Goal: Task Accomplishment & Management: Manage account settings

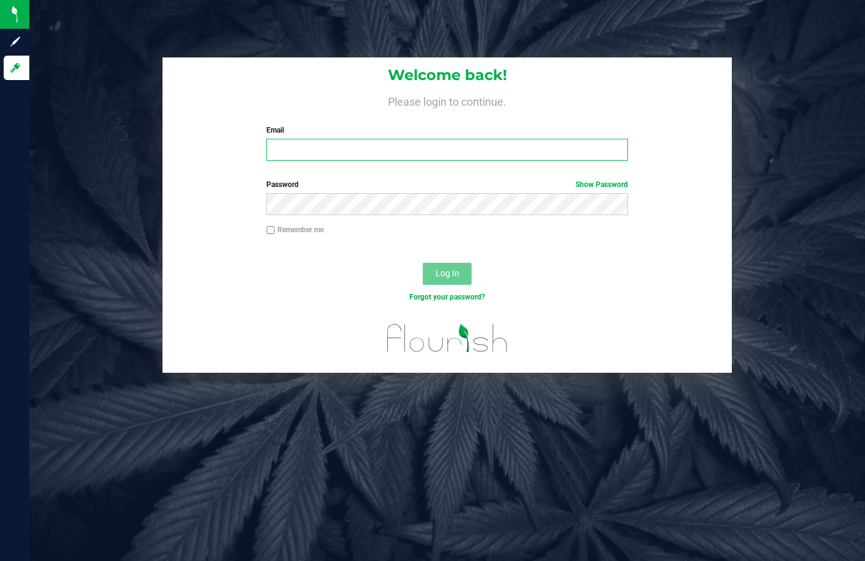
click at [324, 156] on input "Email" at bounding box center [446, 150] width 361 height 22
type input "riwaku@goodblend.com"
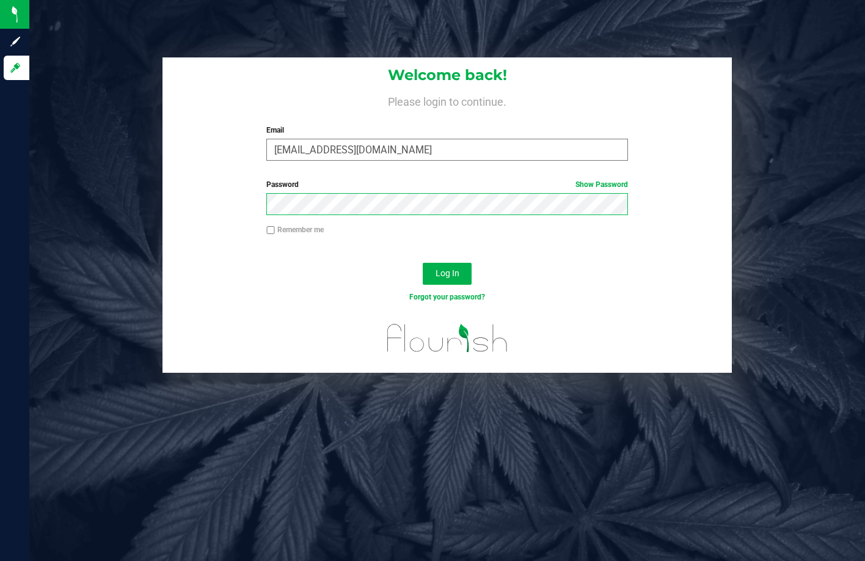
click at [423, 263] on button "Log In" at bounding box center [447, 274] width 49 height 22
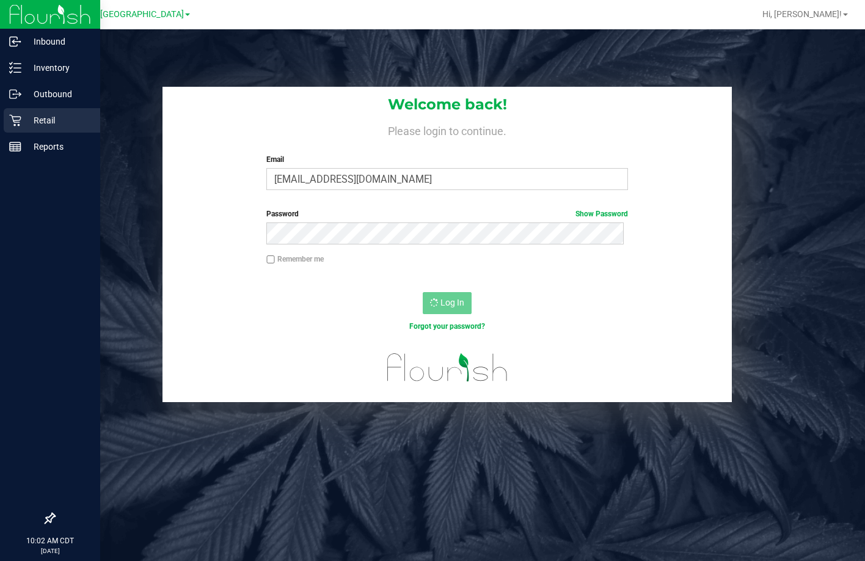
click at [12, 114] on div "Retail" at bounding box center [52, 120] width 97 height 24
click at [0, 126] on link "Retail" at bounding box center [50, 121] width 100 height 26
click at [8, 122] on div "Retail" at bounding box center [52, 120] width 97 height 24
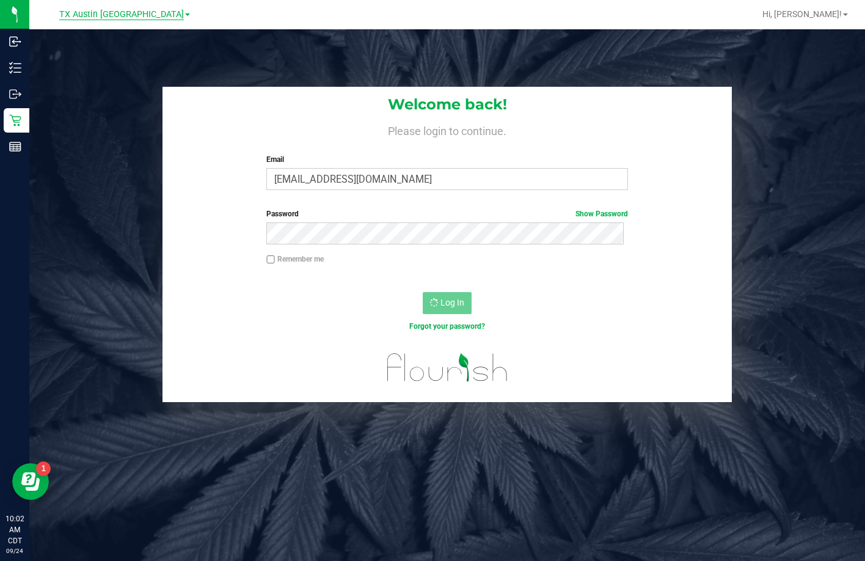
click at [137, 16] on span "TX Austin [GEOGRAPHIC_DATA]" at bounding box center [121, 14] width 125 height 11
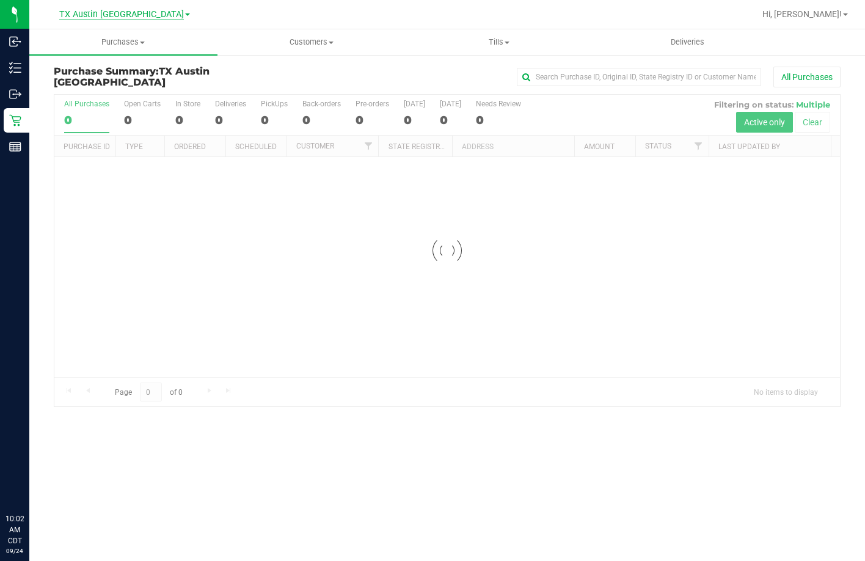
click at [120, 18] on span "TX Austin [GEOGRAPHIC_DATA]" at bounding box center [121, 14] width 125 height 11
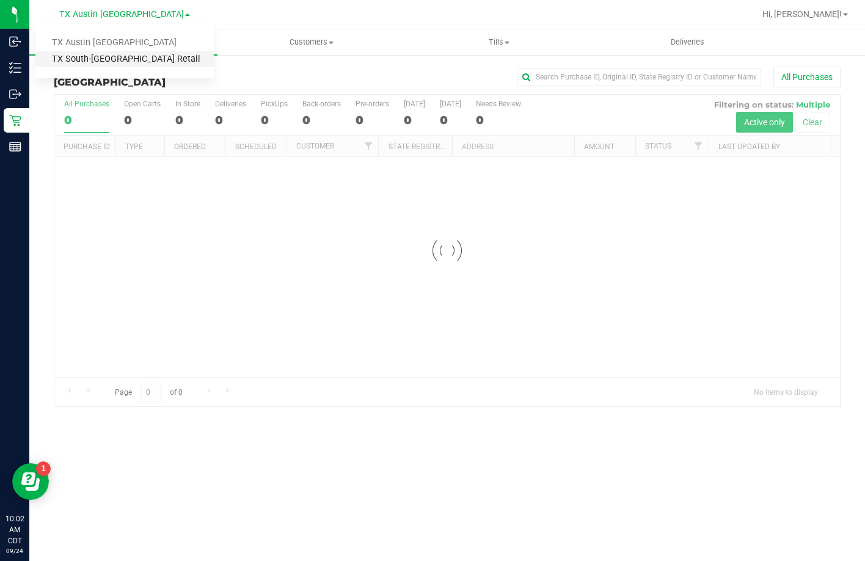
click at [134, 55] on link "TX South-[GEOGRAPHIC_DATA] Retail" at bounding box center [124, 59] width 178 height 16
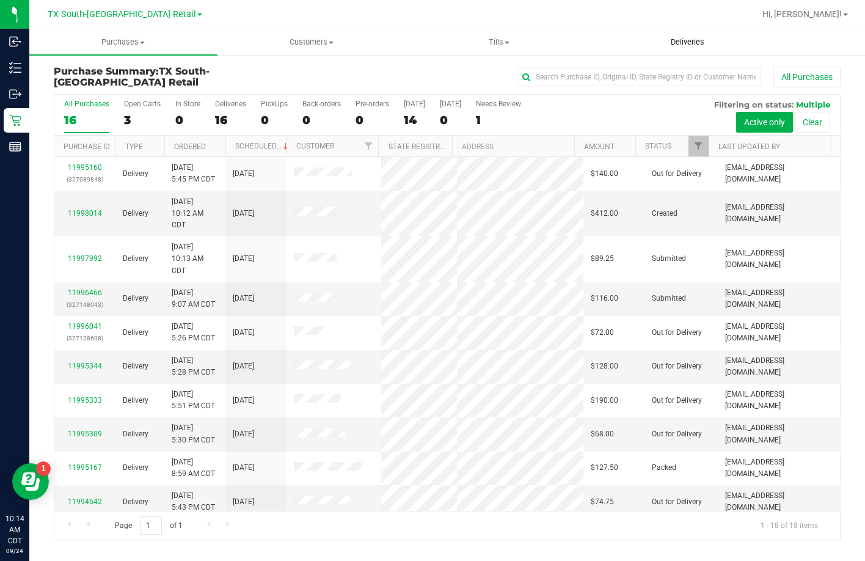
click at [678, 43] on span "Deliveries" at bounding box center [687, 42] width 67 height 11
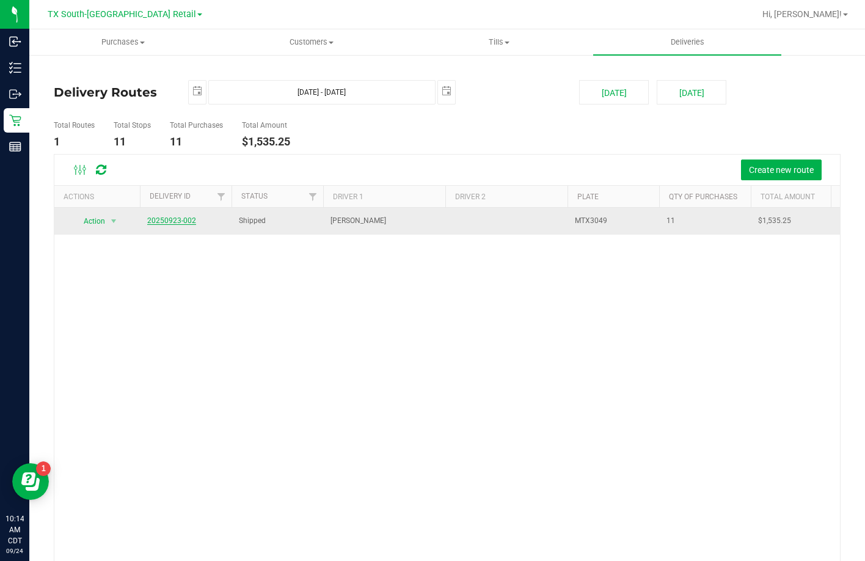
click at [182, 222] on link "20250923-002" at bounding box center [171, 220] width 49 height 9
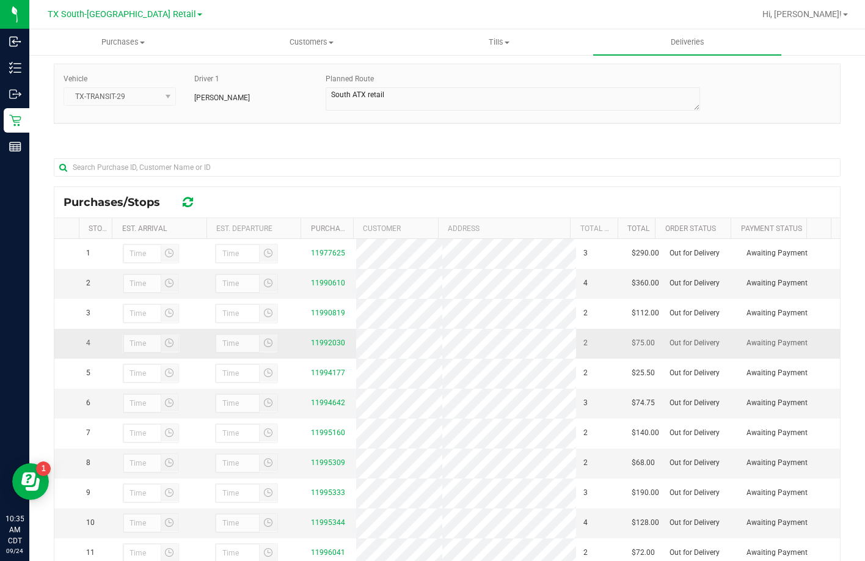
scroll to position [178, 0]
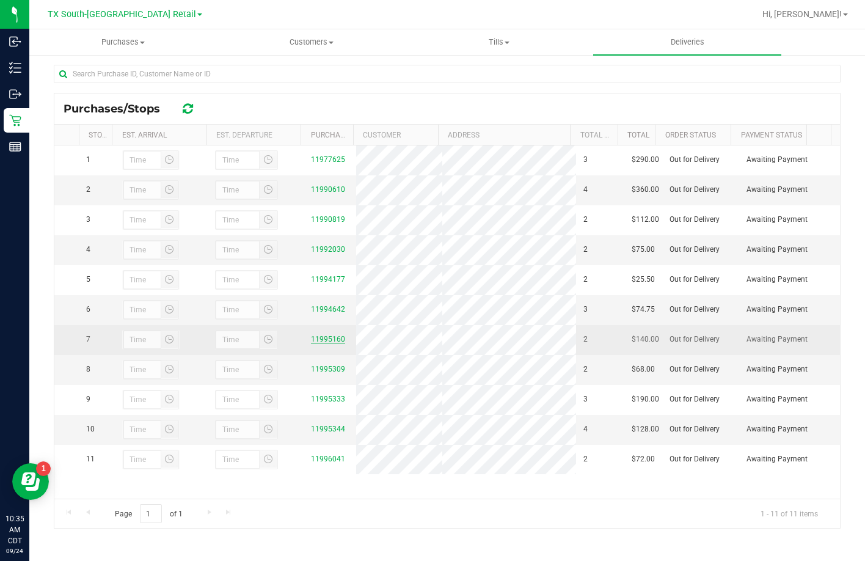
click at [311, 343] on link "11995160" at bounding box center [328, 339] width 34 height 9
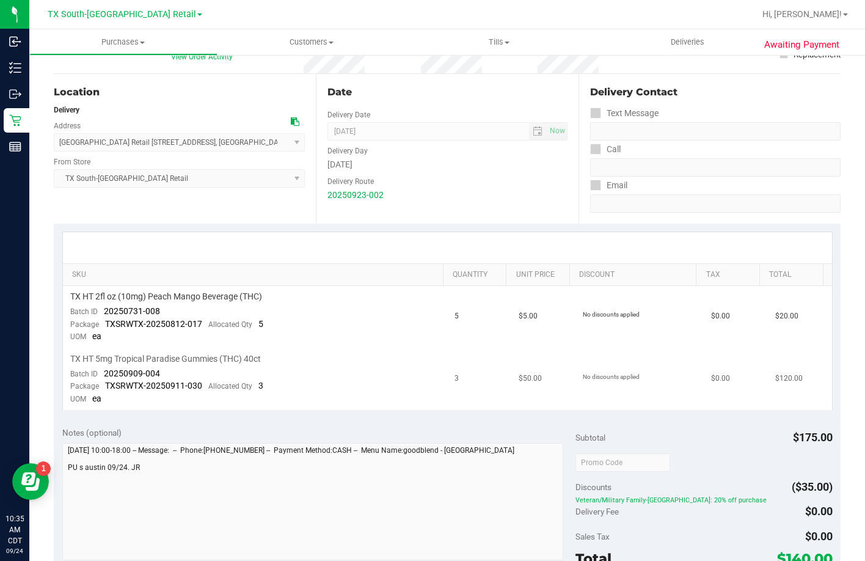
scroll to position [122, 0]
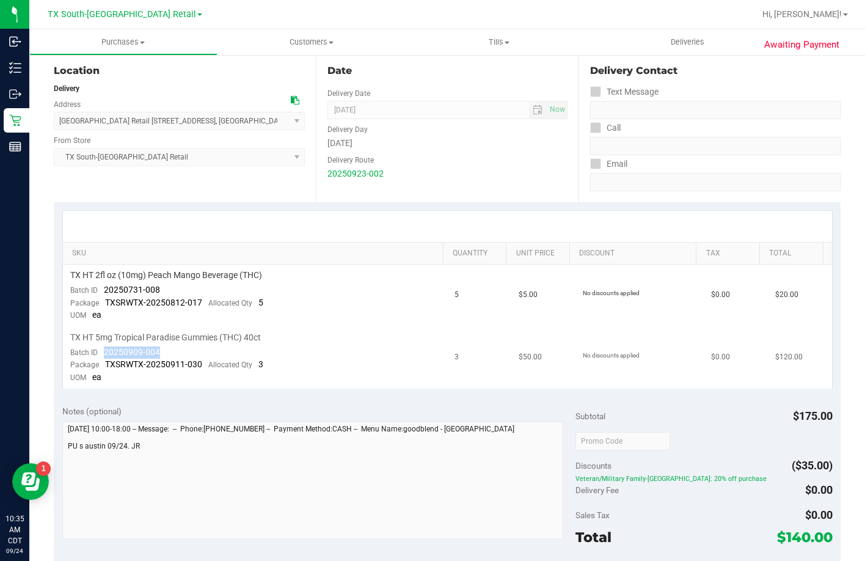
drag, startPoint x: 166, startPoint y: 350, endPoint x: 95, endPoint y: 350, distance: 70.9
click at [95, 350] on td "TX HT 5mg Tropical Paradise Gummies (THC) 40ct Batch ID 20250909-004 Package TX…" at bounding box center [255, 358] width 385 height 62
click at [194, 367] on span "TXSRWTX-20250911-030" at bounding box center [153, 364] width 97 height 10
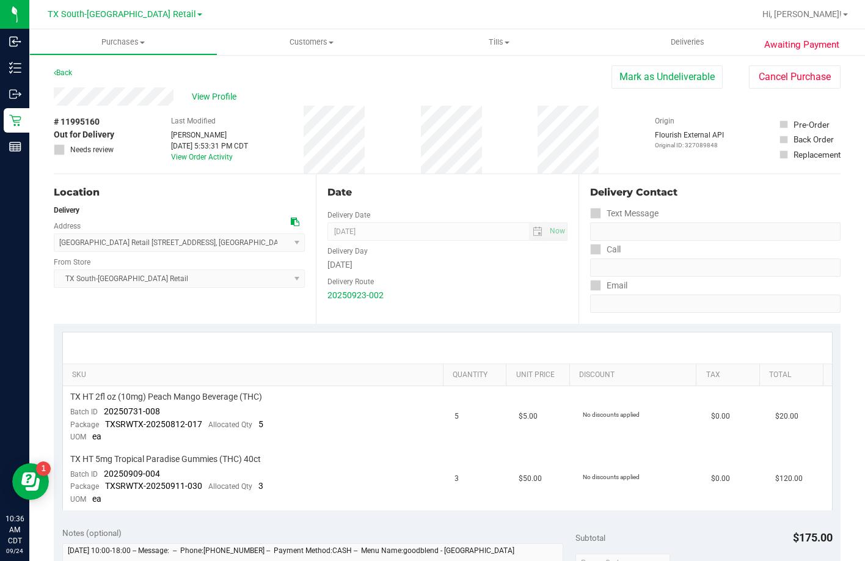
scroll to position [0, 0]
click at [197, 101] on span "View Profile" at bounding box center [216, 97] width 49 height 13
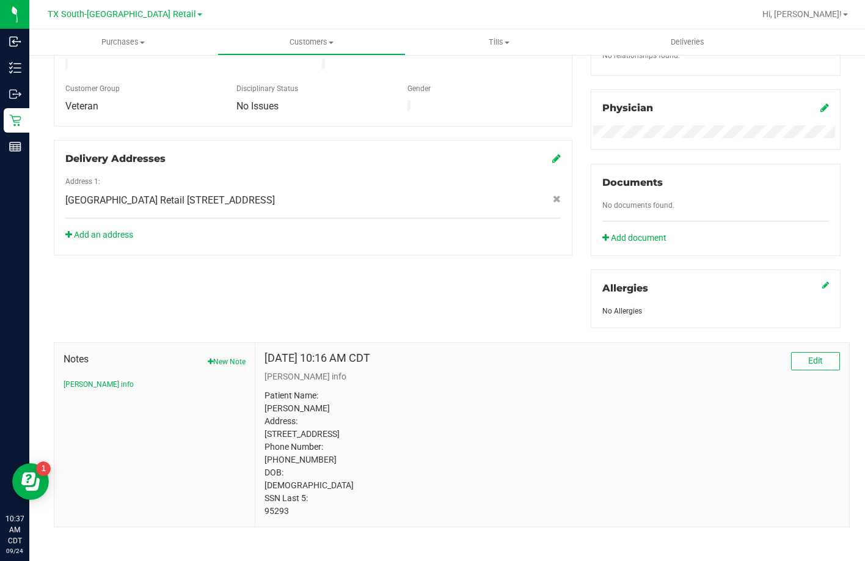
scroll to position [356, 0]
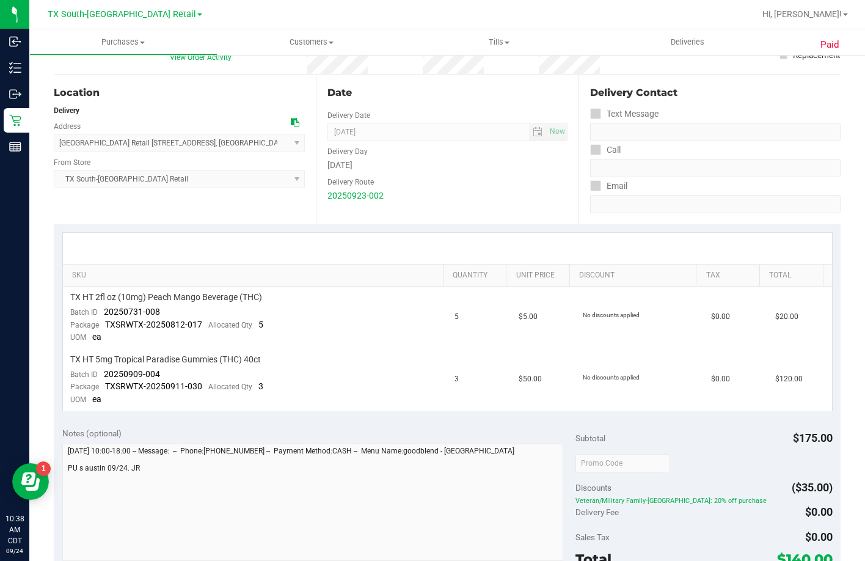
scroll to position [295, 0]
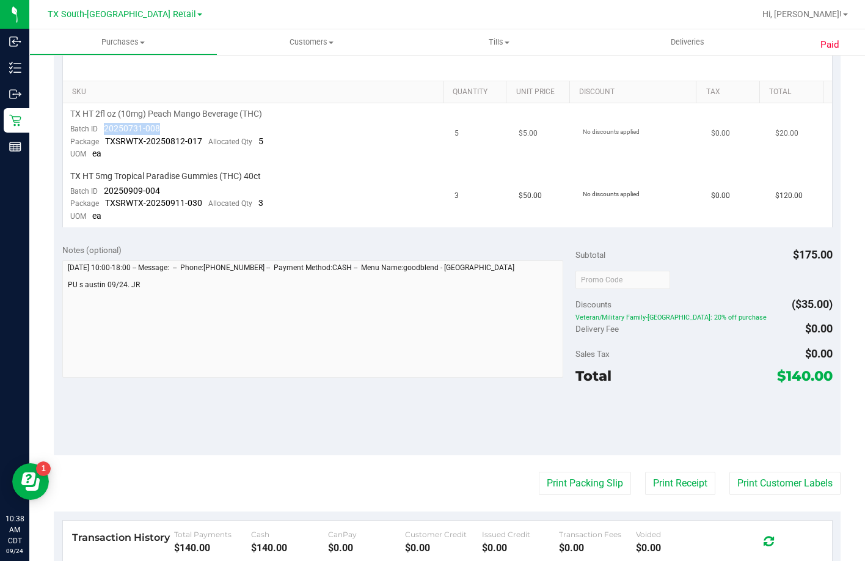
drag, startPoint x: 163, startPoint y: 124, endPoint x: 105, endPoint y: 130, distance: 58.4
click at [105, 130] on td "TX HT 2fl oz (10mg) Peach Mango Beverage (THC) Batch ID 20250731-008 Package TX…" at bounding box center [255, 134] width 385 height 62
drag, startPoint x: 158, startPoint y: 187, endPoint x: 99, endPoint y: 195, distance: 59.2
click at [99, 195] on div "Batch ID 20250909-004" at bounding box center [115, 191] width 90 height 12
click at [680, 53] on uib-tab-heading "Deliveries" at bounding box center [687, 42] width 188 height 26
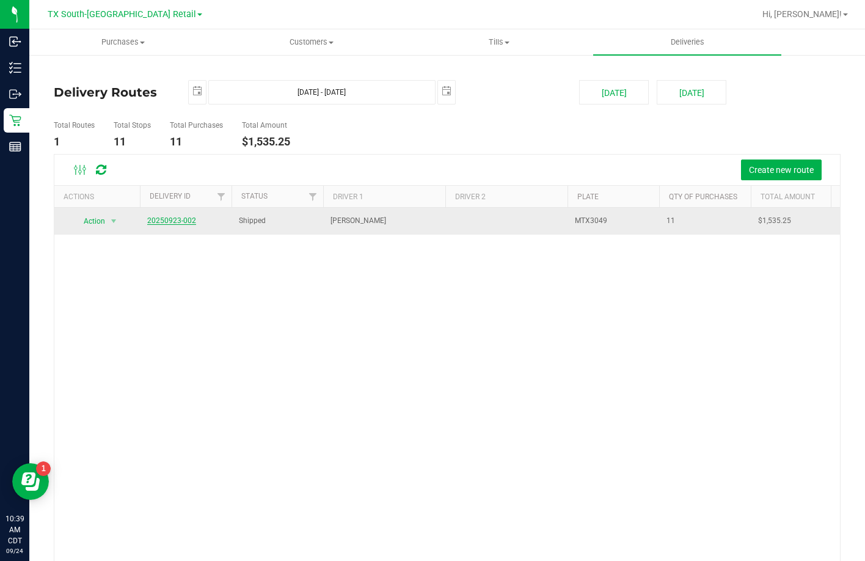
click at [183, 223] on link "20250923-002" at bounding box center [171, 220] width 49 height 9
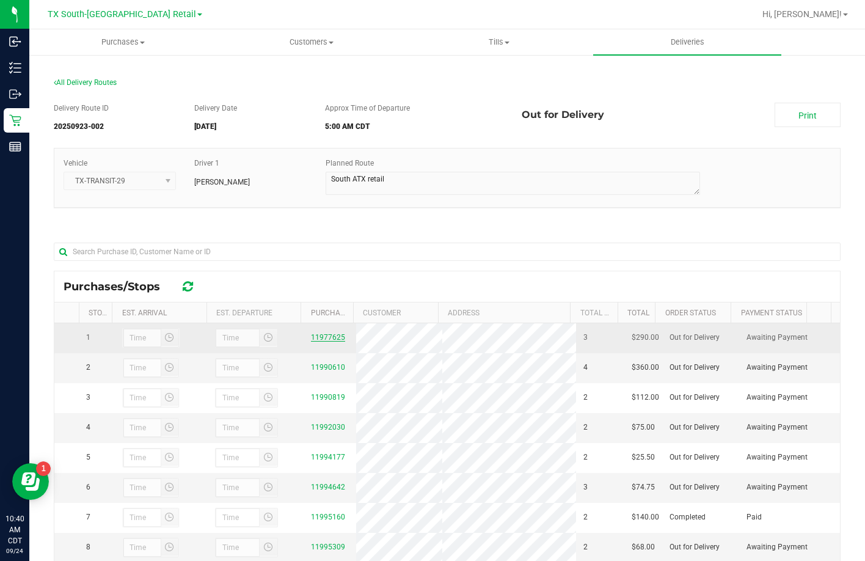
click at [317, 336] on link "11977625" at bounding box center [328, 337] width 34 height 9
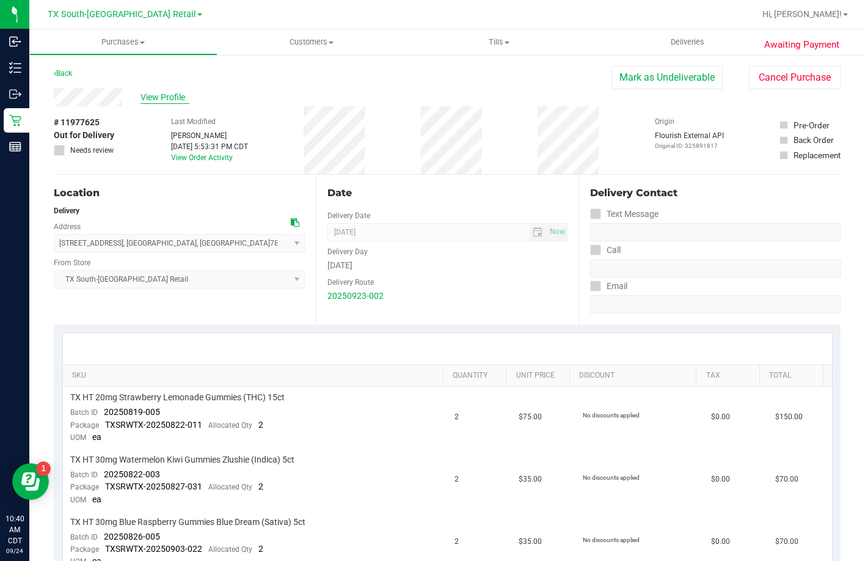
click at [180, 101] on span "View Profile" at bounding box center [165, 97] width 49 height 13
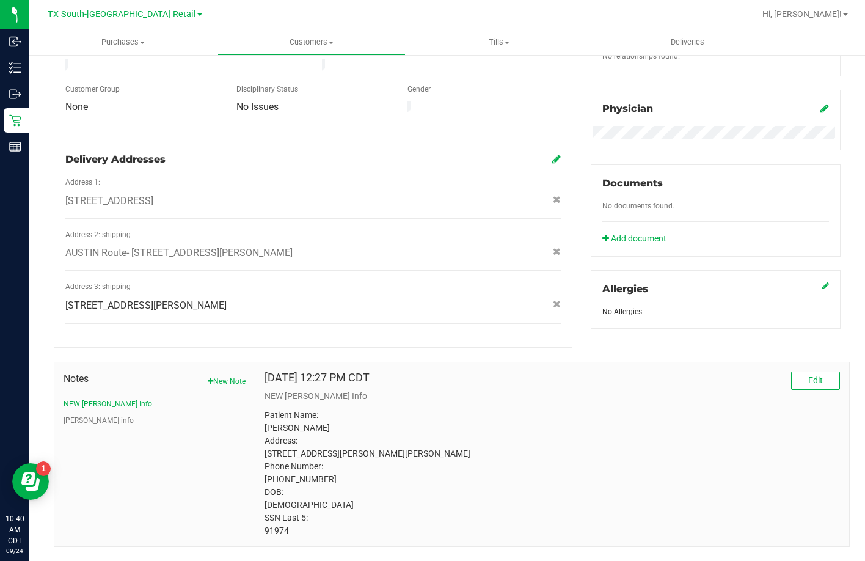
scroll to position [364, 0]
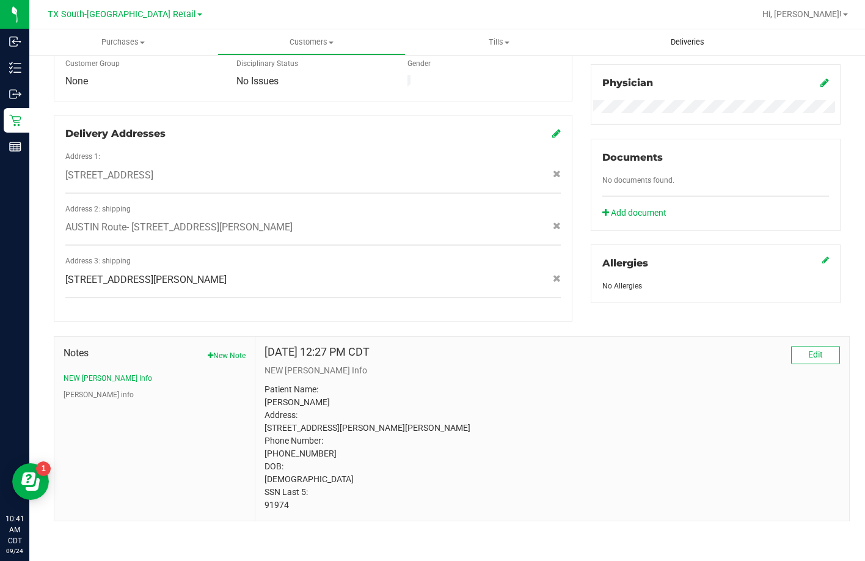
click at [662, 45] on span "Deliveries" at bounding box center [687, 42] width 67 height 11
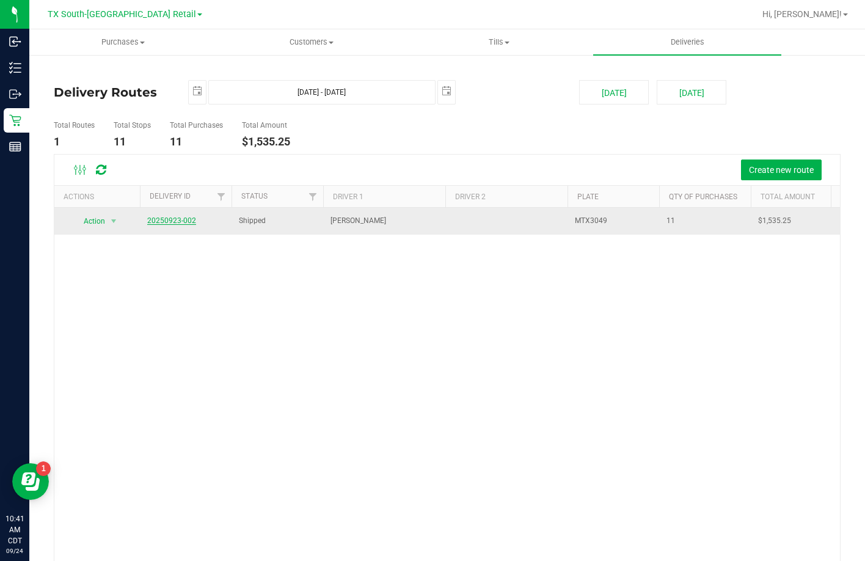
click at [162, 224] on link "20250923-002" at bounding box center [171, 220] width 49 height 9
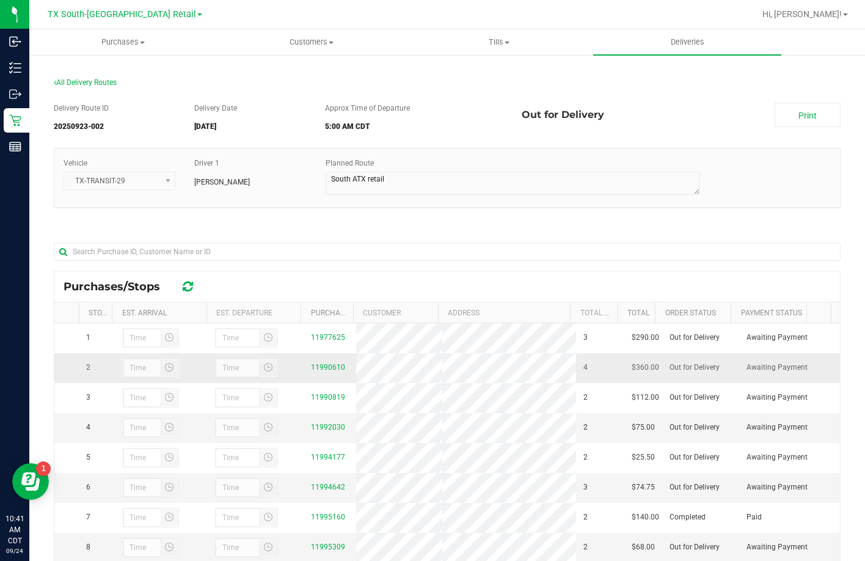
click at [311, 368] on div "11990610" at bounding box center [330, 368] width 38 height 12
click at [311, 372] on link "11990610" at bounding box center [328, 367] width 34 height 9
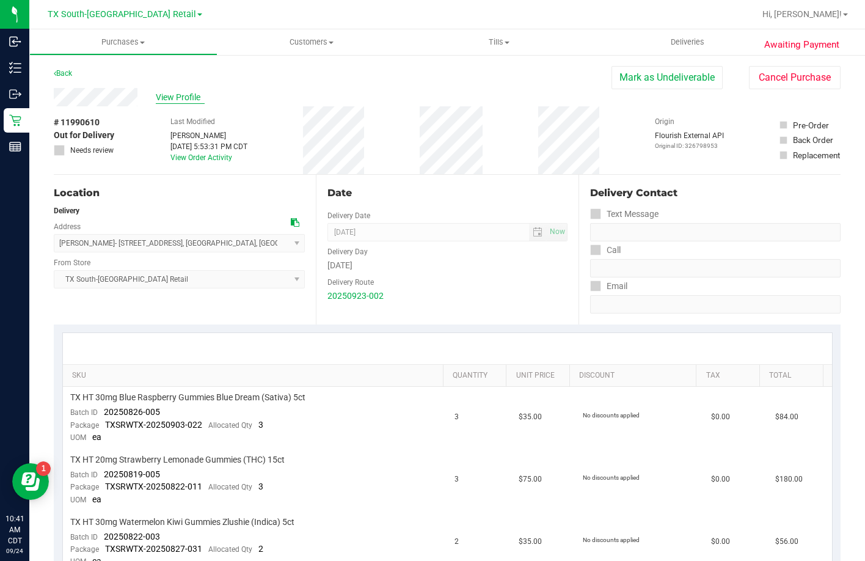
click at [168, 96] on span "View Profile" at bounding box center [180, 97] width 49 height 13
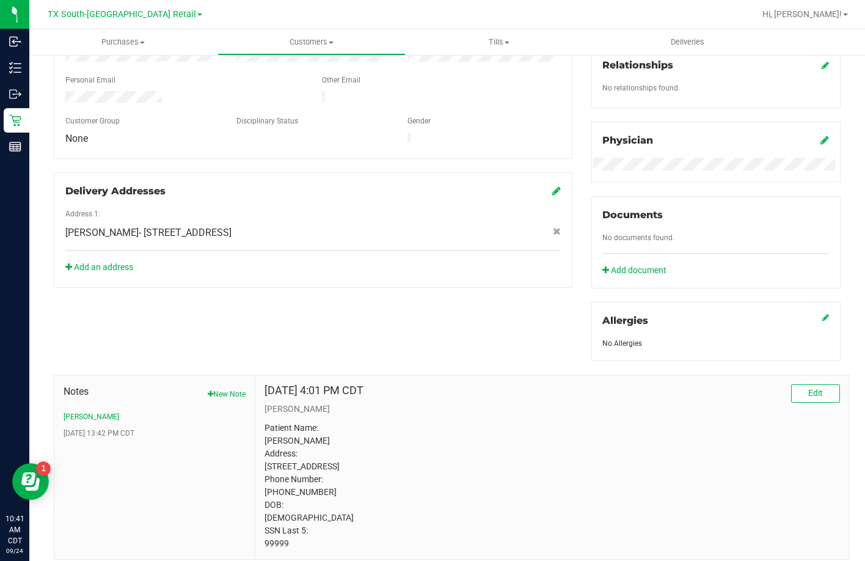
scroll to position [356, 0]
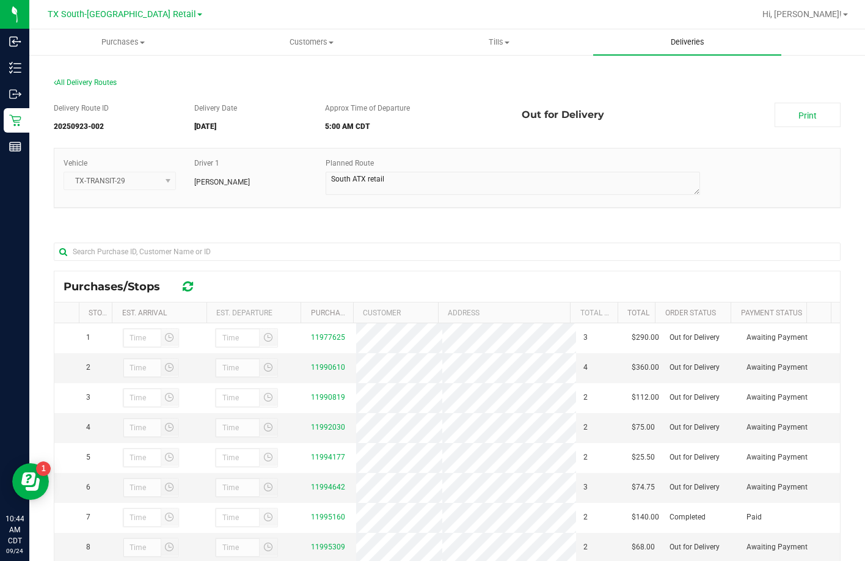
click at [681, 37] on span "Deliveries" at bounding box center [687, 42] width 67 height 11
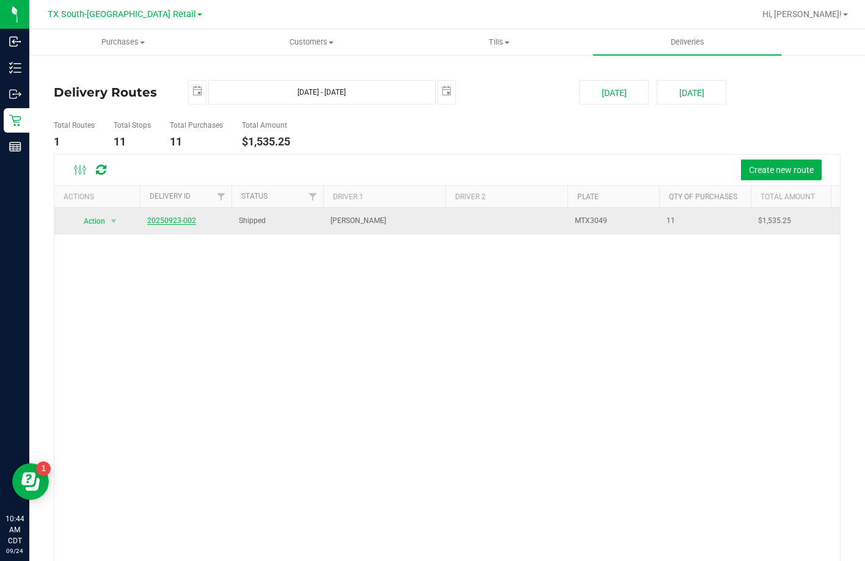
click at [170, 222] on link "20250923-002" at bounding box center [171, 220] width 49 height 9
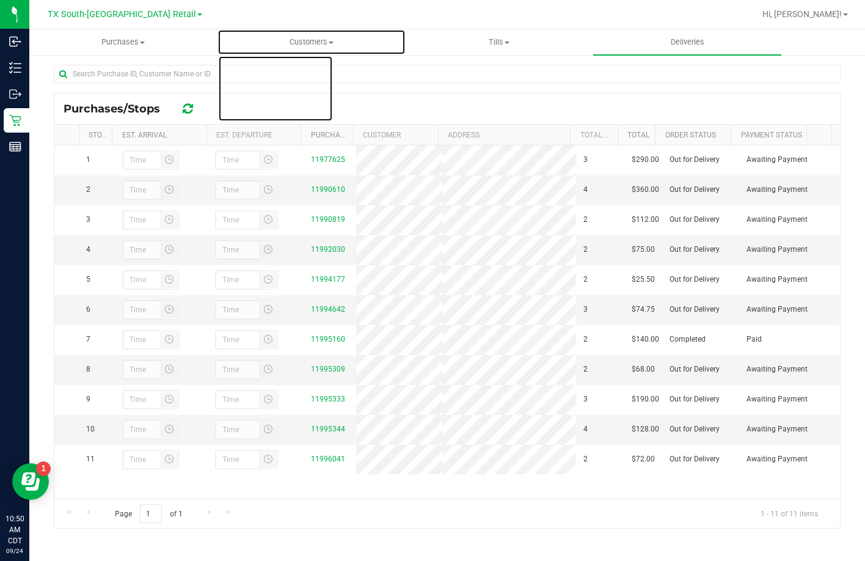
drag, startPoint x: 288, startPoint y: 57, endPoint x: 288, endPoint y: 64, distance: 6.7
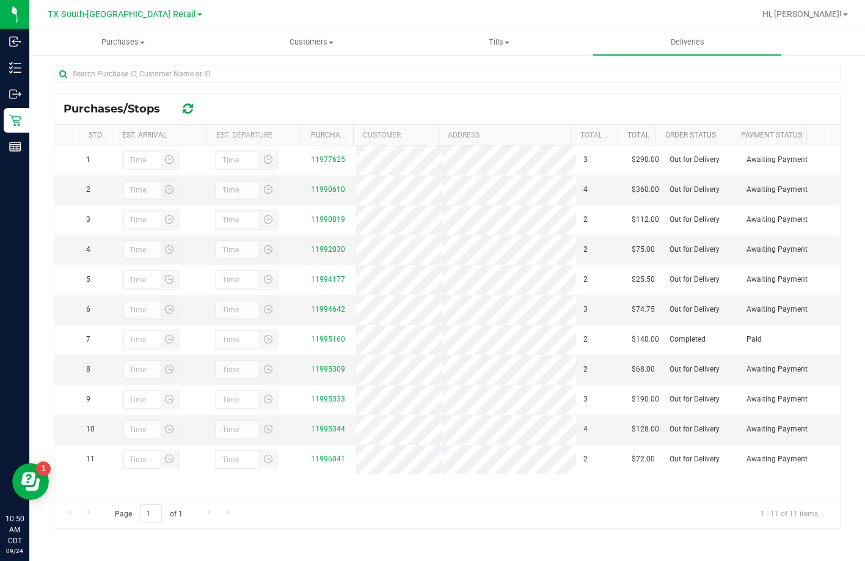
drag, startPoint x: 288, startPoint y: 64, endPoint x: 252, endPoint y: 86, distance: 42.4
click at [252, 86] on div at bounding box center [447, 79] width 787 height 28
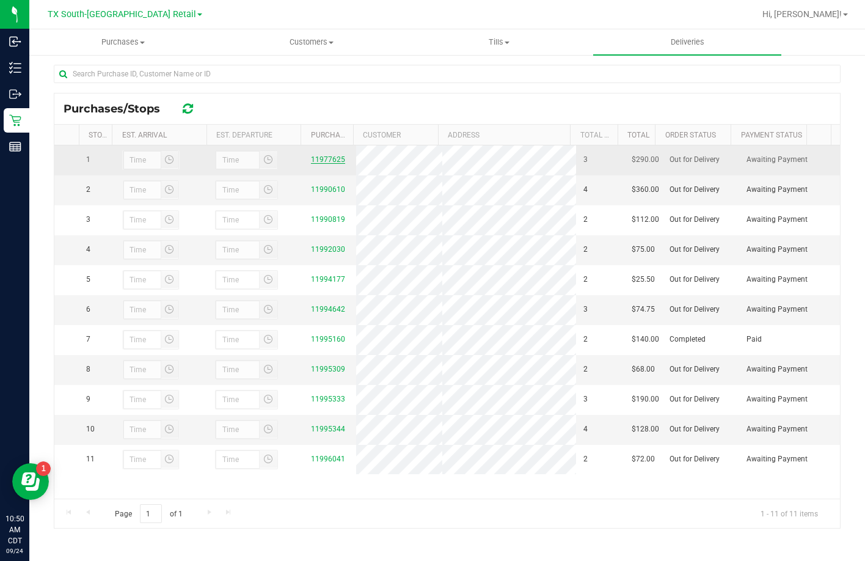
click at [331, 159] on link "11977625" at bounding box center [328, 159] width 34 height 9
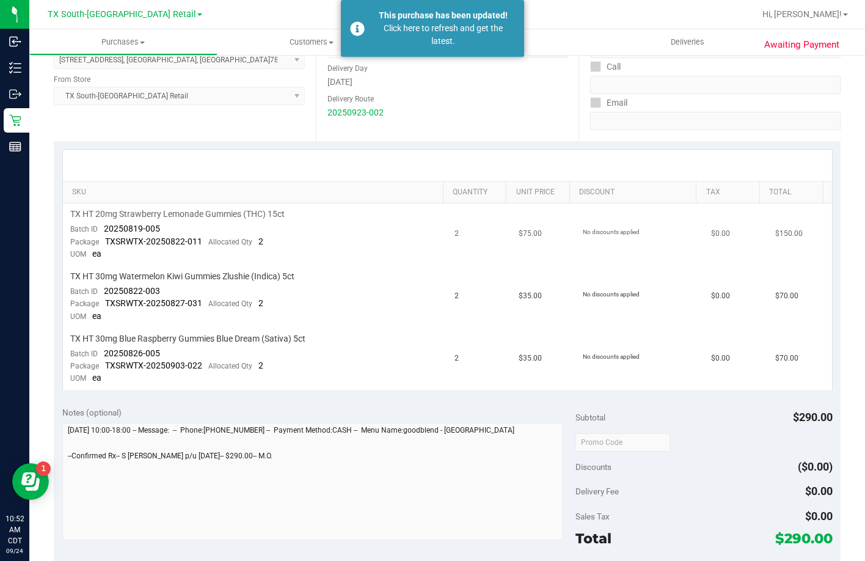
scroll to position [259, 0]
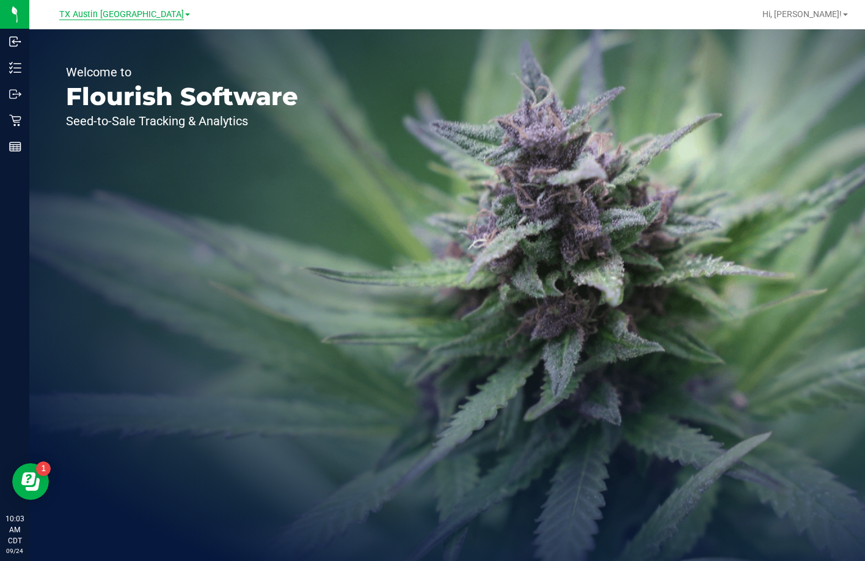
click at [118, 17] on span "TX Austin [GEOGRAPHIC_DATA]" at bounding box center [121, 14] width 125 height 11
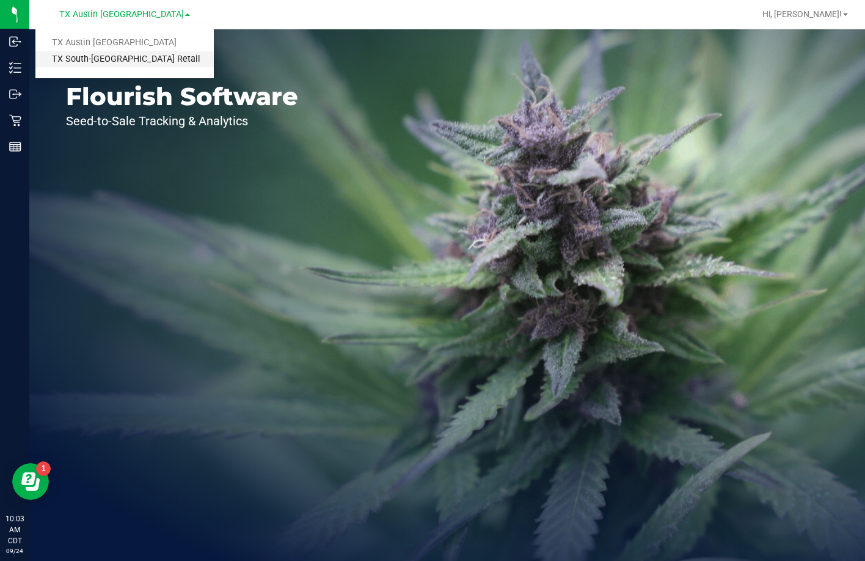
click at [73, 60] on link "TX South-[GEOGRAPHIC_DATA] Retail" at bounding box center [124, 59] width 178 height 16
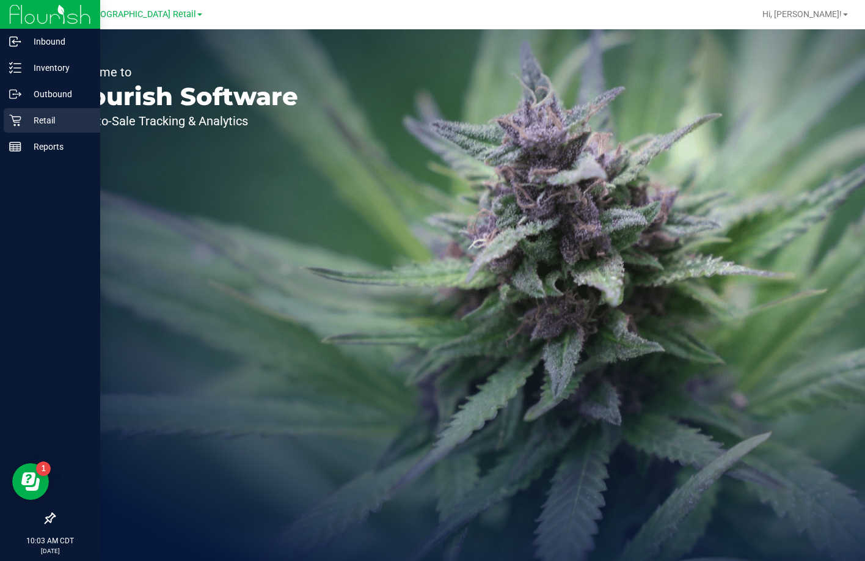
click at [36, 119] on p "Retail" at bounding box center [57, 120] width 73 height 15
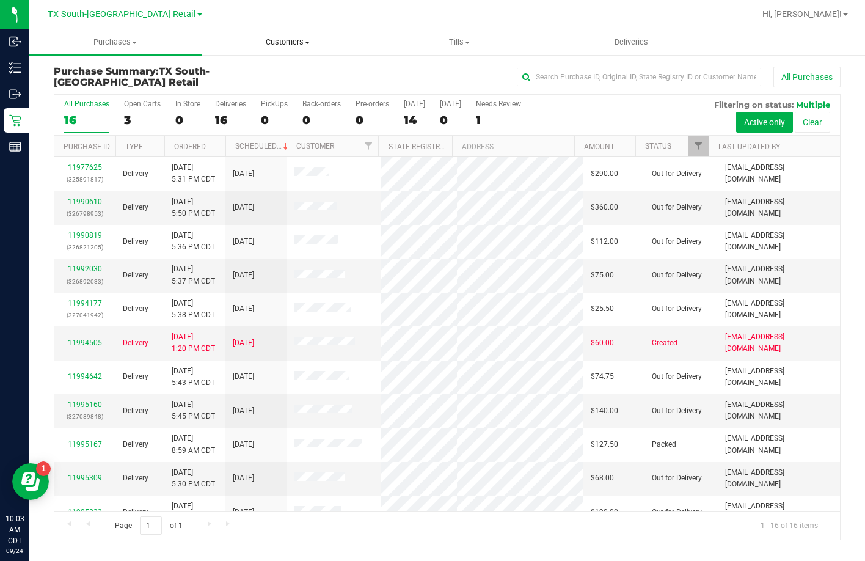
click at [293, 40] on span "Customers" at bounding box center [287, 42] width 171 height 11
click at [249, 73] on span "All customers" at bounding box center [246, 73] width 88 height 10
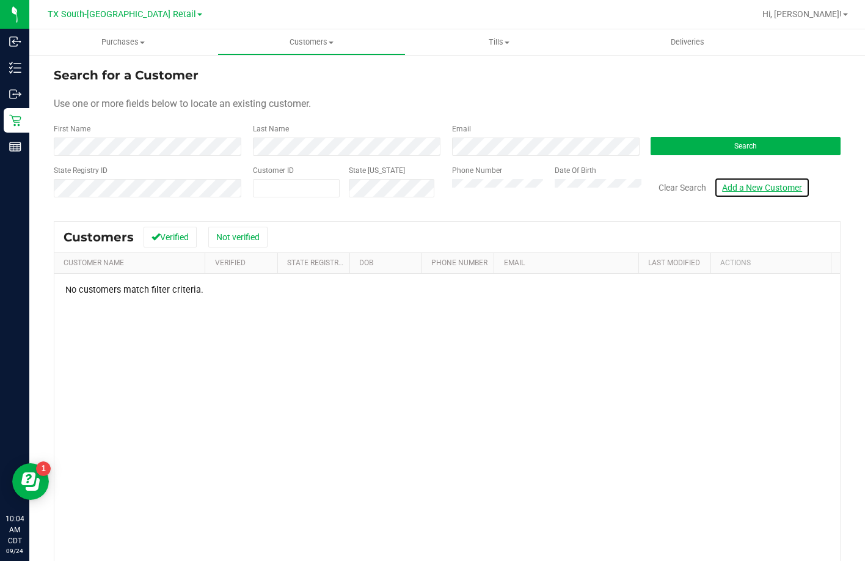
click at [764, 194] on link "Add a New Customer" at bounding box center [762, 187] width 96 height 21
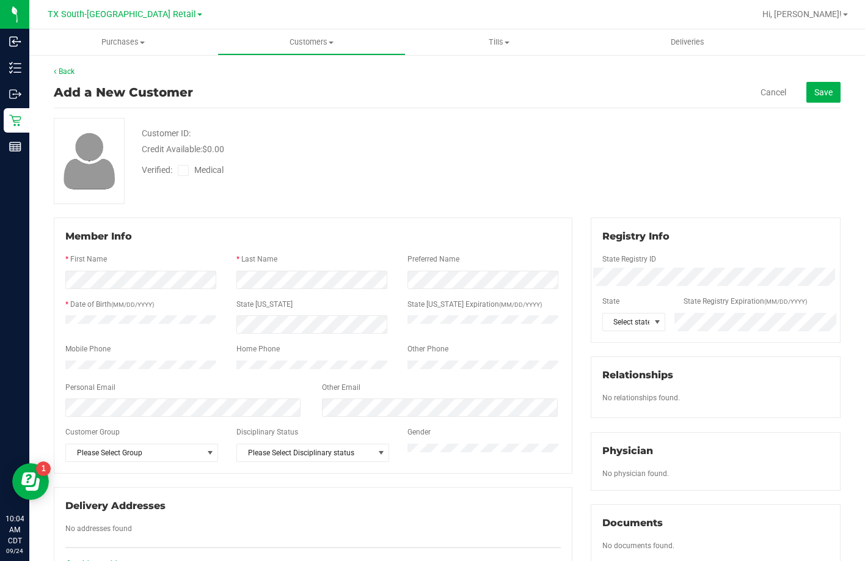
click at [669, 261] on div "State Registry ID" at bounding box center [715, 261] width 245 height 14
click at [291, 219] on div "Member Info * First Name * Last Name Preferred Name * Date of Birth (MM/DD/YYYY…" at bounding box center [313, 346] width 519 height 256
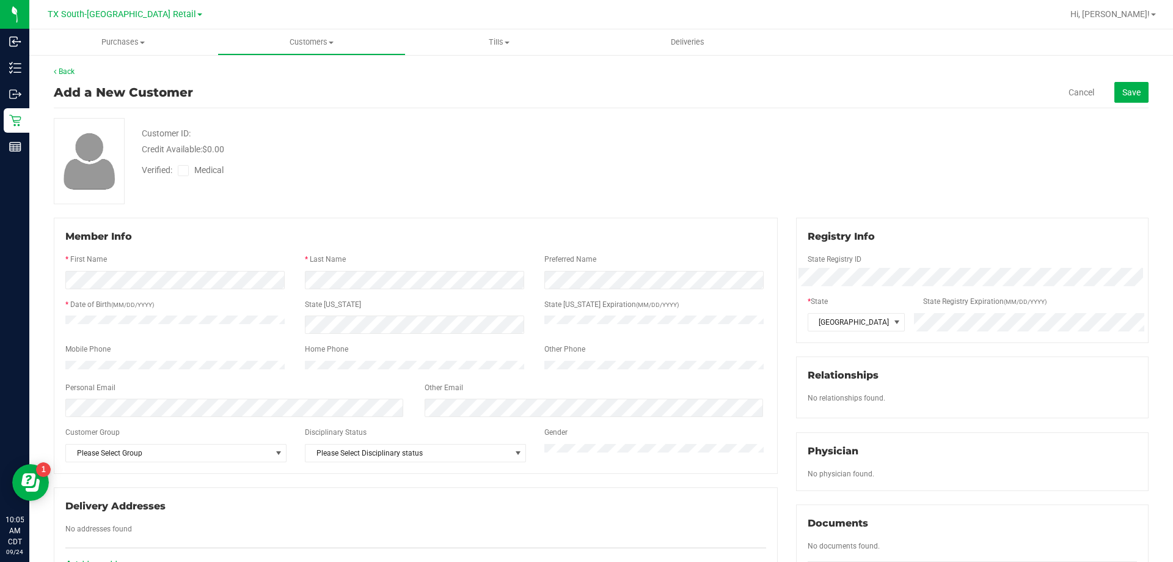
click at [181, 170] on icon at bounding box center [184, 170] width 8 height 0
click at [0, 0] on input "Medical" at bounding box center [0, 0] width 0 height 0
click at [865, 92] on span "Save" at bounding box center [1132, 92] width 18 height 10
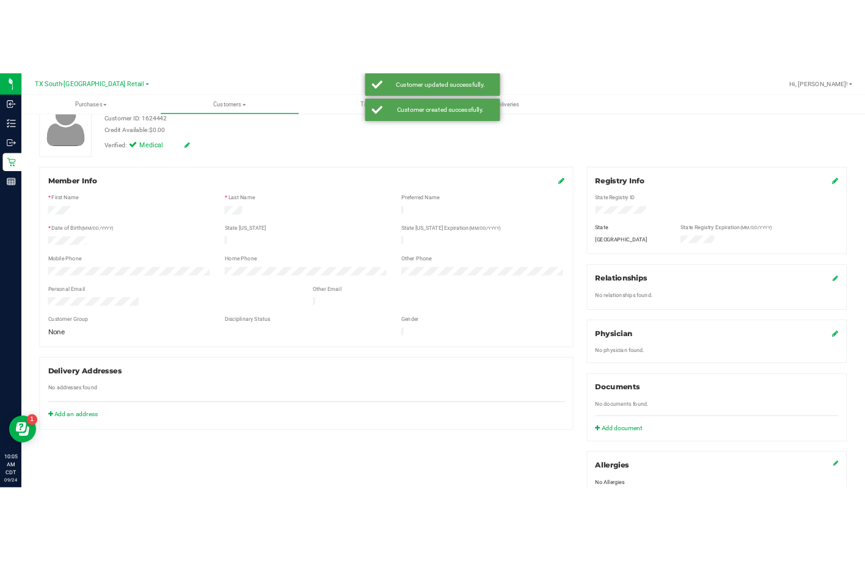
scroll to position [183, 0]
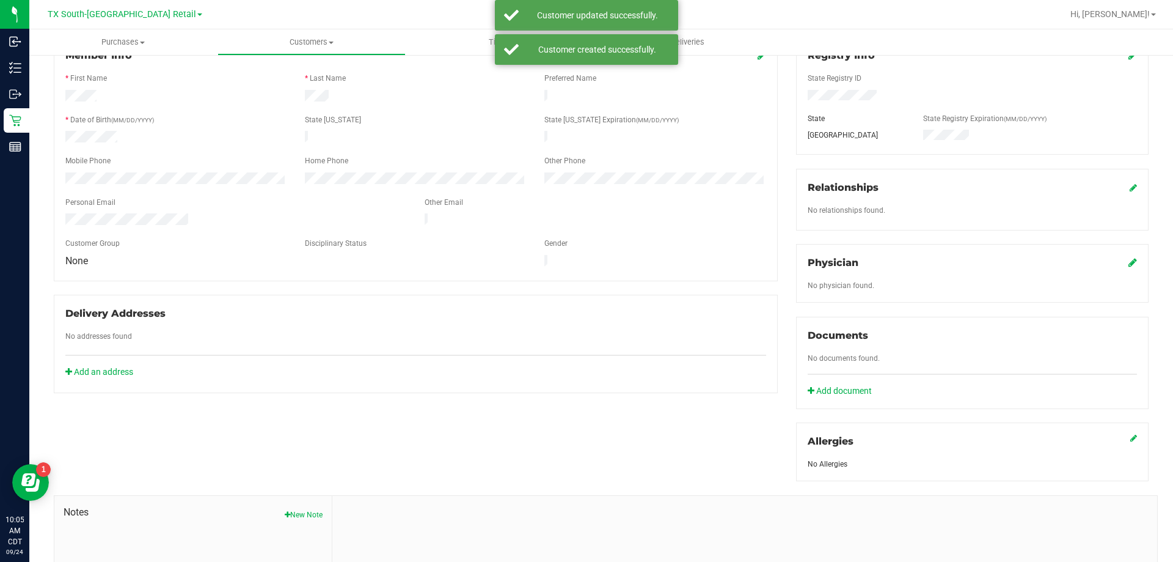
click at [865, 263] on icon at bounding box center [1133, 262] width 9 height 10
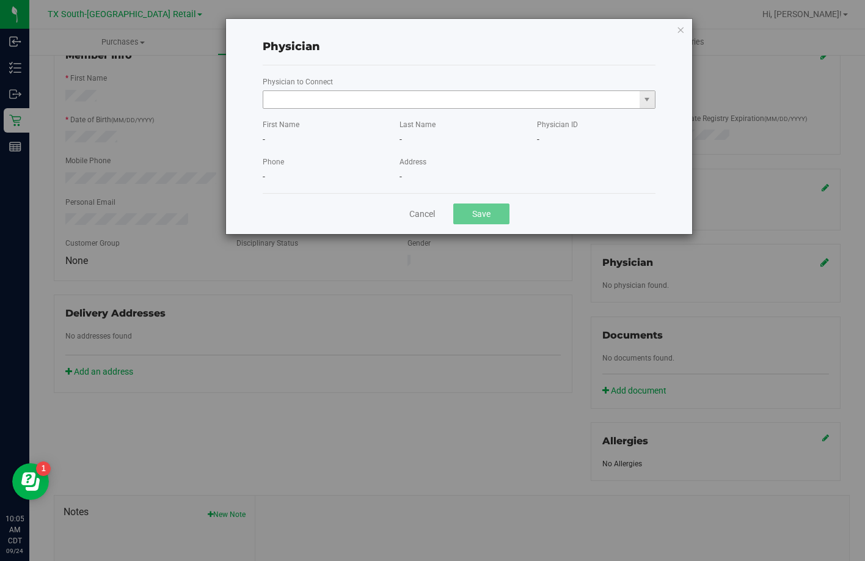
click at [406, 104] on input "text" at bounding box center [451, 99] width 376 height 17
click at [341, 98] on input "A. D'CRUZ" at bounding box center [451, 99] width 376 height 17
drag, startPoint x: 341, startPoint y: 98, endPoint x: 252, endPoint y: 102, distance: 88.7
click at [252, 102] on div "Physician Physician to Connect A. D'CRUZ 1 First Name A. Last Name D'CRUZ Physi…" at bounding box center [459, 126] width 466 height 215
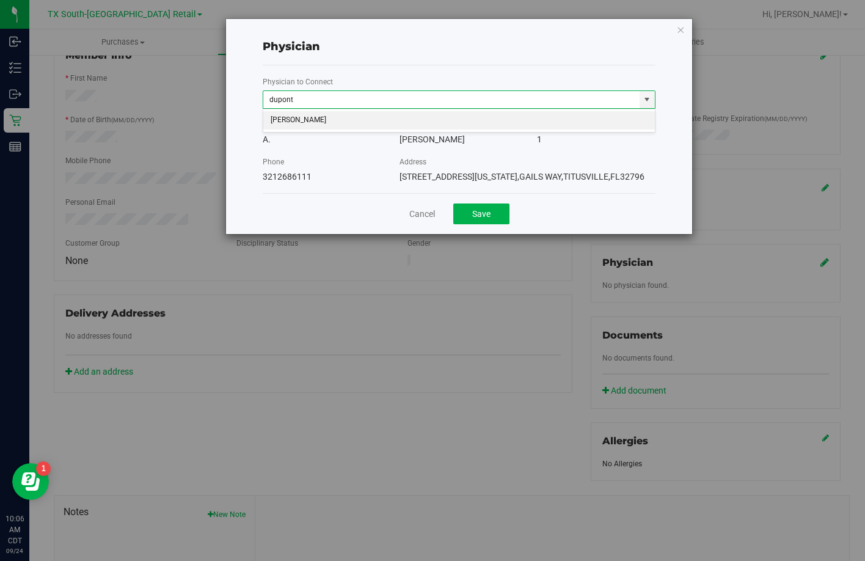
click at [286, 119] on li "Cedric Dupont" at bounding box center [459, 120] width 392 height 18
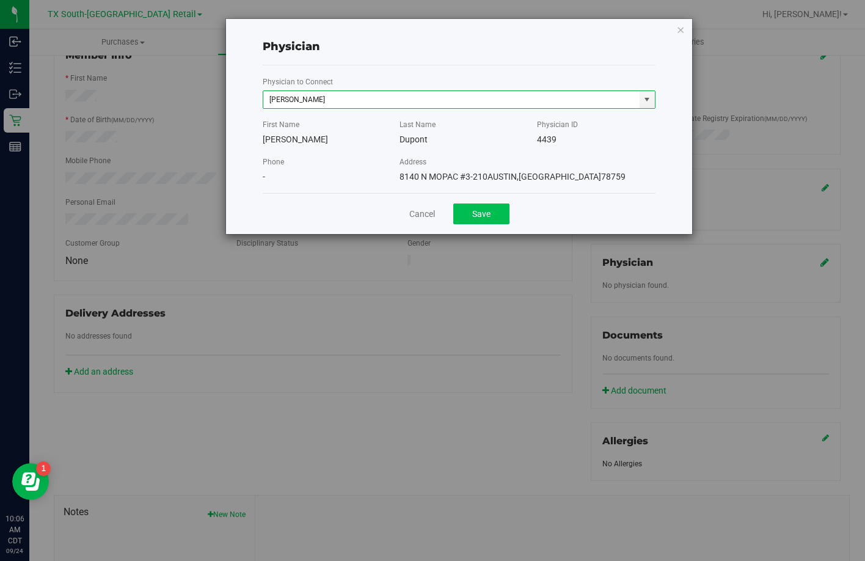
type input "Cedric Dupont"
click at [495, 212] on button "Save" at bounding box center [481, 213] width 56 height 21
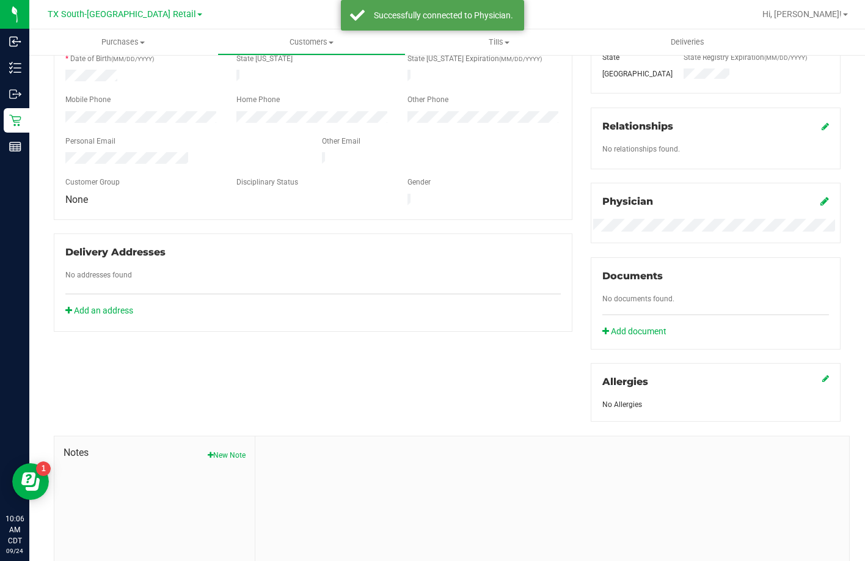
click at [325, 365] on div "Member Info * First Name * Last Name Preferred Name * Date of Birth (MM/DD/YYYY…" at bounding box center [447, 288] width 805 height 625
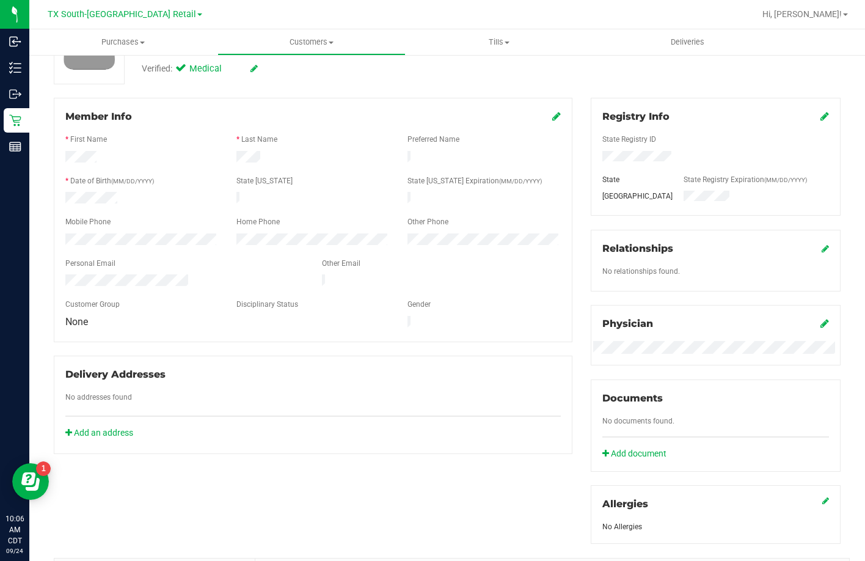
scroll to position [306, 0]
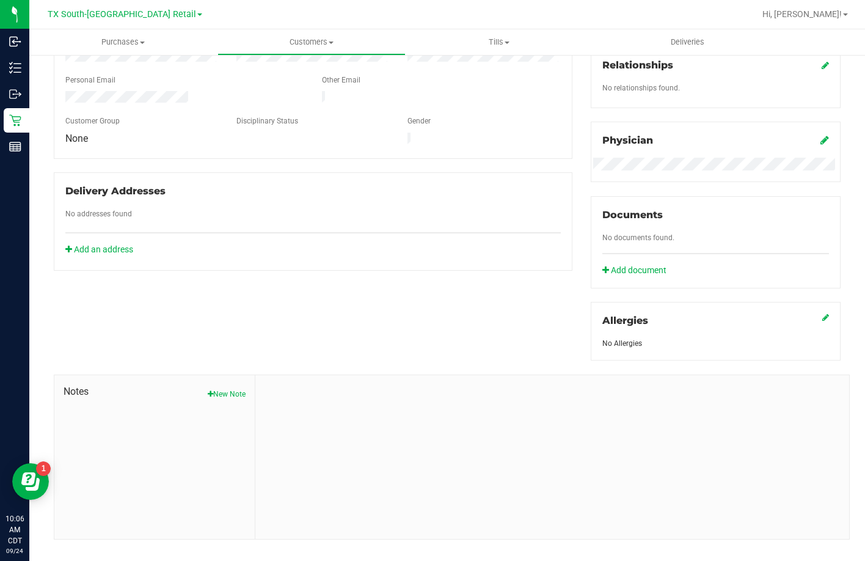
click at [70, 230] on div "Delivery Addresses No addresses found Add an address" at bounding box center [313, 221] width 519 height 98
click at [224, 394] on button "New Note" at bounding box center [227, 394] width 38 height 11
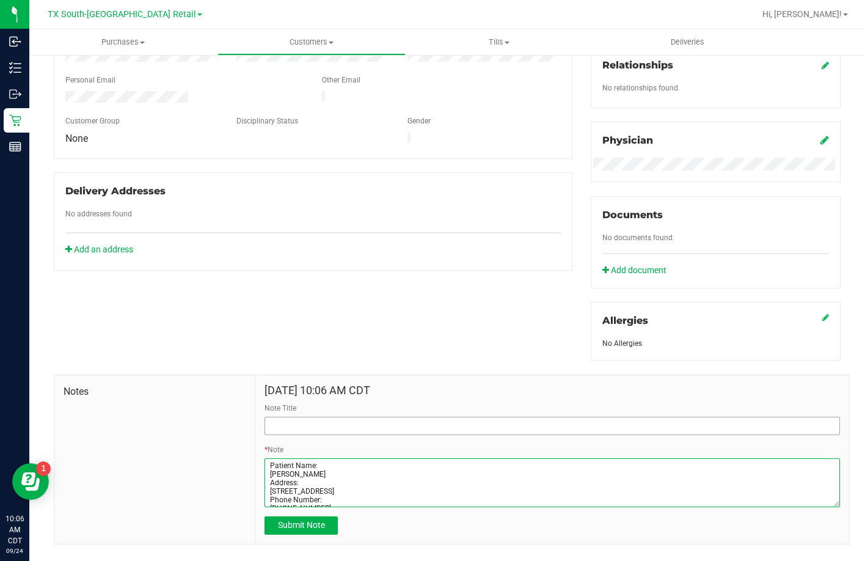
type textarea "Patient Name: Russell Wells Address: 3113 Diego CV Round Rock, TX, 78665 Phone …"
click at [312, 425] on input "Note Title" at bounding box center [553, 426] width 576 height 18
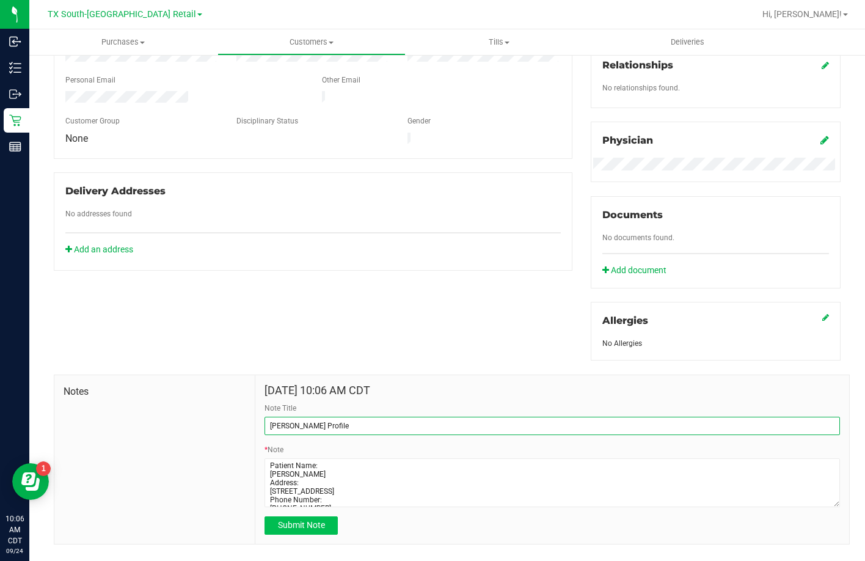
type input "[PERSON_NAME] Profile"
click at [278, 529] on span "Submit Note" at bounding box center [301, 525] width 47 height 10
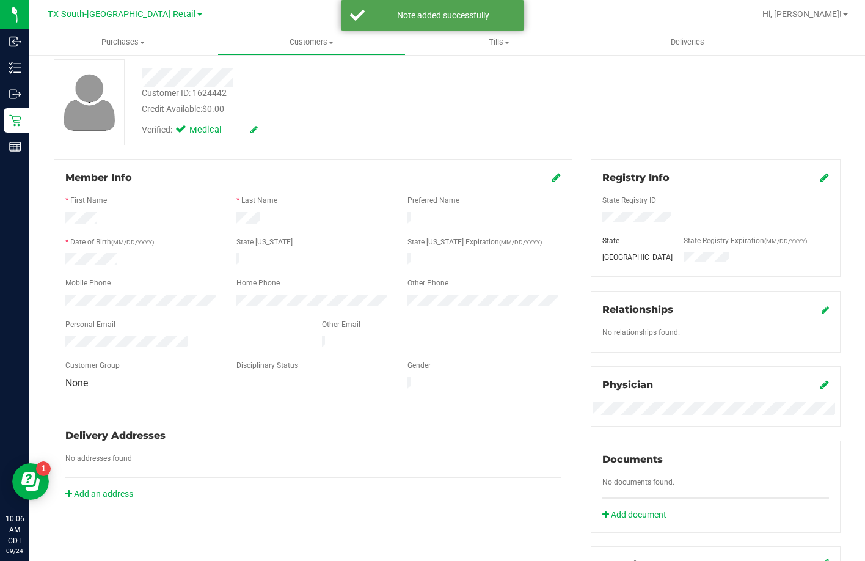
scroll to position [0, 0]
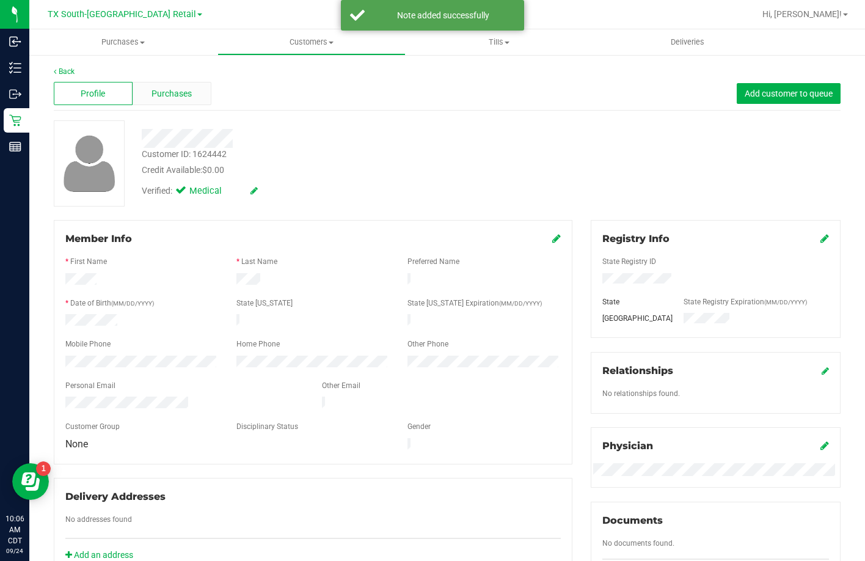
click at [179, 86] on div "Purchases" at bounding box center [172, 93] width 79 height 23
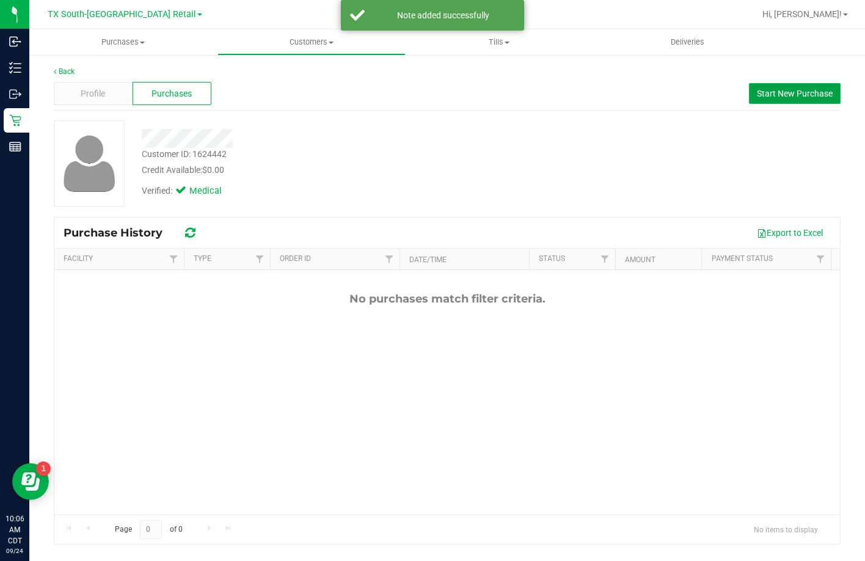
click at [764, 99] on button "Start New Purchase" at bounding box center [795, 93] width 92 height 21
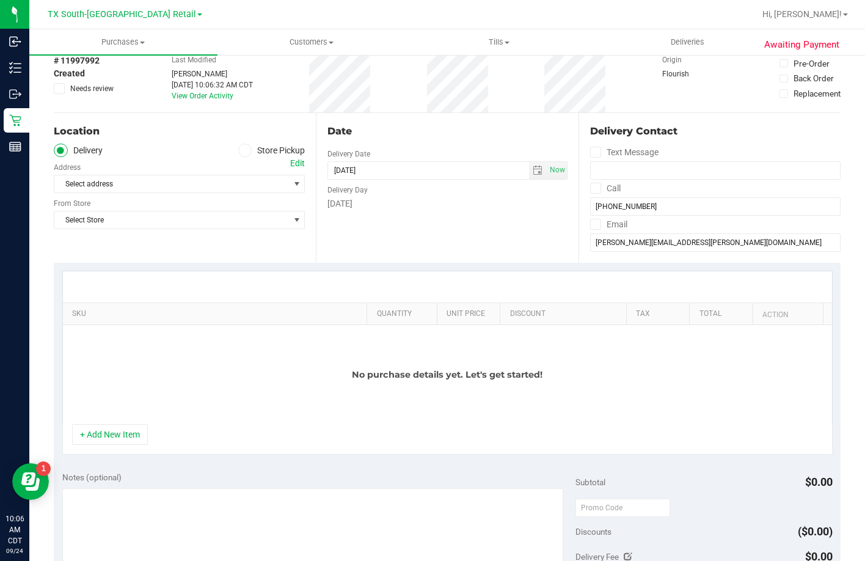
scroll to position [61, 0]
click at [208, 529] on textarea at bounding box center [313, 547] width 502 height 117
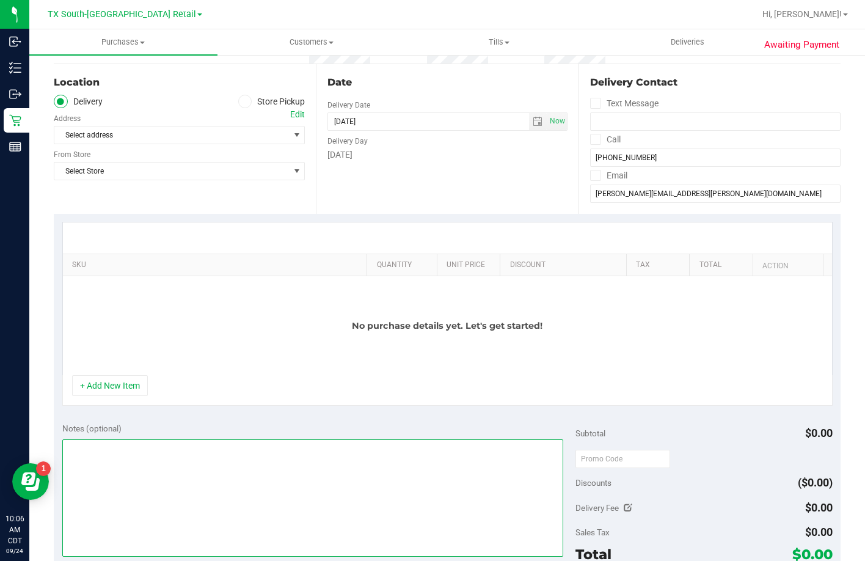
scroll to position [183, 0]
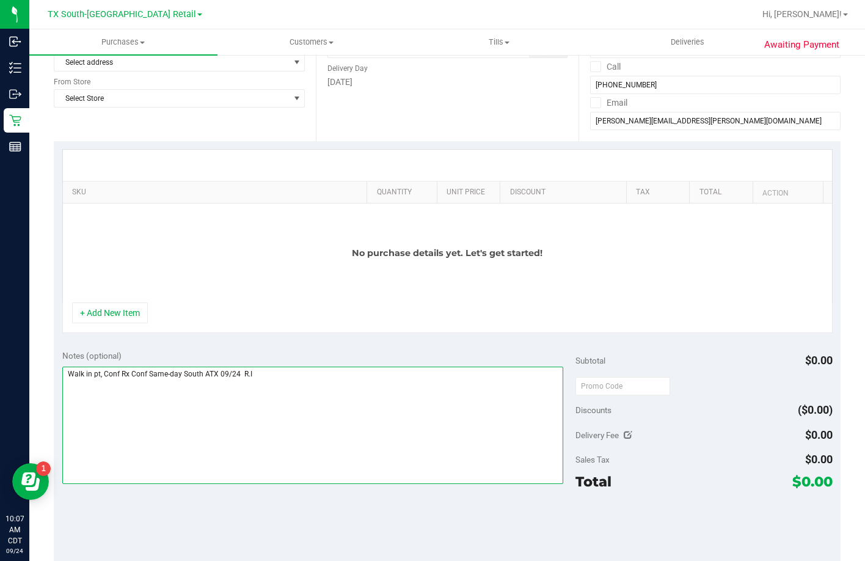
type textarea "Walk in pt, Conf Rx Conf Same-day South ATX 09/24 R.I"
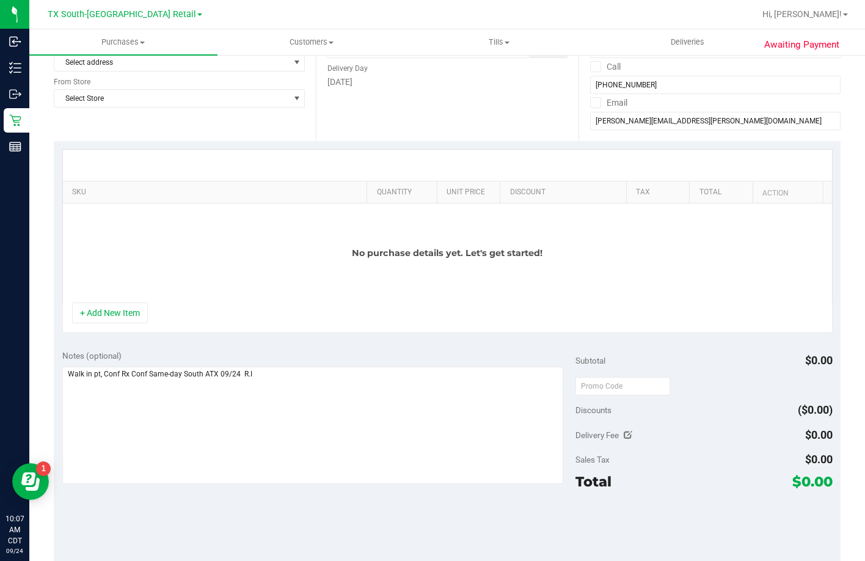
click at [288, 252] on div "No purchase details yet. Let's get started!" at bounding box center [447, 252] width 769 height 99
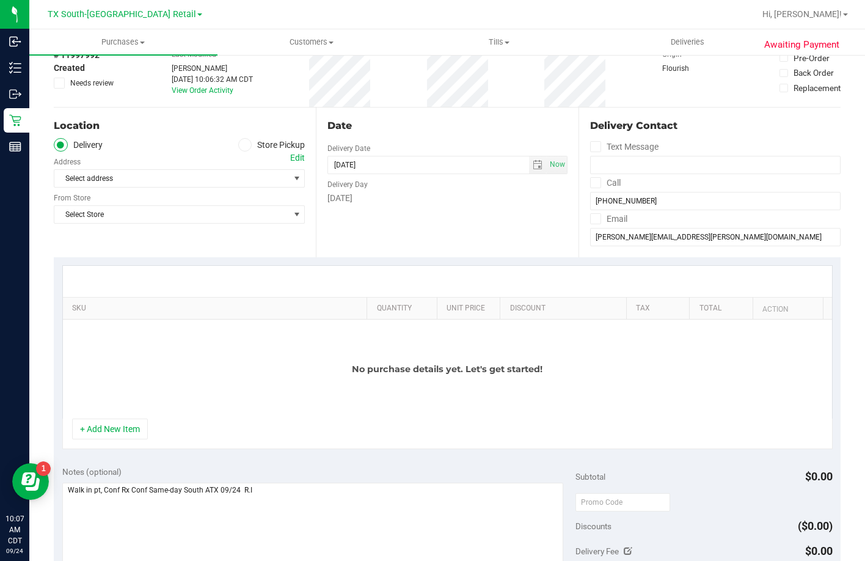
scroll to position [0, 0]
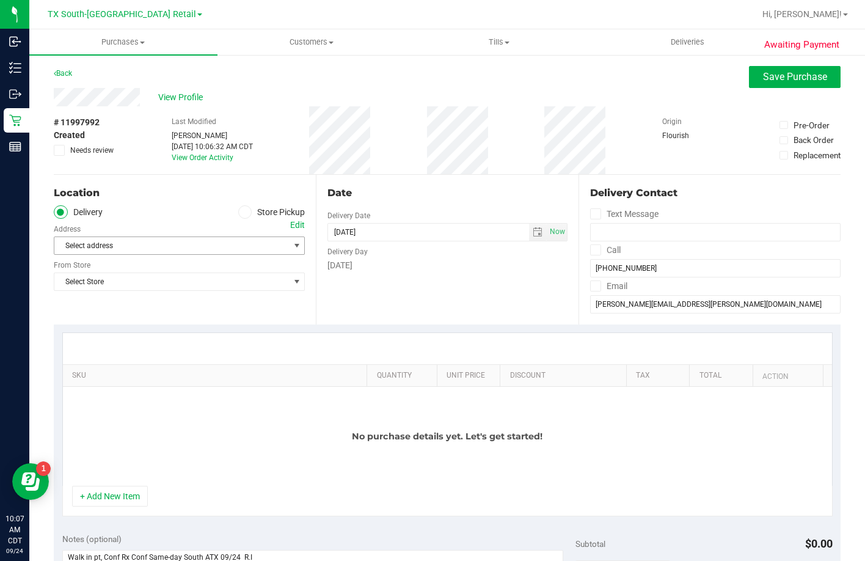
click at [153, 240] on span "Select address" at bounding box center [165, 245] width 223 height 17
click at [290, 222] on div "Edit" at bounding box center [297, 225] width 15 height 13
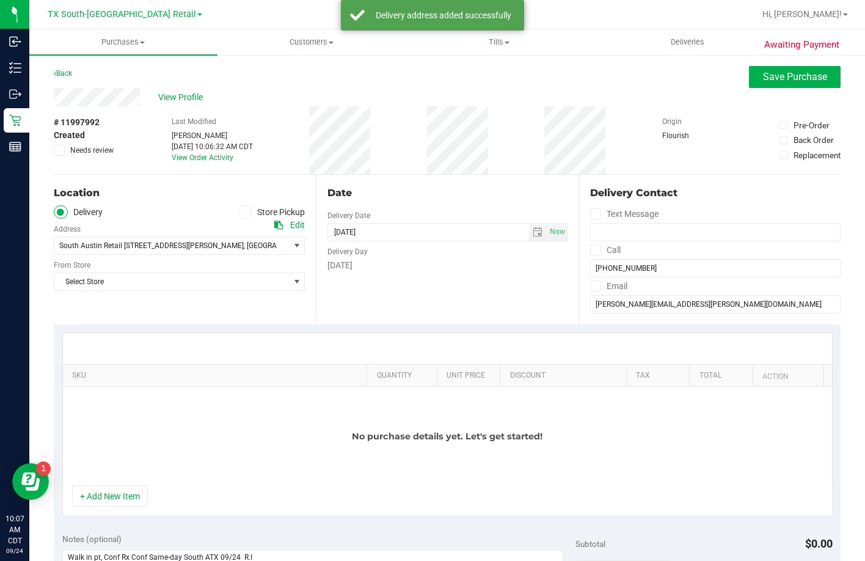
click at [433, 277] on div "Date Delivery Date 09/24/2025 Now 09/24/2025 10:06 AM Now Delivery Day Wednesday" at bounding box center [447, 250] width 262 height 150
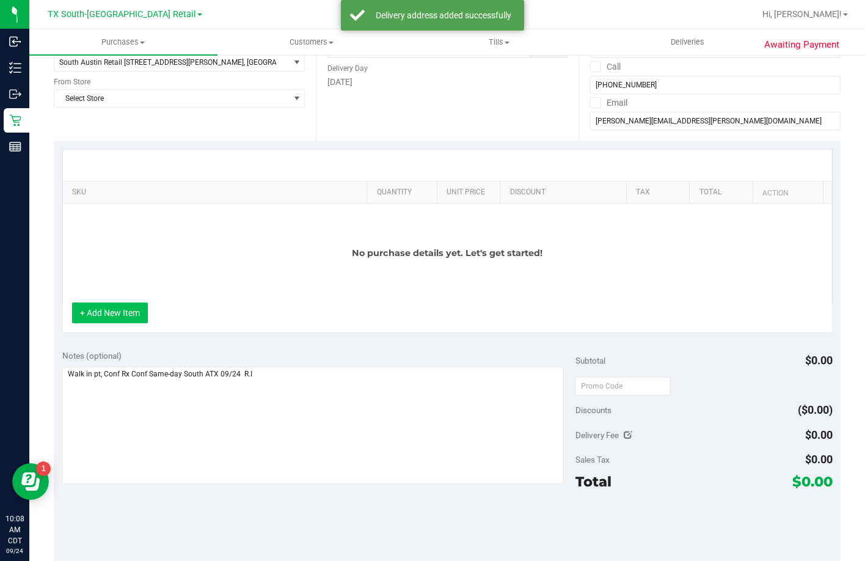
click at [122, 306] on button "+ Add New Item" at bounding box center [110, 312] width 76 height 21
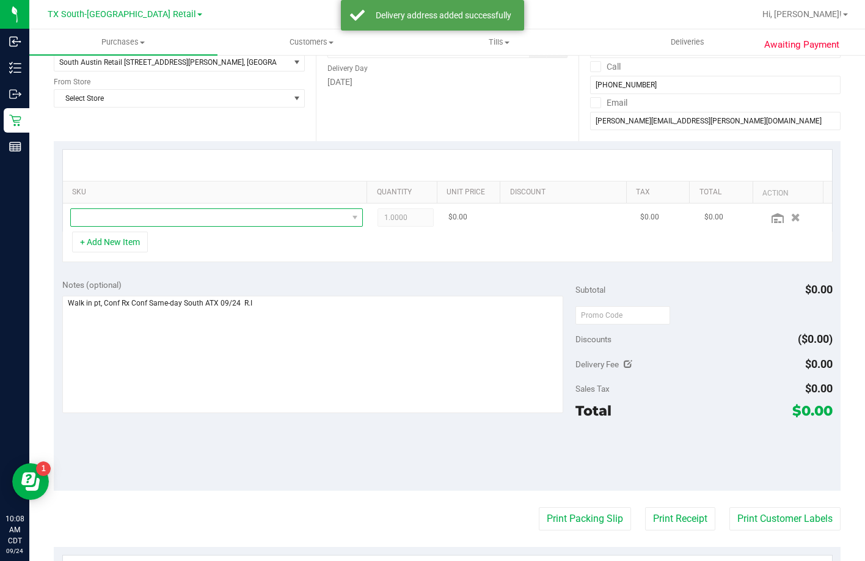
click at [144, 222] on span "NO DATA FOUND" at bounding box center [209, 217] width 277 height 17
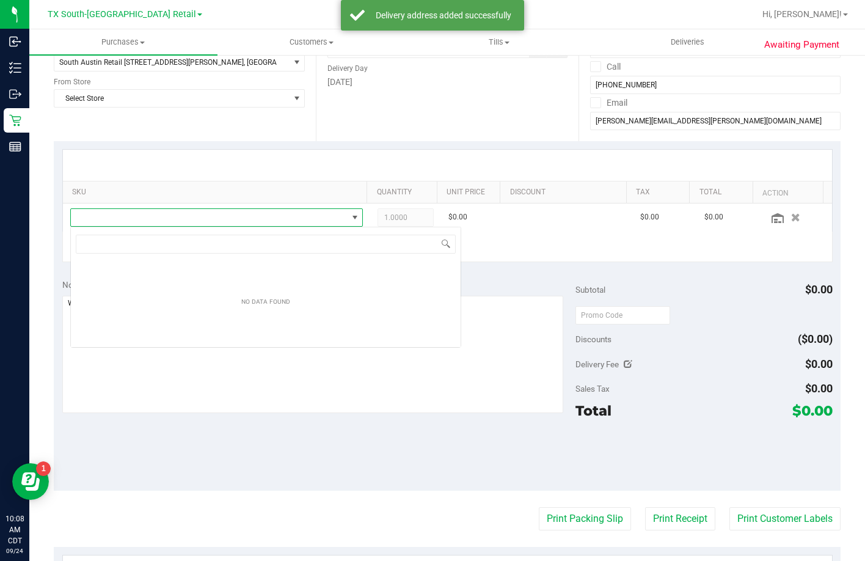
scroll to position [18, 285]
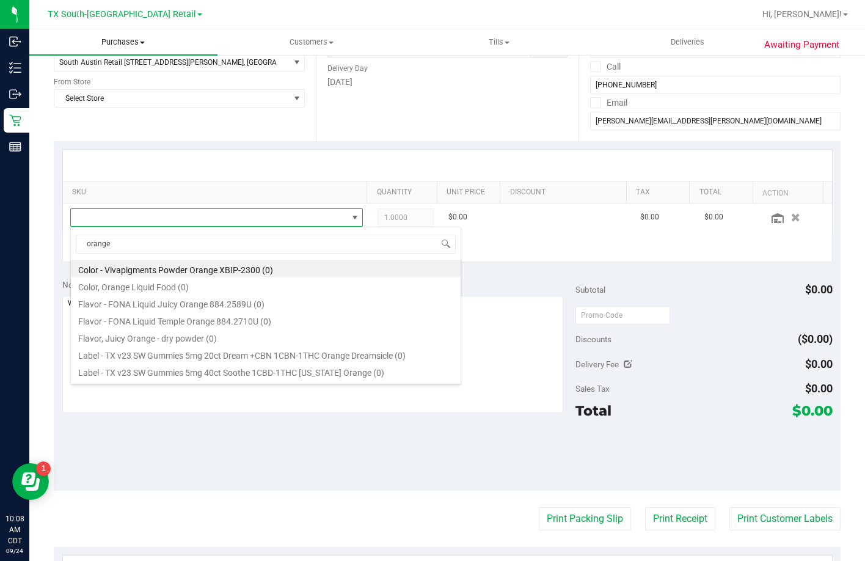
type input "orange"
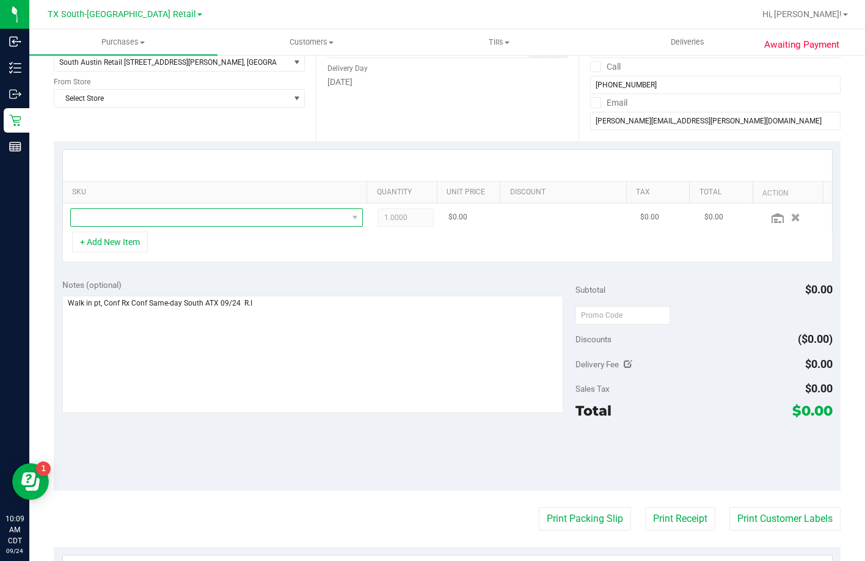
click at [170, 219] on span "NO DATA FOUND" at bounding box center [209, 217] width 277 height 17
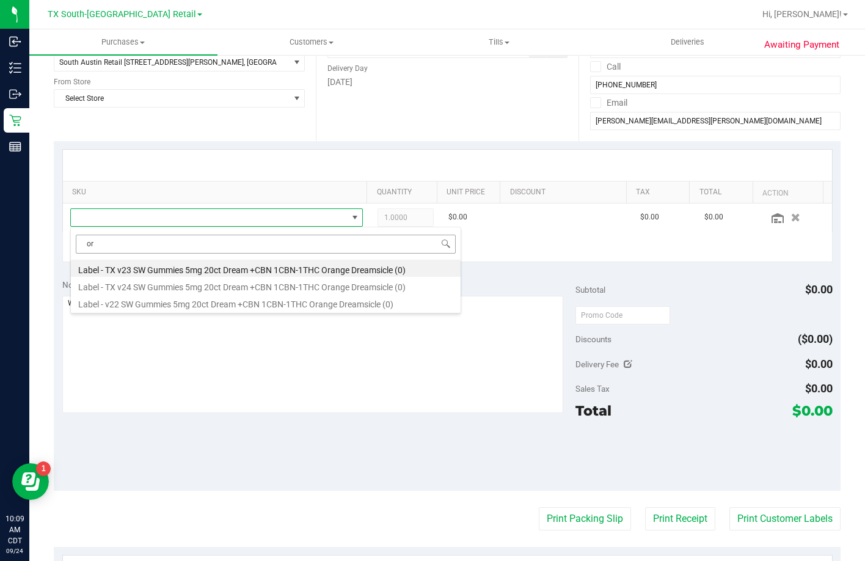
type input "o"
type input "d"
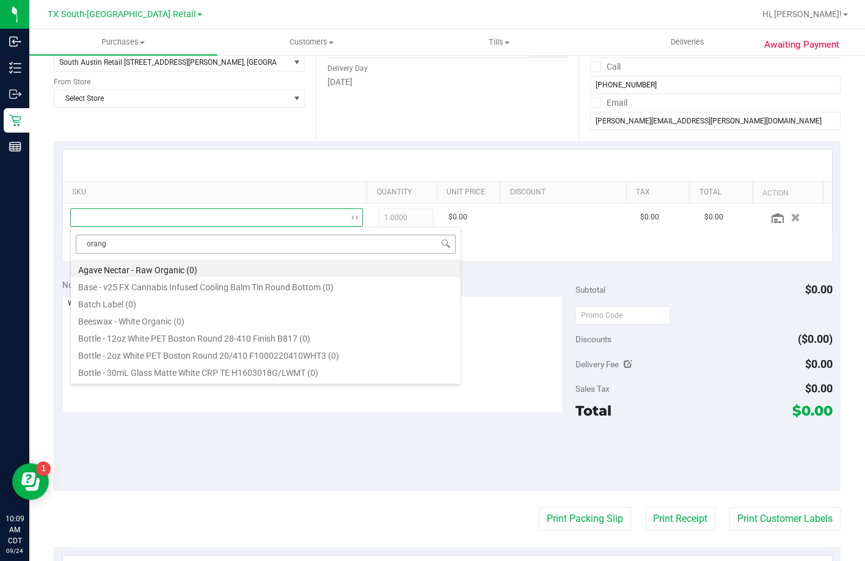
type input "orange"
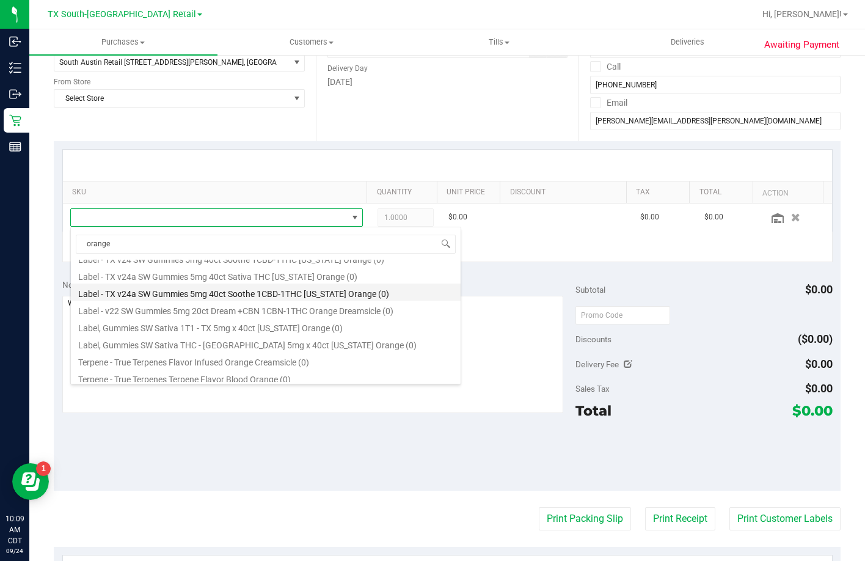
scroll to position [203, 0]
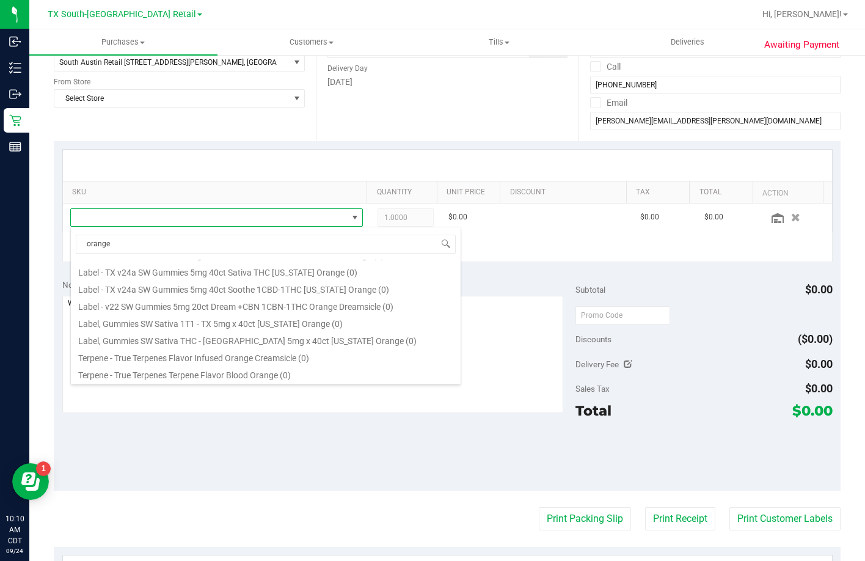
click at [239, 477] on div "Notes (optional) Subtotal $0.00 Discounts ($0.00) Delivery Fee $0.00 Sales Tax …" at bounding box center [447, 381] width 787 height 220
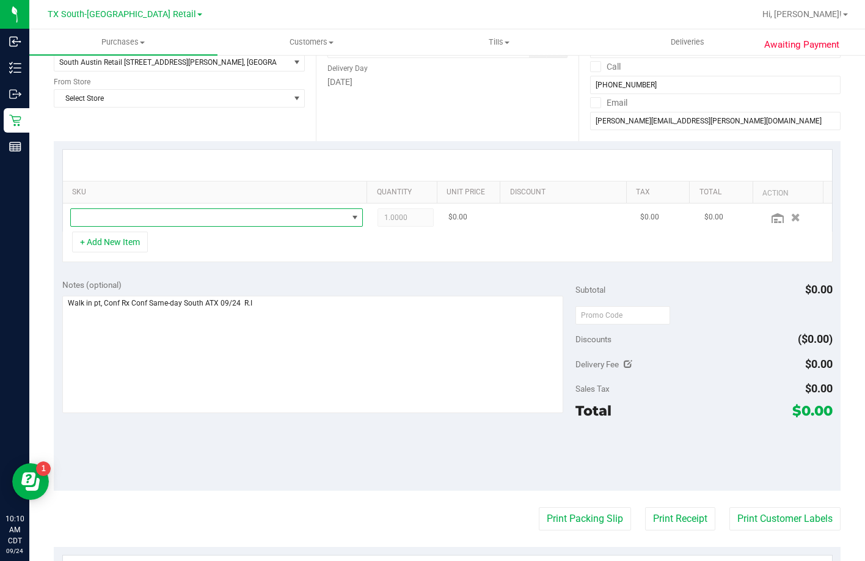
click at [269, 216] on span "NO DATA FOUND" at bounding box center [209, 217] width 277 height 17
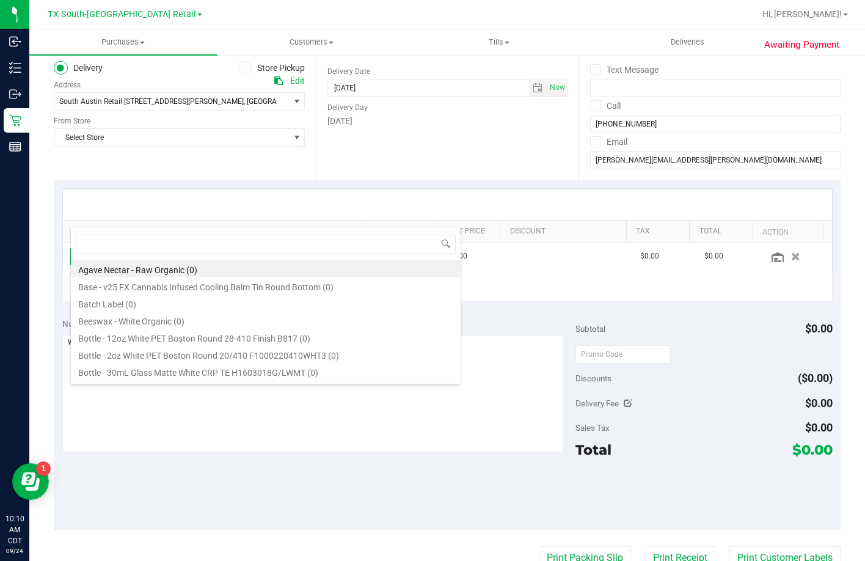
scroll to position [122, 0]
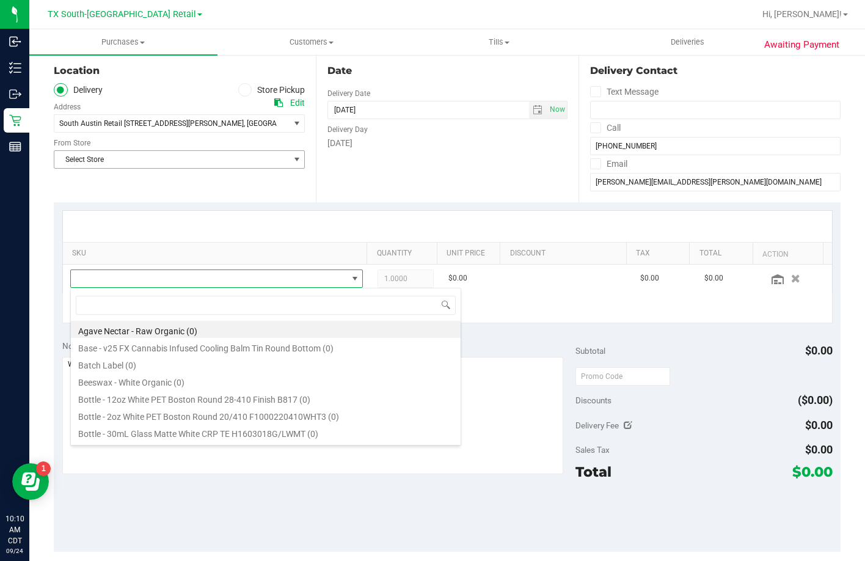
click at [230, 157] on span "Select Store" at bounding box center [171, 159] width 235 height 17
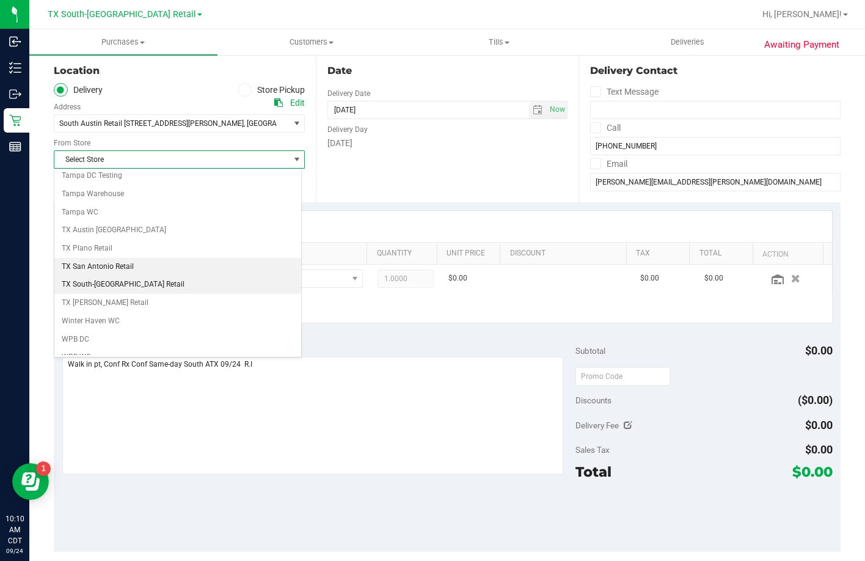
scroll to position [888, 0]
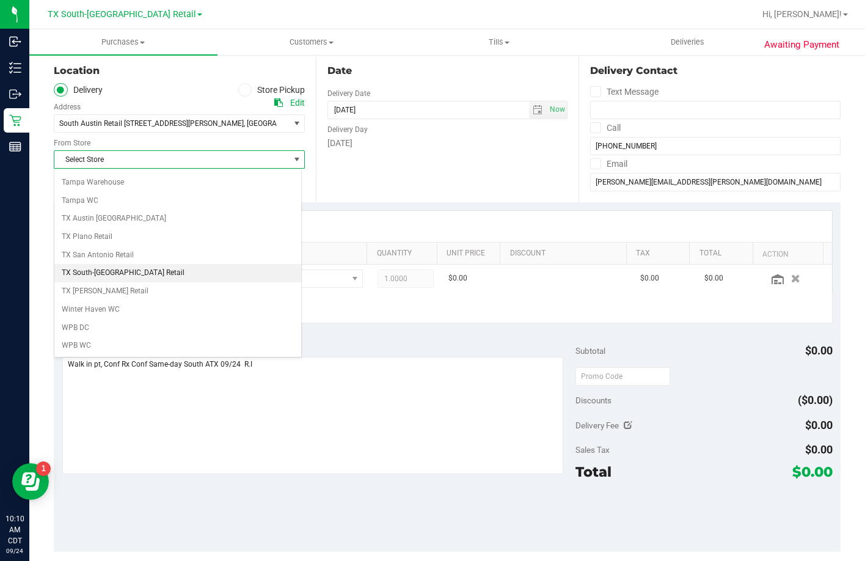
click at [83, 266] on li "TX South-[GEOGRAPHIC_DATA] Retail" at bounding box center [177, 273] width 247 height 18
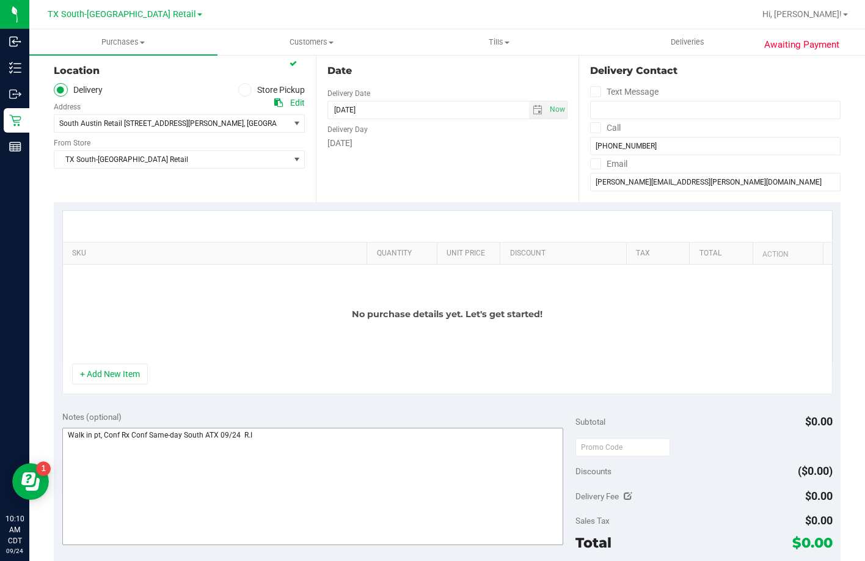
drag, startPoint x: 135, startPoint y: 366, endPoint x: 136, endPoint y: 373, distance: 6.8
click at [136, 367] on button "+ Add New Item" at bounding box center [110, 374] width 76 height 21
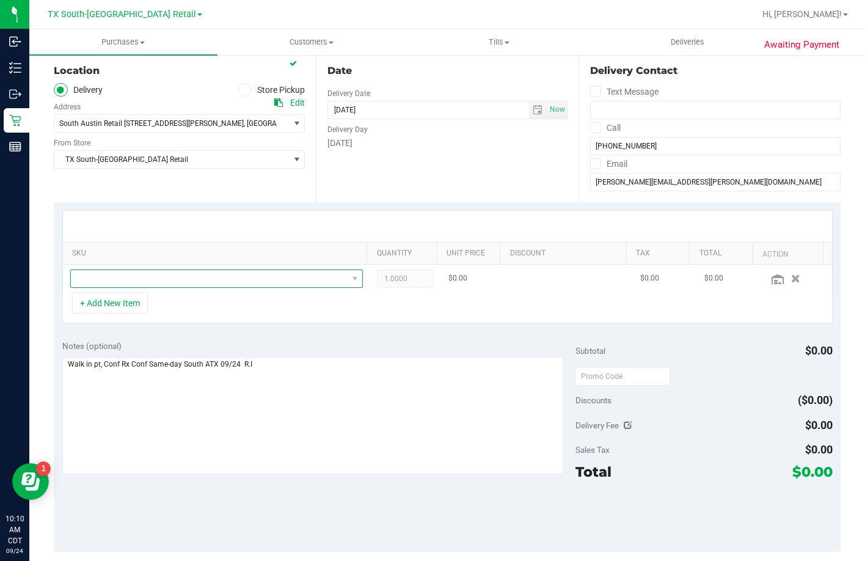
click at [146, 276] on span "NO DATA FOUND" at bounding box center [209, 278] width 277 height 17
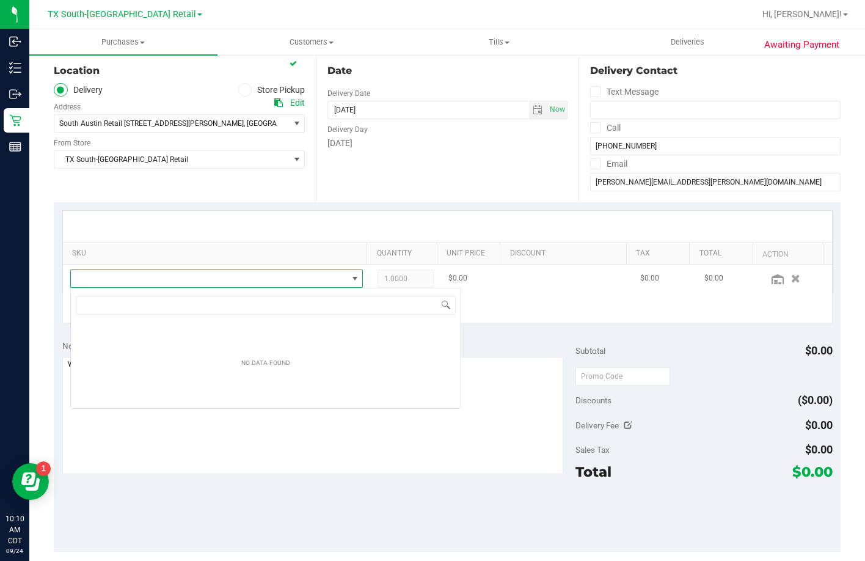
scroll to position [18, 285]
type input "p"
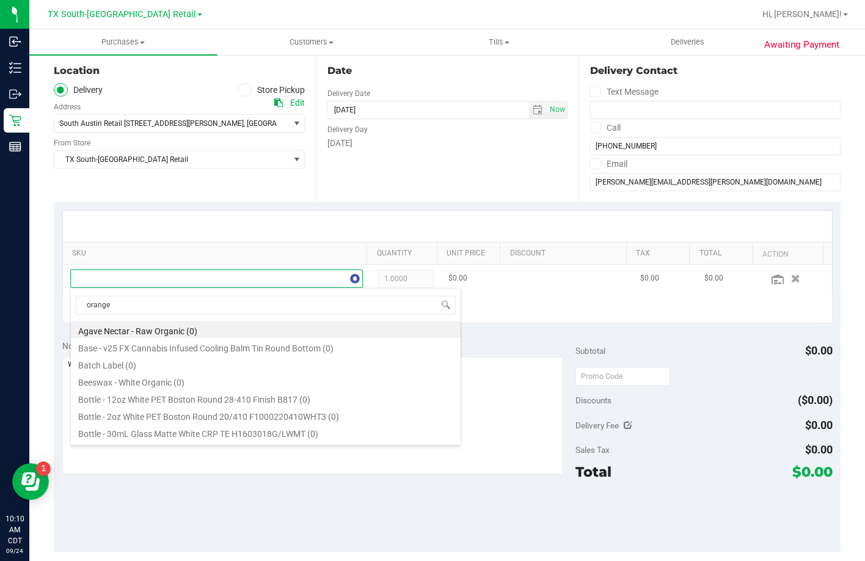
type input "orange"
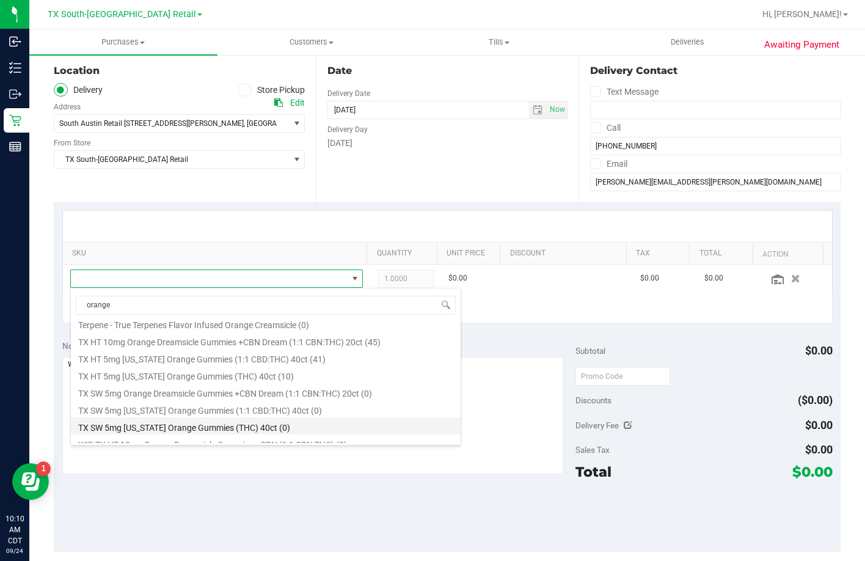
scroll to position [166, 0]
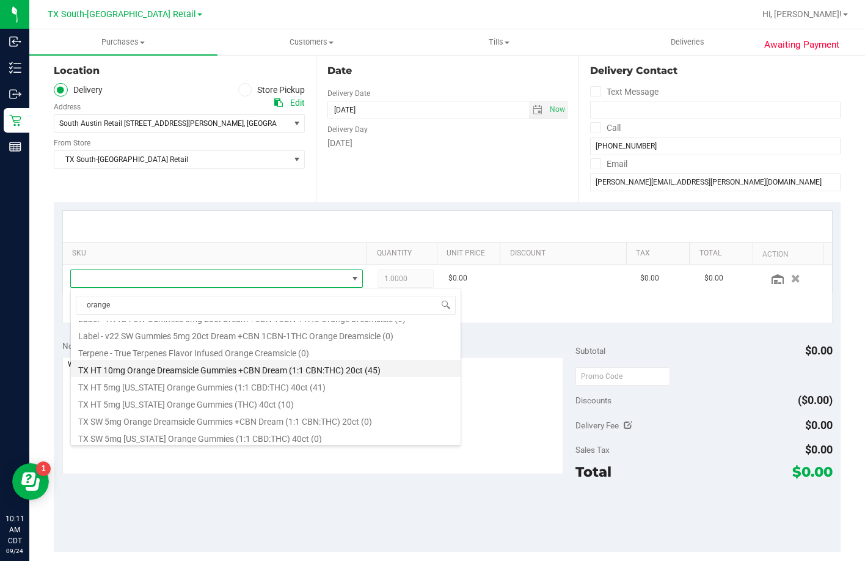
click at [216, 372] on li "TX HT 10mg Orange Dreamsicle Gummies +CBN Dream (1:1 CBN:THC) 20ct (45)" at bounding box center [266, 368] width 390 height 17
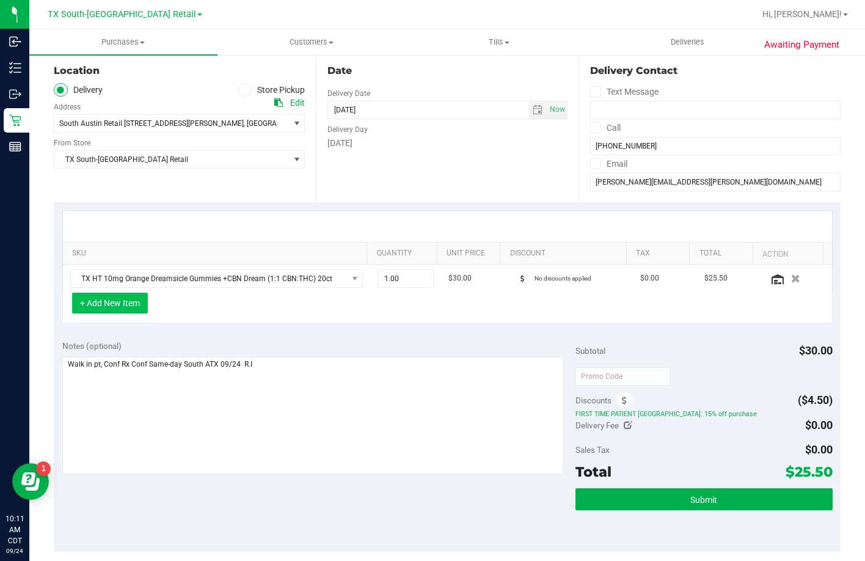
click at [123, 296] on button "+ Add New Item" at bounding box center [110, 303] width 76 height 21
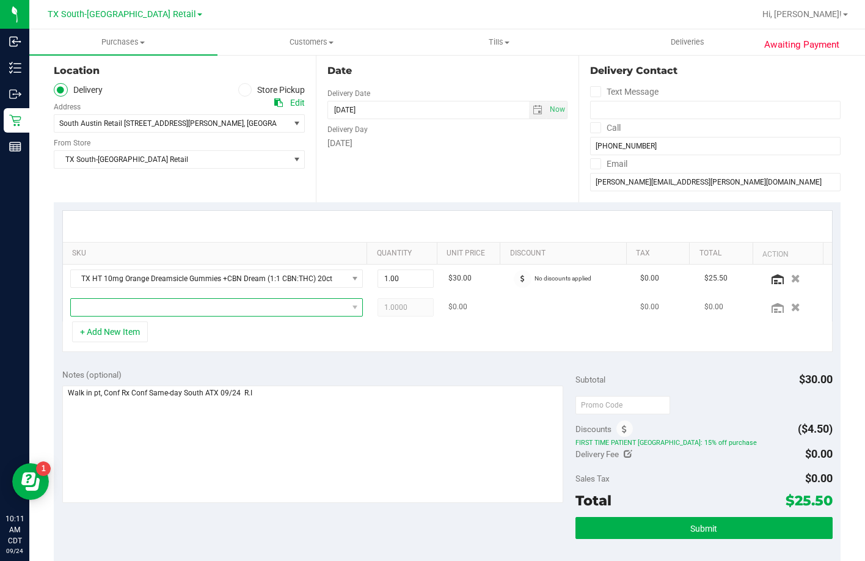
click at [180, 308] on span "NO DATA FOUND" at bounding box center [209, 307] width 277 height 17
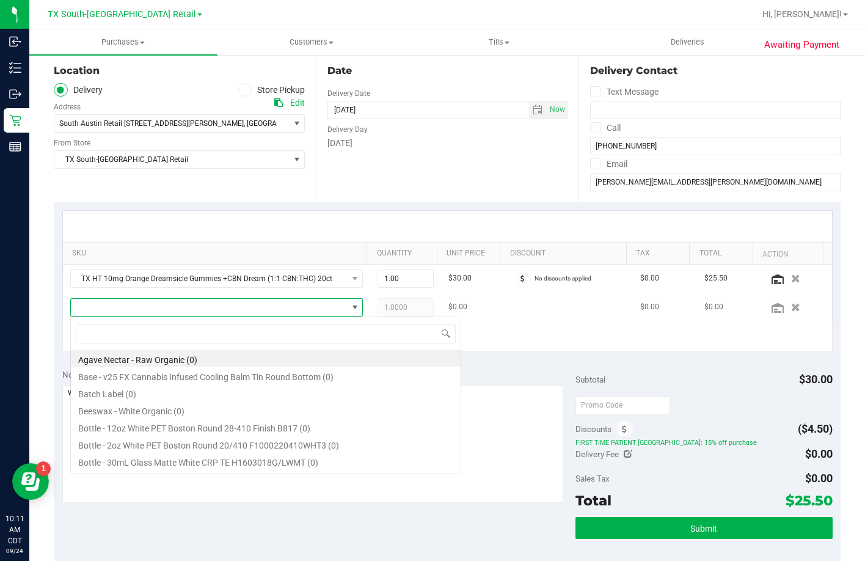
scroll to position [18, 285]
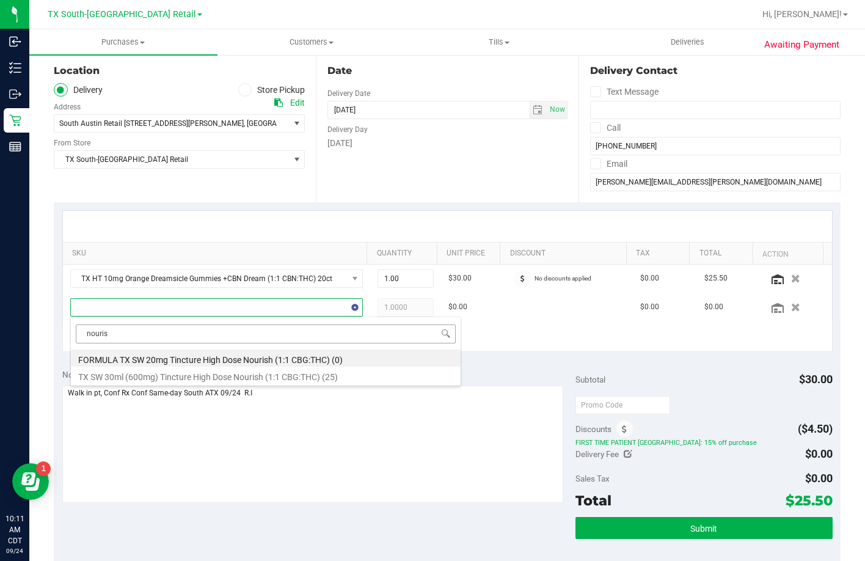
type input "nourish"
click at [157, 374] on li "TX SW 30ml (600mg) Tincture High Dose Nourish (1:1 CBG:THC) (25)" at bounding box center [266, 375] width 390 height 17
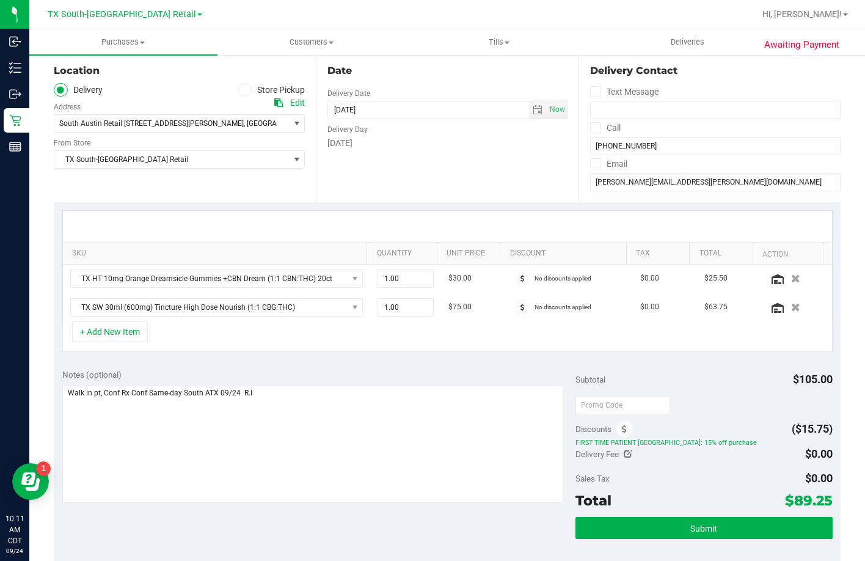
click at [306, 364] on div "Notes (optional) Subtotal $105.00 Discounts ($15.75) FIRST TIME PATIENT TX: 15%…" at bounding box center [447, 471] width 787 height 220
click at [320, 368] on div "Notes (optional)" at bounding box center [319, 374] width 514 height 12
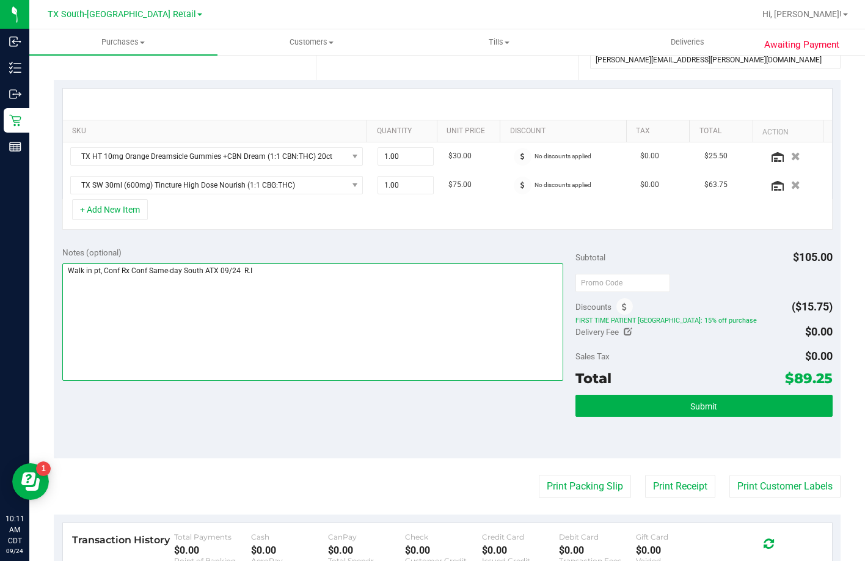
click at [336, 299] on textarea at bounding box center [313, 321] width 502 height 117
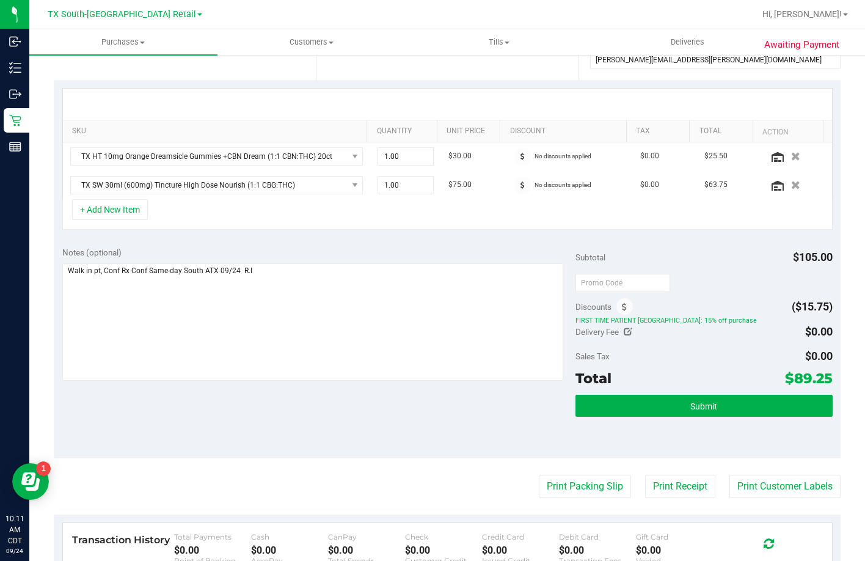
click at [392, 207] on div "+ Add New Item" at bounding box center [447, 214] width 771 height 31
click at [361, 235] on div "SKU Quantity Unit Price Discount Tax Total Action TX HT 10mg Orange Dreamsicle …" at bounding box center [447, 159] width 787 height 158
click at [194, 215] on div "+ Add New Item" at bounding box center [447, 214] width 771 height 31
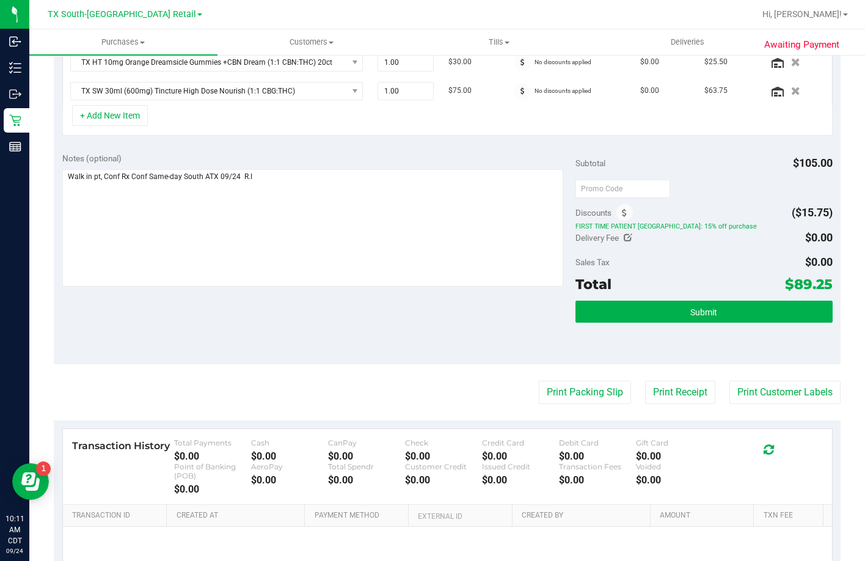
scroll to position [260, 0]
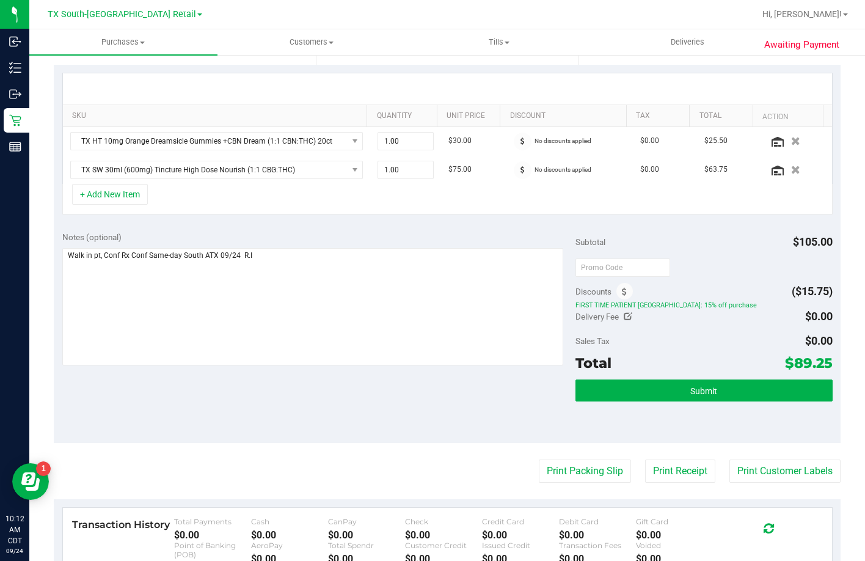
click at [243, 200] on div "+ Add New Item" at bounding box center [447, 199] width 771 height 31
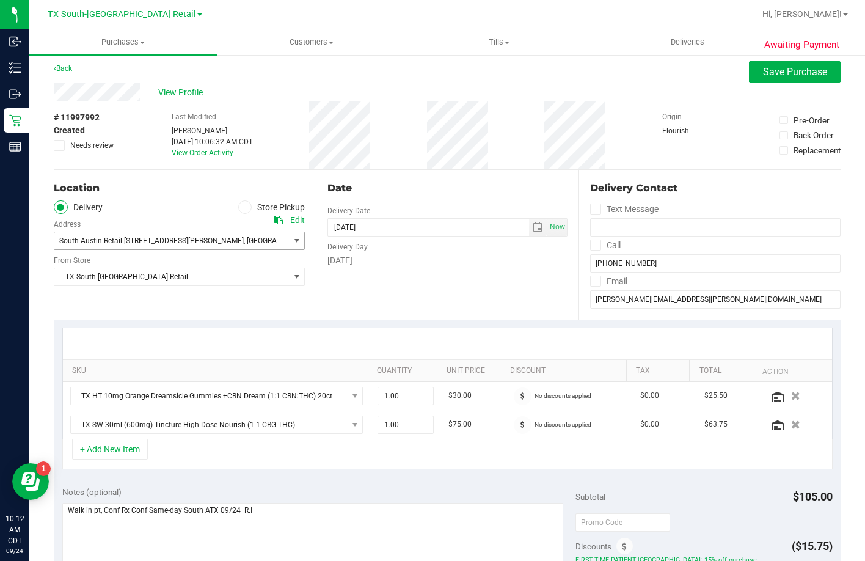
scroll to position [0, 0]
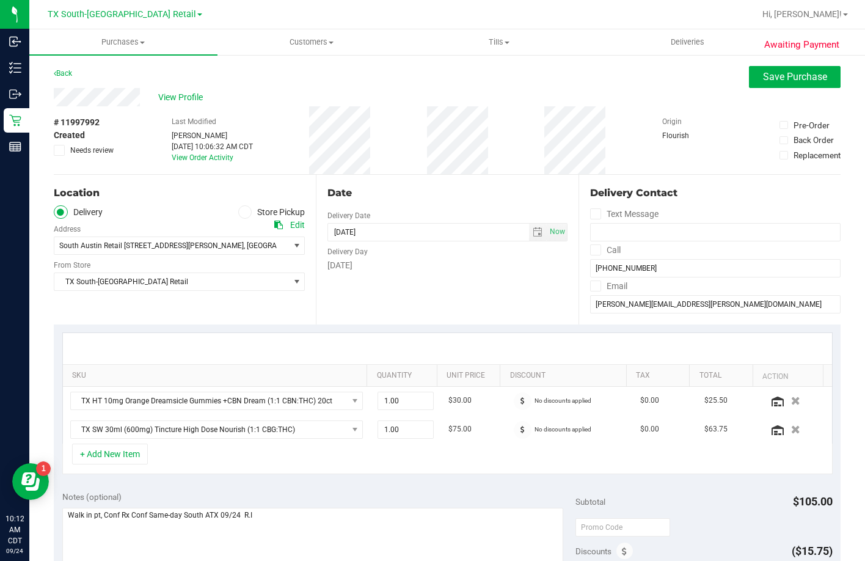
click at [386, 280] on div "Date Delivery Date [DATE] Now [DATE] 07:00 AM Now Delivery Day [DATE]" at bounding box center [447, 250] width 262 height 150
click at [763, 81] on span "Save Purchase" at bounding box center [795, 77] width 64 height 12
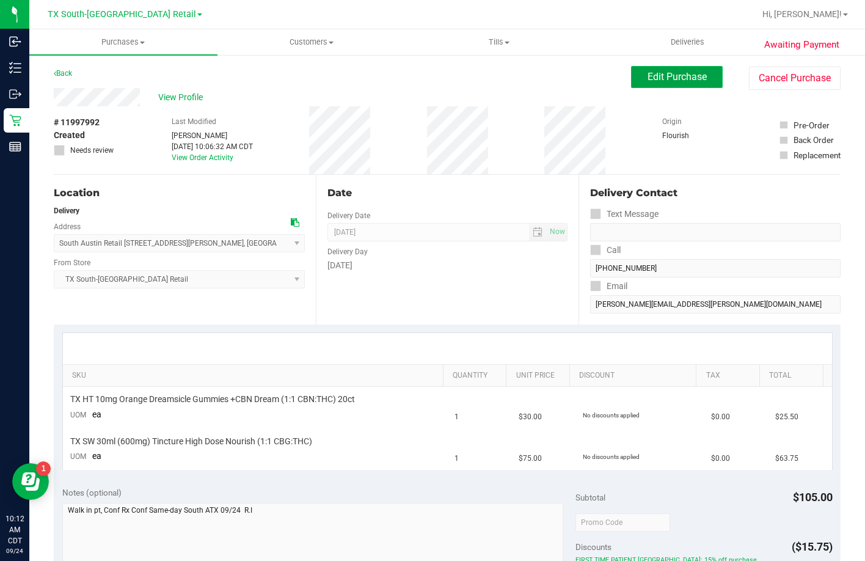
click at [648, 76] on span "Edit Purchase" at bounding box center [677, 77] width 59 height 12
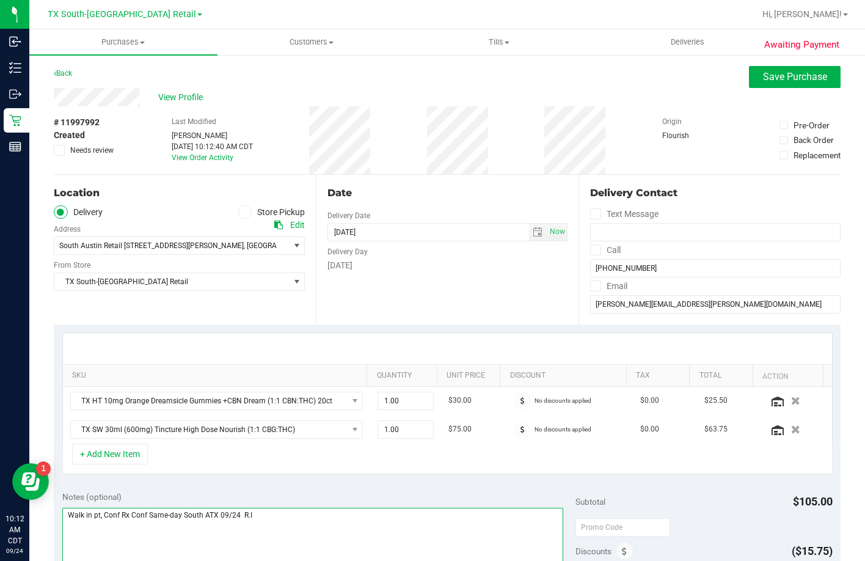
click at [214, 510] on textarea at bounding box center [313, 566] width 502 height 117
type textarea "Walk in pt, Conf Rx Conf Same-day South ATXPU 09/24 R.I"
click at [386, 285] on div "Date Delivery Date [DATE] Now [DATE] 07:00 AM Now Delivery Day [DATE]" at bounding box center [447, 250] width 262 height 150
click at [772, 82] on button "Save Purchase" at bounding box center [795, 77] width 92 height 22
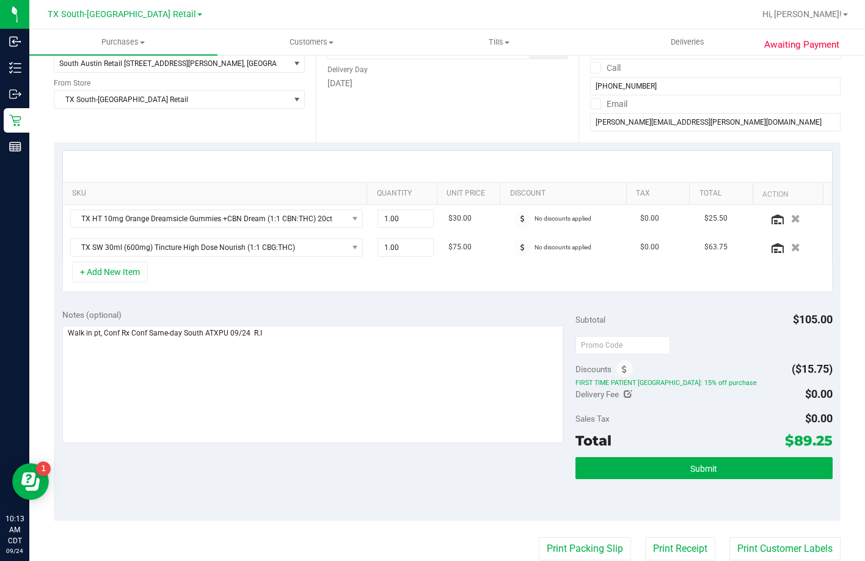
scroll to position [183, 0]
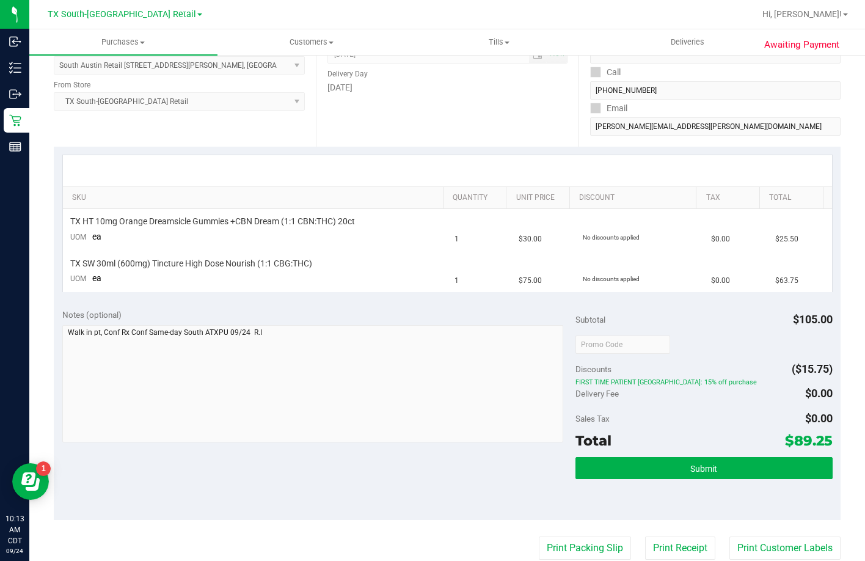
scroll to position [244, 0]
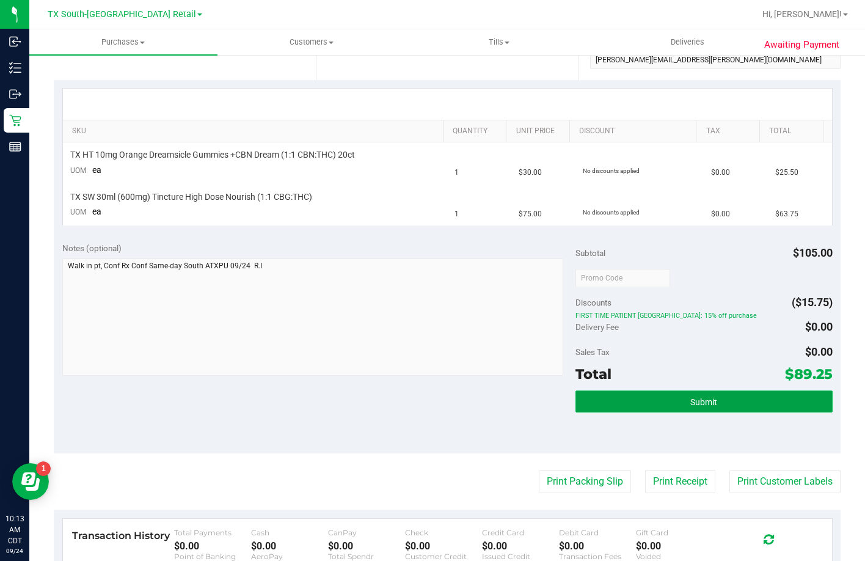
click at [678, 405] on button "Submit" at bounding box center [704, 401] width 257 height 22
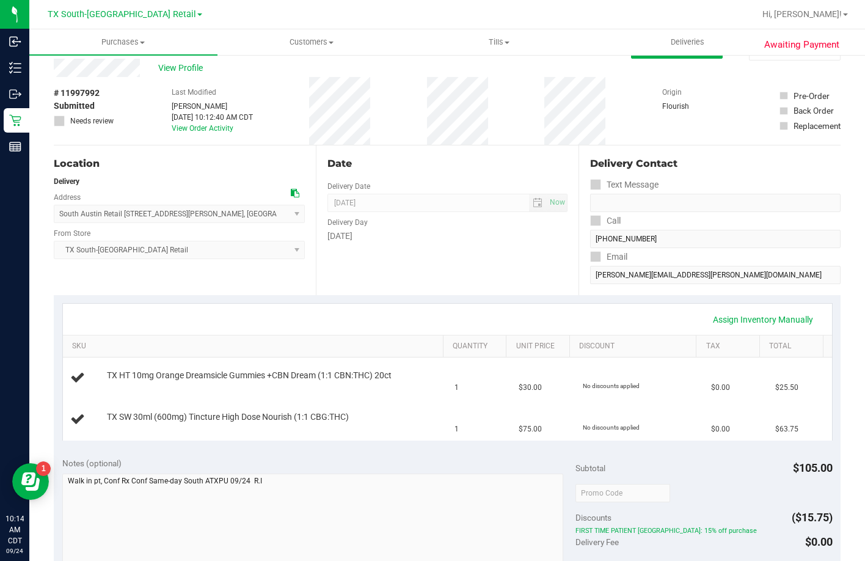
scroll to position [0, 0]
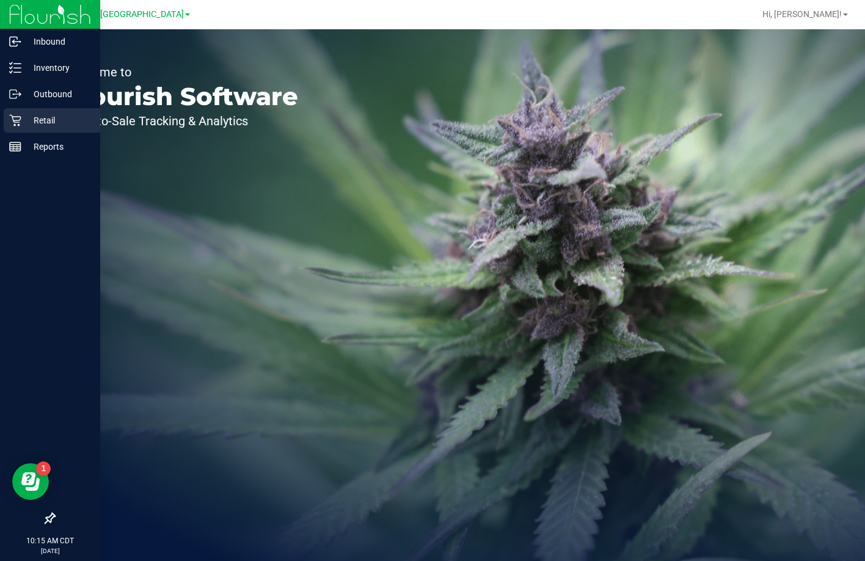
click at [13, 126] on div "Retail" at bounding box center [52, 120] width 97 height 24
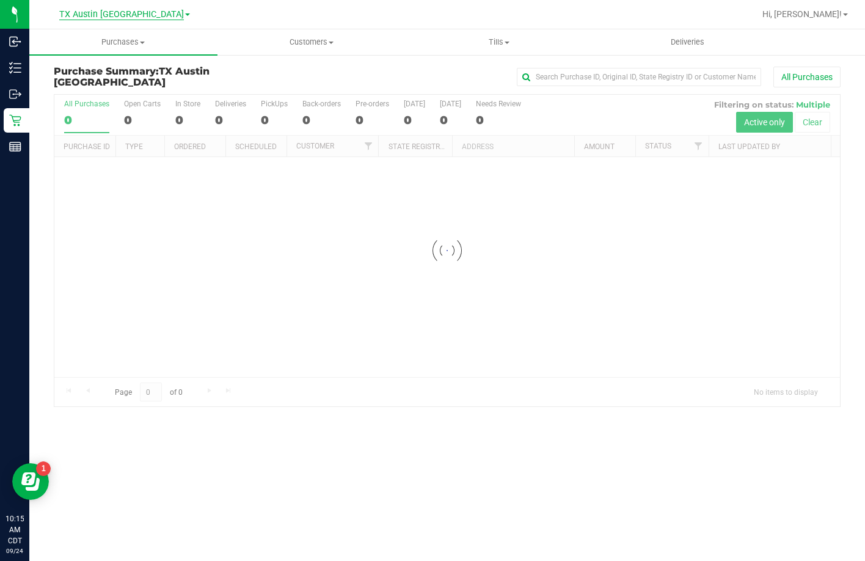
click at [112, 13] on span "TX Austin [GEOGRAPHIC_DATA]" at bounding box center [121, 14] width 125 height 11
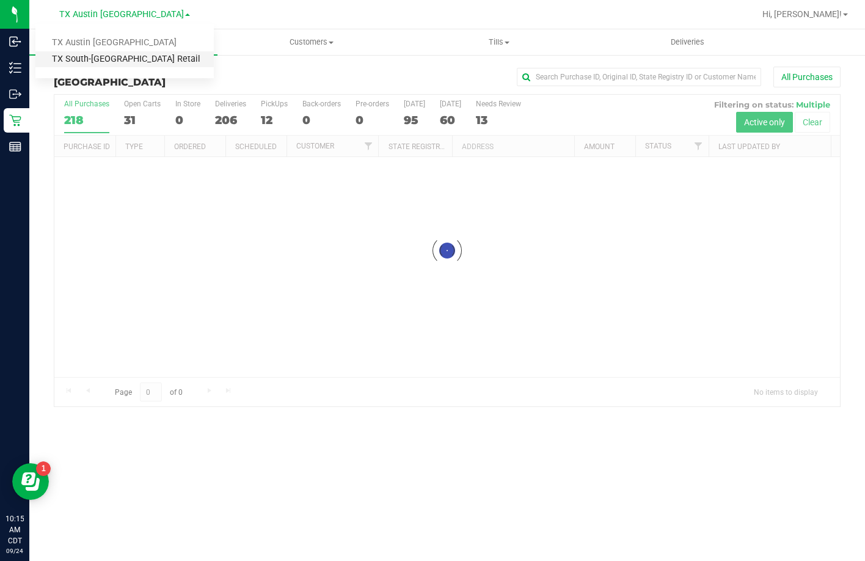
click at [123, 59] on link "TX South-[GEOGRAPHIC_DATA] Retail" at bounding box center [124, 59] width 178 height 16
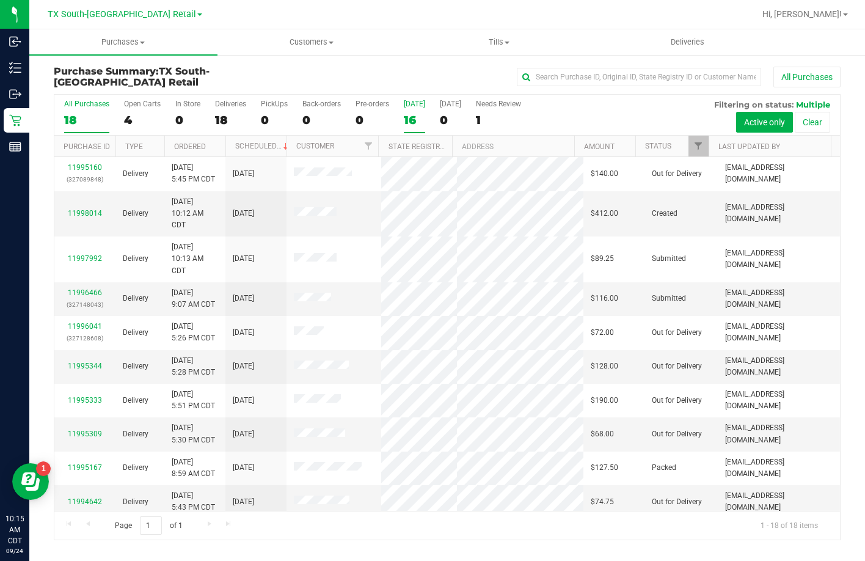
click at [408, 109] on label "Today 16" at bounding box center [414, 117] width 21 height 34
click at [0, 0] on input "Today 16" at bounding box center [0, 0] width 0 height 0
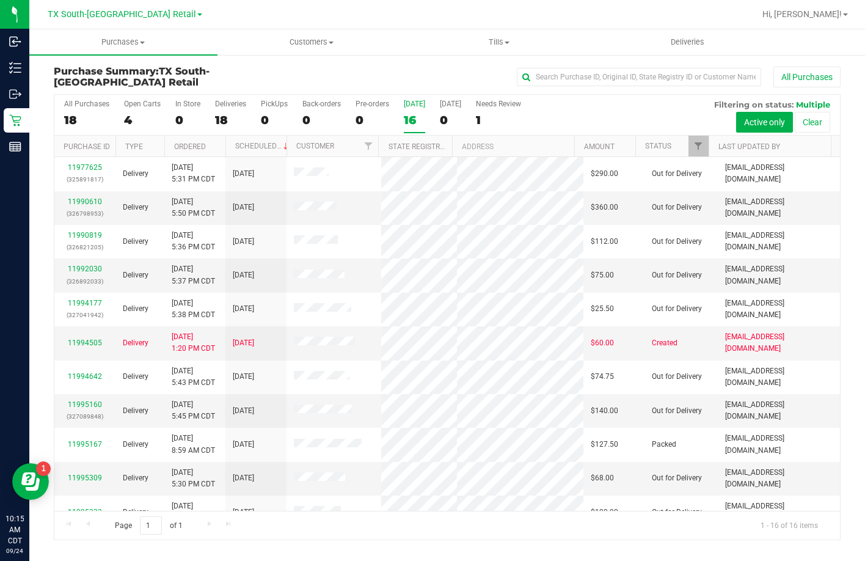
scroll to position [270, 0]
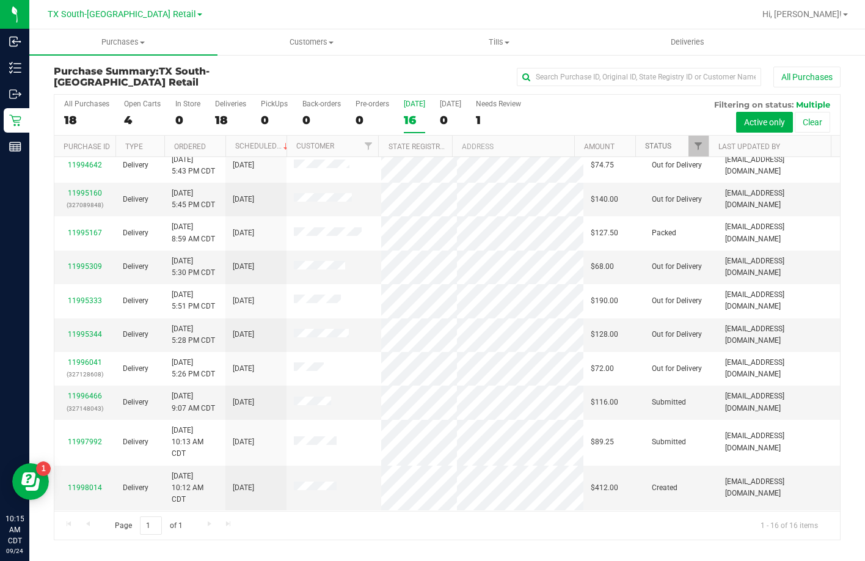
click at [650, 145] on link "Status" at bounding box center [658, 146] width 26 height 9
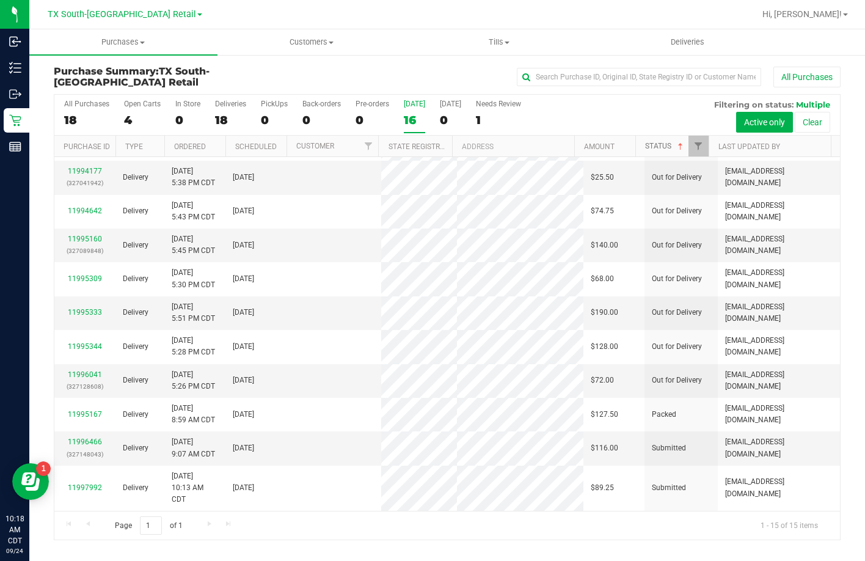
scroll to position [0, 0]
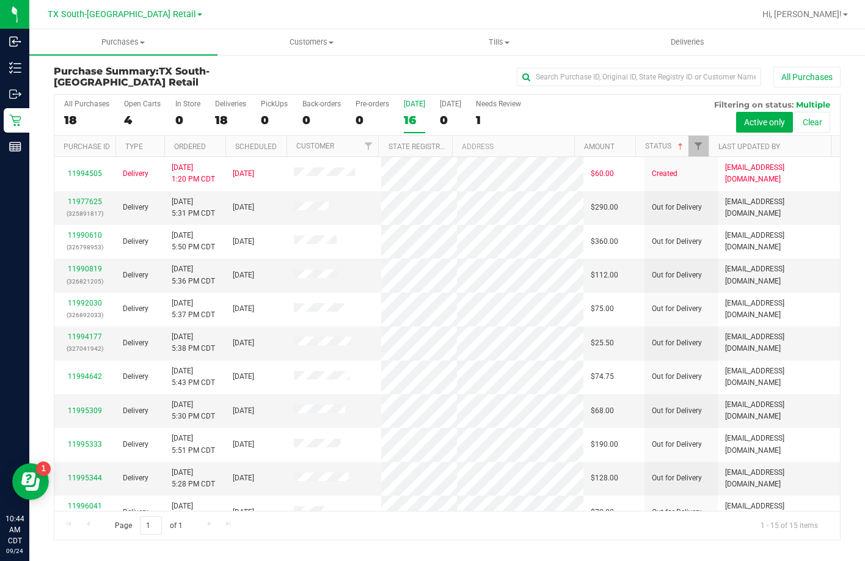
click at [414, 101] on div "[DATE]" at bounding box center [414, 104] width 21 height 9
click at [0, 0] on input "Today 16" at bounding box center [0, 0] width 0 height 0
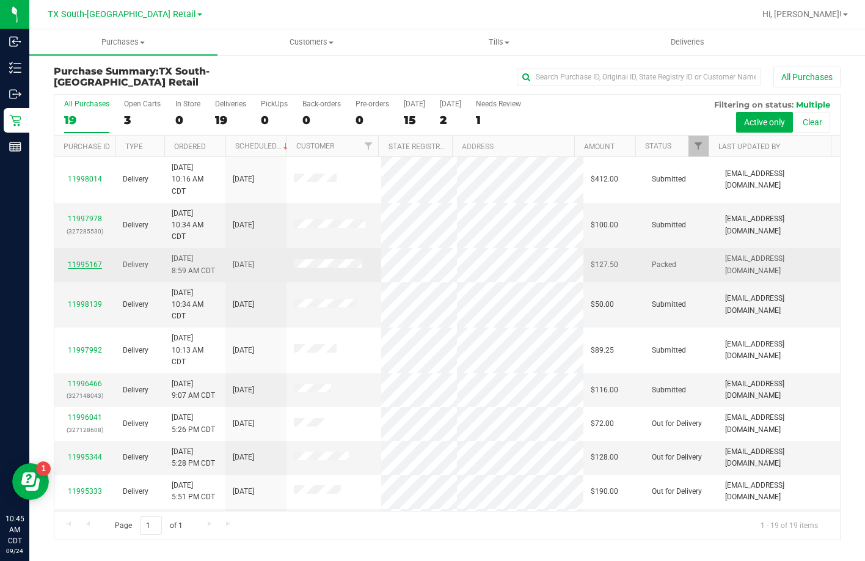
click at [99, 261] on link "11995167" at bounding box center [85, 264] width 34 height 9
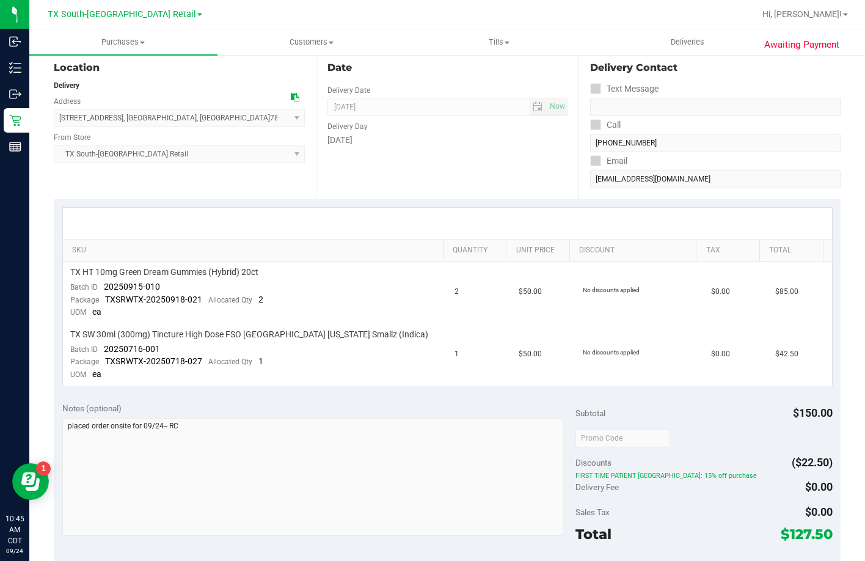
scroll to position [122, 0]
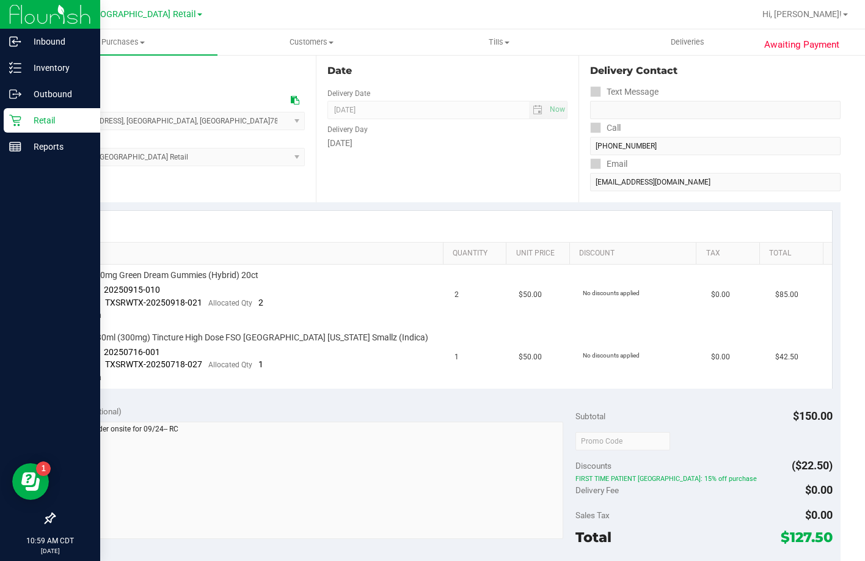
click at [16, 120] on icon at bounding box center [15, 120] width 12 height 12
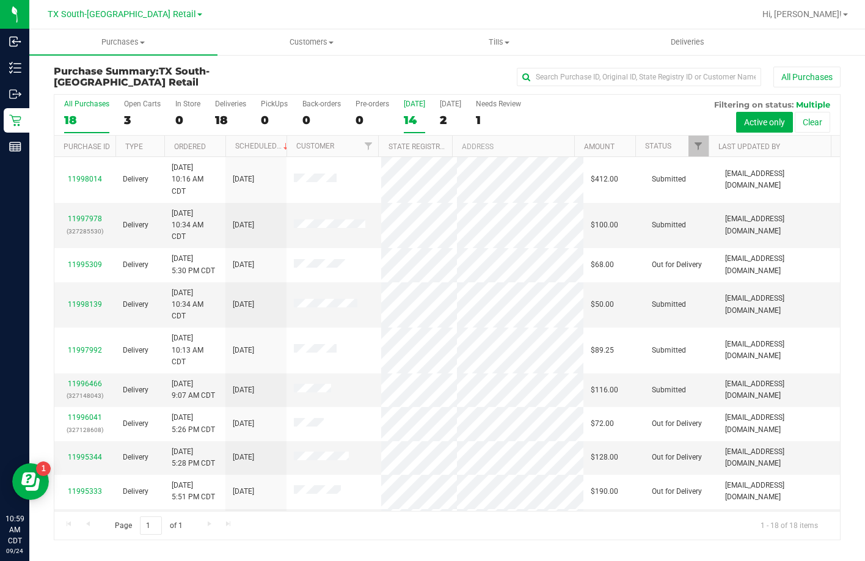
click at [420, 117] on div "14" at bounding box center [414, 120] width 21 height 14
click at [0, 0] on input "Today 14" at bounding box center [0, 0] width 0 height 0
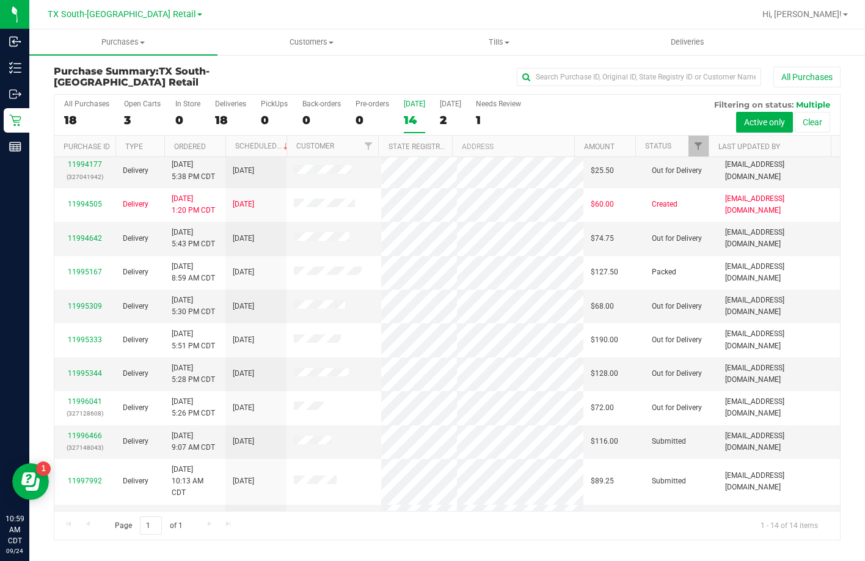
scroll to position [191, 0]
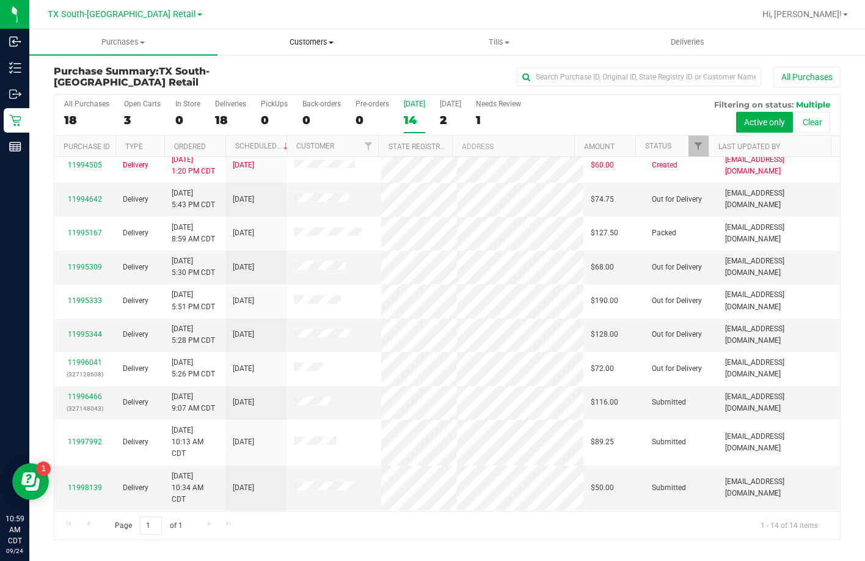
click at [313, 49] on uib-tab-heading "Customers All customers Add a new customer All physicians" at bounding box center [311, 42] width 187 height 24
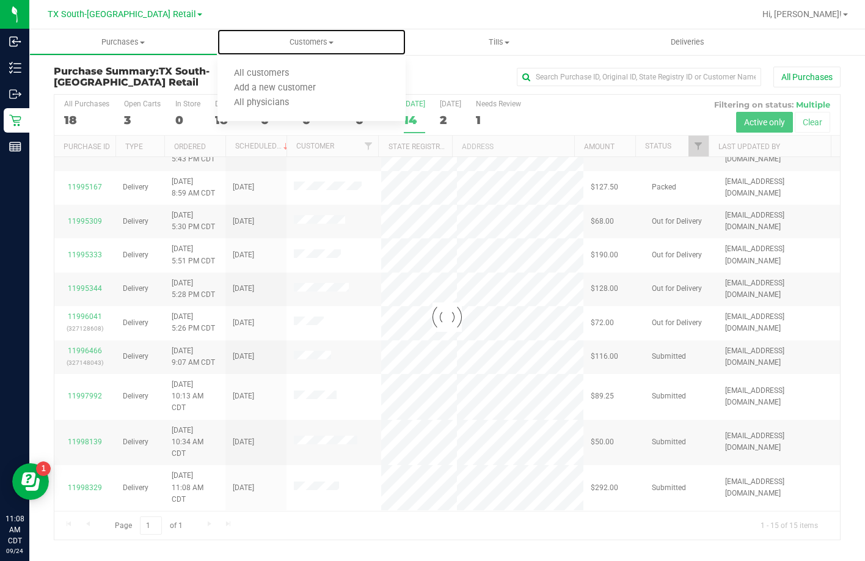
scroll to position [0, 0]
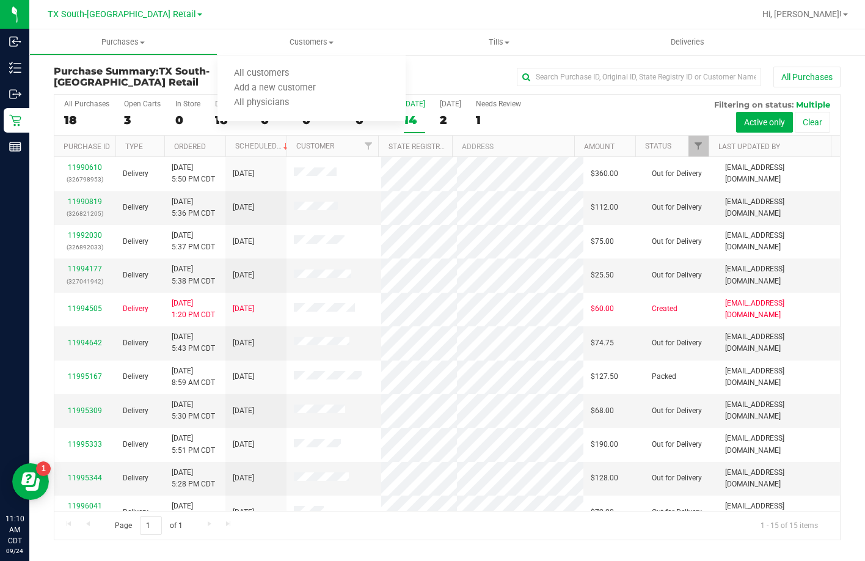
click at [418, 127] on label "Today 14" at bounding box center [414, 117] width 21 height 34
click at [0, 0] on input "Today 14" at bounding box center [0, 0] width 0 height 0
click at [655, 138] on th "Status" at bounding box center [672, 146] width 73 height 21
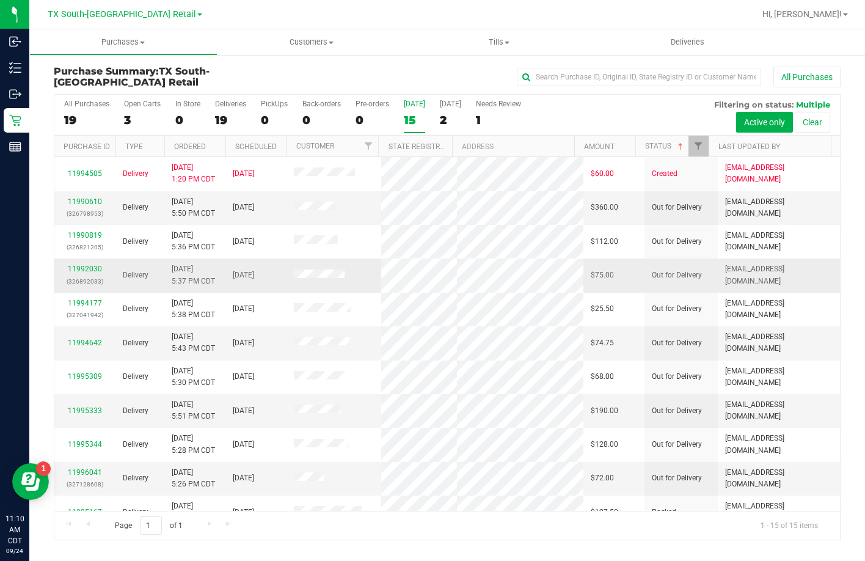
scroll to position [236, 0]
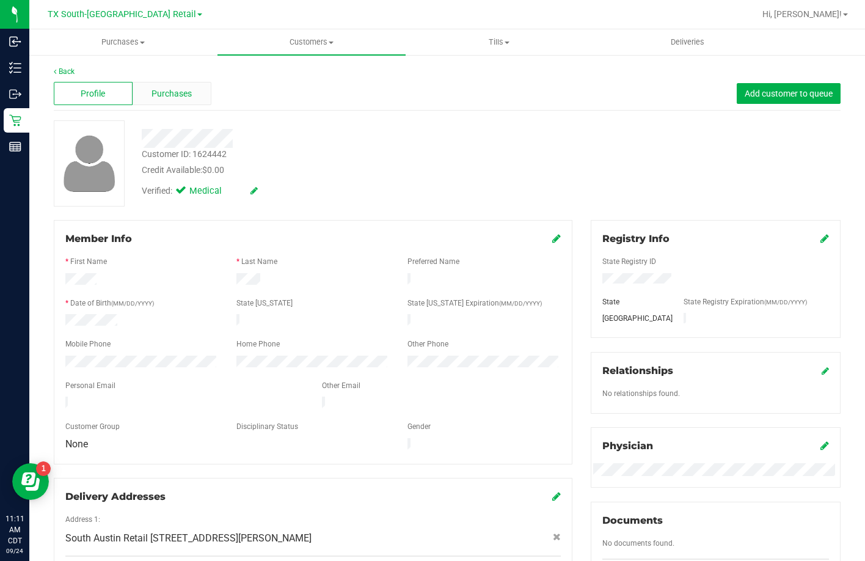
click at [166, 93] on span "Purchases" at bounding box center [172, 93] width 40 height 13
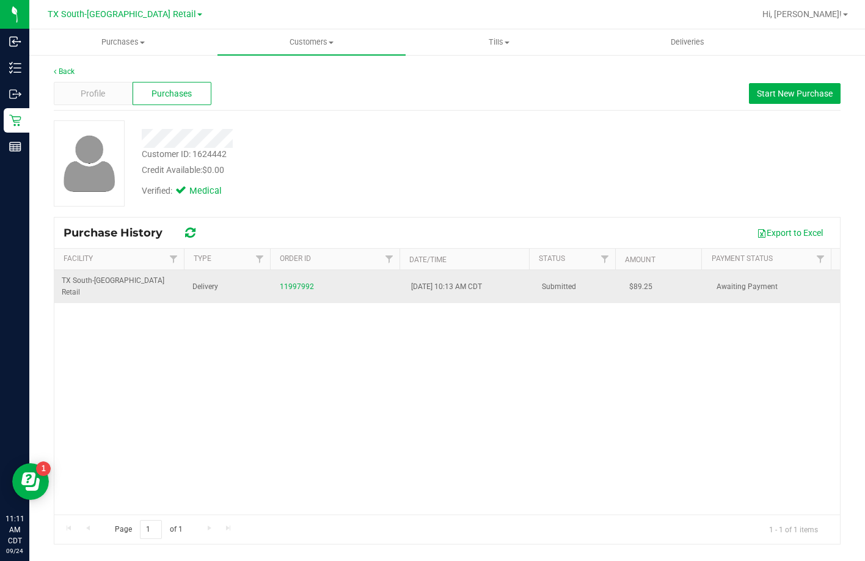
click at [302, 281] on div "11997992" at bounding box center [338, 287] width 116 height 12
click at [300, 282] on link "11997992" at bounding box center [297, 286] width 34 height 9
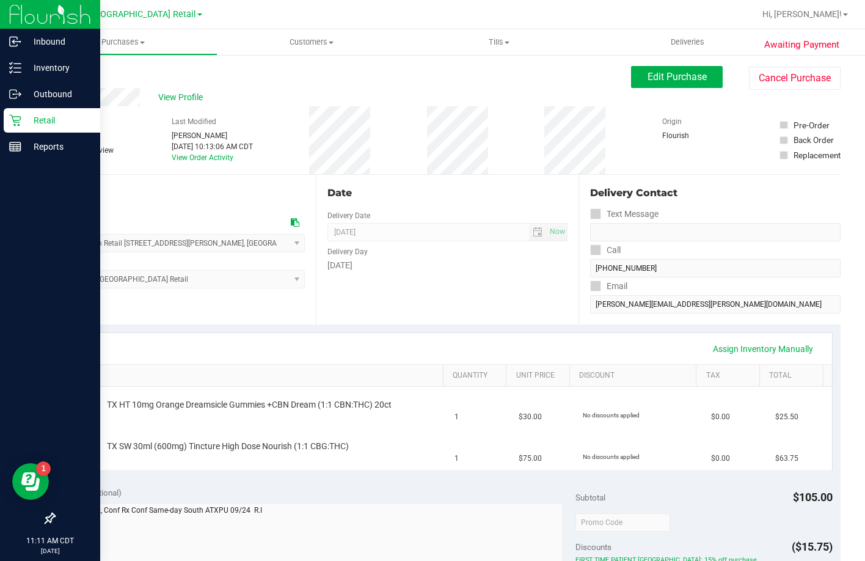
click at [5, 120] on div "Retail" at bounding box center [52, 120] width 97 height 24
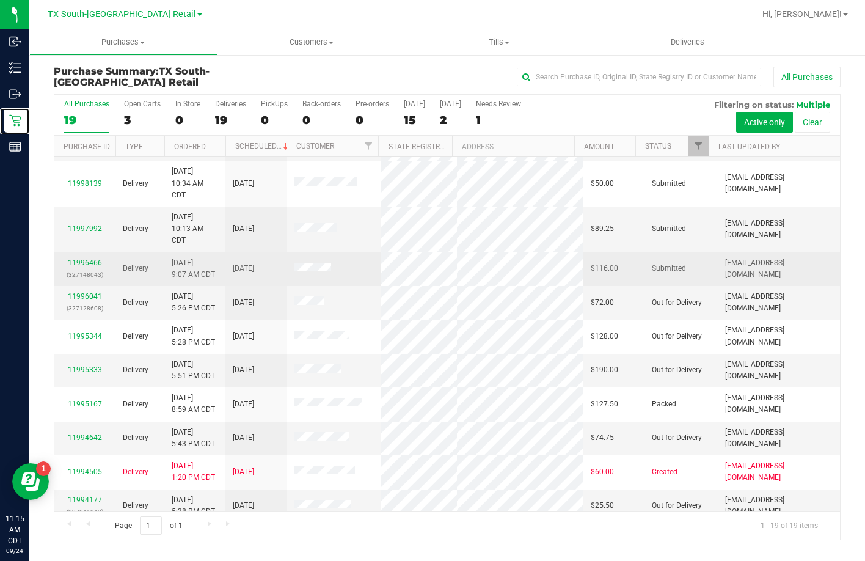
scroll to position [306, 0]
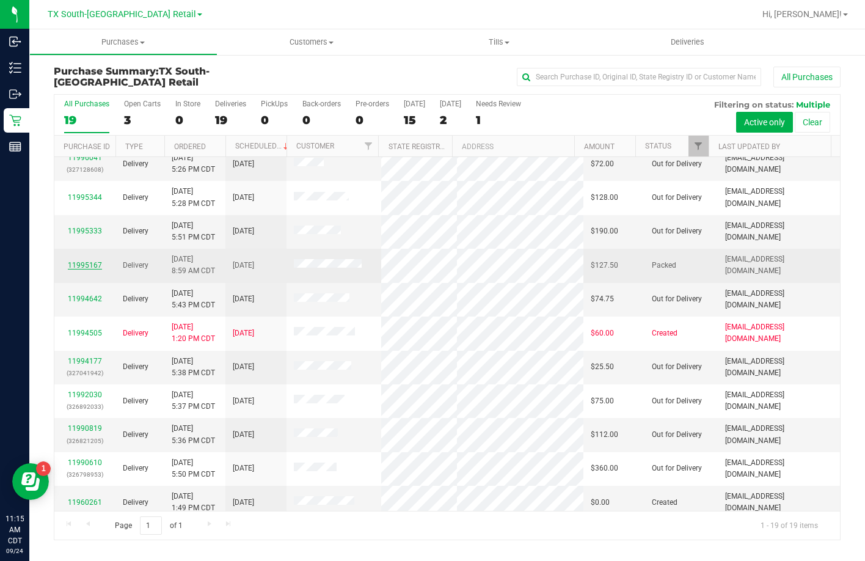
click at [81, 269] on link "11995167" at bounding box center [85, 265] width 34 height 9
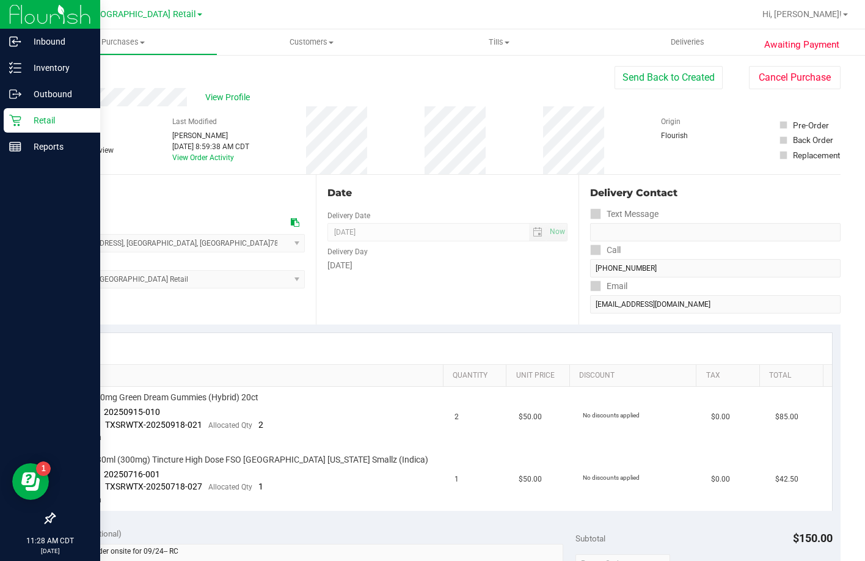
click at [18, 125] on icon at bounding box center [15, 121] width 12 height 12
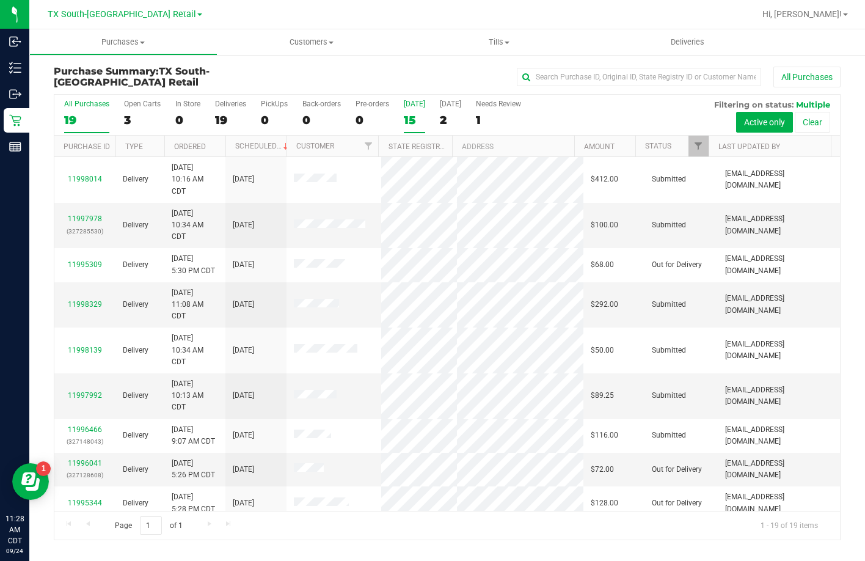
click at [405, 109] on label "Today 15" at bounding box center [414, 117] width 21 height 34
click at [0, 0] on input "Today 15" at bounding box center [0, 0] width 0 height 0
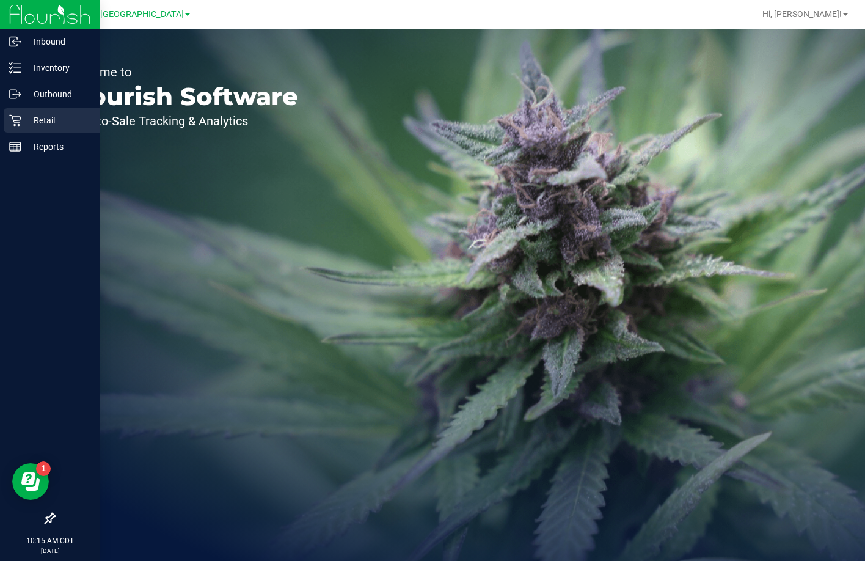
click at [10, 120] on icon at bounding box center [15, 120] width 12 height 12
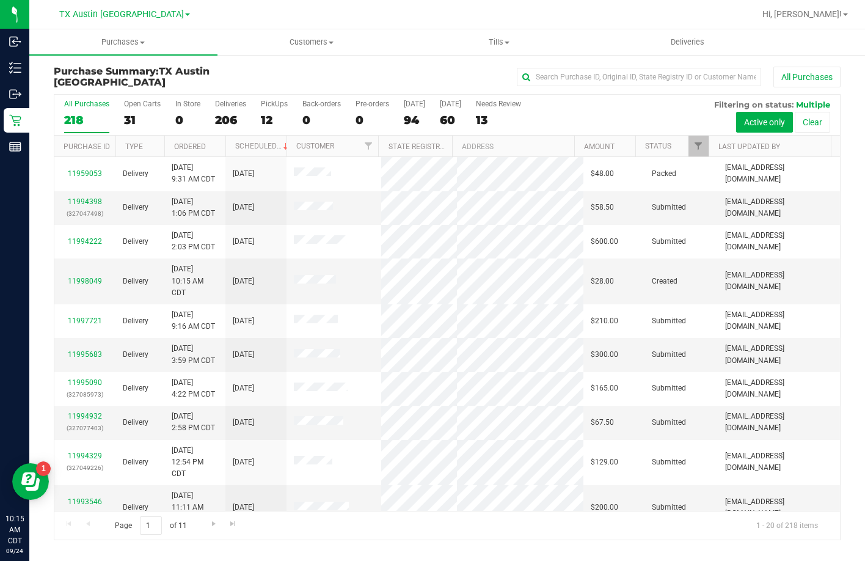
click at [269, 108] on label "PickUps 12" at bounding box center [274, 117] width 27 height 34
click at [0, 0] on input "PickUps 12" at bounding box center [0, 0] width 0 height 0
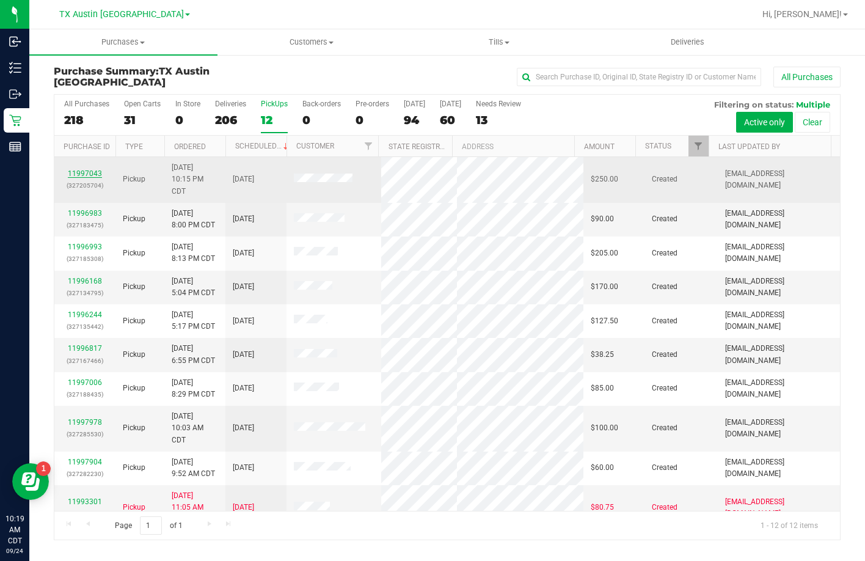
click at [90, 174] on link "11997043" at bounding box center [85, 173] width 34 height 9
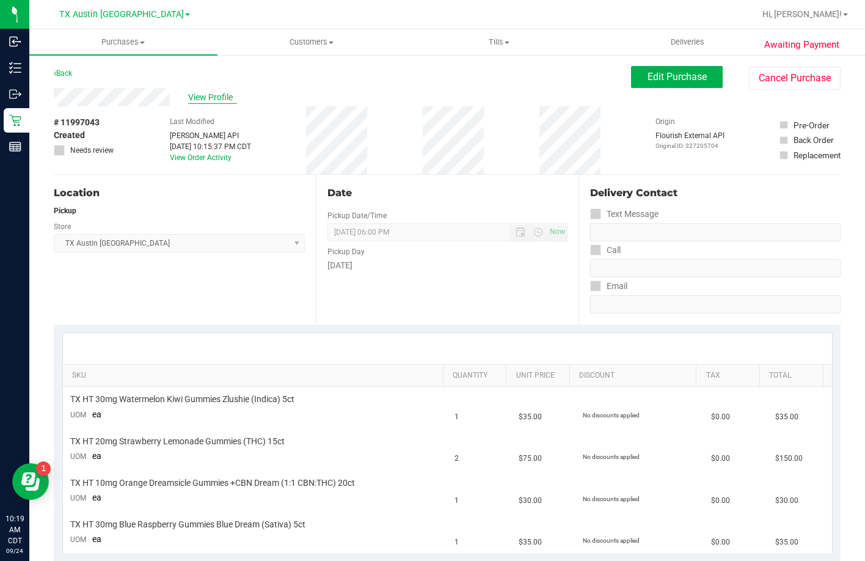
click at [202, 93] on span "View Profile" at bounding box center [212, 97] width 49 height 13
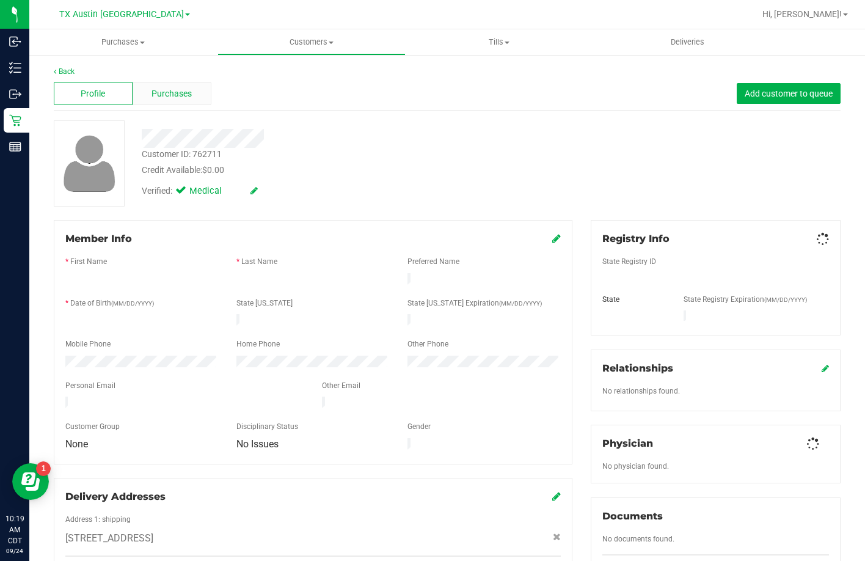
click at [148, 86] on div "Purchases" at bounding box center [172, 93] width 79 height 23
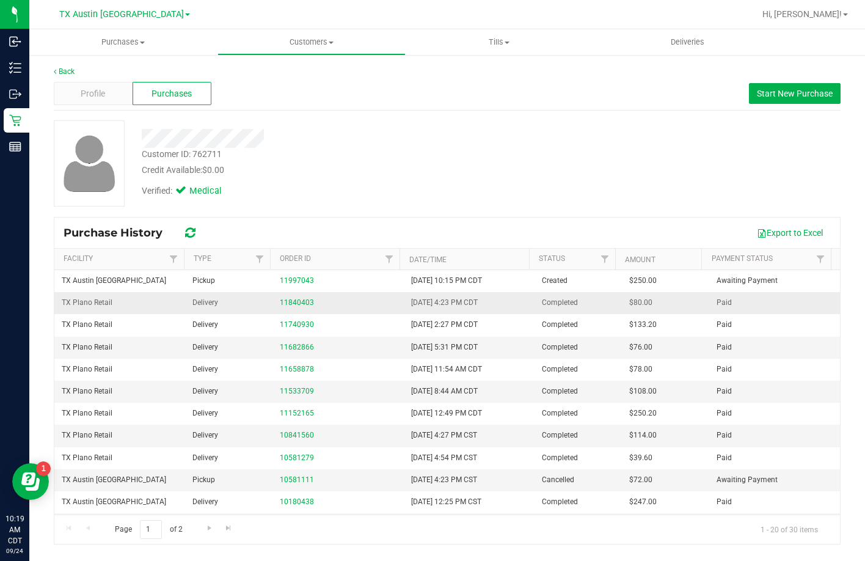
click at [276, 300] on td "11840403" at bounding box center [338, 303] width 131 height 22
click at [280, 300] on link "11840403" at bounding box center [297, 302] width 34 height 9
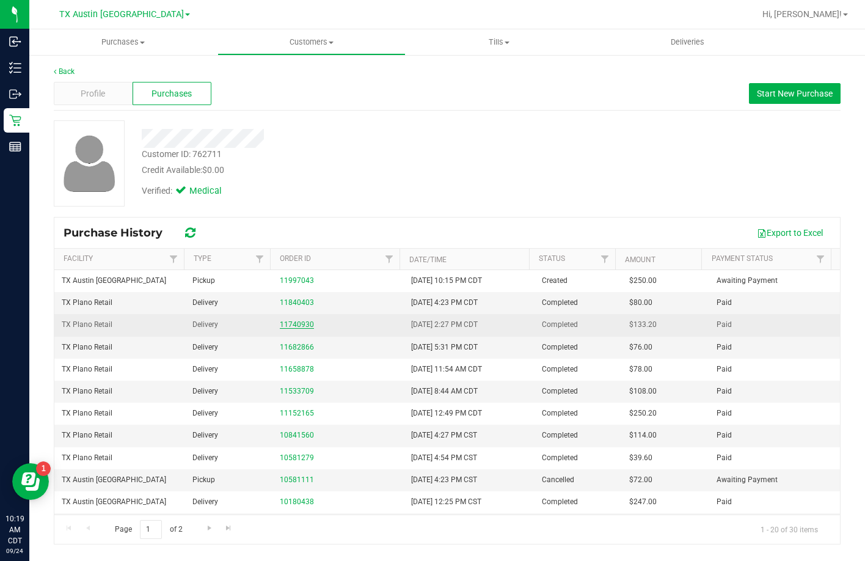
click at [280, 324] on link "11740930" at bounding box center [297, 324] width 34 height 9
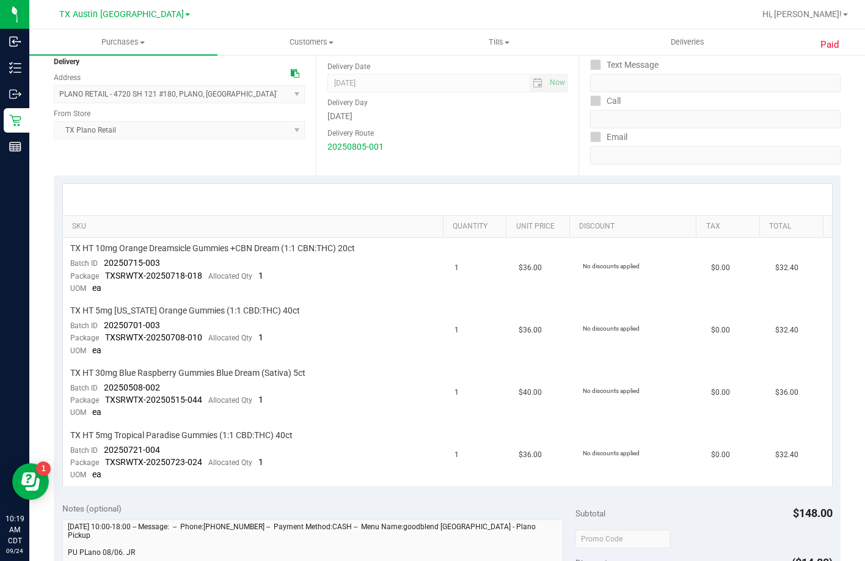
scroll to position [183, 0]
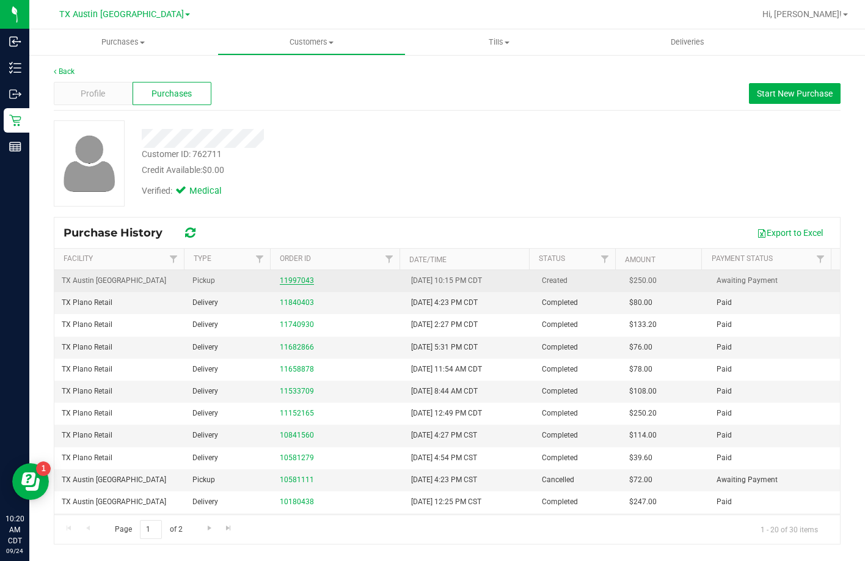
click at [304, 279] on link "11997043" at bounding box center [297, 280] width 34 height 9
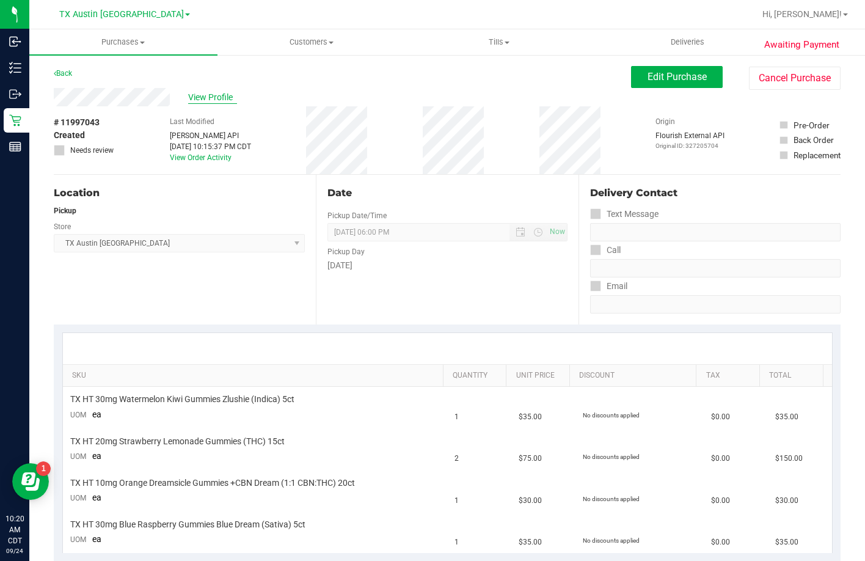
click at [222, 101] on span "View Profile" at bounding box center [212, 97] width 49 height 13
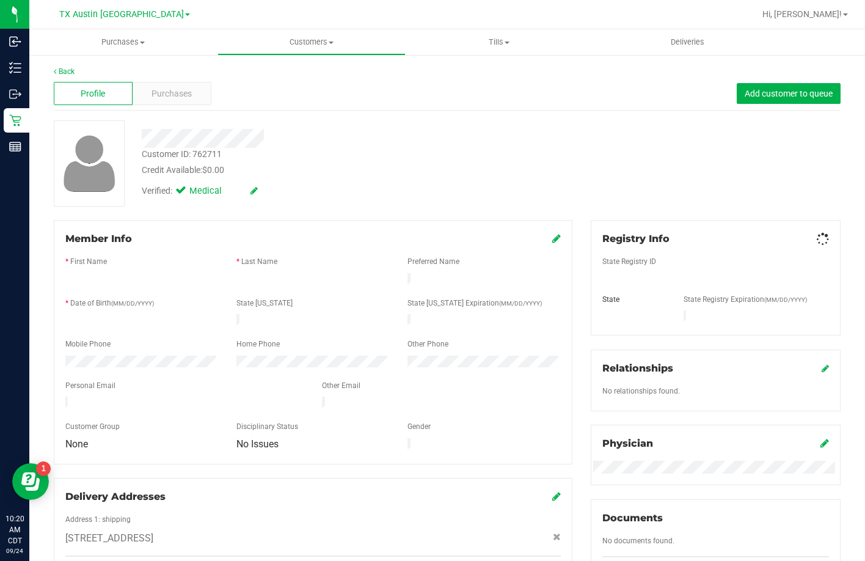
scroll to position [364, 0]
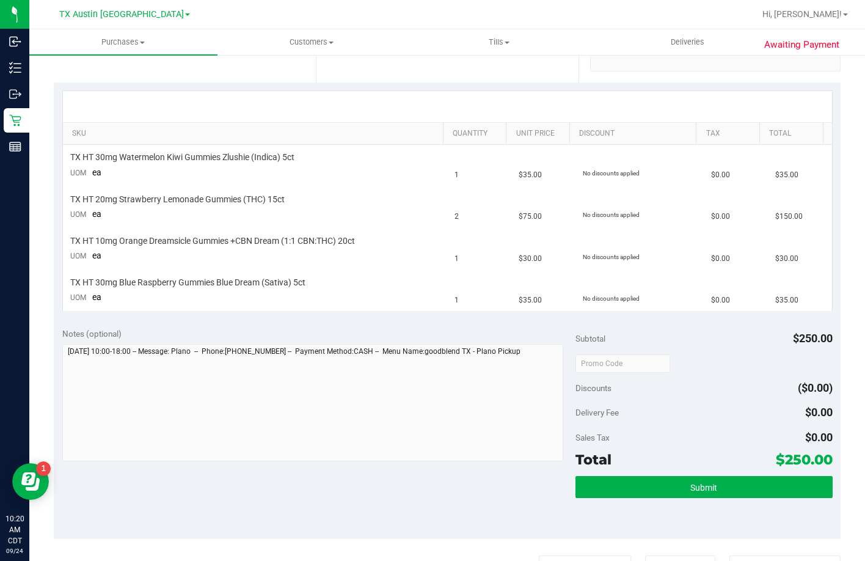
scroll to position [241, 0]
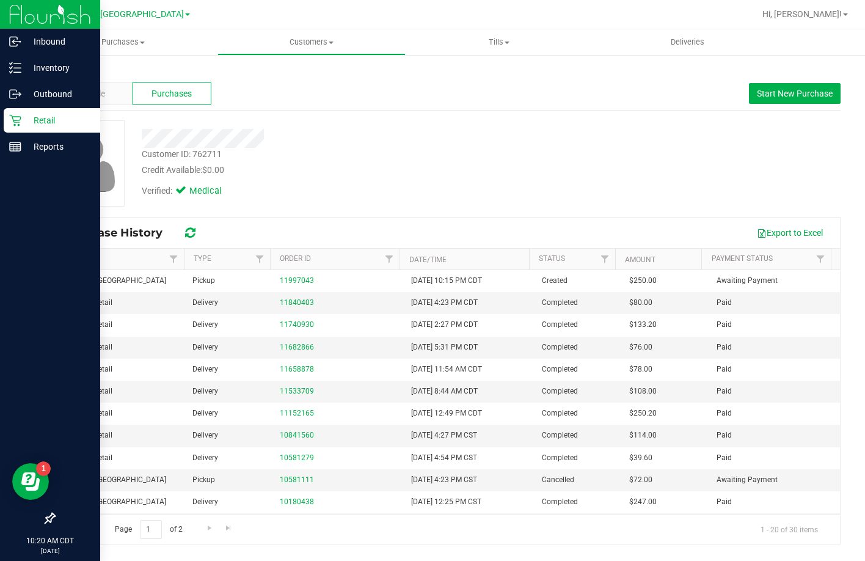
click at [15, 117] on icon at bounding box center [15, 121] width 12 height 12
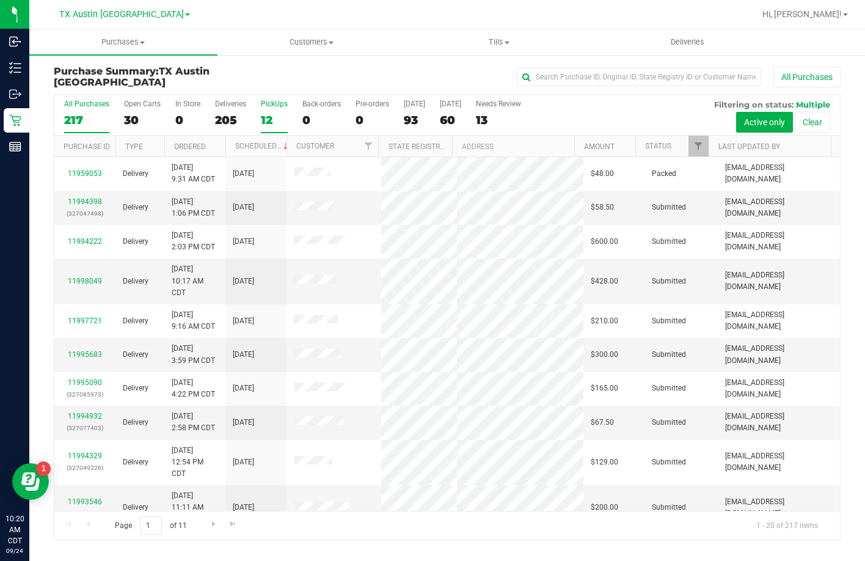
click at [268, 115] on div "12" at bounding box center [274, 120] width 27 height 14
click at [0, 0] on input "PickUps 12" at bounding box center [0, 0] width 0 height 0
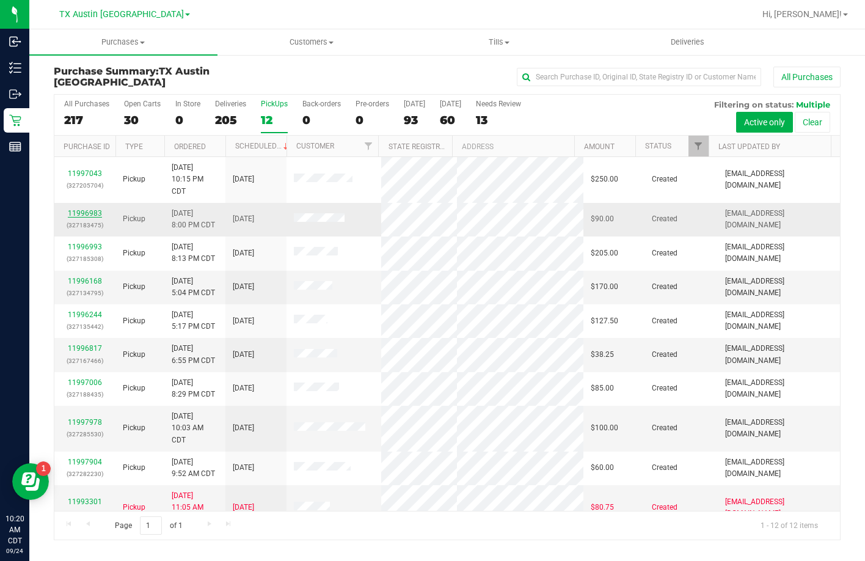
click at [78, 211] on link "11996983" at bounding box center [85, 213] width 34 height 9
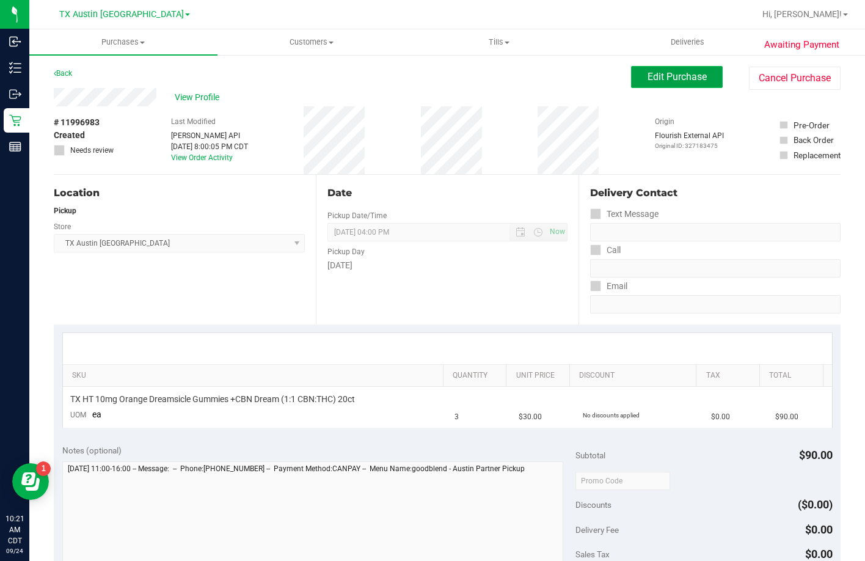
click at [677, 78] on span "Edit Purchase" at bounding box center [677, 77] width 59 height 12
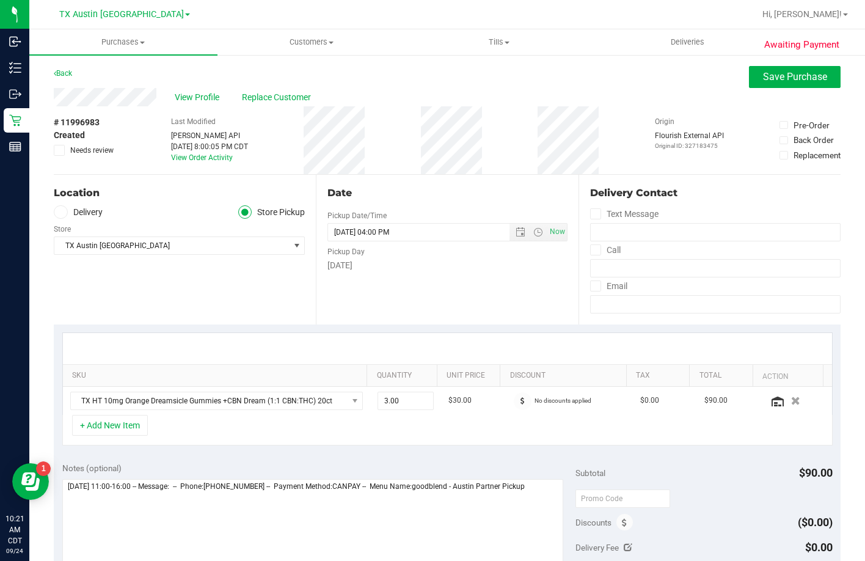
click at [78, 213] on label "Delivery" at bounding box center [78, 212] width 49 height 14
click at [0, 0] on input "Delivery" at bounding box center [0, 0] width 0 height 0
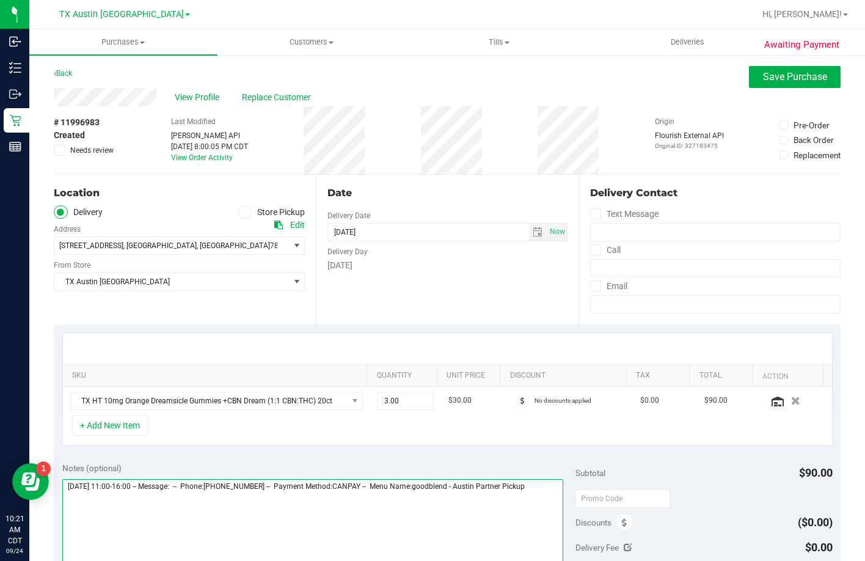
click at [556, 502] on textarea at bounding box center [313, 537] width 502 height 117
type textarea "[DATE] 11:00-16:00 -- Message: -- Phone:[PHONE_NUMBER] -- Payment Method:CANPAY…"
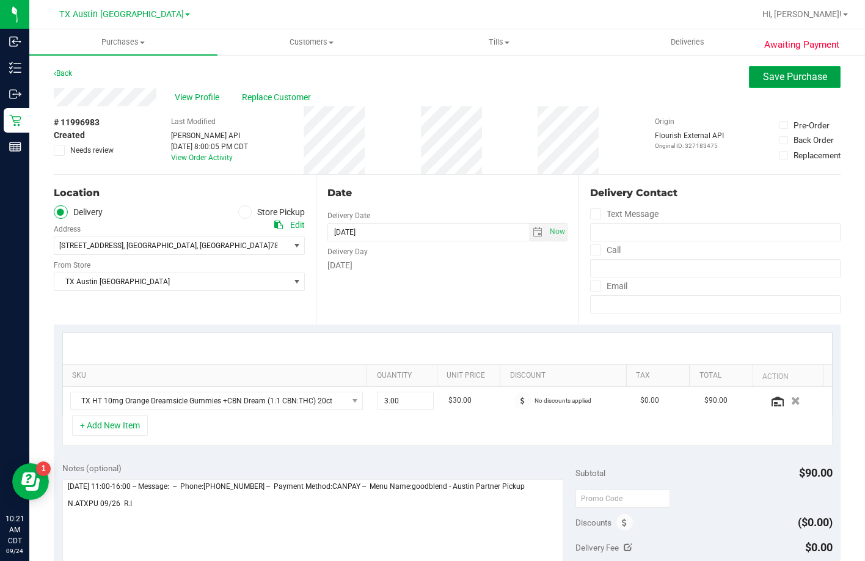
click at [782, 77] on span "Save Purchase" at bounding box center [795, 77] width 64 height 12
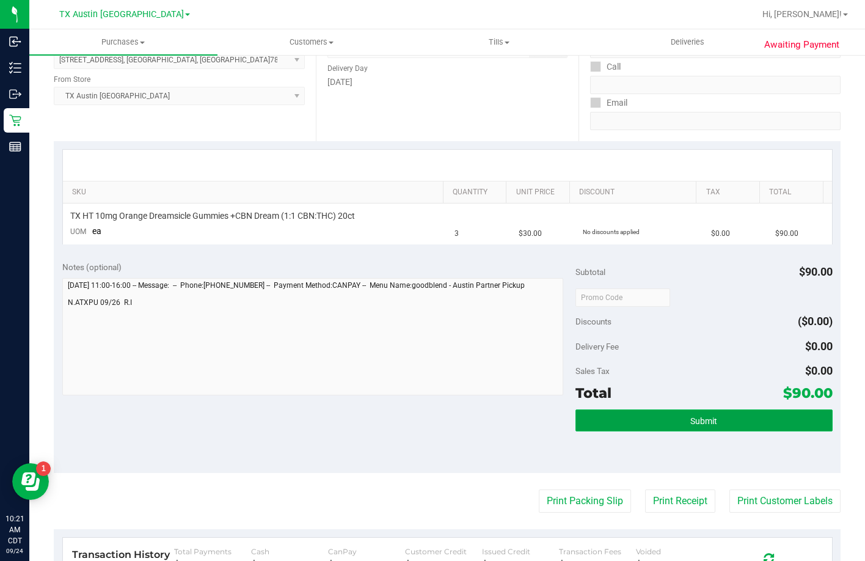
click at [614, 421] on button "Submit" at bounding box center [704, 420] width 257 height 22
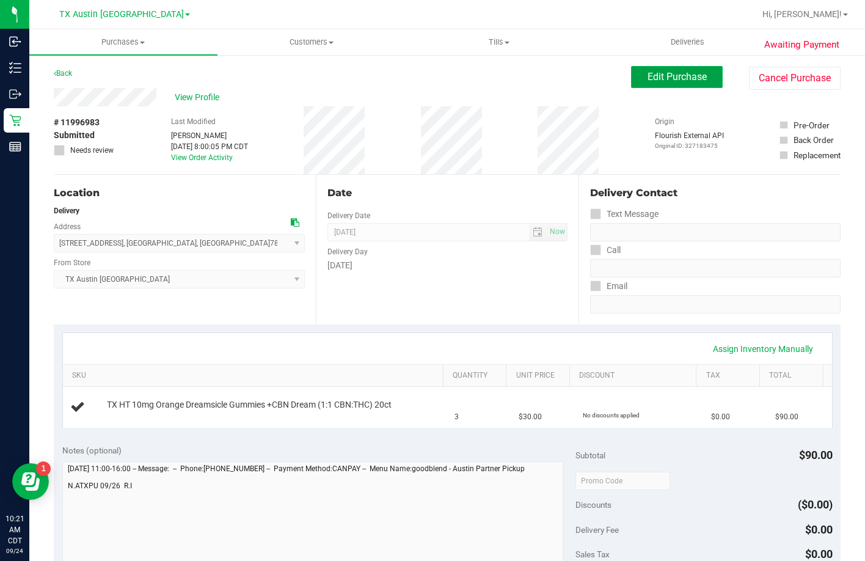
click at [632, 71] on button "Edit Purchase" at bounding box center [677, 77] width 92 height 22
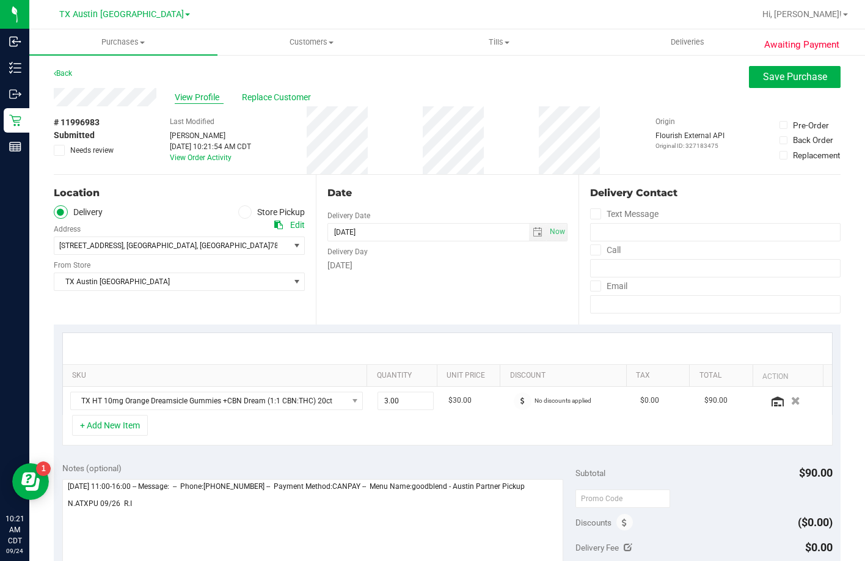
click at [197, 98] on span "View Profile" at bounding box center [199, 97] width 49 height 13
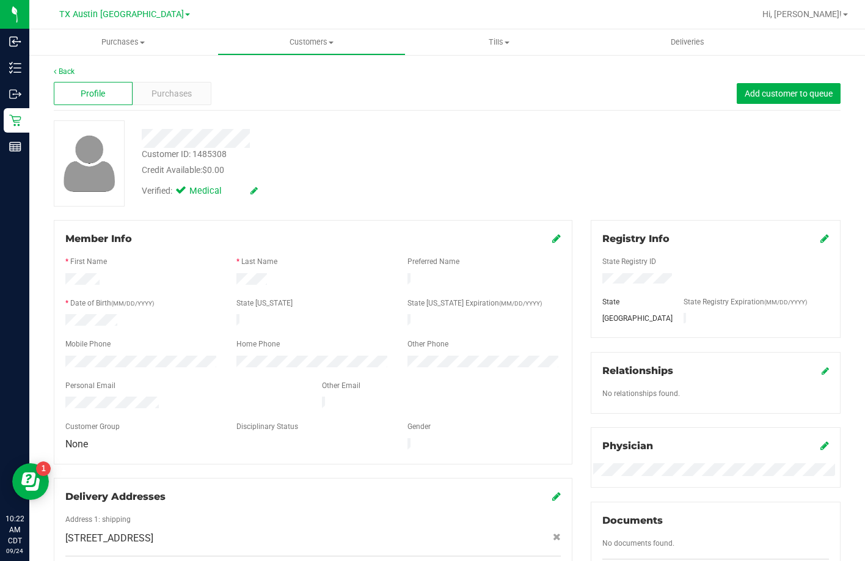
click at [69, 397] on div at bounding box center [184, 404] width 257 height 15
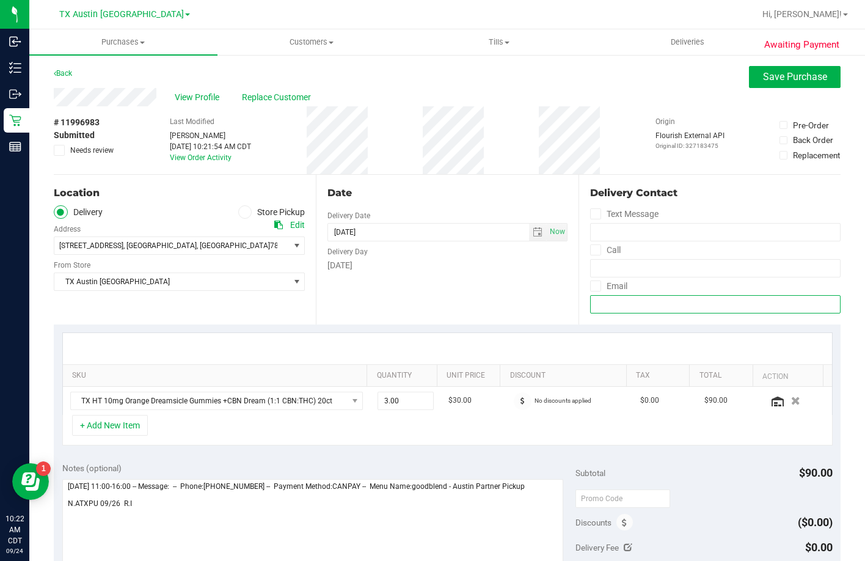
click at [599, 307] on input "email" at bounding box center [715, 304] width 251 height 18
paste input "menright@gmail.com"
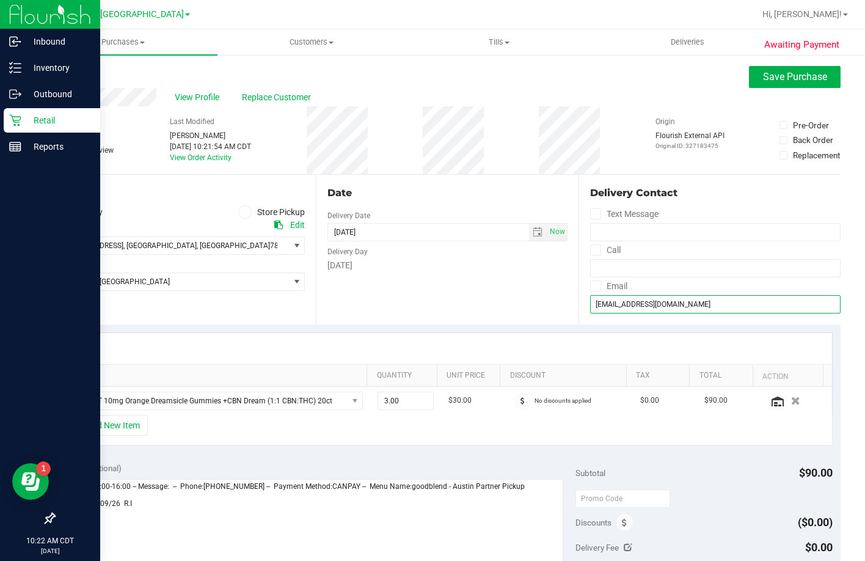
type input "menright@gmail.com"
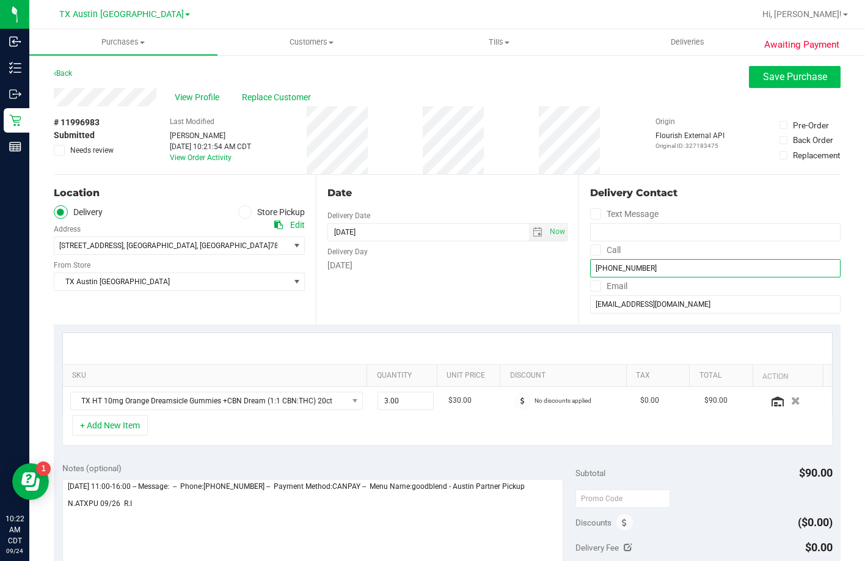
type input "(512) 563-7843"
click at [772, 86] on button "Save Purchase" at bounding box center [795, 77] width 92 height 22
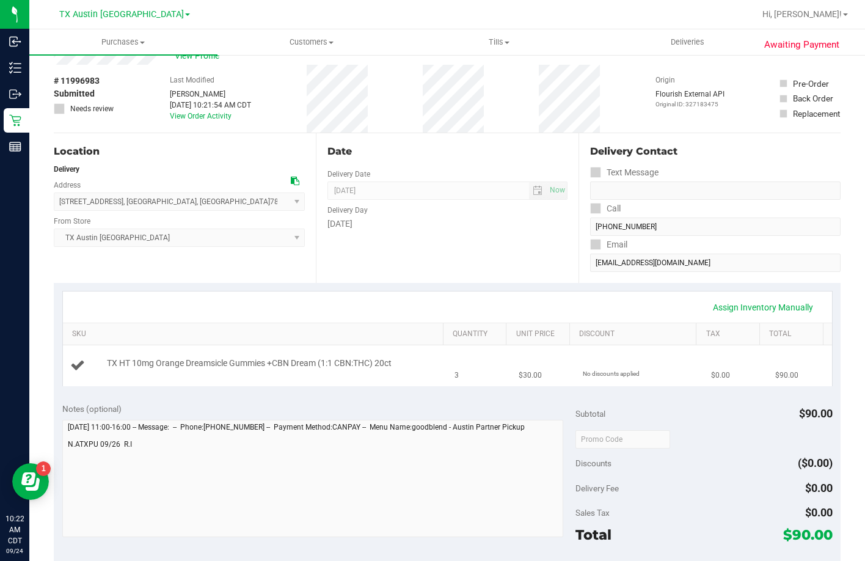
scroll to position [306, 0]
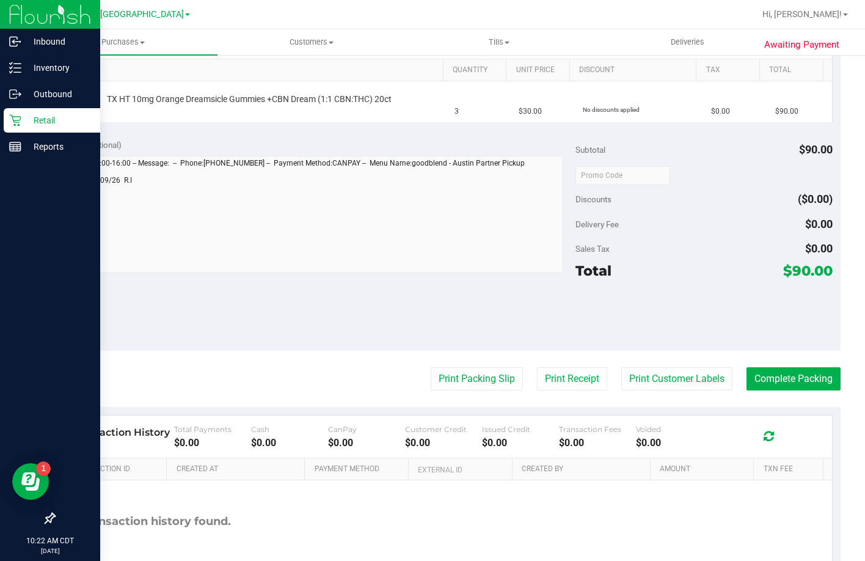
click at [17, 117] on icon at bounding box center [15, 120] width 12 height 12
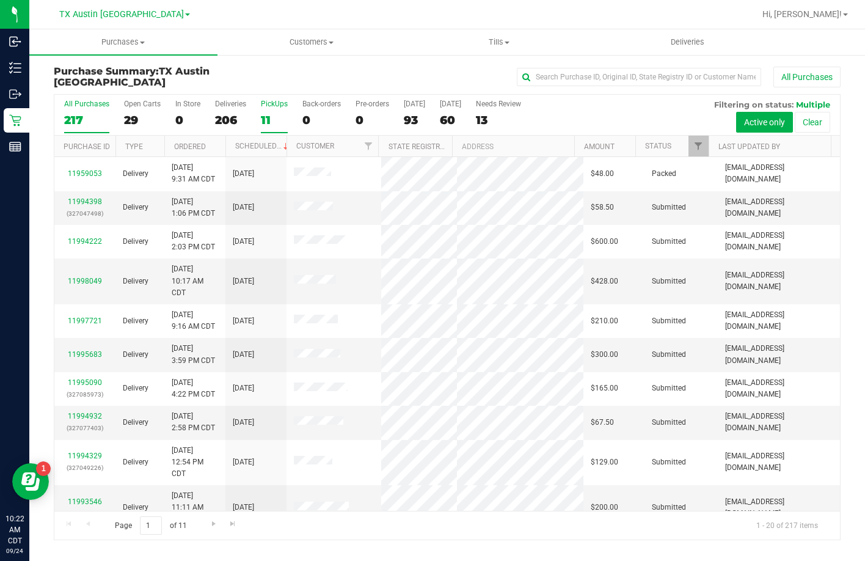
click at [265, 115] on div "11" at bounding box center [274, 120] width 27 height 14
click at [0, 0] on input "PickUps 11" at bounding box center [0, 0] width 0 height 0
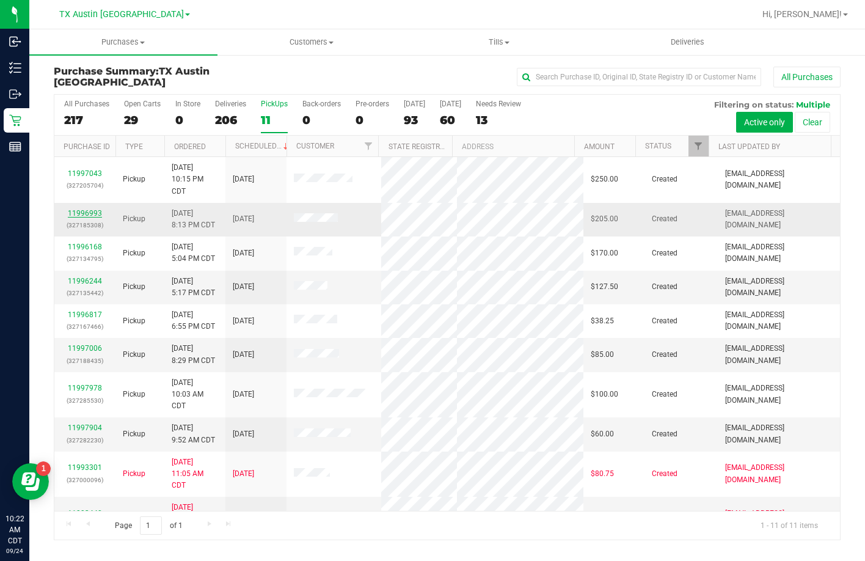
click at [91, 211] on link "11996993" at bounding box center [85, 213] width 34 height 9
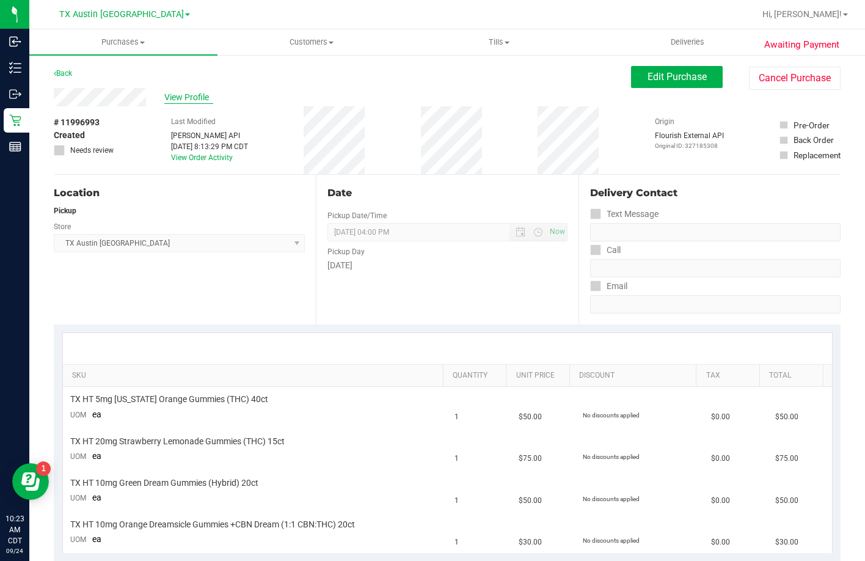
click at [187, 93] on span "View Profile" at bounding box center [188, 97] width 49 height 13
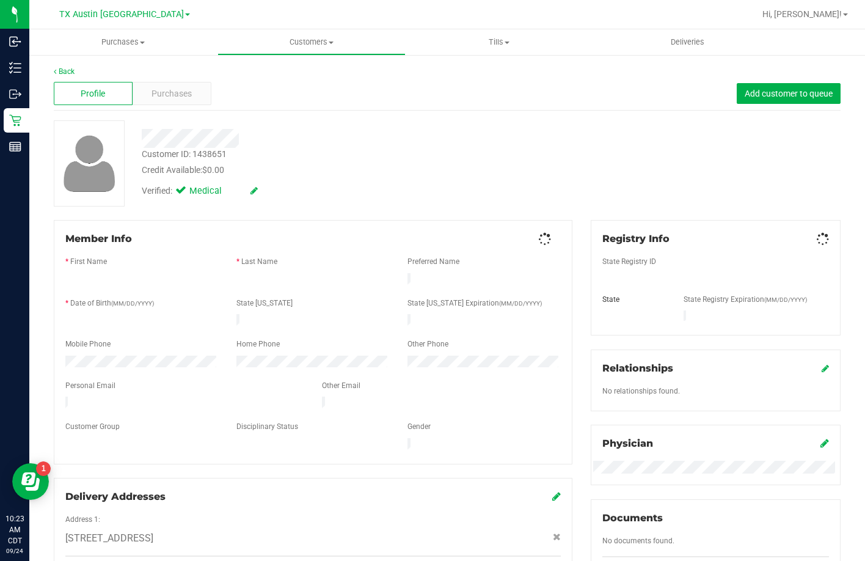
click at [171, 97] on span "Purchases" at bounding box center [172, 93] width 40 height 13
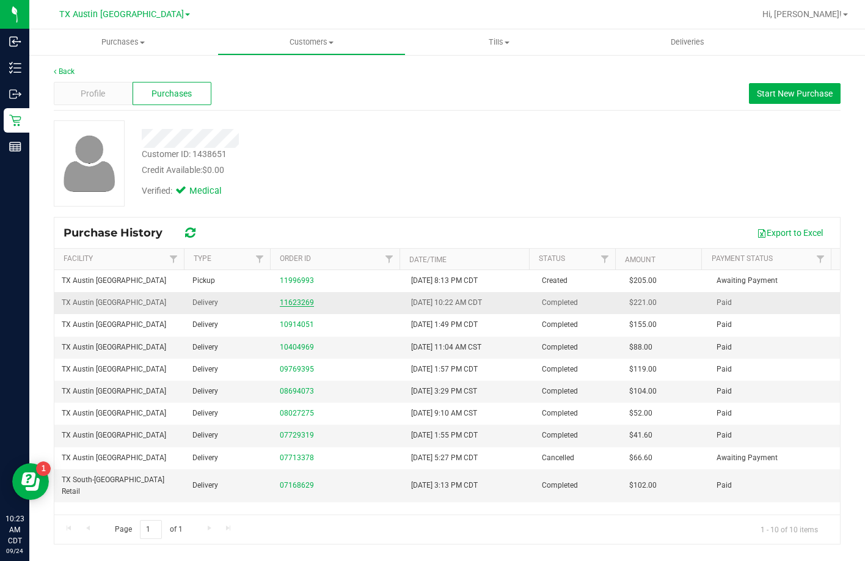
click at [294, 302] on link "11623269" at bounding box center [297, 302] width 34 height 9
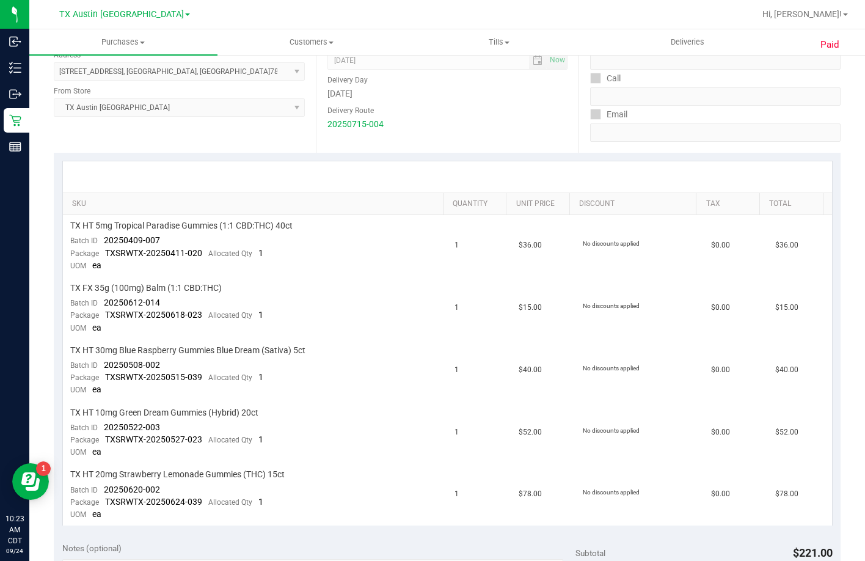
scroll to position [183, 0]
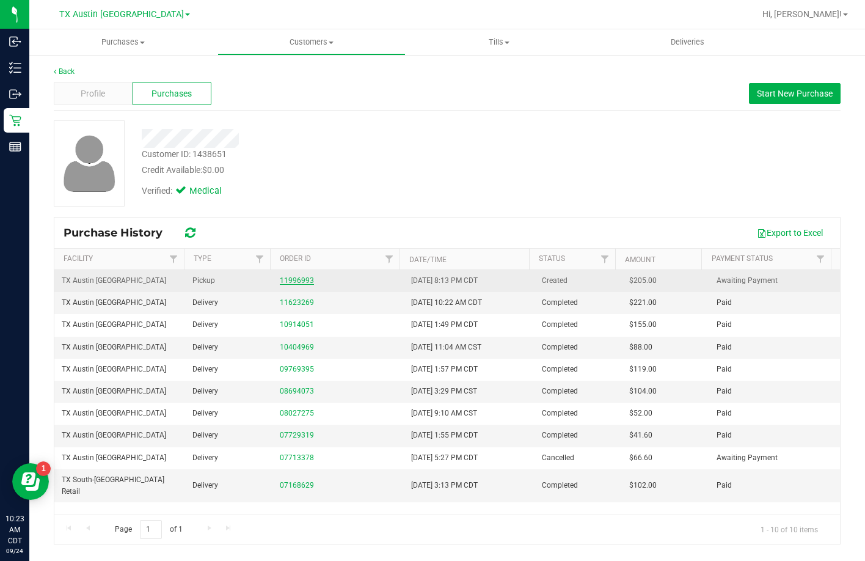
click at [289, 281] on link "11996993" at bounding box center [297, 280] width 34 height 9
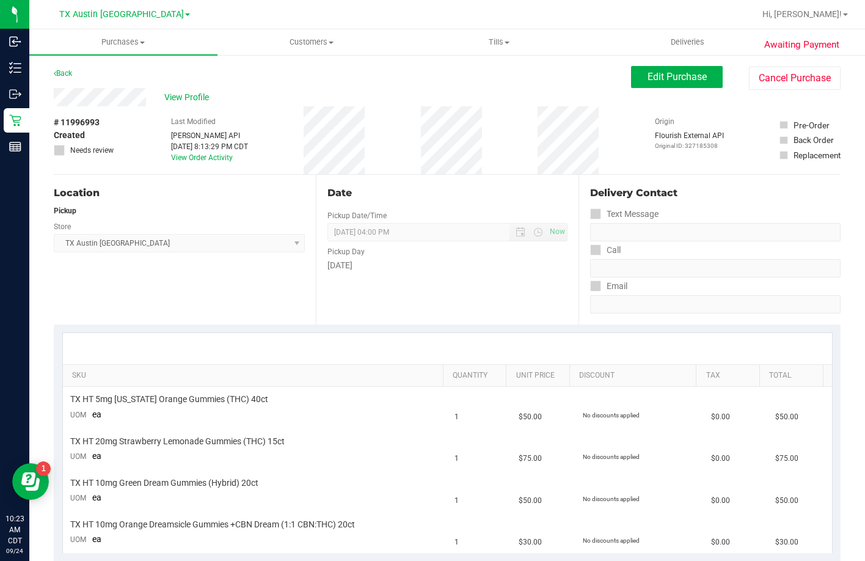
drag, startPoint x: 148, startPoint y: 101, endPoint x: 39, endPoint y: 96, distance: 109.5
click at [39, 96] on div "Awaiting Payment Back Edit Purchase Cancel Purchase View Profile # 11996993 Cre…" at bounding box center [447, 560] width 836 height 1013
click at [683, 72] on span "Edit Purchase" at bounding box center [677, 77] width 59 height 12
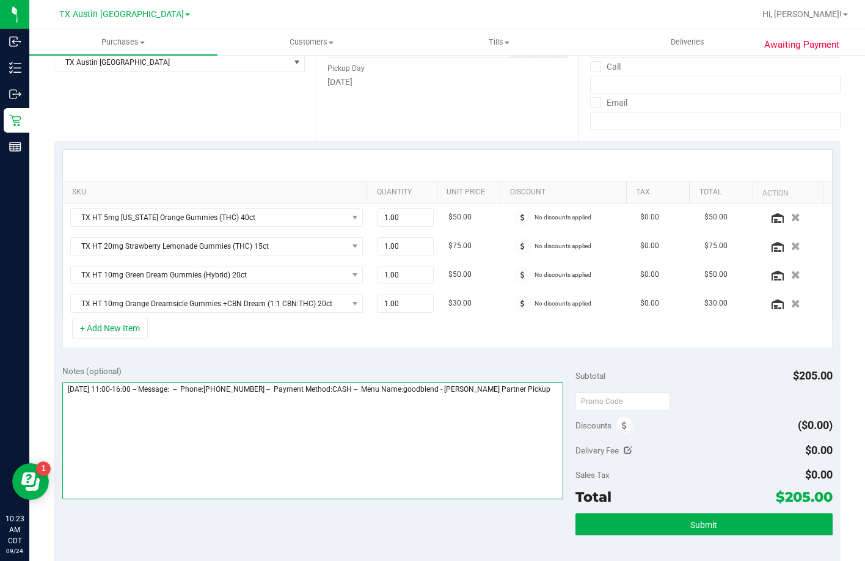
click at [535, 447] on textarea at bounding box center [313, 440] width 502 height 117
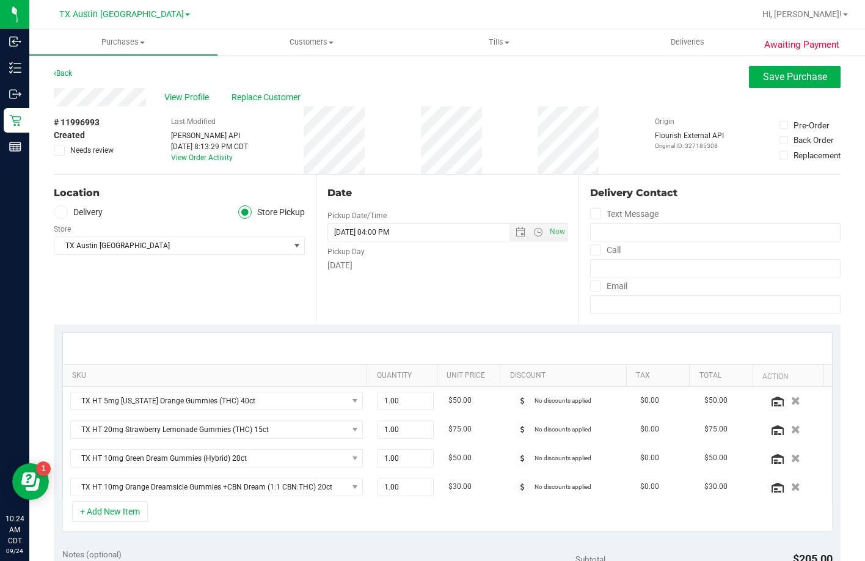
type textarea "Friday 09/26/2025 11:00-16:00 -- Message: -- Phone:2819792673 -- Payment Method…"
click at [87, 210] on label "Delivery" at bounding box center [78, 212] width 49 height 14
click at [0, 0] on input "Delivery" at bounding box center [0, 0] width 0 height 0
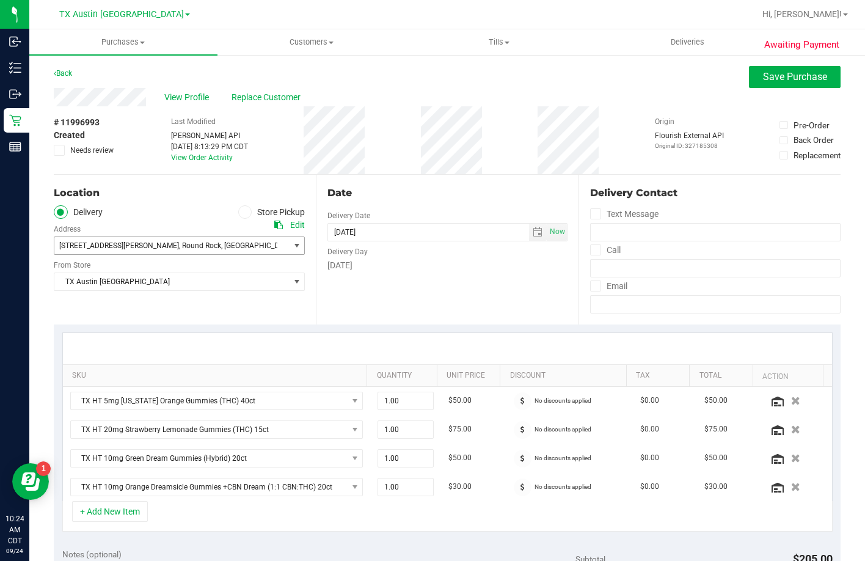
click at [179, 247] on span ", Round Rock" at bounding box center [200, 245] width 42 height 9
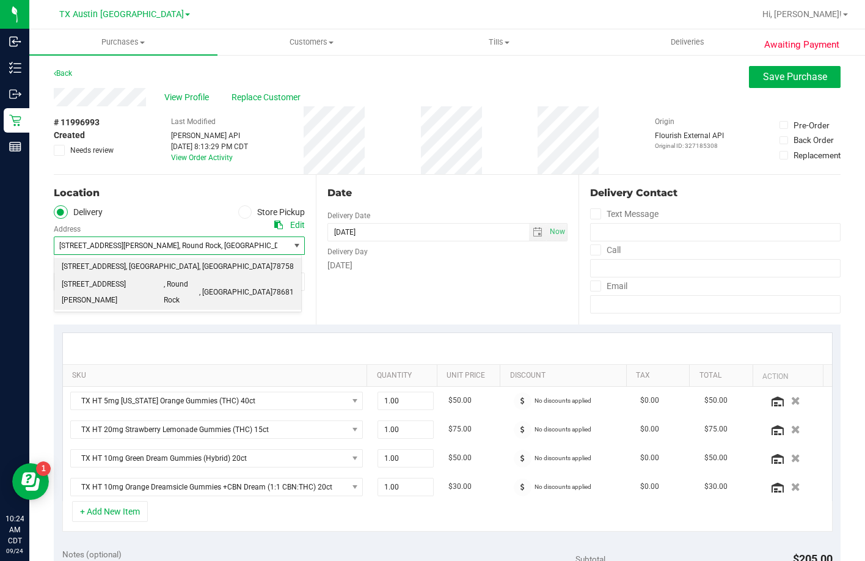
click at [153, 269] on span ", [GEOGRAPHIC_DATA]" at bounding box center [162, 267] width 73 height 16
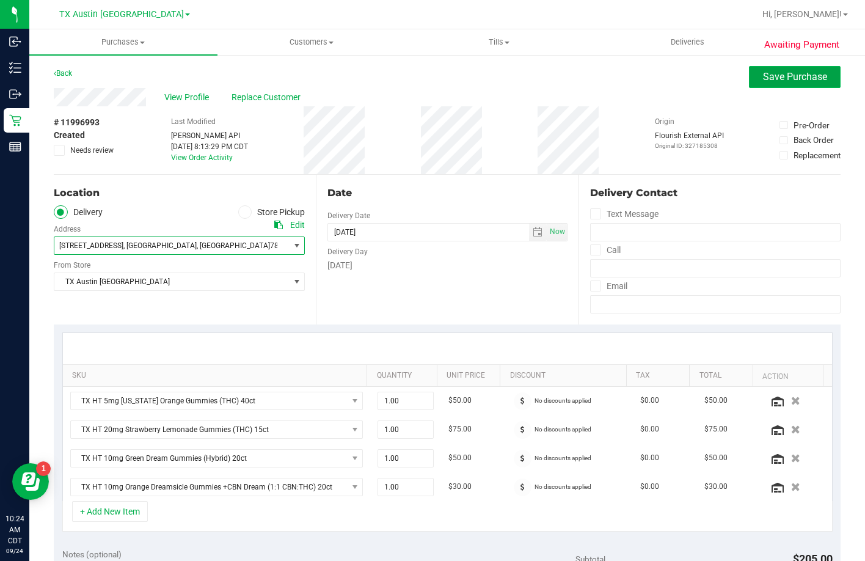
click at [763, 79] on span "Save Purchase" at bounding box center [795, 77] width 64 height 12
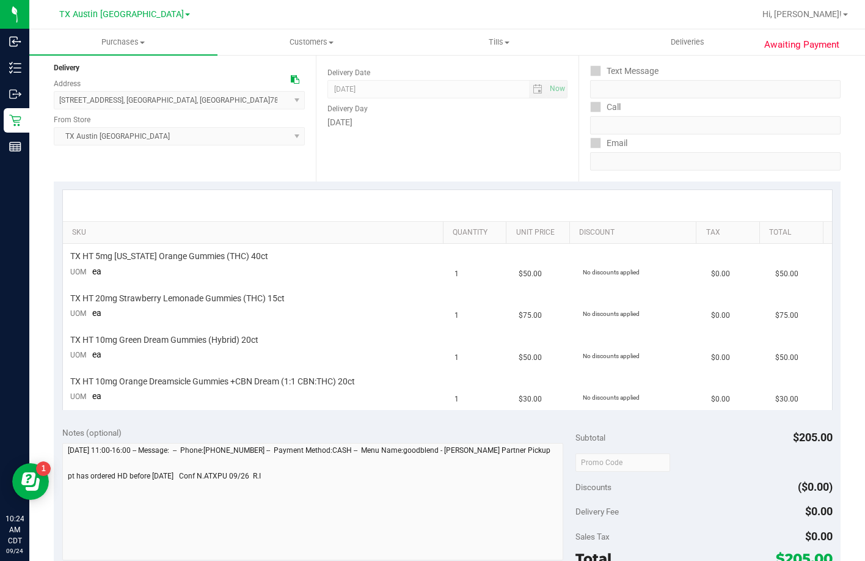
scroll to position [244, 0]
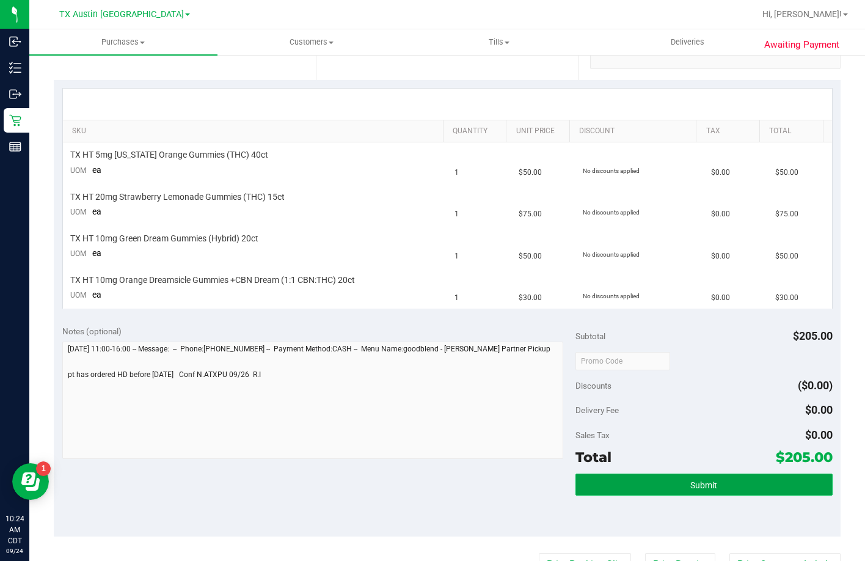
click at [626, 489] on button "Submit" at bounding box center [704, 485] width 257 height 22
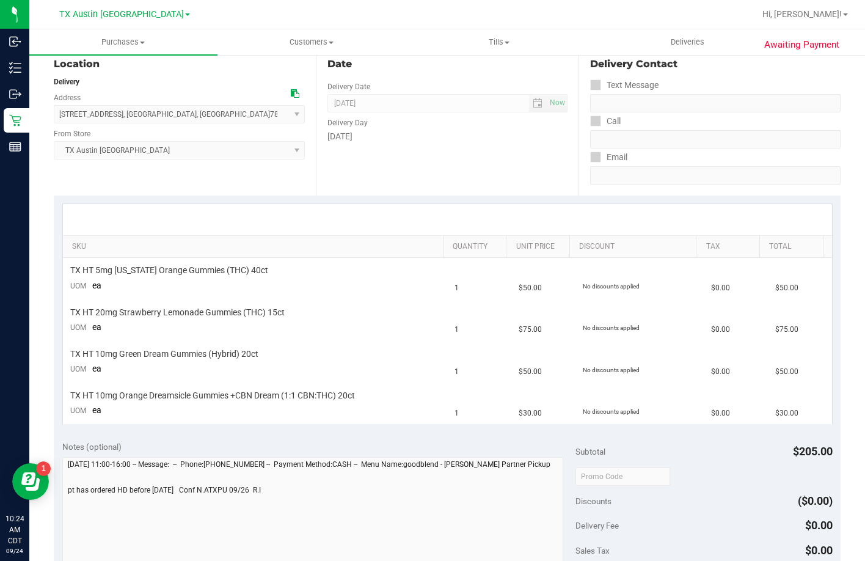
scroll to position [0, 0]
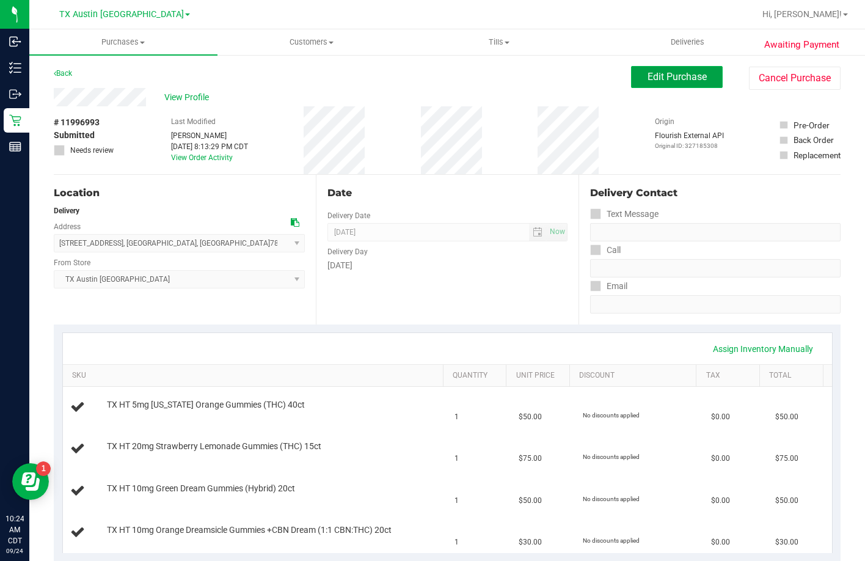
click at [687, 76] on span "Edit Purchase" at bounding box center [677, 77] width 59 height 12
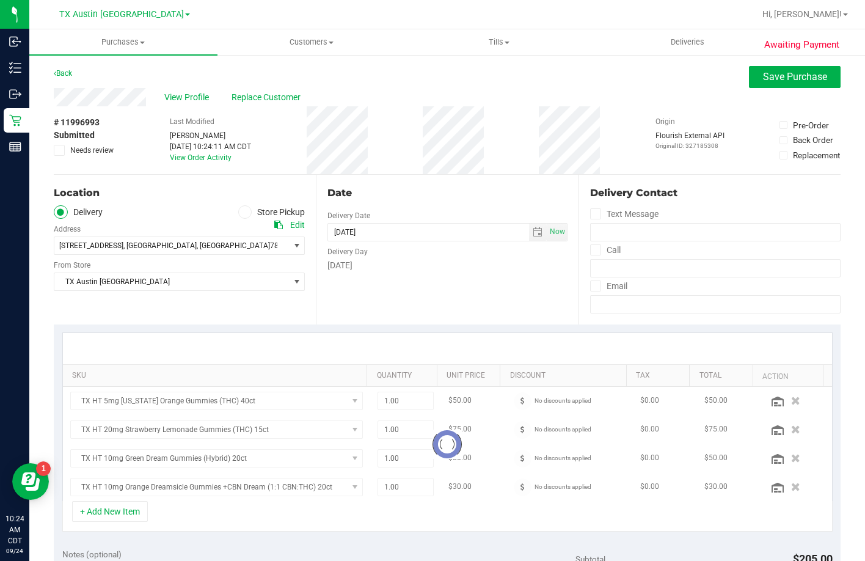
click at [196, 101] on span "View Profile" at bounding box center [188, 97] width 49 height 13
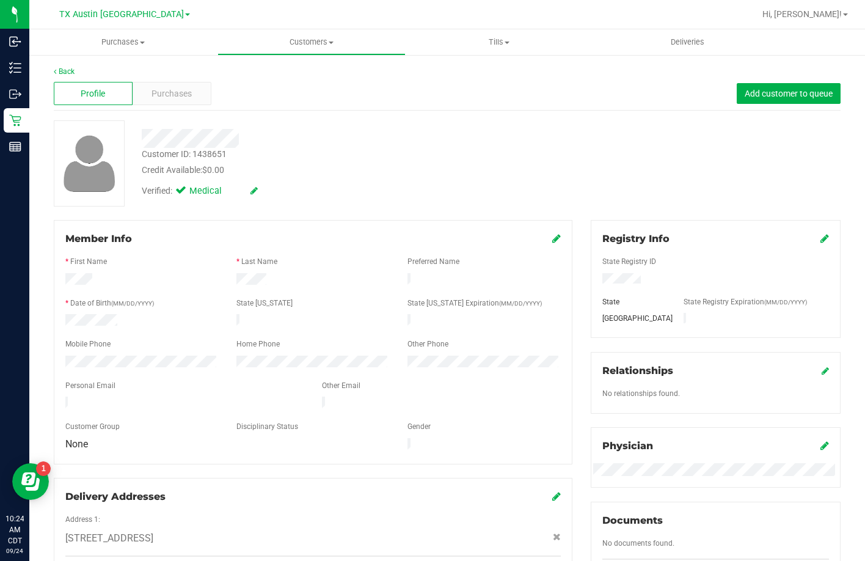
drag, startPoint x: 178, startPoint y: 397, endPoint x: 64, endPoint y: 394, distance: 114.9
click at [64, 397] on div at bounding box center [184, 404] width 257 height 15
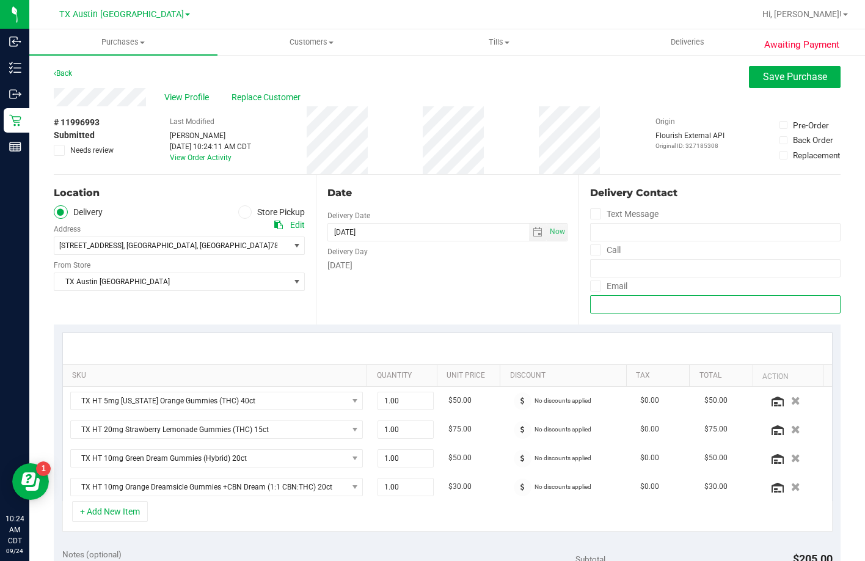
click at [646, 307] on input "email" at bounding box center [715, 304] width 251 height 18
paste input "dwilden08@gmail.com"
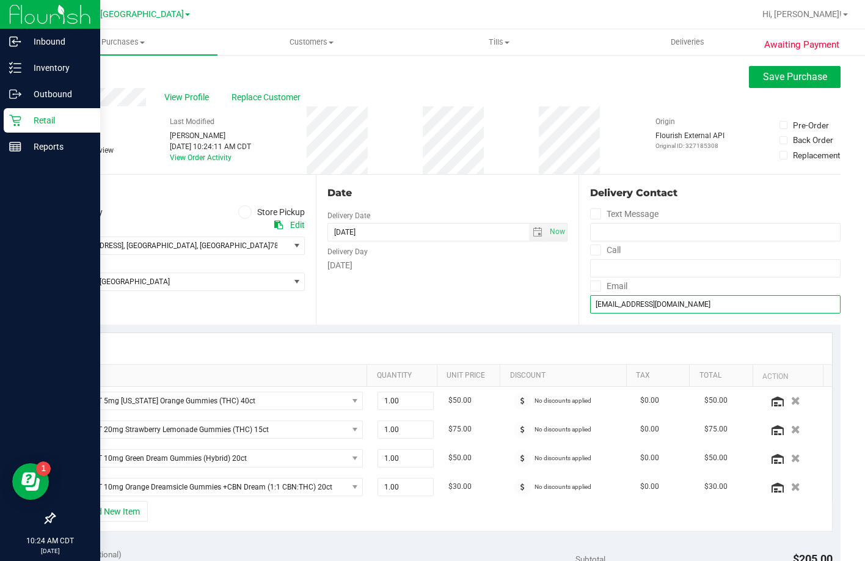
type input "dwilden08@gmail.com"
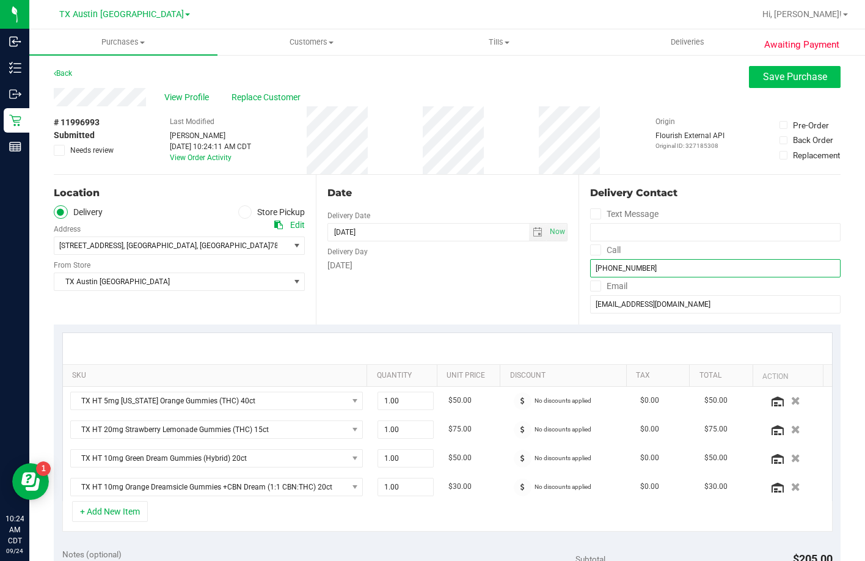
type input "(281) 979-2673"
click at [763, 79] on span "Save Purchase" at bounding box center [795, 77] width 64 height 12
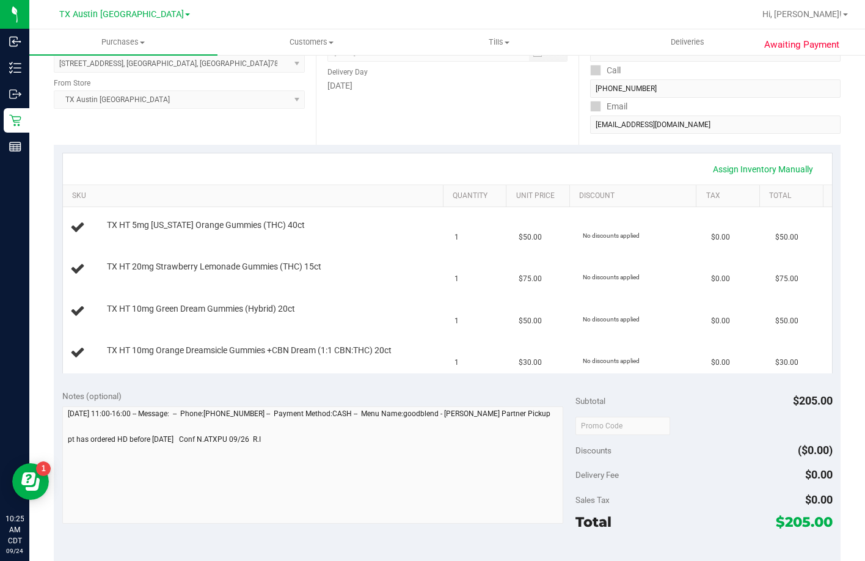
scroll to position [183, 0]
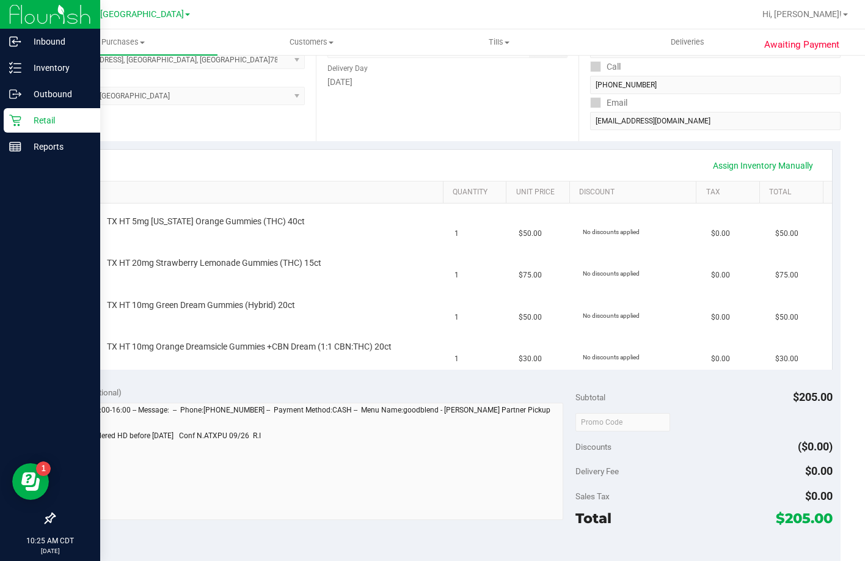
click at [12, 122] on icon at bounding box center [15, 120] width 12 height 12
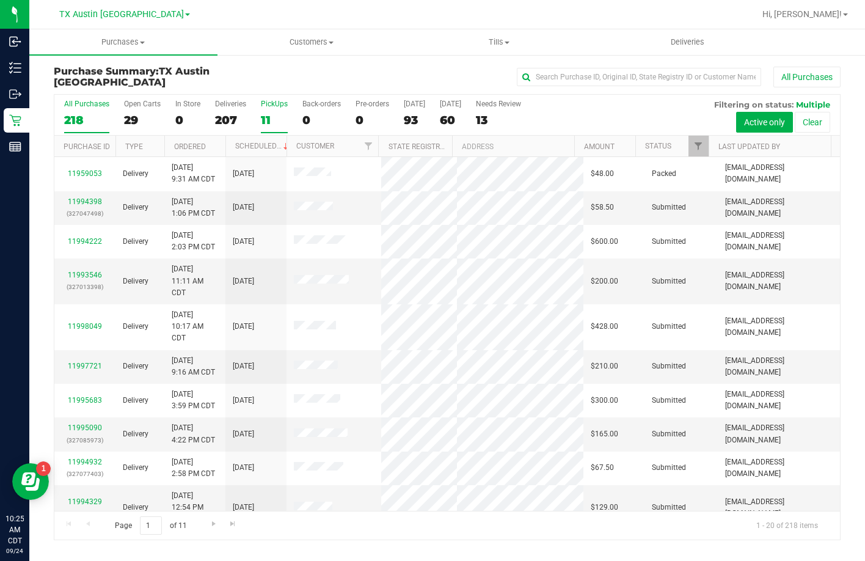
click at [279, 114] on div "11" at bounding box center [274, 120] width 27 height 14
click at [0, 0] on input "PickUps 11" at bounding box center [0, 0] width 0 height 0
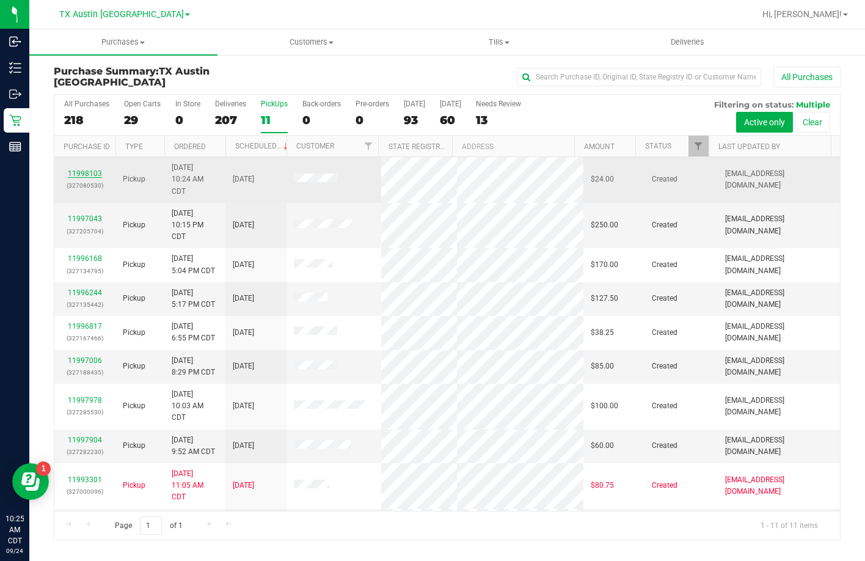
click at [85, 173] on link "11998103" at bounding box center [85, 173] width 34 height 9
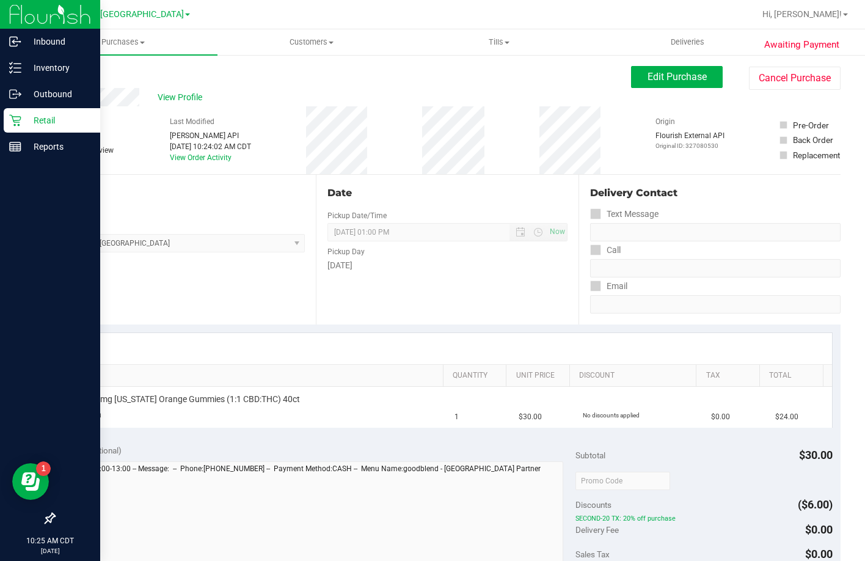
click at [21, 114] on icon at bounding box center [15, 120] width 12 height 12
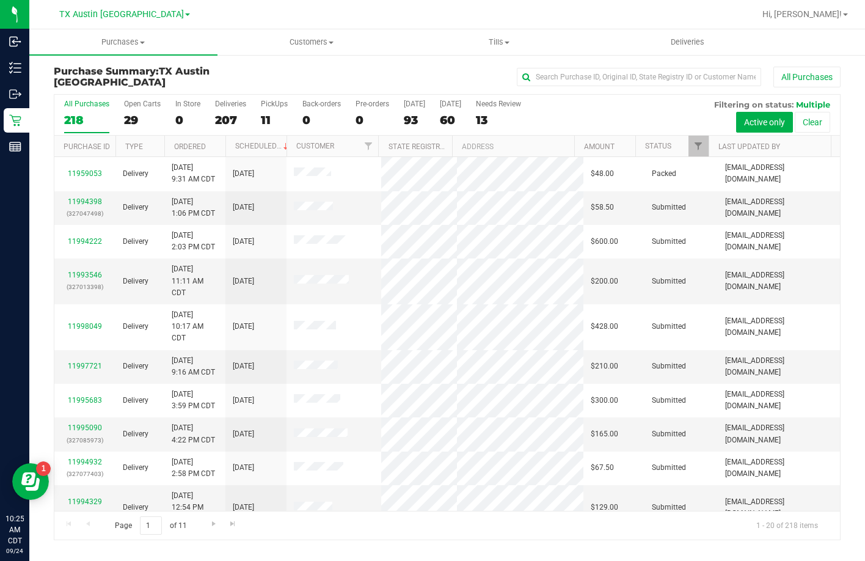
click at [262, 119] on div "11" at bounding box center [274, 120] width 27 height 14
click at [0, 0] on input "PickUps 11" at bounding box center [0, 0] width 0 height 0
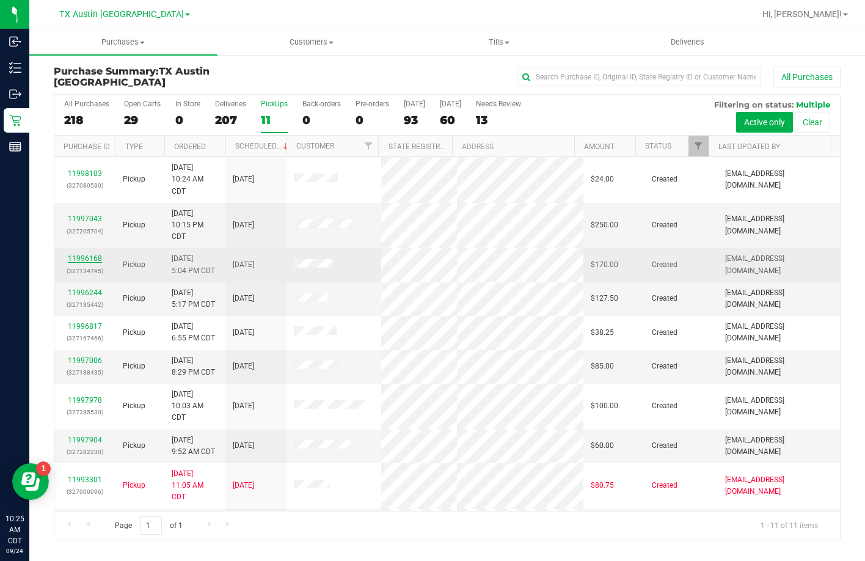
click at [95, 254] on link "11996168" at bounding box center [85, 258] width 34 height 9
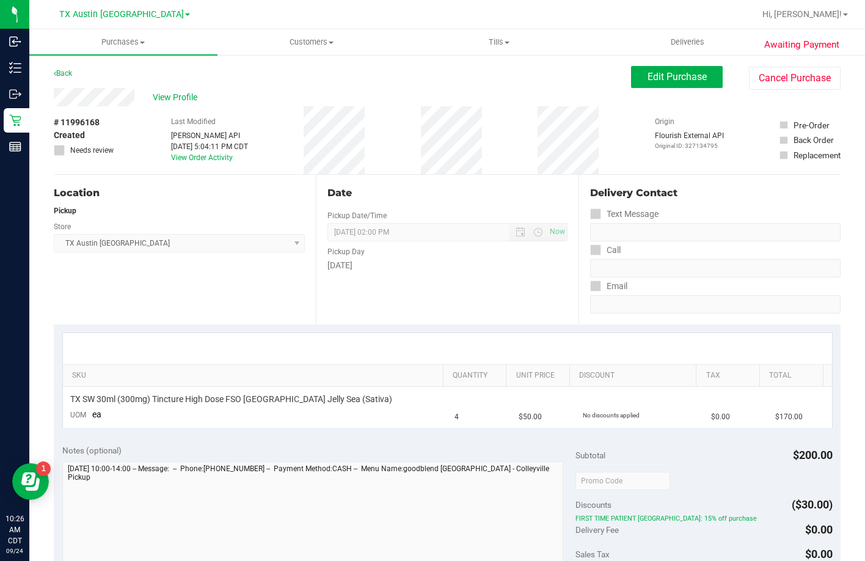
drag, startPoint x: 142, startPoint y: 97, endPoint x: 50, endPoint y: 101, distance: 91.8
click at [50, 101] on div "Awaiting Payment Back Edit Purchase Cancel Purchase View Profile # 11996168 Cre…" at bounding box center [447, 498] width 836 height 888
click at [648, 75] on span "Edit Purchase" at bounding box center [677, 77] width 59 height 12
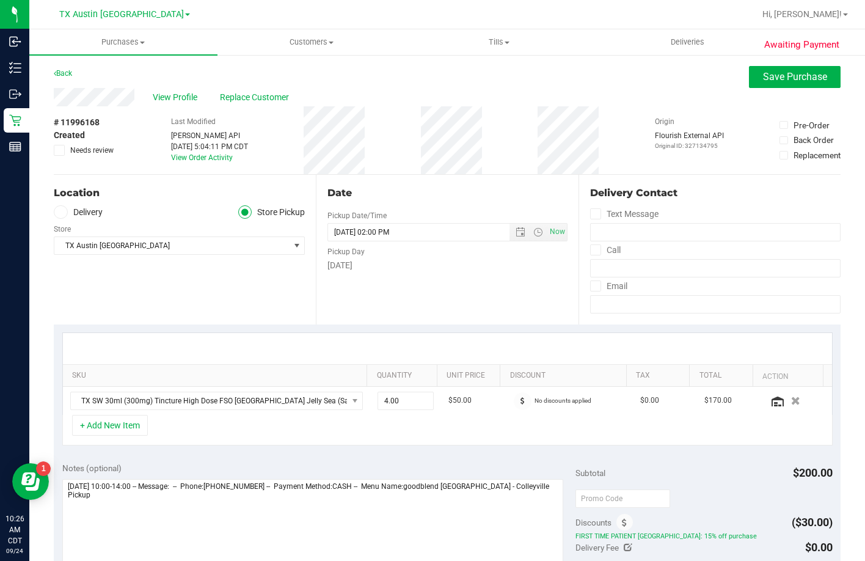
click at [73, 216] on label "Delivery" at bounding box center [78, 212] width 49 height 14
click at [0, 0] on input "Delivery" at bounding box center [0, 0] width 0 height 0
click at [112, 243] on span "4720 state hwy 121" at bounding box center [91, 245] width 64 height 9
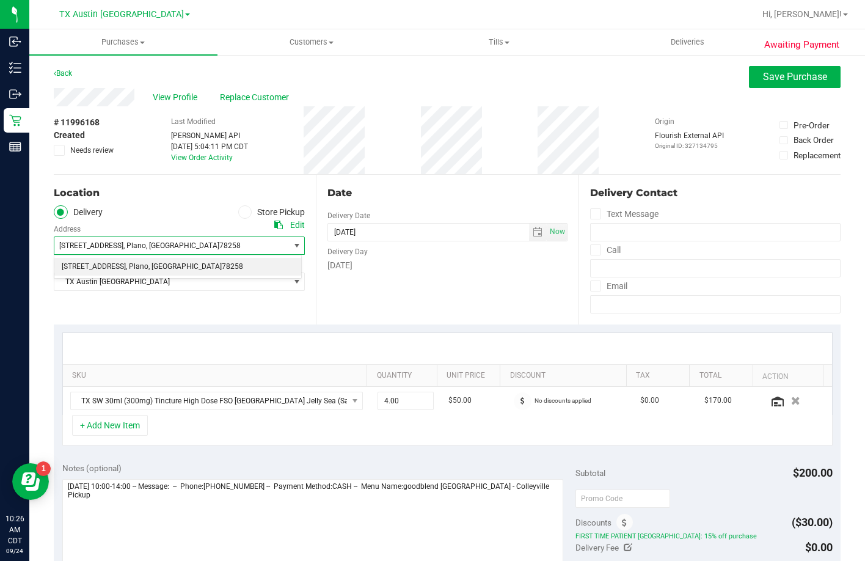
click at [110, 260] on span "4720 state hwy 121" at bounding box center [94, 267] width 64 height 16
click at [165, 101] on span "View Profile" at bounding box center [177, 97] width 49 height 13
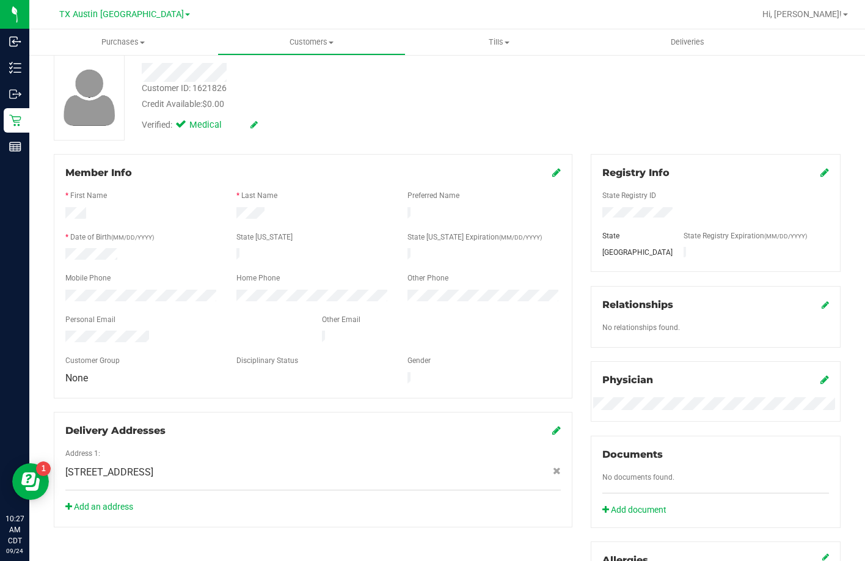
scroll to position [183, 0]
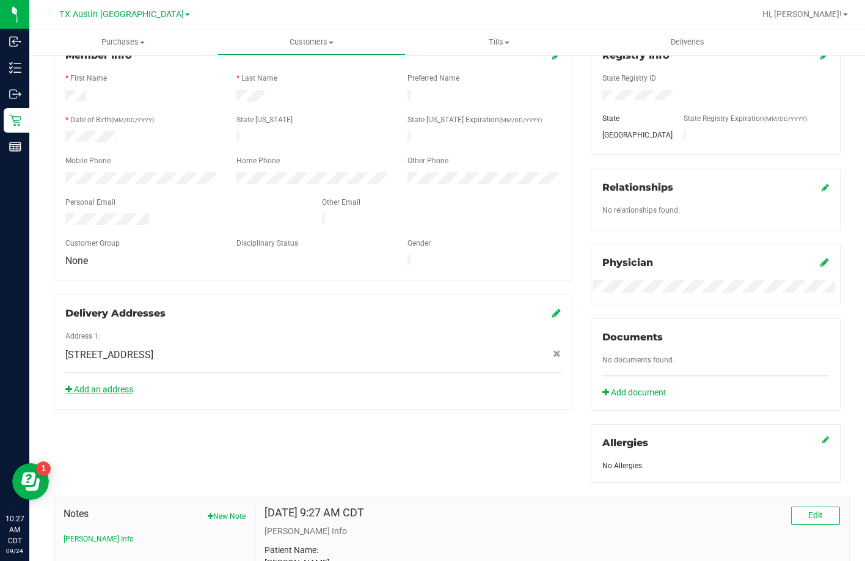
click at [119, 384] on link "Add an address" at bounding box center [99, 389] width 68 height 10
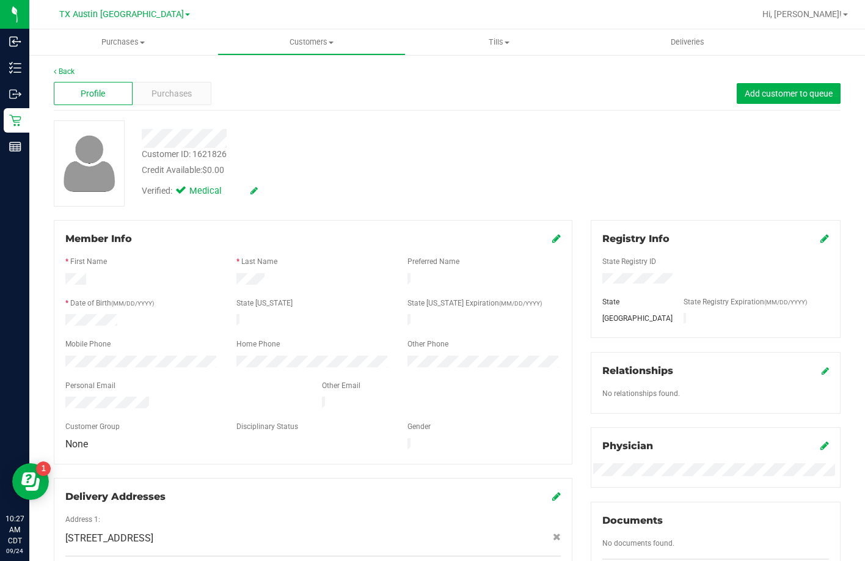
drag, startPoint x: 150, startPoint y: 395, endPoint x: 53, endPoint y: 392, distance: 97.2
click at [53, 392] on div "Member Info * First Name * Last Name Preferred Name * Date of Birth (MM/DD/YYYY…" at bounding box center [313, 433] width 537 height 426
click at [154, 86] on div "Purchases" at bounding box center [172, 93] width 79 height 23
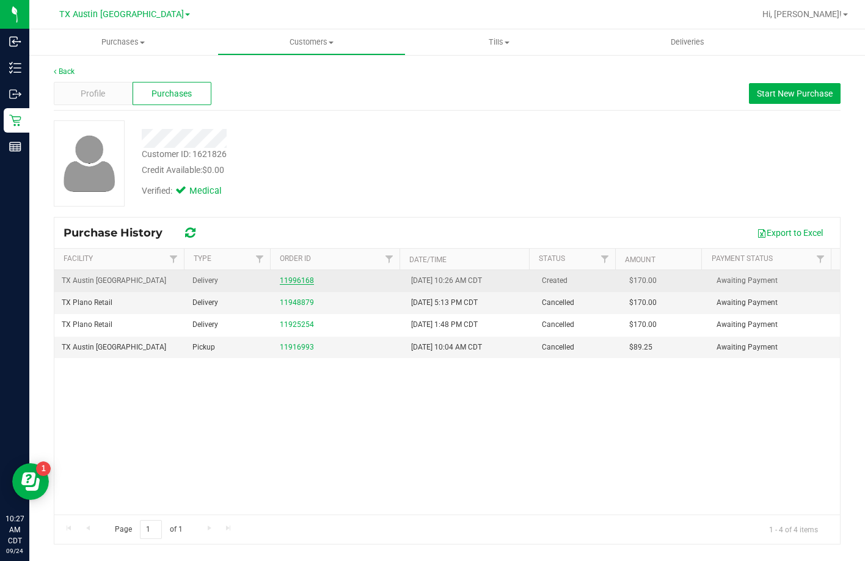
click at [288, 278] on link "11996168" at bounding box center [297, 280] width 34 height 9
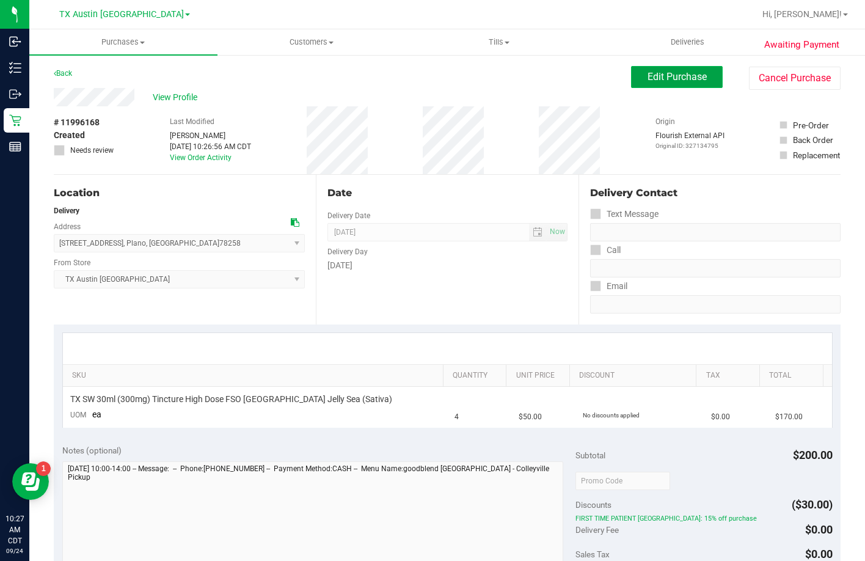
drag, startPoint x: 667, startPoint y: 83, endPoint x: 662, endPoint y: 69, distance: 14.9
click at [662, 69] on button "Edit Purchase" at bounding box center [677, 77] width 92 height 22
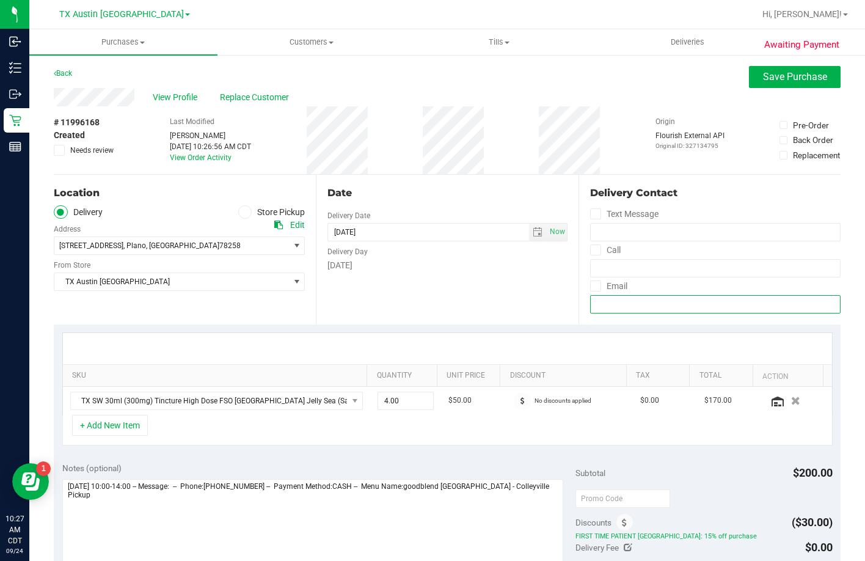
click at [621, 303] on input "email" at bounding box center [715, 304] width 251 height 18
paste input "hkic44@gmail.com"
type input "hkic44@gmail.com"
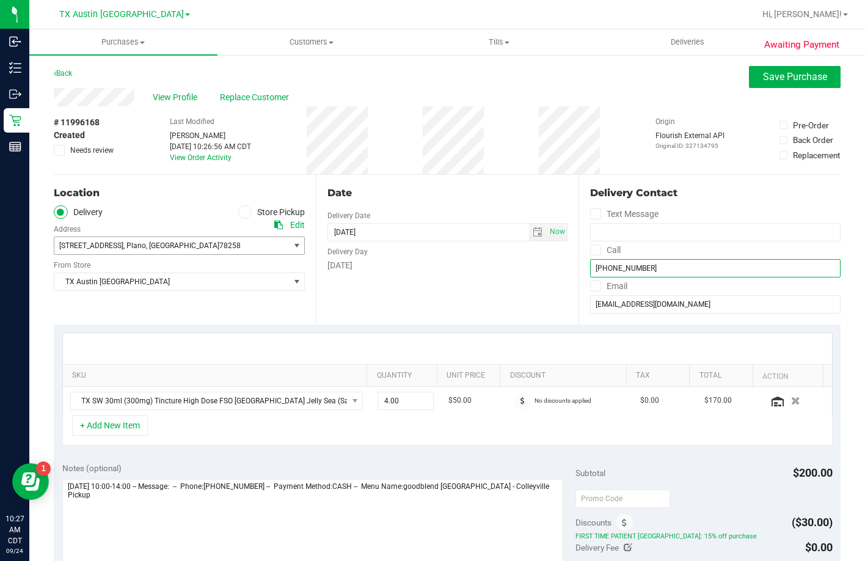
type input "(903) 520-9839"
click at [128, 242] on span ", Plano" at bounding box center [134, 245] width 23 height 9
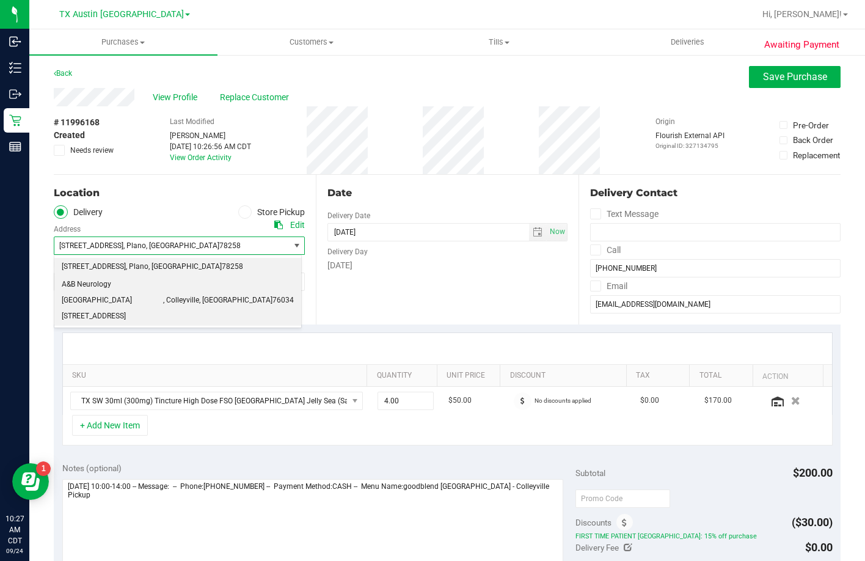
click at [109, 283] on span "A&B Neurology [GEOGRAPHIC_DATA] [STREET_ADDRESS]" at bounding box center [112, 300] width 101 height 47
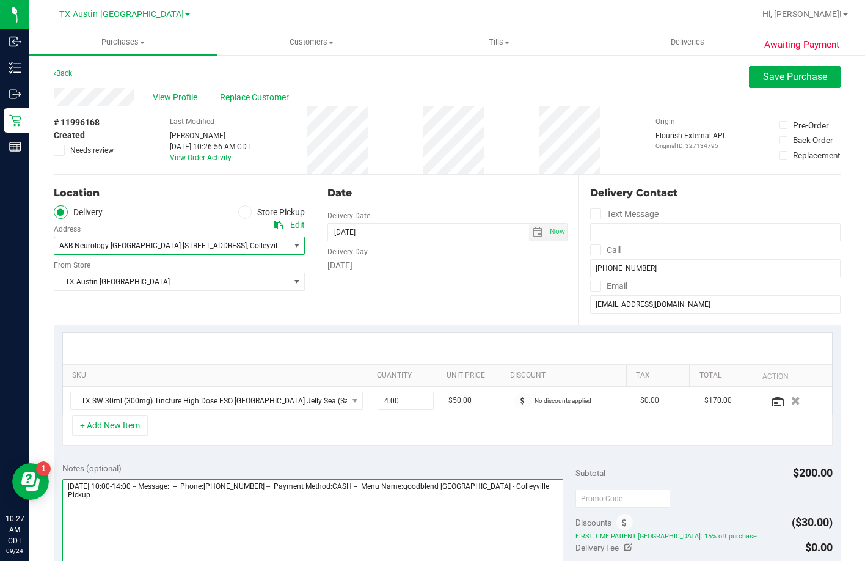
click at [544, 510] on textarea at bounding box center [313, 537] width 502 height 117
type textarea "Friday 09/26/2025 10:00-14:00 -- Message: -- Phone:9035209839 -- Payment Method…"
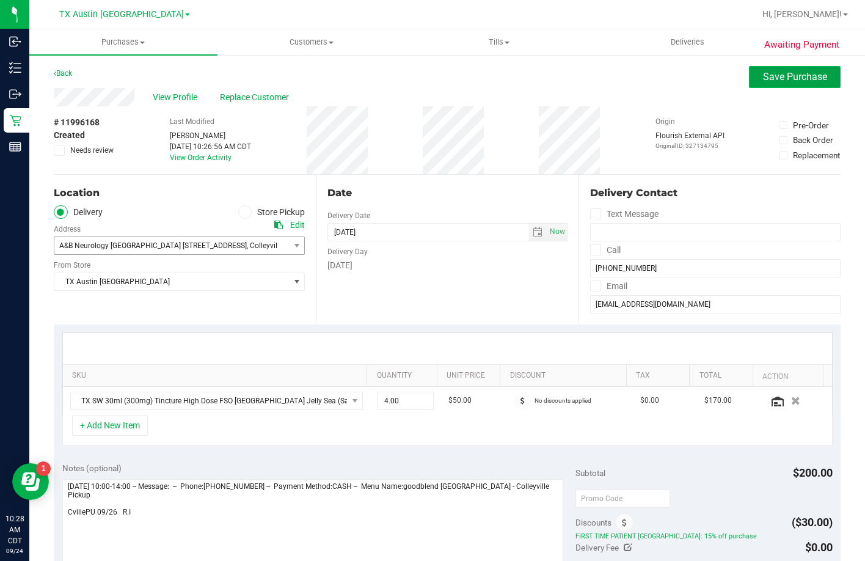
click at [763, 75] on span "Save Purchase" at bounding box center [795, 77] width 64 height 12
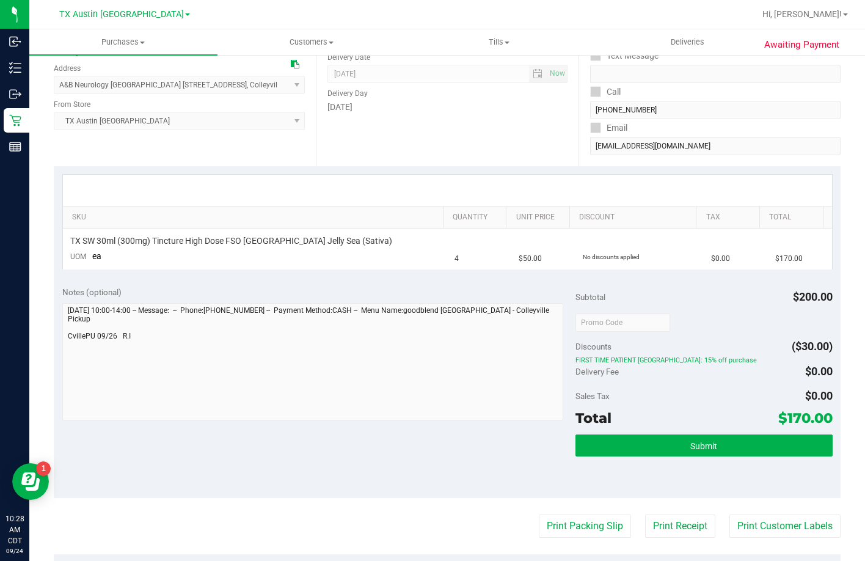
scroll to position [306, 0]
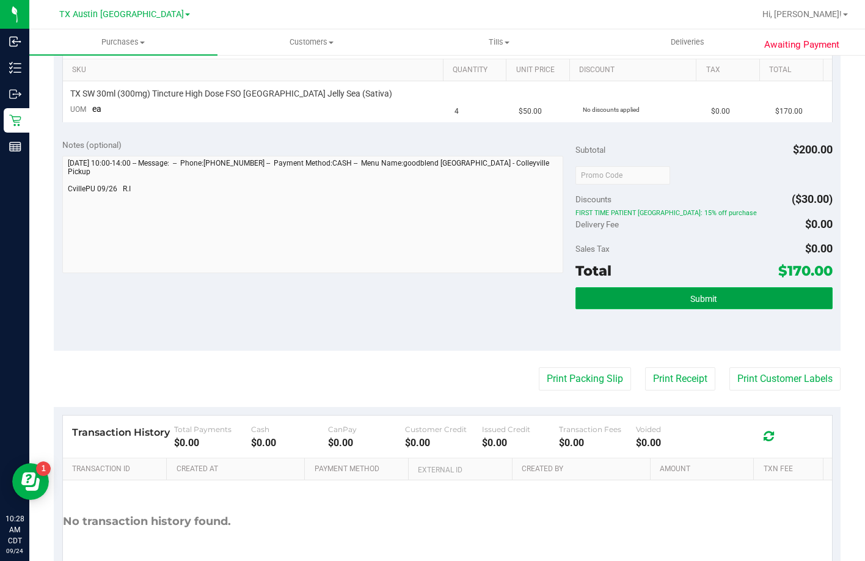
click at [610, 306] on button "Submit" at bounding box center [704, 298] width 257 height 22
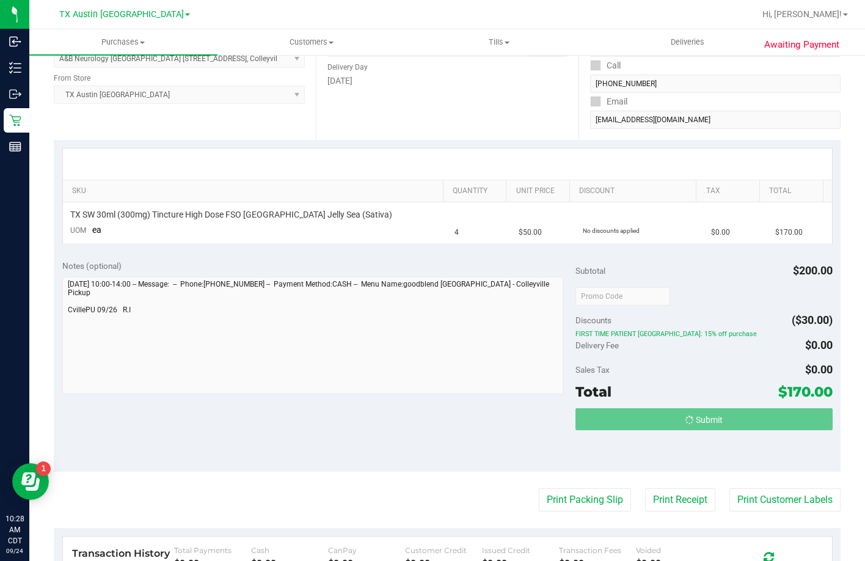
scroll to position [0, 0]
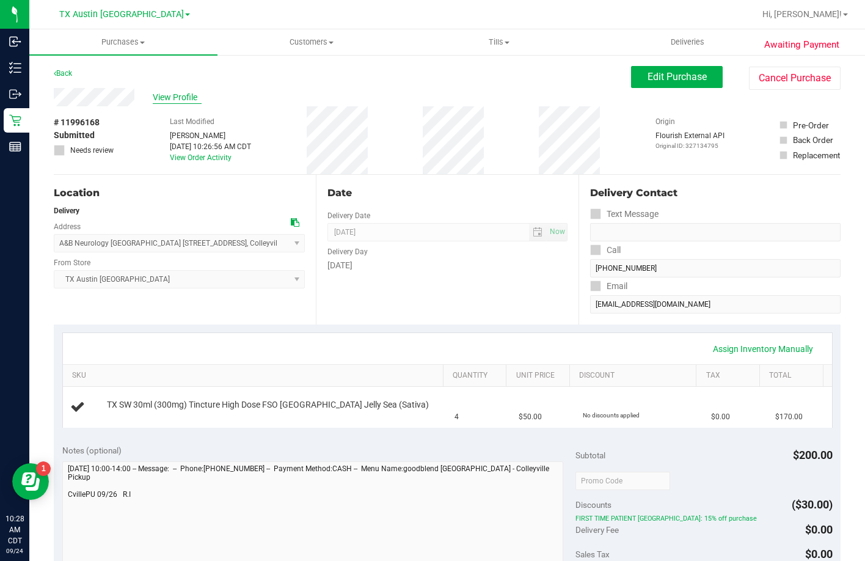
click at [177, 95] on span "View Profile" at bounding box center [177, 97] width 49 height 13
click at [181, 93] on span "View Profile" at bounding box center [177, 97] width 49 height 13
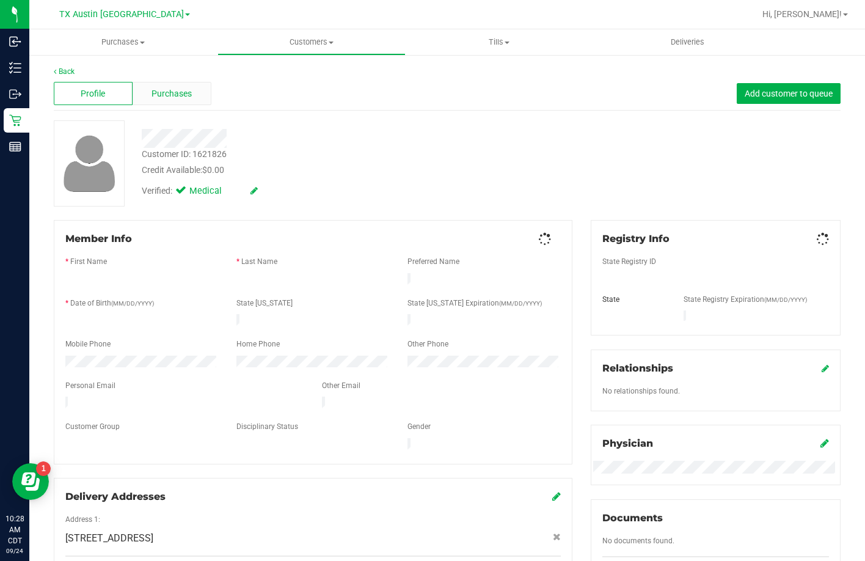
click at [156, 95] on span "Purchases" at bounding box center [172, 93] width 40 height 13
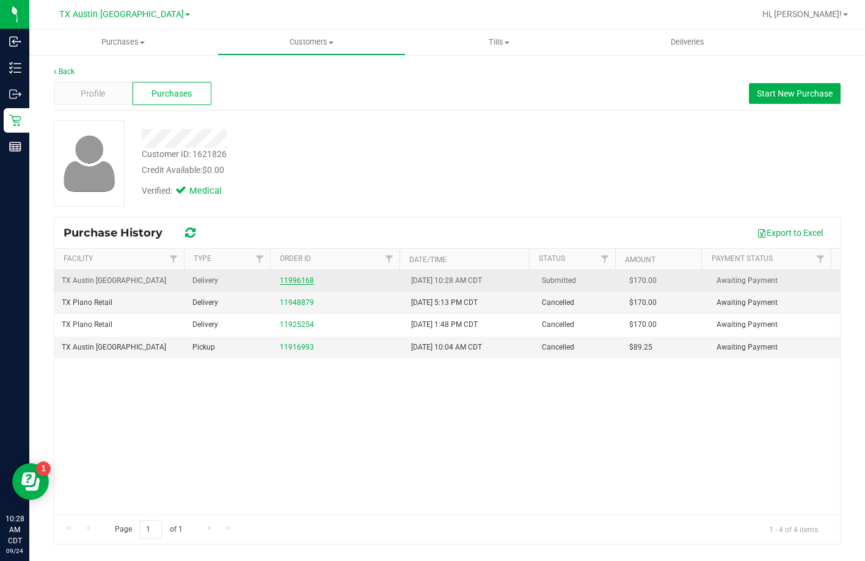
click at [287, 277] on link "11996168" at bounding box center [297, 280] width 34 height 9
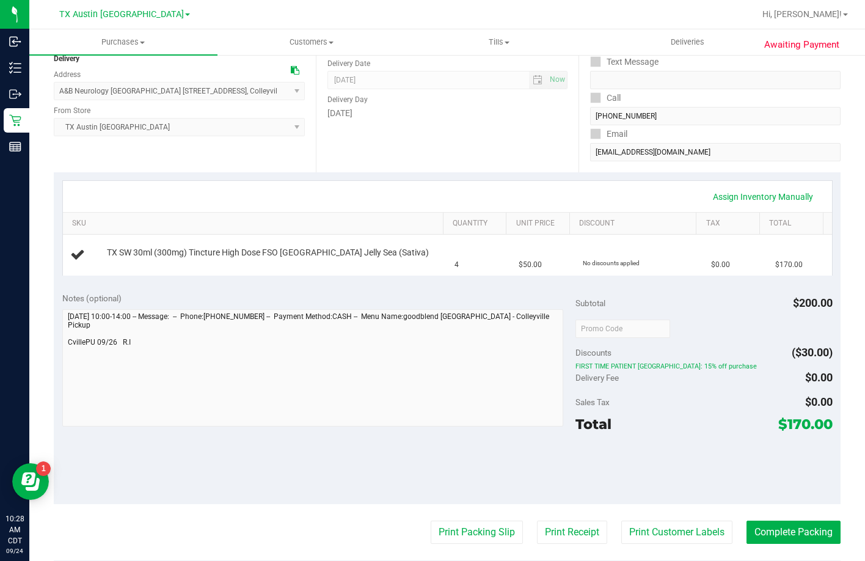
scroll to position [244, 0]
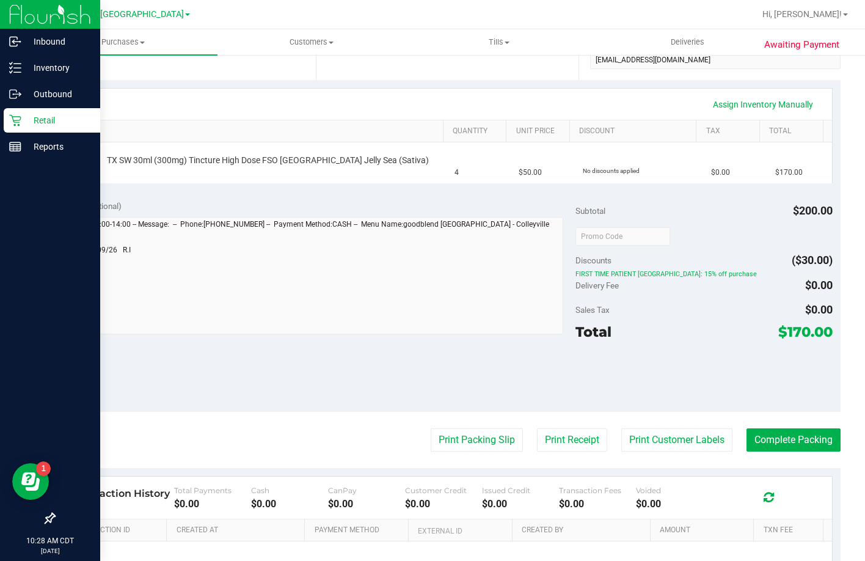
click at [23, 122] on p "Retail" at bounding box center [57, 120] width 73 height 15
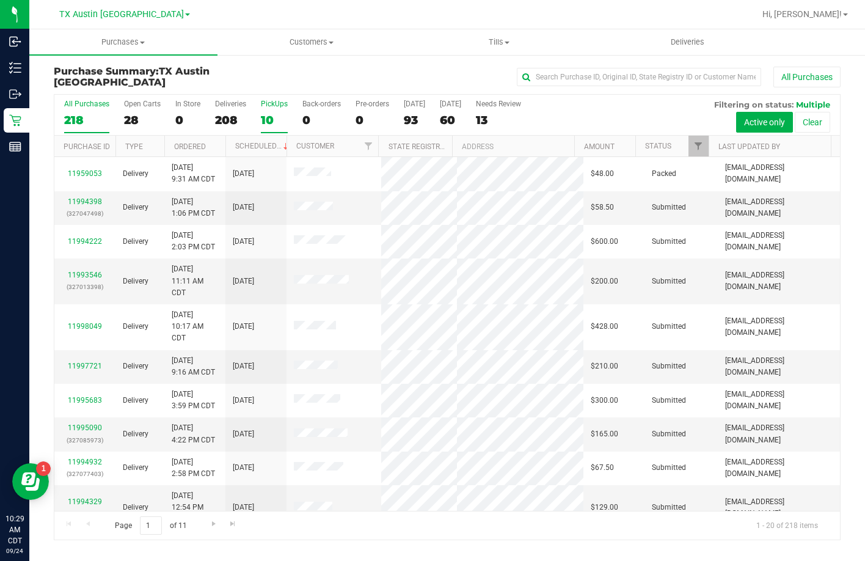
click at [273, 114] on div "10" at bounding box center [274, 120] width 27 height 14
click at [0, 0] on input "PickUps 10" at bounding box center [0, 0] width 0 height 0
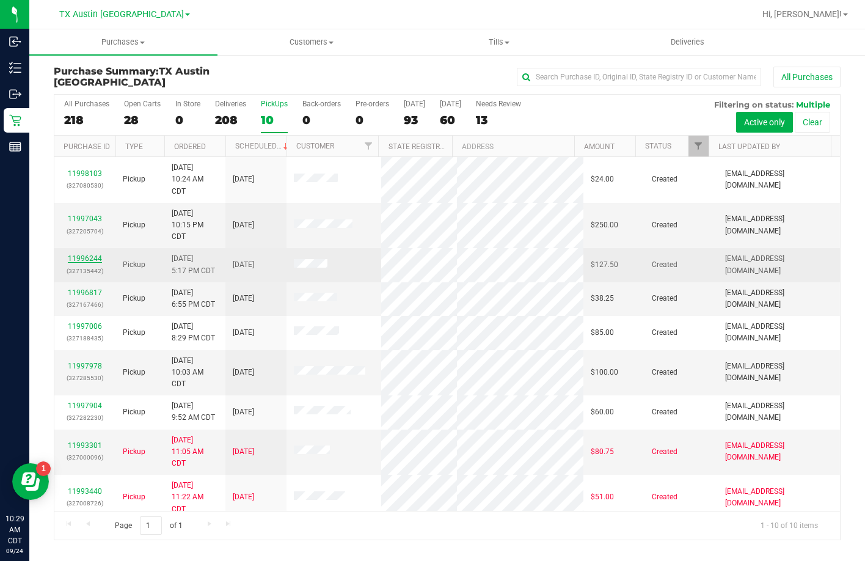
click at [89, 261] on link "11996244" at bounding box center [85, 258] width 34 height 9
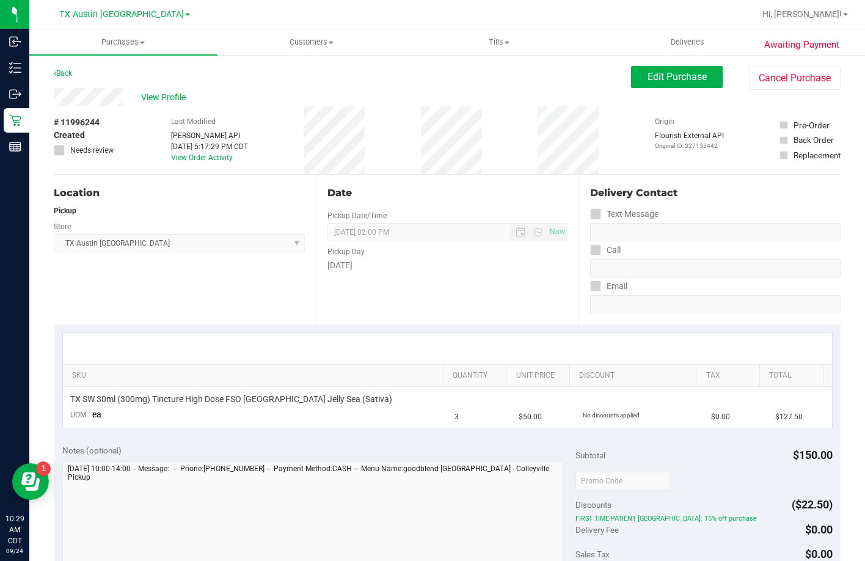
drag, startPoint x: 128, startPoint y: 94, endPoint x: 50, endPoint y: 100, distance: 77.8
click at [50, 100] on div "Awaiting Payment Back Edit Purchase Cancel Purchase View Profile # 11996244 Cre…" at bounding box center [447, 498] width 836 height 888
click at [166, 95] on span "View Profile" at bounding box center [165, 97] width 49 height 13
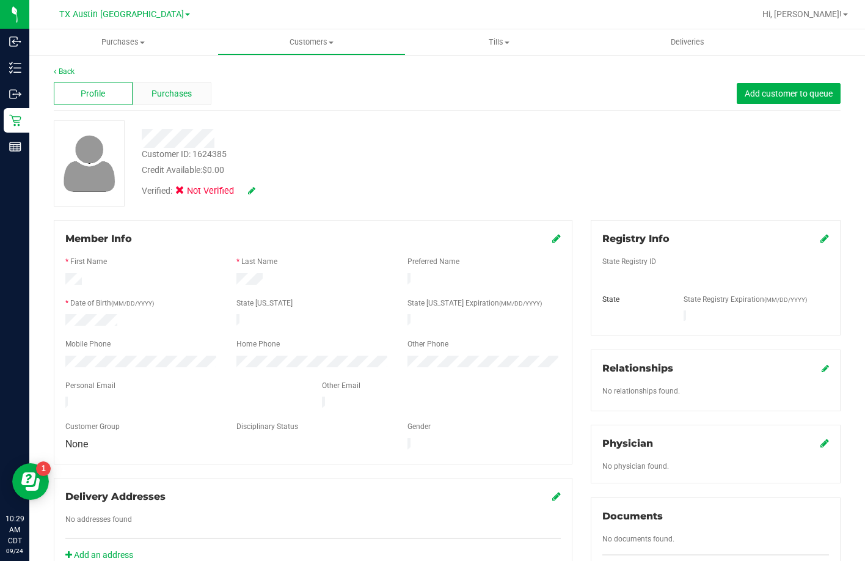
click at [164, 93] on span "Purchases" at bounding box center [172, 93] width 40 height 13
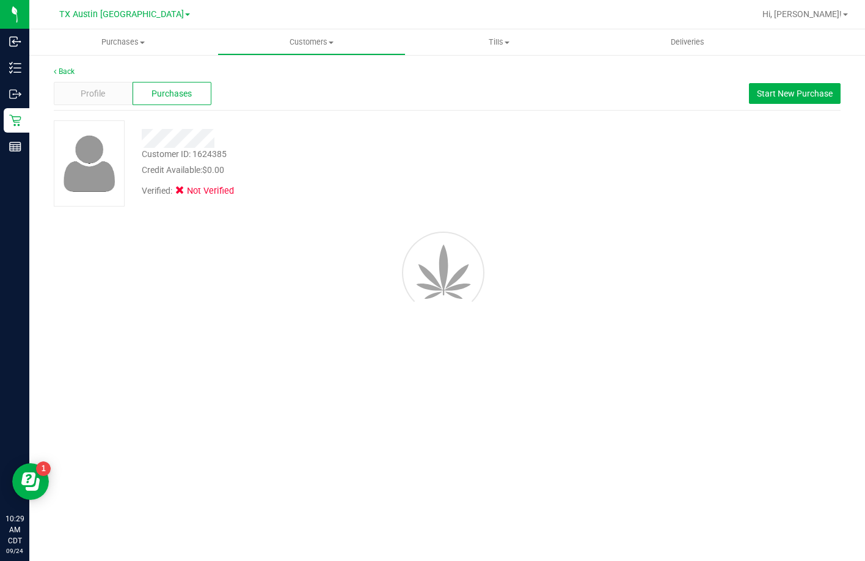
click at [107, 97] on div "Profile" at bounding box center [93, 93] width 79 height 23
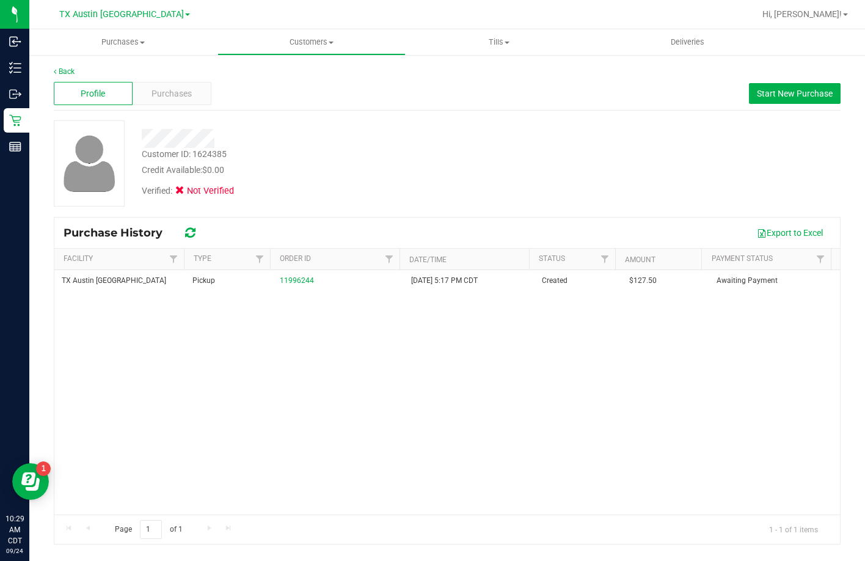
click at [96, 100] on div "Profile" at bounding box center [93, 93] width 79 height 23
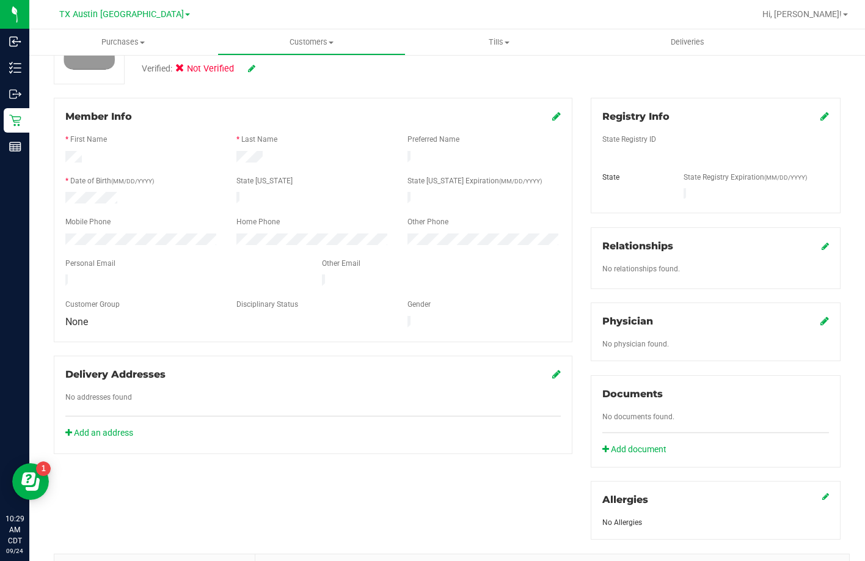
scroll to position [306, 0]
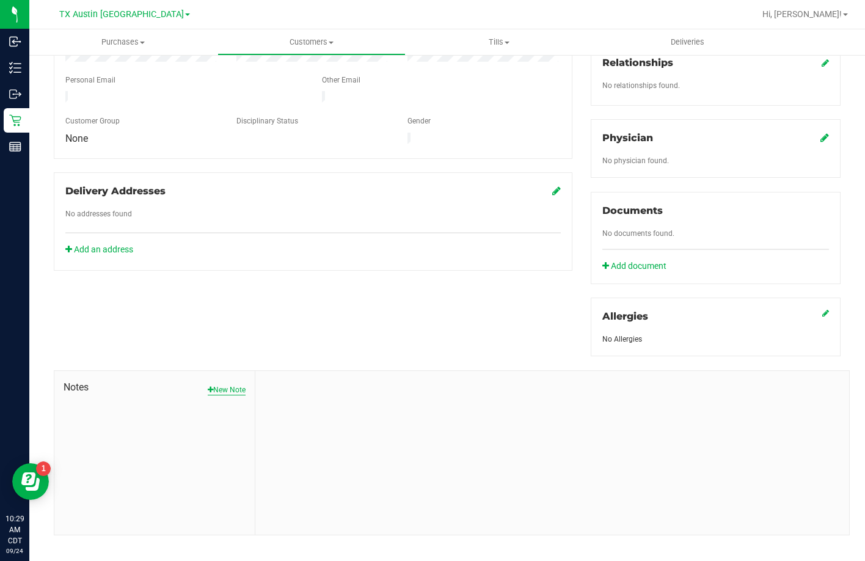
click at [232, 384] on button "New Note" at bounding box center [227, 389] width 38 height 11
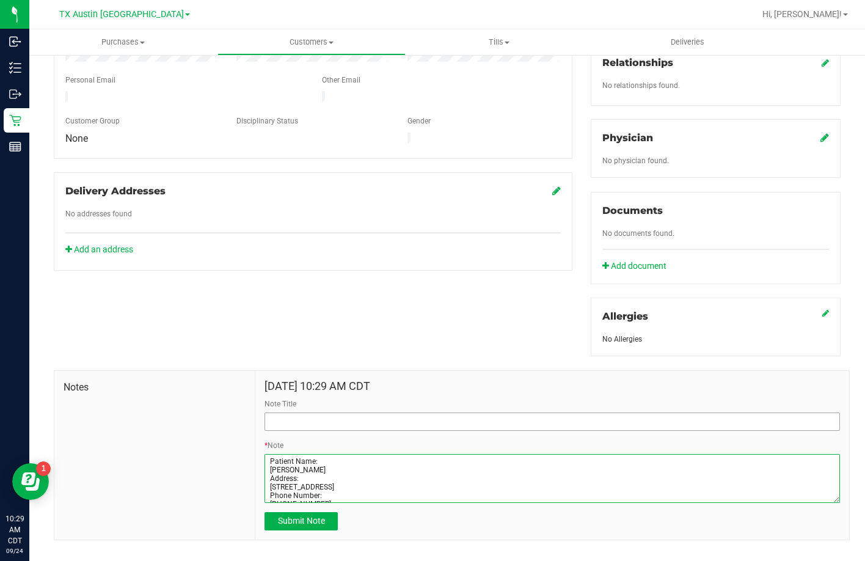
type textarea "Patient Name: Eric Grider Address: 6701 Brazos Bend Drive North Richlan Hills, …"
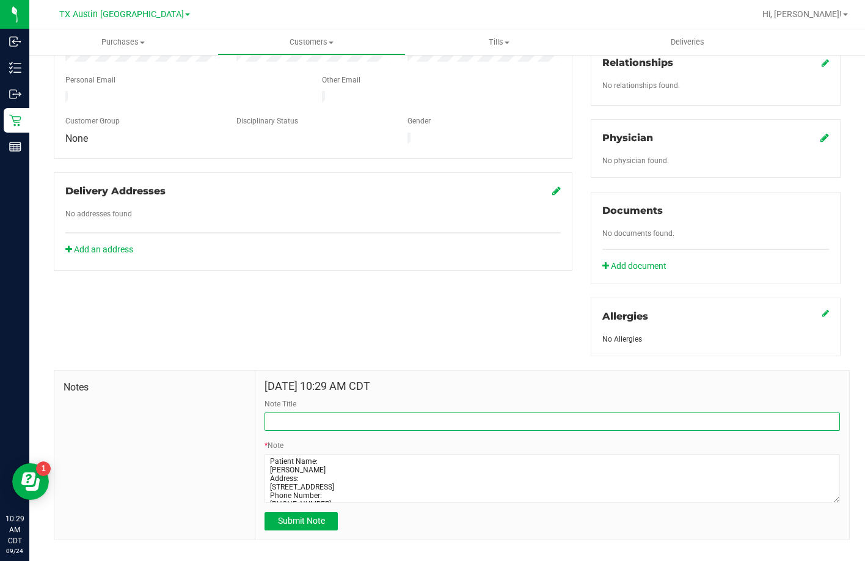
click at [387, 412] on input "Note Title" at bounding box center [553, 421] width 576 height 18
type input "CURT Profile"
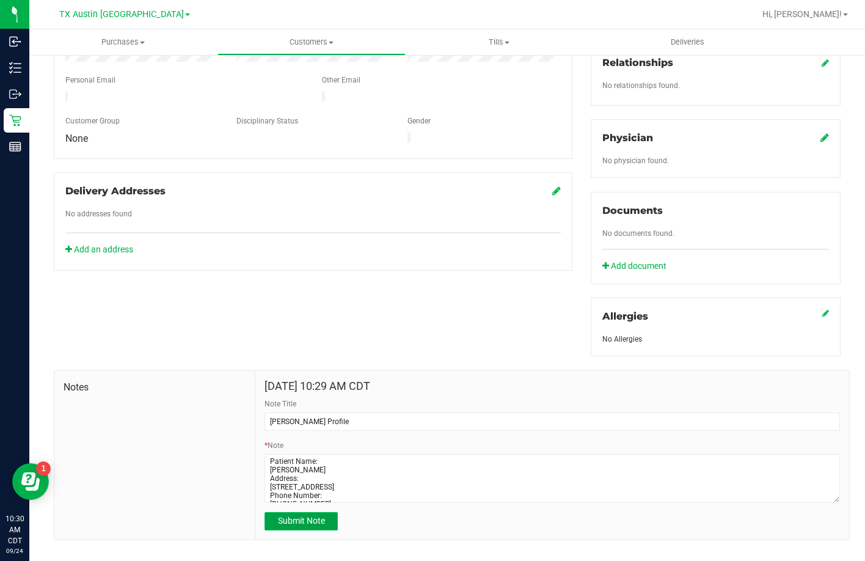
click at [288, 516] on span "Submit Note" at bounding box center [301, 521] width 47 height 10
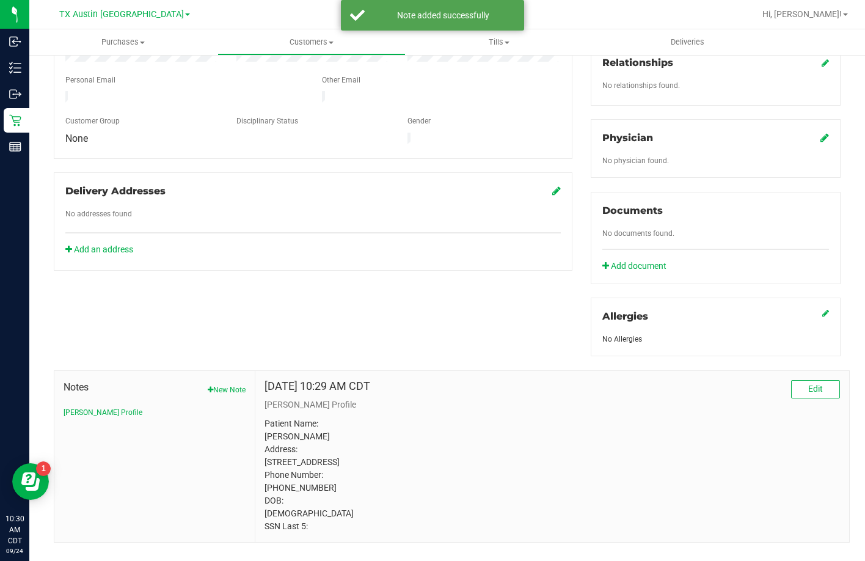
click at [821, 133] on icon at bounding box center [825, 138] width 9 height 10
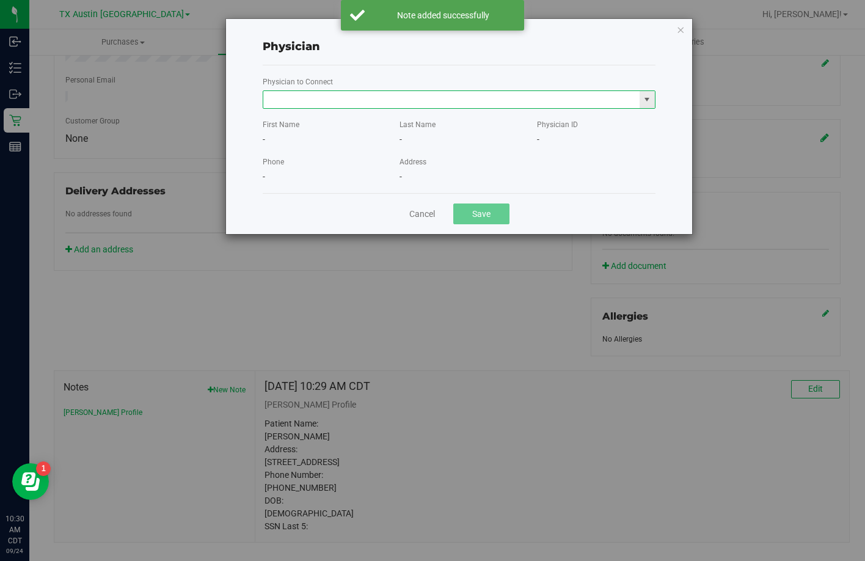
click at [397, 100] on input "text" at bounding box center [451, 99] width 376 height 17
click at [283, 120] on li "Joel Durinka" at bounding box center [459, 120] width 392 height 18
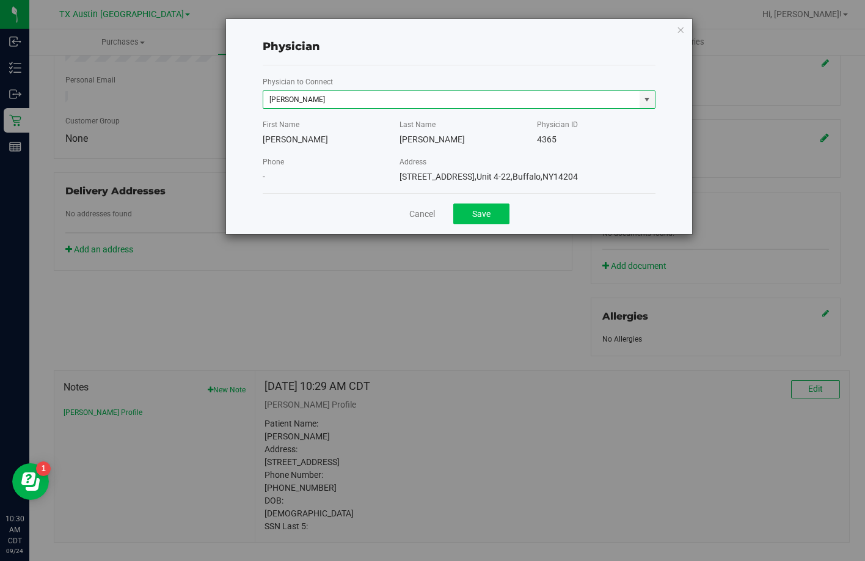
type input "Joel Durinka"
click at [498, 215] on button "Save" at bounding box center [481, 213] width 56 height 21
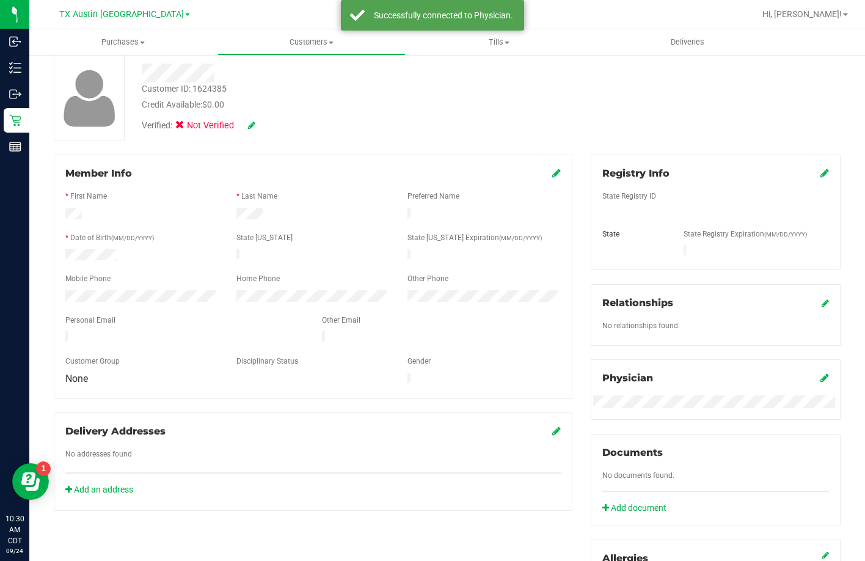
scroll to position [61, 0]
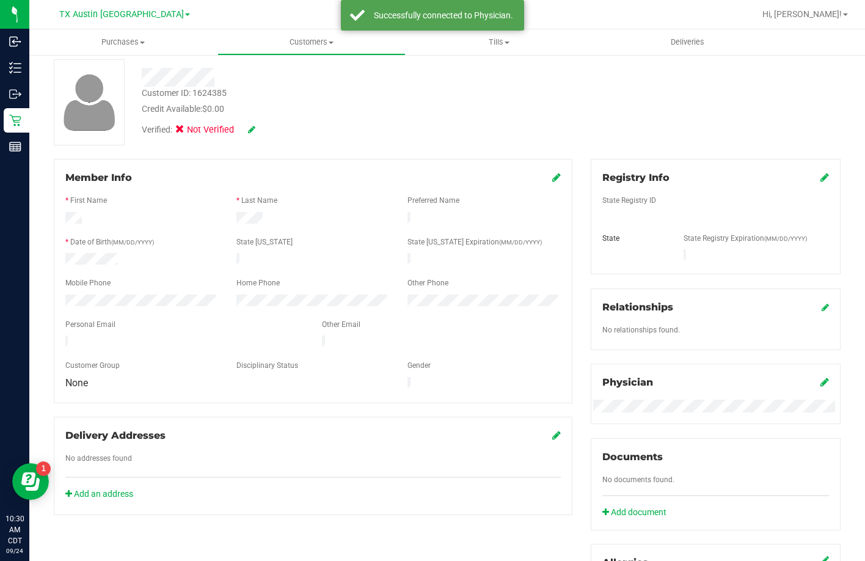
click at [821, 178] on icon at bounding box center [825, 177] width 9 height 10
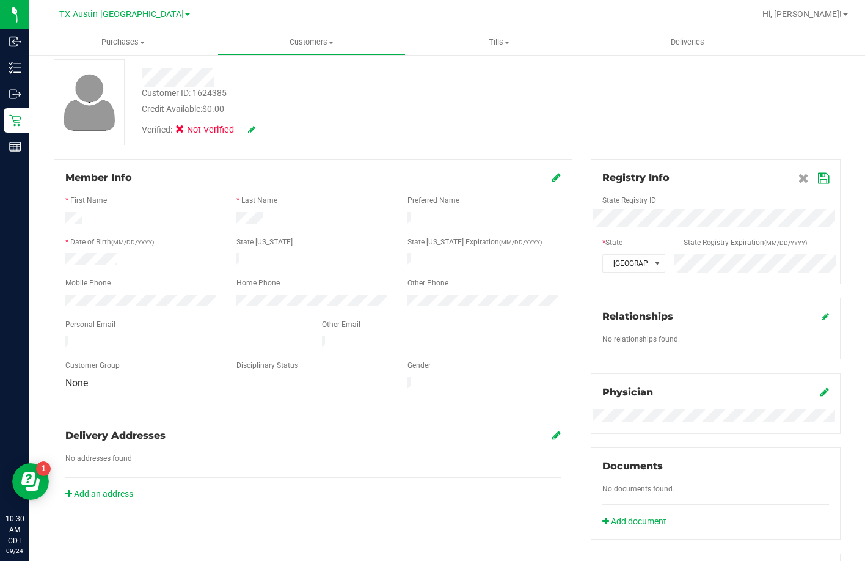
click at [818, 180] on icon at bounding box center [823, 179] width 11 height 10
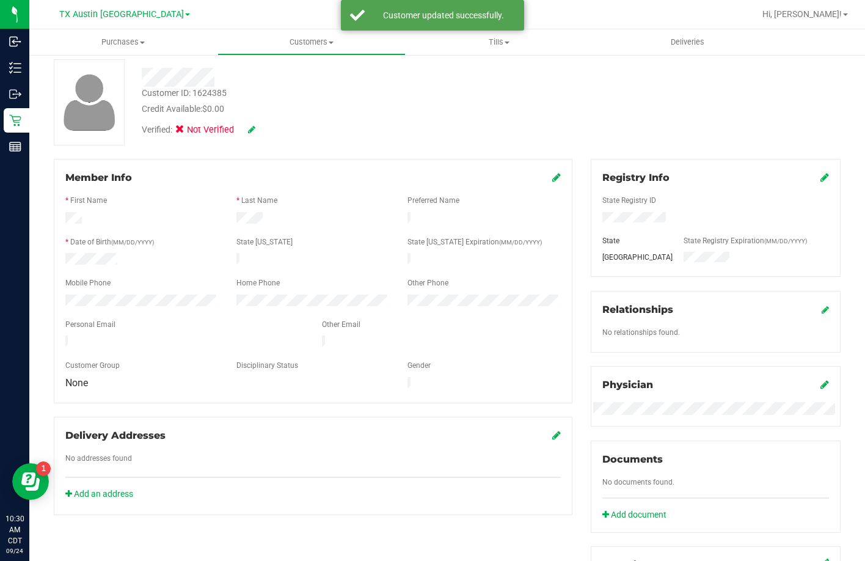
click at [254, 133] on icon at bounding box center [251, 129] width 7 height 9
click at [207, 131] on span "Medical" at bounding box center [211, 131] width 35 height 13
click at [0, 0] on input "Medical" at bounding box center [0, 0] width 0 height 0
click at [274, 131] on div "Verified: Medical" at bounding box center [334, 130] width 403 height 30
click at [269, 131] on icon at bounding box center [268, 130] width 10 height 9
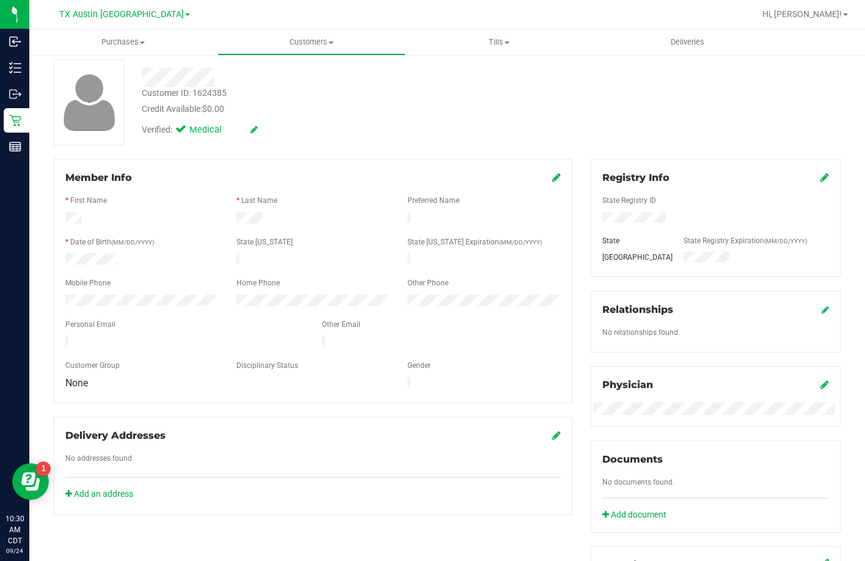
drag, startPoint x: 167, startPoint y: 339, endPoint x: 58, endPoint y: 332, distance: 109.6
click at [58, 335] on div at bounding box center [184, 342] width 257 height 15
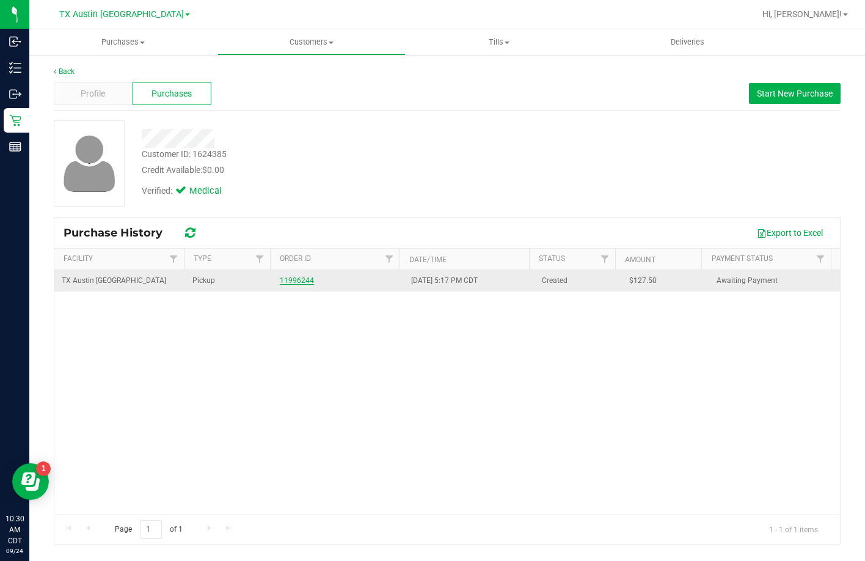
click at [295, 277] on link "11996244" at bounding box center [297, 280] width 34 height 9
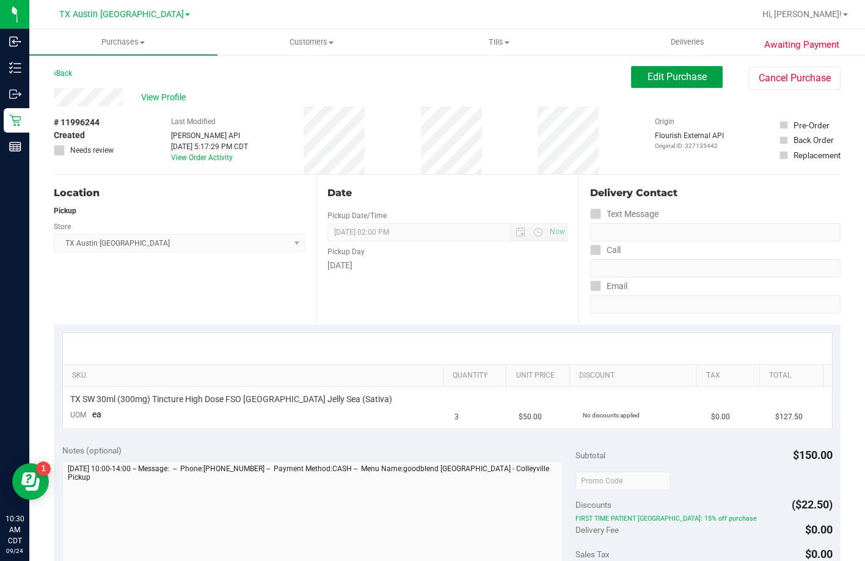
click at [670, 70] on button "Edit Purchase" at bounding box center [677, 77] width 92 height 22
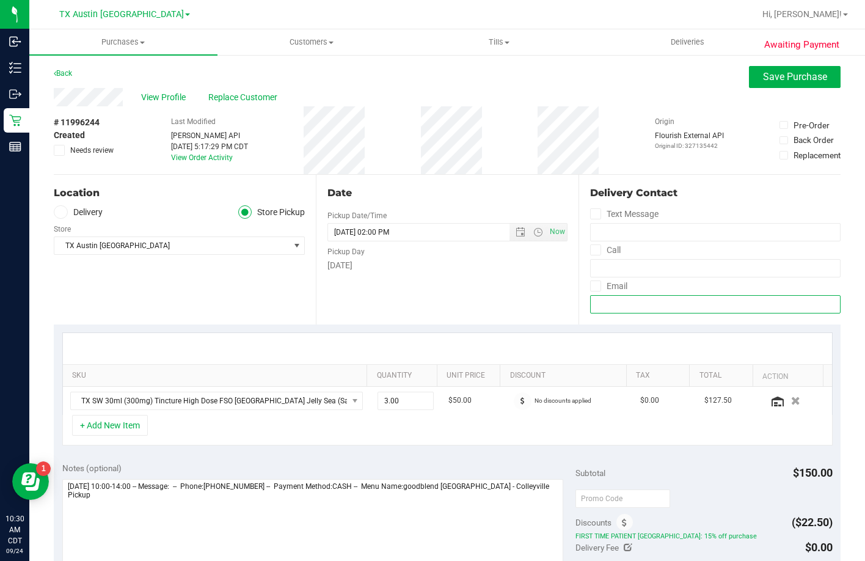
click at [632, 304] on input "email" at bounding box center [715, 304] width 251 height 18
paste input "jasongrider@me.com"
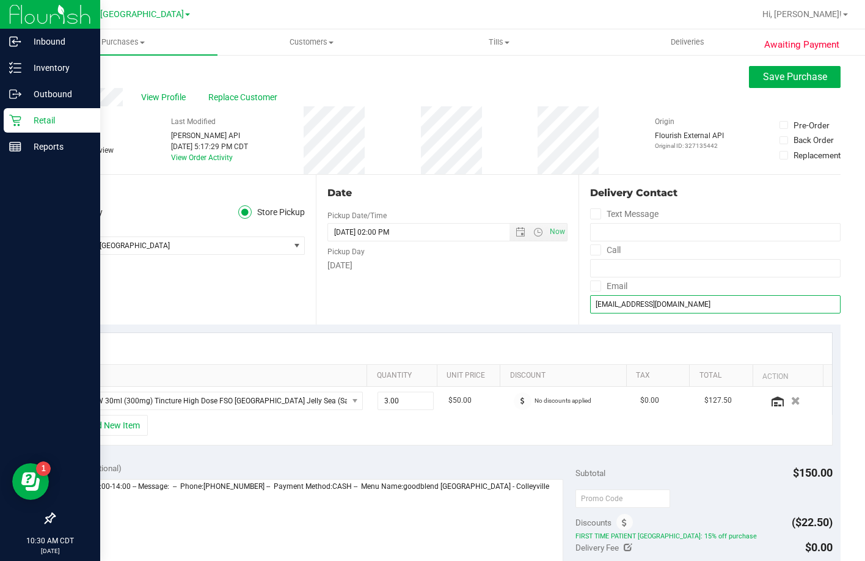
type input "jasongrider@me.com"
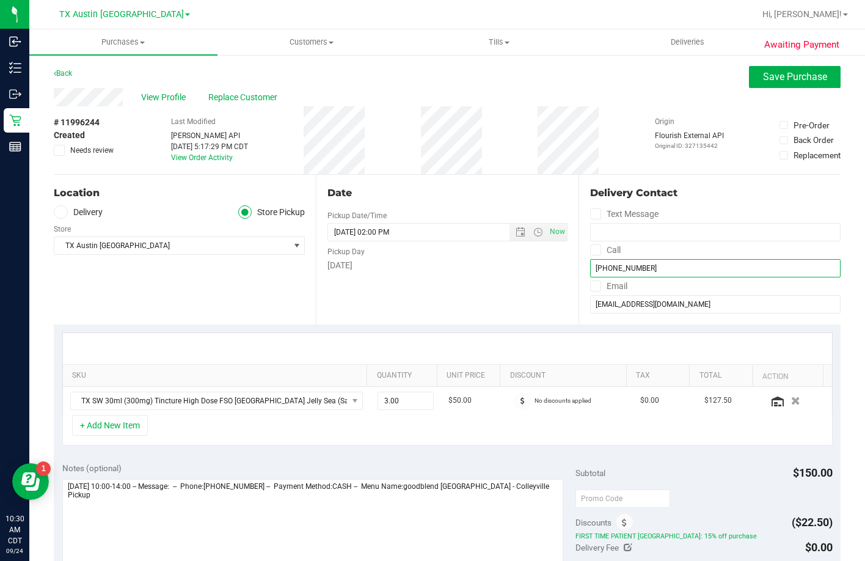
type input "(817) 676-4410"
click at [82, 216] on label "Delivery" at bounding box center [78, 212] width 49 height 14
click at [0, 0] on input "Delivery" at bounding box center [0, 0] width 0 height 0
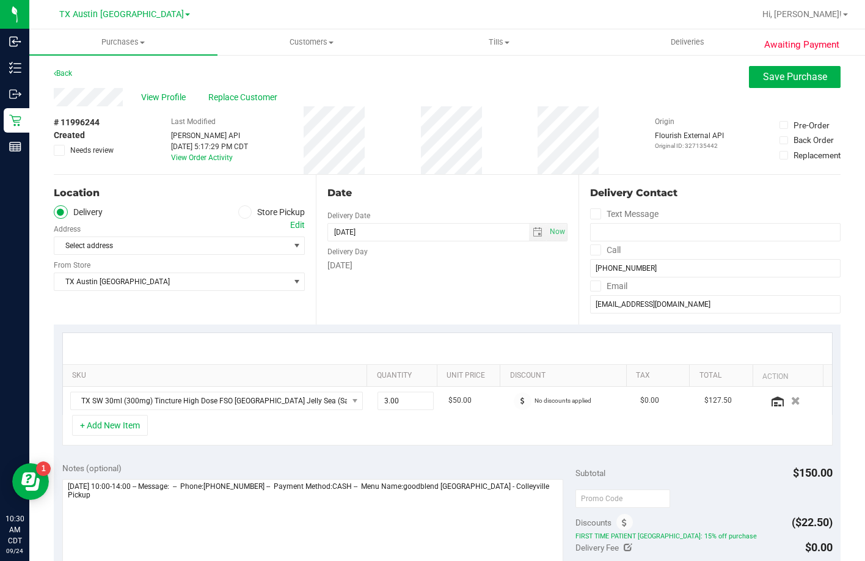
click at [299, 224] on div "Edit" at bounding box center [297, 225] width 15 height 13
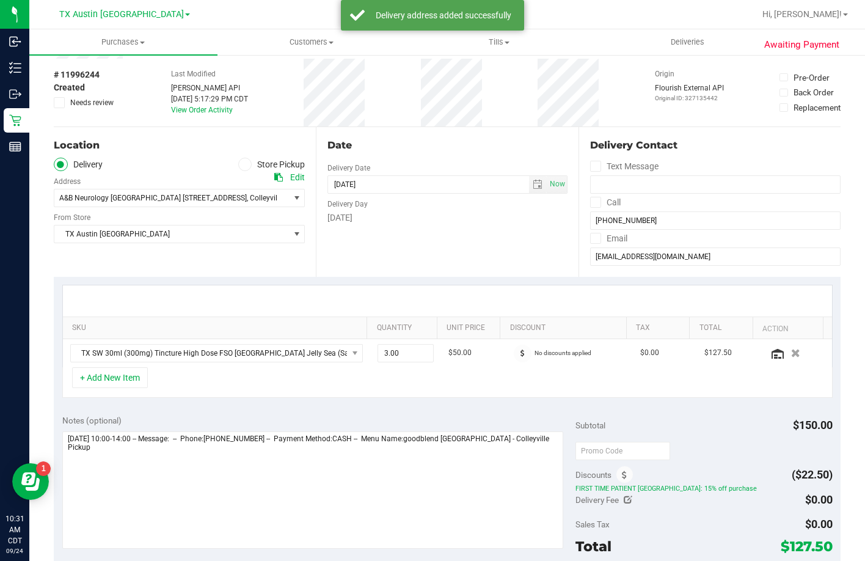
scroll to position [122, 0]
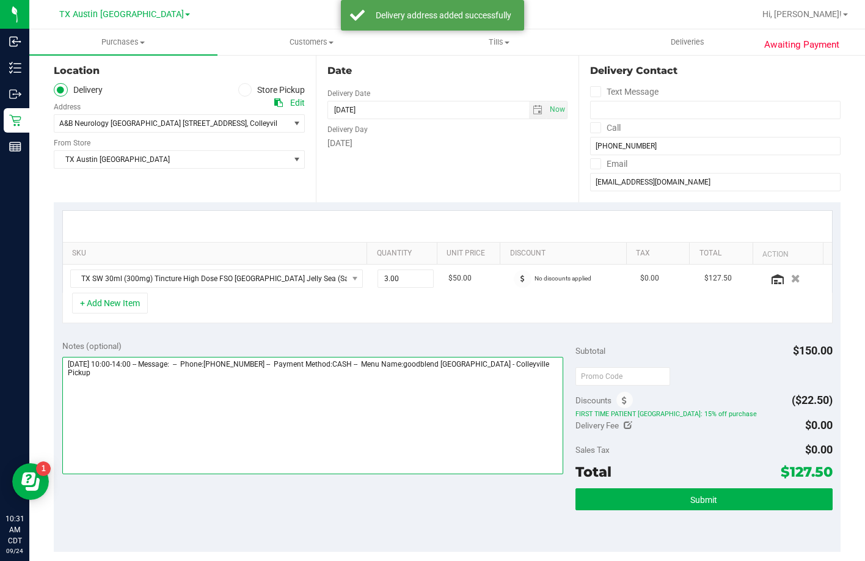
click at [551, 366] on textarea at bounding box center [313, 415] width 502 height 117
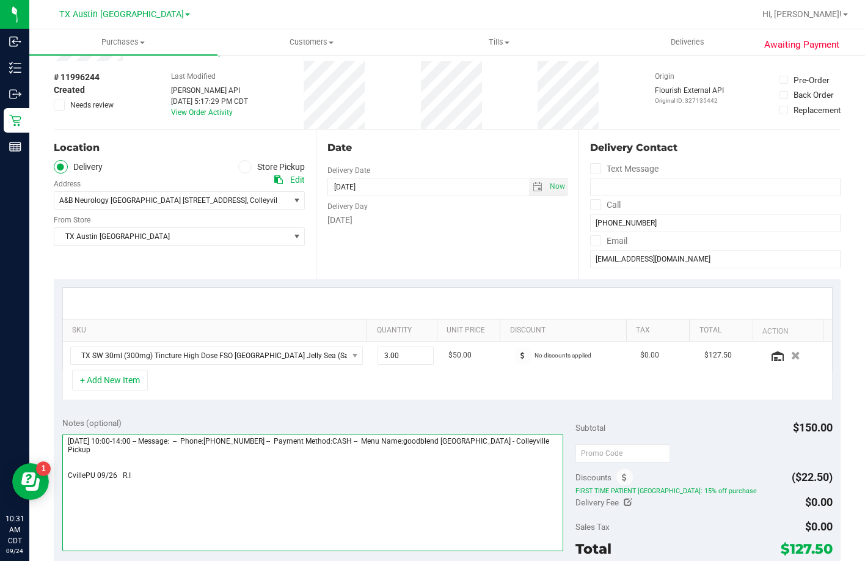
scroll to position [0, 0]
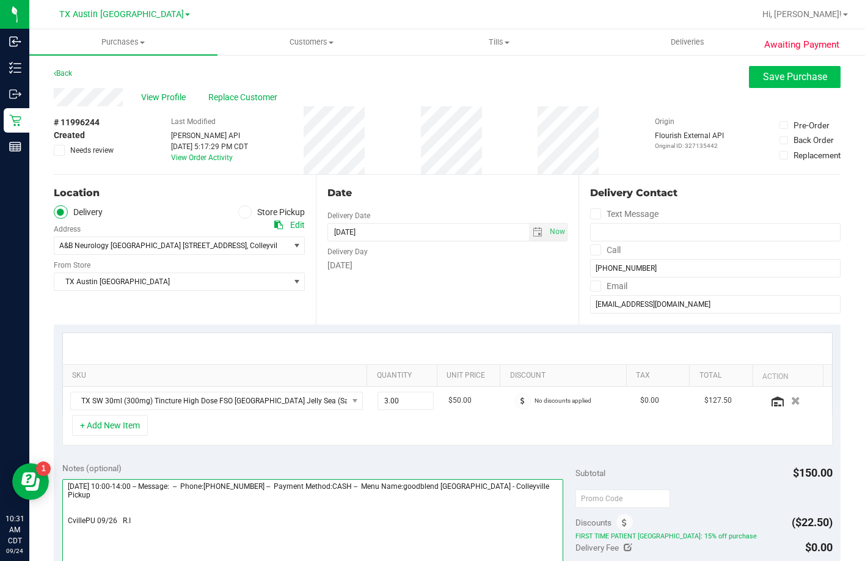
type textarea "Friday 09/26/2025 10:00-14:00 -- Message: -- Phone:8176764410 -- Payment Method…"
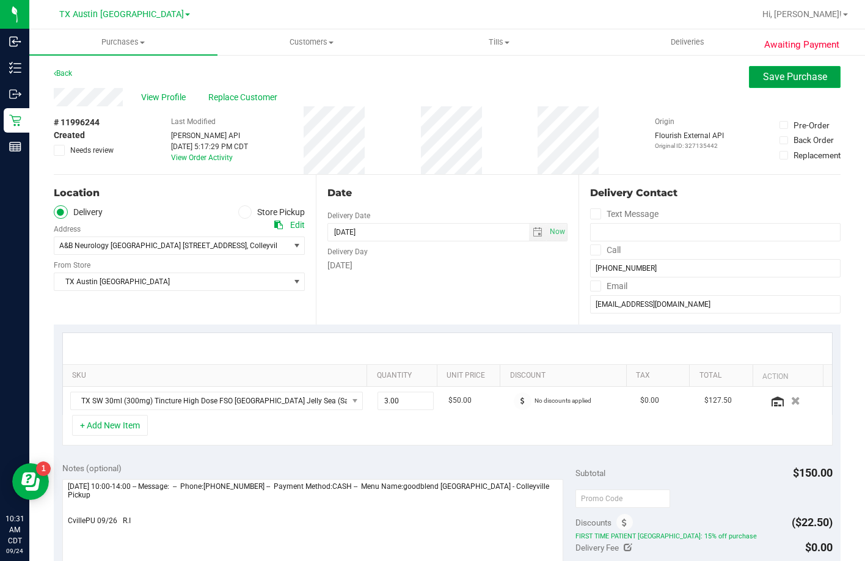
click at [785, 75] on span "Save Purchase" at bounding box center [795, 77] width 64 height 12
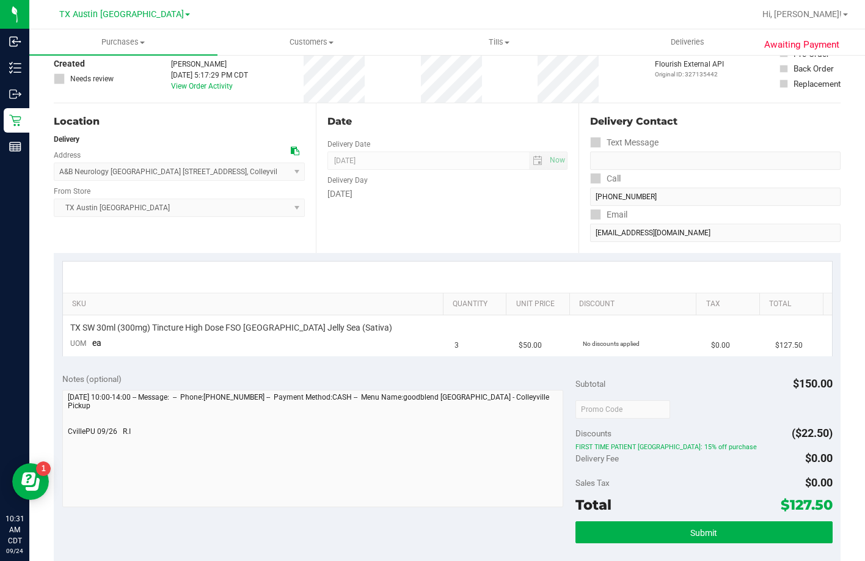
scroll to position [183, 0]
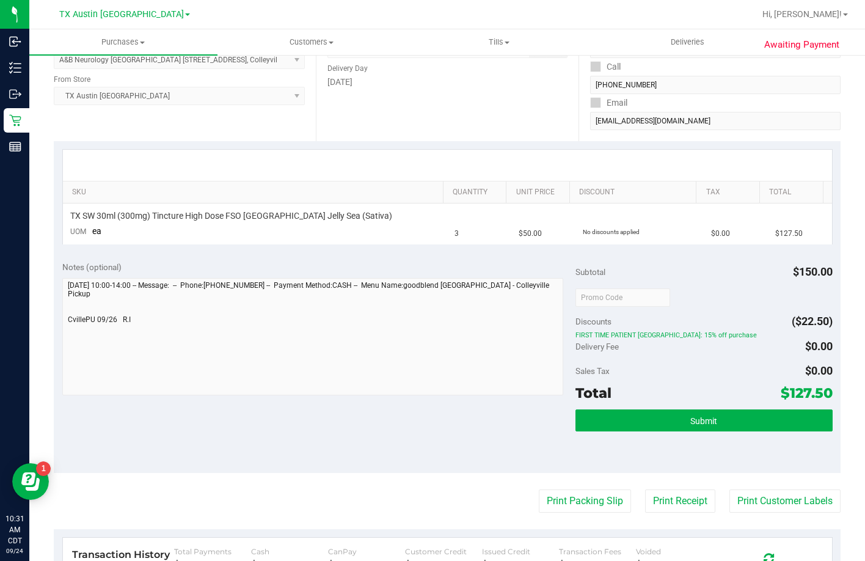
click at [591, 406] on div "Subtotal $150.00 Discounts ($22.50) FIRST TIME PATIENT TX: 15% off purchase Del…" at bounding box center [704, 362] width 257 height 203
click at [591, 419] on button "Submit" at bounding box center [704, 420] width 257 height 22
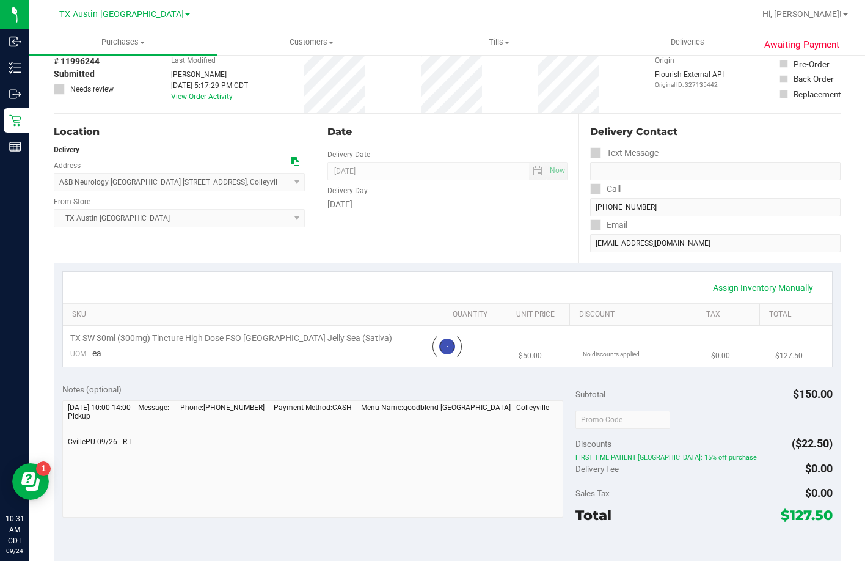
scroll to position [0, 0]
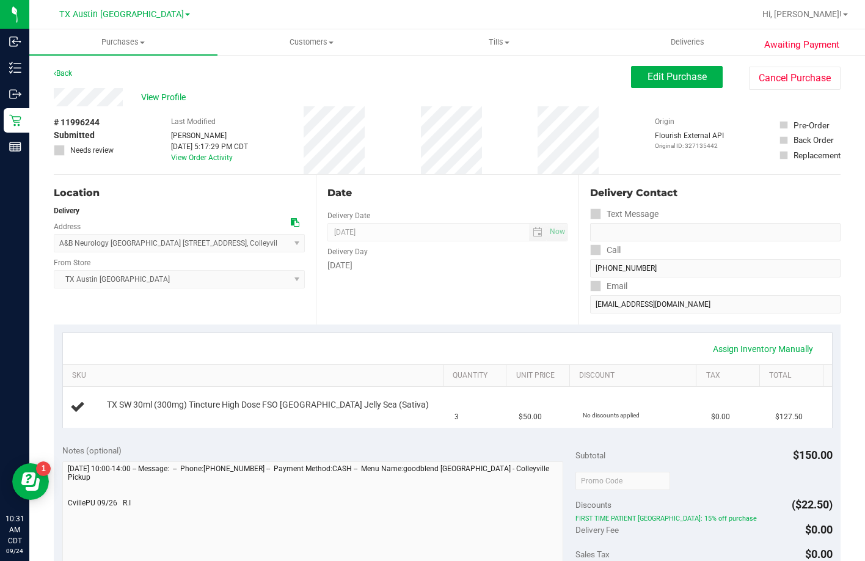
click at [662, 259] on form "Delivery Contact Text Message Call (817) 676-4410 Email jasongrider@me.com" at bounding box center [715, 250] width 251 height 128
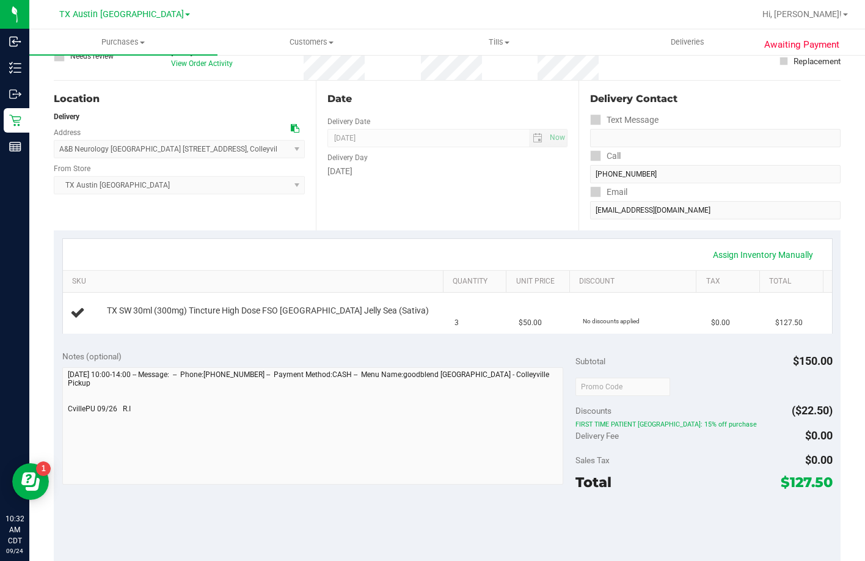
scroll to position [244, 0]
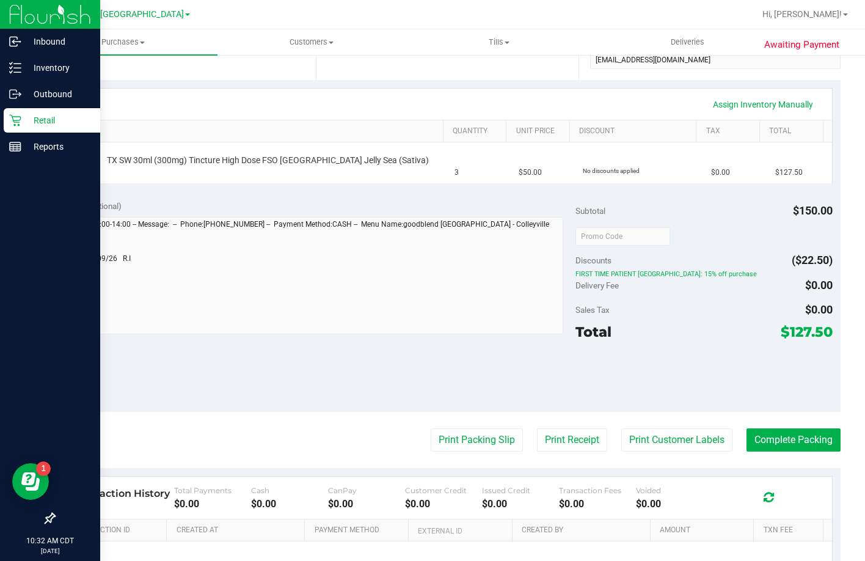
click at [14, 118] on icon at bounding box center [15, 120] width 12 height 12
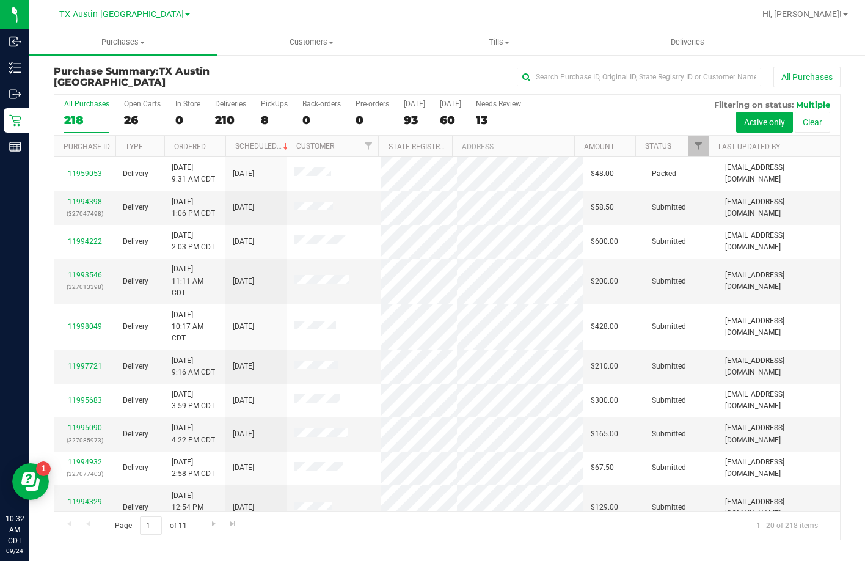
click at [253, 120] on div "All Purchases 218 Open Carts 26 In Store 0 Deliveries 210 PickUps 8 Back-orders…" at bounding box center [447, 115] width 786 height 41
click at [259, 118] on div "All Purchases 218 Open Carts 26 In Store 0 Deliveries 210 PickUps 8 Back-orders…" at bounding box center [447, 115] width 786 height 41
click at [268, 118] on div "8" at bounding box center [274, 120] width 27 height 14
click at [0, 0] on input "PickUps 8" at bounding box center [0, 0] width 0 height 0
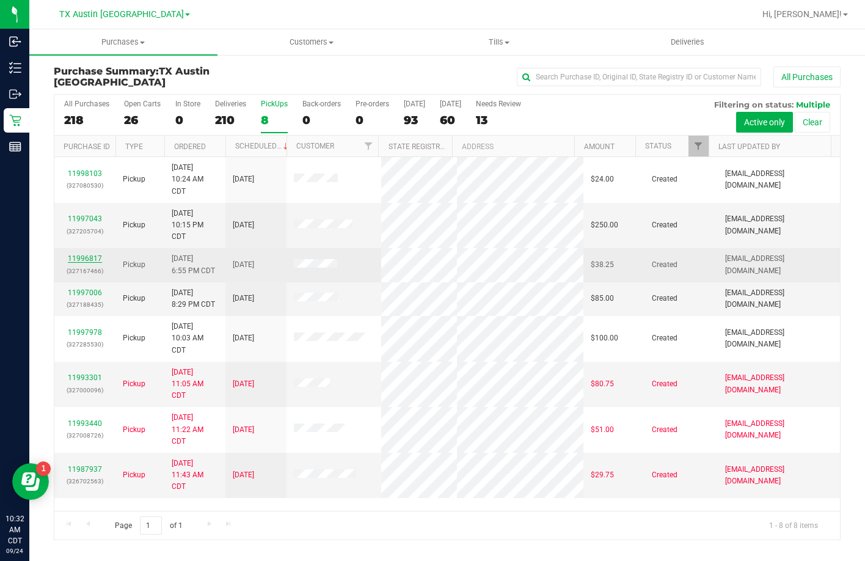
click at [80, 255] on link "11996817" at bounding box center [85, 258] width 34 height 9
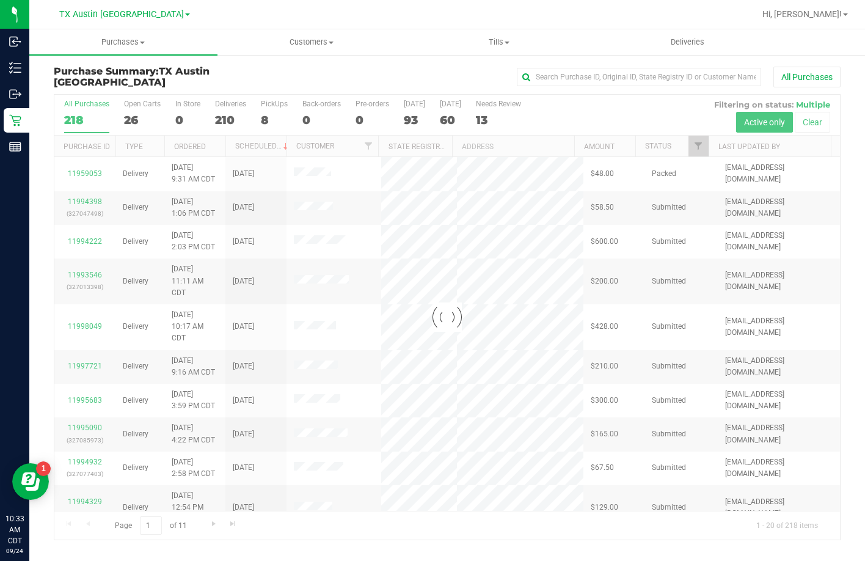
click at [269, 114] on div at bounding box center [447, 317] width 786 height 445
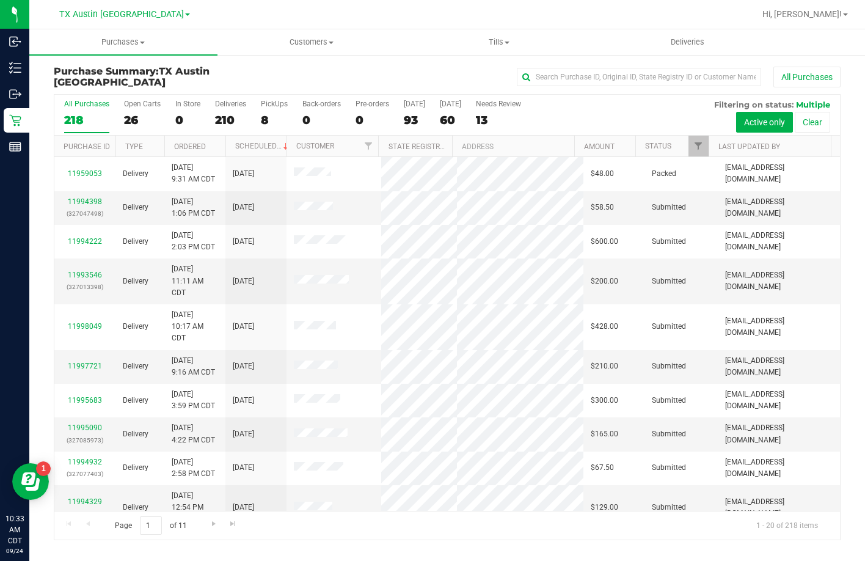
click at [269, 114] on div "8" at bounding box center [274, 120] width 27 height 14
click at [0, 0] on input "PickUps 8" at bounding box center [0, 0] width 0 height 0
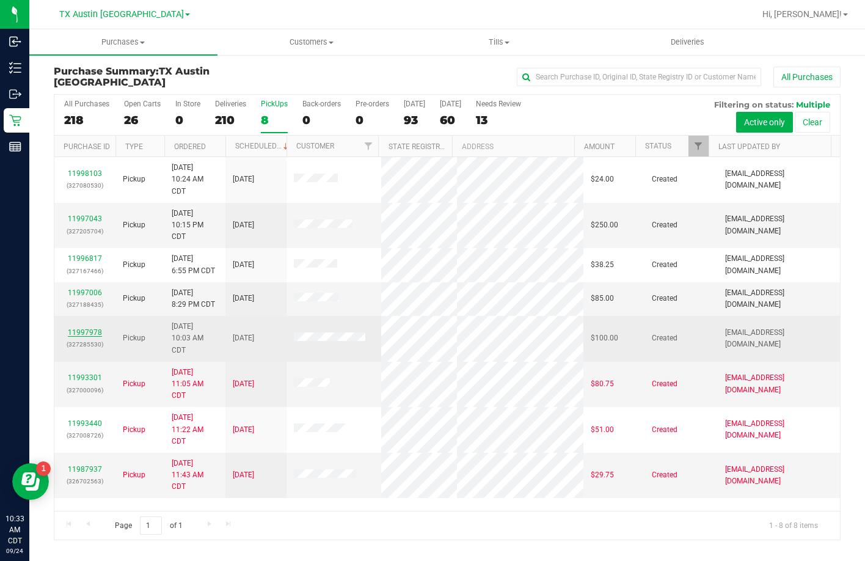
click at [81, 328] on link "11997978" at bounding box center [85, 332] width 34 height 9
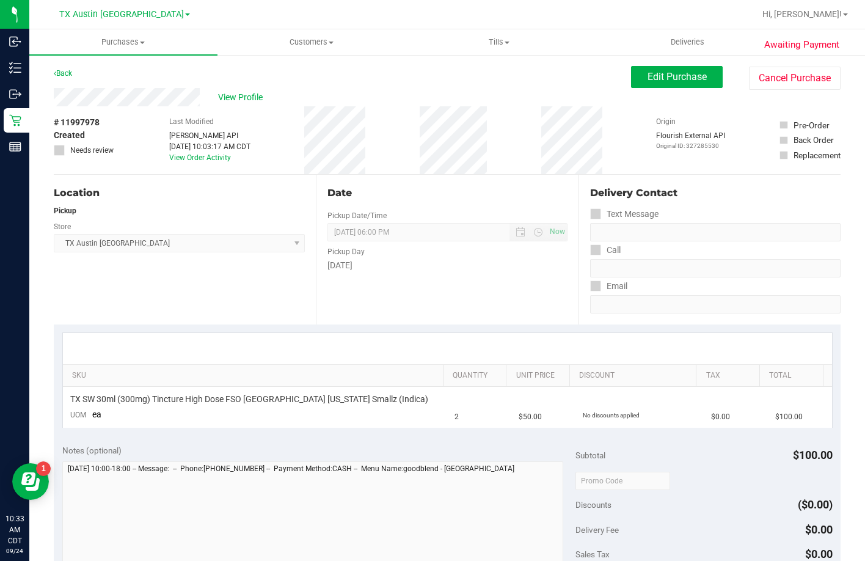
click at [50, 89] on div "Awaiting Payment Back Edit Purchase Cancel Purchase View Profile # 11997978 Cre…" at bounding box center [447, 498] width 836 height 888
click at [663, 78] on span "Edit Purchase" at bounding box center [677, 77] width 59 height 12
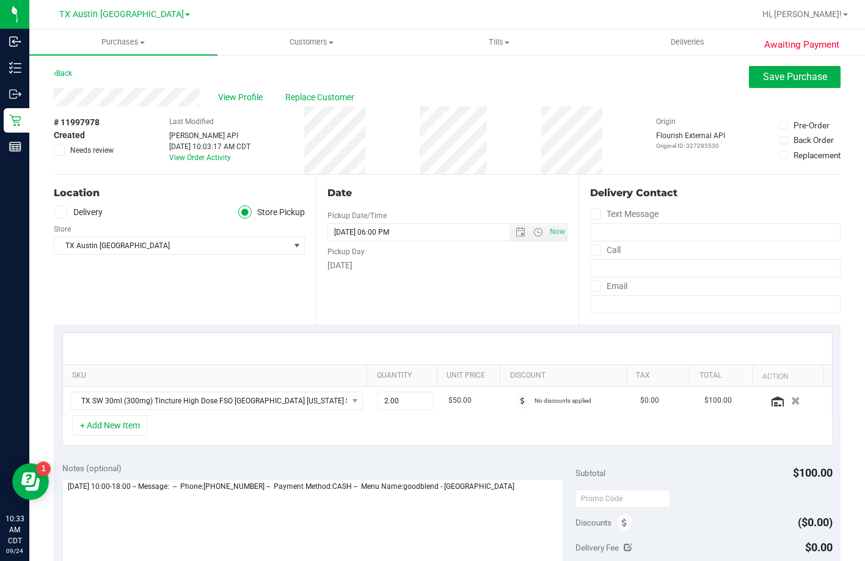
drag, startPoint x: 77, startPoint y: 210, endPoint x: 80, endPoint y: 216, distance: 6.8
click at [78, 211] on label "Delivery" at bounding box center [78, 212] width 49 height 14
click at [0, 0] on input "Delivery" at bounding box center [0, 0] width 0 height 0
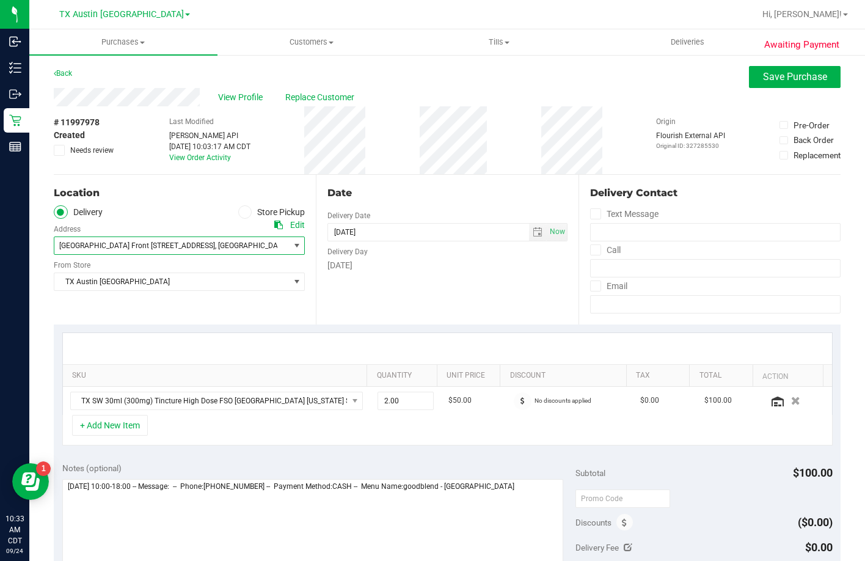
drag, startPoint x: 88, startPoint y: 244, endPoint x: 91, endPoint y: 253, distance: 9.1
click at [91, 253] on span "South Austin Store Front 7105 E. Riverside Drive , Austin , TX 78741" at bounding box center [165, 245] width 223 height 17
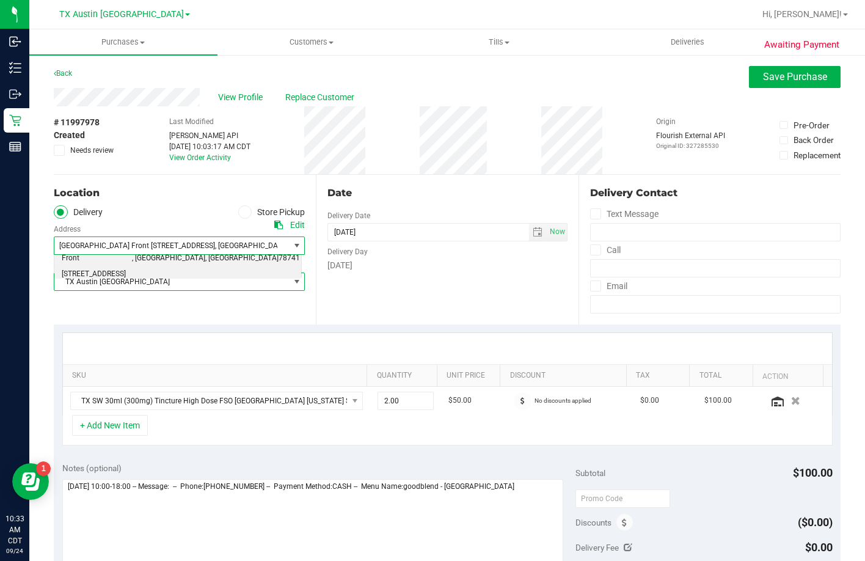
click at [104, 288] on span "TX Austin [GEOGRAPHIC_DATA]" at bounding box center [171, 281] width 235 height 17
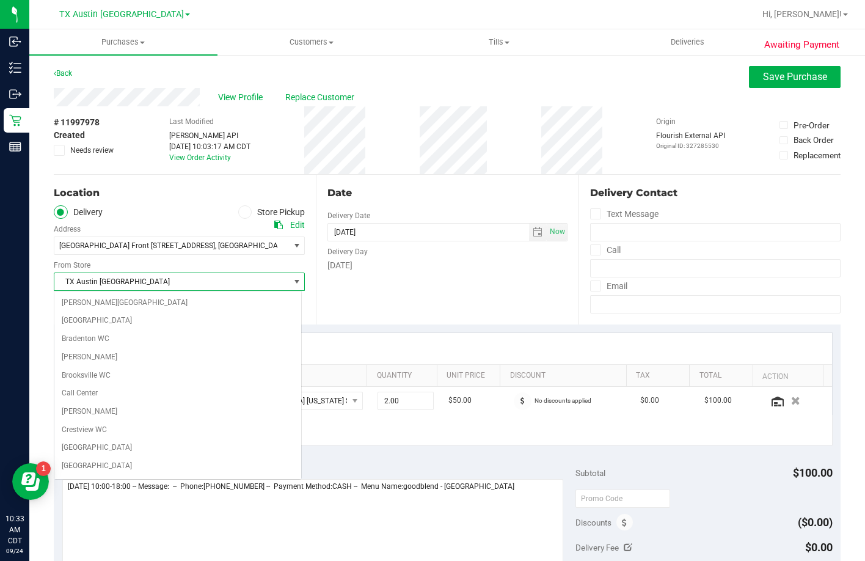
click at [101, 279] on span "TX Austin [GEOGRAPHIC_DATA]" at bounding box center [171, 281] width 235 height 17
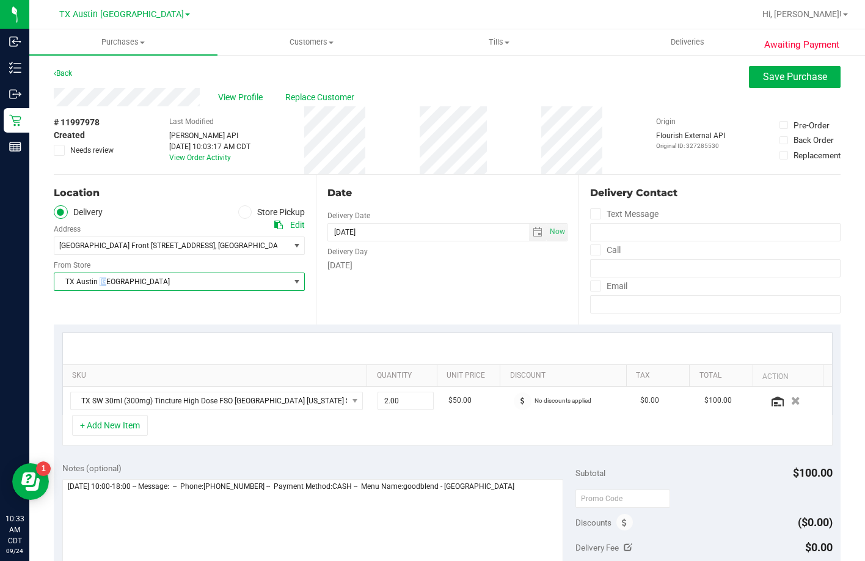
click at [102, 279] on span "TX Austin [GEOGRAPHIC_DATA]" at bounding box center [171, 281] width 235 height 17
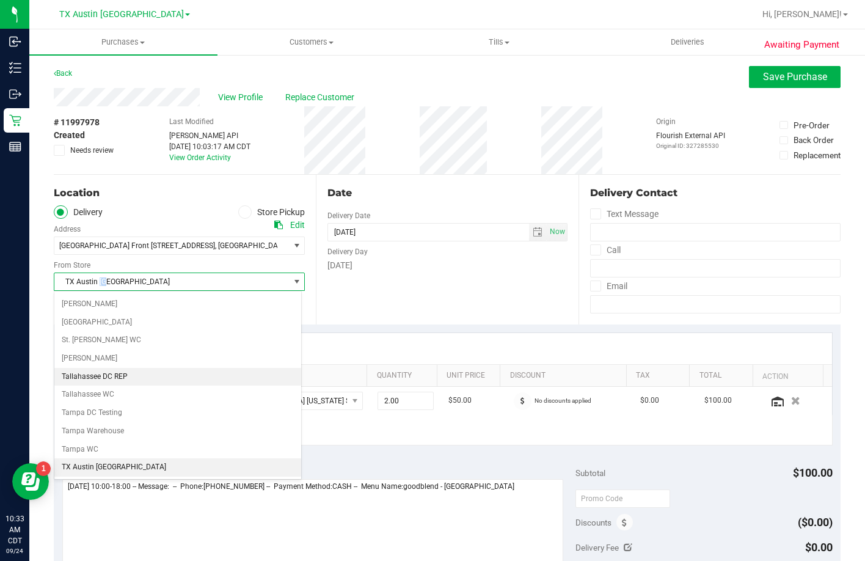
scroll to position [884, 0]
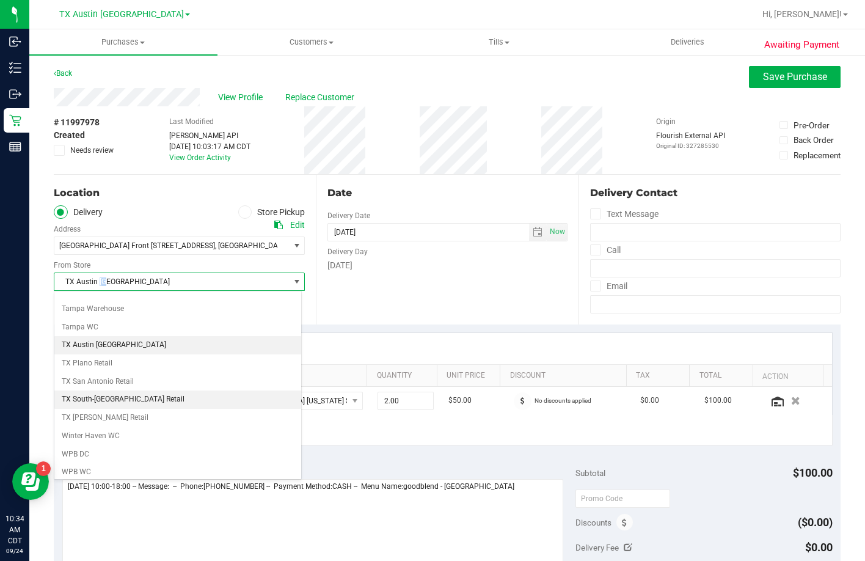
click at [116, 393] on li "TX South-[GEOGRAPHIC_DATA] Retail" at bounding box center [177, 399] width 247 height 18
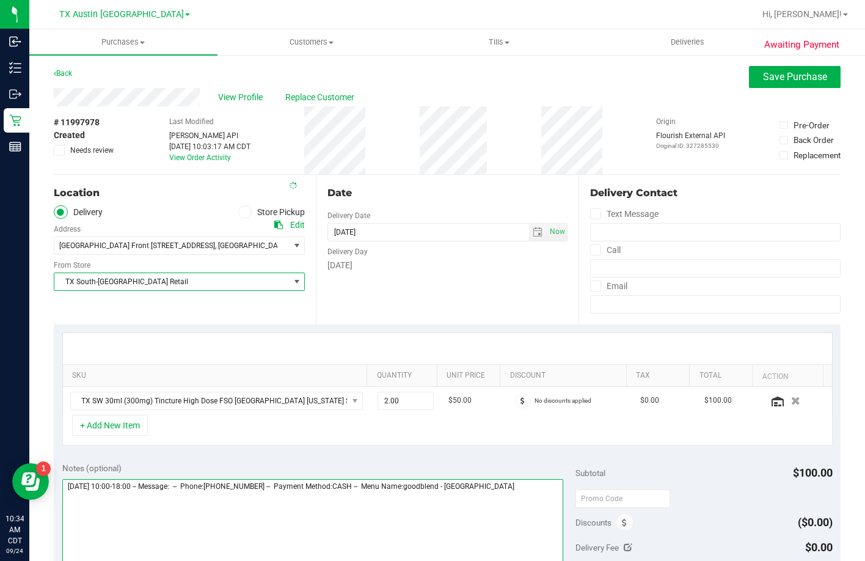
click at [535, 502] on textarea at bounding box center [313, 537] width 502 height 117
type textarea "Thursday 09/25/2025 10:00-18:00 -- Message: -- Phone:5129950972 -- Payment Meth…"
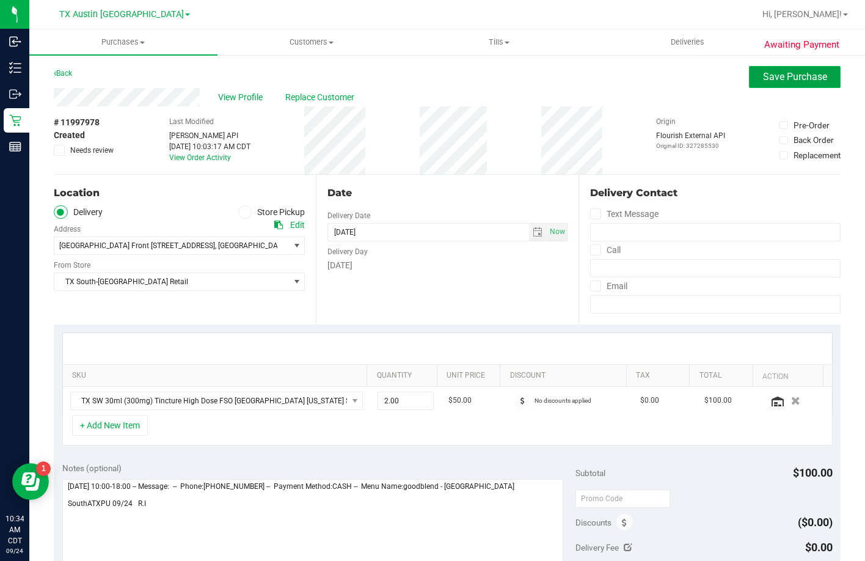
click at [752, 72] on button "Save Purchase" at bounding box center [795, 77] width 92 height 22
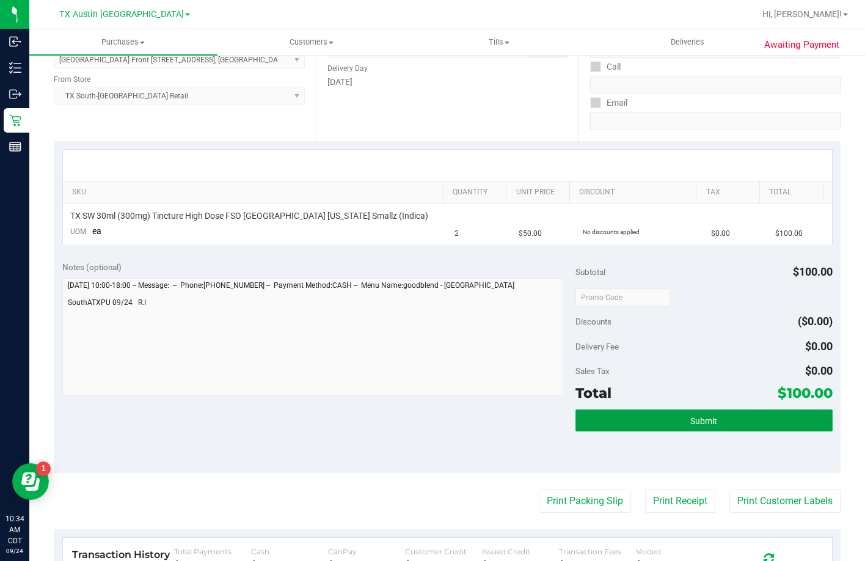
click at [625, 418] on button "Submit" at bounding box center [704, 420] width 257 height 22
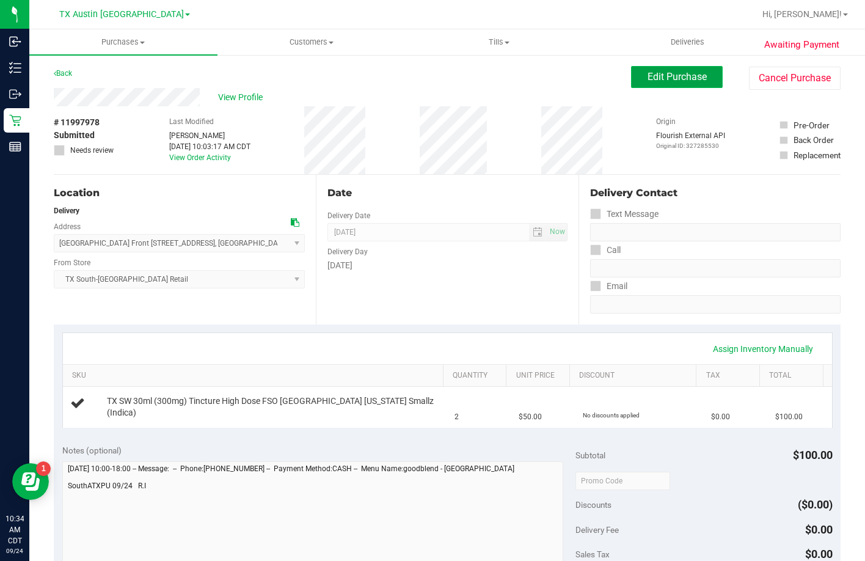
click at [648, 78] on span "Edit Purchase" at bounding box center [677, 77] width 59 height 12
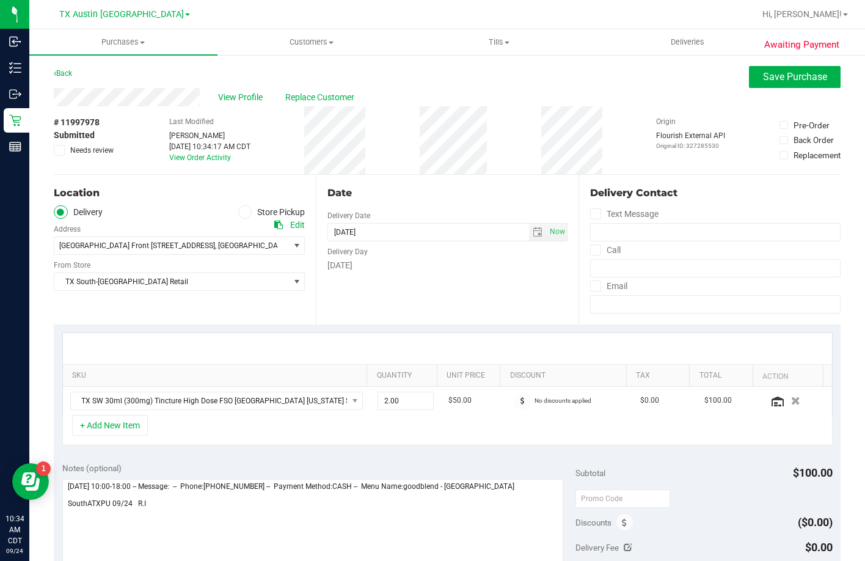
click at [235, 96] on span "View Profile" at bounding box center [242, 97] width 49 height 13
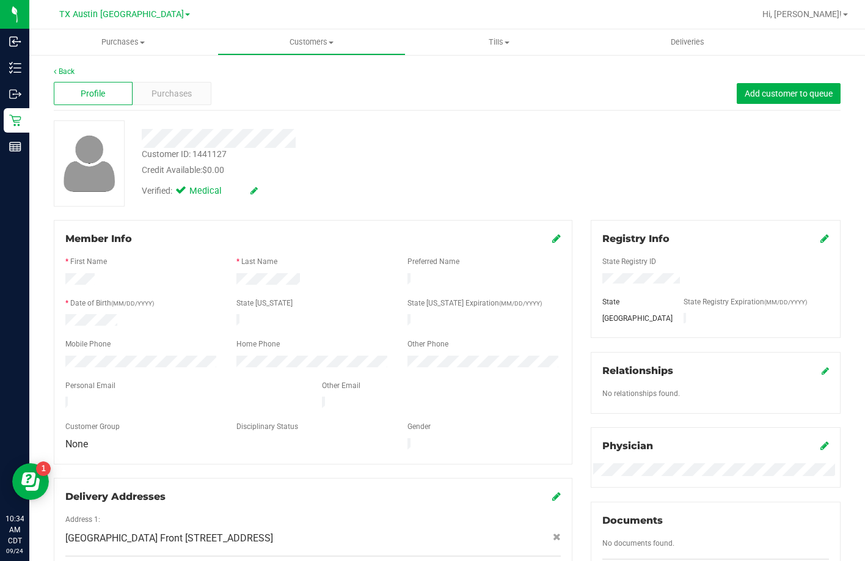
drag, startPoint x: 193, startPoint y: 390, endPoint x: 59, endPoint y: 392, distance: 133.8
click at [59, 397] on div at bounding box center [184, 404] width 257 height 15
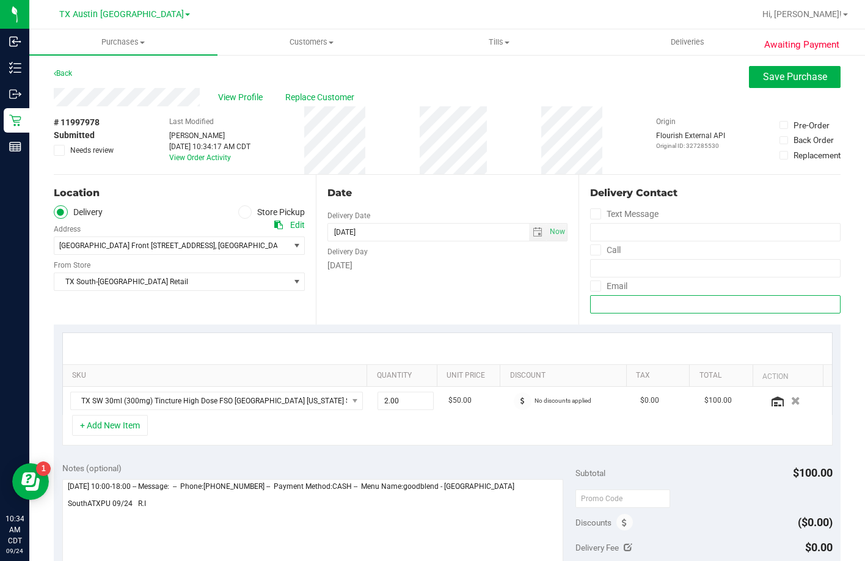
click at [645, 299] on input "email" at bounding box center [715, 304] width 251 height 18
paste input "dmeredith_clark@yahoo.com"
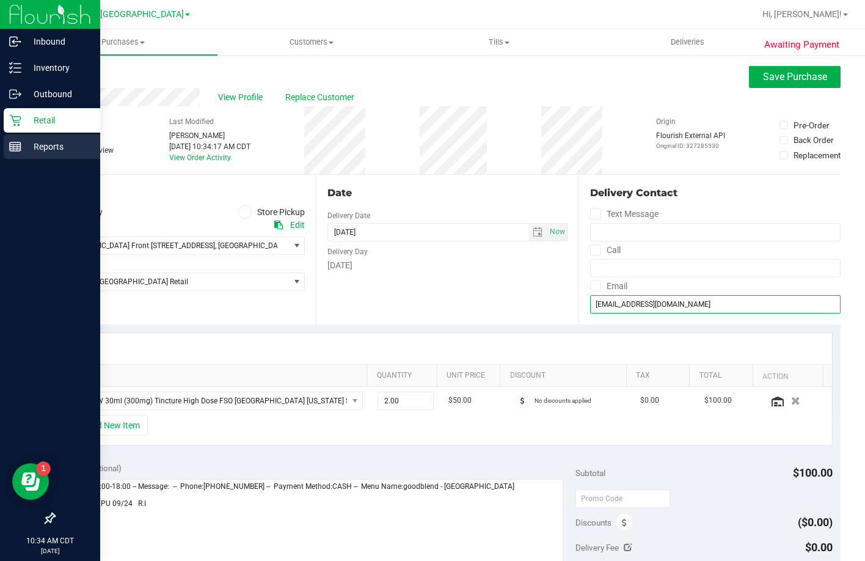
type input "dmeredith_clark@yahoo.com"
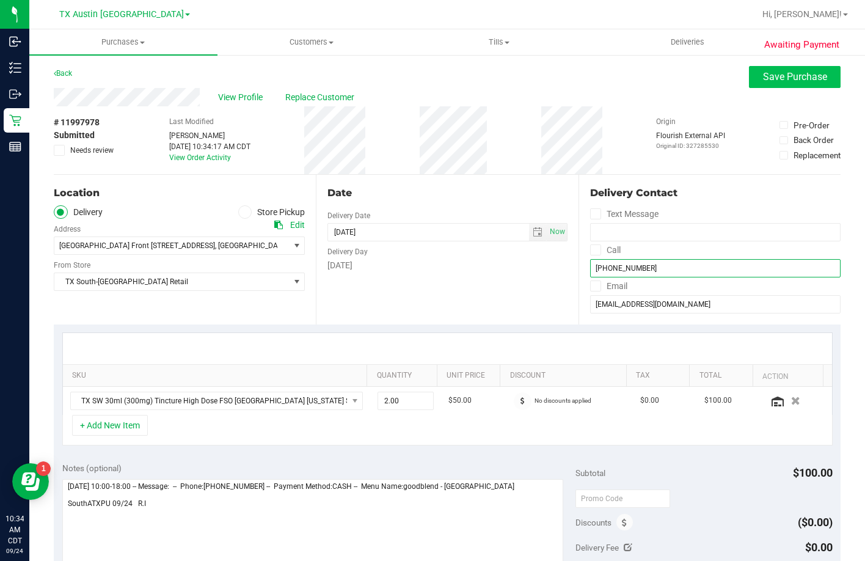
type input "(512) 995-0972"
click at [774, 86] on button "Save Purchase" at bounding box center [795, 77] width 92 height 22
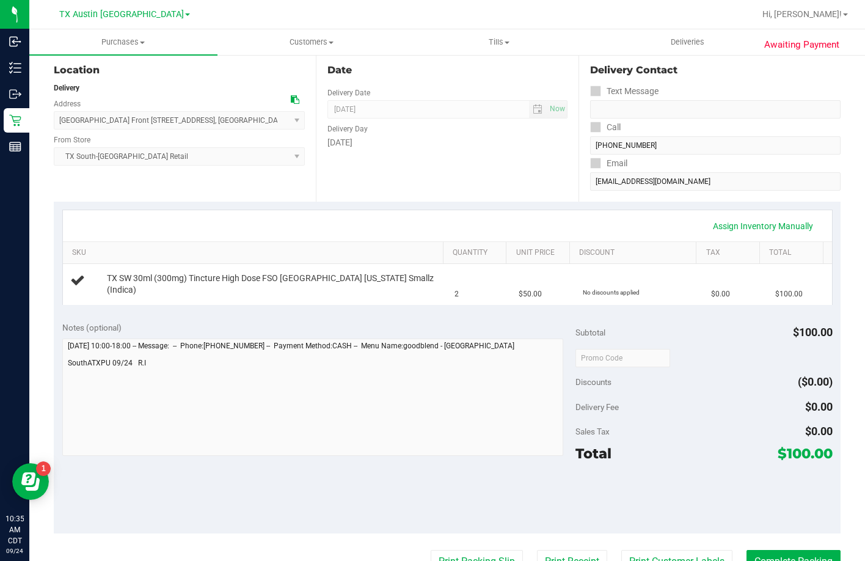
scroll to position [244, 0]
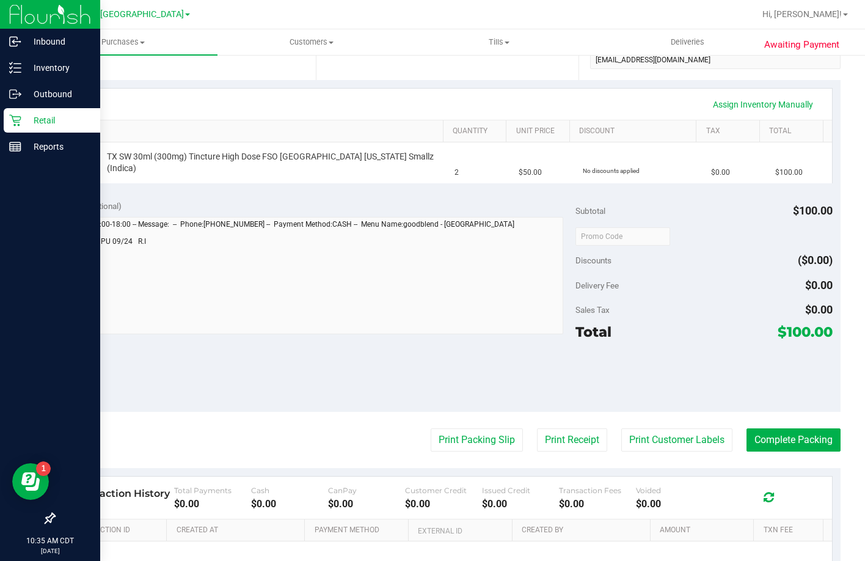
click at [15, 123] on icon at bounding box center [15, 120] width 12 height 12
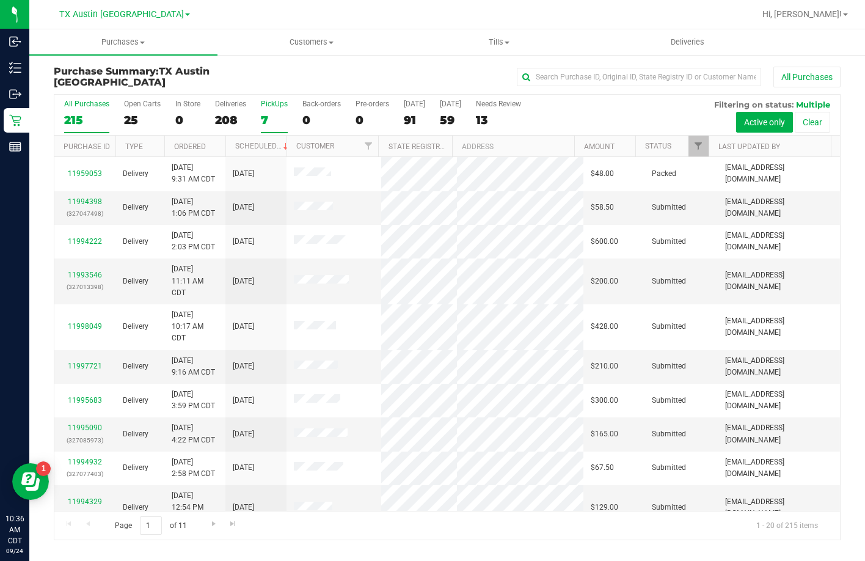
click at [285, 113] on div "7" at bounding box center [274, 120] width 27 height 14
click at [0, 0] on input "PickUps 7" at bounding box center [0, 0] width 0 height 0
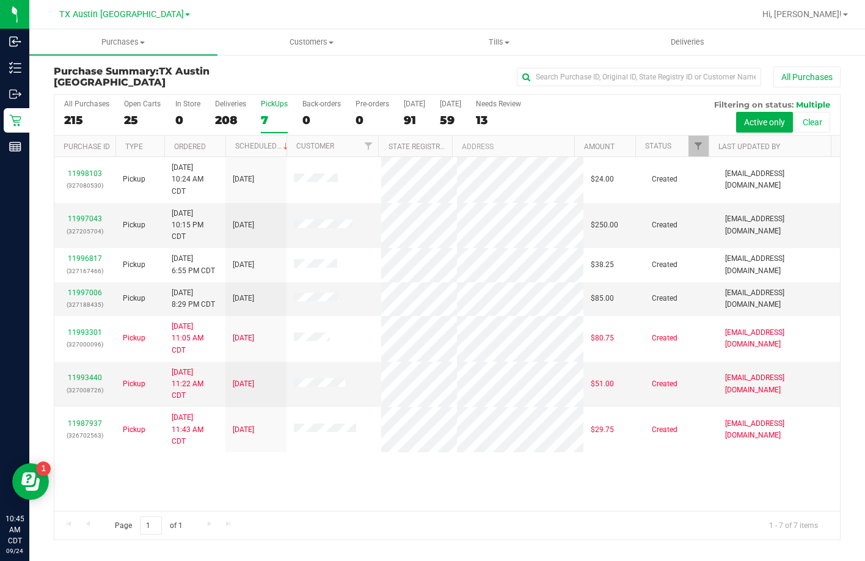
click at [269, 120] on div "7" at bounding box center [274, 120] width 27 height 14
click at [0, 0] on input "PickUps 7" at bounding box center [0, 0] width 0 height 0
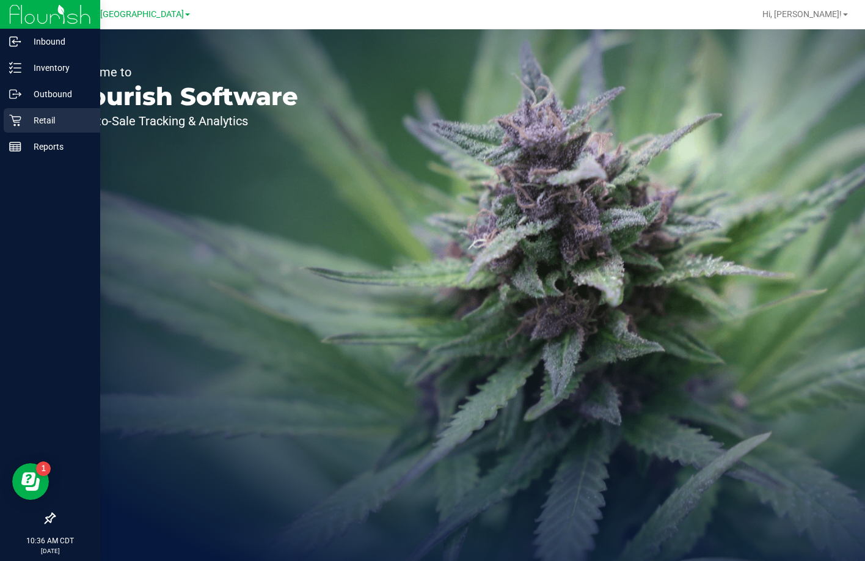
click at [26, 123] on p "Retail" at bounding box center [57, 120] width 73 height 15
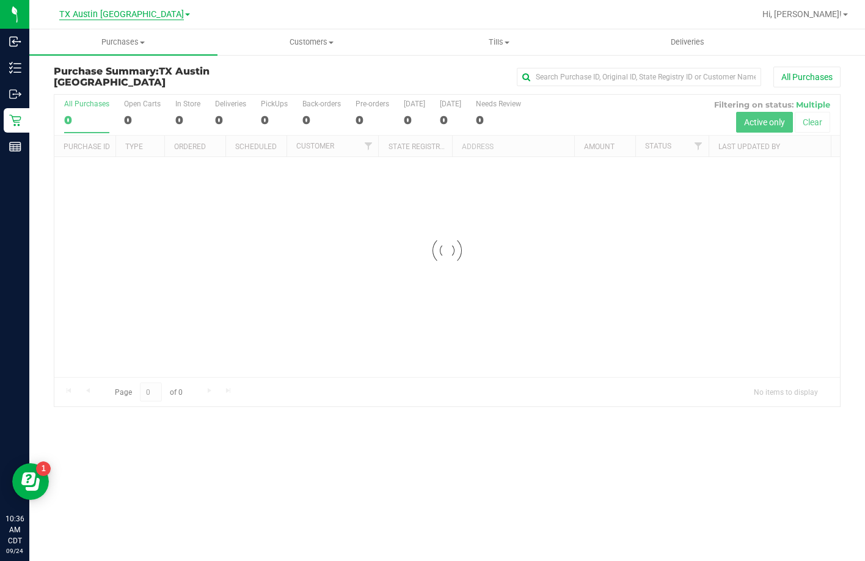
click at [137, 13] on span "TX Austin [GEOGRAPHIC_DATA]" at bounding box center [121, 14] width 125 height 11
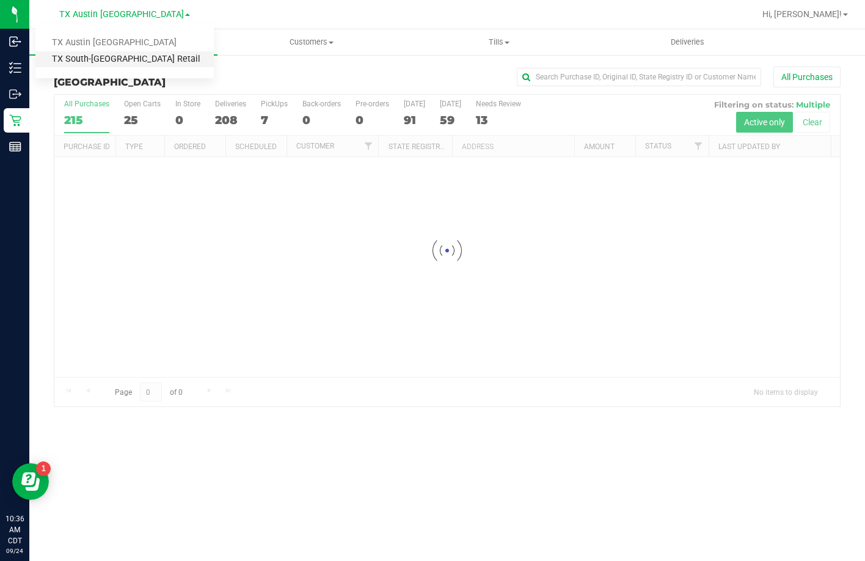
click at [133, 54] on link "TX South-[GEOGRAPHIC_DATA] Retail" at bounding box center [124, 59] width 178 height 16
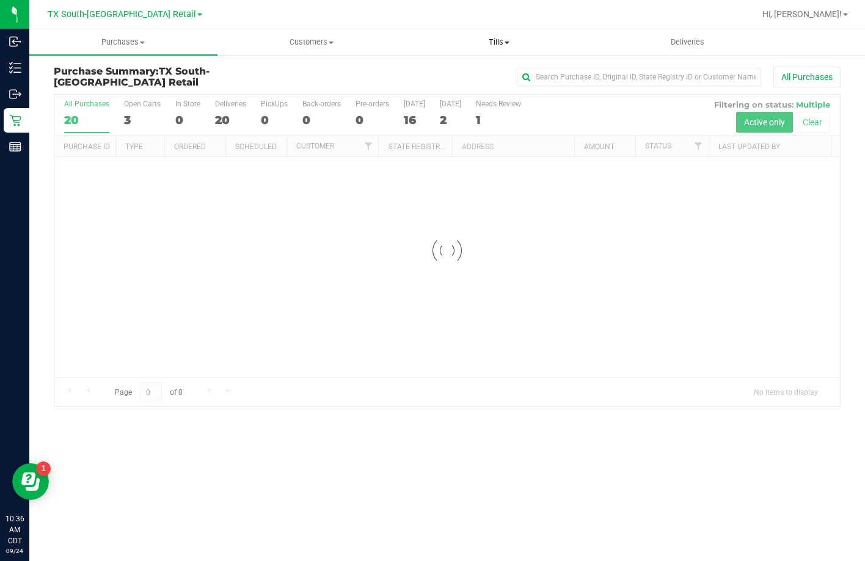
click at [488, 42] on span "Tills" at bounding box center [499, 42] width 187 height 11
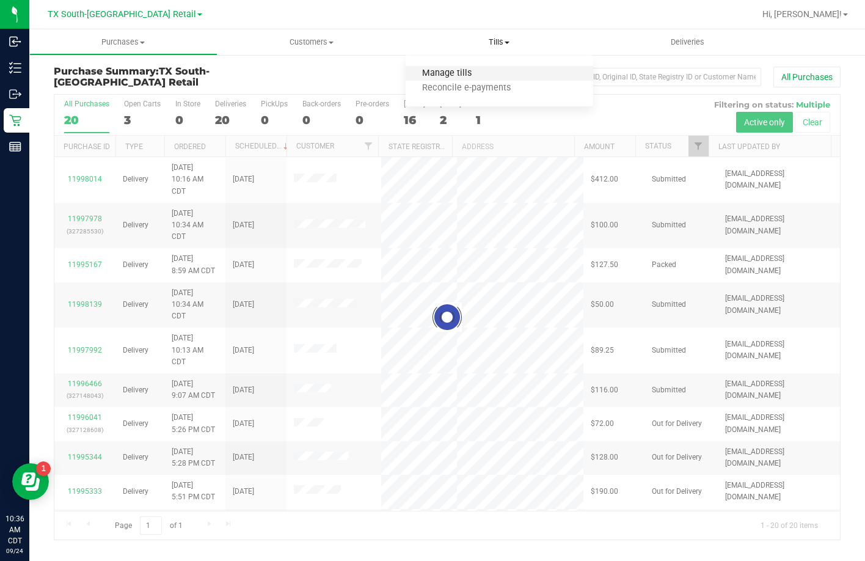
click at [483, 71] on span "Manage tills" at bounding box center [447, 73] width 82 height 10
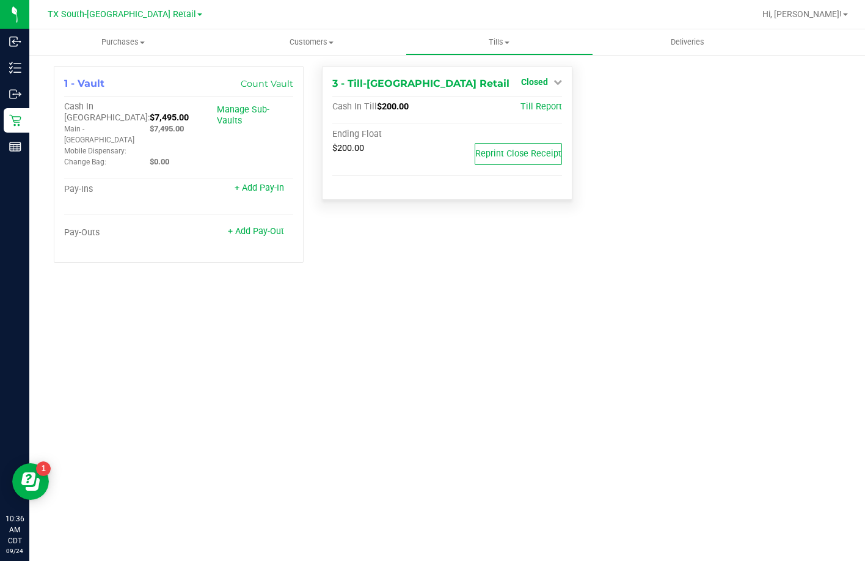
click at [539, 78] on span "Closed" at bounding box center [534, 82] width 27 height 10
click at [521, 105] on link "Open Till" at bounding box center [534, 108] width 32 height 10
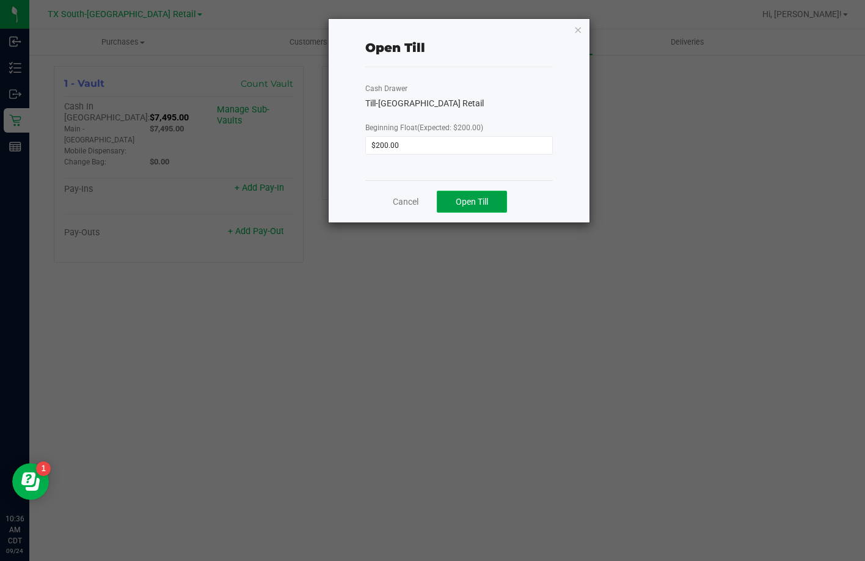
click at [468, 198] on span "Open Till" at bounding box center [472, 202] width 32 height 10
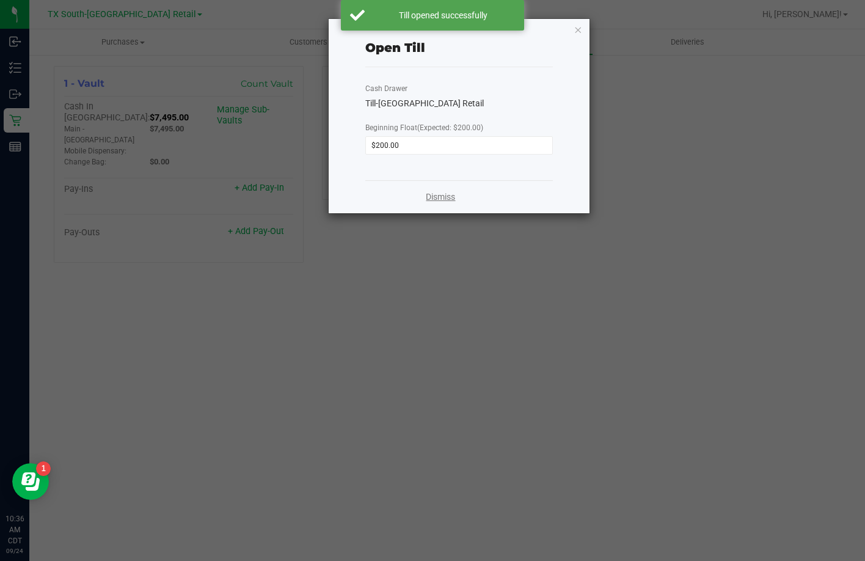
click at [441, 194] on link "Dismiss" at bounding box center [440, 197] width 29 height 13
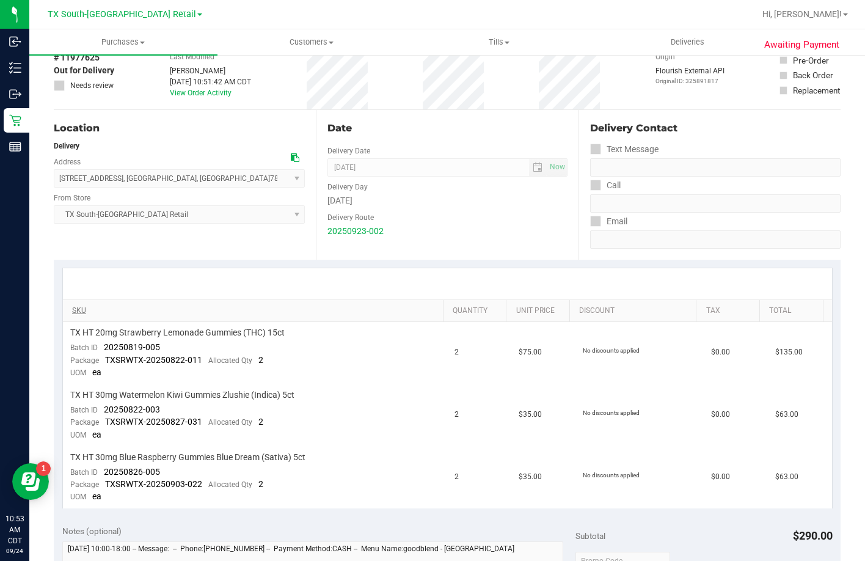
scroll to position [244, 0]
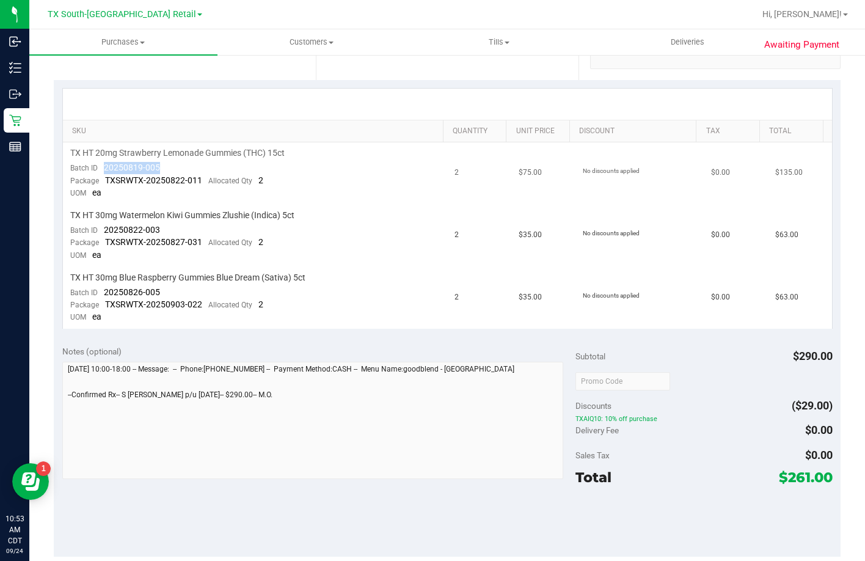
drag, startPoint x: 159, startPoint y: 170, endPoint x: 102, endPoint y: 171, distance: 56.8
click at [102, 171] on td "TX HT 20mg Strawberry Lemonade Gummies (THC) 15ct Batch ID 20250819-005 Package…" at bounding box center [255, 173] width 385 height 62
drag, startPoint x: 177, startPoint y: 225, endPoint x: 100, endPoint y: 226, distance: 76.4
click at [100, 226] on td "TX HT 30mg Watermelon Kiwi Gummies Zlushie (Indica) 5ct Batch ID 20250822-003 P…" at bounding box center [255, 236] width 385 height 62
drag, startPoint x: 164, startPoint y: 292, endPoint x: 104, endPoint y: 289, distance: 60.6
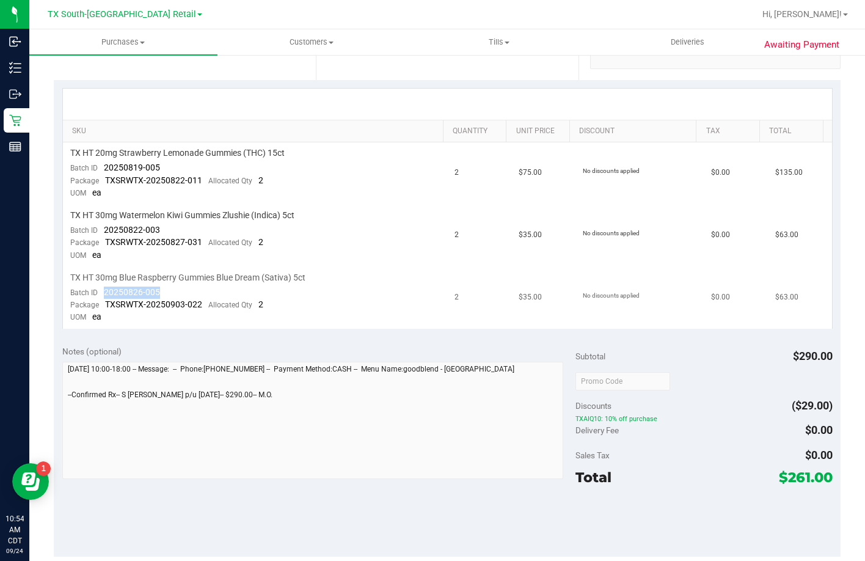
click at [104, 289] on td "TX HT 30mg Blue Raspberry Gummies Blue Dream (Sativa) 5ct Batch ID 20250826-005…" at bounding box center [255, 298] width 385 height 62
click at [694, 51] on uib-tab-heading "Deliveries" at bounding box center [687, 42] width 187 height 24
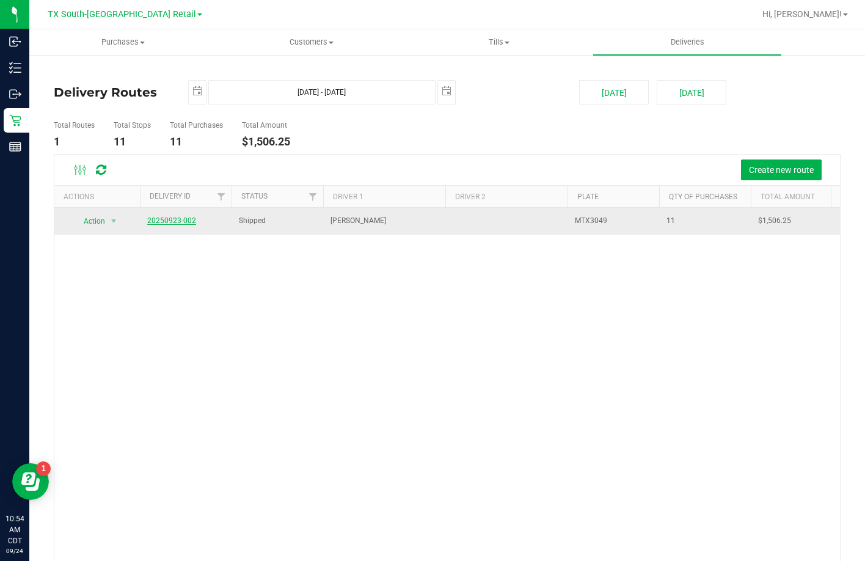
click at [167, 222] on link "20250923-002" at bounding box center [171, 220] width 49 height 9
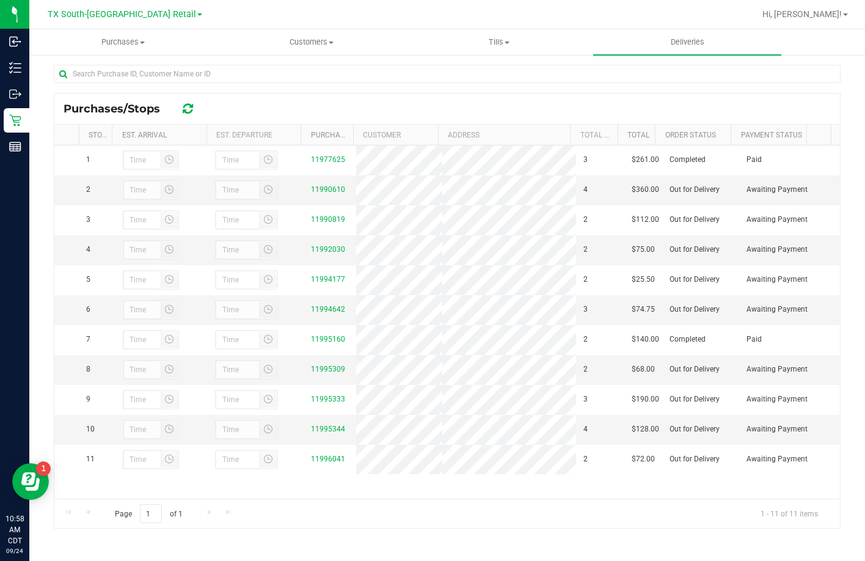
scroll to position [31, 0]
click at [395, 104] on div "Purchases/Stops" at bounding box center [447, 108] width 786 height 31
click at [434, 9] on div at bounding box center [487, 14] width 536 height 24
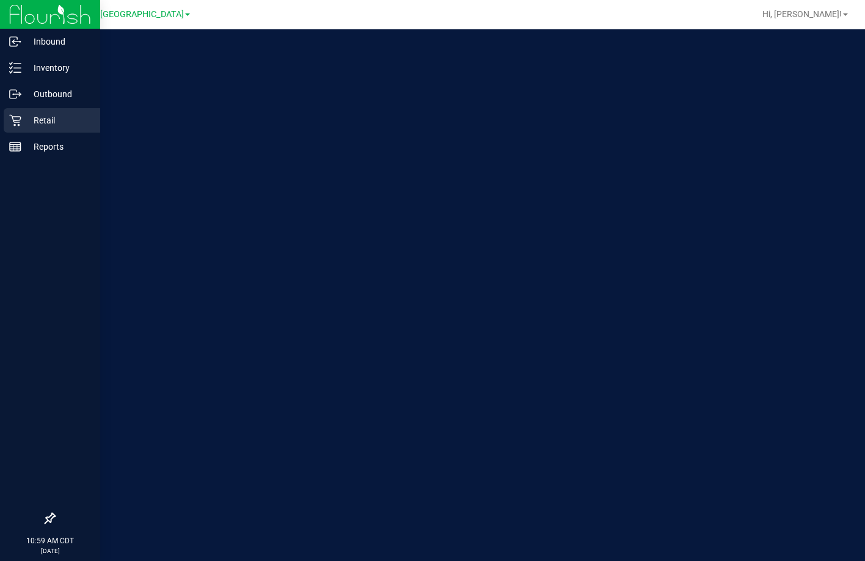
click at [19, 128] on div "Retail" at bounding box center [52, 120] width 97 height 24
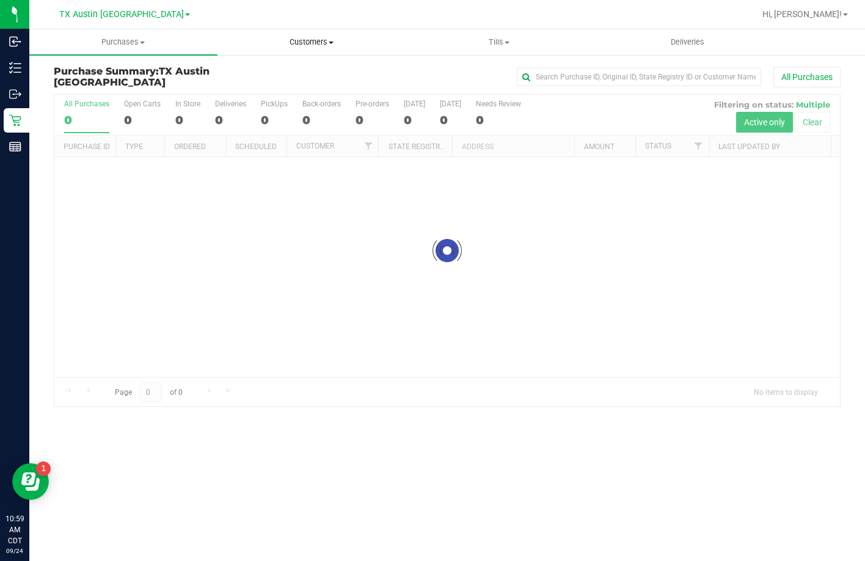
click at [289, 45] on span "Customers" at bounding box center [311, 42] width 187 height 11
click at [291, 67] on li "All customers" at bounding box center [312, 74] width 188 height 15
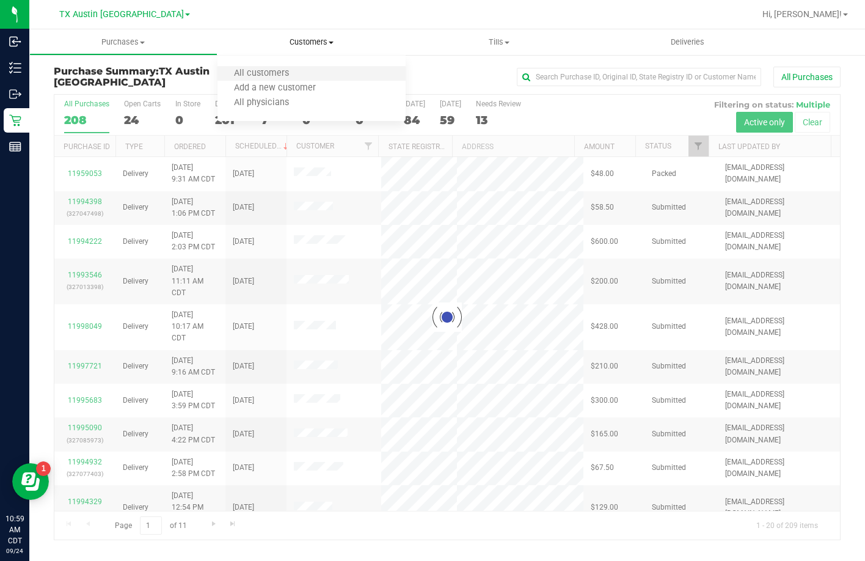
click at [258, 67] on li "All customers" at bounding box center [312, 74] width 188 height 15
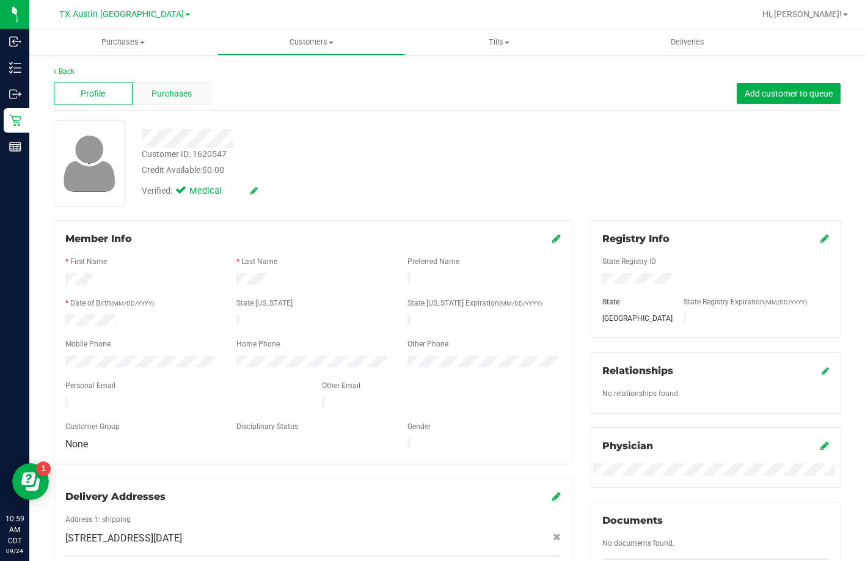
click at [152, 95] on span "Purchases" at bounding box center [172, 93] width 40 height 13
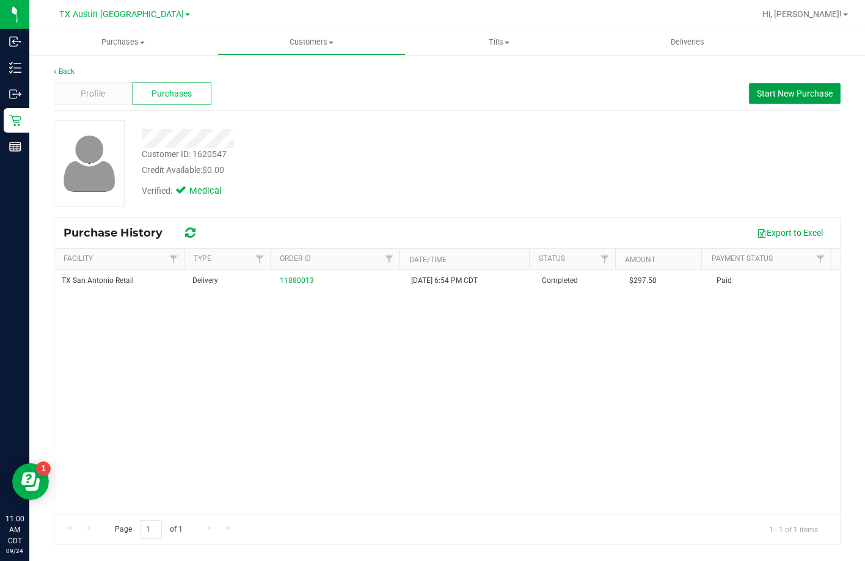
click at [793, 95] on span "Start New Purchase" at bounding box center [795, 94] width 76 height 10
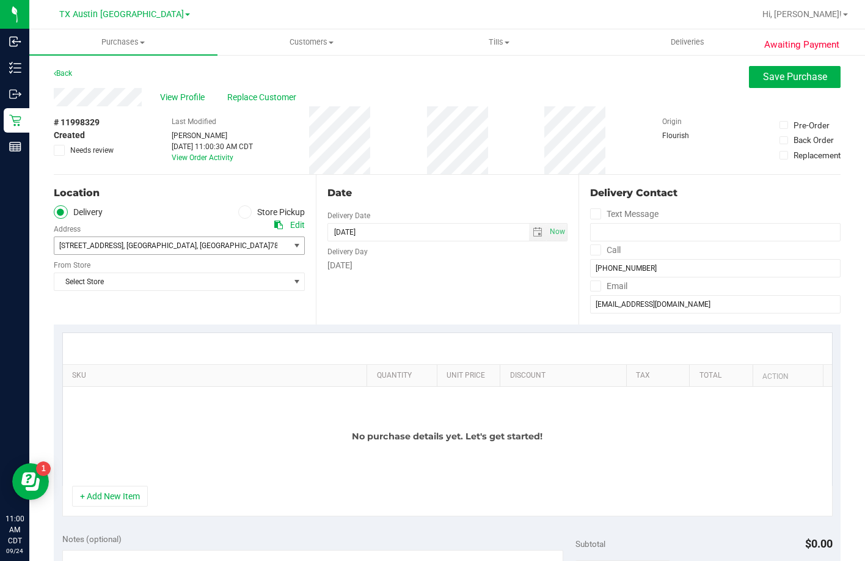
click at [153, 244] on span ", [GEOGRAPHIC_DATA]" at bounding box center [159, 245] width 73 height 9
click at [128, 217] on ul "Delivery Store Pickup" at bounding box center [179, 212] width 251 height 14
click at [290, 224] on div "Edit" at bounding box center [297, 225] width 15 height 13
click at [190, 92] on span "View Profile" at bounding box center [184, 97] width 49 height 13
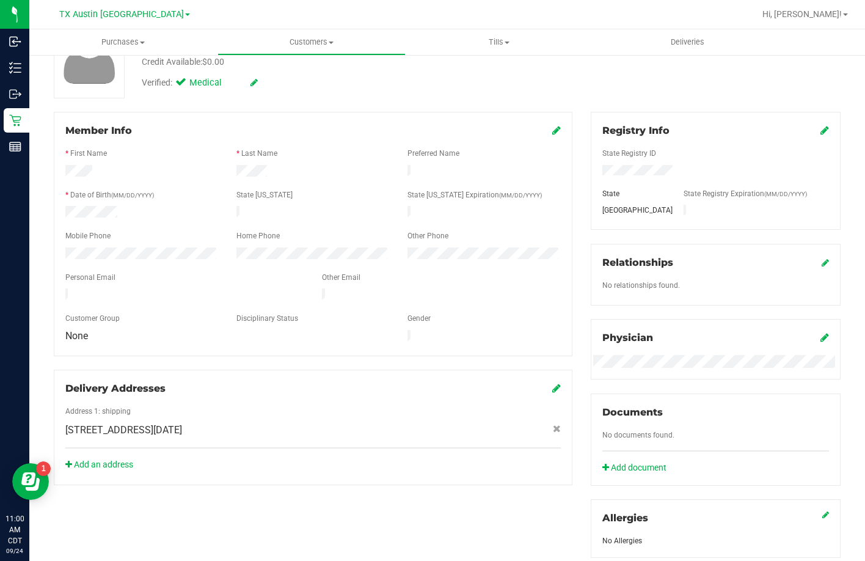
scroll to position [306, 0]
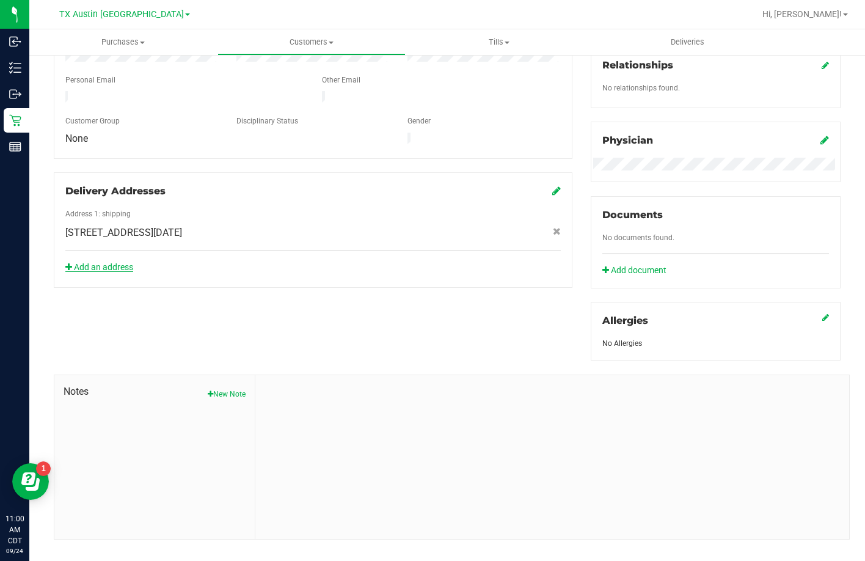
click at [101, 262] on link "Add an address" at bounding box center [99, 267] width 68 height 10
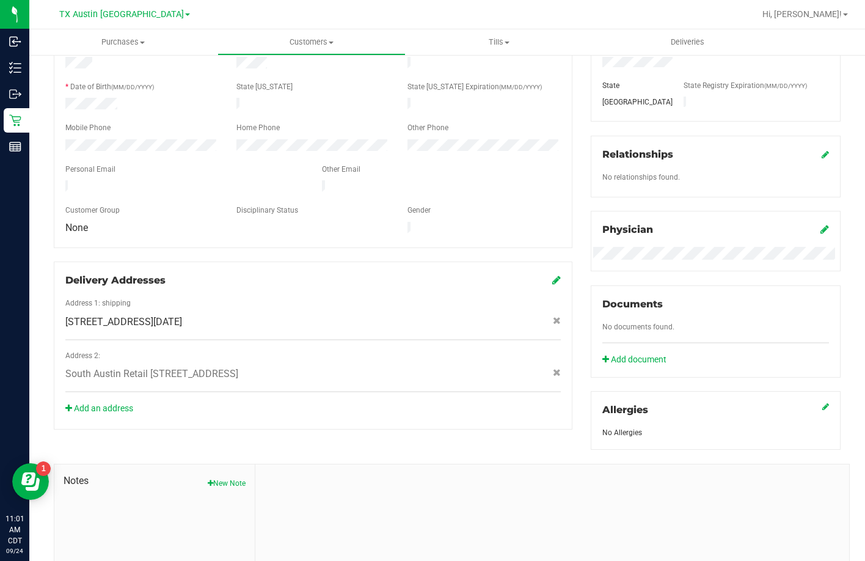
scroll to position [323, 0]
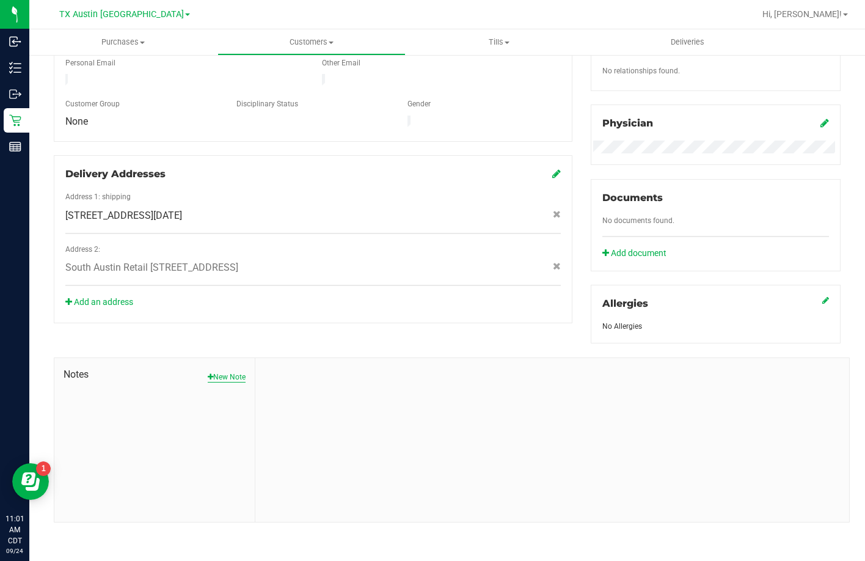
click at [235, 376] on button "New Note" at bounding box center [227, 377] width 38 height 11
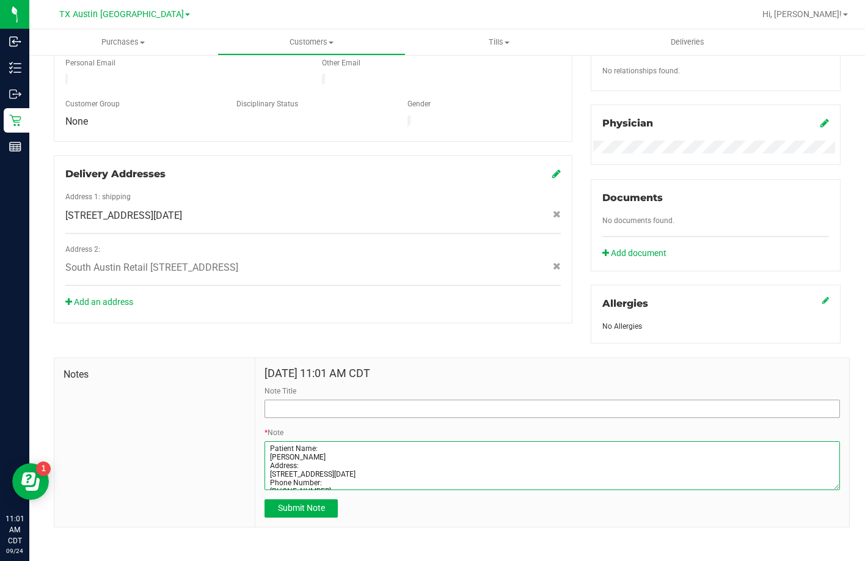
type textarea "Patient Name: [PERSON_NAME] Address: [STREET_ADDRESS][DATE] Phone Number: [PHON…"
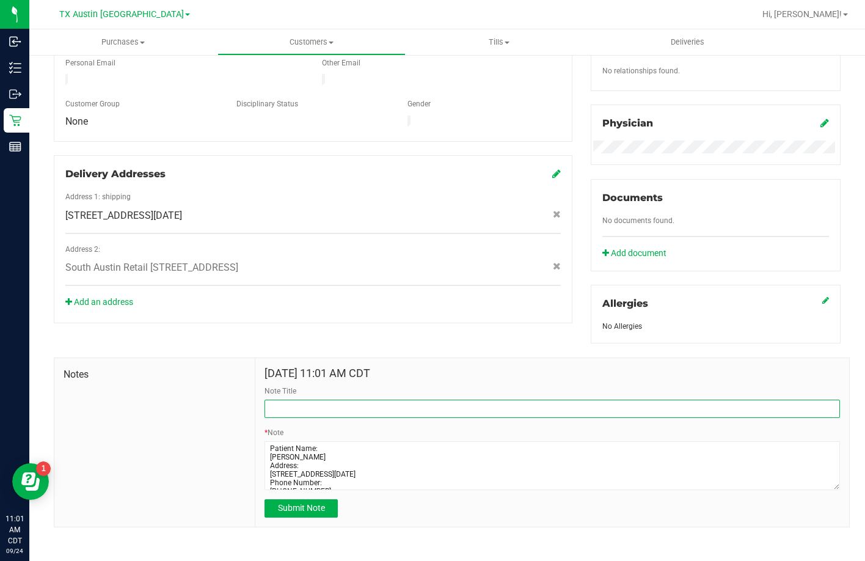
click at [312, 405] on input "Note Title" at bounding box center [553, 409] width 576 height 18
click at [280, 405] on input "CUERT Profile" at bounding box center [553, 409] width 576 height 18
type input "[PERSON_NAME] Profile"
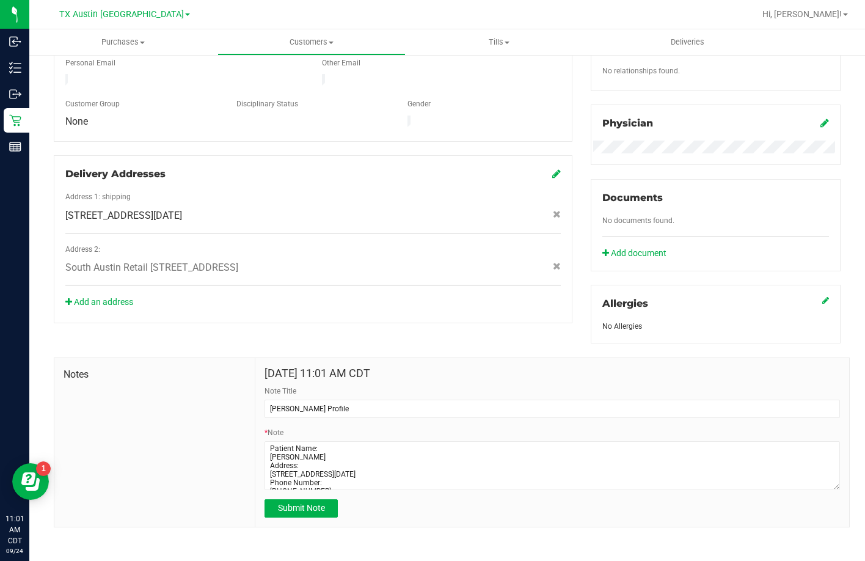
click at [301, 497] on form "[DATE] 11:01 AM CDT Note Title [PERSON_NAME] Profile * Note Submit Note" at bounding box center [553, 442] width 576 height 150
click at [301, 508] on span "Submit Note" at bounding box center [301, 508] width 47 height 10
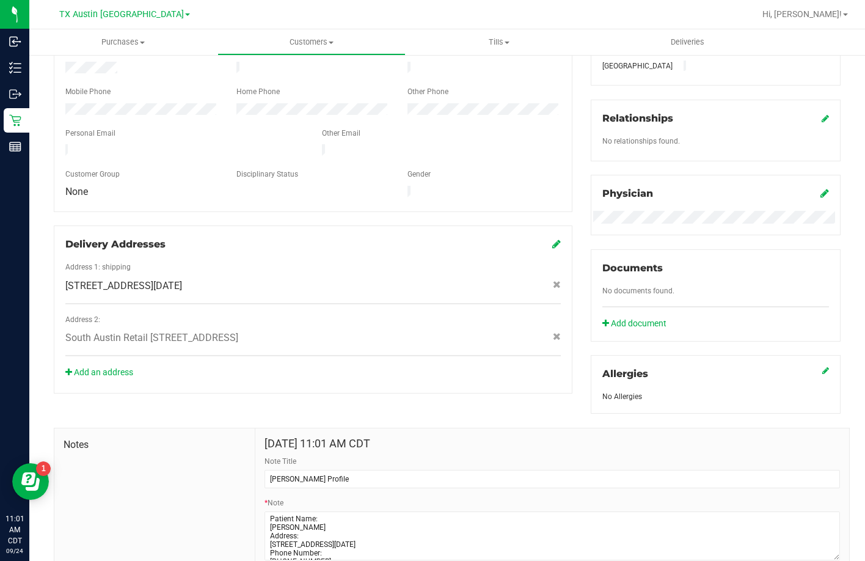
scroll to position [17, 0]
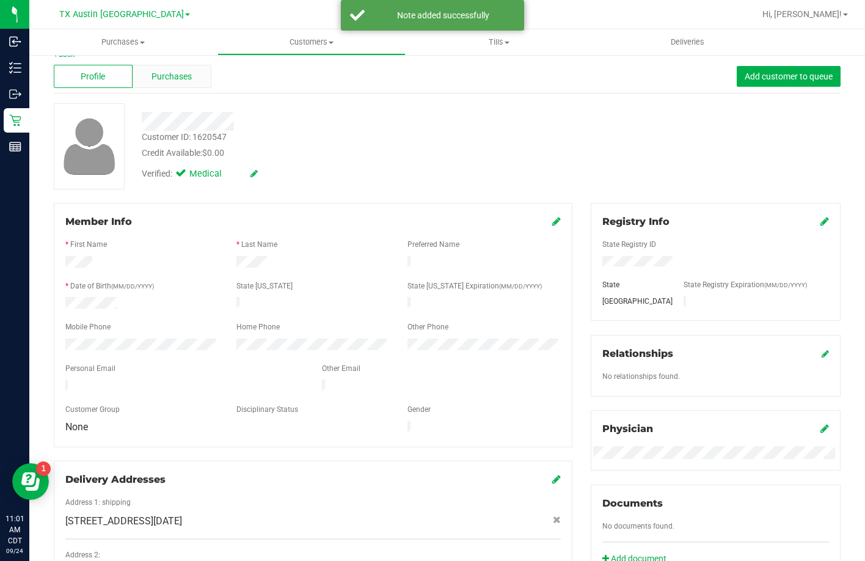
click at [179, 87] on div "Purchases" at bounding box center [172, 76] width 79 height 23
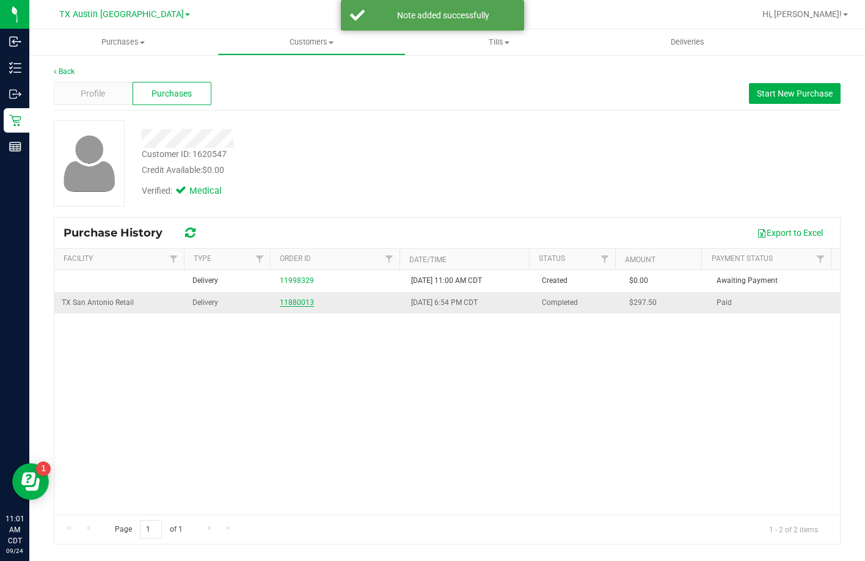
click at [295, 299] on link "11880013" at bounding box center [297, 302] width 34 height 9
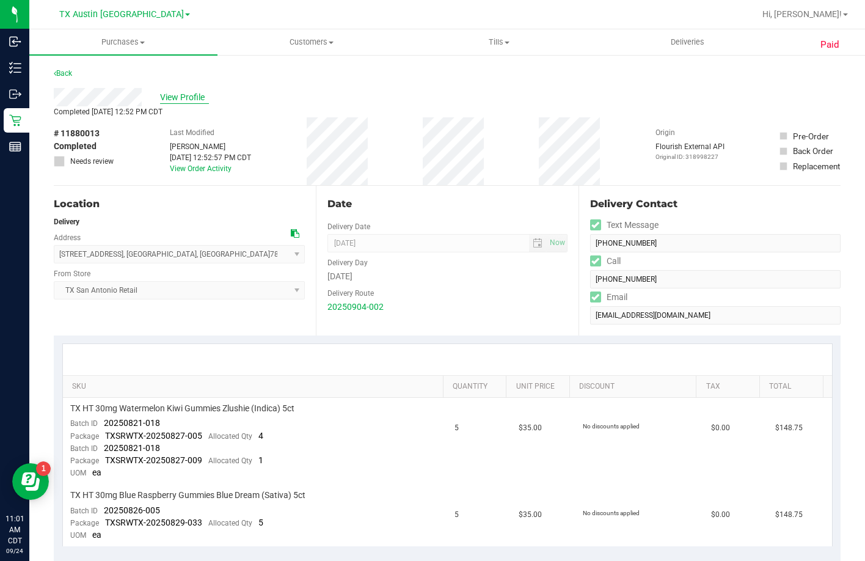
click at [179, 93] on span "View Profile" at bounding box center [184, 97] width 49 height 13
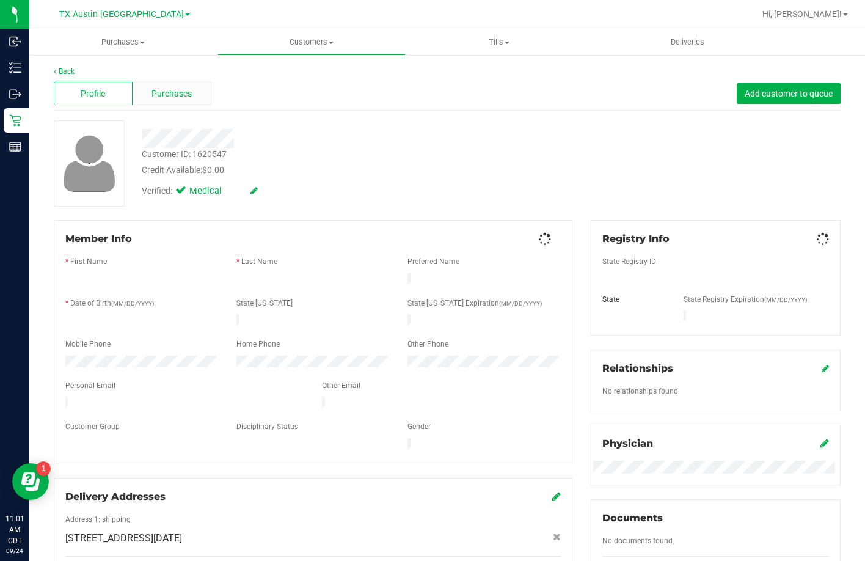
click at [141, 95] on div "Purchases" at bounding box center [172, 93] width 79 height 23
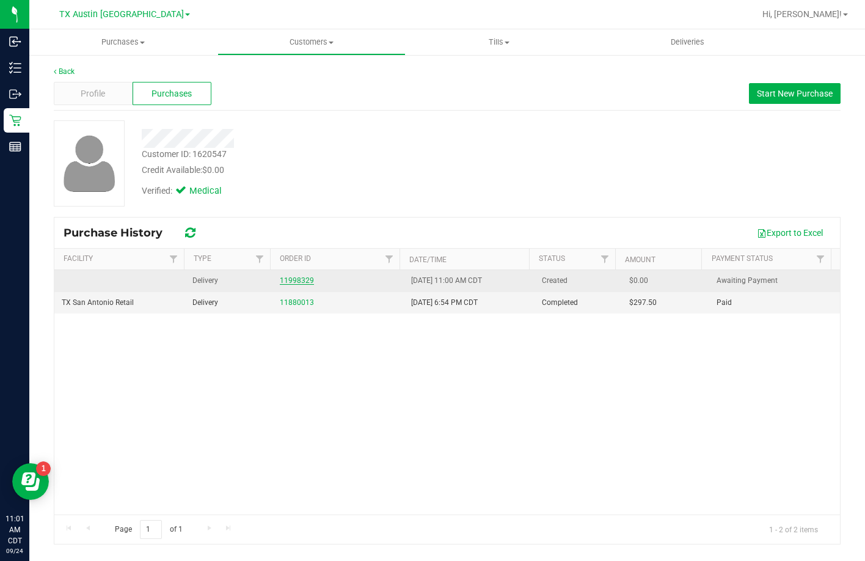
click at [290, 280] on link "11998329" at bounding box center [297, 280] width 34 height 9
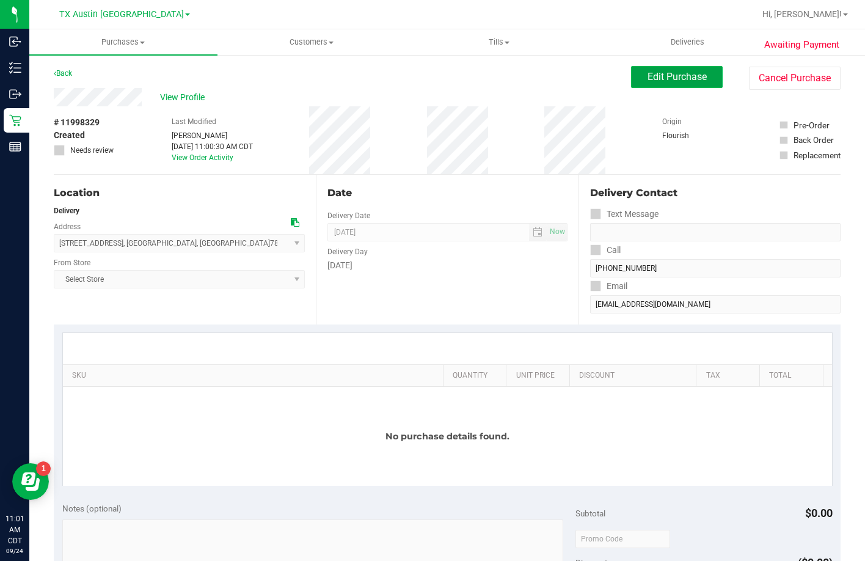
click at [648, 73] on span "Edit Purchase" at bounding box center [677, 77] width 59 height 12
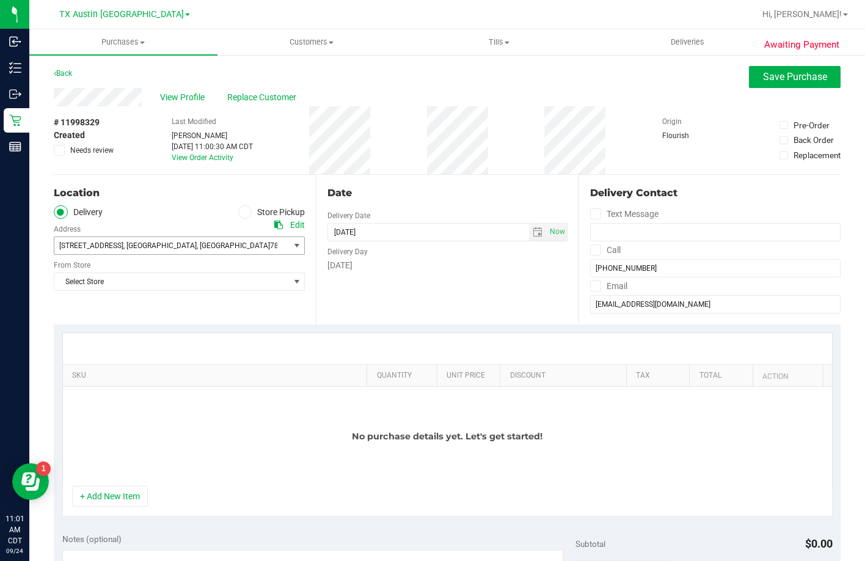
click at [144, 243] on span ", [GEOGRAPHIC_DATA]" at bounding box center [159, 245] width 73 height 9
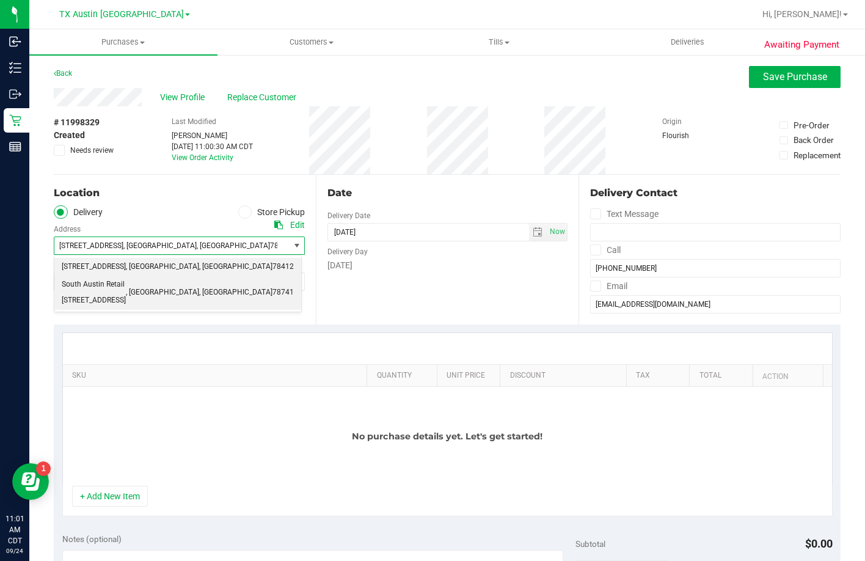
click at [101, 278] on span "South Austin Retail [STREET_ADDRESS]" at bounding box center [94, 292] width 64 height 31
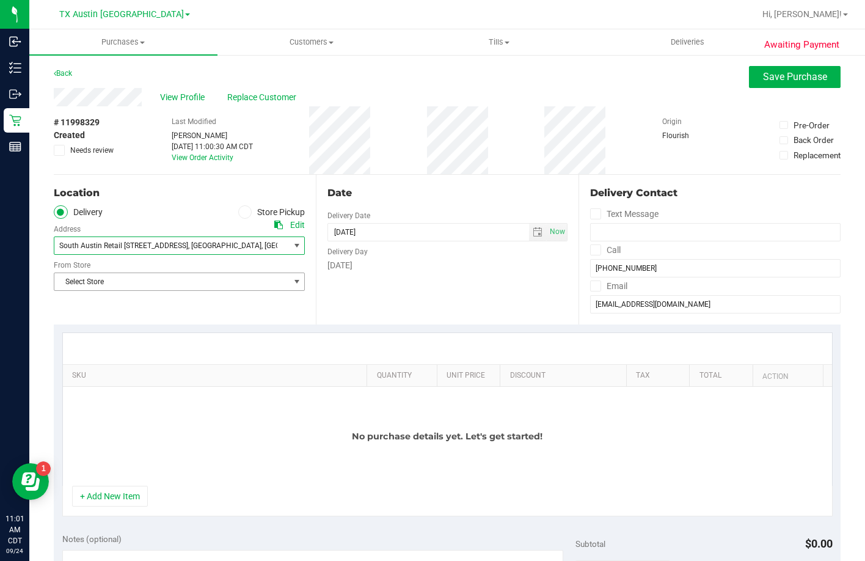
drag, startPoint x: 117, startPoint y: 274, endPoint x: 119, endPoint y: 280, distance: 6.4
click at [119, 273] on span "Select Store" at bounding box center [171, 281] width 235 height 17
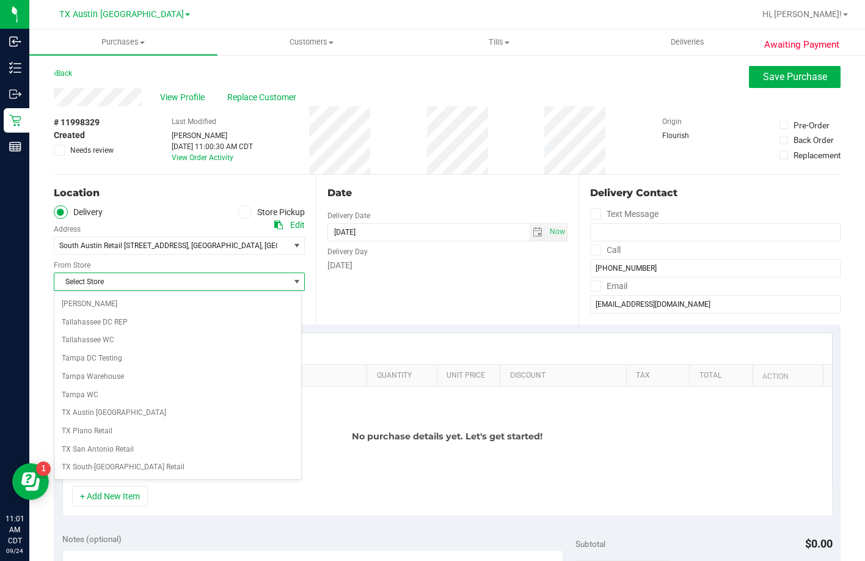
scroll to position [888, 0]
click at [117, 389] on li "TX South-[GEOGRAPHIC_DATA] Retail" at bounding box center [177, 395] width 247 height 18
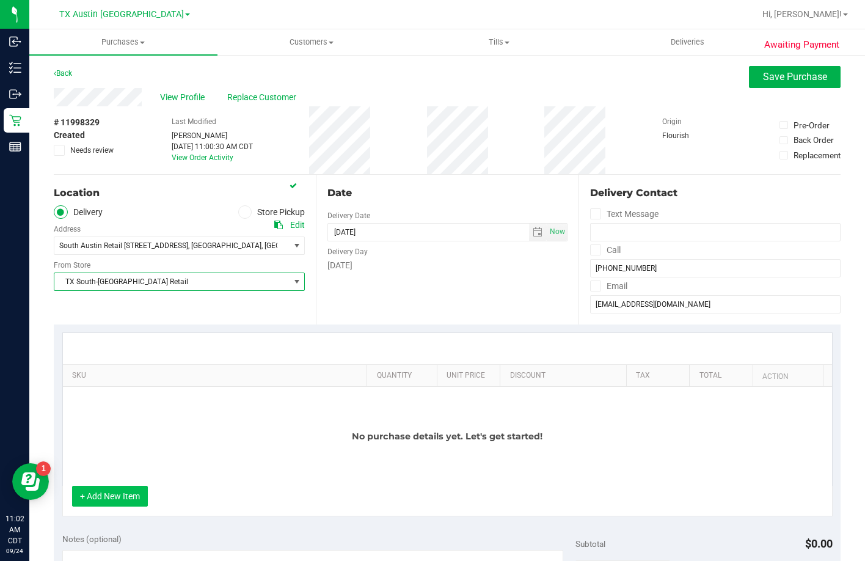
click at [119, 490] on button "+ Add New Item" at bounding box center [110, 496] width 76 height 21
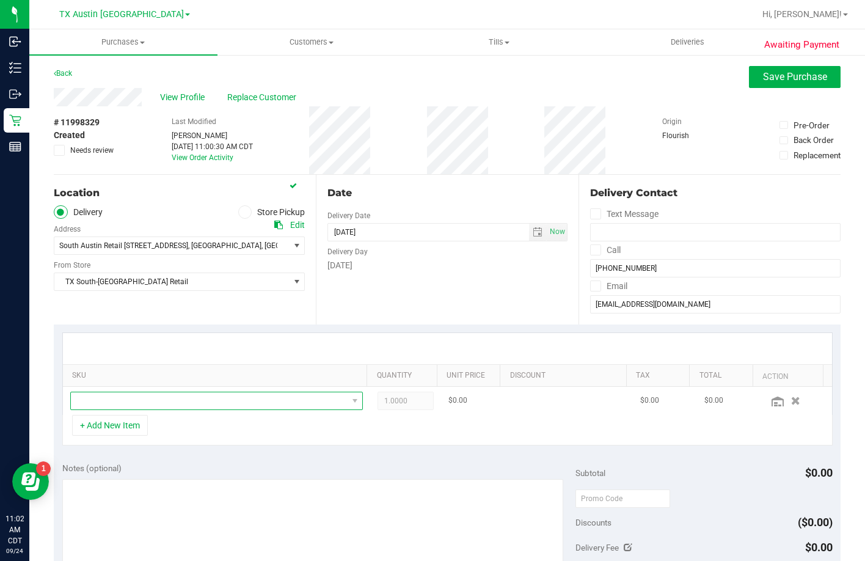
click at [117, 395] on span "NO DATA FOUND" at bounding box center [209, 400] width 277 height 17
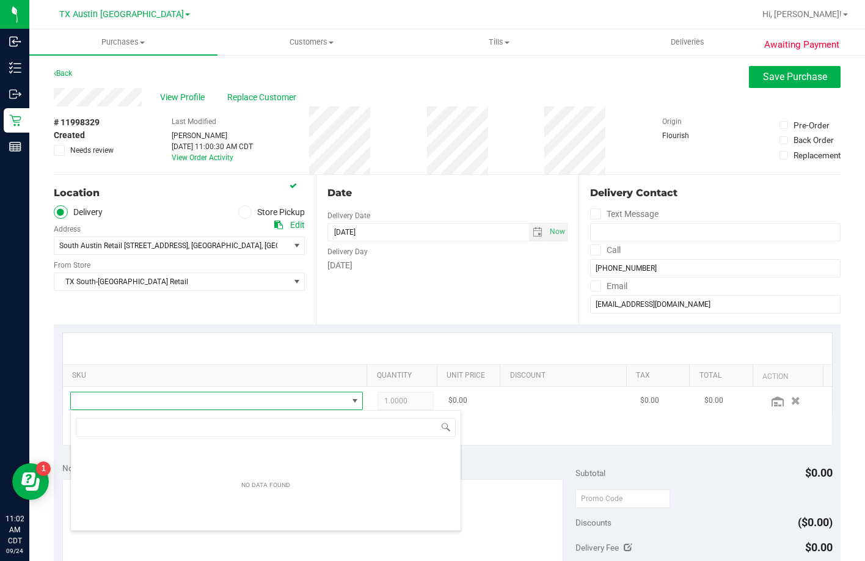
scroll to position [18, 282]
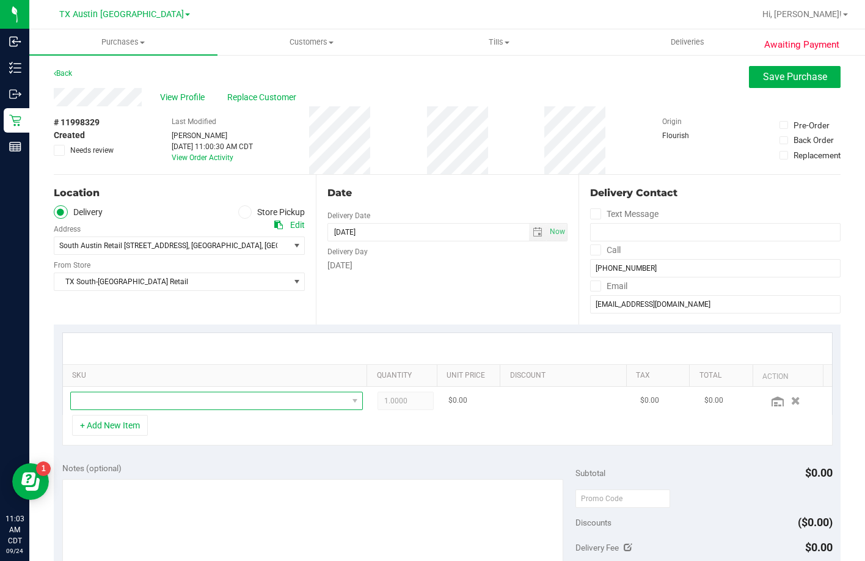
click at [181, 394] on span "NO DATA FOUND" at bounding box center [209, 400] width 277 height 17
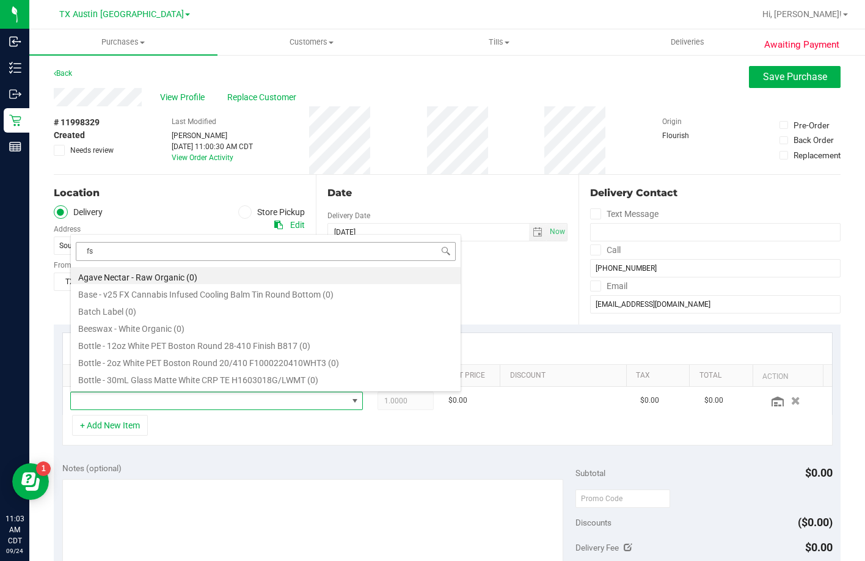
type input "fso"
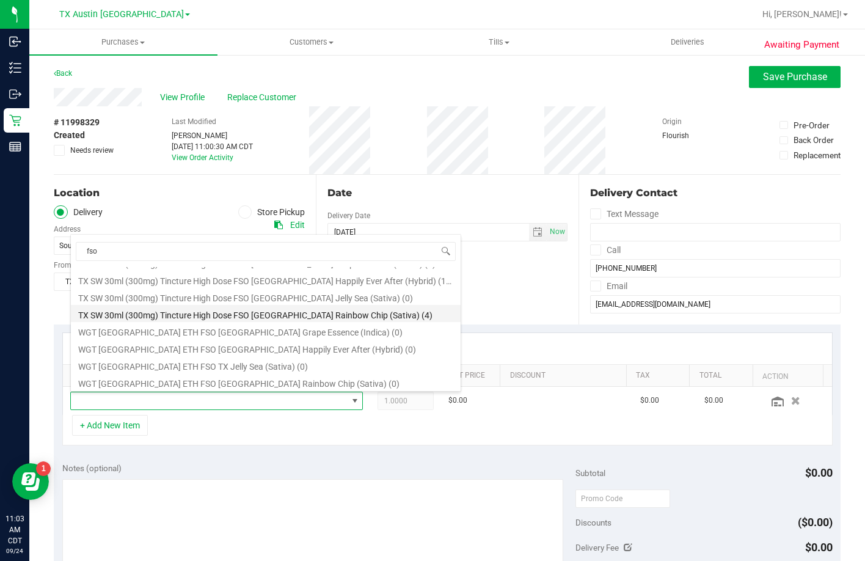
scroll to position [117, 0]
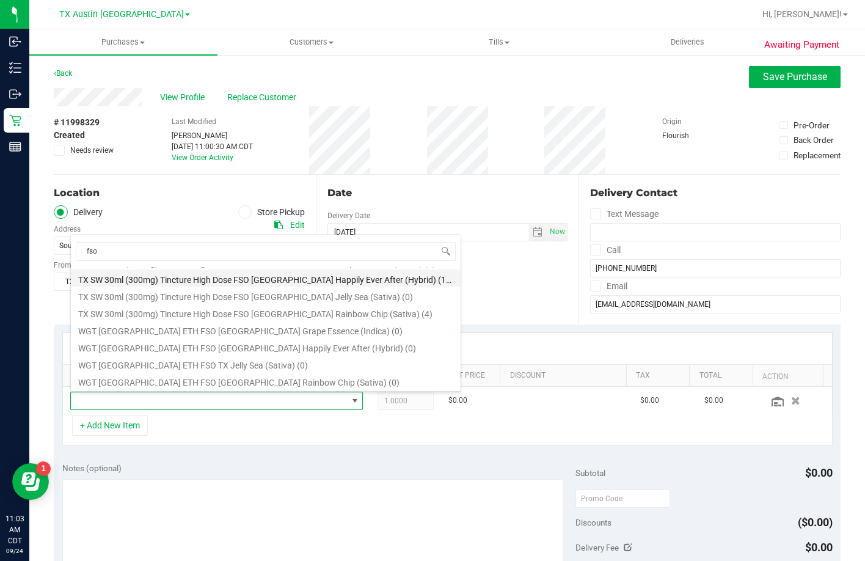
click at [254, 280] on li "TX SW 30ml (300mg) Tincture High Dose FSO TX Happily Ever After (Hybrid) (15)" at bounding box center [266, 277] width 390 height 17
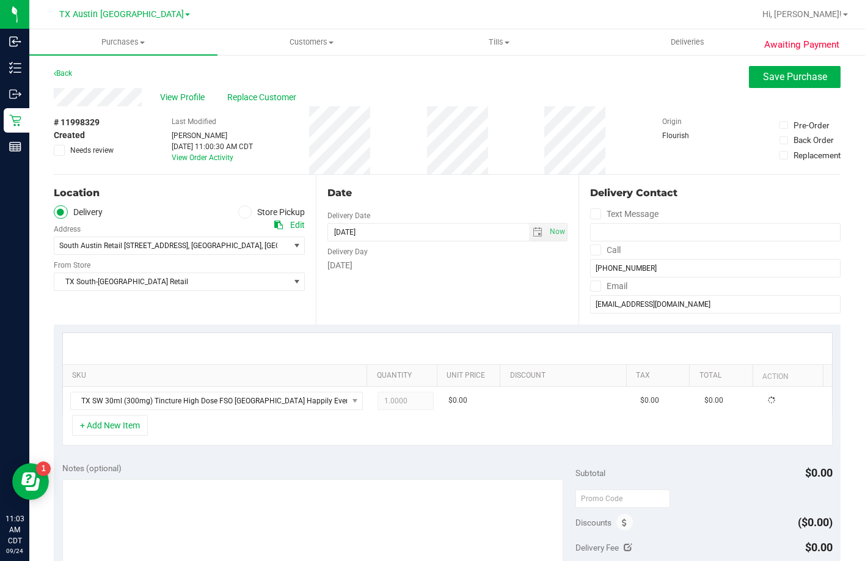
click at [186, 332] on div "SKU Quantity Unit Price Discount Tax Total Action TX SW 30ml (300mg) Tincture H…" at bounding box center [447, 373] width 771 height 82
click at [230, 425] on div "+ Add New Item" at bounding box center [447, 430] width 771 height 31
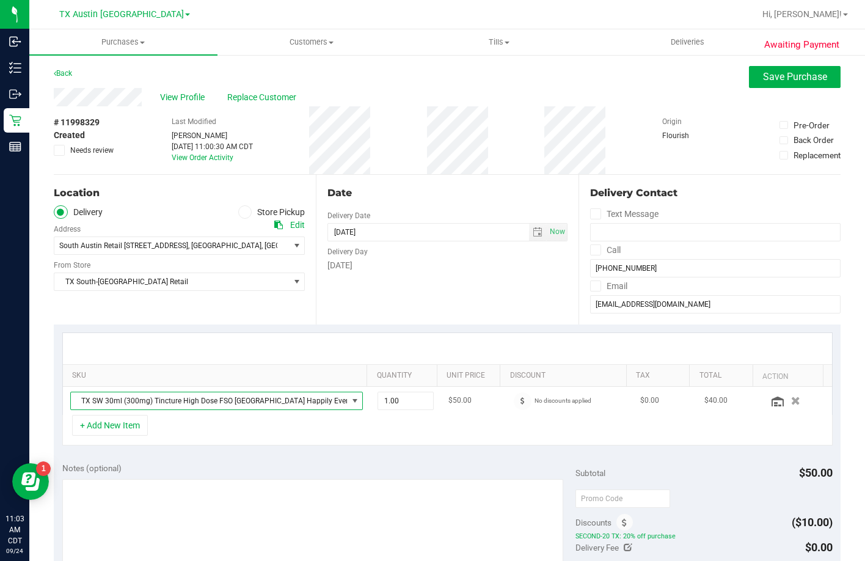
click at [287, 405] on span "TX SW 30ml (300mg) Tincture High Dose FSO [GEOGRAPHIC_DATA] Happily Ever After …" at bounding box center [209, 400] width 277 height 17
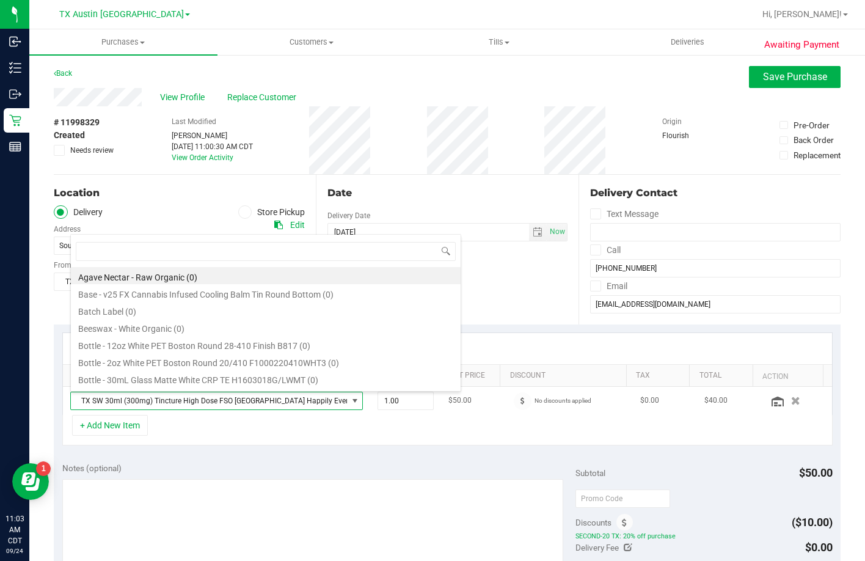
scroll to position [18, 282]
click at [279, 430] on div "+ Add New Item" at bounding box center [447, 430] width 771 height 31
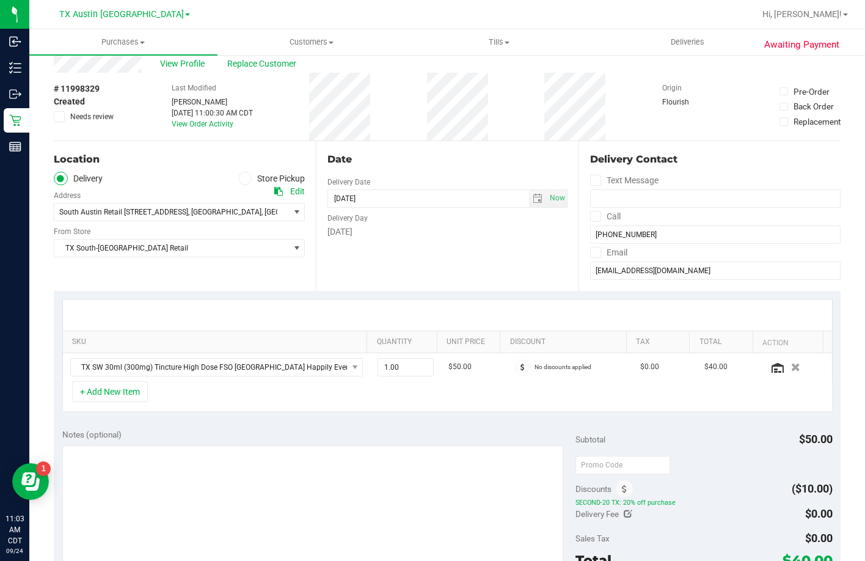
scroll to position [61, 0]
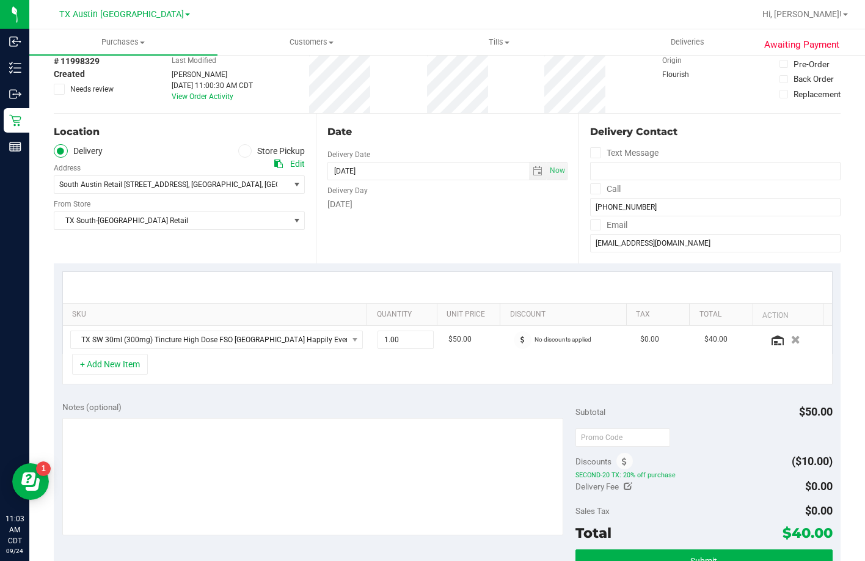
click at [295, 378] on div "+ Add New Item" at bounding box center [447, 369] width 771 height 31
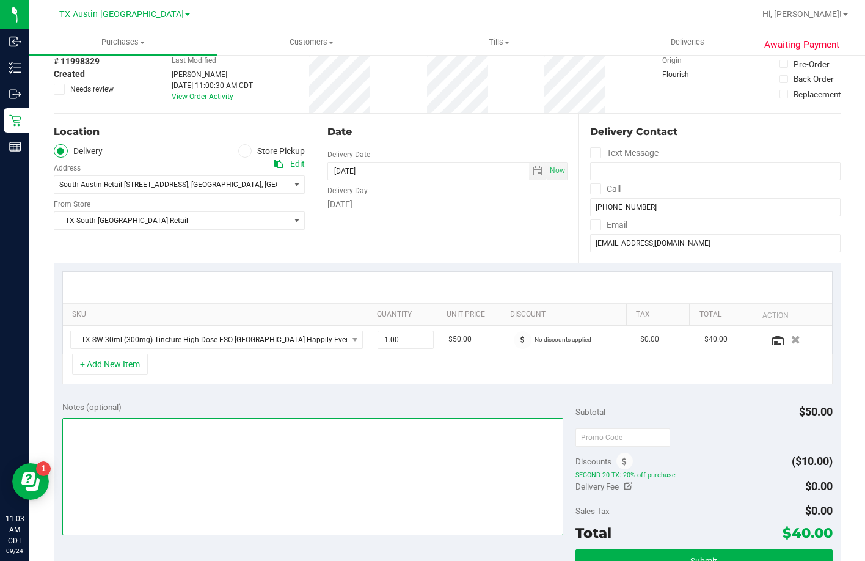
click at [259, 458] on textarea at bounding box center [313, 476] width 502 height 117
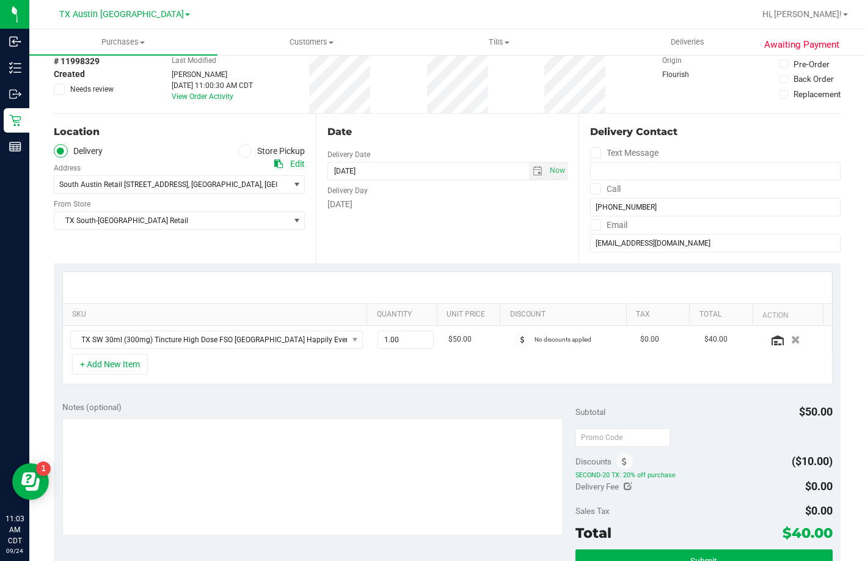
click at [267, 380] on div "+ Add New Item" at bounding box center [447, 369] width 771 height 31
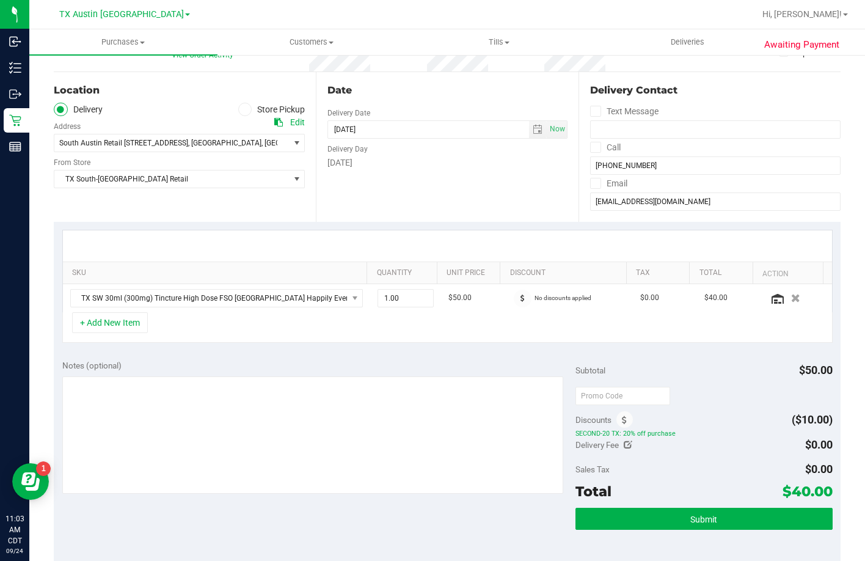
scroll to position [122, 0]
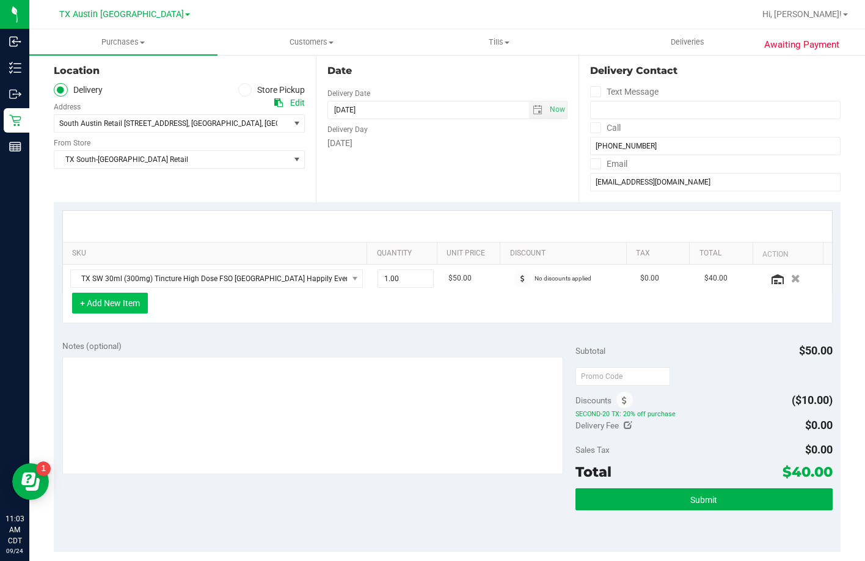
click at [117, 305] on button "+ Add New Item" at bounding box center [110, 303] width 76 height 21
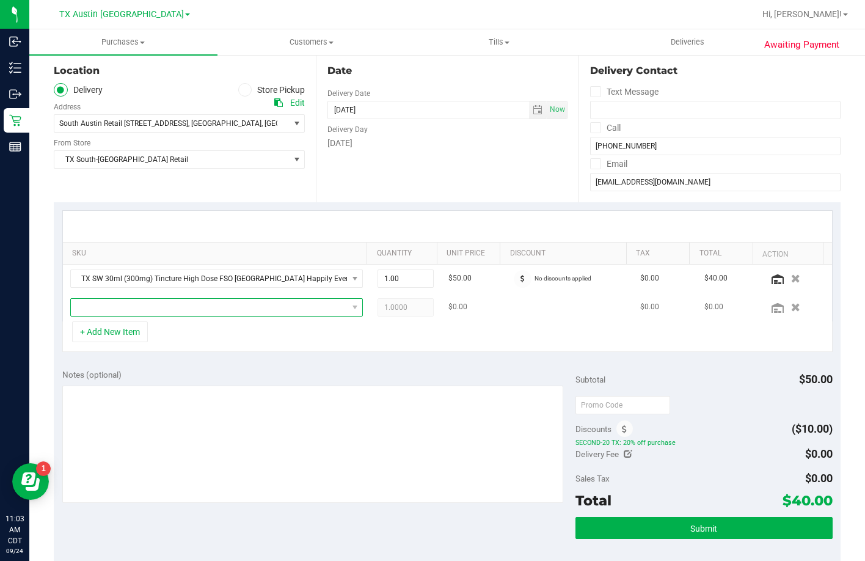
click at [137, 312] on span "NO DATA FOUND" at bounding box center [209, 307] width 277 height 17
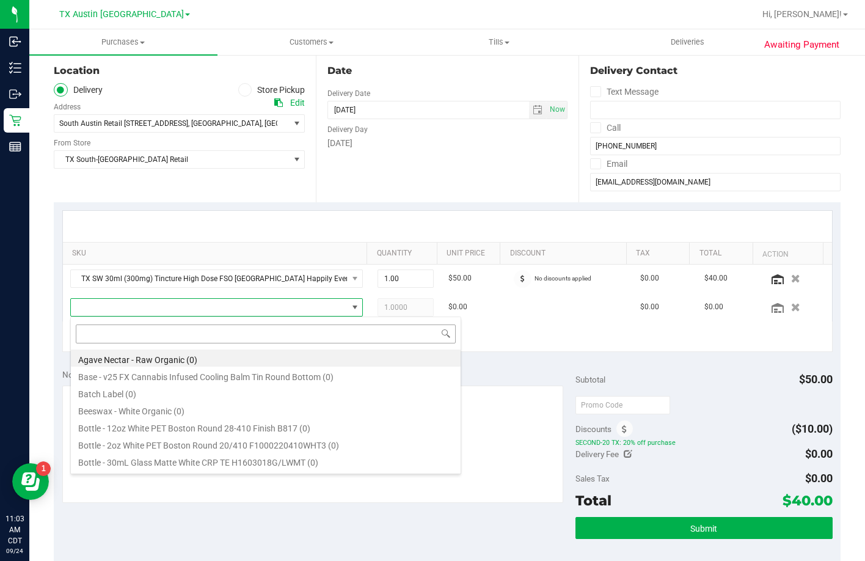
scroll to position [18, 285]
type input "watermelon"
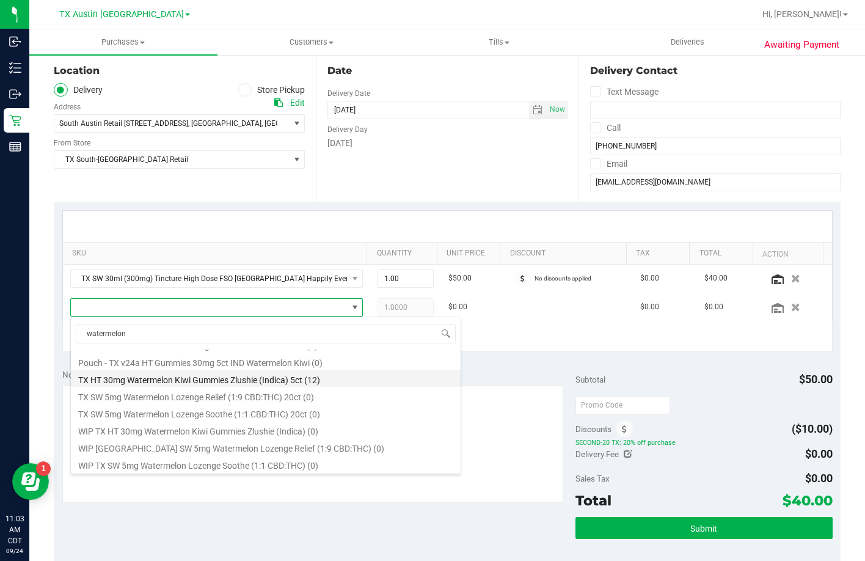
scroll to position [117, 0]
click at [196, 376] on li "TX HT 30mg Watermelon Kiwi Gummies Zlushie (Indica) 5ct (12)" at bounding box center [266, 377] width 390 height 17
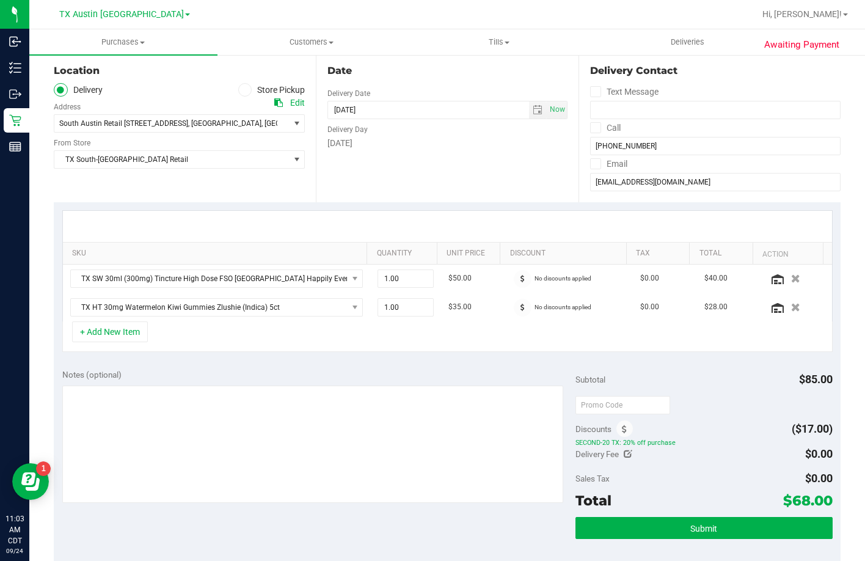
click at [219, 350] on div "+ Add New Item" at bounding box center [447, 336] width 771 height 31
drag, startPoint x: 401, startPoint y: 309, endPoint x: 332, endPoint y: 313, distance: 69.2
click at [332, 313] on tr "TX HT 30mg Watermelon Kiwi Gummies Zlushie (Indica) 5ct 1.00 1 $35.00 No discou…" at bounding box center [447, 307] width 769 height 28
type input "8"
type input "8.00"
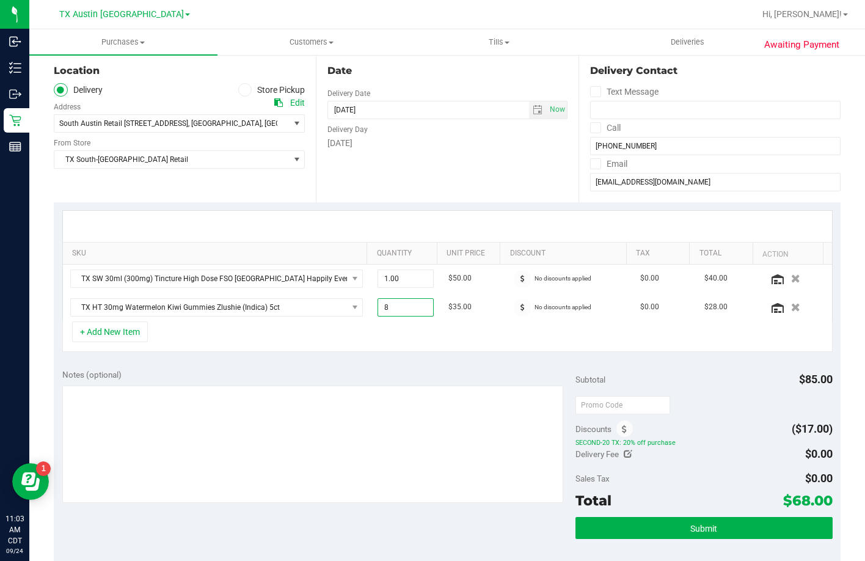
click at [326, 343] on div "+ Add New Item" at bounding box center [447, 336] width 771 height 31
click at [444, 359] on div "SKU Quantity Unit Price Discount Tax Total Action TX SW 30ml (300mg) Tincture H…" at bounding box center [447, 281] width 787 height 158
drag, startPoint x: 751, startPoint y: 490, endPoint x: 841, endPoint y: 496, distance: 90.6
click at [842, 497] on div "Awaiting Payment Back Save Purchase View Profile Replace Customer # 11998329 Cr…" at bounding box center [447, 399] width 836 height 934
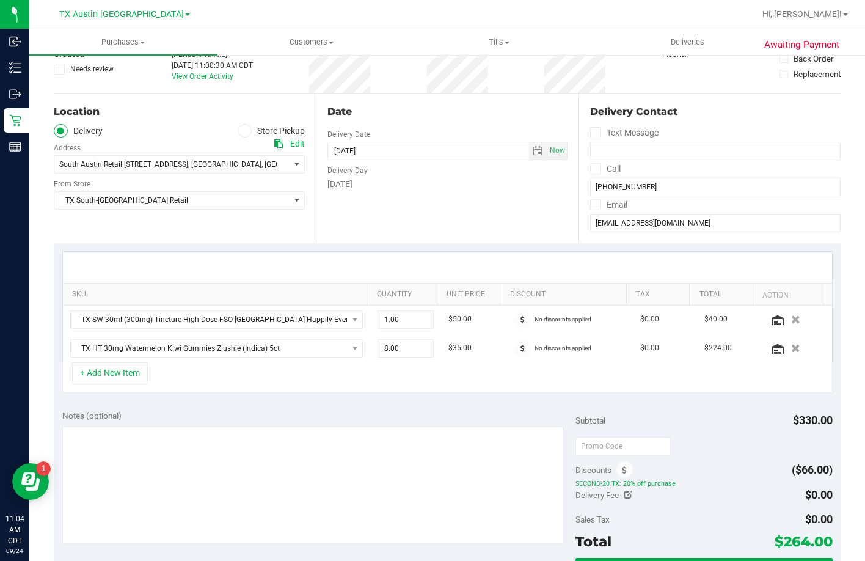
scroll to position [183, 0]
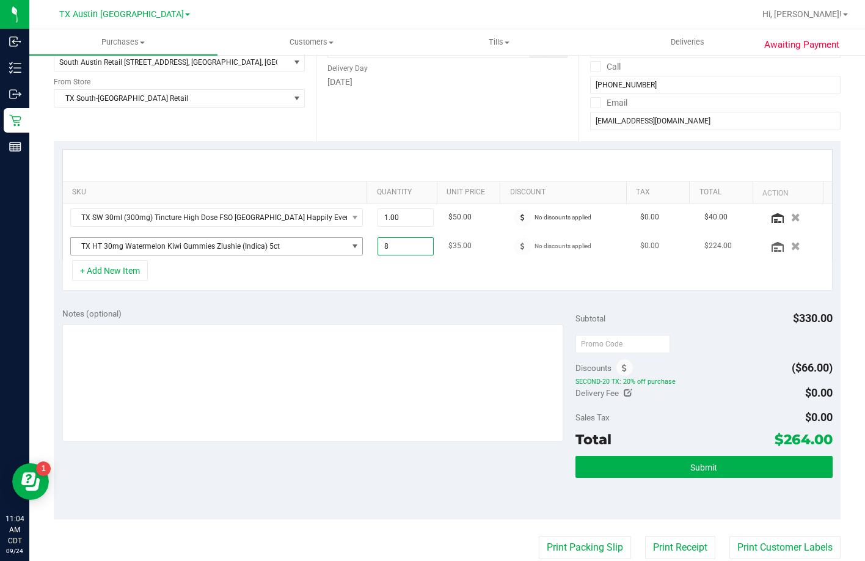
drag, startPoint x: 362, startPoint y: 245, endPoint x: 345, endPoint y: 245, distance: 17.1
click at [345, 245] on tr "TX HT 30mg Watermelon Kiwi Gummies Zlushie (Indica) 5ct 8.00 8 $35.00 No discou…" at bounding box center [447, 246] width 769 height 28
type input "9"
type input "9.00"
click at [367, 300] on div "Notes (optional) Subtotal $330.00 Discounts ($66.00) SECOND-20 TX: 20% off purc…" at bounding box center [447, 409] width 787 height 220
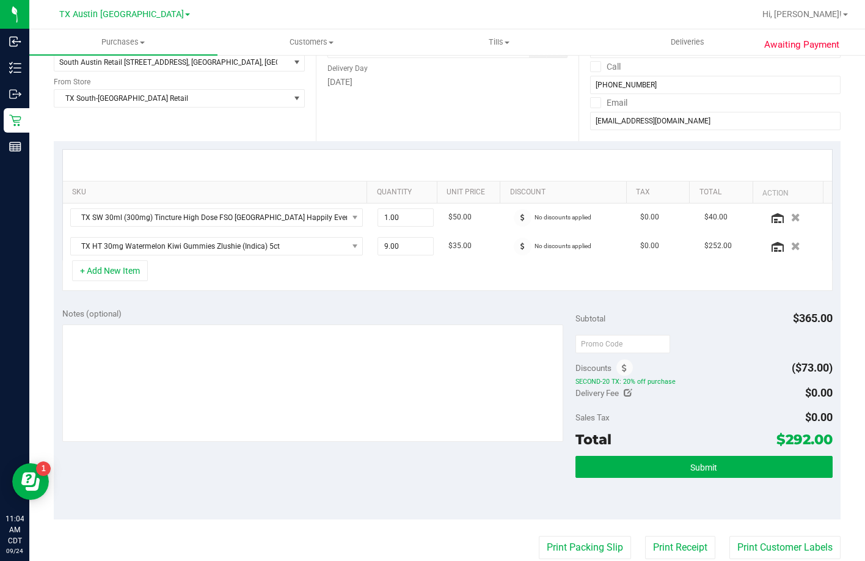
click at [411, 300] on div "Notes (optional) Subtotal $365.00 Discounts ($73.00) SECOND-20 TX: 20% off purc…" at bounding box center [447, 409] width 787 height 220
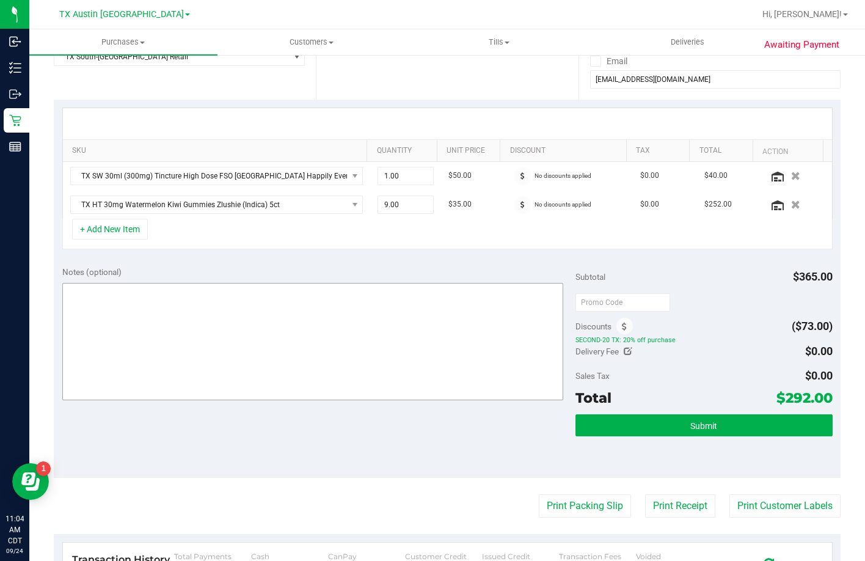
scroll to position [244, 0]
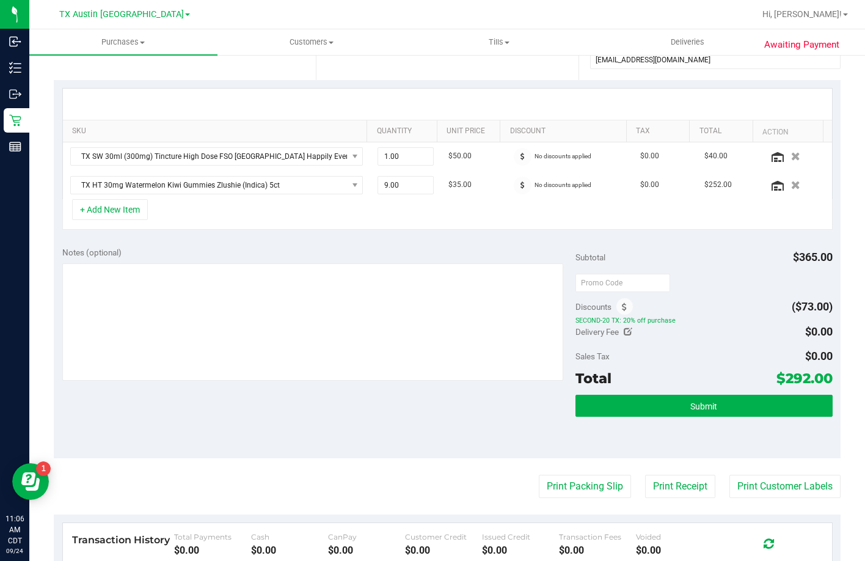
click at [273, 244] on div "Notes (optional) Subtotal $365.00 Discounts ($73.00) SECOND-20 TX: 20% off purc…" at bounding box center [447, 348] width 787 height 220
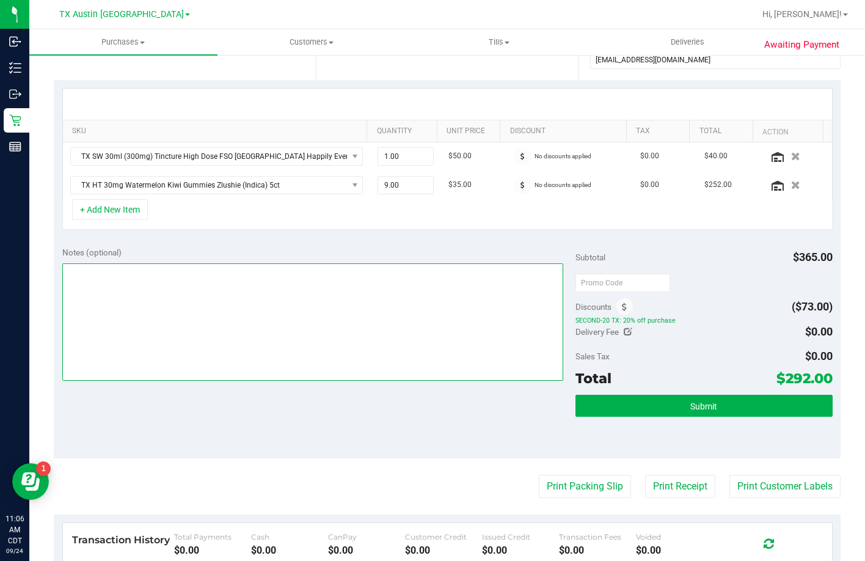
click at [300, 312] on textarea at bounding box center [313, 321] width 502 height 117
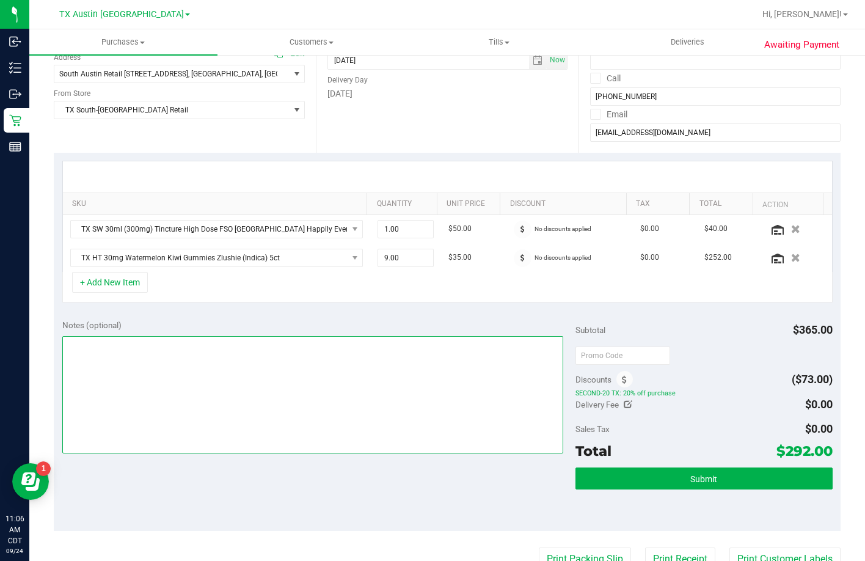
scroll to position [61, 0]
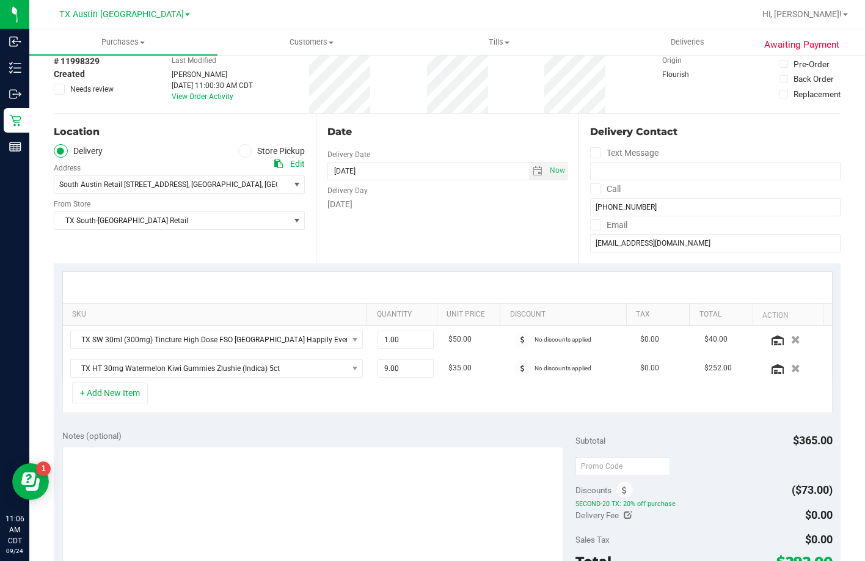
click at [296, 263] on div "SKU Quantity Unit Price Discount Tax Total Action TX SW 30ml (300mg) Tincture H…" at bounding box center [447, 342] width 787 height 158
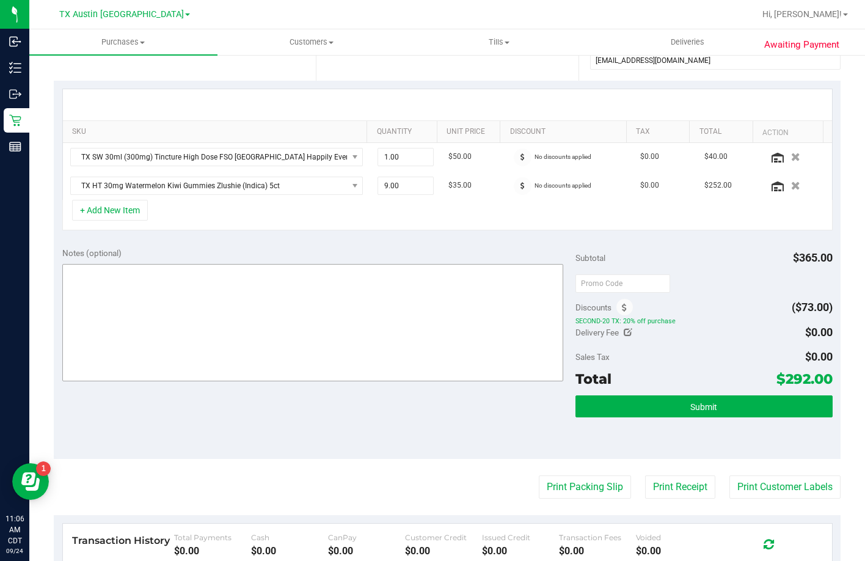
scroll to position [244, 0]
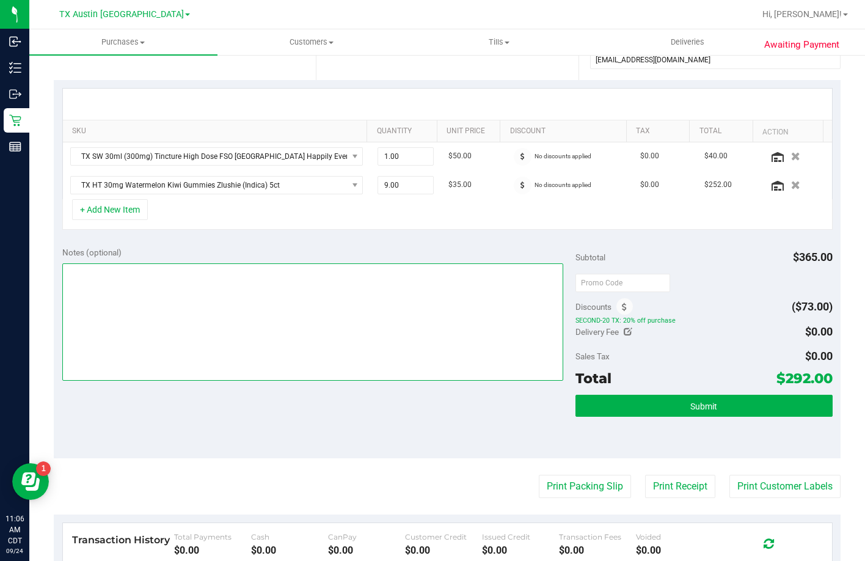
click at [255, 304] on textarea at bounding box center [313, 321] width 502 height 117
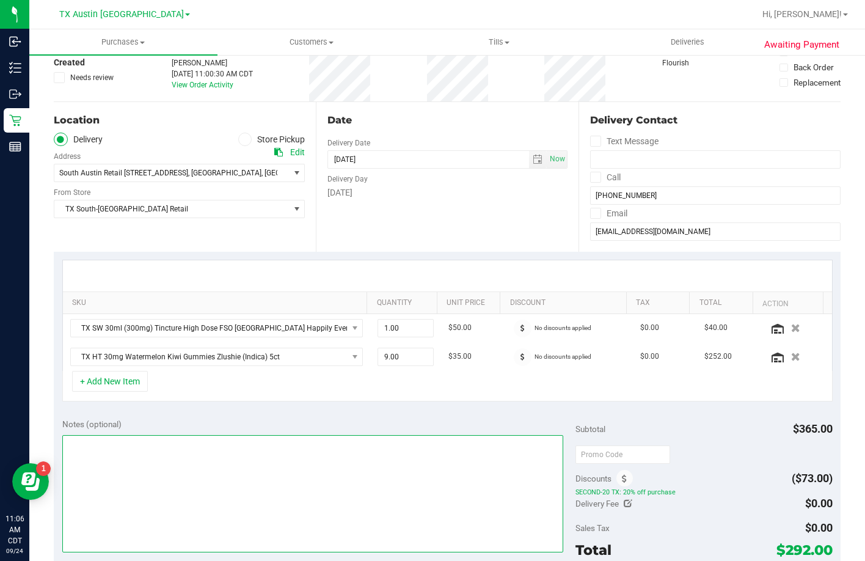
scroll to position [183, 0]
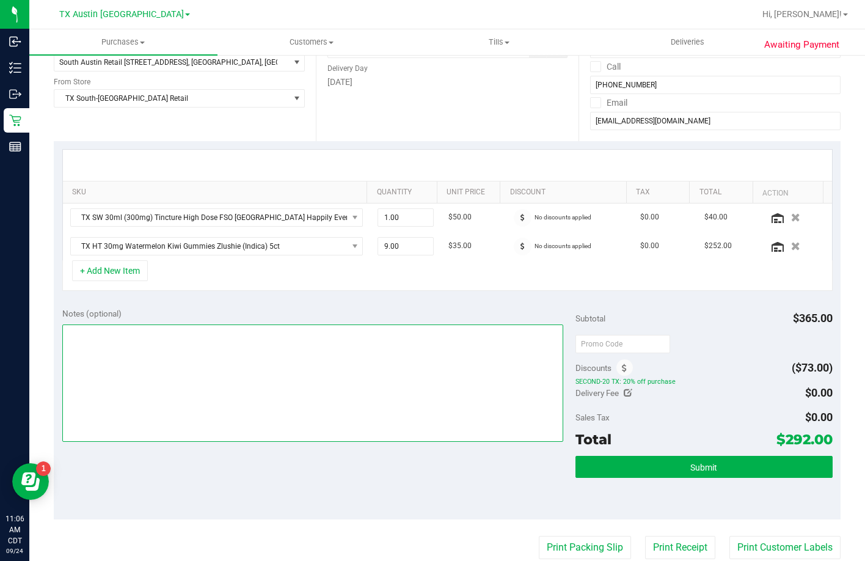
click at [202, 384] on textarea at bounding box center [313, 382] width 502 height 117
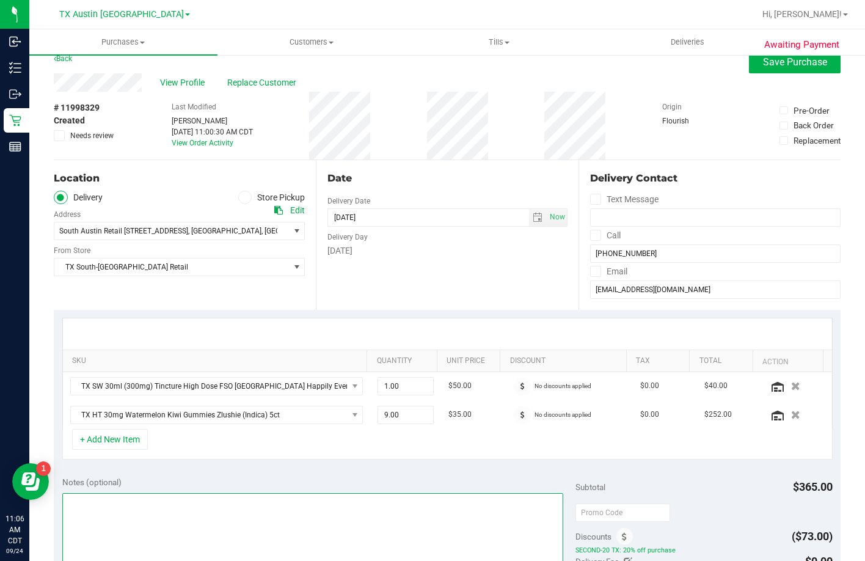
scroll to position [0, 0]
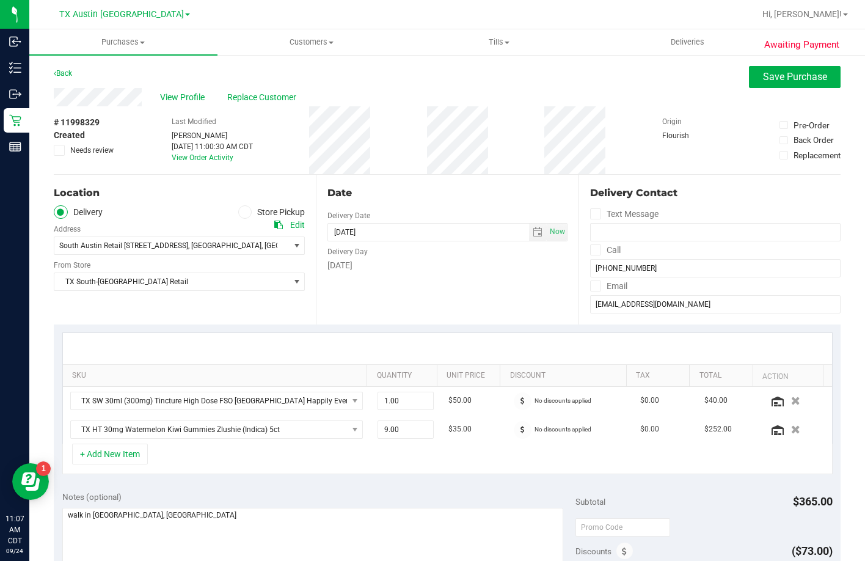
click at [437, 315] on div "Date Delivery Date 09/24/2025 Now 09/24/2025 07:00 AM Now Delivery Day Wednesday" at bounding box center [447, 250] width 262 height 150
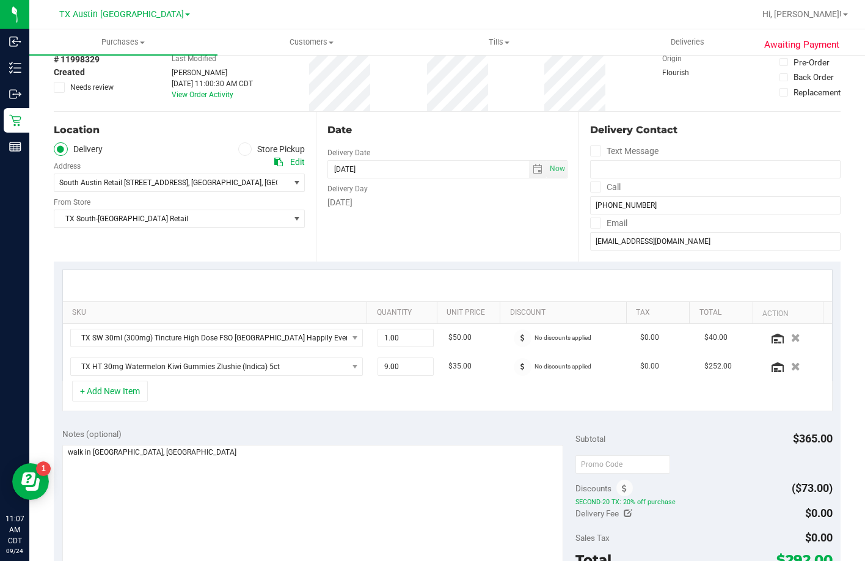
scroll to position [122, 0]
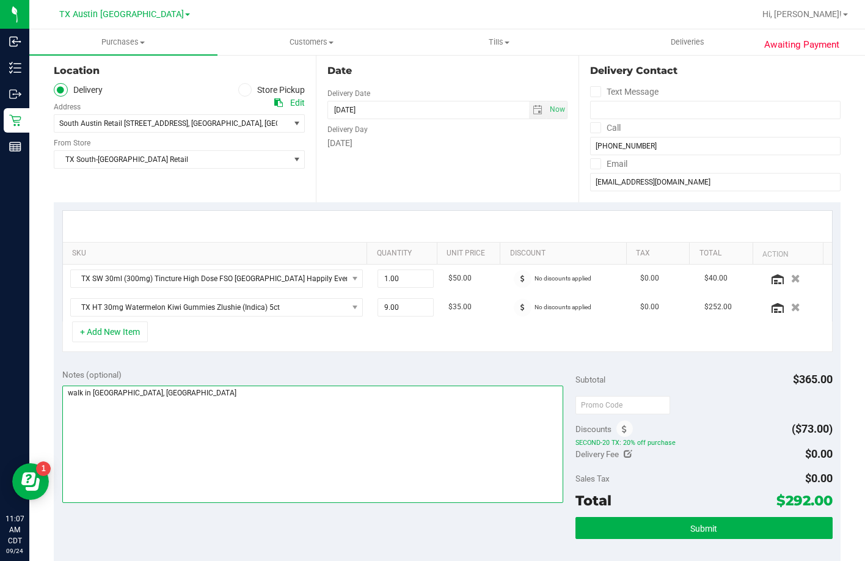
click at [143, 398] on textarea at bounding box center [313, 444] width 502 height 117
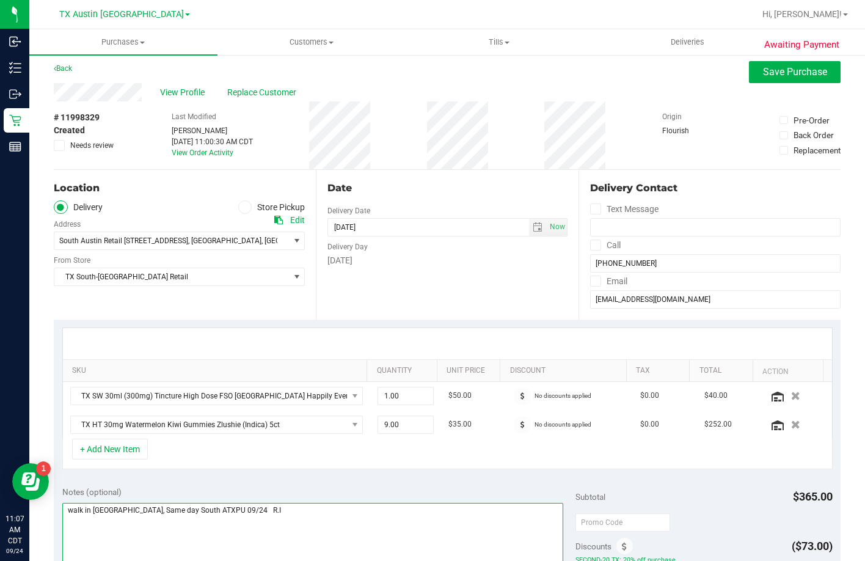
scroll to position [0, 0]
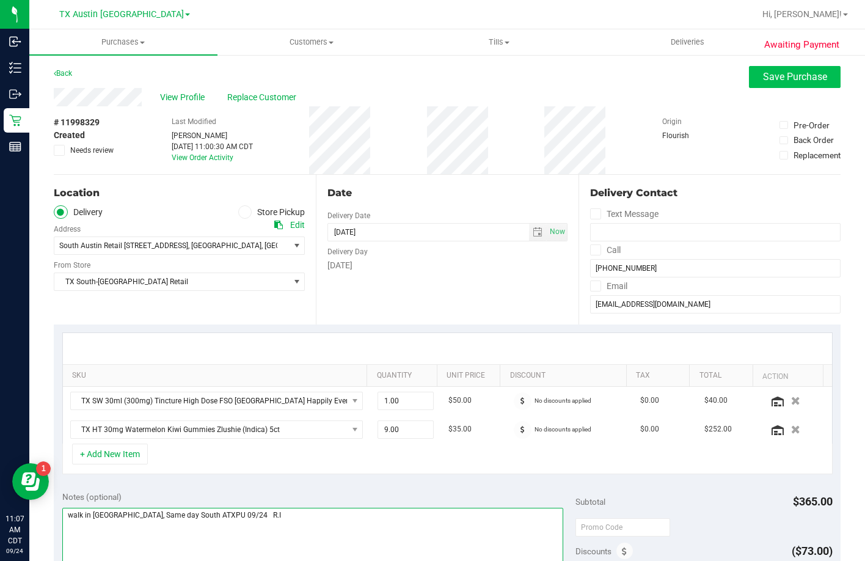
type textarea "walk in Pt, Same day South ATXPU 09/24 R.I"
click at [749, 79] on button "Save Purchase" at bounding box center [795, 77] width 92 height 22
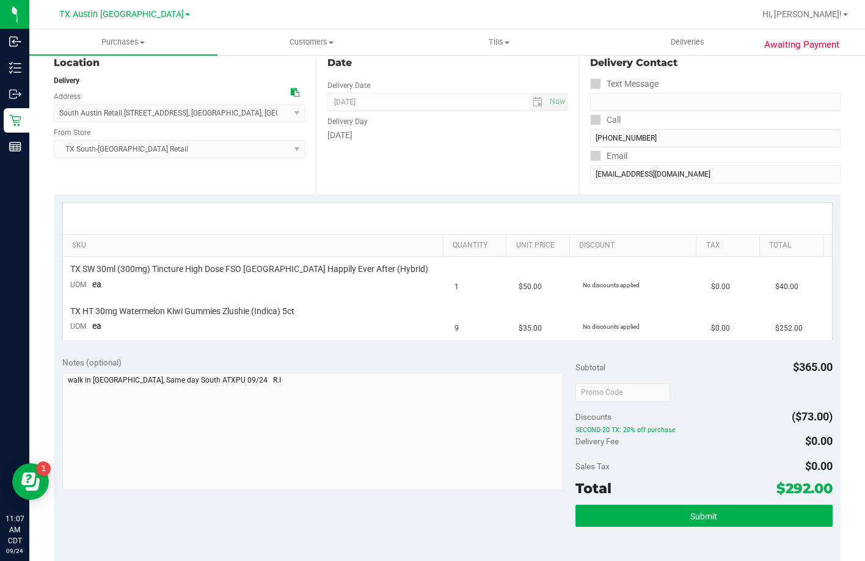
scroll to position [306, 0]
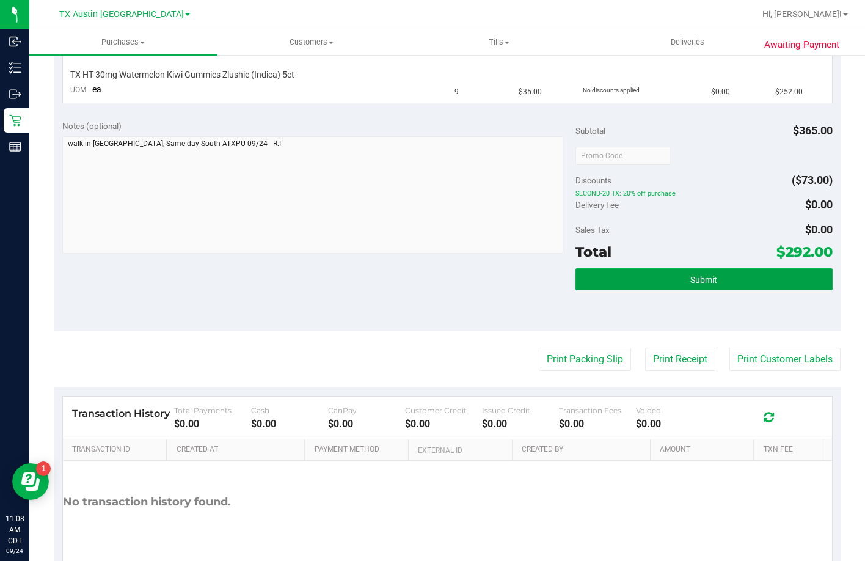
click at [653, 270] on button "Submit" at bounding box center [704, 279] width 257 height 22
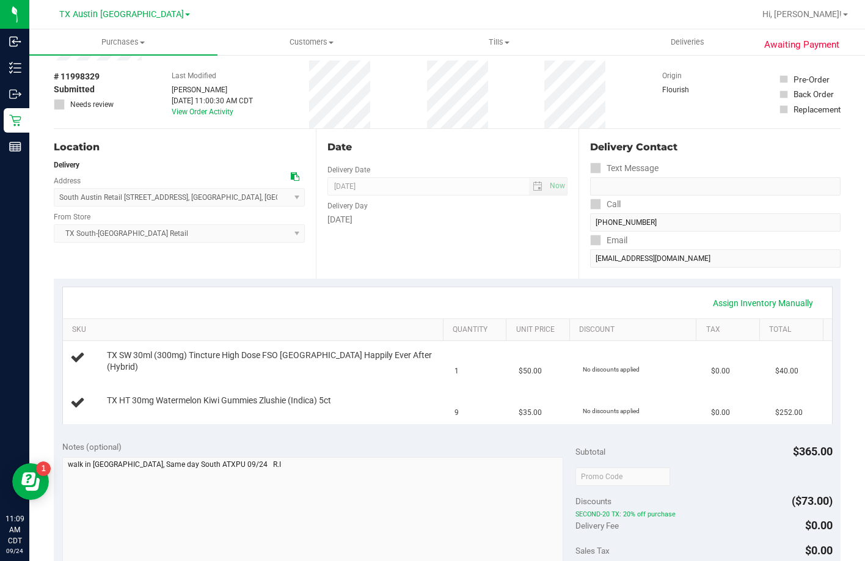
scroll to position [183, 0]
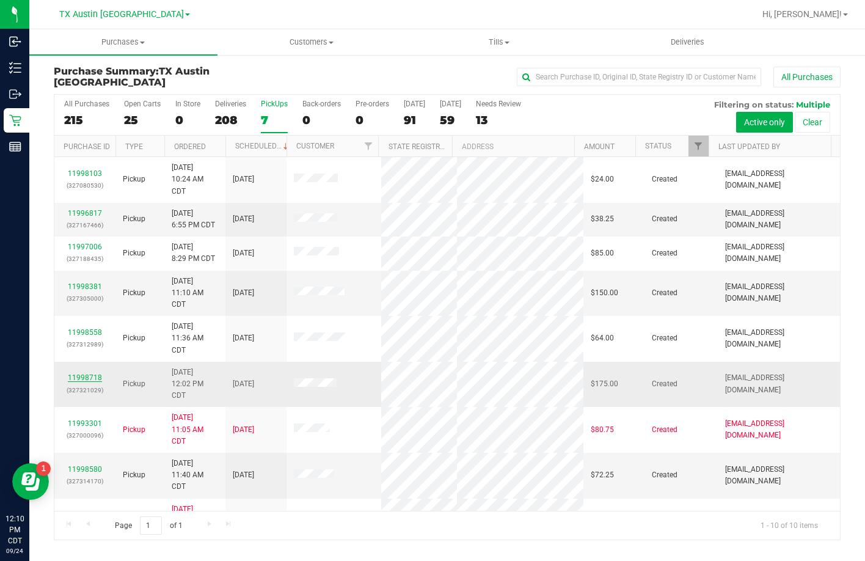
click at [84, 375] on link "11998718" at bounding box center [85, 377] width 34 height 9
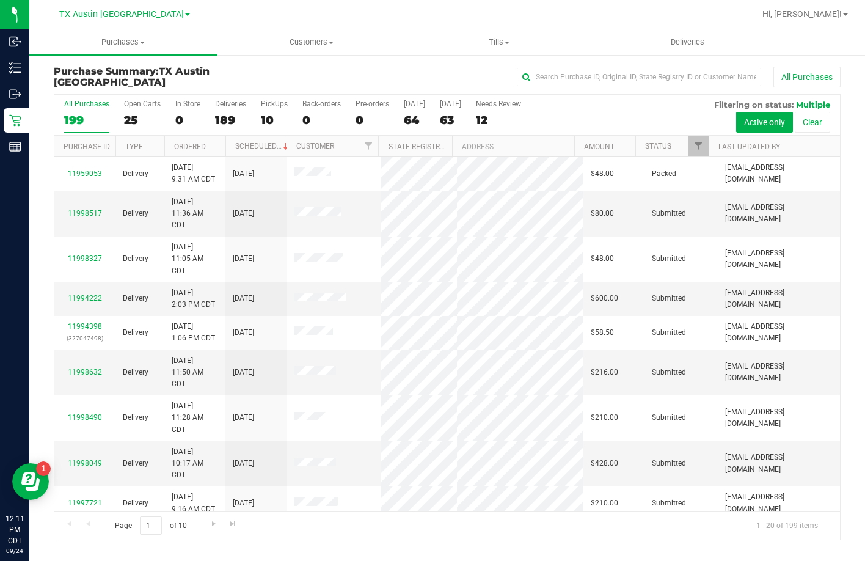
click at [271, 115] on div "10" at bounding box center [274, 120] width 27 height 14
click at [0, 0] on input "PickUps 10" at bounding box center [0, 0] width 0 height 0
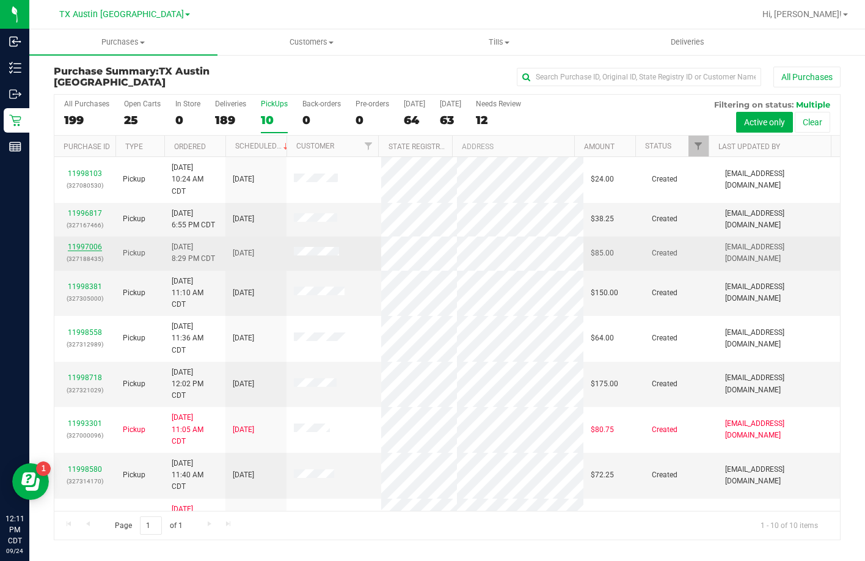
click at [87, 247] on link "11997006" at bounding box center [85, 247] width 34 height 9
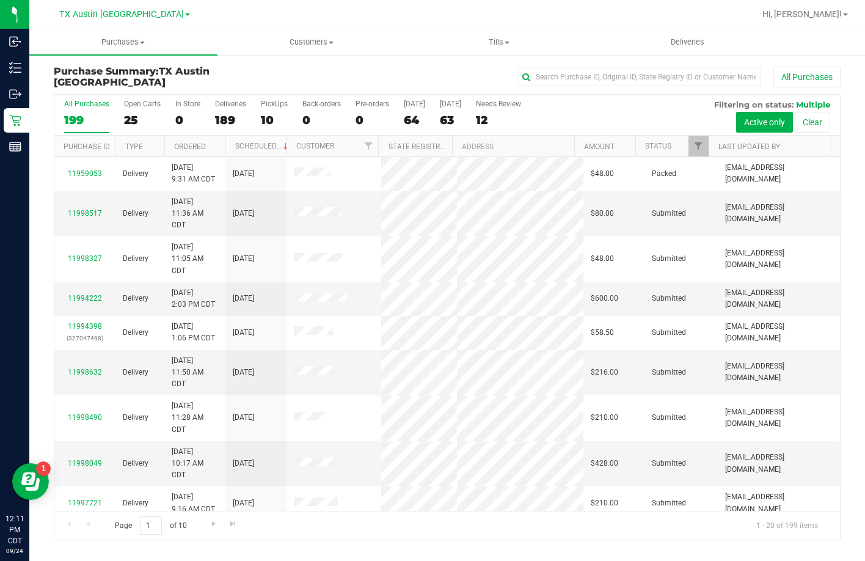
click at [277, 113] on div "10" at bounding box center [274, 120] width 27 height 14
click at [0, 0] on input "PickUps 10" at bounding box center [0, 0] width 0 height 0
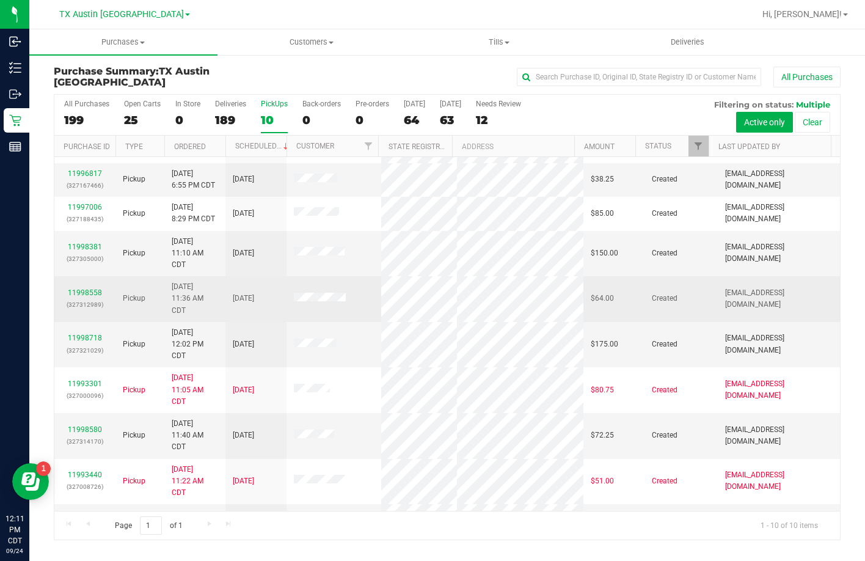
scroll to position [79, 0]
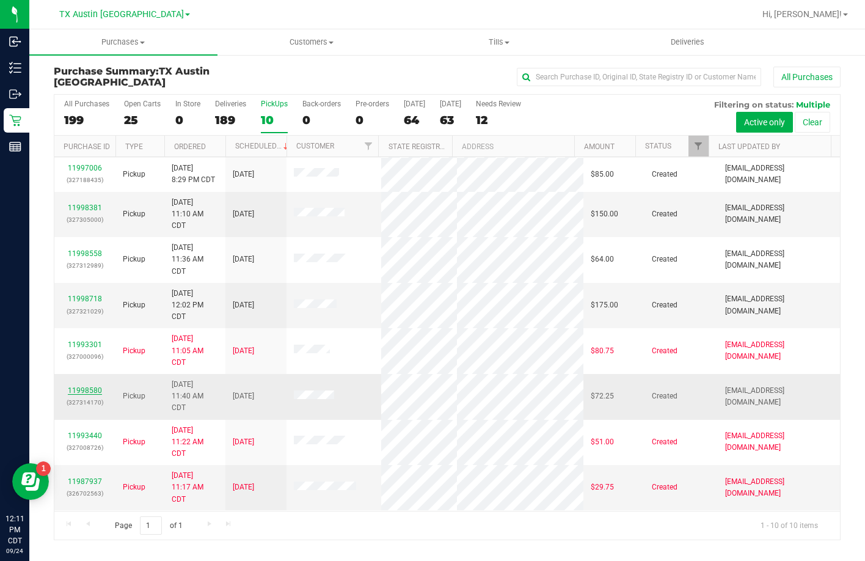
click at [87, 389] on link "11998580" at bounding box center [85, 390] width 34 height 9
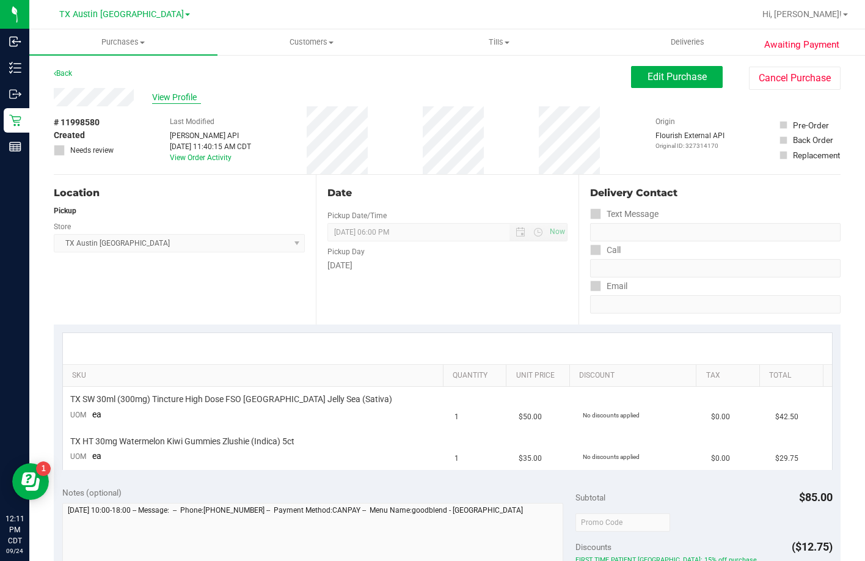
click at [169, 100] on span "View Profile" at bounding box center [176, 97] width 49 height 13
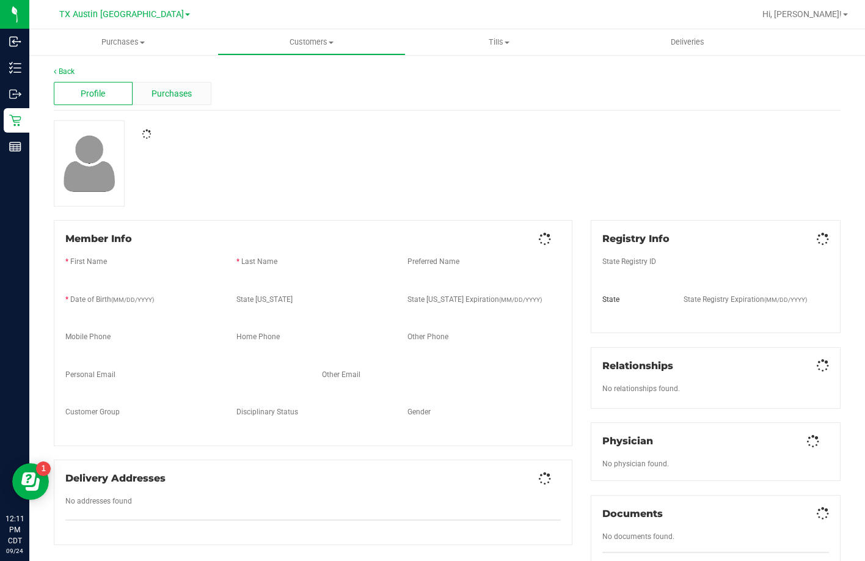
click at [138, 90] on div "Purchases" at bounding box center [172, 93] width 79 height 23
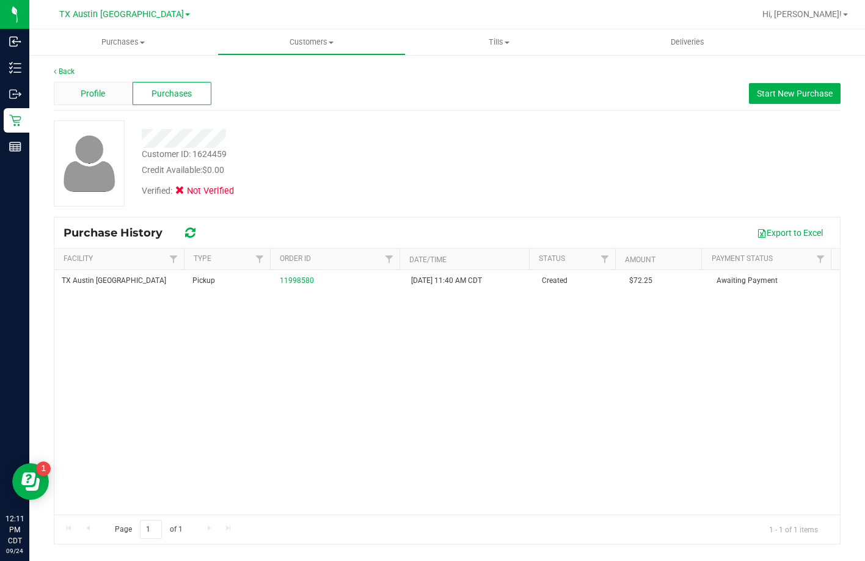
click at [75, 91] on div "Profile" at bounding box center [93, 93] width 79 height 23
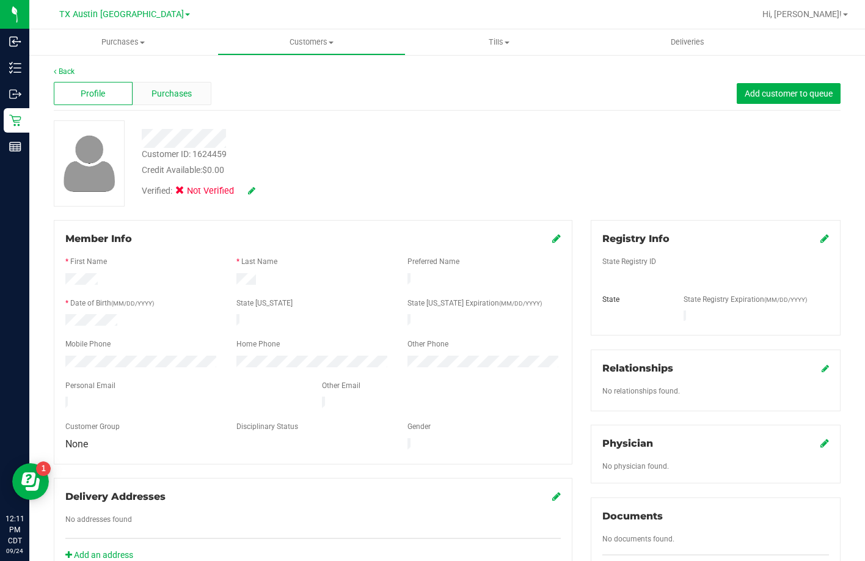
click at [143, 87] on div "Purchases" at bounding box center [172, 93] width 79 height 23
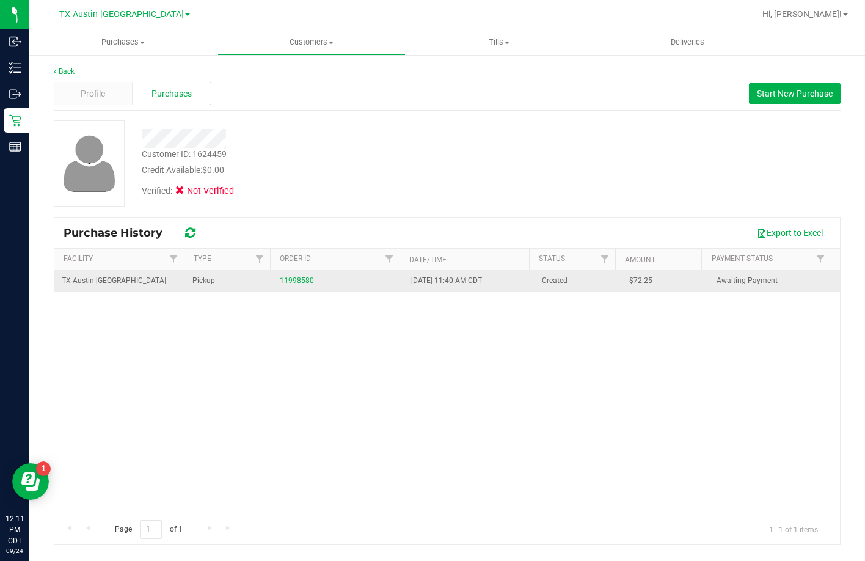
click at [282, 276] on div "11998580" at bounding box center [338, 281] width 116 height 12
click at [283, 280] on link "11998580" at bounding box center [297, 280] width 34 height 9
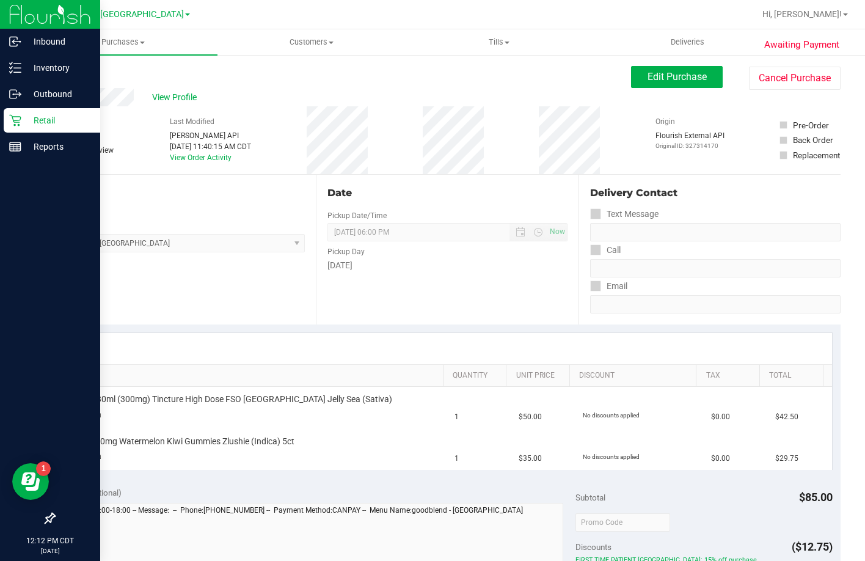
click at [16, 122] on icon at bounding box center [15, 120] width 12 height 12
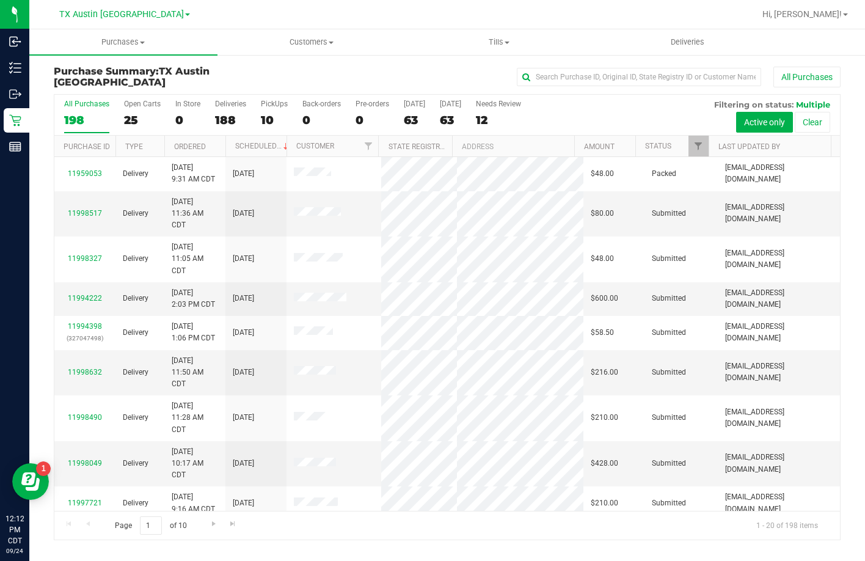
click at [266, 110] on label "PickUps 10" at bounding box center [274, 117] width 27 height 34
click at [0, 0] on input "PickUps 10" at bounding box center [0, 0] width 0 height 0
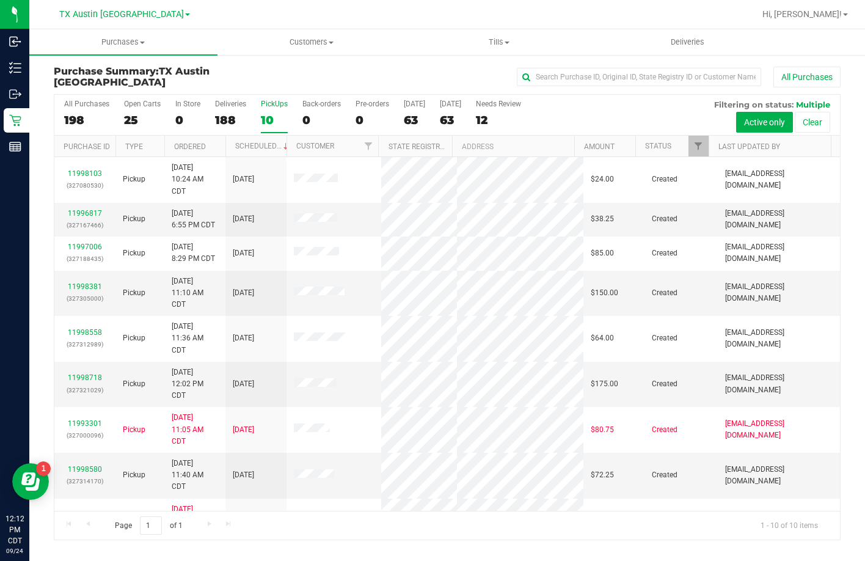
scroll to position [79, 0]
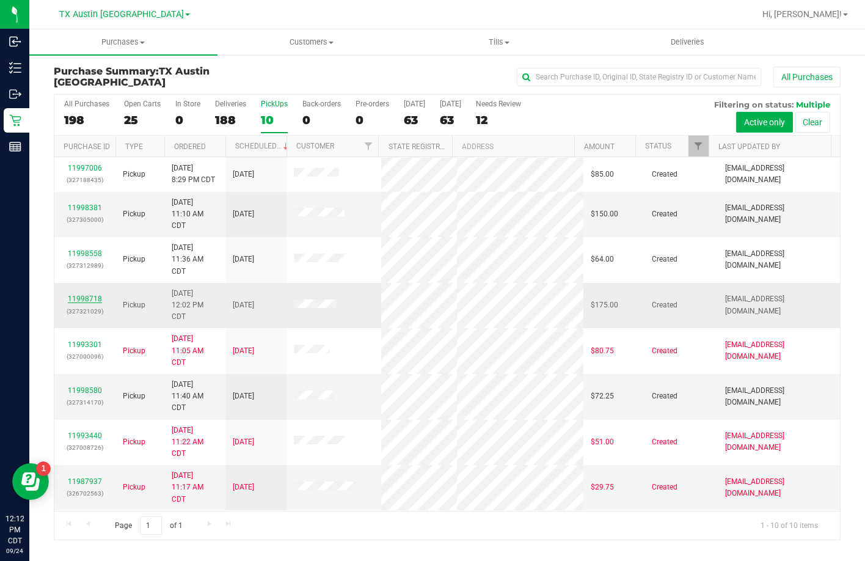
click at [88, 301] on link "11998718" at bounding box center [85, 299] width 34 height 9
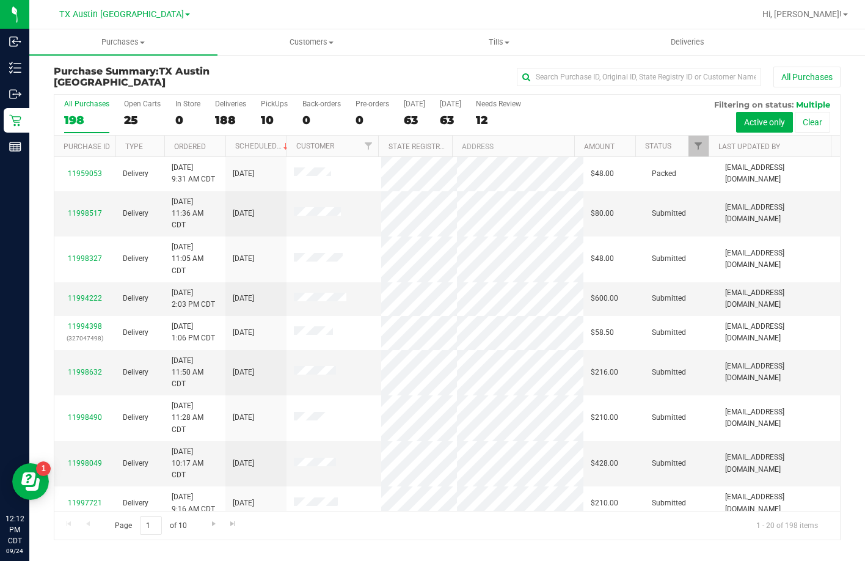
click at [259, 97] on div "All Purchases 198 Open Carts 25 In Store 0 Deliveries 188 PickUps 10 Back-order…" at bounding box center [447, 100] width 786 height 10
click at [264, 109] on label "PickUps 10" at bounding box center [274, 117] width 27 height 34
click at [0, 0] on input "PickUps 10" at bounding box center [0, 0] width 0 height 0
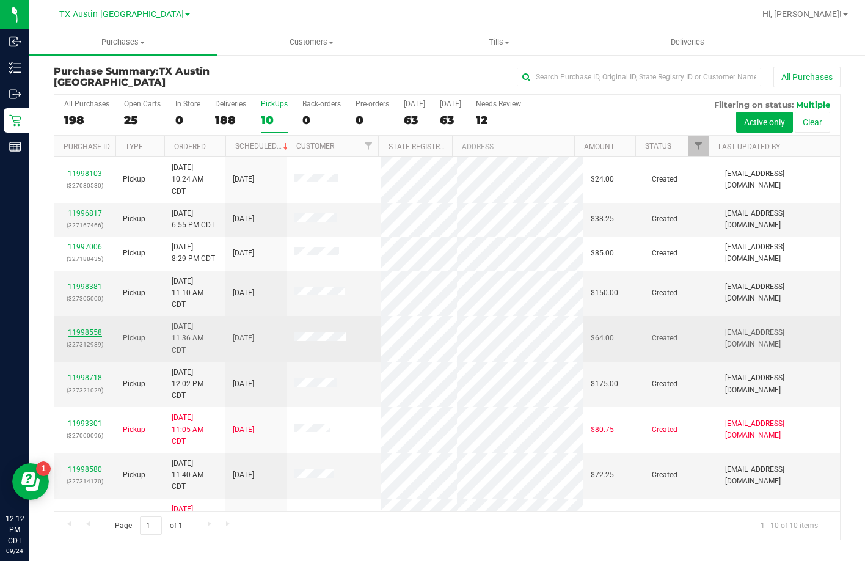
click at [70, 328] on link "11998558" at bounding box center [85, 332] width 34 height 9
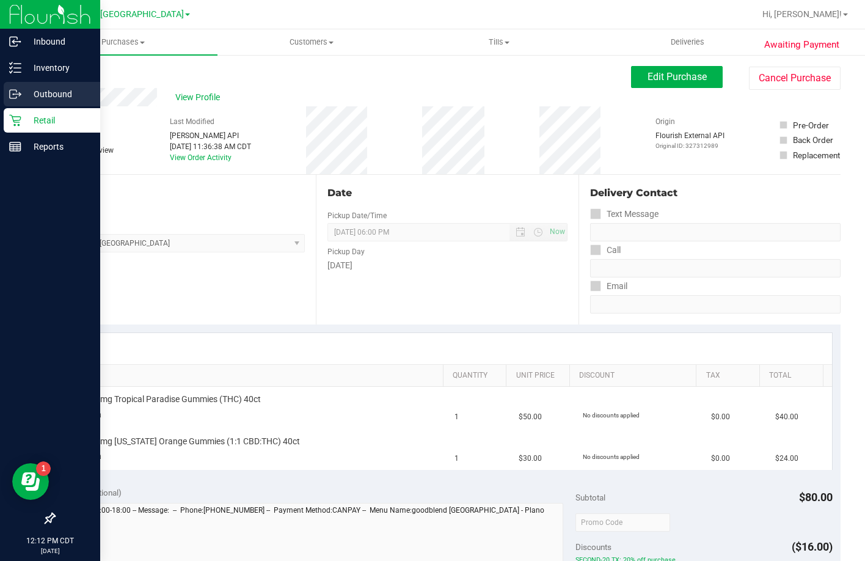
click at [19, 106] on div "Outbound" at bounding box center [52, 94] width 97 height 24
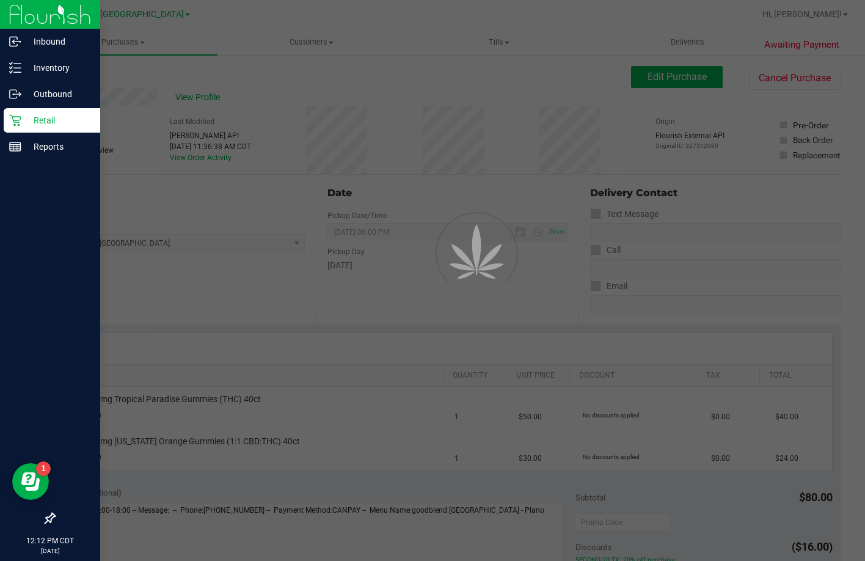
click at [18, 115] on icon at bounding box center [15, 120] width 12 height 12
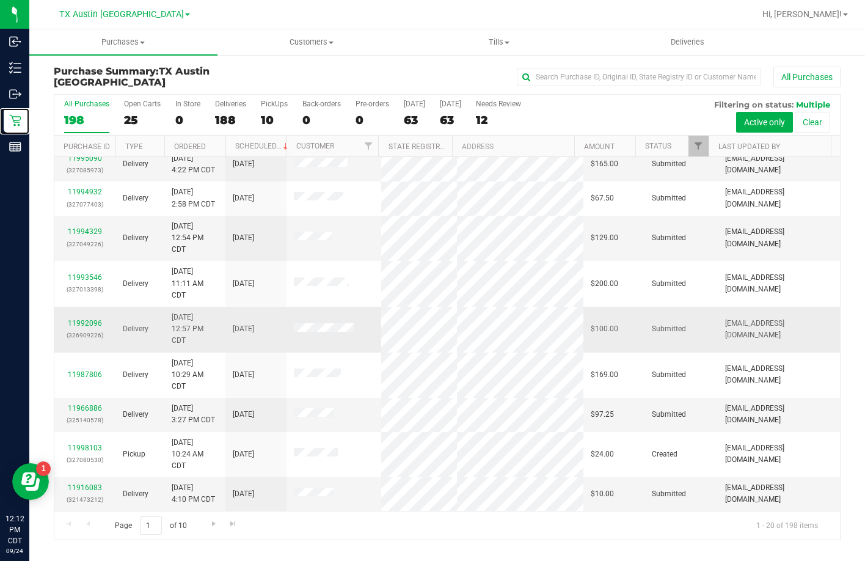
scroll to position [476, 0]
click at [254, 108] on div "All Purchases 198 Open Carts 25 In Store 0 Deliveries 188 PickUps 10 Back-order…" at bounding box center [447, 115] width 786 height 41
click at [273, 111] on label "PickUps 10" at bounding box center [274, 117] width 27 height 34
click at [0, 0] on input "PickUps 10" at bounding box center [0, 0] width 0 height 0
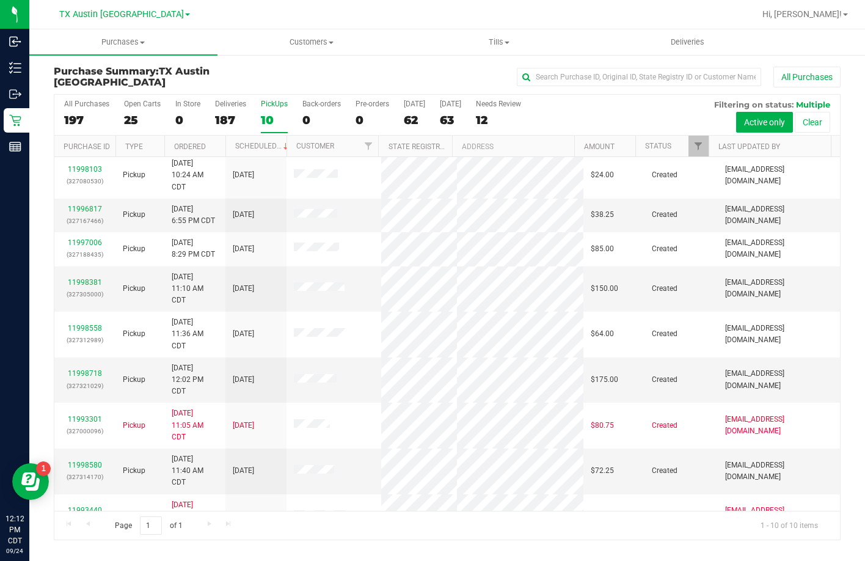
scroll to position [0, 0]
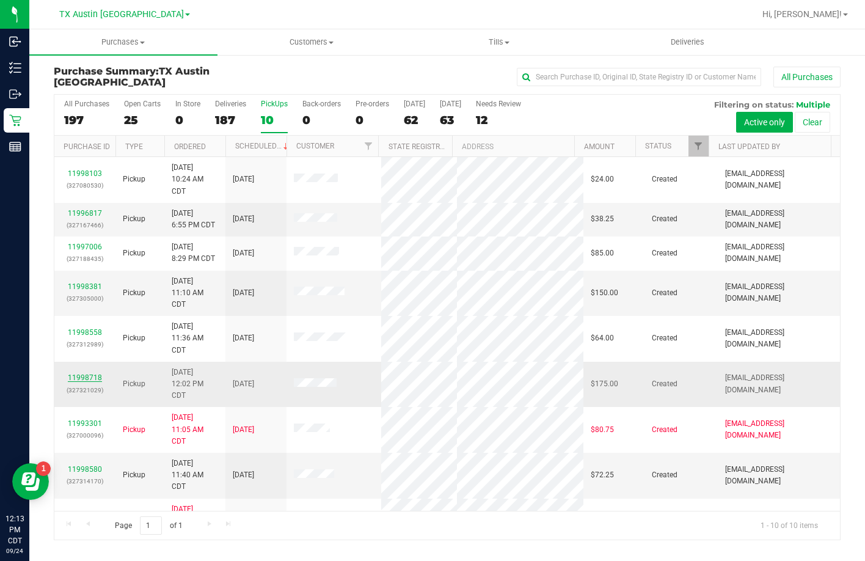
click at [76, 375] on link "11998718" at bounding box center [85, 377] width 34 height 9
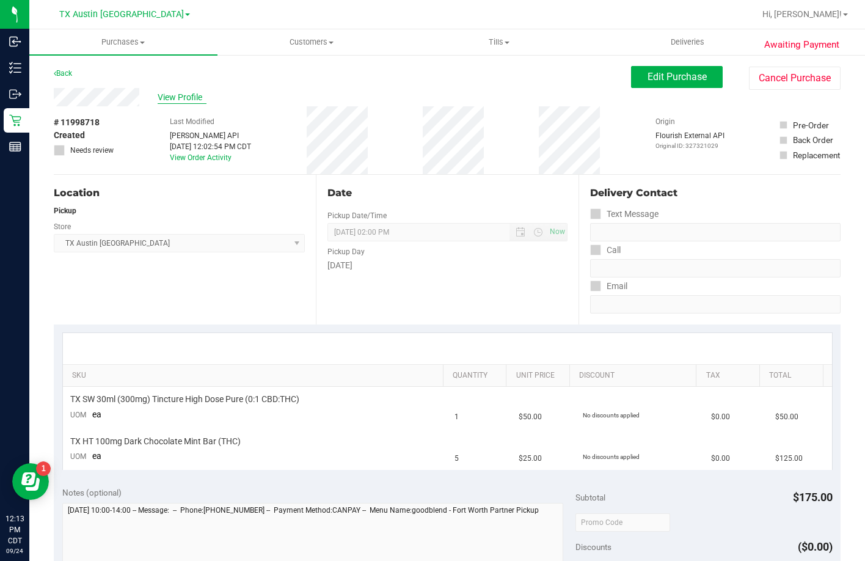
click at [192, 99] on span "View Profile" at bounding box center [182, 97] width 49 height 13
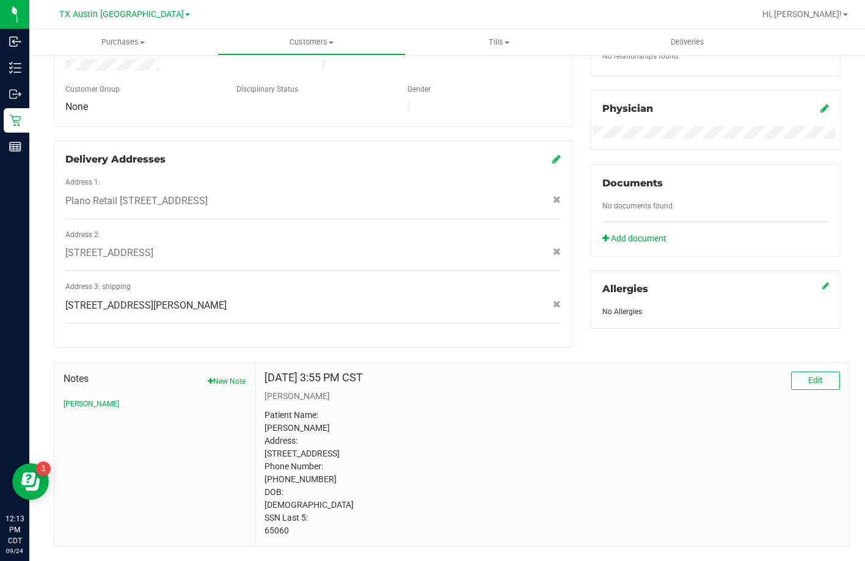
scroll to position [364, 0]
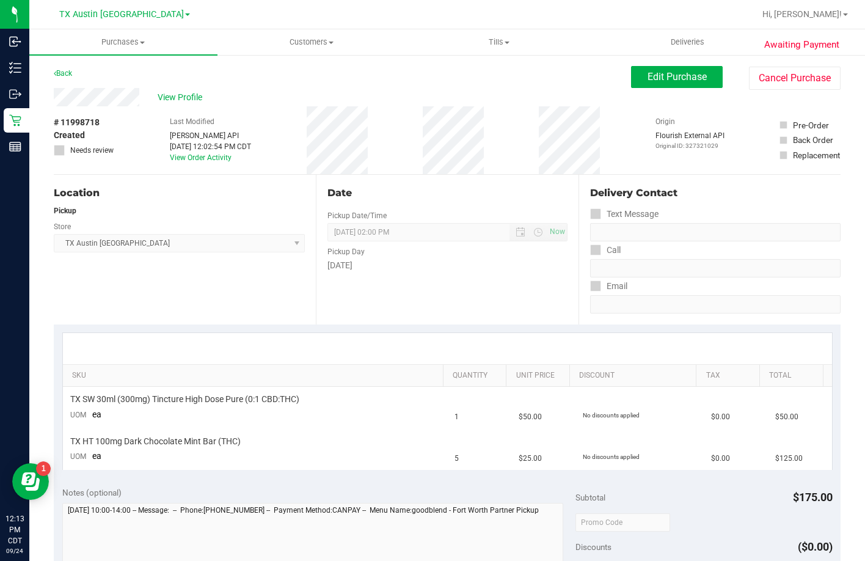
click at [54, 99] on div "View Profile" at bounding box center [342, 97] width 577 height 18
click at [684, 73] on span "Edit Purchase" at bounding box center [677, 77] width 59 height 12
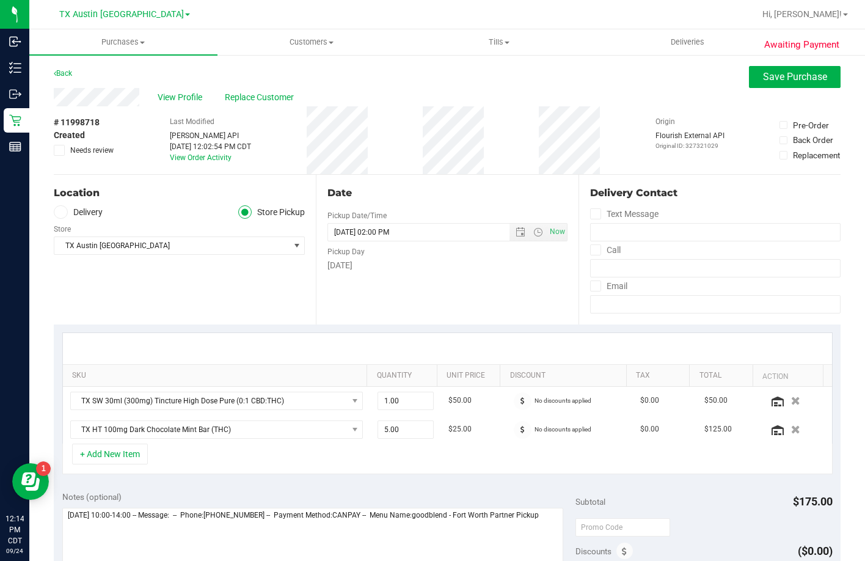
click at [90, 207] on label "Delivery" at bounding box center [78, 212] width 49 height 14
click at [0, 0] on input "Delivery" at bounding box center [0, 0] width 0 height 0
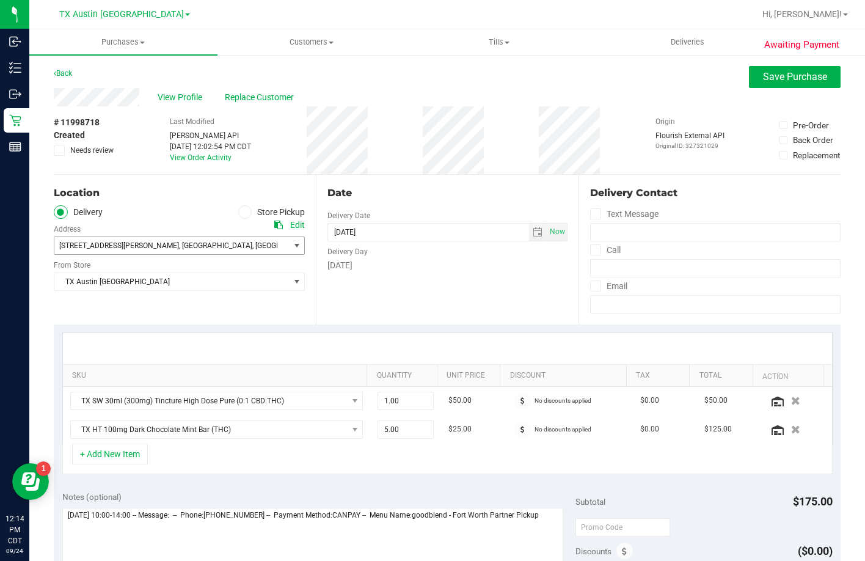
click at [72, 238] on span "10241 Winkler Dr , Fort Worth , TX 76108" at bounding box center [165, 245] width 223 height 17
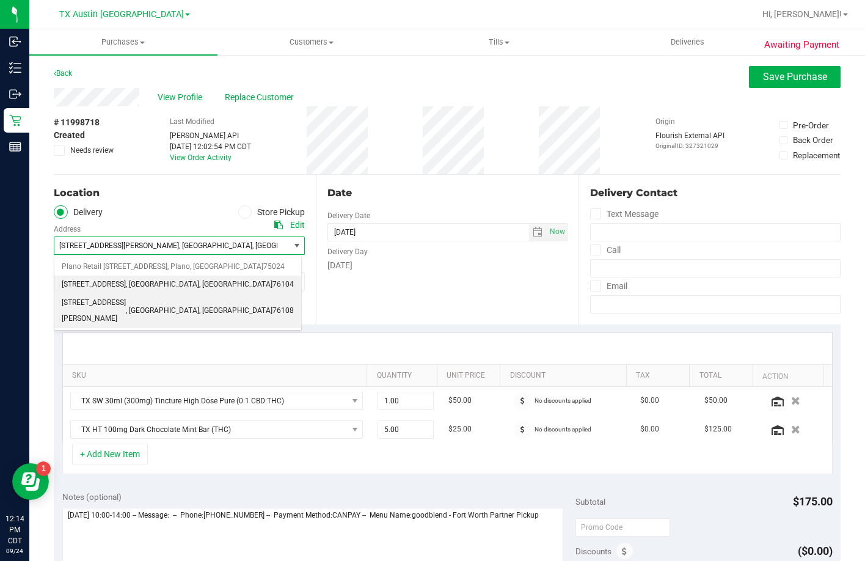
click at [101, 284] on span "1307 8th Ave Suite: 603" at bounding box center [94, 285] width 64 height 16
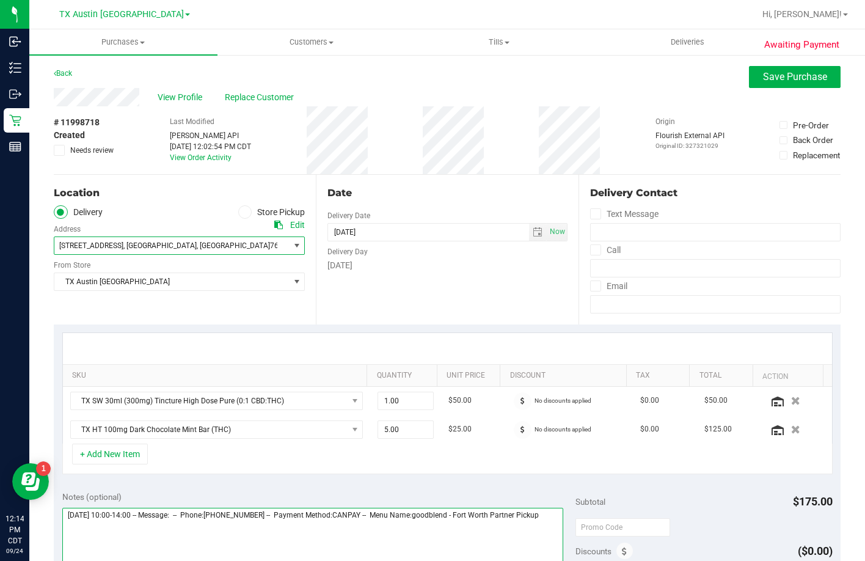
click at [167, 534] on textarea at bounding box center [313, 566] width 502 height 117
type textarea "Thursday 09/25/2025 10:00-14:00 -- Message: -- Phone:2177220630 -- Payment Meth…"
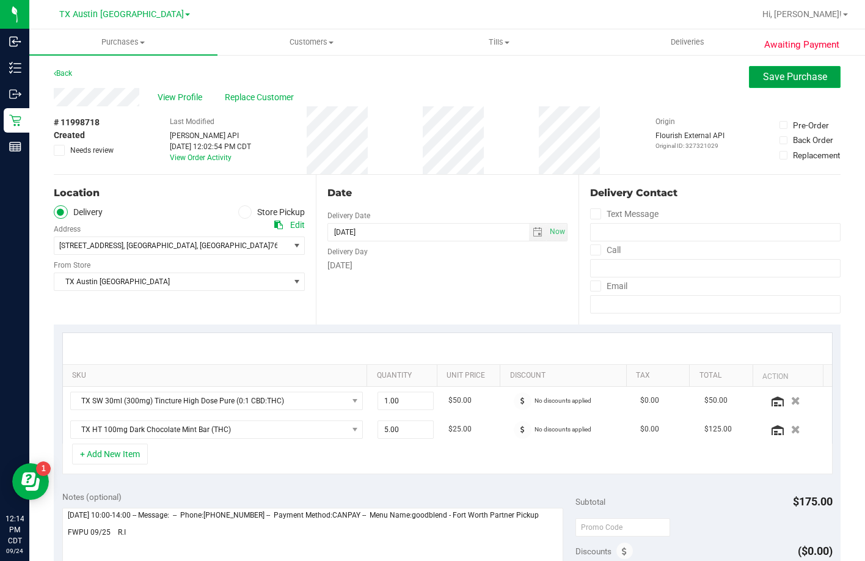
click at [753, 70] on button "Save Purchase" at bounding box center [795, 77] width 92 height 22
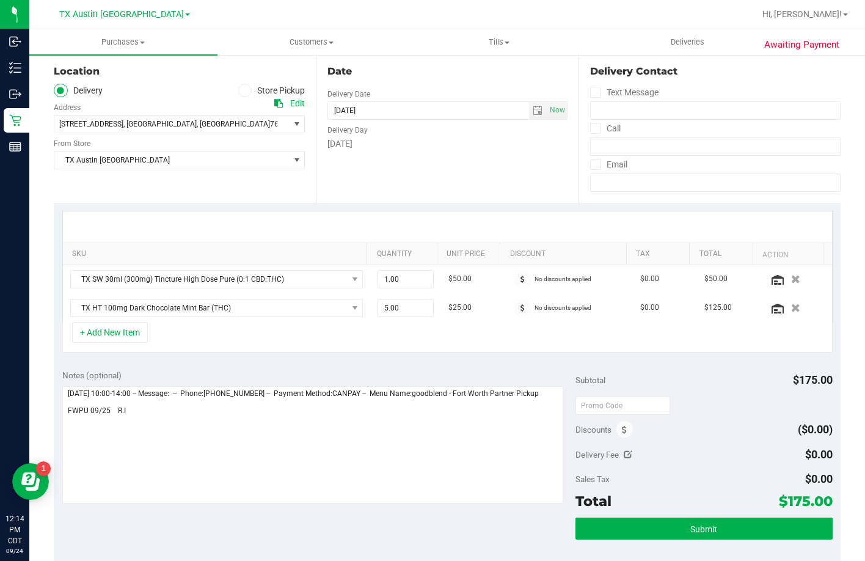
scroll to position [122, 0]
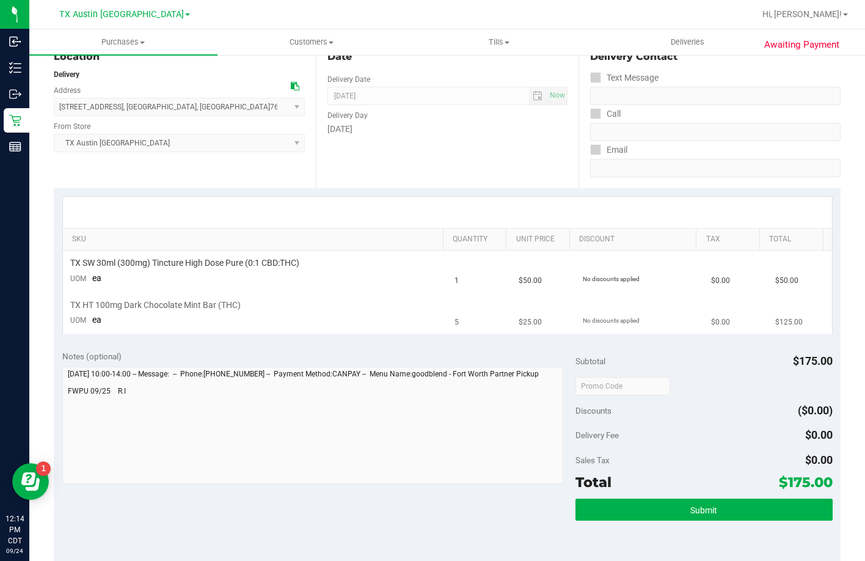
scroll to position [183, 0]
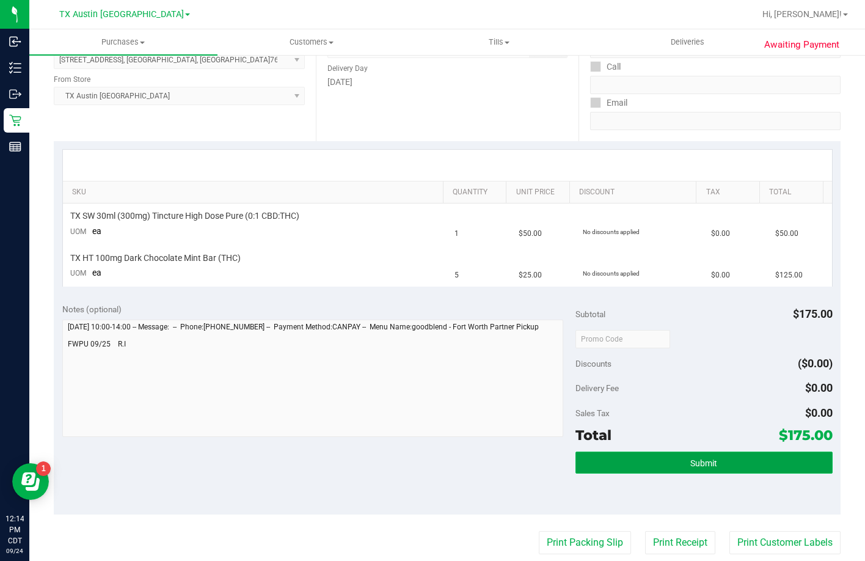
click at [691, 461] on span "Submit" at bounding box center [704, 463] width 27 height 10
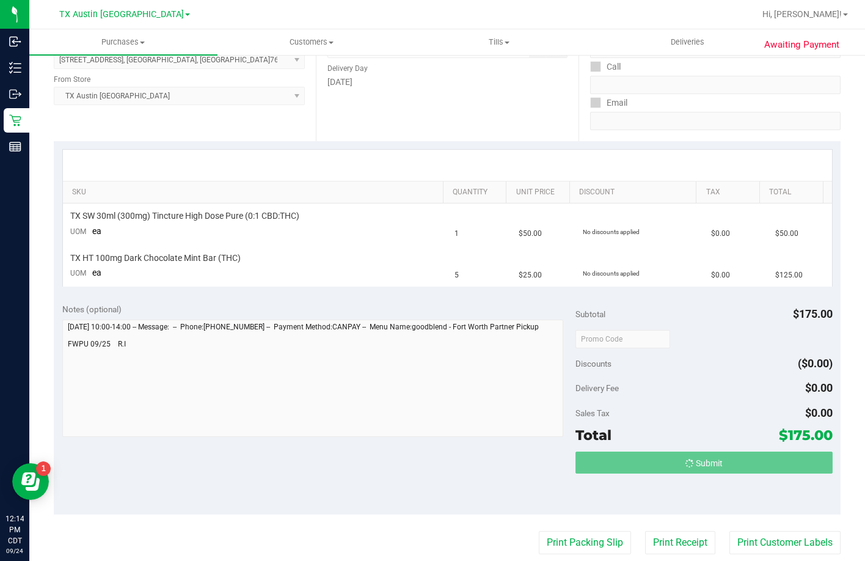
scroll to position [0, 0]
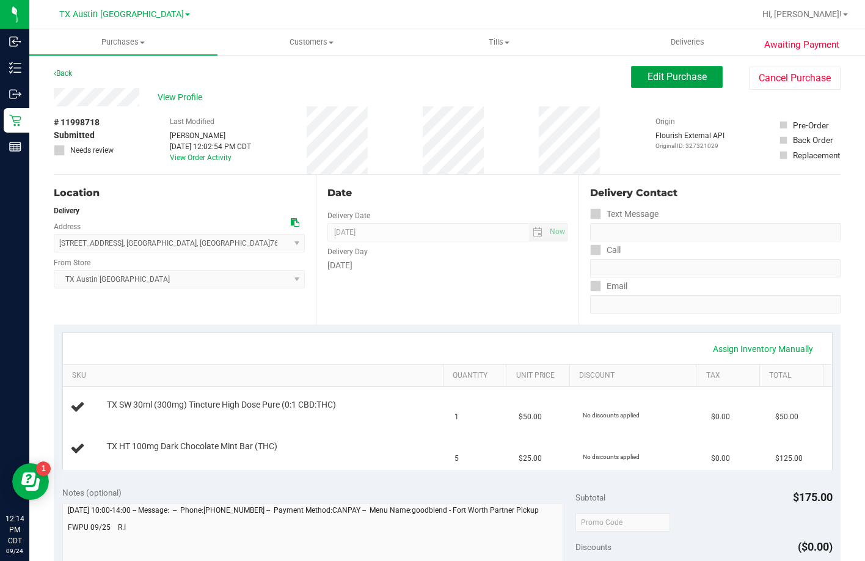
click at [648, 74] on span "Edit Purchase" at bounding box center [677, 77] width 59 height 12
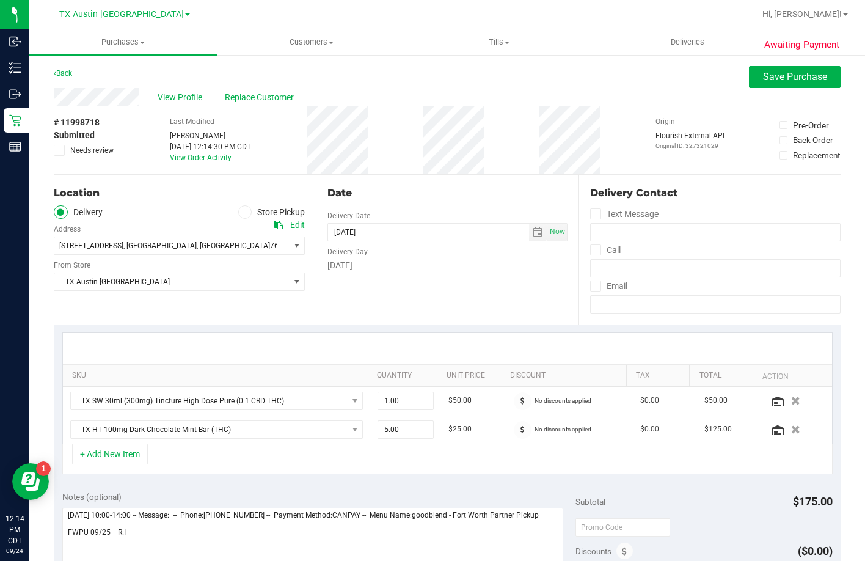
click at [189, 93] on span "View Profile" at bounding box center [182, 97] width 49 height 13
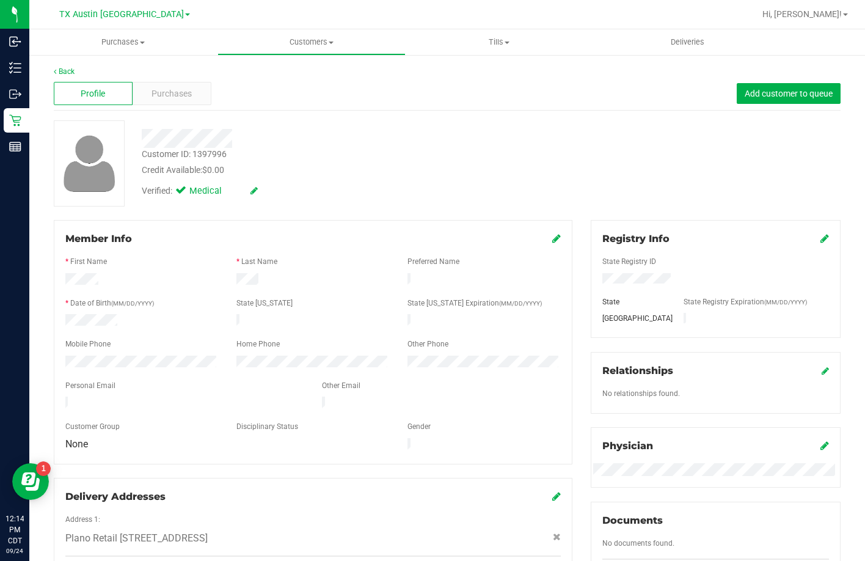
drag, startPoint x: 159, startPoint y: 395, endPoint x: 63, endPoint y: 398, distance: 96.6
click at [63, 398] on div at bounding box center [184, 404] width 257 height 15
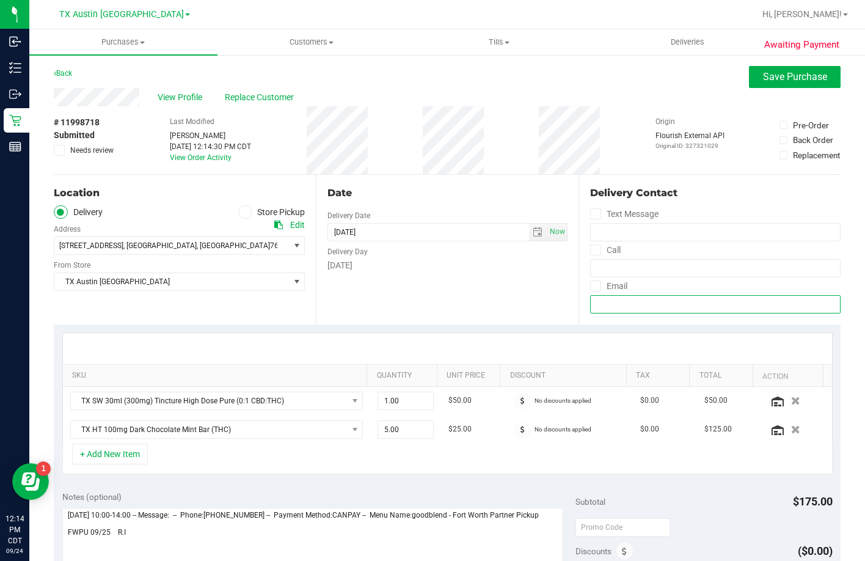
click at [622, 297] on input "email" at bounding box center [715, 304] width 251 height 18
paste input "nlatishw@yahoo.com"
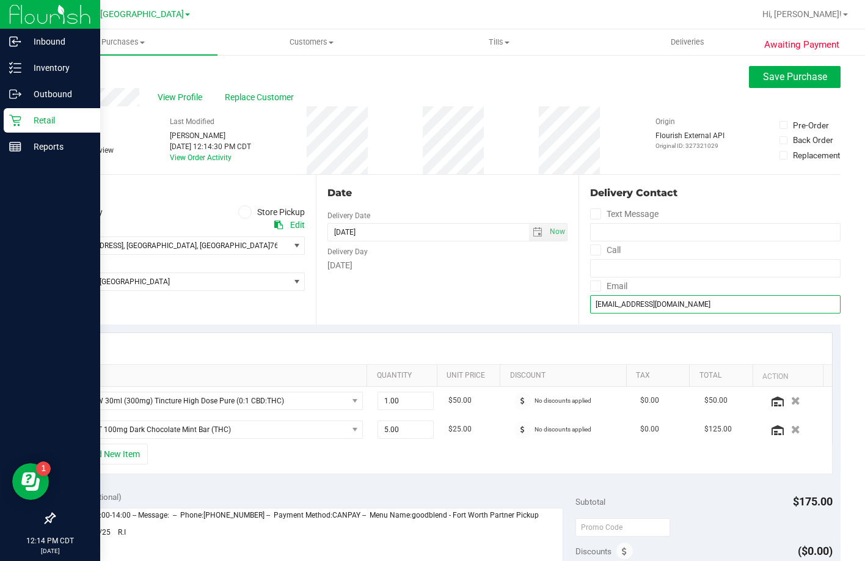
type input "nlatishw@yahoo.com"
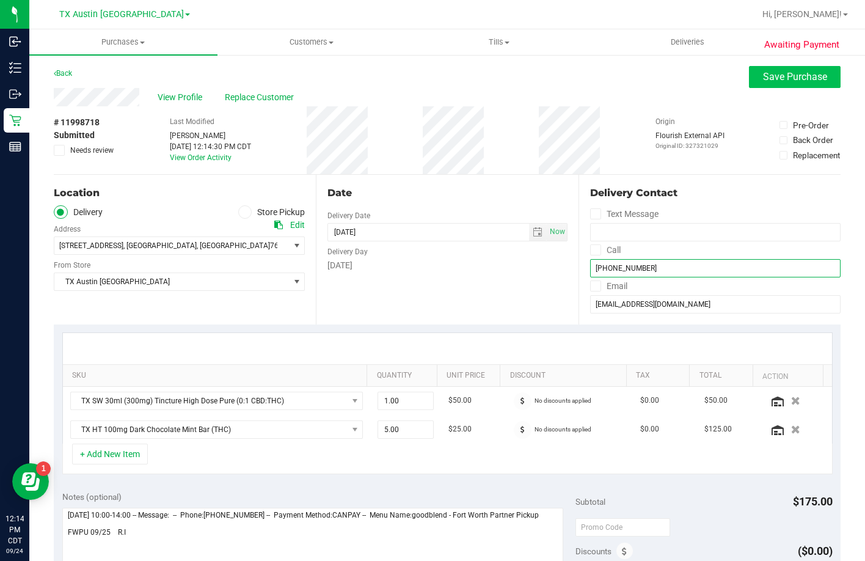
type input "(217) 722-0630"
click at [749, 75] on button "Save Purchase" at bounding box center [795, 77] width 92 height 22
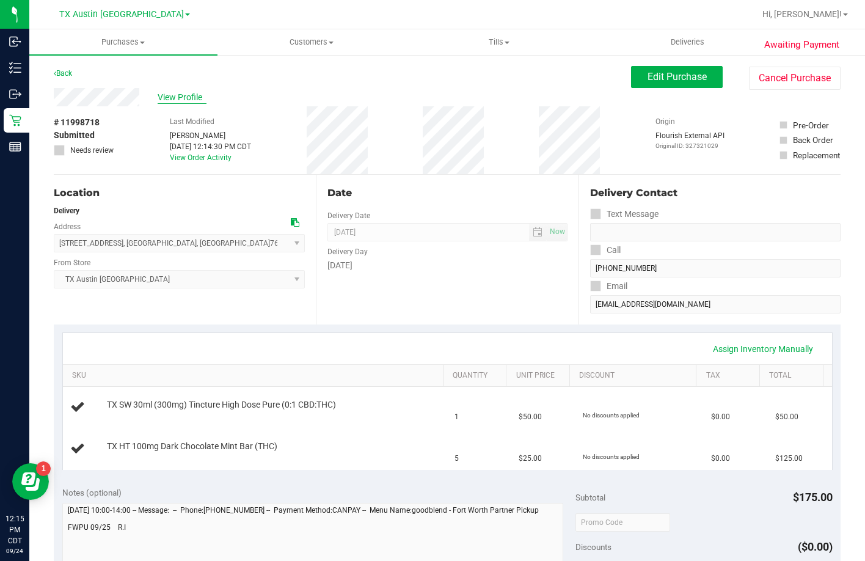
click at [190, 93] on span "View Profile" at bounding box center [182, 97] width 49 height 13
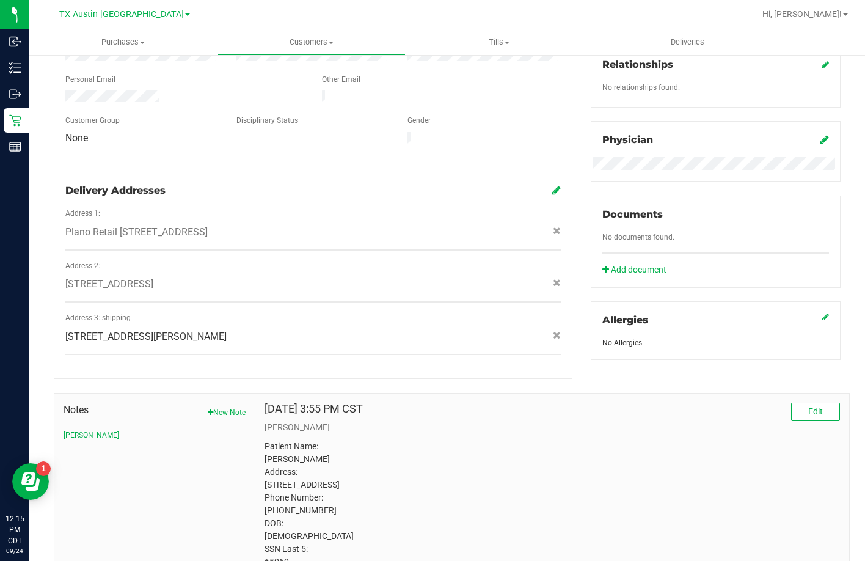
scroll to position [364, 0]
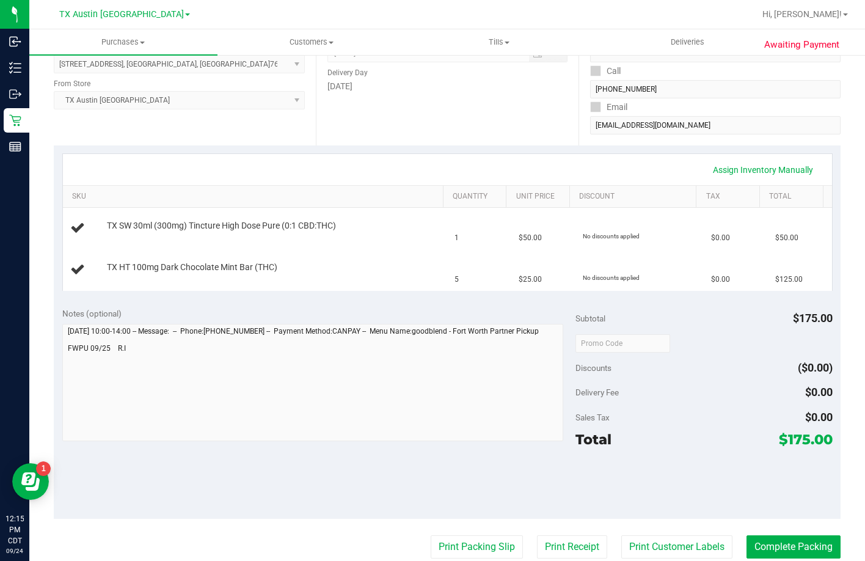
scroll to position [306, 0]
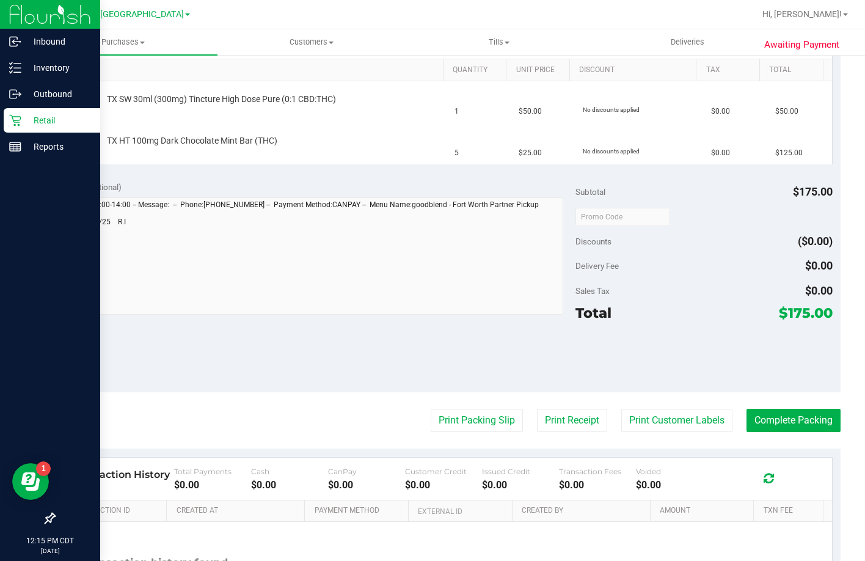
click at [21, 122] on icon at bounding box center [15, 120] width 12 height 12
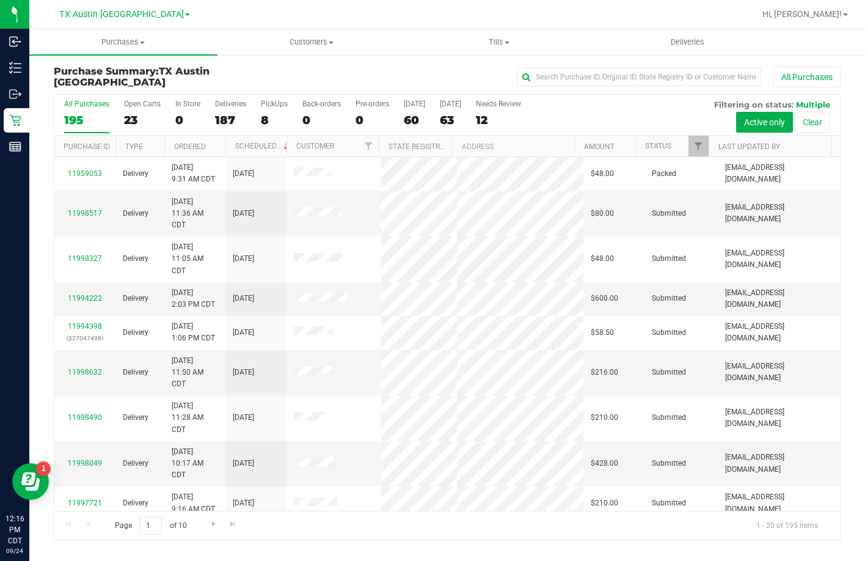
click at [254, 111] on div "All Purchases 195 Open Carts 23 In Store 0 Deliveries 187 PickUps 8 Back-orders…" at bounding box center [447, 115] width 786 height 41
click at [267, 107] on div "PickUps" at bounding box center [274, 104] width 27 height 9
click at [0, 0] on input "PickUps 8" at bounding box center [0, 0] width 0 height 0
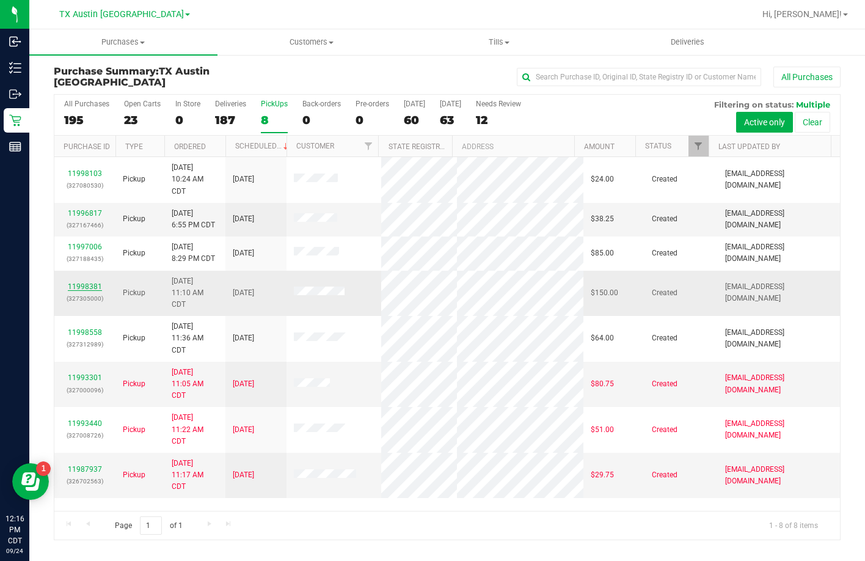
click at [91, 284] on link "11998381" at bounding box center [85, 286] width 34 height 9
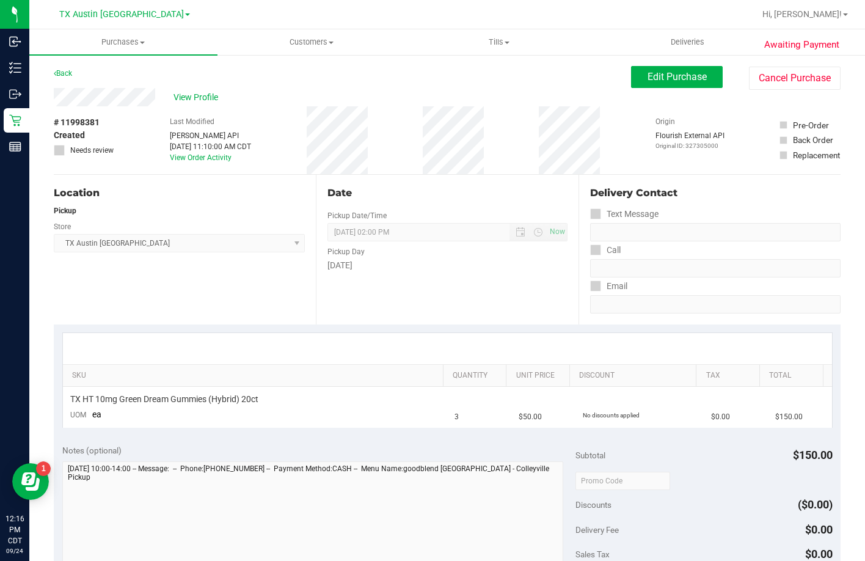
drag, startPoint x: 157, startPoint y: 94, endPoint x: 50, endPoint y: 95, distance: 106.9
click at [50, 95] on div "Awaiting Payment Back Edit Purchase Cancel Purchase View Profile # 11998381 Cre…" at bounding box center [447, 498] width 836 height 888
click at [653, 79] on span "Edit Purchase" at bounding box center [677, 77] width 59 height 12
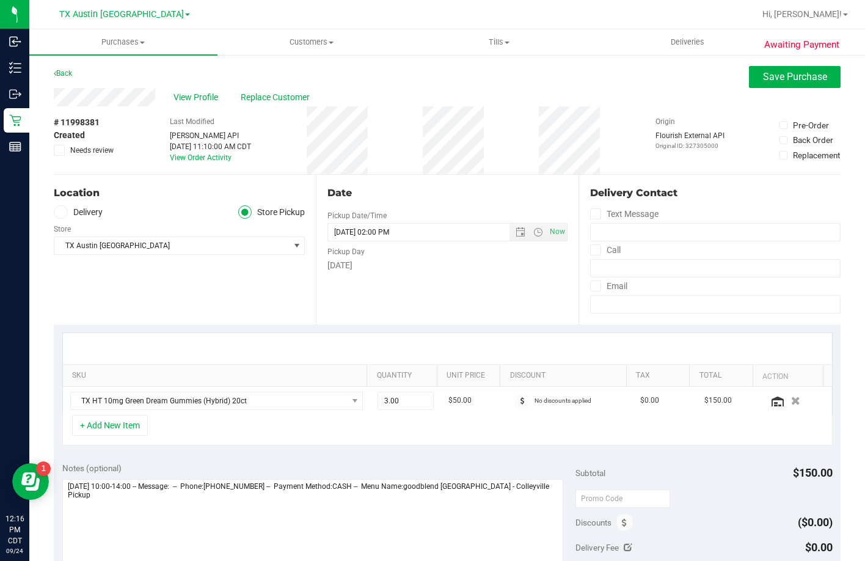
click at [96, 208] on label "Delivery" at bounding box center [78, 212] width 49 height 14
click at [0, 0] on input "Delivery" at bounding box center [0, 0] width 0 height 0
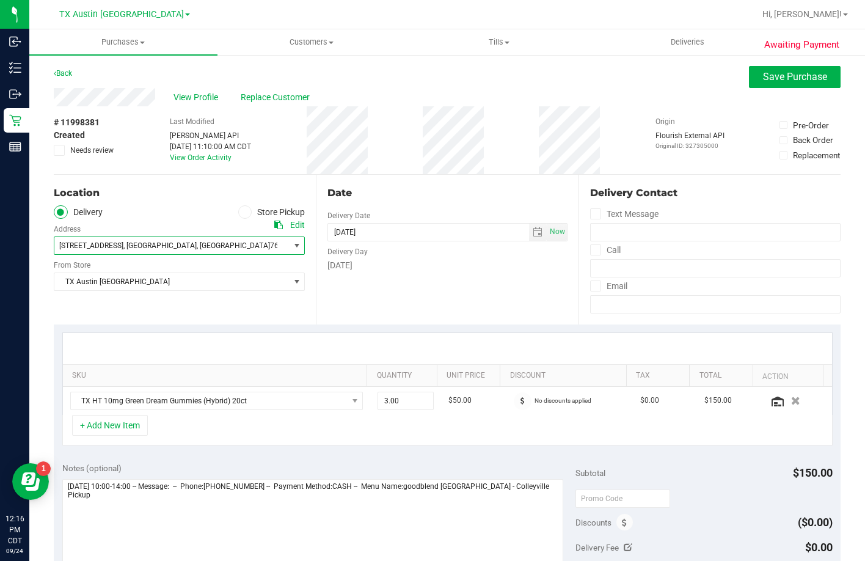
click at [137, 249] on span ", Fort Worth" at bounding box center [159, 245] width 73 height 9
click at [139, 247] on span ", Fort Worth" at bounding box center [159, 245] width 73 height 9
click at [198, 91] on span "View Profile" at bounding box center [198, 97] width 49 height 13
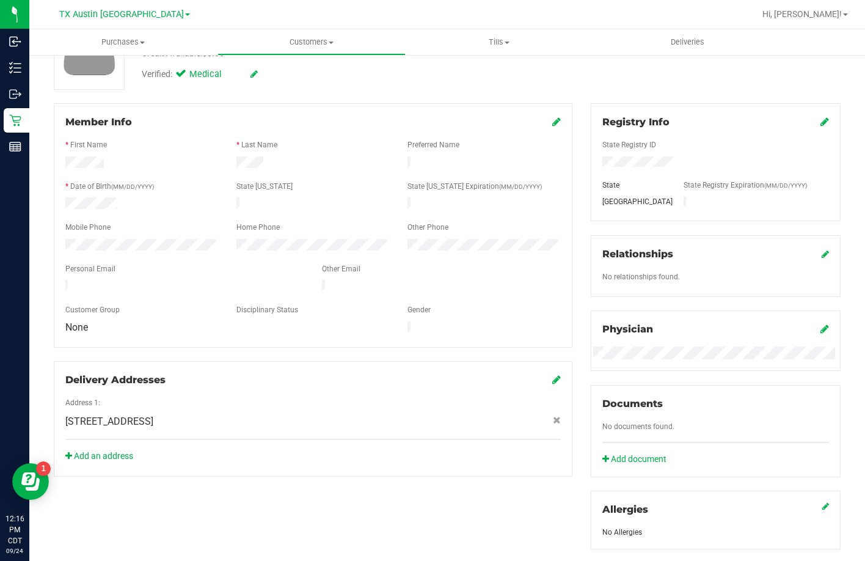
scroll to position [244, 0]
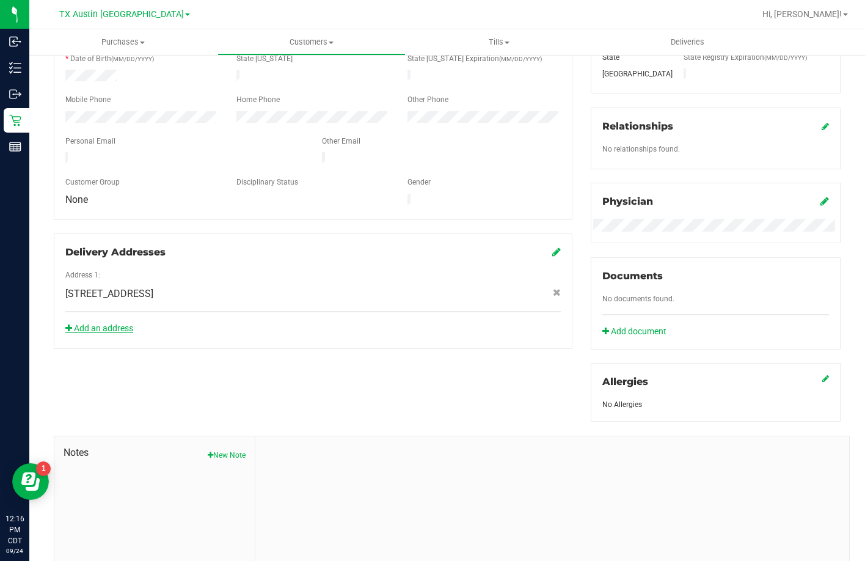
click at [108, 323] on link "Add an address" at bounding box center [99, 328] width 68 height 10
click at [229, 450] on button "New Note" at bounding box center [227, 455] width 38 height 11
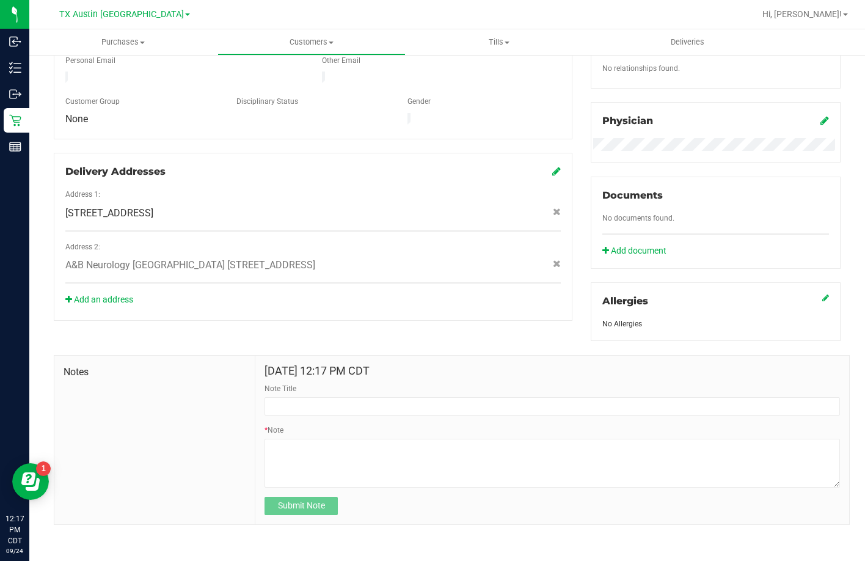
scroll to position [328, 0]
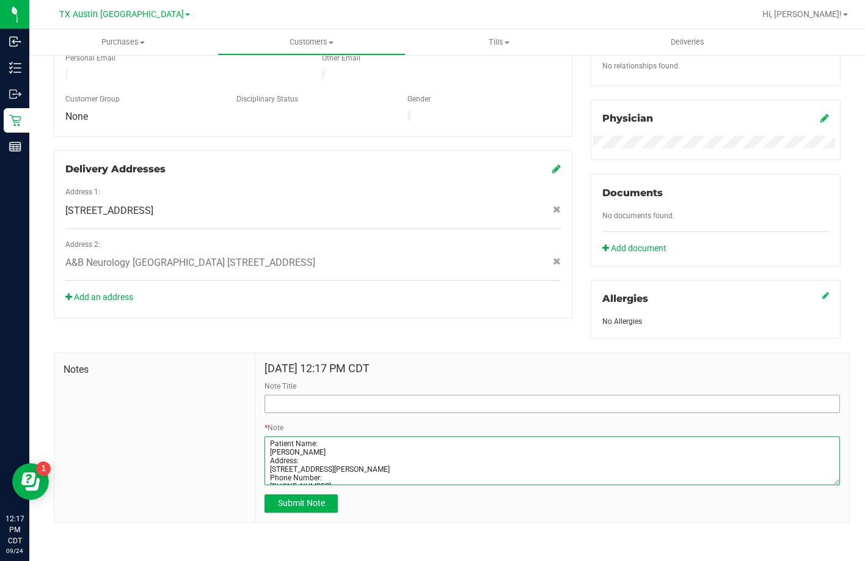
type textarea "Patient Name: Shannon Calvin Address: 3620 DAWN DR NORTH RICHLAND HILLs, TX, 76…"
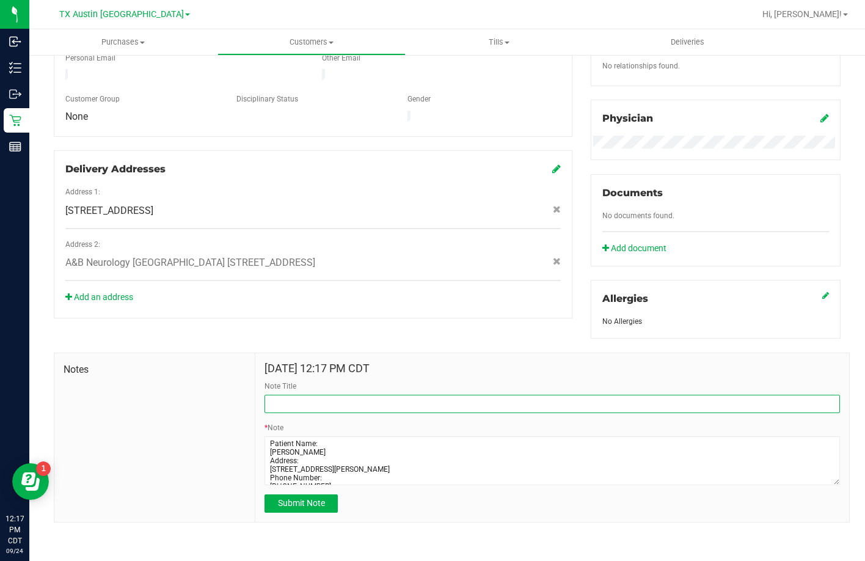
click at [423, 395] on input "Note Title" at bounding box center [553, 404] width 576 height 18
type input "CURT Profile"
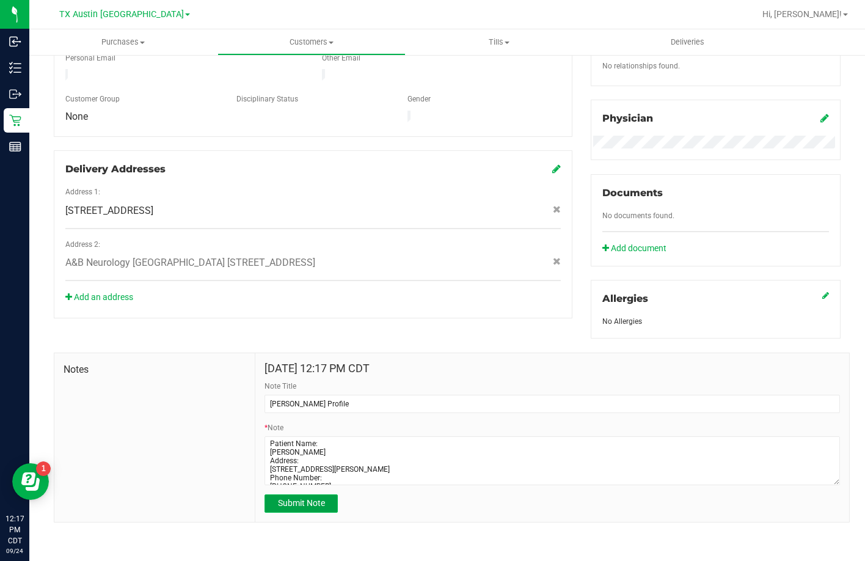
click at [320, 499] on span "Submit Note" at bounding box center [301, 503] width 47 height 10
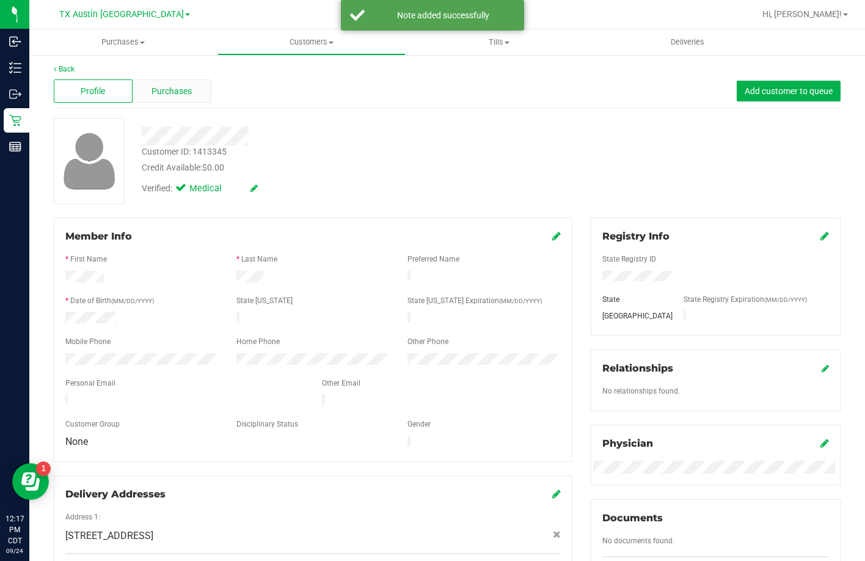
scroll to position [0, 0]
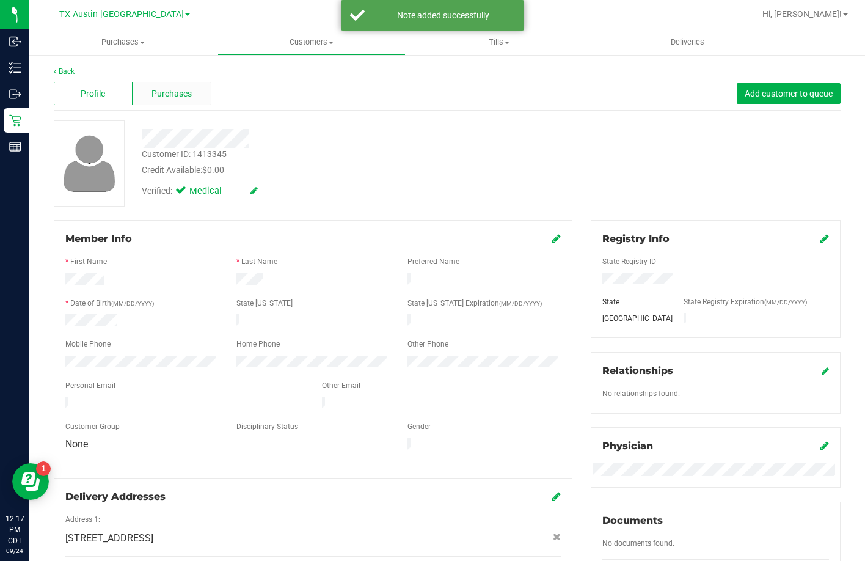
click at [197, 82] on div "Purchases" at bounding box center [172, 93] width 79 height 23
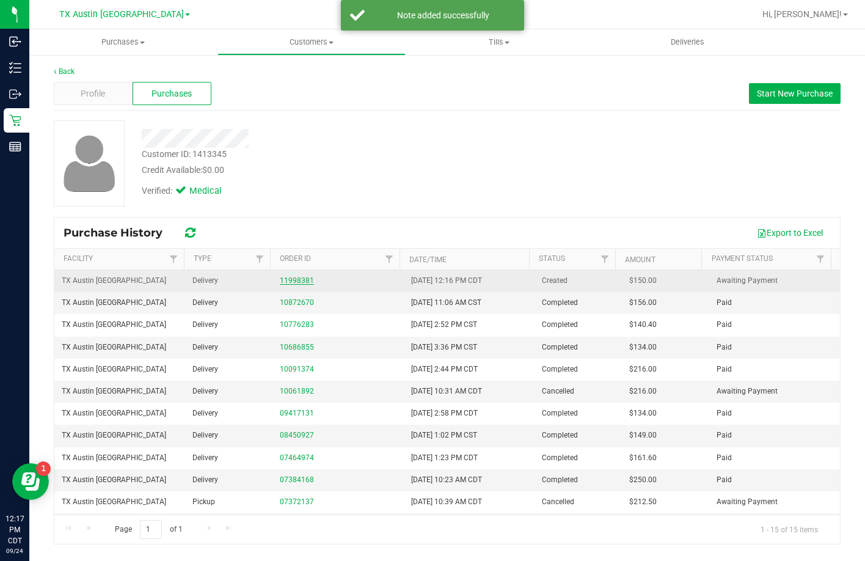
click at [294, 279] on link "11998381" at bounding box center [297, 280] width 34 height 9
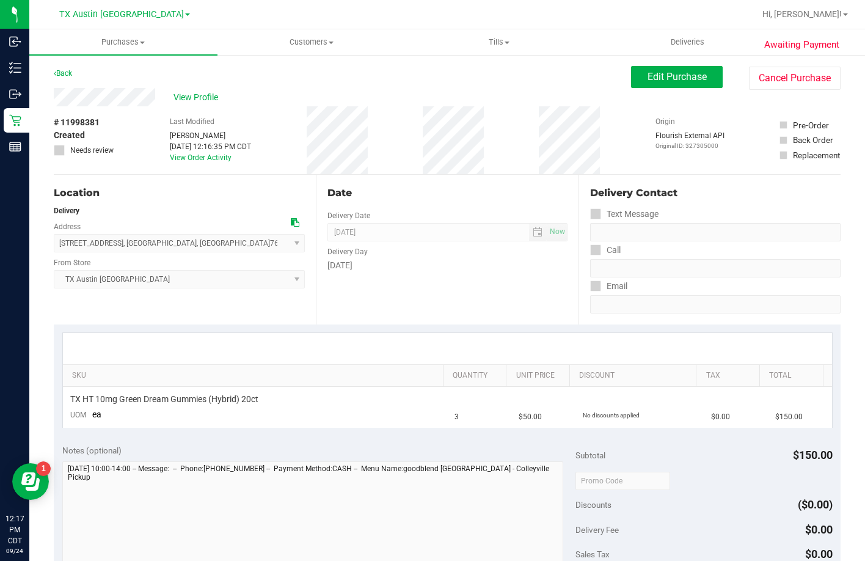
click at [188, 90] on div "View Profile" at bounding box center [342, 97] width 577 height 18
click at [191, 98] on span "View Profile" at bounding box center [198, 97] width 49 height 13
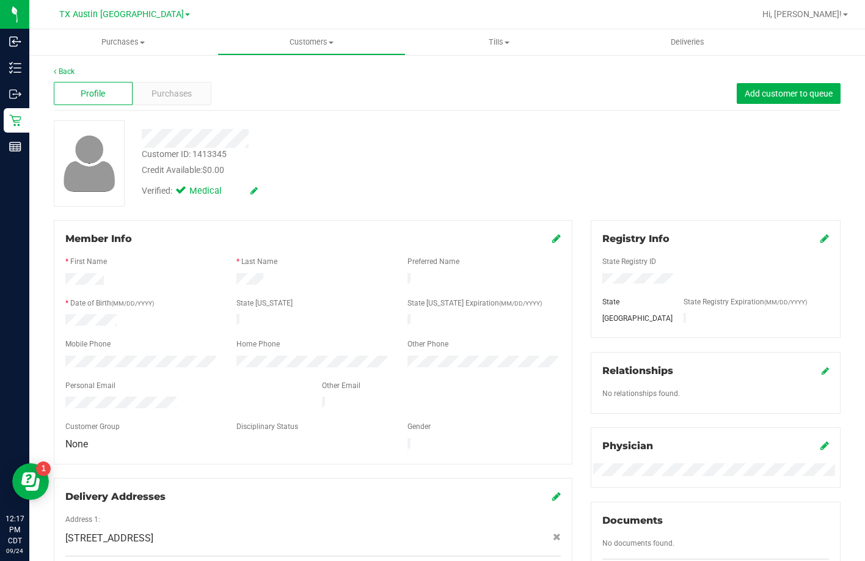
drag, startPoint x: 185, startPoint y: 391, endPoint x: 65, endPoint y: 401, distance: 120.2
click at [65, 401] on div at bounding box center [184, 404] width 257 height 15
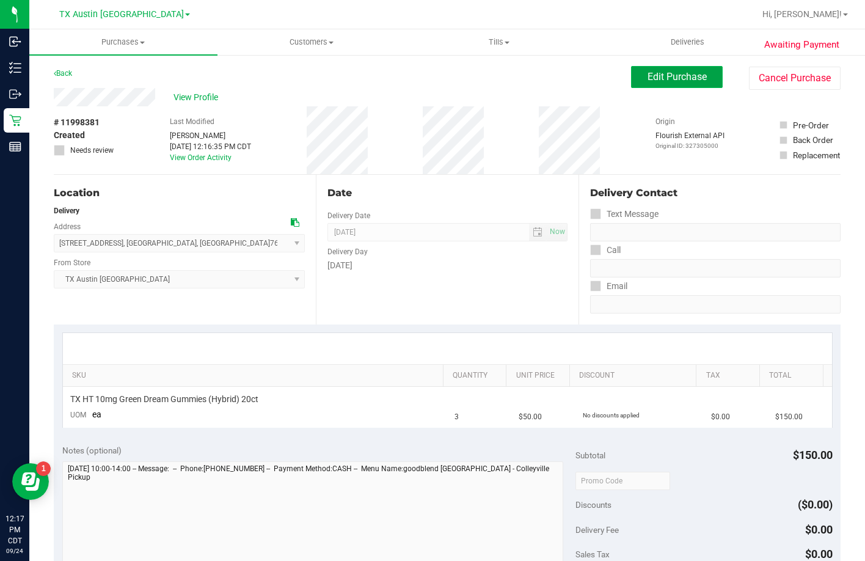
click at [677, 86] on button "Edit Purchase" at bounding box center [677, 77] width 92 height 22
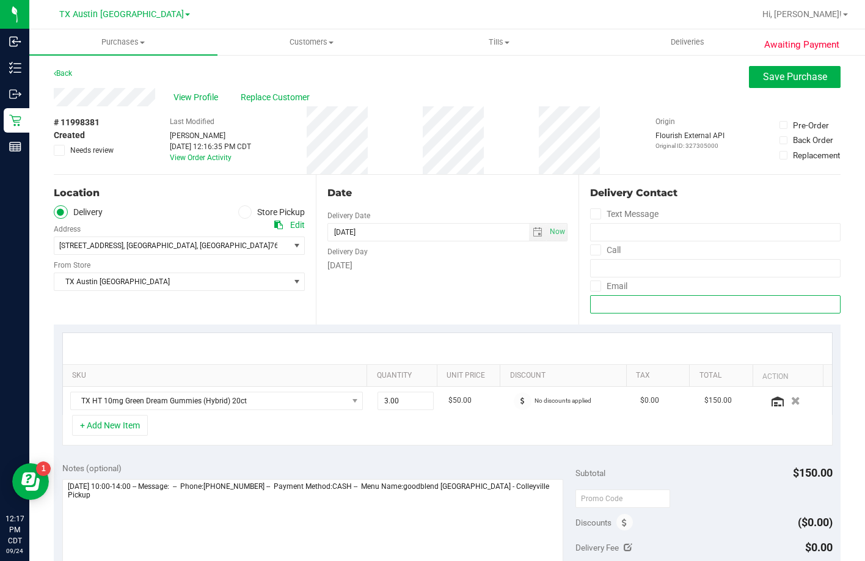
click at [616, 307] on input "email" at bounding box center [715, 304] width 251 height 18
paste input "calvin_renee@yahoo.com"
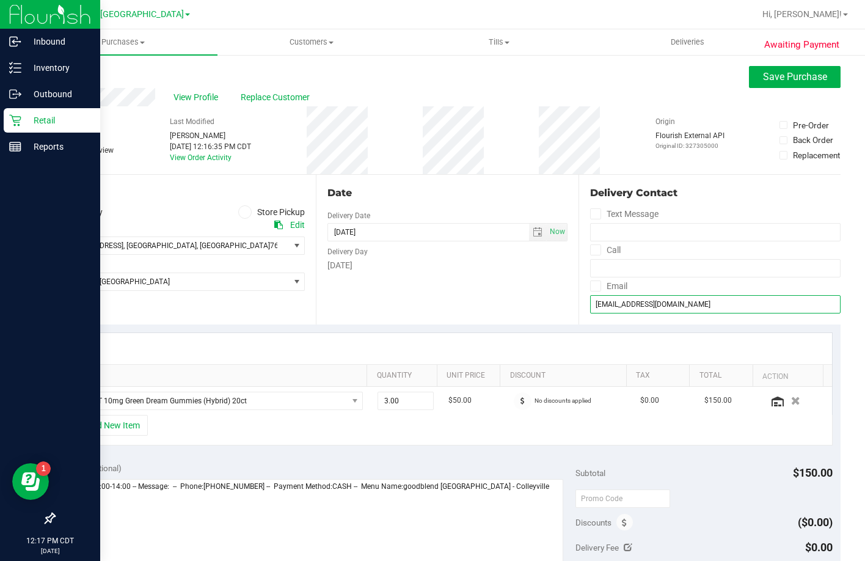
type input "calvin_renee@yahoo.com"
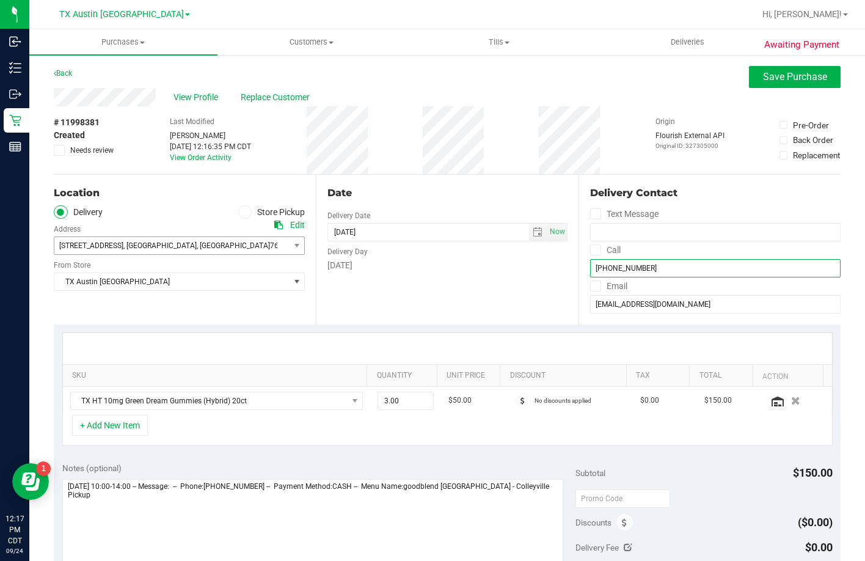
type input "(817) 217-3027"
click at [150, 241] on span ", Fort Worth" at bounding box center [159, 245] width 73 height 9
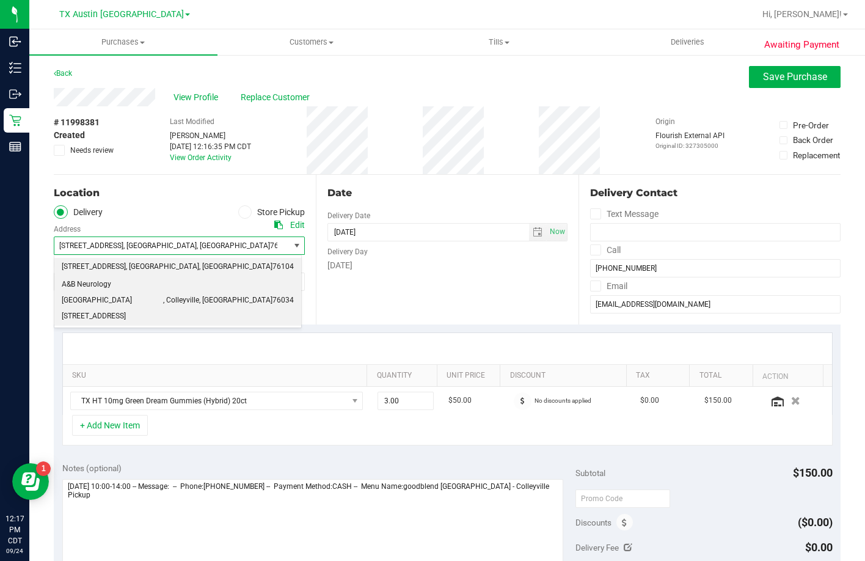
click at [112, 296] on span "A&B Neurology Fort Worth 6213 Colleyville Blvd Suite 100" at bounding box center [112, 300] width 101 height 47
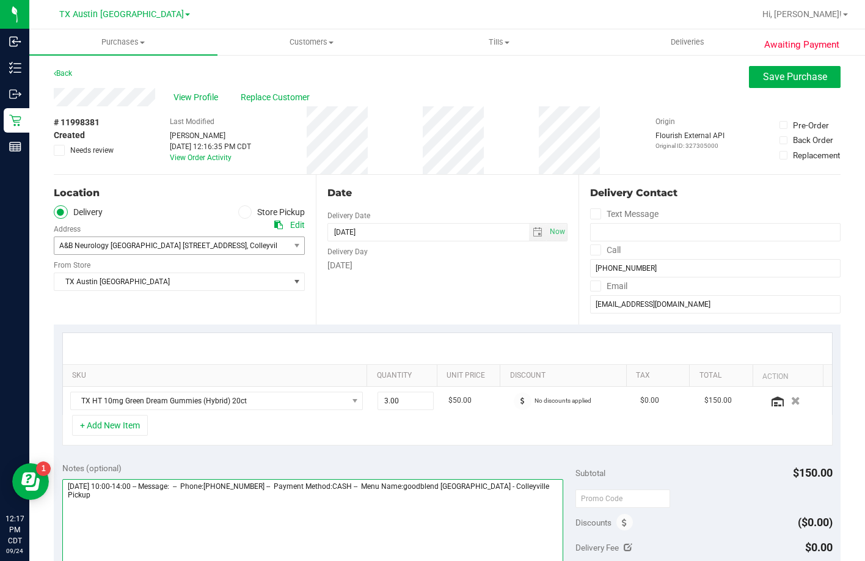
click at [535, 496] on textarea at bounding box center [313, 537] width 502 height 117
type textarea "Friday 09/26/2025 10:00-14:00 -- Message: -- Phone:8172173027 -- Payment Method…"
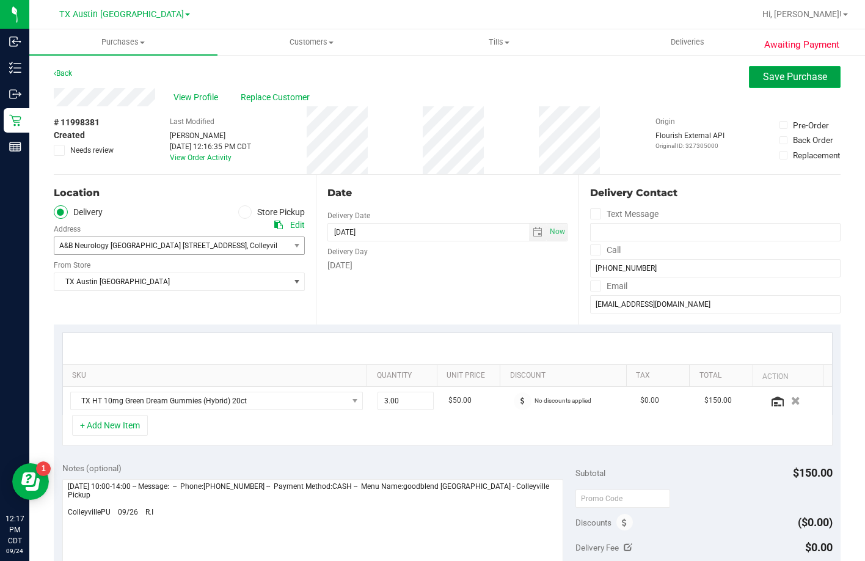
click at [777, 72] on span "Save Purchase" at bounding box center [795, 77] width 64 height 12
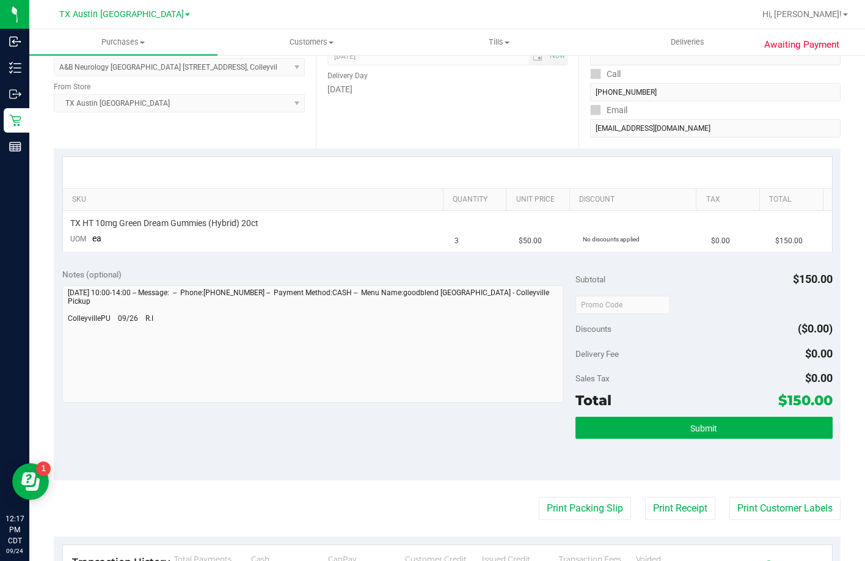
scroll to position [183, 0]
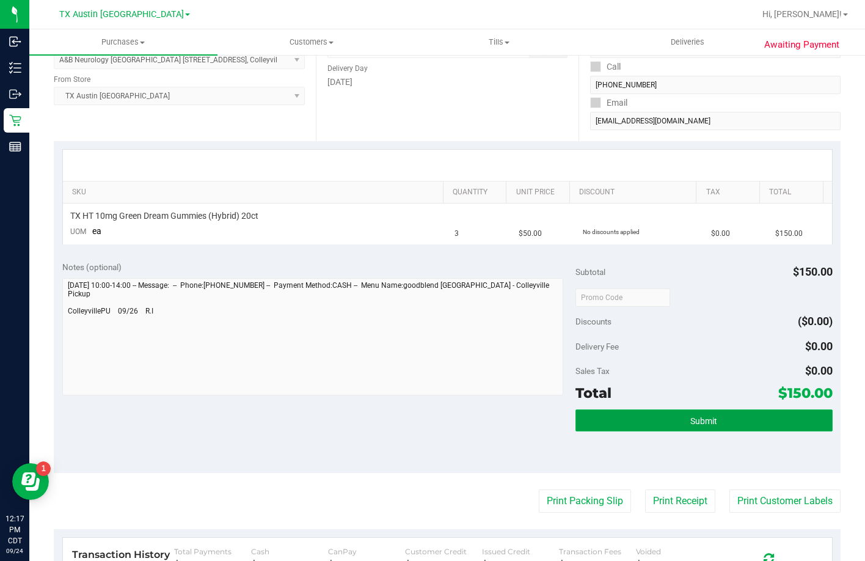
click at [609, 421] on button "Submit" at bounding box center [704, 420] width 257 height 22
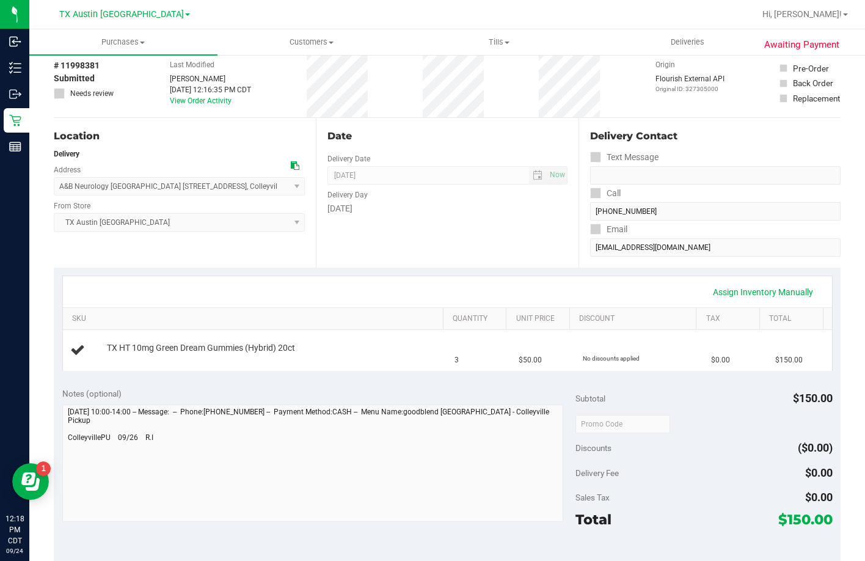
scroll to position [122, 0]
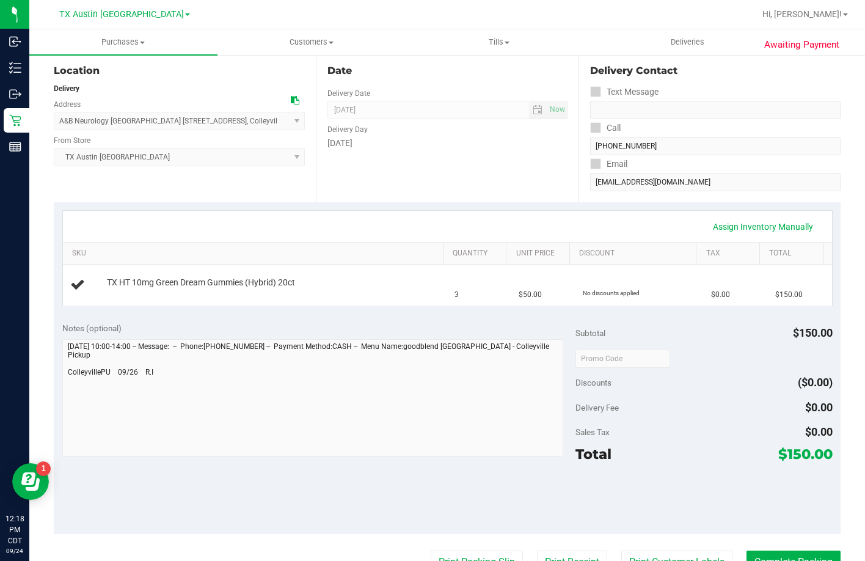
click at [296, 311] on div "Assign Inventory Manually SKU Quantity Unit Price Discount Tax Total TX HT 10mg…" at bounding box center [447, 258] width 787 height 112
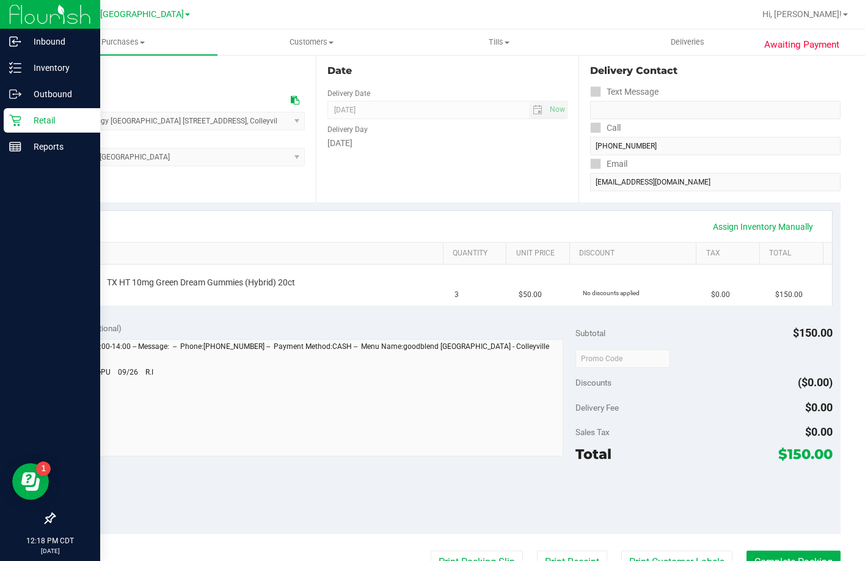
click at [13, 117] on icon at bounding box center [15, 121] width 12 height 12
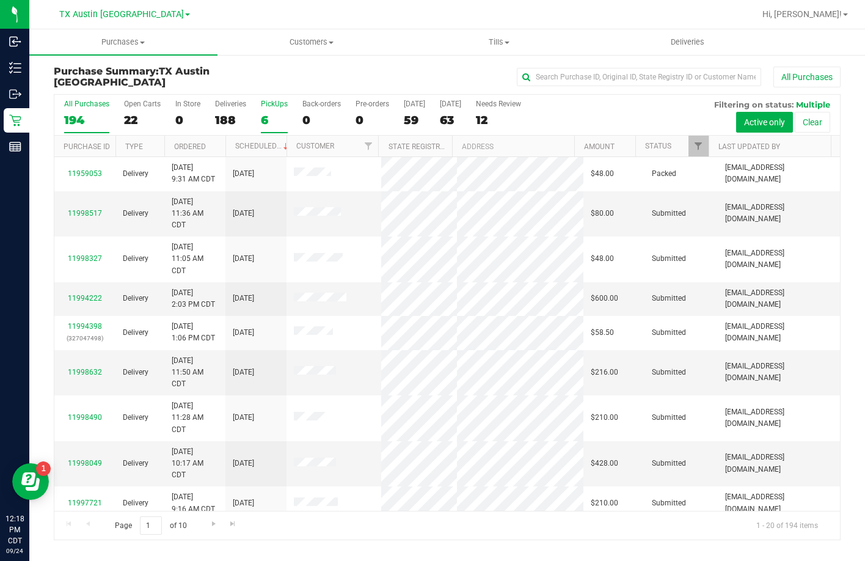
click at [283, 109] on label "PickUps 6" at bounding box center [274, 117] width 27 height 34
click at [0, 0] on input "PickUps 6" at bounding box center [0, 0] width 0 height 0
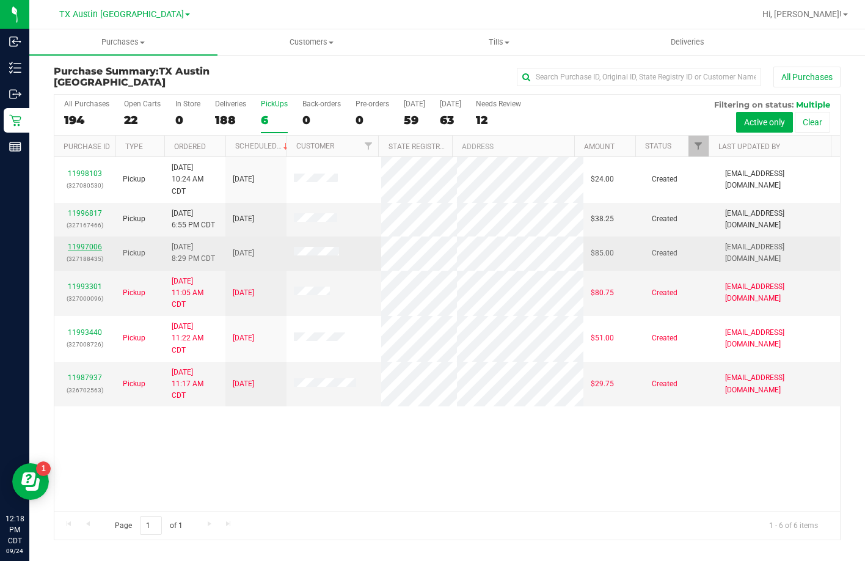
click at [95, 244] on link "11997006" at bounding box center [85, 247] width 34 height 9
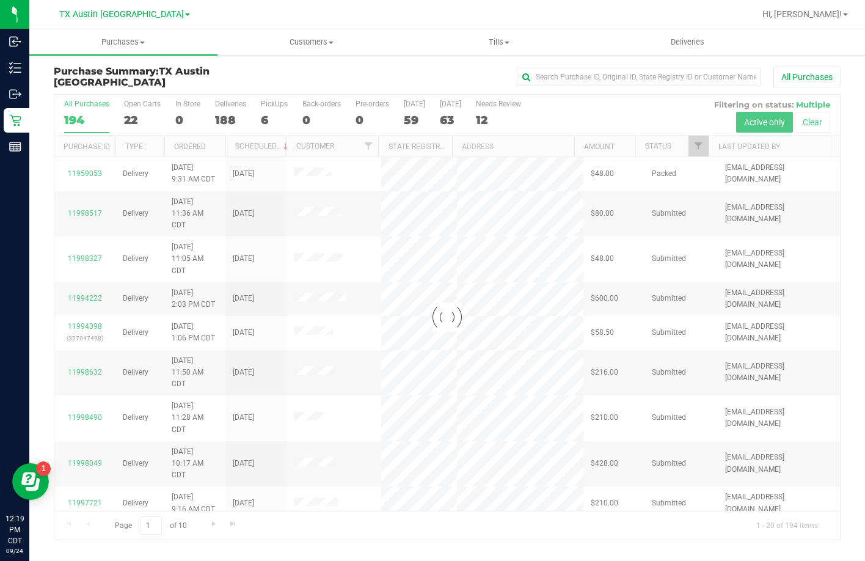
click at [274, 123] on div at bounding box center [447, 317] width 786 height 445
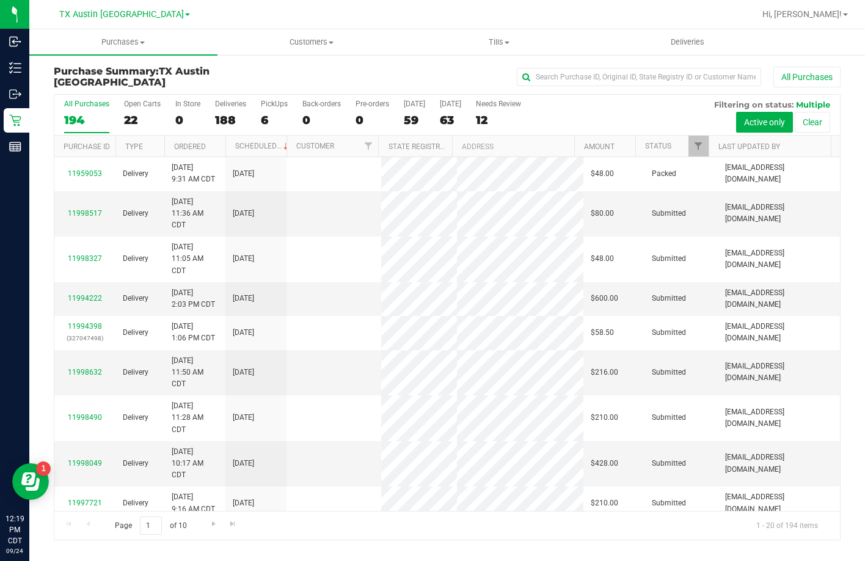
click at [274, 123] on div "6" at bounding box center [274, 120] width 27 height 14
click at [0, 0] on input "PickUps 6" at bounding box center [0, 0] width 0 height 0
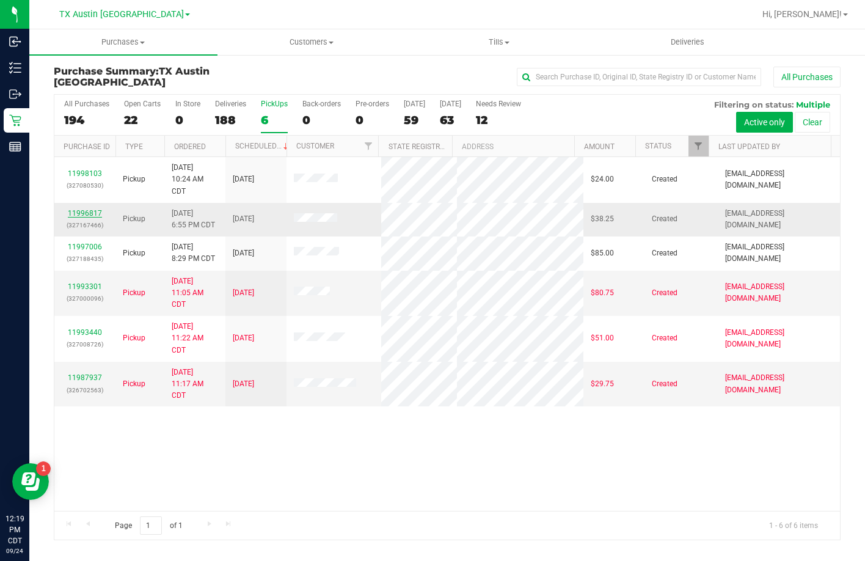
click at [84, 210] on link "11996817" at bounding box center [85, 213] width 34 height 9
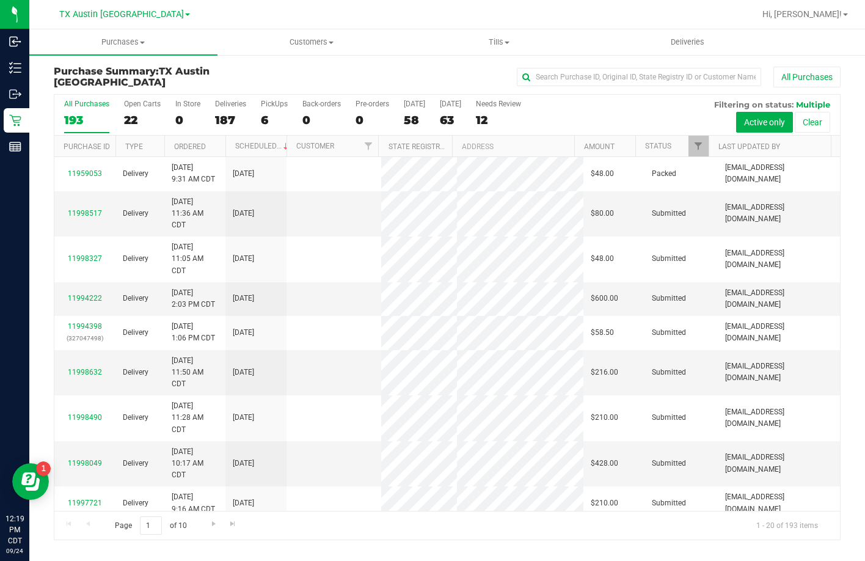
click at [268, 113] on div "6" at bounding box center [274, 120] width 27 height 14
click at [0, 0] on input "PickUps 6" at bounding box center [0, 0] width 0 height 0
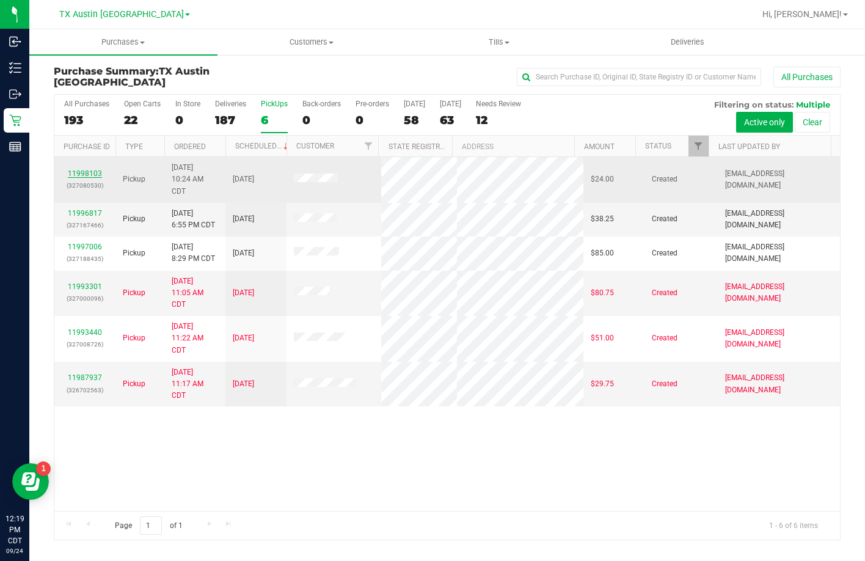
click at [74, 170] on link "11998103" at bounding box center [85, 173] width 34 height 9
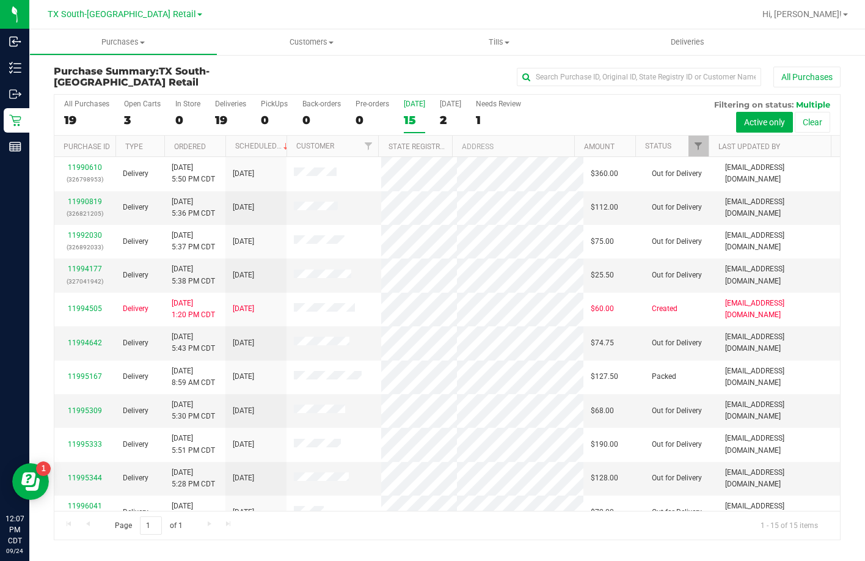
click at [412, 108] on label "[DATE] 15" at bounding box center [414, 117] width 21 height 34
click at [0, 0] on input "[DATE] 15" at bounding box center [0, 0] width 0 height 0
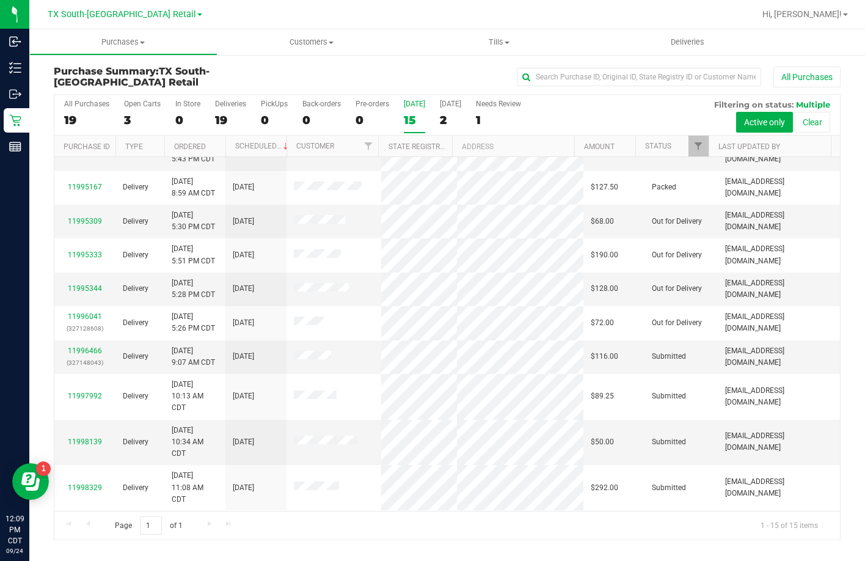
scroll to position [236, 0]
click at [75, 346] on link "11996466" at bounding box center [85, 350] width 34 height 9
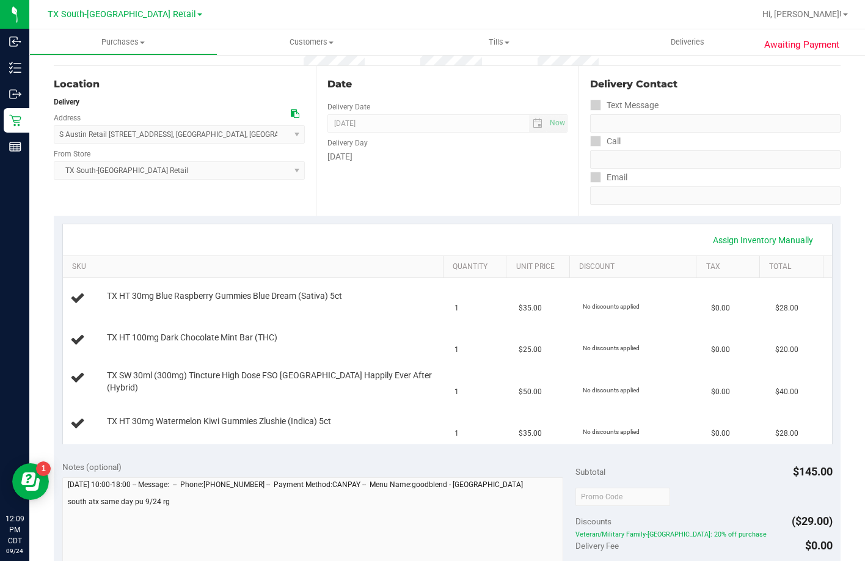
scroll to position [122, 0]
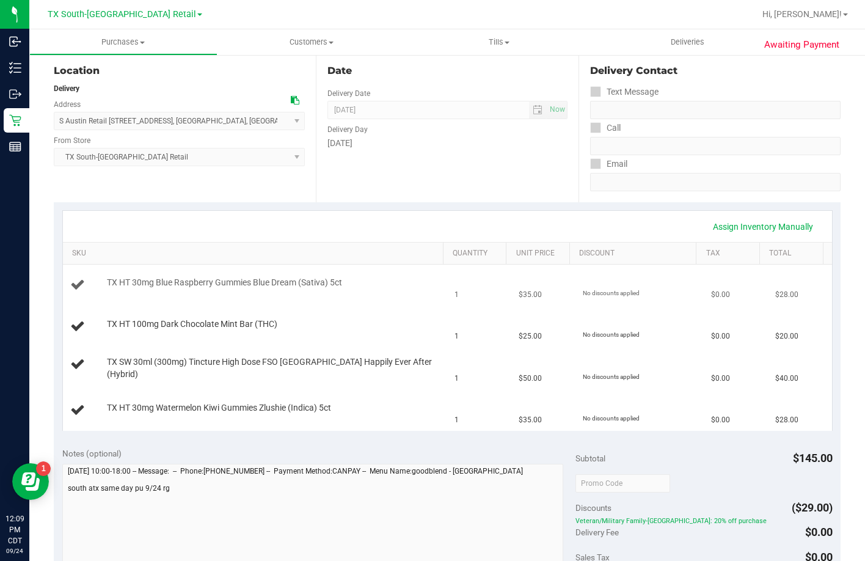
click at [280, 288] on span "TX HT 30mg Blue Raspberry Gummies Blue Dream (Sativa) 5ct" at bounding box center [224, 283] width 235 height 12
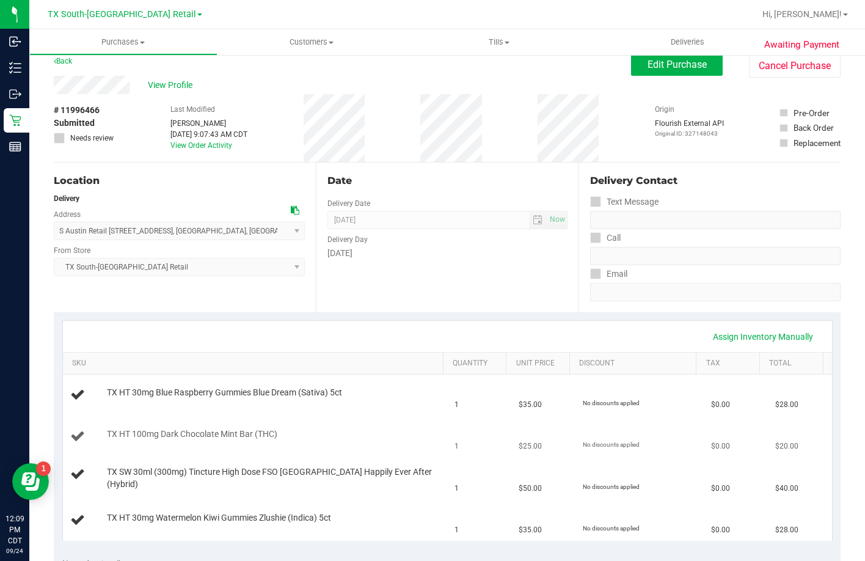
scroll to position [0, 0]
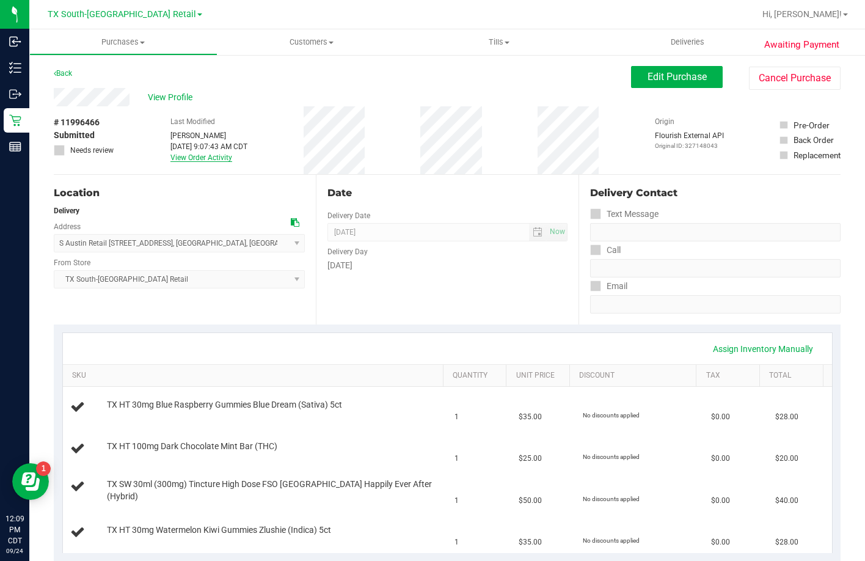
click at [206, 154] on link "View Order Activity" at bounding box center [201, 157] width 62 height 9
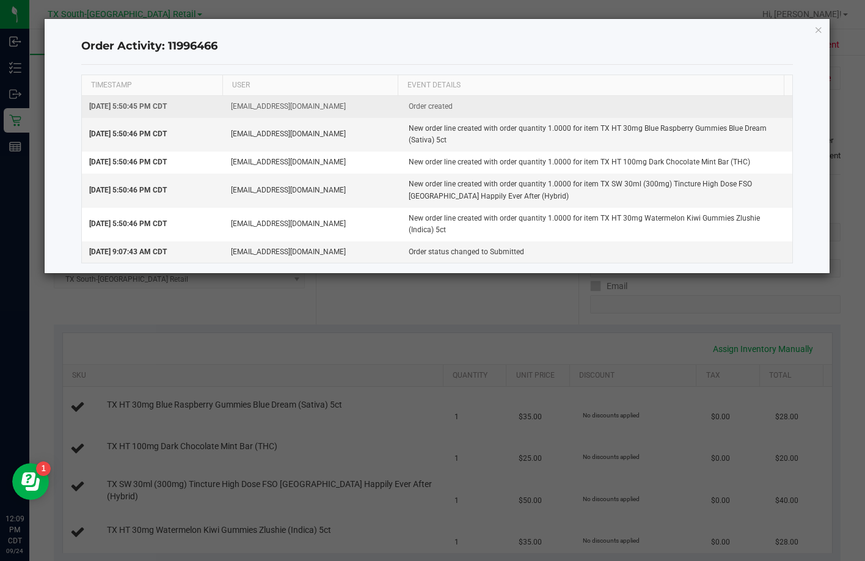
drag, startPoint x: 135, startPoint y: 107, endPoint x: 194, endPoint y: 106, distance: 58.7
click at [194, 106] on td "[DATE] 5:50:45 PM CDT" at bounding box center [153, 107] width 142 height 22
click at [194, 108] on td "[DATE] 5:50:45 PM CDT" at bounding box center [153, 107] width 142 height 22
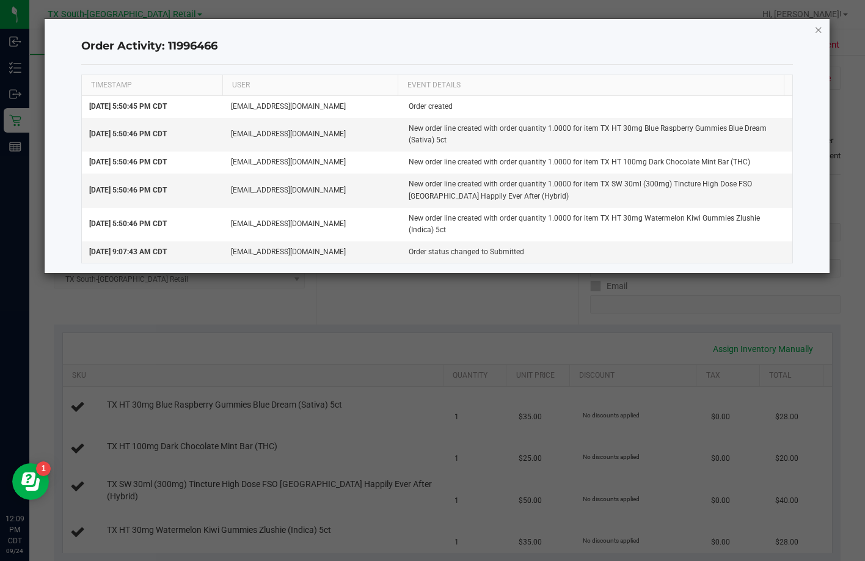
click at [815, 32] on icon "button" at bounding box center [819, 29] width 9 height 15
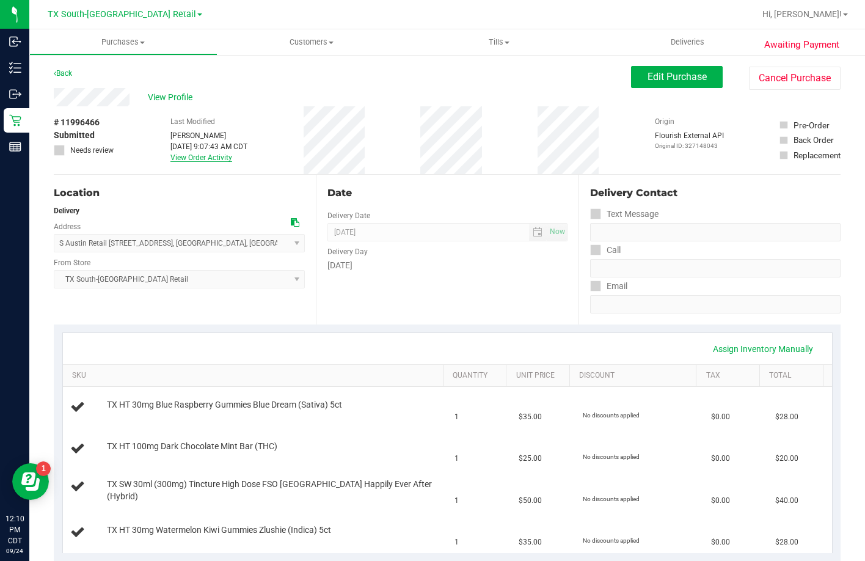
click at [213, 161] on link "View Order Activity" at bounding box center [201, 157] width 62 height 9
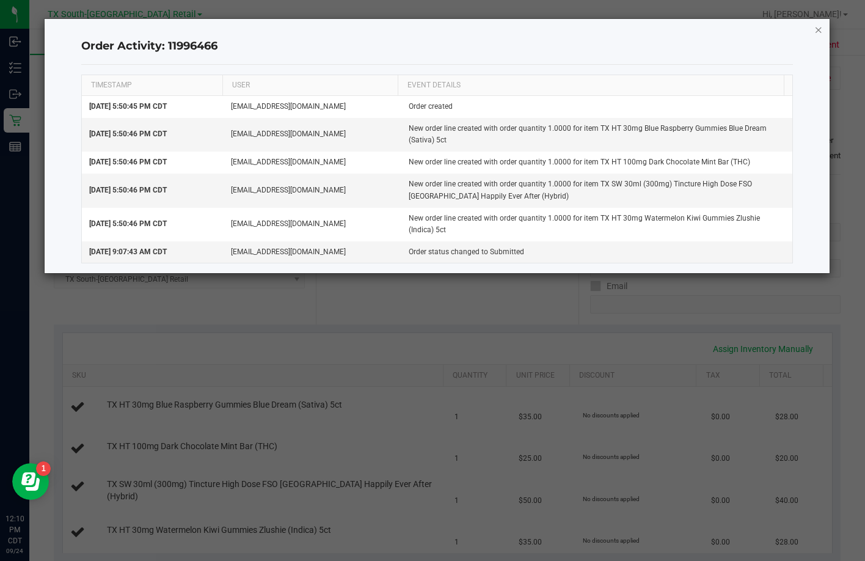
click at [820, 26] on icon "button" at bounding box center [819, 29] width 9 height 15
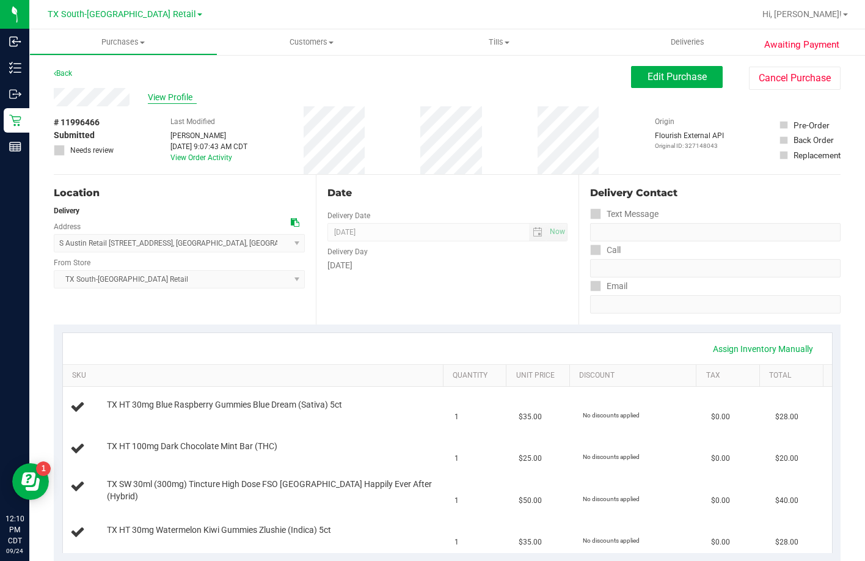
click at [150, 100] on span "View Profile" at bounding box center [172, 97] width 49 height 13
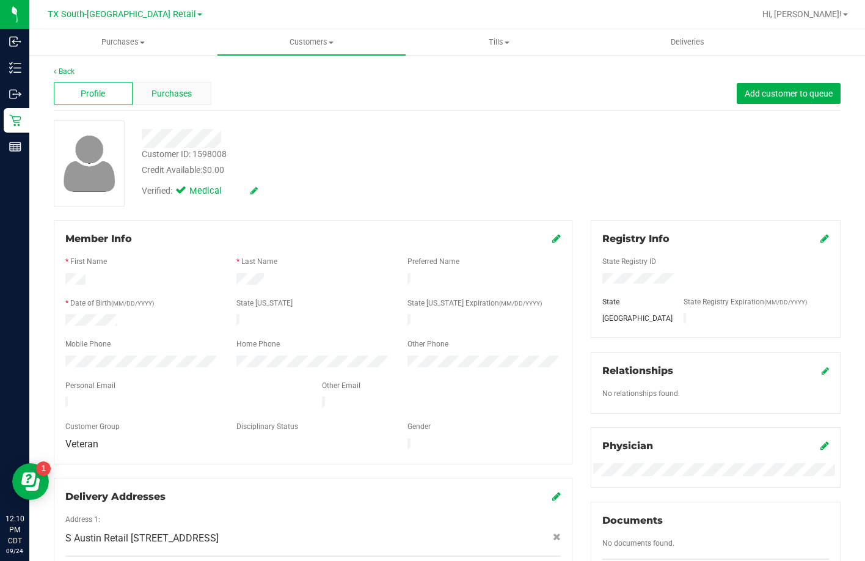
click at [152, 100] on span "Purchases" at bounding box center [172, 93] width 40 height 13
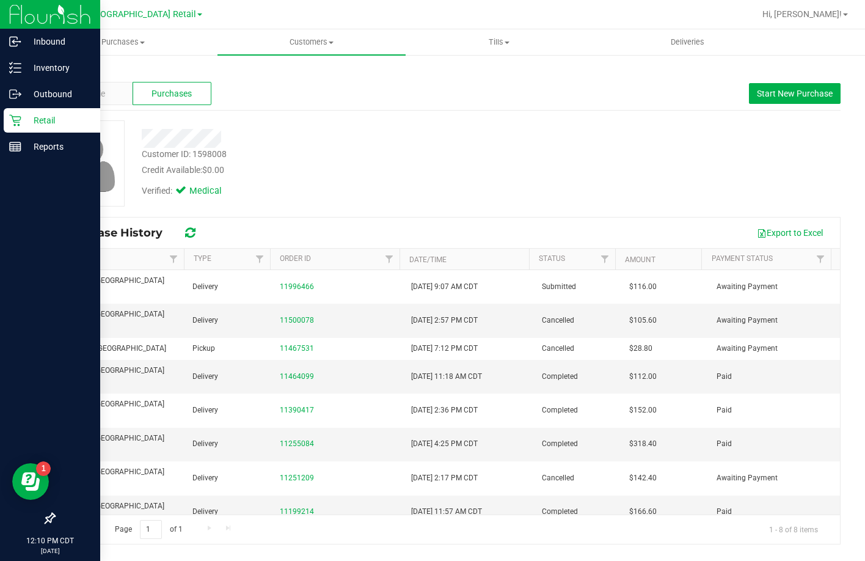
click at [18, 111] on div "Retail" at bounding box center [52, 120] width 97 height 24
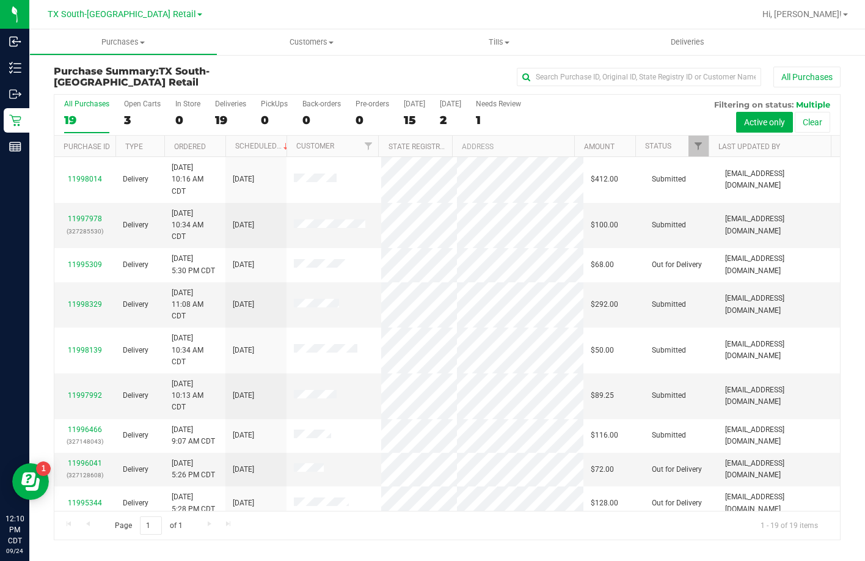
click at [397, 122] on div "All Purchases 19 Open Carts 3 In Store 0 Deliveries 19 PickUps 0 Back-orders 0 …" at bounding box center [447, 115] width 786 height 41
click at [403, 122] on div "All Purchases 19 Open Carts 3 In Store 0 Deliveries 19 PickUps 0 Back-orders 0 …" at bounding box center [447, 115] width 786 height 41
click at [416, 117] on div "15" at bounding box center [414, 120] width 21 height 14
click at [0, 0] on input "Today 15" at bounding box center [0, 0] width 0 height 0
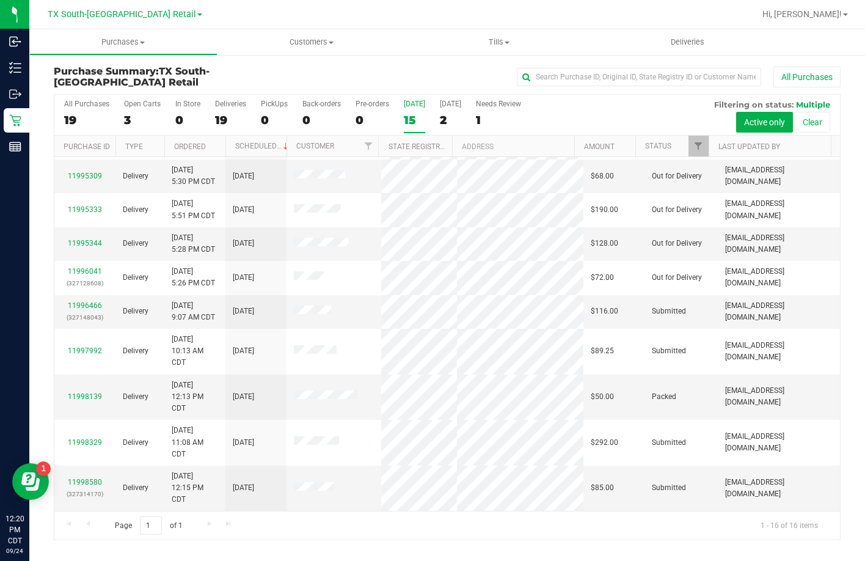
scroll to position [282, 0]
click at [419, 104] on div "[DATE]" at bounding box center [414, 104] width 21 height 9
click at [0, 0] on input "Today 15" at bounding box center [0, 0] width 0 height 0
click at [97, 478] on link "11998580" at bounding box center [85, 482] width 34 height 9
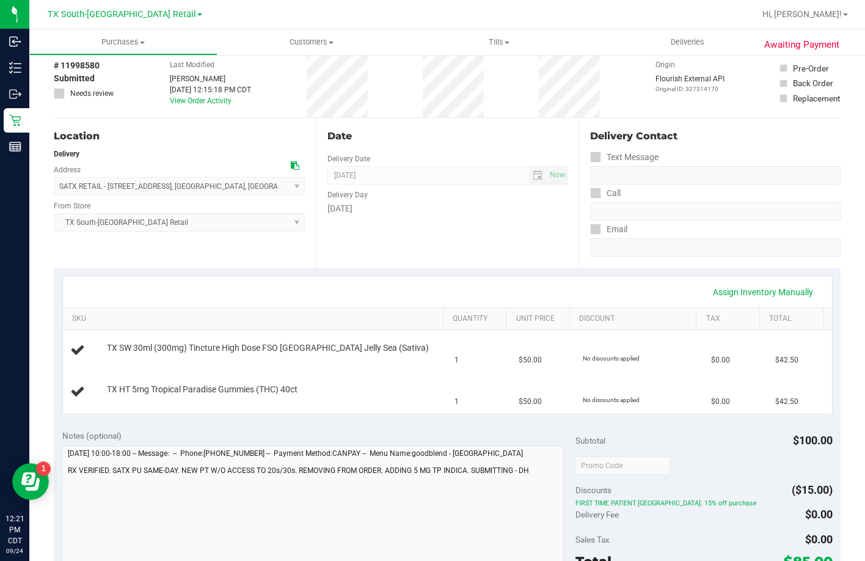
scroll to position [122, 0]
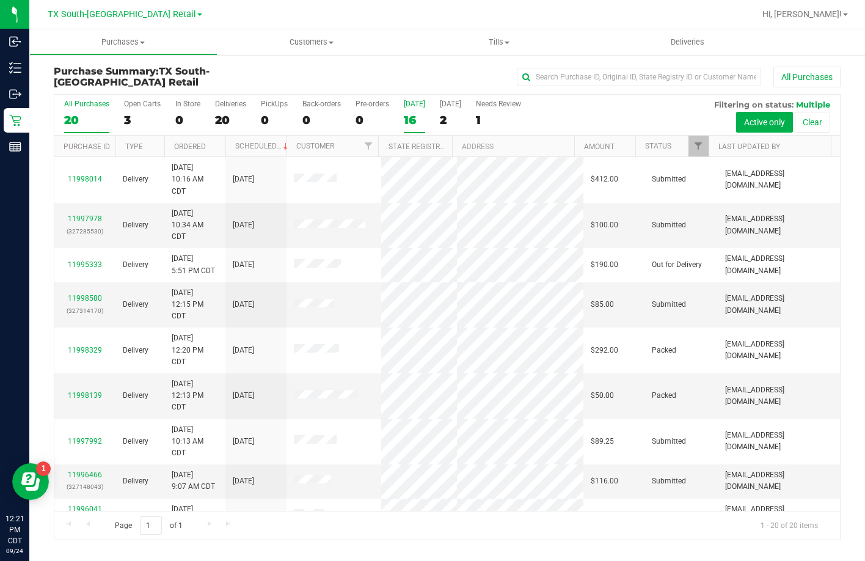
click at [420, 121] on div "16" at bounding box center [414, 120] width 21 height 14
click at [0, 0] on input "Today 16" at bounding box center [0, 0] width 0 height 0
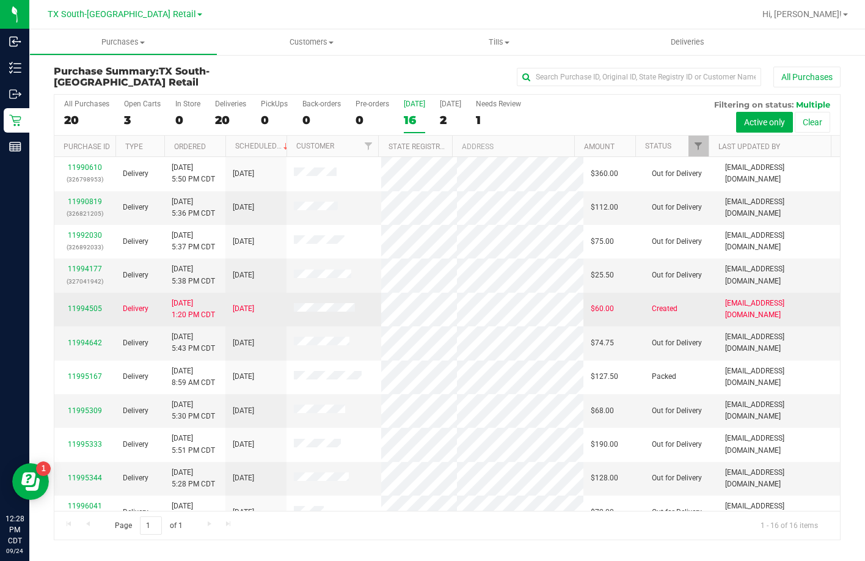
scroll to position [282, 0]
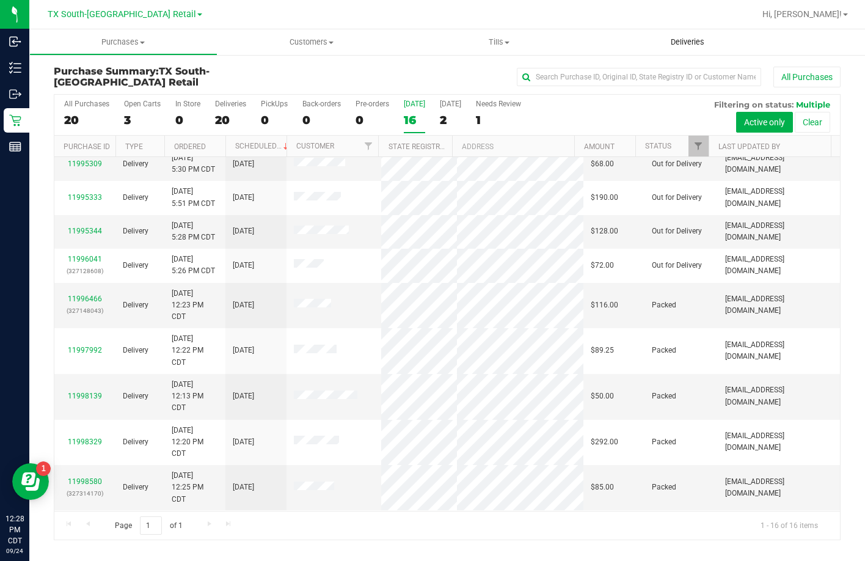
click at [681, 48] on uib-tab-heading "Deliveries" at bounding box center [687, 42] width 187 height 24
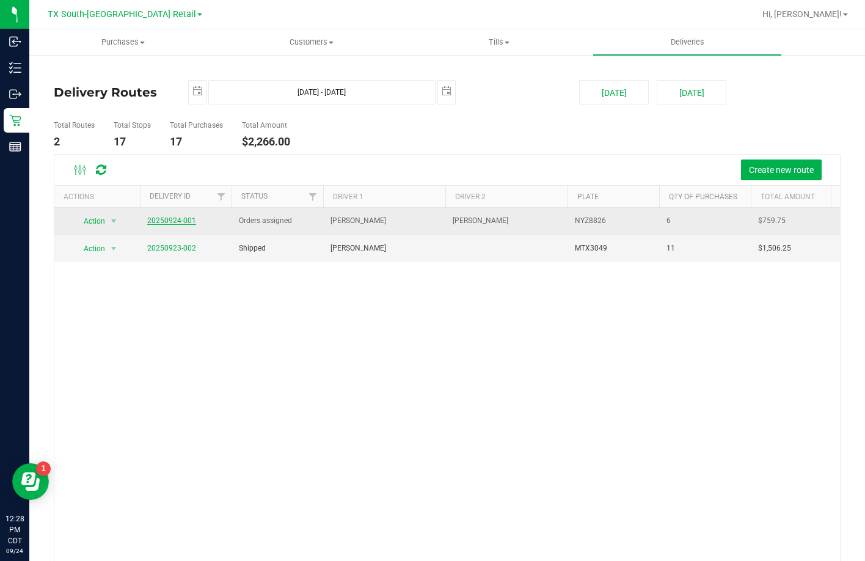
click at [187, 217] on link "20250924-001" at bounding box center [171, 220] width 49 height 9
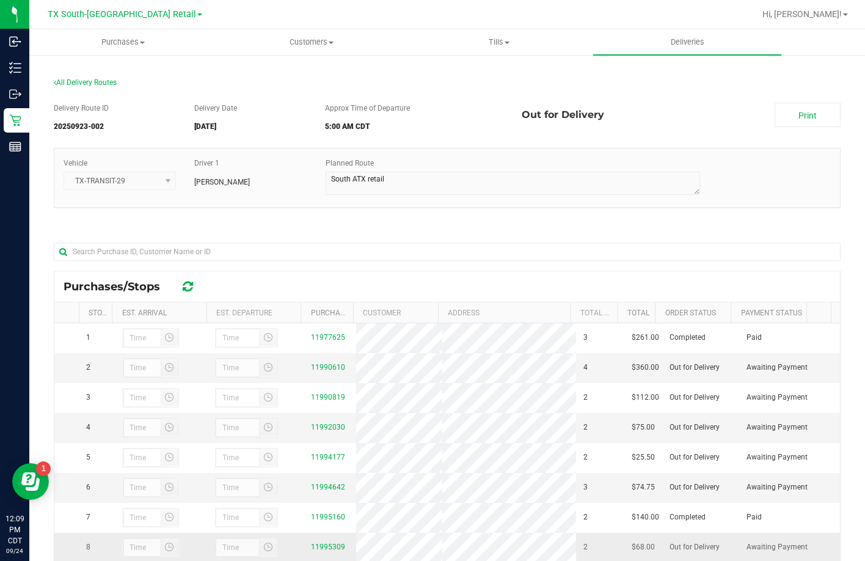
scroll to position [31, 0]
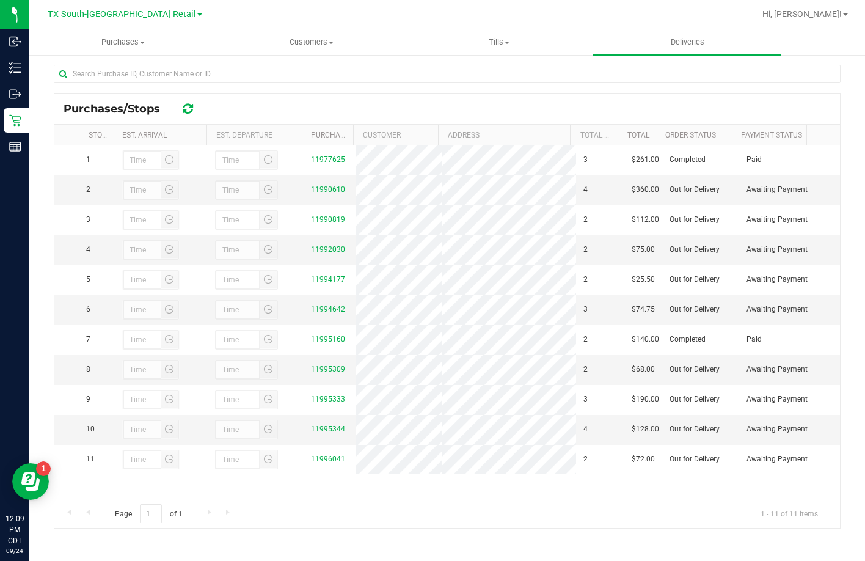
drag, startPoint x: 398, startPoint y: 92, endPoint x: 389, endPoint y: 106, distance: 17.3
click at [397, 92] on div at bounding box center [447, 79] width 787 height 28
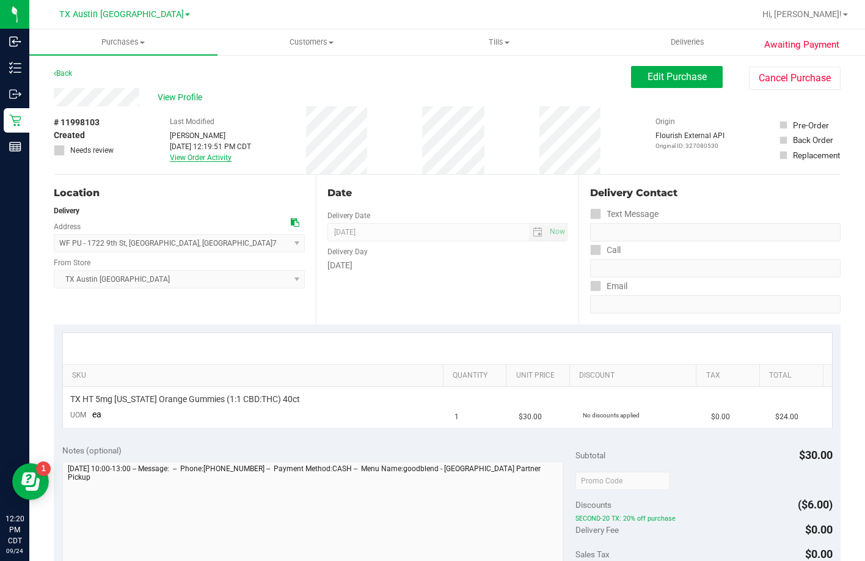
click at [170, 159] on link "View Order Activity" at bounding box center [201, 157] width 62 height 9
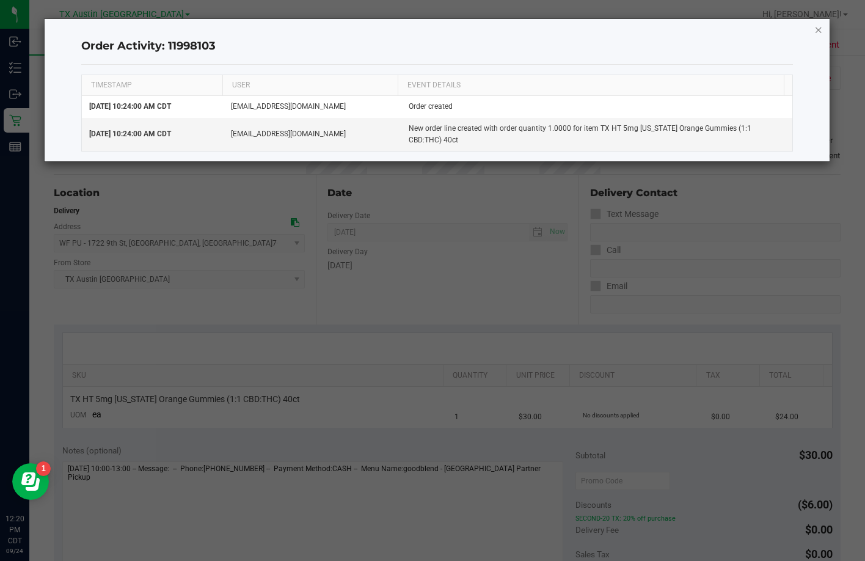
click at [818, 36] on icon "button" at bounding box center [819, 29] width 9 height 15
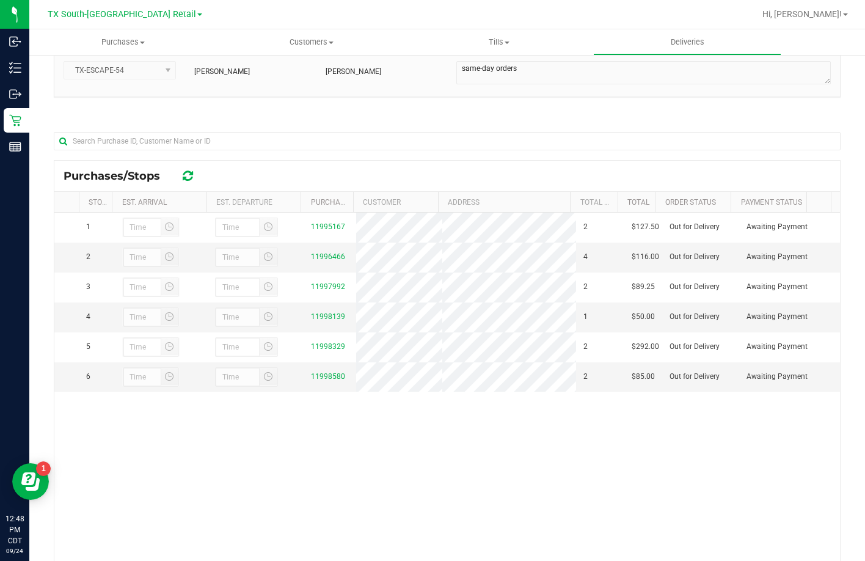
scroll to position [122, 0]
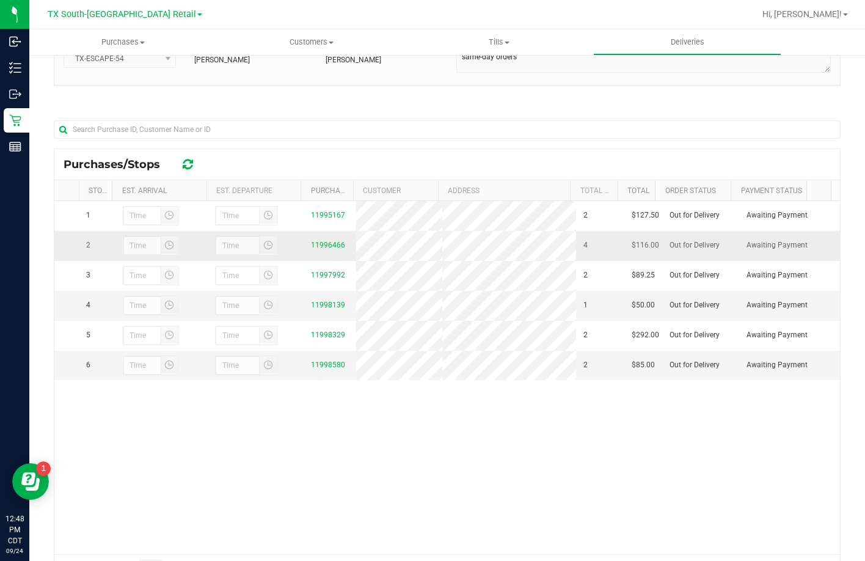
click at [333, 251] on div "11996466" at bounding box center [330, 246] width 38 height 12
click at [332, 249] on link "11996466" at bounding box center [328, 245] width 34 height 9
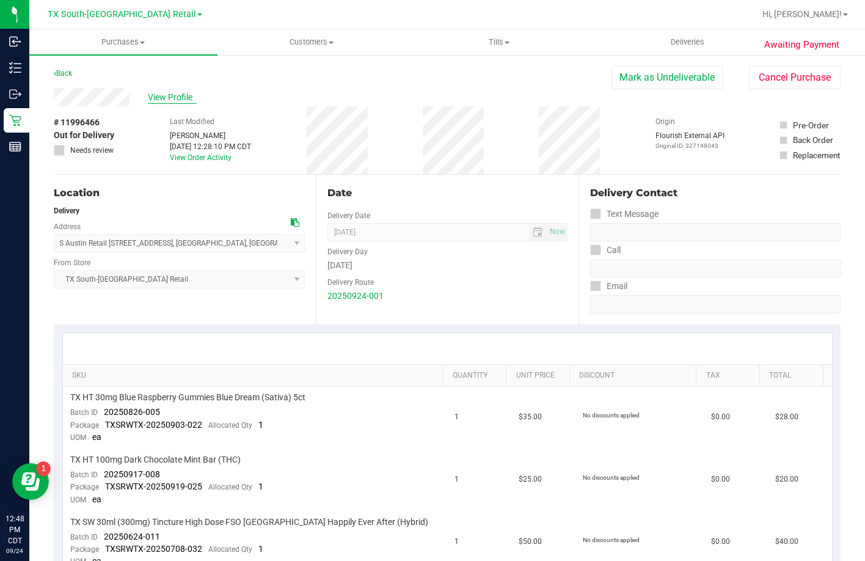
click at [167, 99] on span "View Profile" at bounding box center [172, 97] width 49 height 13
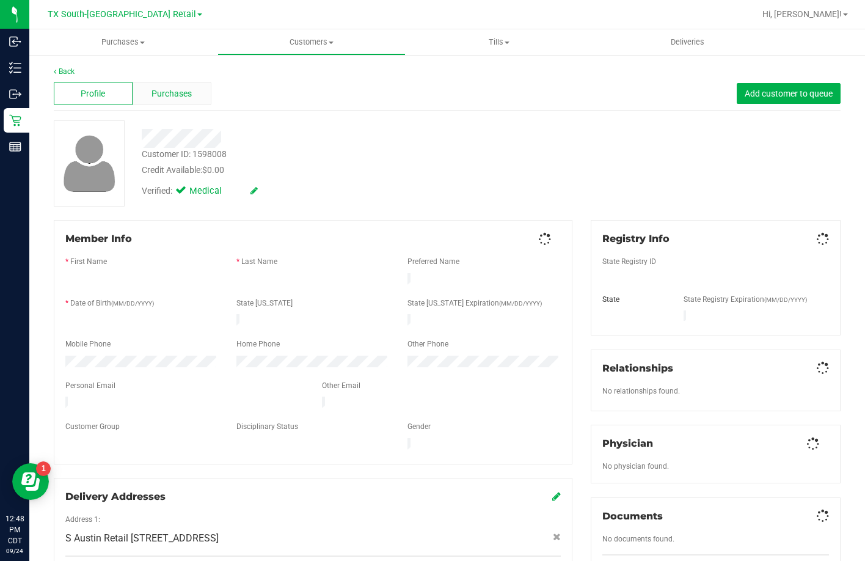
click at [161, 98] on span "Purchases" at bounding box center [172, 93] width 40 height 13
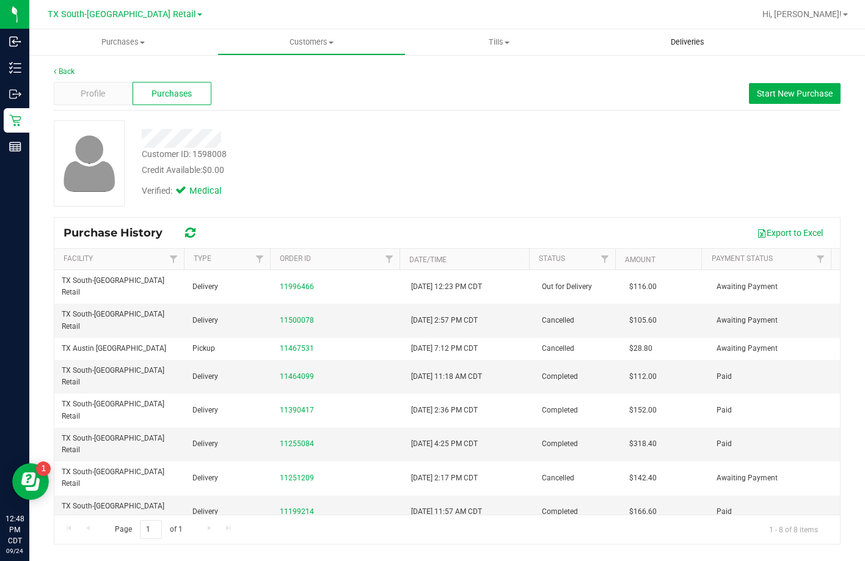
click at [678, 37] on span "Deliveries" at bounding box center [687, 42] width 67 height 11
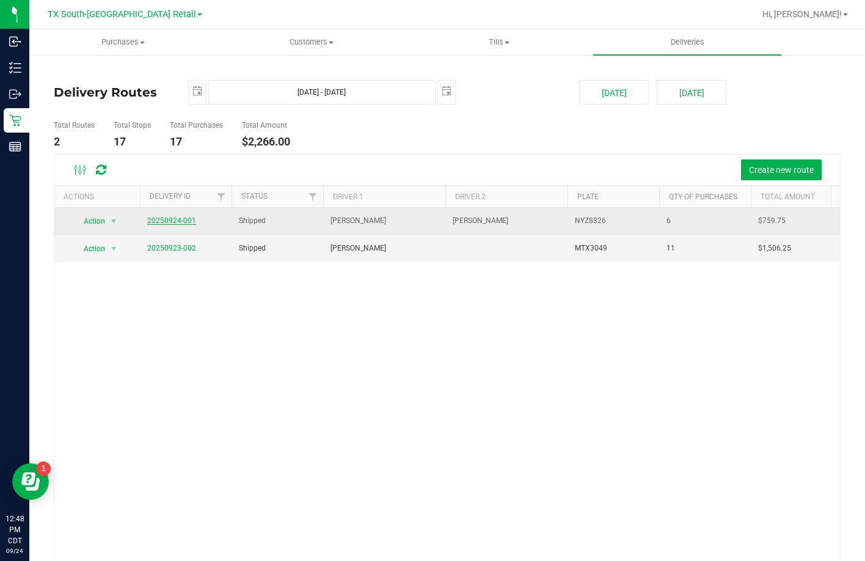
click at [174, 221] on link "20250924-001" at bounding box center [171, 220] width 49 height 9
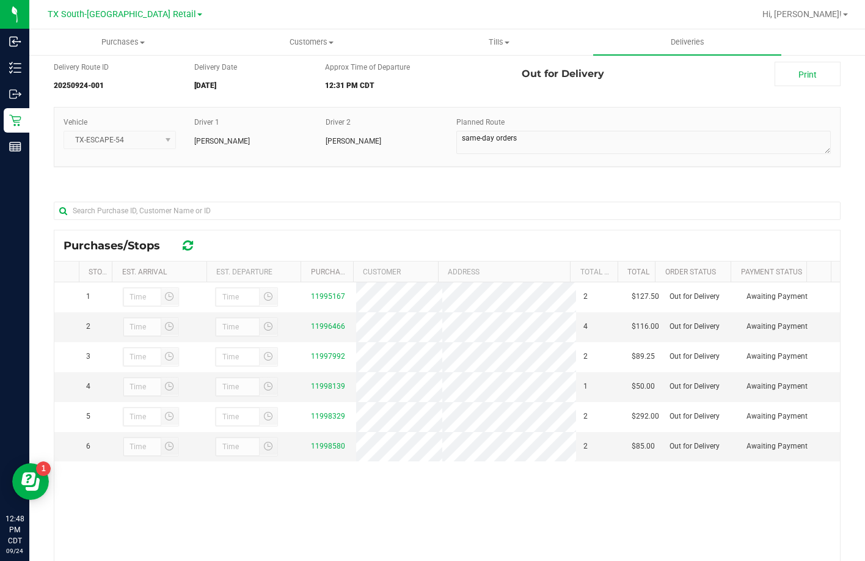
scroll to position [61, 0]
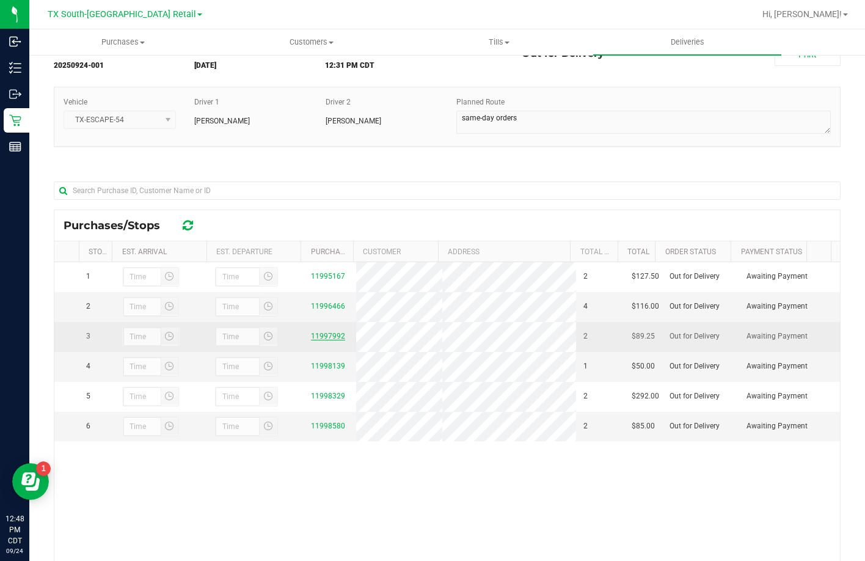
click at [317, 340] on link "11997992" at bounding box center [328, 336] width 34 height 9
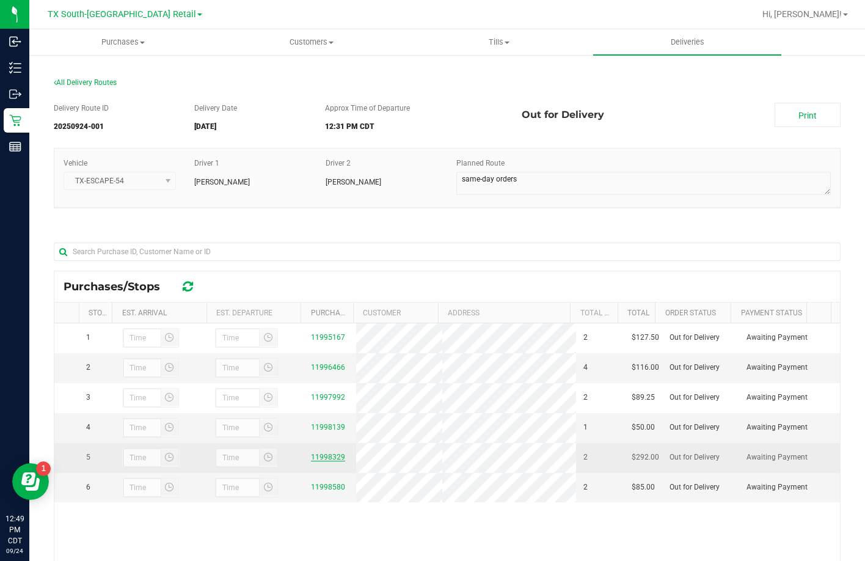
click at [315, 461] on link "11998329" at bounding box center [328, 457] width 34 height 9
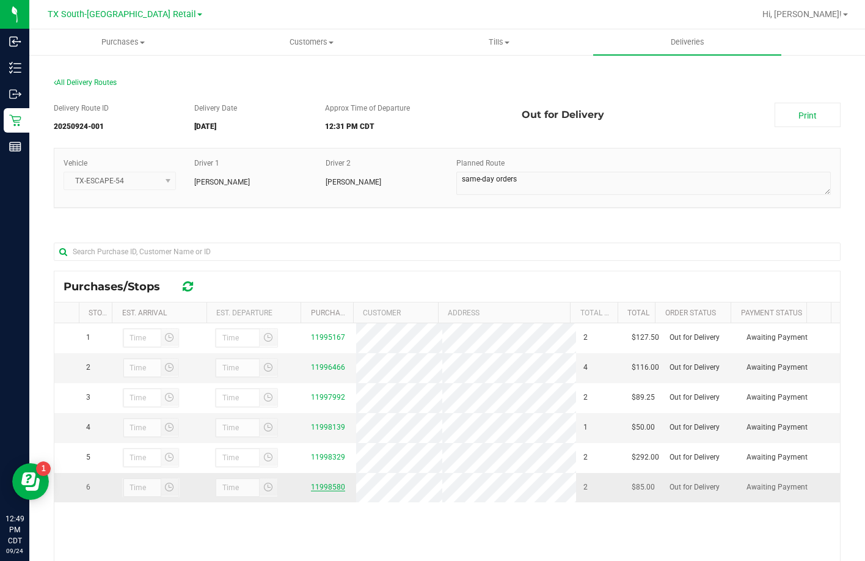
click at [328, 491] on link "11998580" at bounding box center [328, 487] width 34 height 9
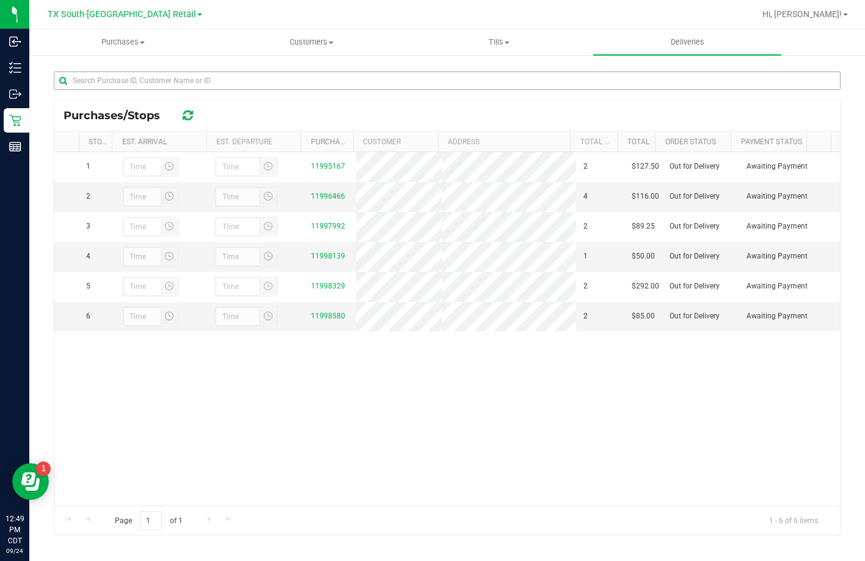
scroll to position [178, 0]
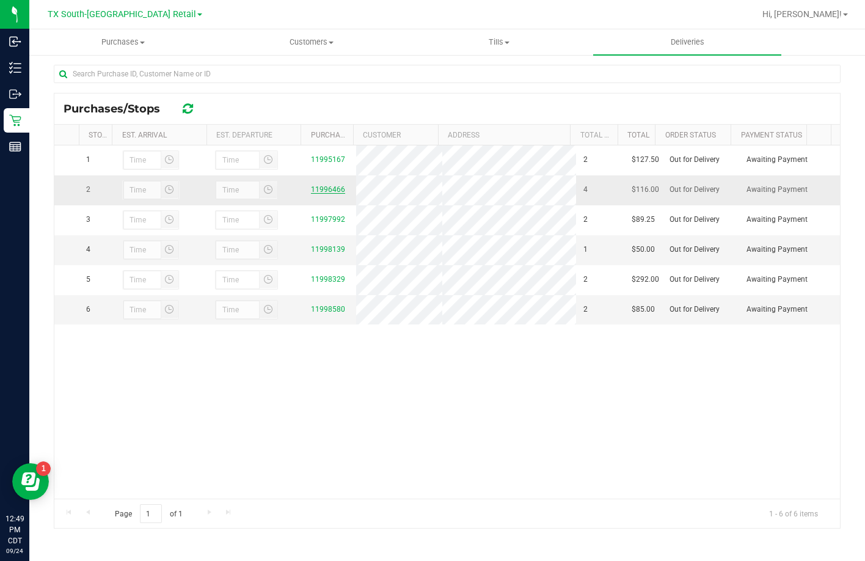
click at [315, 191] on link "11996466" at bounding box center [328, 189] width 34 height 9
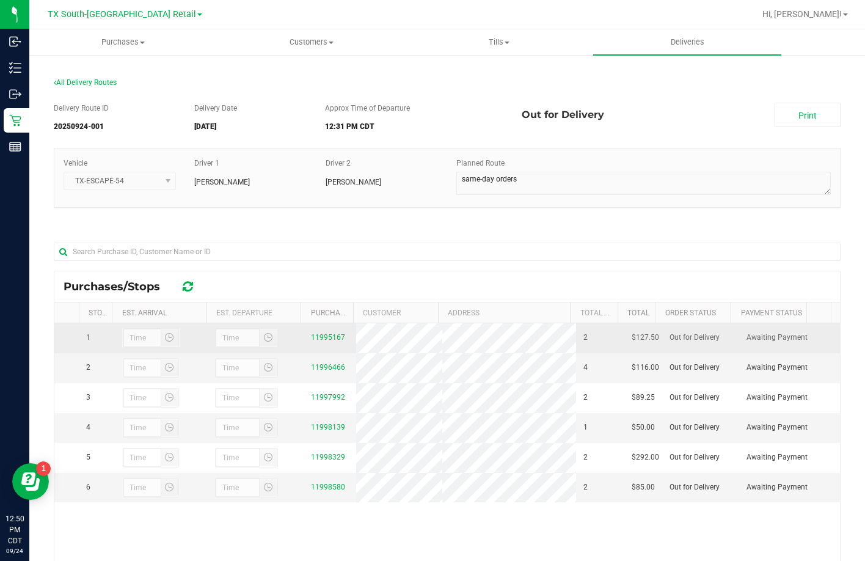
click at [329, 345] on td "11995167" at bounding box center [330, 338] width 53 height 30
click at [329, 341] on link "11995167" at bounding box center [328, 337] width 34 height 9
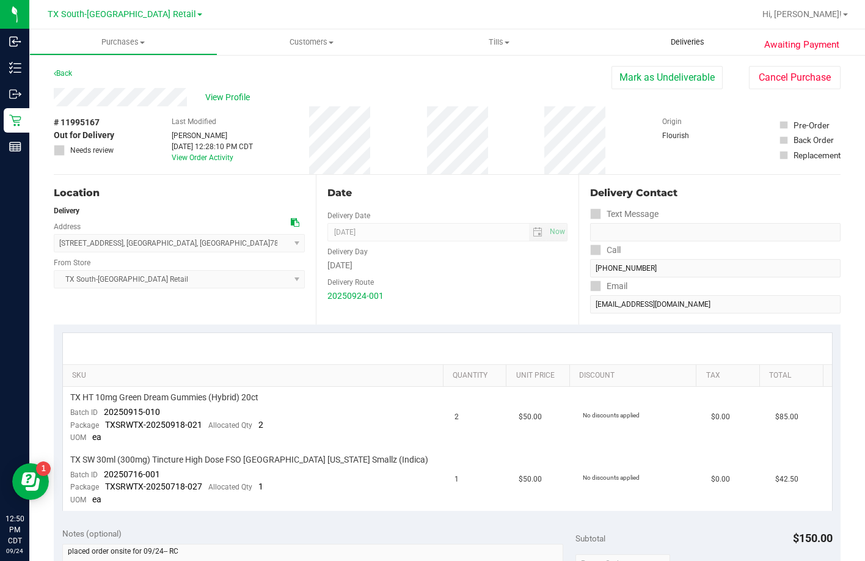
click at [697, 42] on span "Deliveries" at bounding box center [687, 42] width 67 height 11
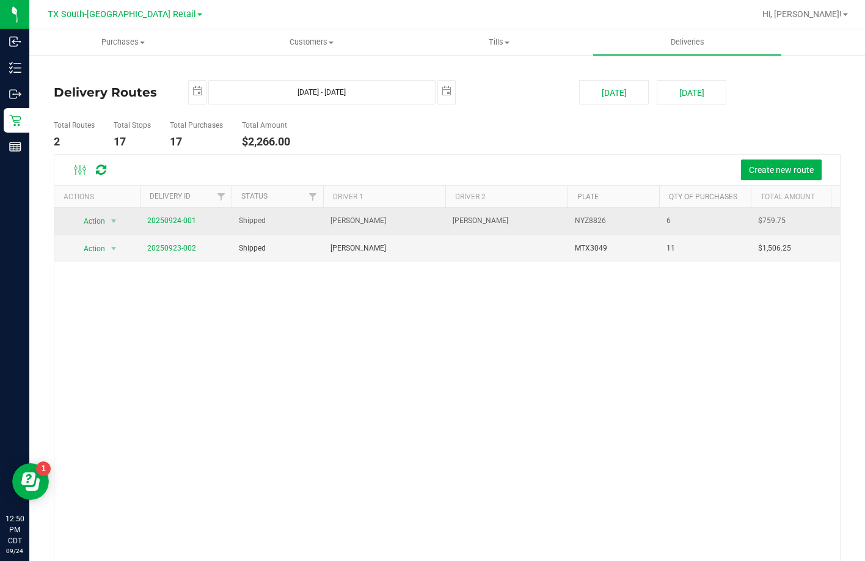
click at [198, 218] on td "20250924-001" at bounding box center [186, 221] width 92 height 27
click at [194, 219] on link "20250924-001" at bounding box center [171, 220] width 49 height 9
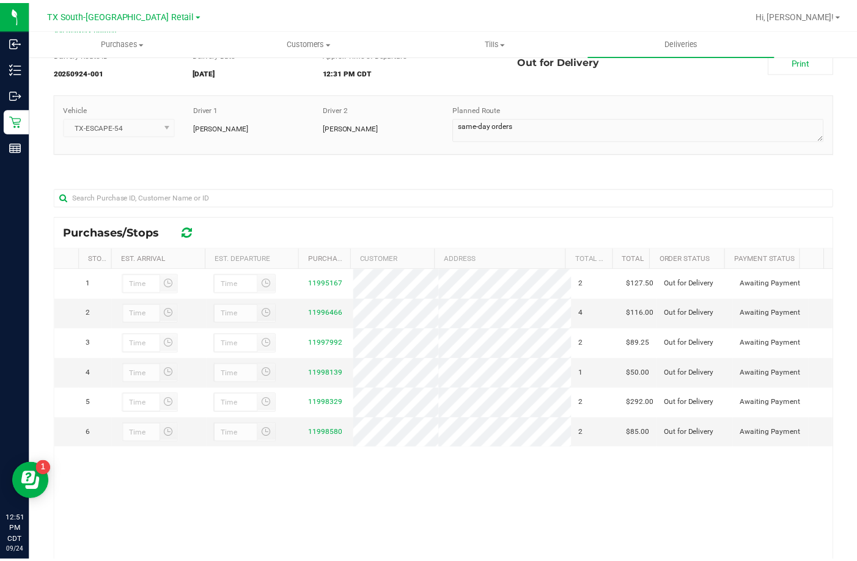
scroll to position [122, 0]
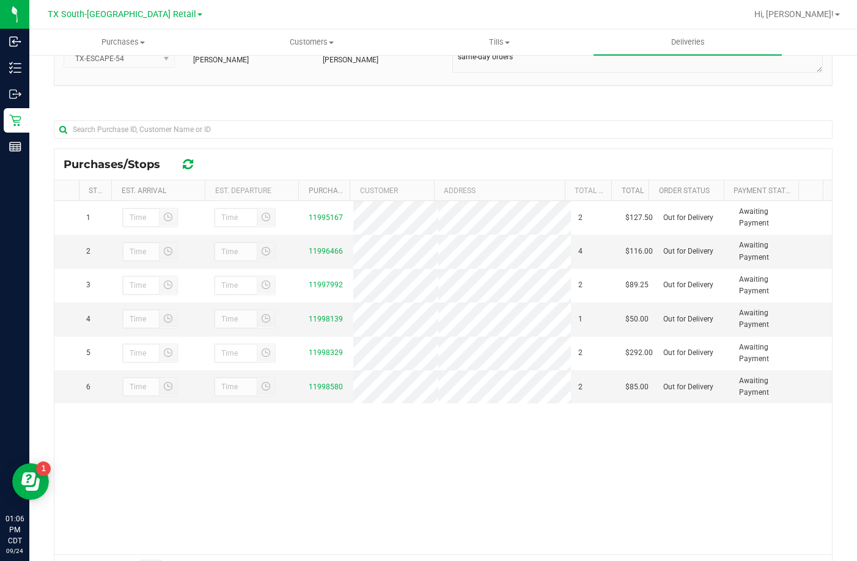
click at [384, 101] on div "Delivery Route ID 20250924-001 Delivery Date 09/24/2025 Approx Time of Departur…" at bounding box center [443, 282] width 779 height 622
click at [250, 94] on div "Vehicle TX-ESCAPE-54 Driver 1 Reiji Iwaku Driver 2 Alexis Alvarado Planned Route" at bounding box center [443, 62] width 779 height 72
click at [323, 146] on div at bounding box center [443, 134] width 779 height 28
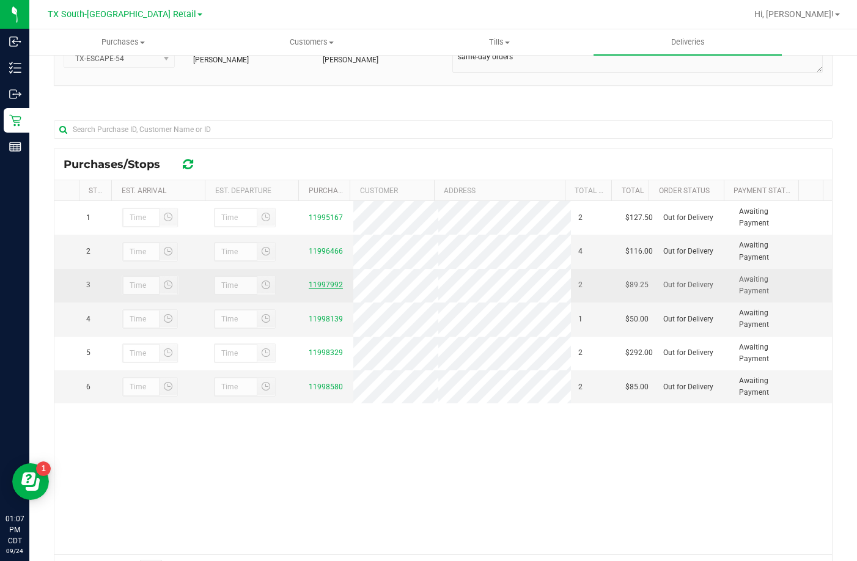
click at [314, 289] on link "11997992" at bounding box center [326, 284] width 34 height 9
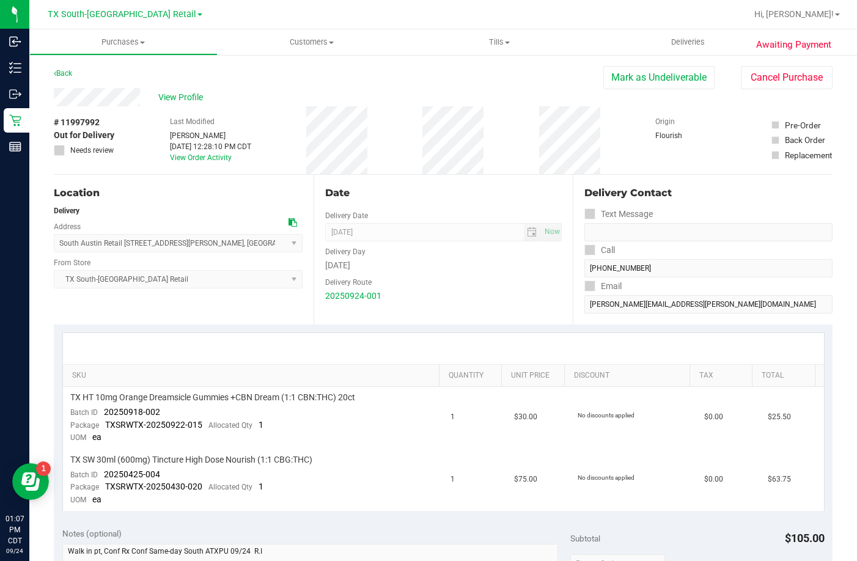
click at [202, 324] on div "SKU Quantity Unit Price Discount Tax Total TX HT 10mg Orange Dreamsicle Gummies…" at bounding box center [443, 421] width 779 height 194
drag, startPoint x: 168, startPoint y: 411, endPoint x: 101, endPoint y: 413, distance: 67.3
click at [101, 413] on td "TX HT 10mg Orange Dreamsicle Gummies +CBN Dream (1:1 CBN:THC) 20ct Batch ID 202…" at bounding box center [253, 418] width 381 height 62
drag, startPoint x: 174, startPoint y: 474, endPoint x: 98, endPoint y: 475, distance: 75.8
click at [98, 475] on td "TX SW 30ml (600mg) Tincture High Dose Nourish (1:1 CBG:THC) Batch ID 20250425-0…" at bounding box center [253, 480] width 381 height 62
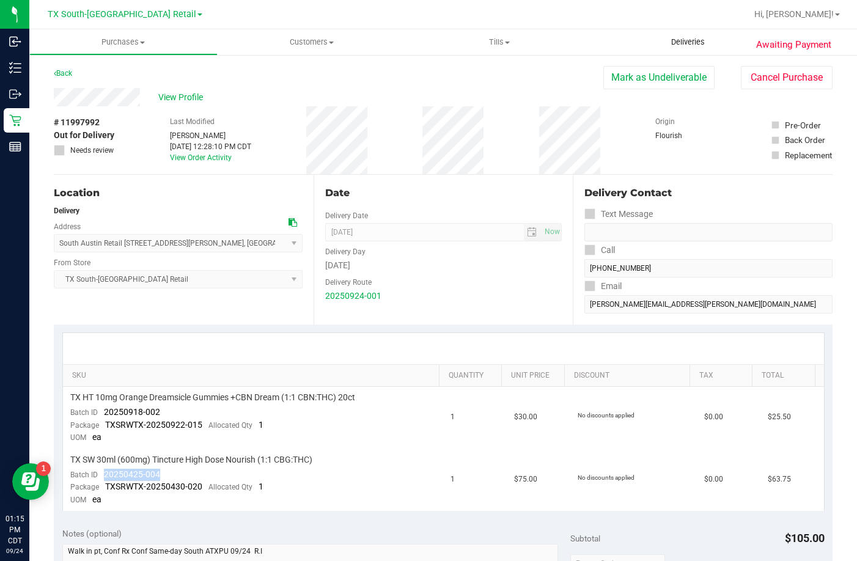
click at [669, 42] on span "Deliveries" at bounding box center [687, 42] width 67 height 11
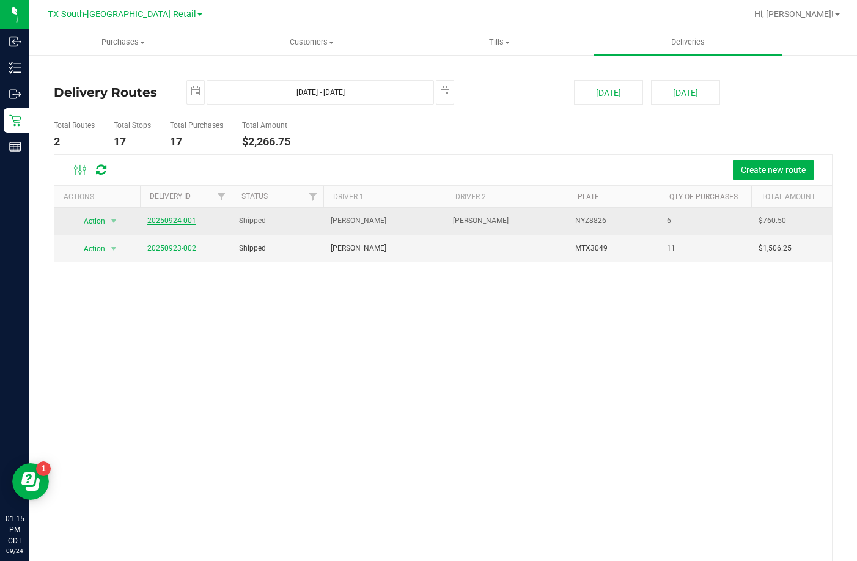
click at [187, 223] on link "20250924-001" at bounding box center [171, 220] width 49 height 9
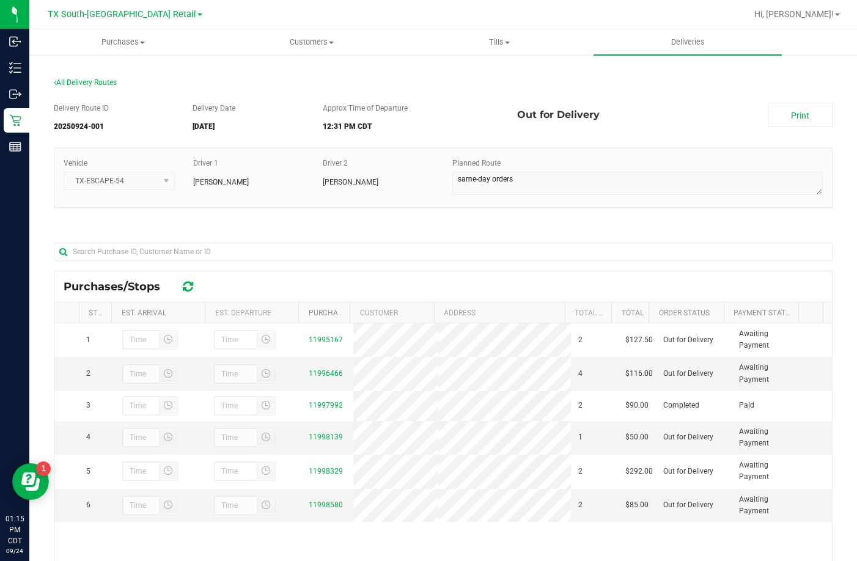
scroll to position [122, 0]
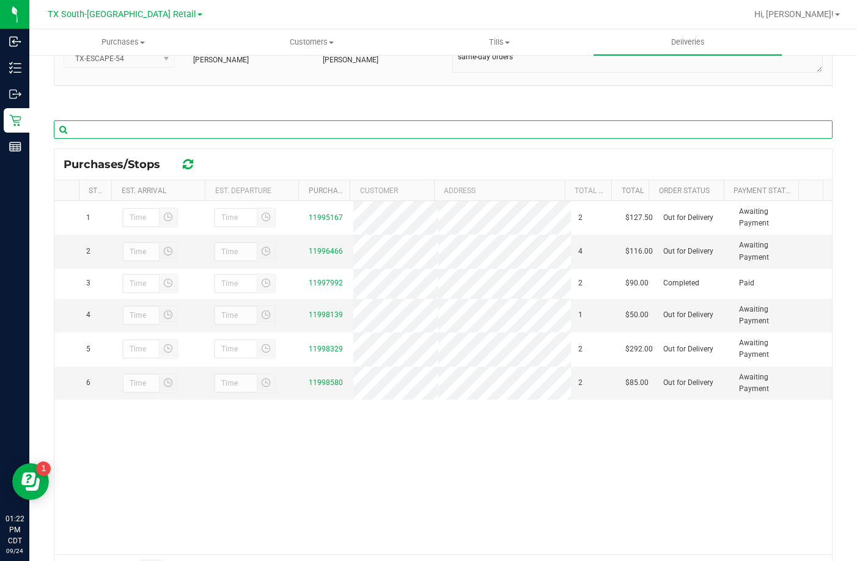
click at [268, 125] on input "text" at bounding box center [443, 129] width 779 height 18
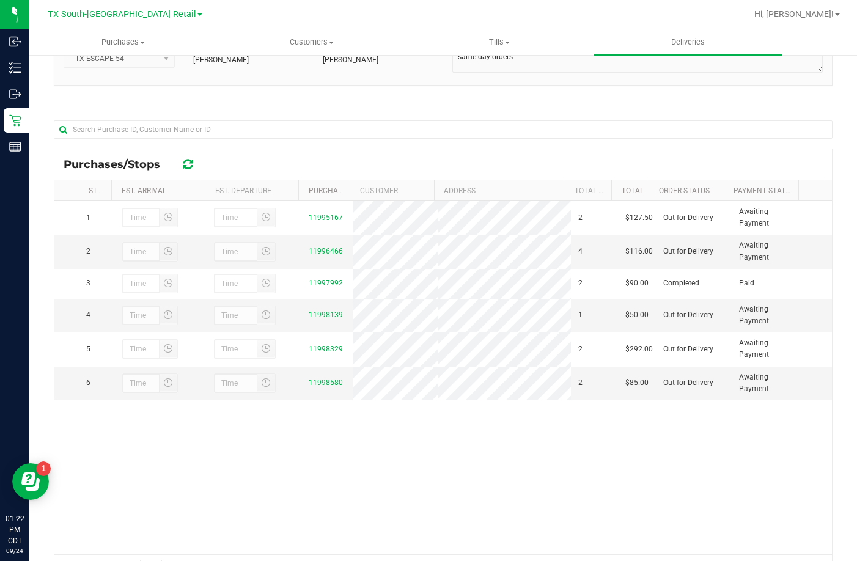
click at [266, 103] on div "Delivery Route ID 20250924-001 Delivery Date 09/24/2025 Approx Time of Departur…" at bounding box center [443, 282] width 779 height 622
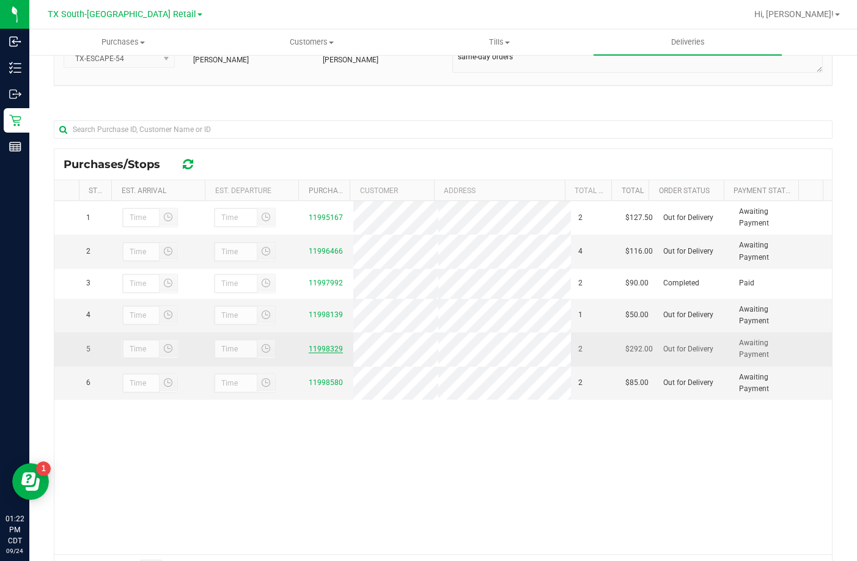
click at [315, 353] on link "11998329" at bounding box center [326, 349] width 34 height 9
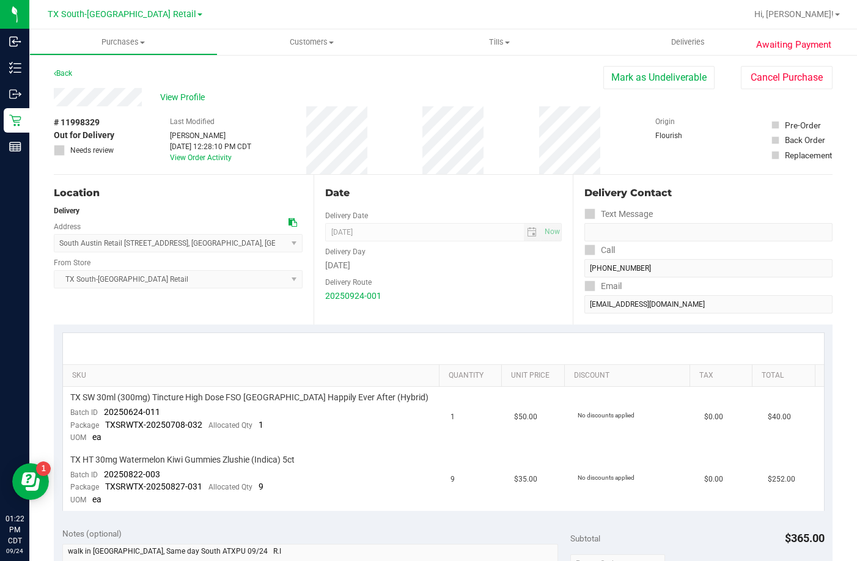
scroll to position [61, 0]
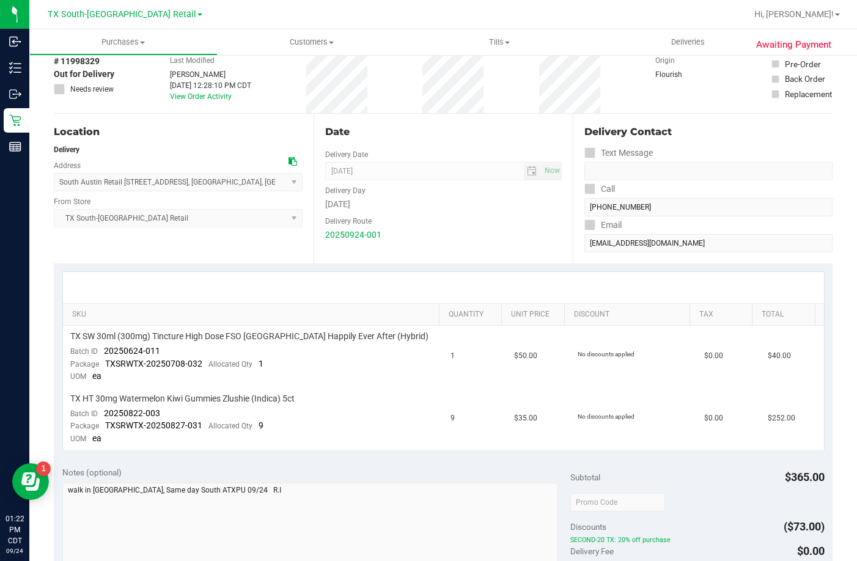
click at [247, 262] on div "Location Delivery Address South Austin Retail 7105 E. Riverside Dr. , Austin , …" at bounding box center [184, 189] width 260 height 150
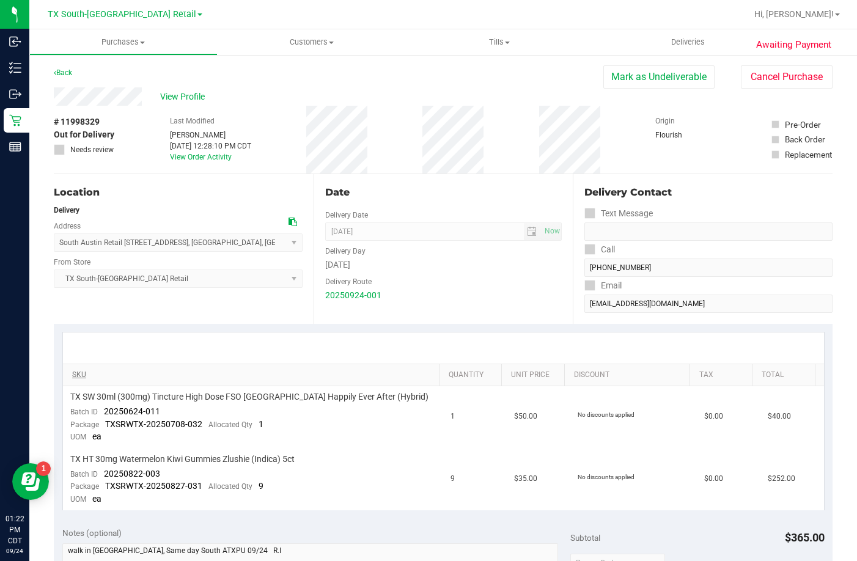
scroll to position [0, 0]
click at [155, 331] on div "SKU Quantity Unit Price Discount Tax Total TX SW 30ml (300mg) Tincture High Dos…" at bounding box center [443, 421] width 779 height 194
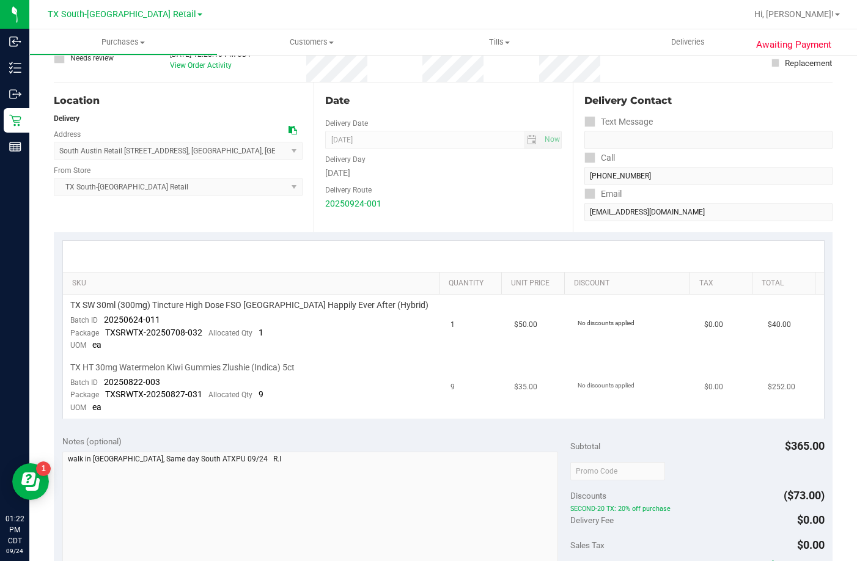
scroll to position [122, 0]
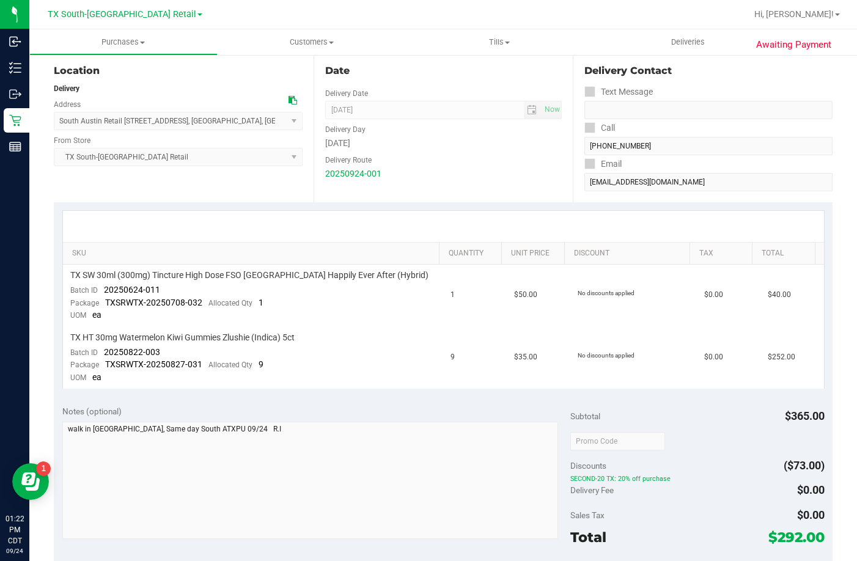
click at [111, 196] on div "Location Delivery Address South Austin Retail 7105 E. Riverside Dr. , Austin , …" at bounding box center [184, 128] width 260 height 150
click at [109, 213] on div at bounding box center [443, 226] width 761 height 31
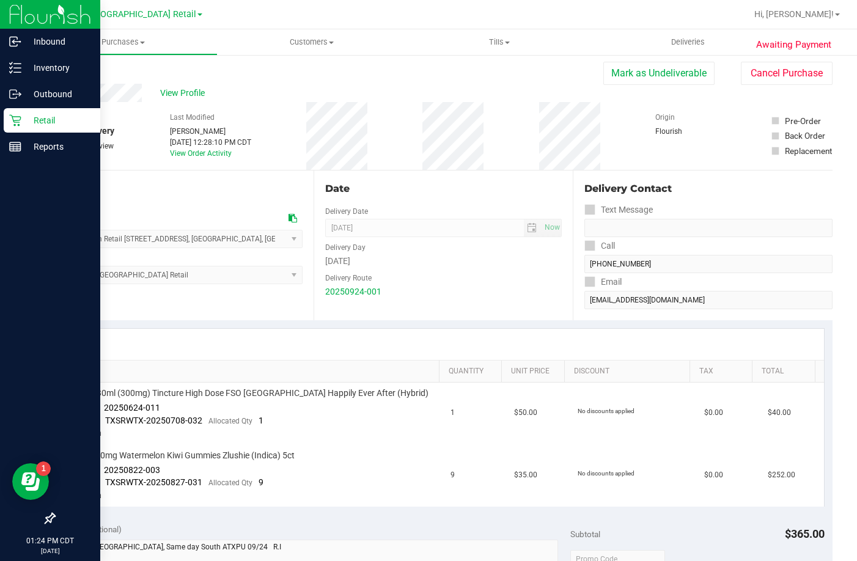
scroll to position [0, 0]
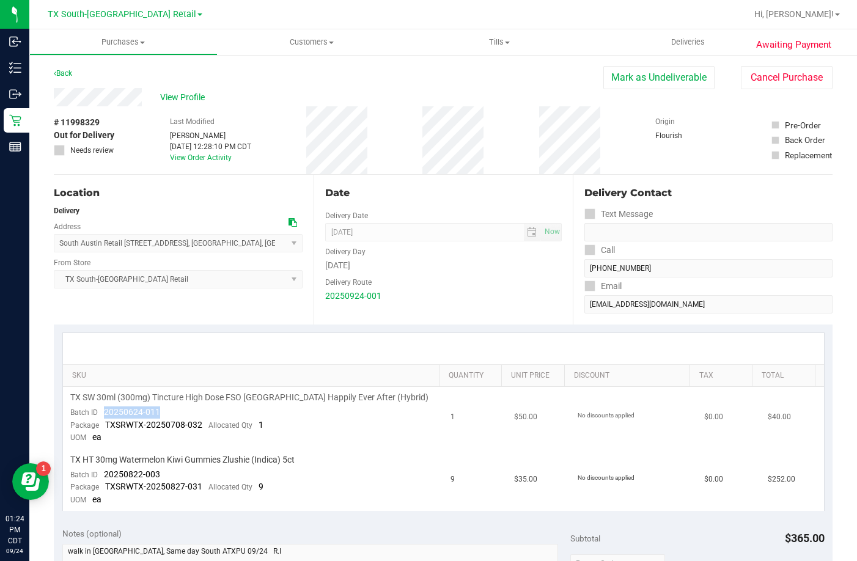
drag, startPoint x: 160, startPoint y: 412, endPoint x: 101, endPoint y: 411, distance: 59.3
click at [101, 411] on td "TX SW 30ml (300mg) Tincture High Dose FSO TX Happily Ever After (Hybrid) Batch …" at bounding box center [253, 418] width 381 height 62
drag, startPoint x: 174, startPoint y: 469, endPoint x: 98, endPoint y: 475, distance: 75.4
click at [98, 475] on td "TX HT 30mg Watermelon Kiwi Gummies Zlushie (Indica) 5ct Batch ID 20250822-003 P…" at bounding box center [253, 480] width 381 height 62
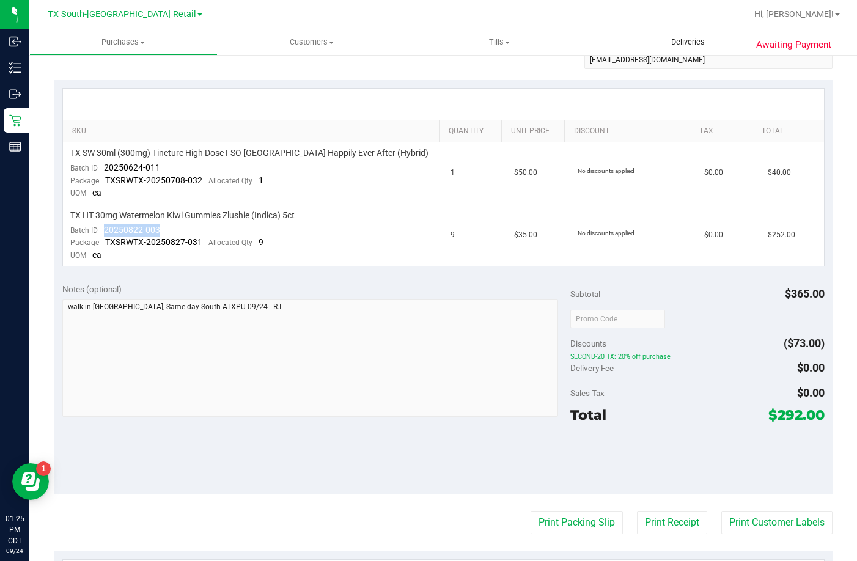
click at [701, 54] on uib-tab-heading "Deliveries" at bounding box center [687, 42] width 188 height 26
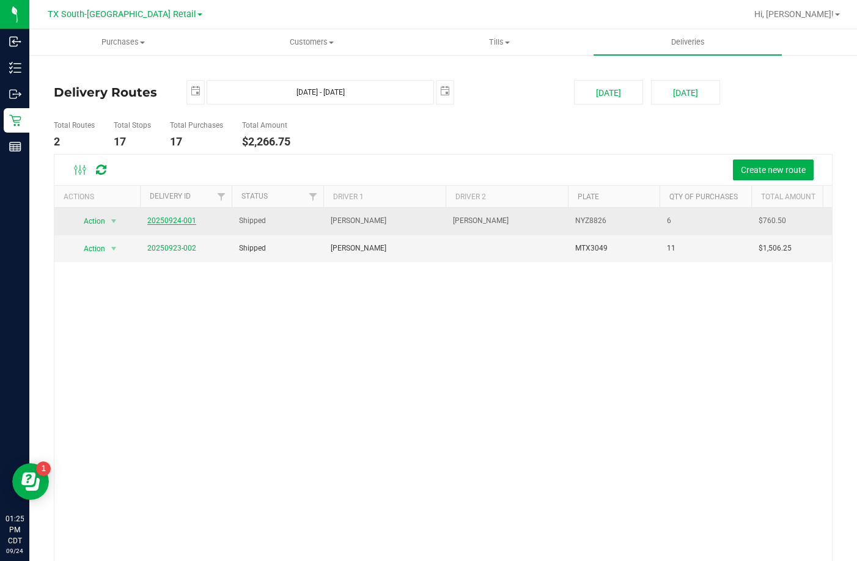
click at [175, 220] on link "20250924-001" at bounding box center [171, 220] width 49 height 9
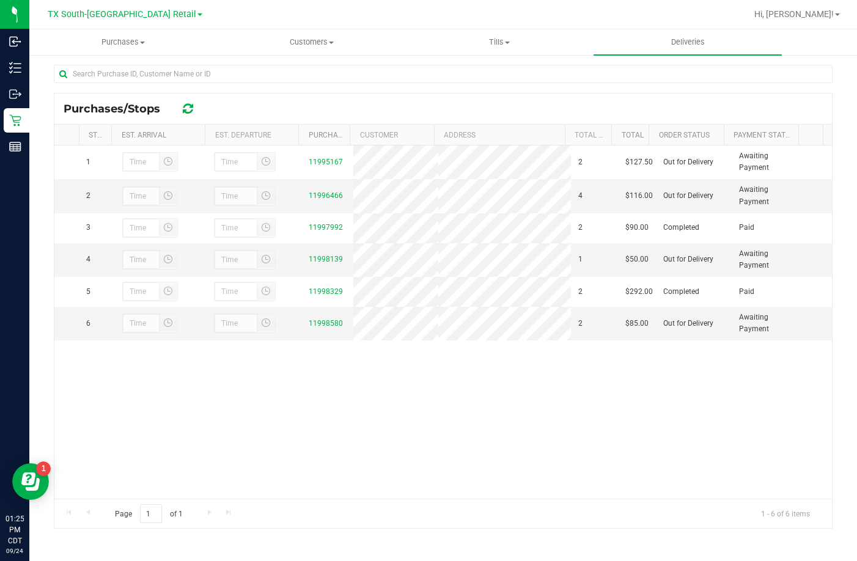
scroll to position [117, 0]
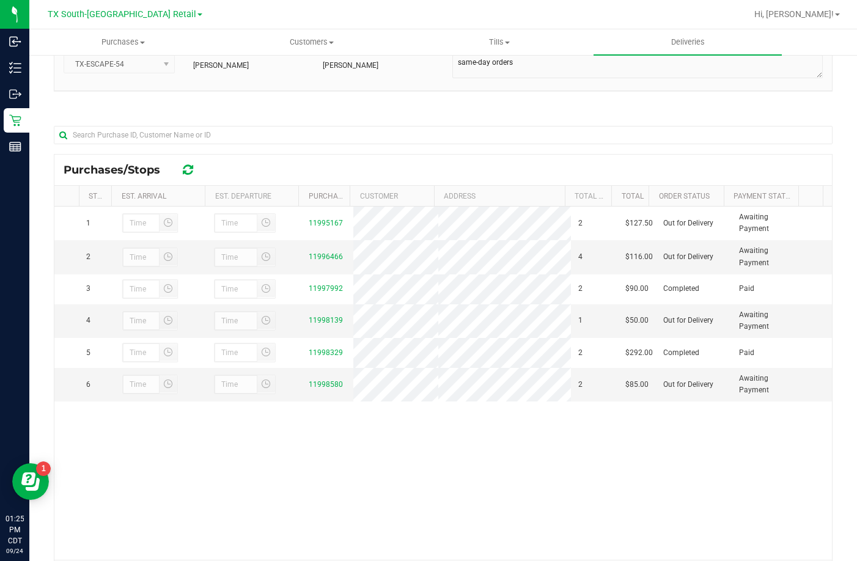
click at [228, 106] on div "Delivery Route ID 20250924-001 Delivery Date 09/24/2025 Approx Time of Departur…" at bounding box center [443, 288] width 779 height 622
click at [311, 257] on link "11996466" at bounding box center [326, 256] width 34 height 9
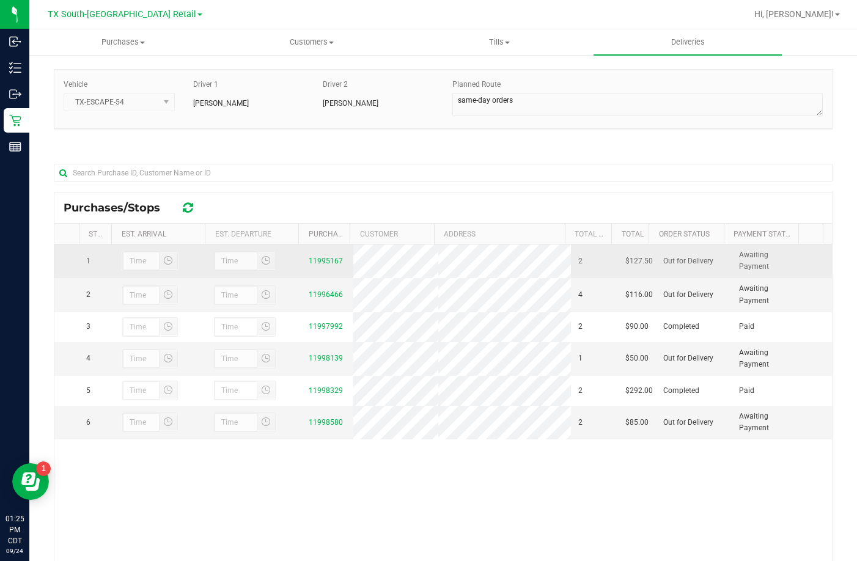
scroll to position [56, 0]
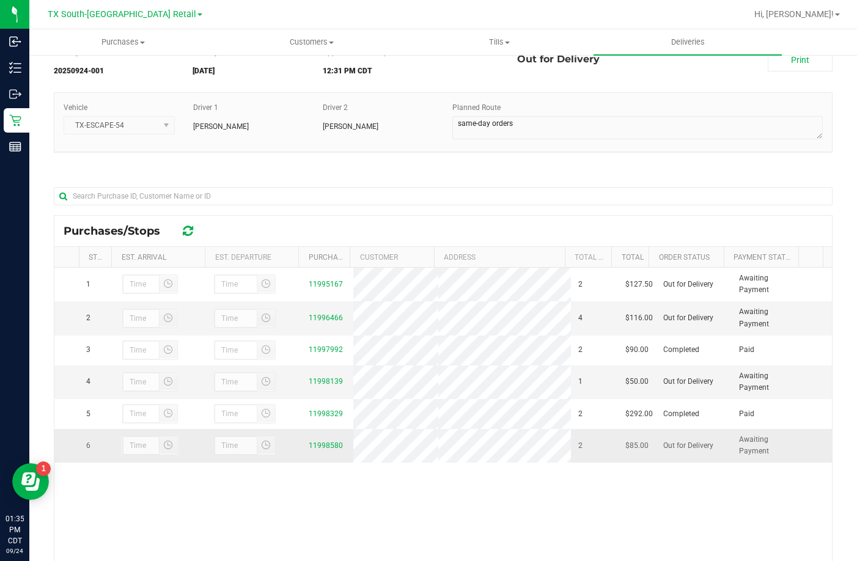
click at [312, 458] on td "11998580" at bounding box center [327, 445] width 52 height 33
click at [314, 450] on link "11998580" at bounding box center [326, 445] width 34 height 9
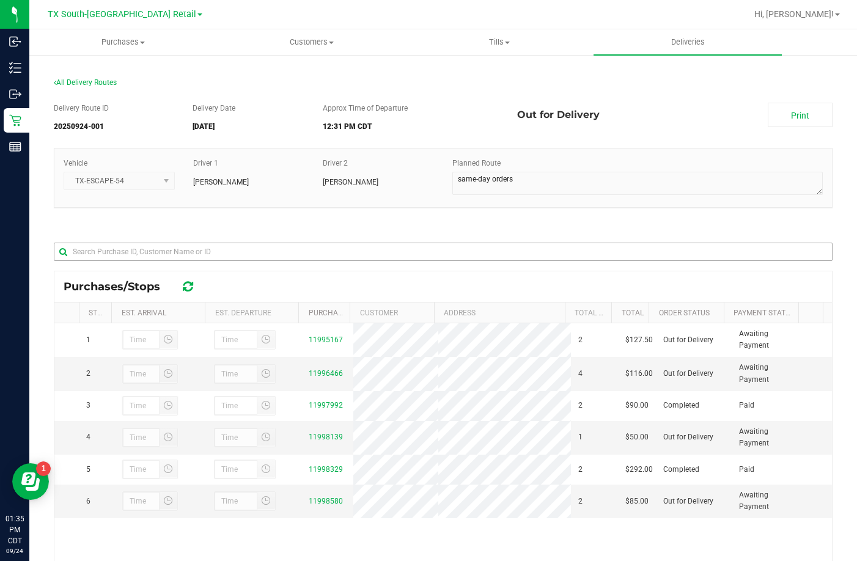
scroll to position [178, 0]
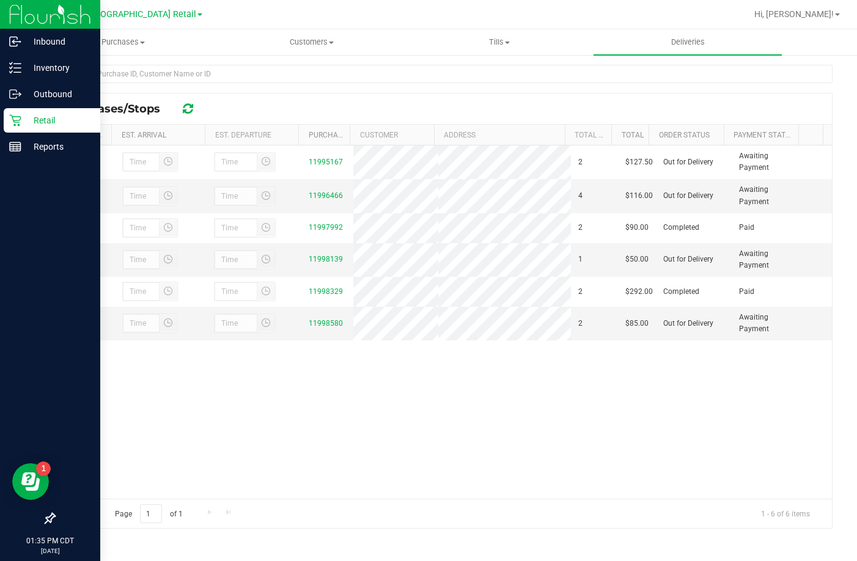
click at [21, 113] on div "Retail" at bounding box center [52, 120] width 97 height 24
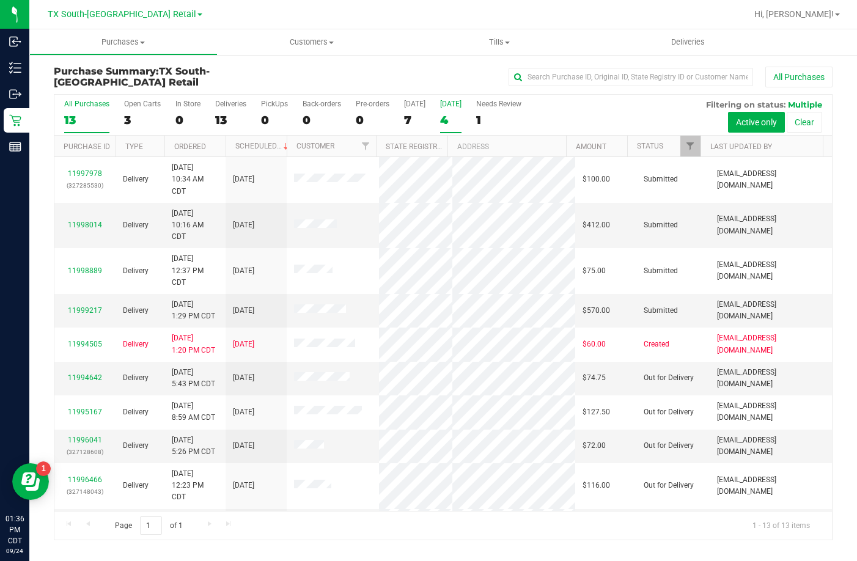
click at [453, 119] on div "4" at bounding box center [450, 120] width 21 height 14
click at [0, 0] on input "Tomorrow 4" at bounding box center [0, 0] width 0 height 0
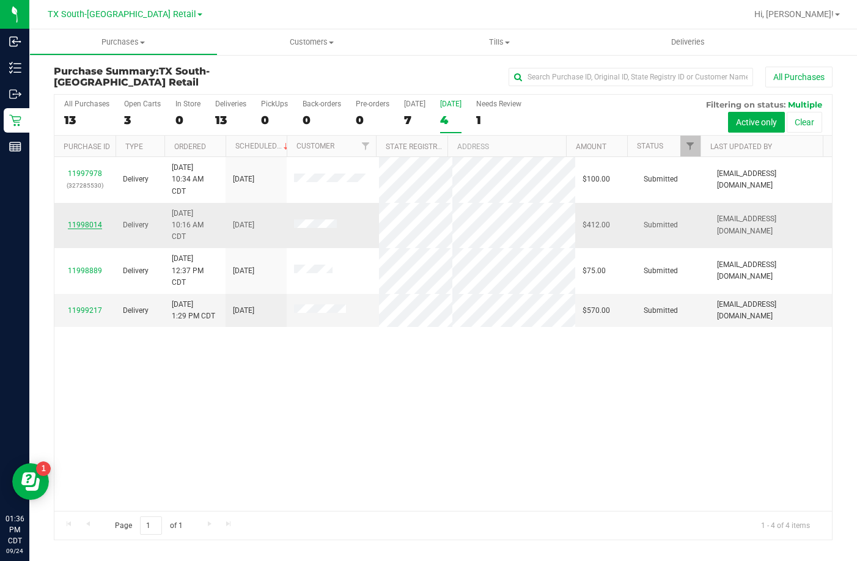
click at [95, 227] on link "11998014" at bounding box center [85, 225] width 34 height 9
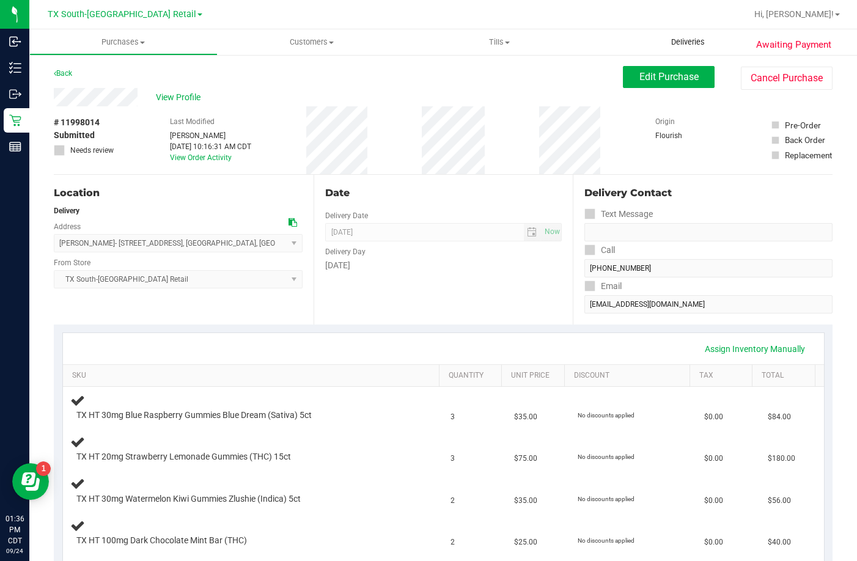
click at [678, 43] on span "Deliveries" at bounding box center [687, 42] width 67 height 11
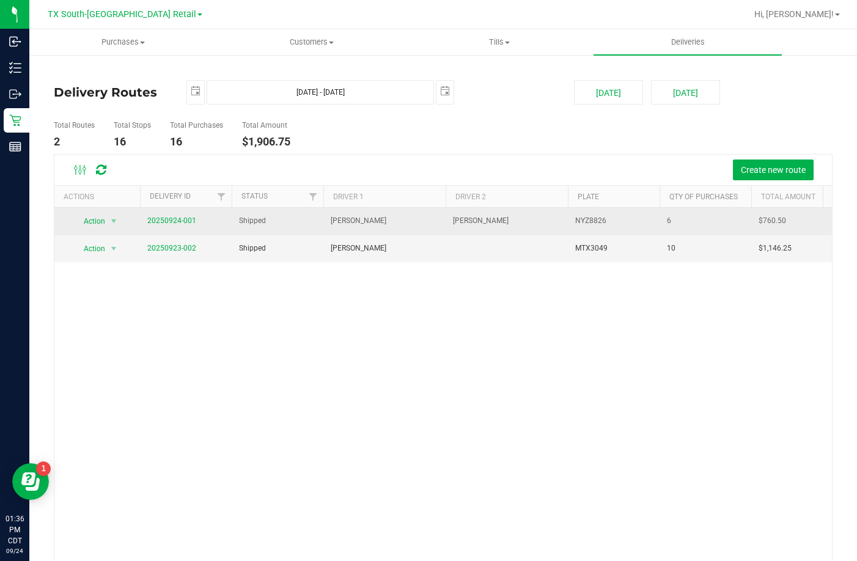
click at [151, 215] on span "20250924-001" at bounding box center [171, 221] width 49 height 12
click at [155, 217] on link "20250924-001" at bounding box center [171, 220] width 49 height 9
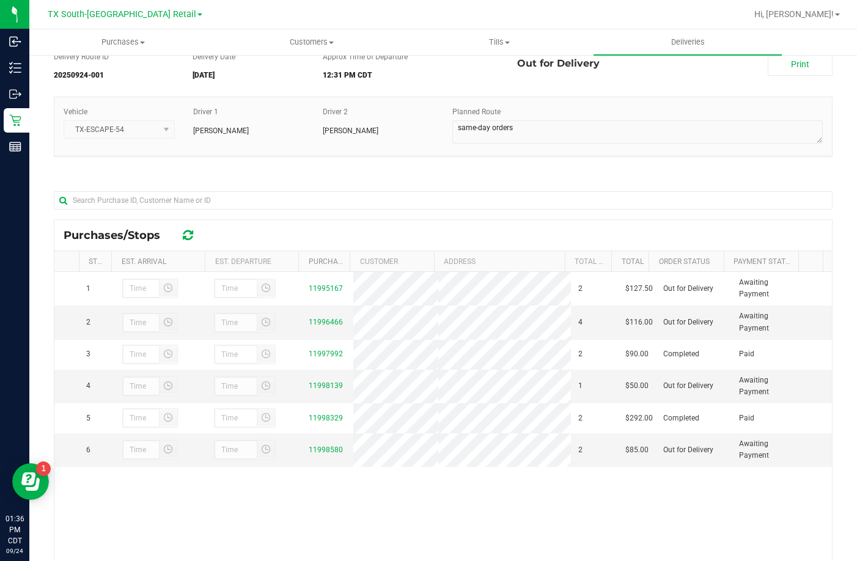
scroll to position [122, 0]
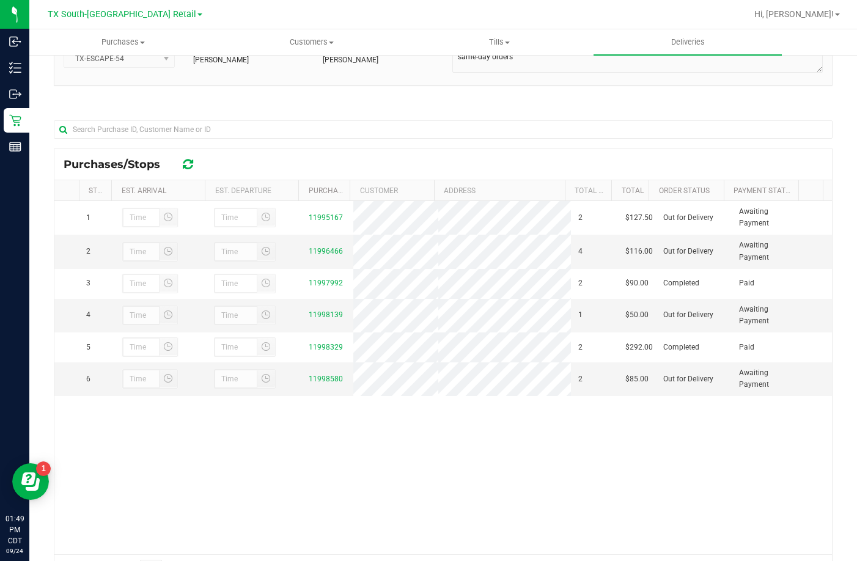
click at [254, 100] on div "Delivery Route ID 20250924-001 Delivery Date 09/24/2025 Approx Time of Departur…" at bounding box center [443, 282] width 779 height 622
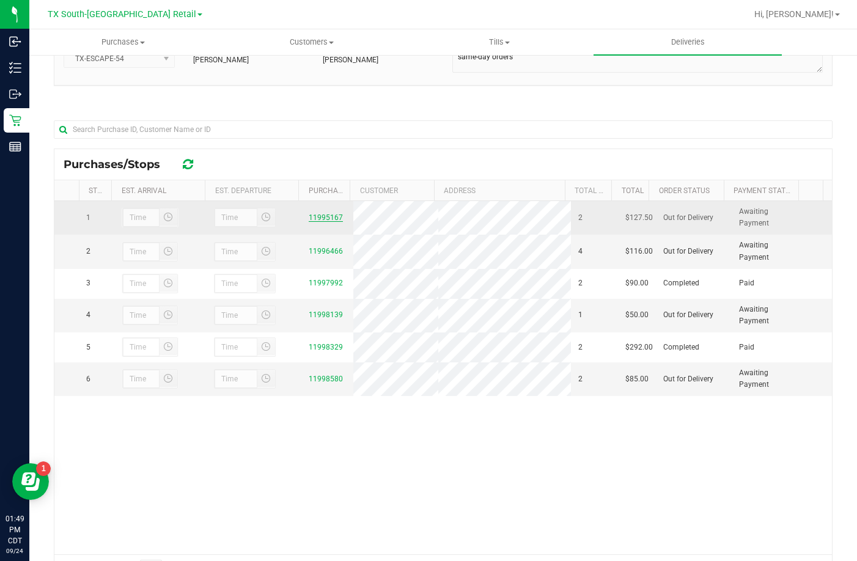
click at [331, 214] on link "11995167" at bounding box center [326, 217] width 34 height 9
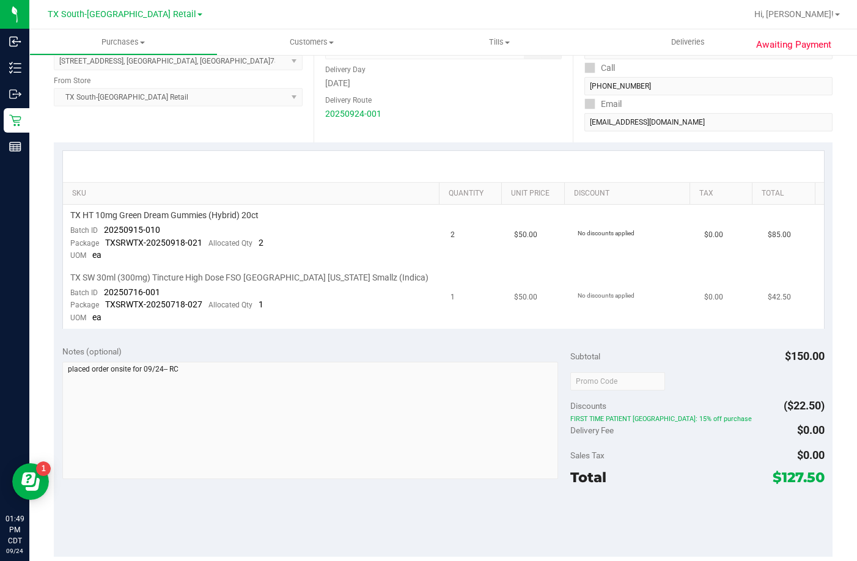
scroll to position [183, 0]
drag, startPoint x: 158, startPoint y: 219, endPoint x: 110, endPoint y: 230, distance: 49.7
click at [110, 230] on td "TX HT 10mg Green Dream Gummies (Hybrid) 20ct Batch ID 20250915-010 Package TXSR…" at bounding box center [253, 234] width 381 height 62
click at [150, 226] on span "20250915-010" at bounding box center [132, 229] width 56 height 10
drag, startPoint x: 764, startPoint y: 475, endPoint x: 823, endPoint y: 478, distance: 58.7
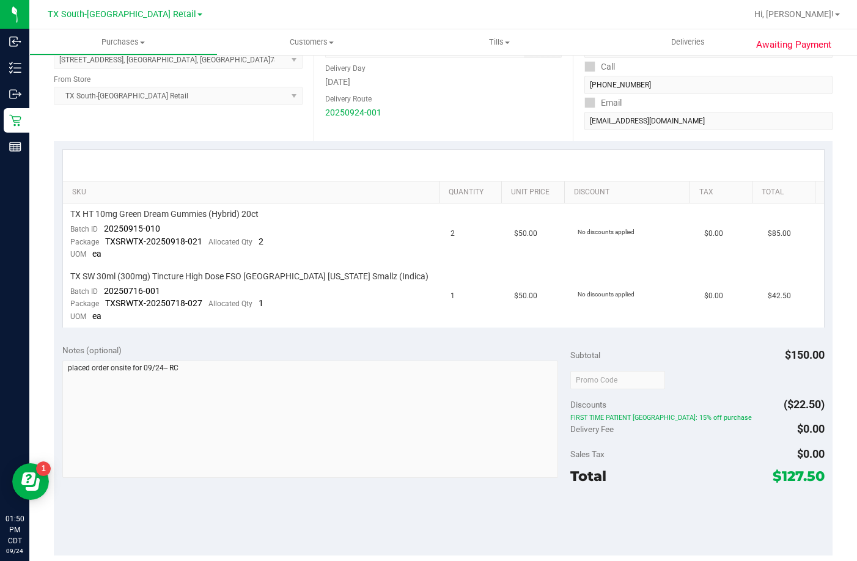
click at [823, 478] on div "Notes (optional) Subtotal $150.00 Discounts ($22.50) FIRST TIME PATIENT TX: 15%…" at bounding box center [443, 445] width 779 height 220
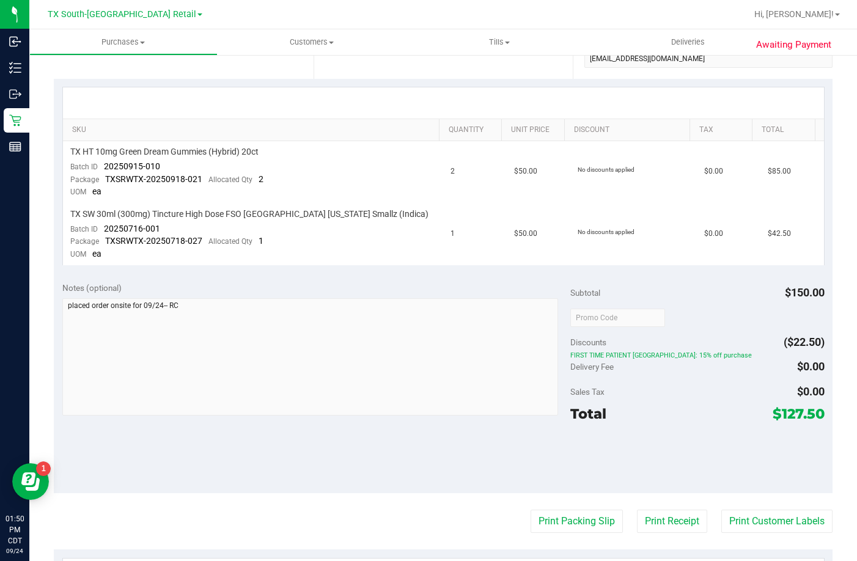
scroll to position [306, 0]
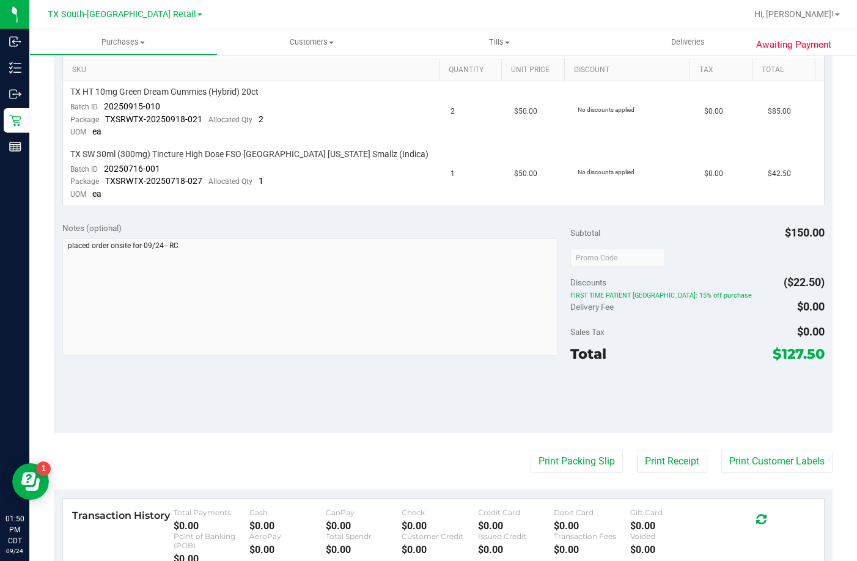
click at [617, 353] on div "Total $127.50" at bounding box center [697, 354] width 254 height 22
click at [87, 134] on div "UOM ea" at bounding box center [85, 132] width 31 height 12
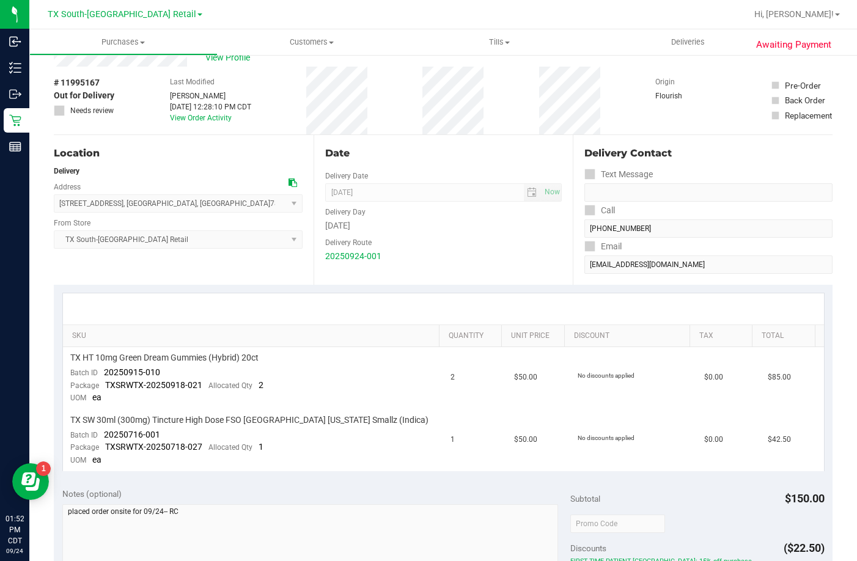
scroll to position [61, 0]
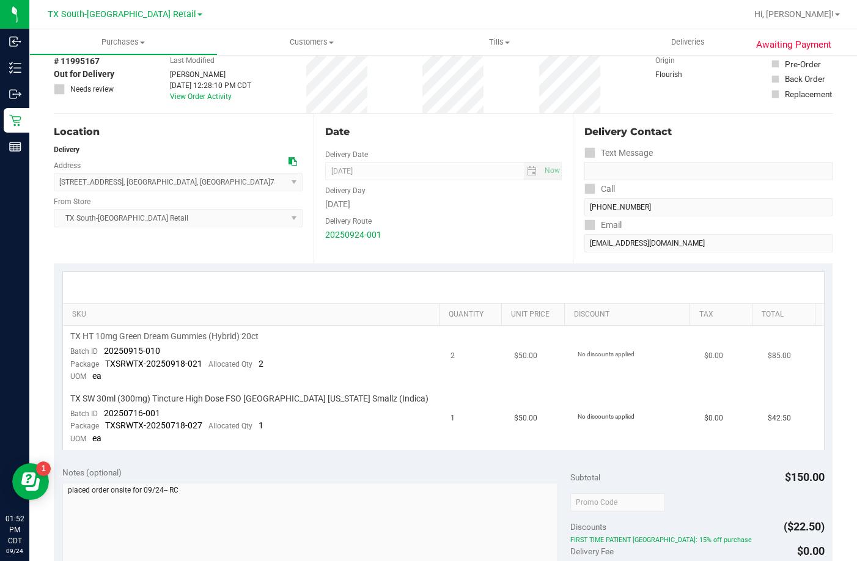
click at [178, 366] on span "TXSRWTX-20250918-021" at bounding box center [153, 364] width 97 height 10
click at [181, 366] on span "TXSRWTX-20250918-021" at bounding box center [153, 364] width 97 height 10
click at [156, 419] on div "Batch ID 20250716-001" at bounding box center [115, 414] width 90 height 12
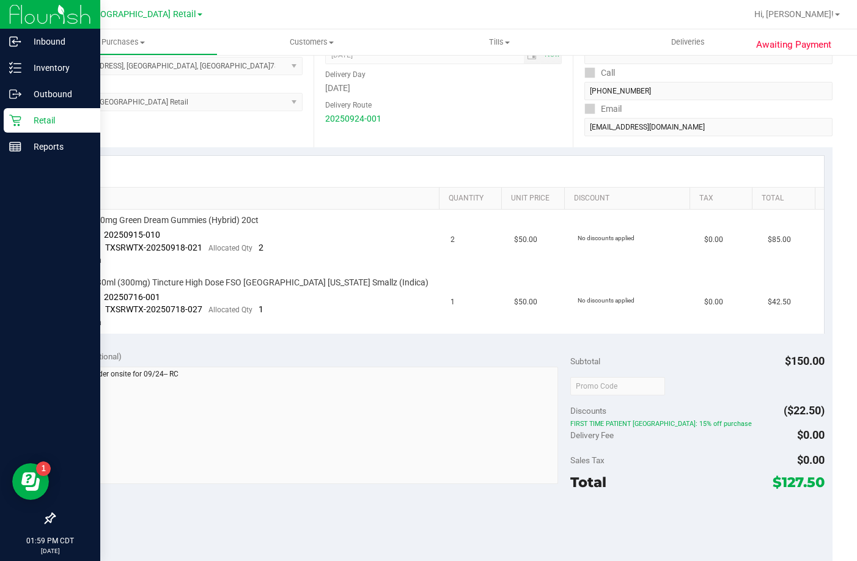
scroll to position [183, 0]
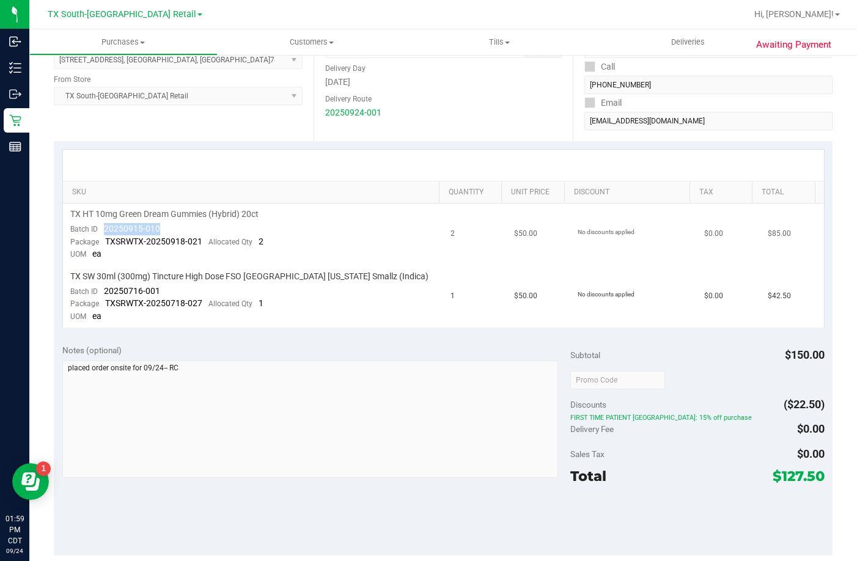
drag, startPoint x: 162, startPoint y: 225, endPoint x: 101, endPoint y: 226, distance: 60.5
click at [101, 226] on td "TX HT 10mg Green Dream Gummies (Hybrid) 20ct Batch ID 20250915-010 Package TXSR…" at bounding box center [253, 234] width 381 height 62
drag, startPoint x: 159, startPoint y: 287, endPoint x: 103, endPoint y: 294, distance: 57.3
click at [100, 294] on td "TX SW 30ml (300mg) Tincture High Dose FSO TX Georgia Smallz (Indica) Batch ID 2…" at bounding box center [253, 297] width 381 height 62
click at [694, 33] on uib-tab-heading "Deliveries" at bounding box center [687, 42] width 188 height 26
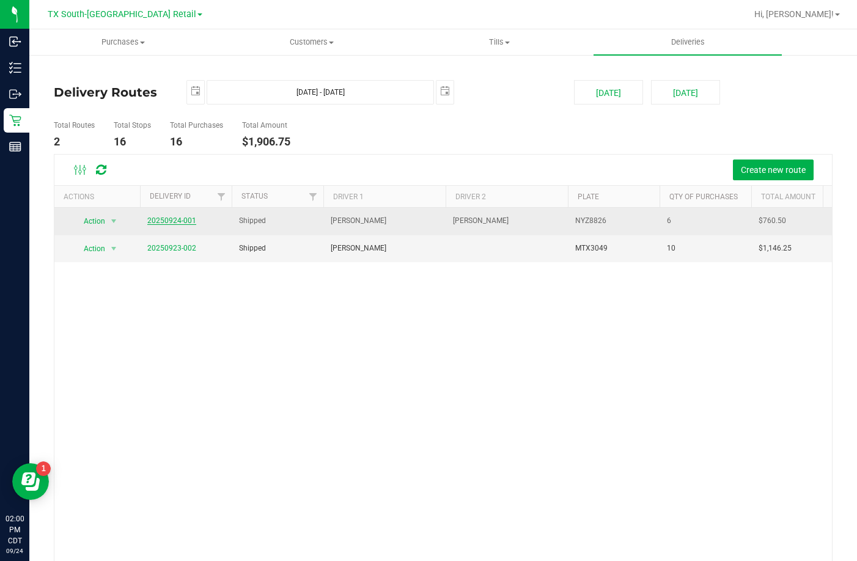
click at [186, 221] on link "20250924-001" at bounding box center [171, 220] width 49 height 9
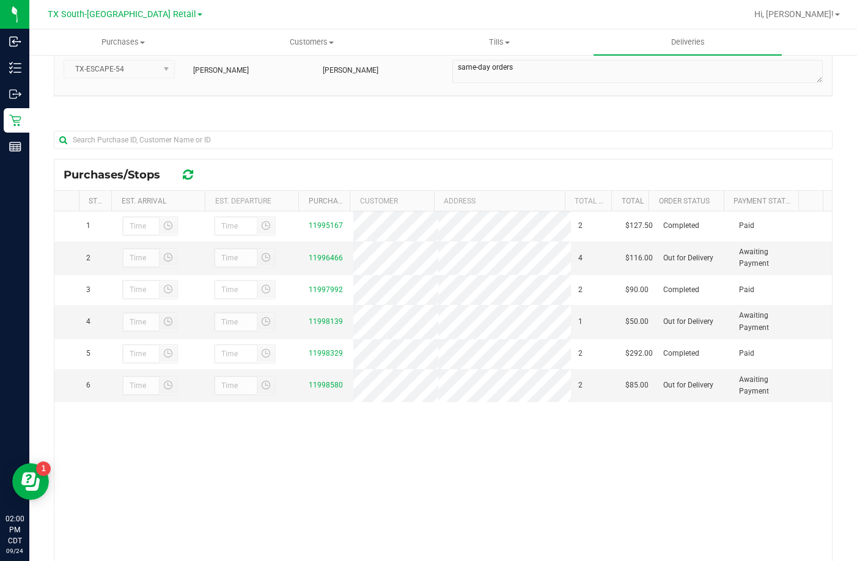
scroll to position [122, 0]
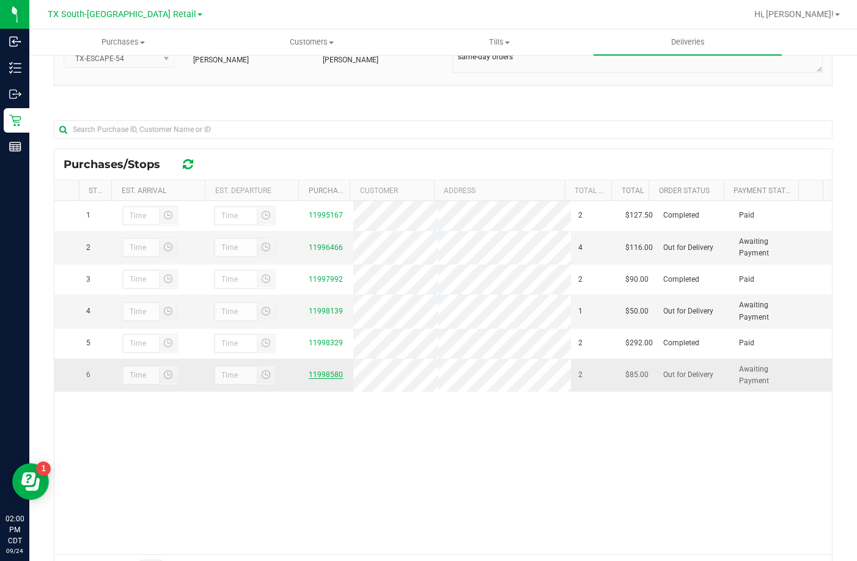
click at [309, 379] on link "11998580" at bounding box center [326, 374] width 34 height 9
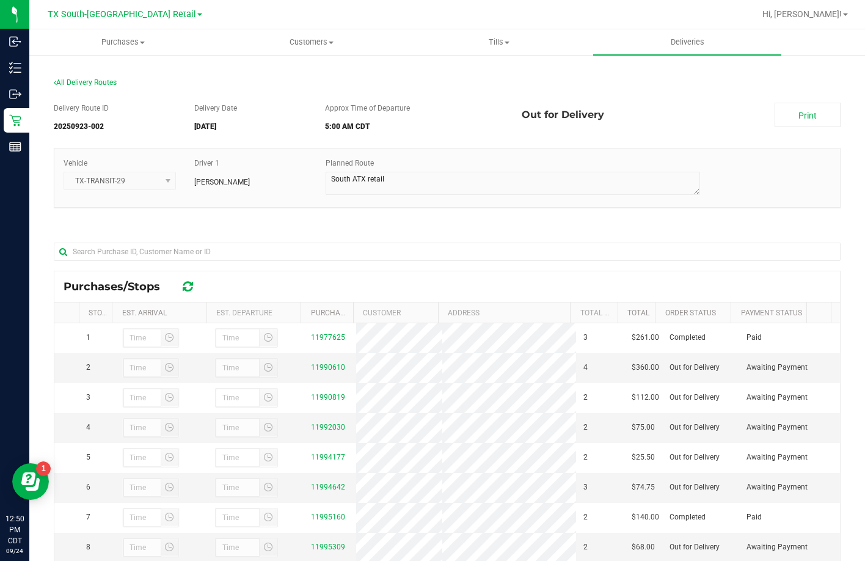
scroll to position [31, 0]
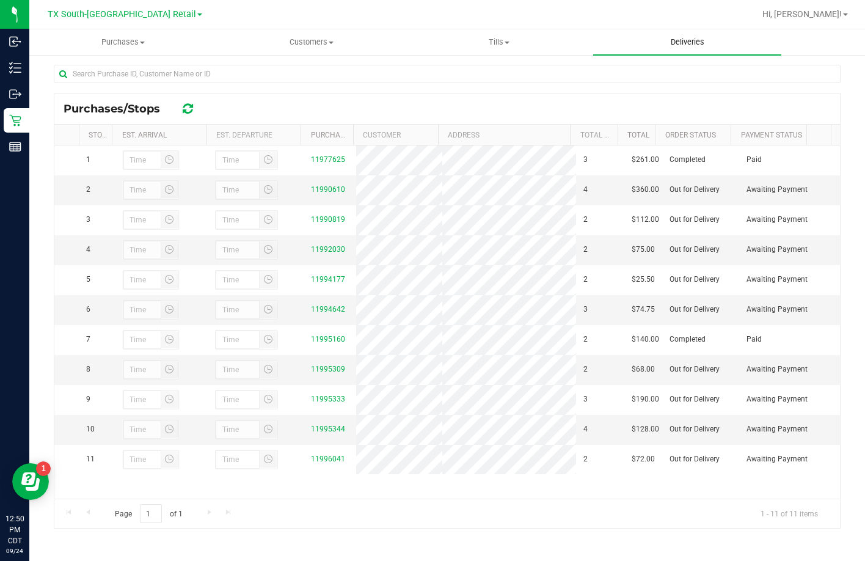
click at [654, 37] on span "Deliveries" at bounding box center [687, 42] width 67 height 11
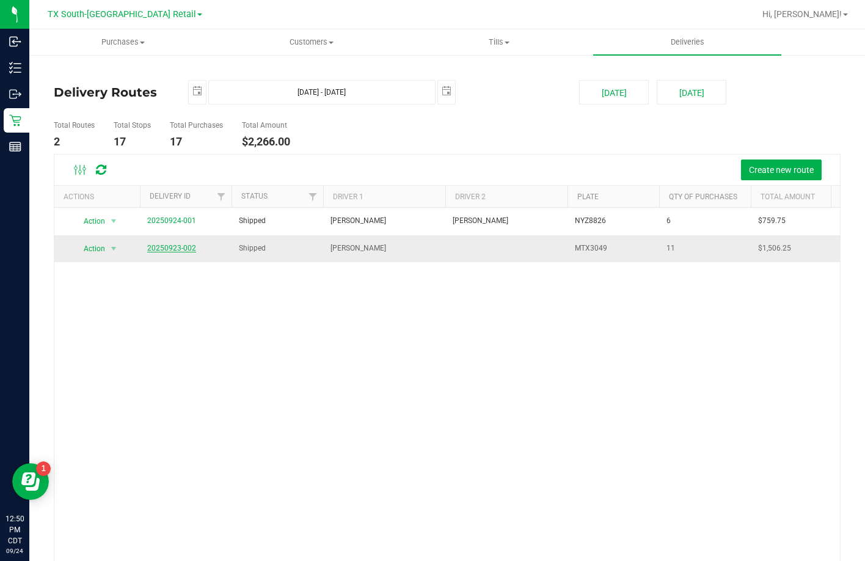
click at [164, 248] on link "20250923-002" at bounding box center [171, 248] width 49 height 9
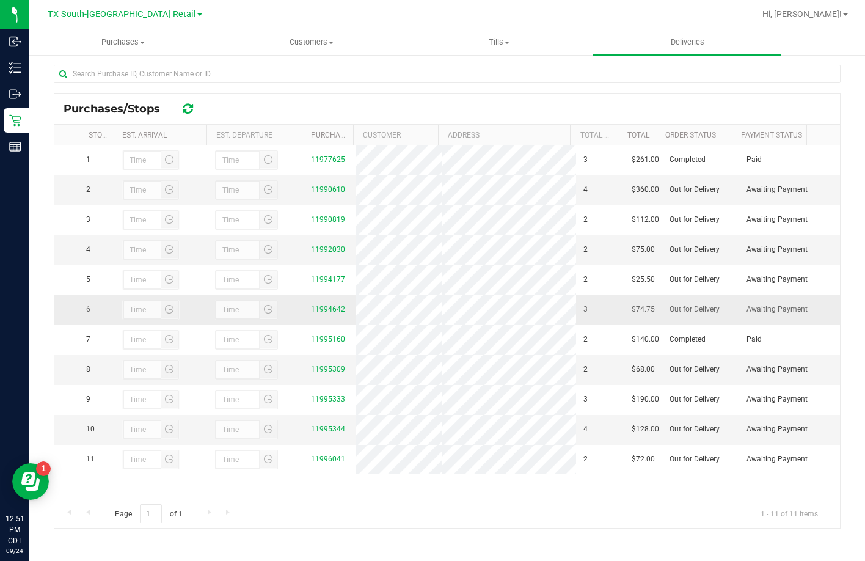
scroll to position [31, 0]
click at [327, 245] on link "11992030" at bounding box center [328, 249] width 34 height 9
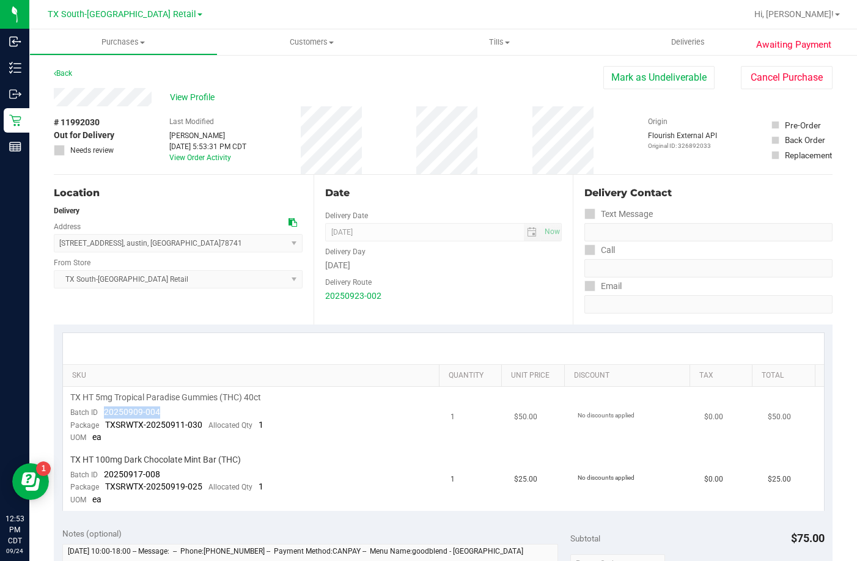
drag, startPoint x: 166, startPoint y: 416, endPoint x: 100, endPoint y: 414, distance: 66.0
click at [100, 414] on td "TX HT 5mg Tropical Paradise Gummies (THC) 40ct Batch ID 20250909-004 Package TX…" at bounding box center [253, 418] width 381 height 62
drag, startPoint x: 169, startPoint y: 478, endPoint x: 102, endPoint y: 478, distance: 66.6
click at [102, 478] on td "TX HT 100mg Dark Chocolate Mint Bar (THC) Batch ID 20250917-008 Package TXSRWTX…" at bounding box center [253, 480] width 381 height 62
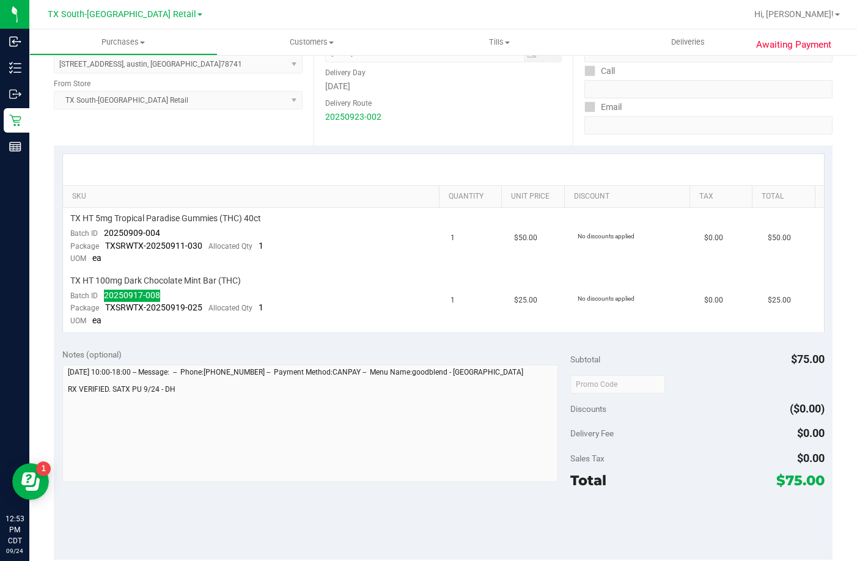
scroll to position [183, 0]
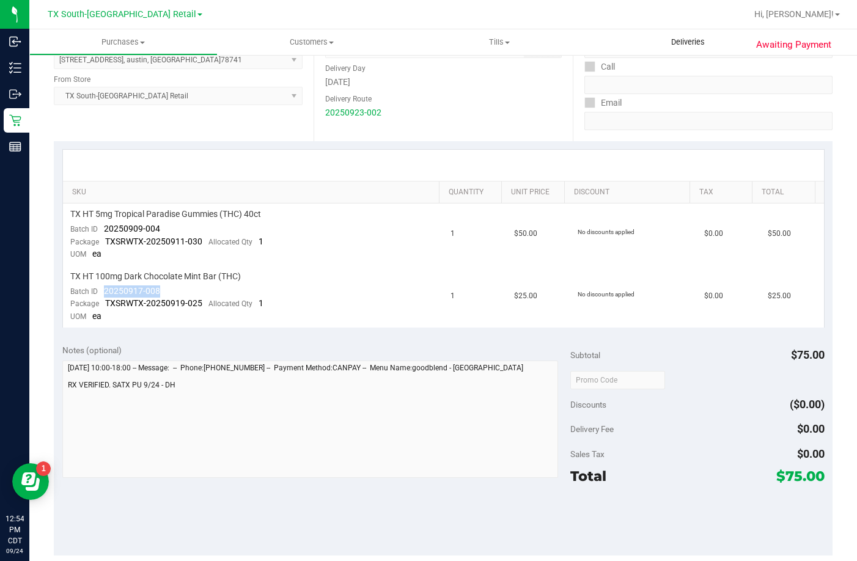
click at [669, 32] on uib-tab-heading "Deliveries" at bounding box center [687, 42] width 188 height 26
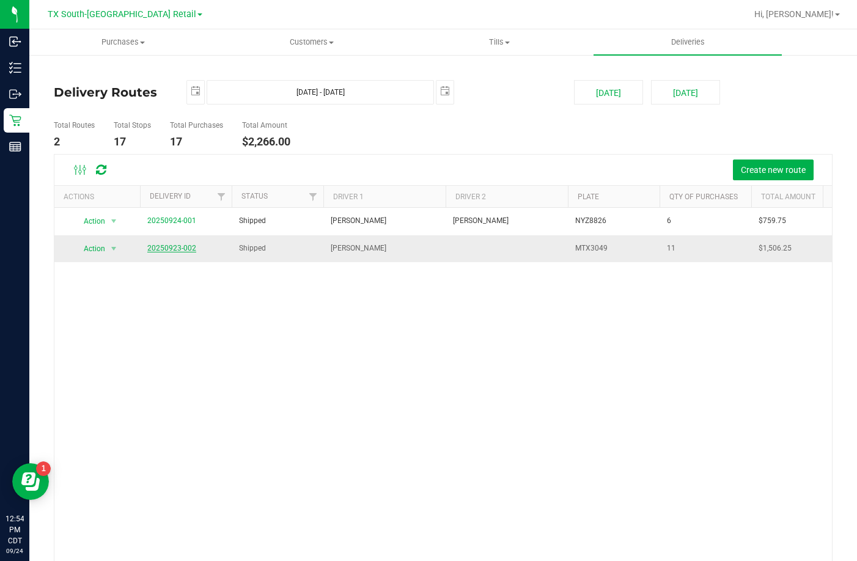
click at [169, 249] on link "20250923-002" at bounding box center [171, 248] width 49 height 9
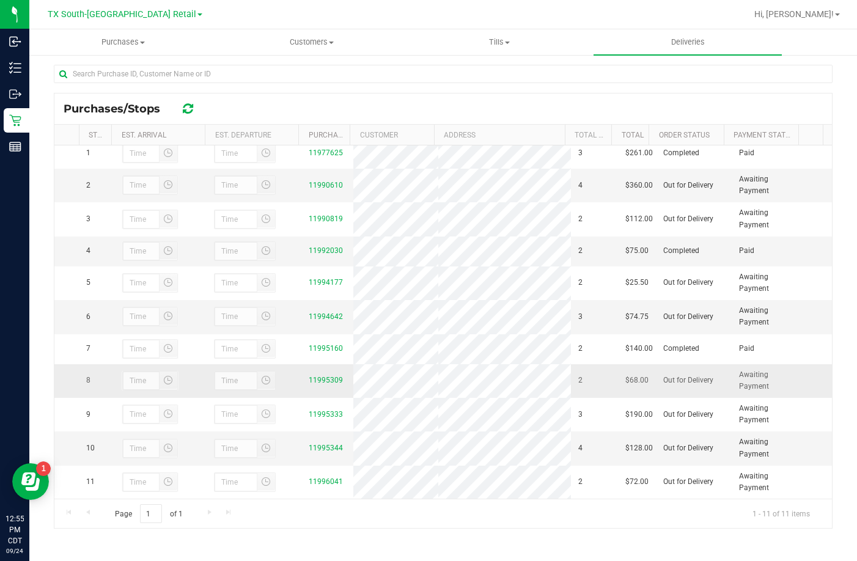
scroll to position [31, 0]
click at [368, 100] on div "Purchases/Stops" at bounding box center [442, 108] width 777 height 31
click at [310, 381] on link "11995309" at bounding box center [326, 380] width 34 height 9
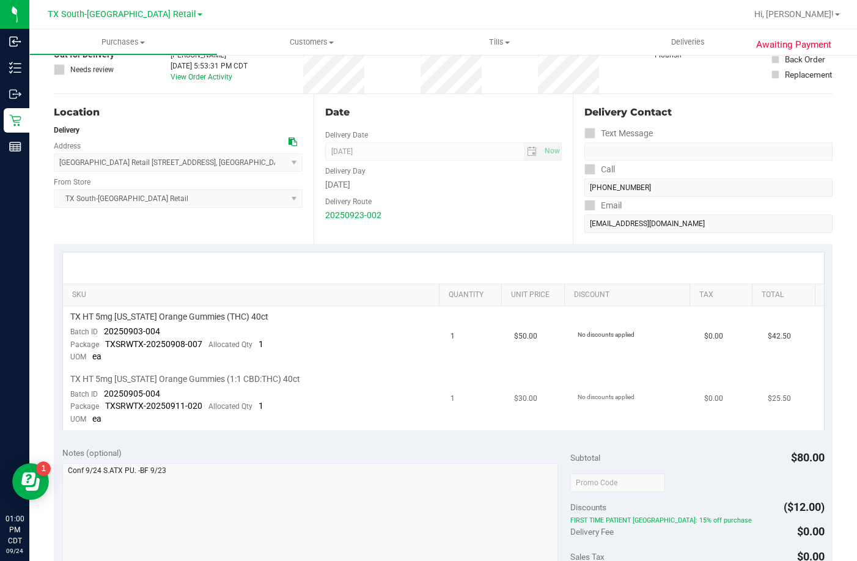
scroll to position [183, 0]
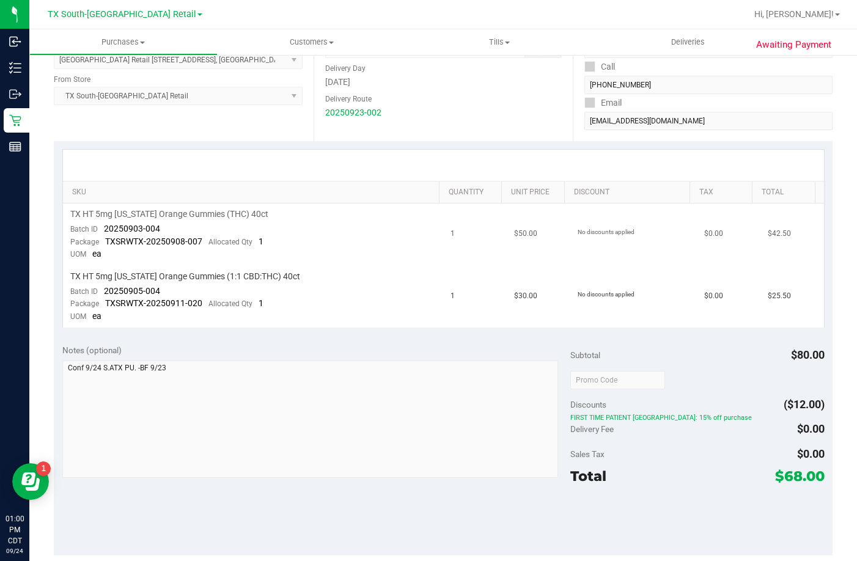
click at [71, 205] on td "TX HT 5mg [US_STATE] Orange Gummies (THC) 40ct Batch ID 20250903-004 Package TX…" at bounding box center [253, 234] width 381 height 62
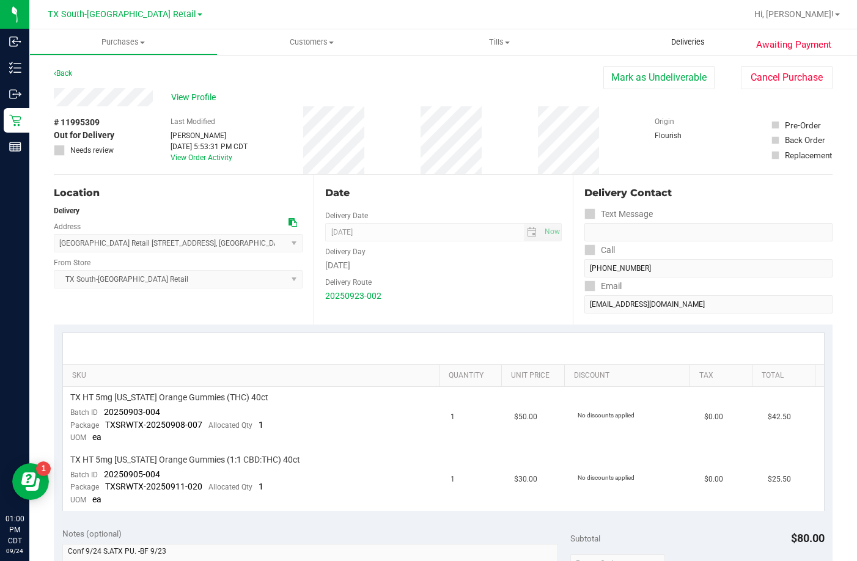
drag, startPoint x: 189, startPoint y: 4, endPoint x: 675, endPoint y: 34, distance: 486.7
drag, startPoint x: 177, startPoint y: 410, endPoint x: 101, endPoint y: 409, distance: 75.8
click at [101, 409] on td "TX HT 5mg [US_STATE] Orange Gummies (THC) 40ct Batch ID 20250903-004 Package TX…" at bounding box center [253, 418] width 381 height 62
drag, startPoint x: 169, startPoint y: 470, endPoint x: 105, endPoint y: 477, distance: 63.9
click at [105, 477] on td "TX HT 5mg [US_STATE] Orange Gummies (1:1 CBD:THC) 40ct Batch ID 20250905-004 Pa…" at bounding box center [253, 480] width 381 height 62
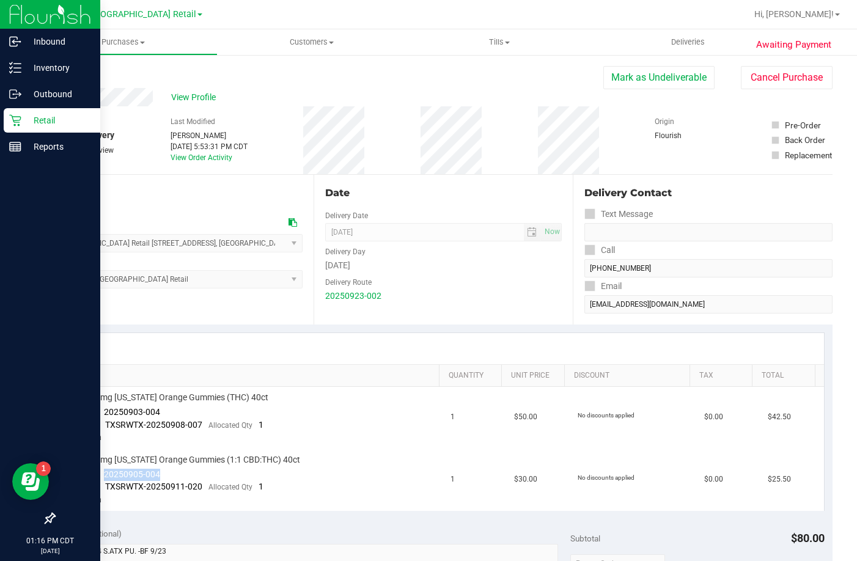
copy span "20250905-004"
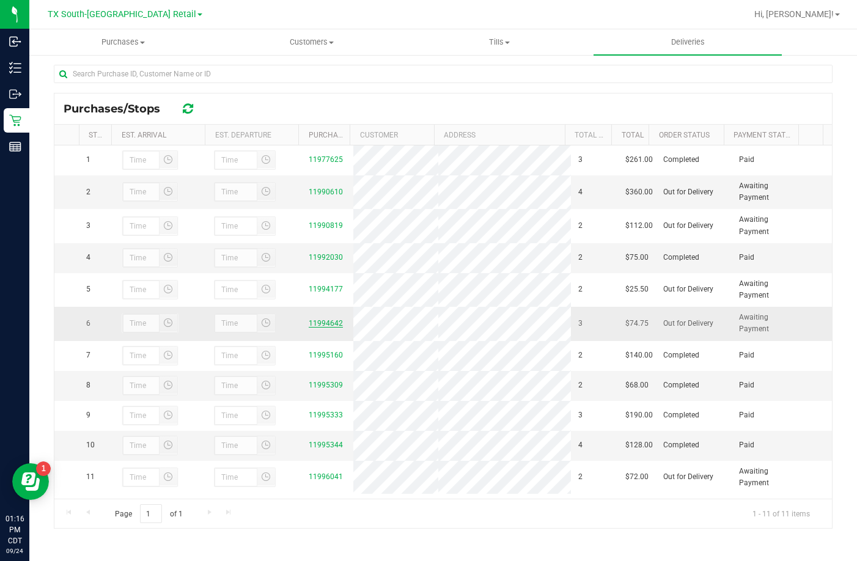
scroll to position [31, 0]
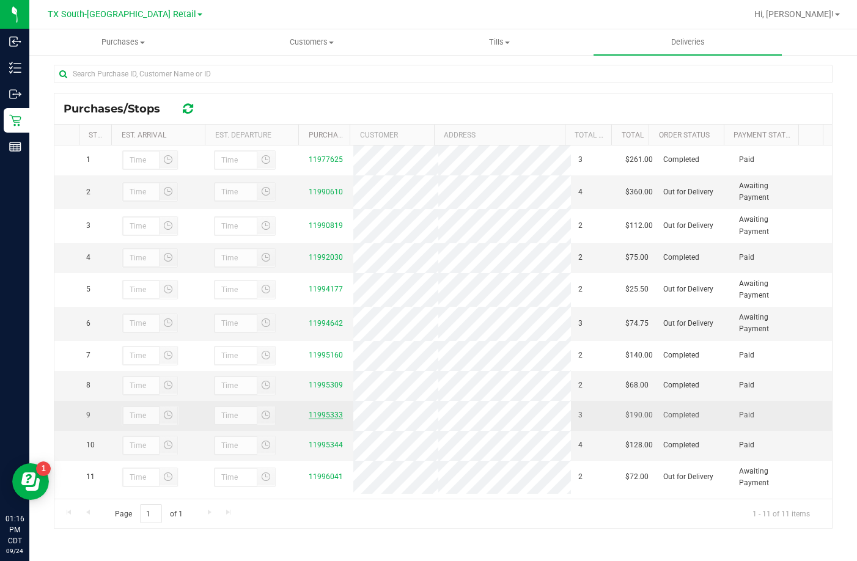
click at [315, 411] on link "11995333" at bounding box center [326, 415] width 34 height 9
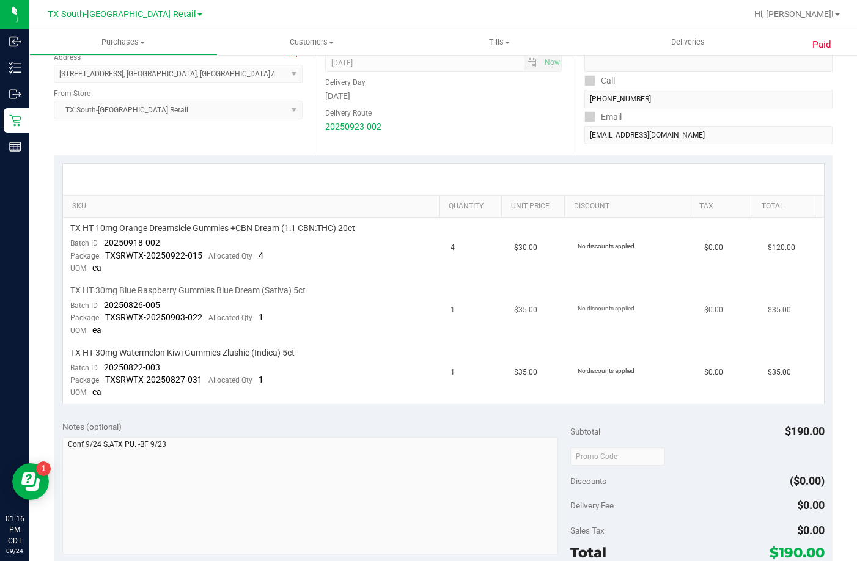
scroll to position [183, 0]
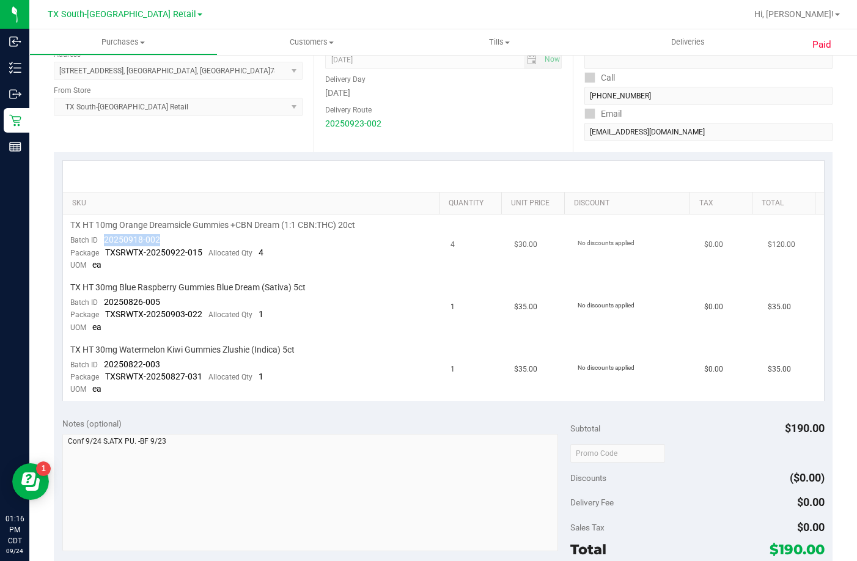
drag, startPoint x: 164, startPoint y: 238, endPoint x: 104, endPoint y: 243, distance: 60.1
click at [104, 243] on td "TX HT 10mg Orange Dreamsicle Gummies +CBN Dream (1:1 CBN:THC) 20ct Batch ID 202…" at bounding box center [253, 245] width 381 height 62
copy span "20250918-002"
drag, startPoint x: 158, startPoint y: 304, endPoint x: 104, endPoint y: 301, distance: 53.9
click at [104, 301] on span "20250826-005" at bounding box center [132, 302] width 56 height 10
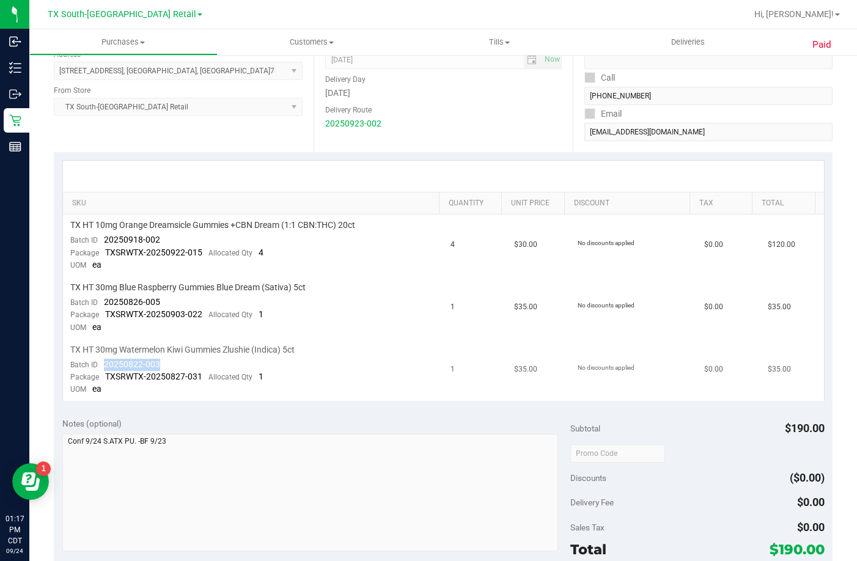
drag, startPoint x: 163, startPoint y: 364, endPoint x: 103, endPoint y: 368, distance: 60.0
click at [103, 368] on td "TX HT 30mg Watermelon Kiwi Gummies Zlushie (Indica) 5ct Batch ID 20250822-003 P…" at bounding box center [253, 370] width 381 height 62
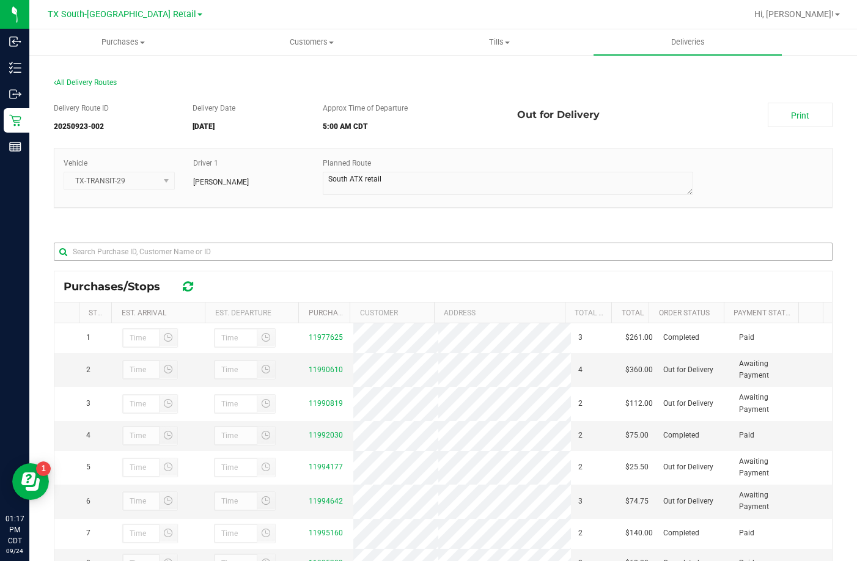
scroll to position [178, 0]
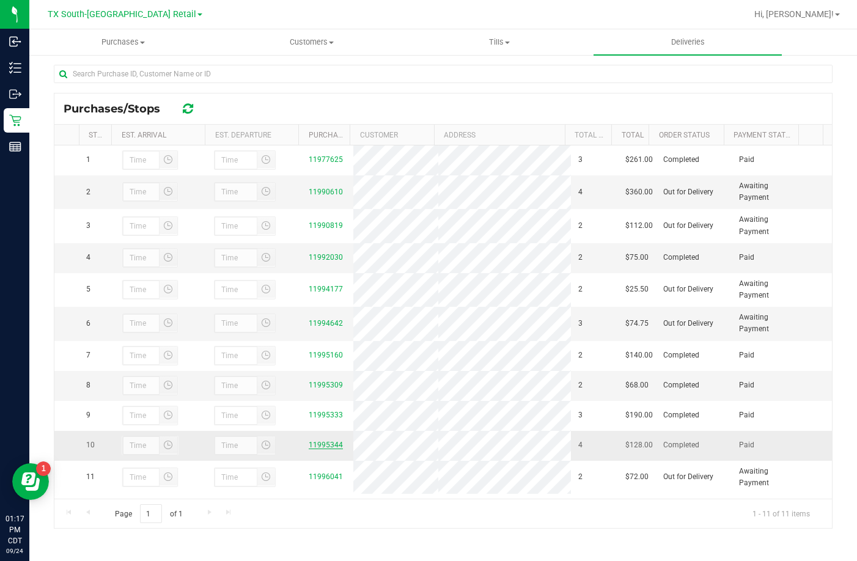
click at [317, 449] on link "11995344" at bounding box center [326, 445] width 34 height 9
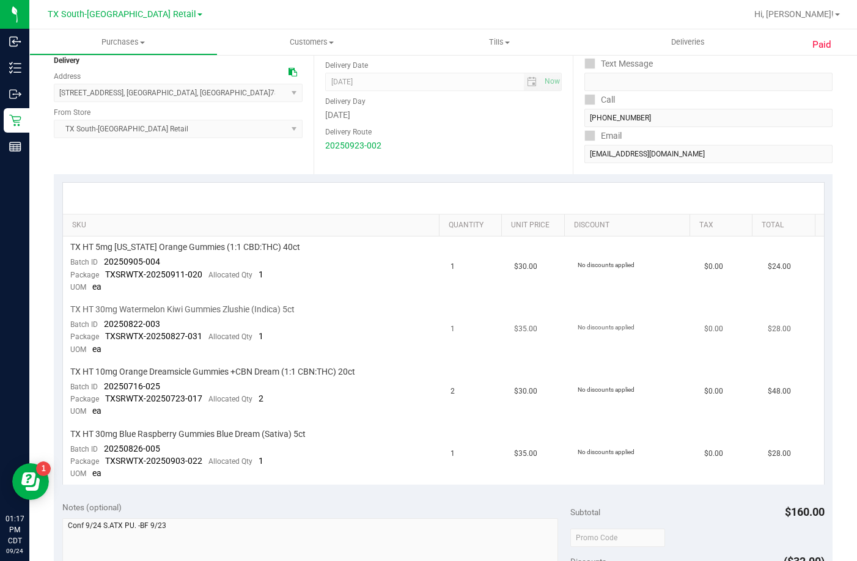
scroll to position [183, 0]
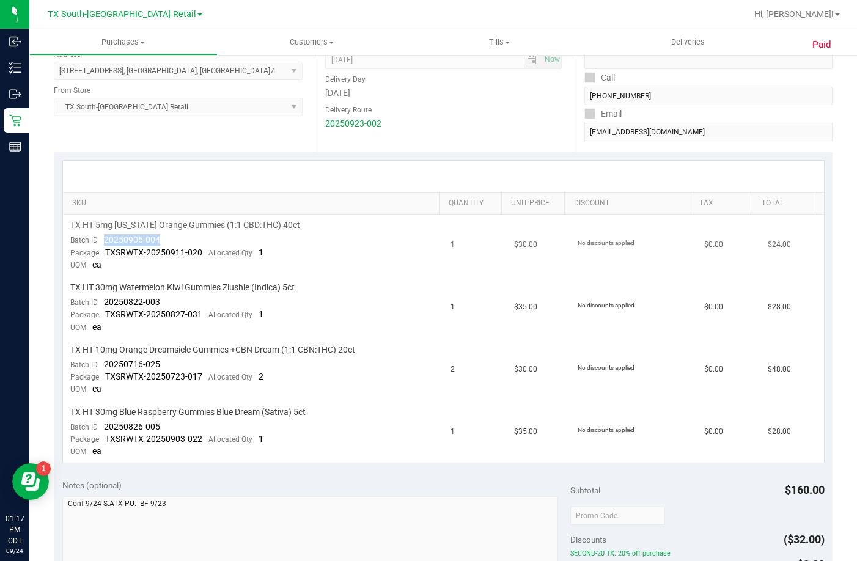
drag, startPoint x: 161, startPoint y: 241, endPoint x: 105, endPoint y: 242, distance: 56.2
click at [105, 242] on td "TX HT 5mg Texas Orange Gummies (1:1 CBD:THC) 40ct Batch ID 20250905-004 Package…" at bounding box center [253, 245] width 381 height 62
copy span "20250905-004"
drag, startPoint x: 175, startPoint y: 298, endPoint x: 100, endPoint y: 298, distance: 75.2
click at [100, 298] on td "TX HT 30mg Watermelon Kiwi Gummies Zlushie (Indica) 5ct Batch ID 20250822-003 P…" at bounding box center [253, 308] width 381 height 62
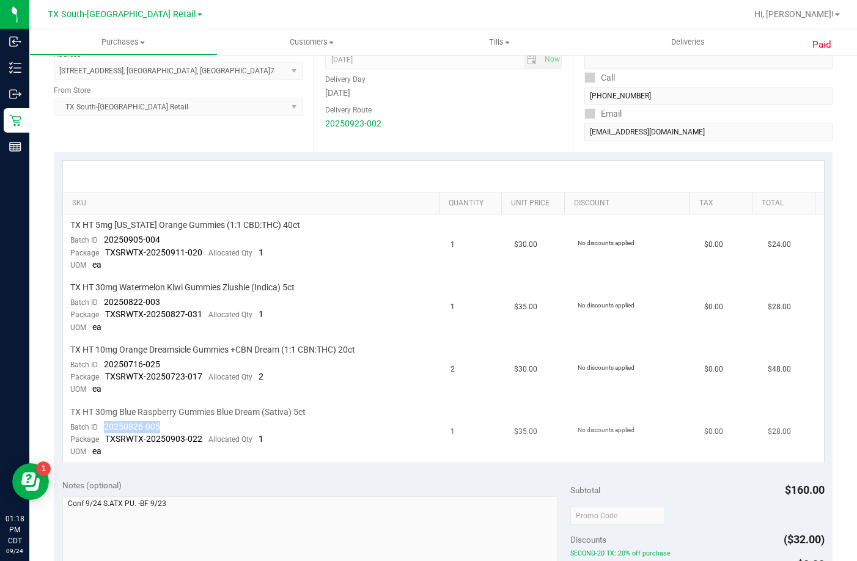
drag, startPoint x: 169, startPoint y: 427, endPoint x: 103, endPoint y: 427, distance: 65.4
click at [103, 427] on td "TX HT 30mg Blue Raspberry Gummies Blue Dream (Sativa) 5ct Batch ID 20250826-005…" at bounding box center [253, 432] width 381 height 62
drag, startPoint x: 173, startPoint y: 357, endPoint x: 103, endPoint y: 368, distance: 70.6
click at [103, 368] on td "TX HT 10mg Orange Dreamsicle Gummies +CBN Dream (1:1 CBN:THC) 20ct Batch ID 202…" at bounding box center [253, 370] width 381 height 62
copy span "20250716-025"
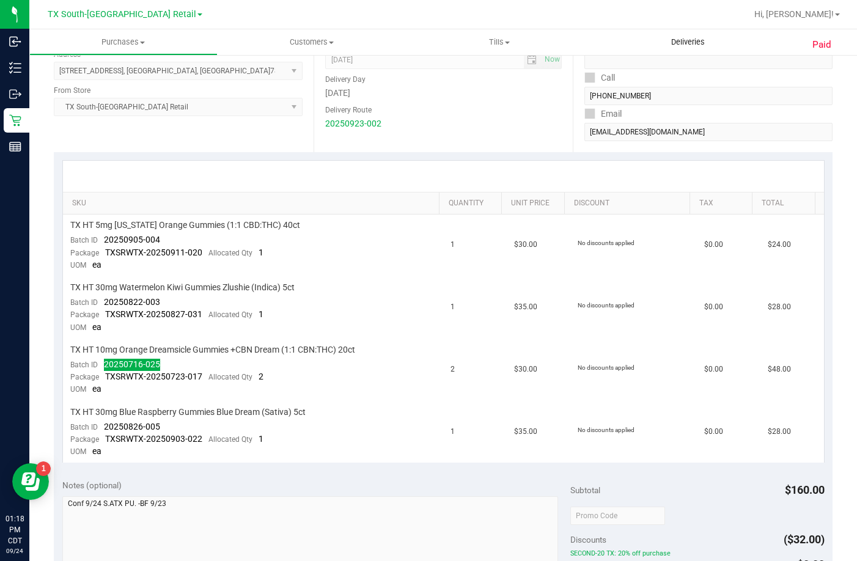
click at [680, 40] on span "Deliveries" at bounding box center [687, 42] width 67 height 11
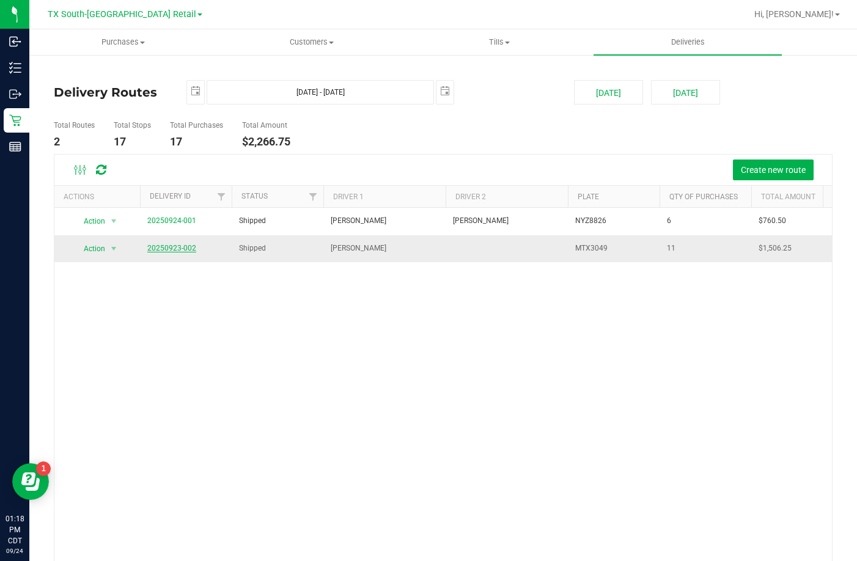
click at [161, 246] on link "20250923-002" at bounding box center [171, 248] width 49 height 9
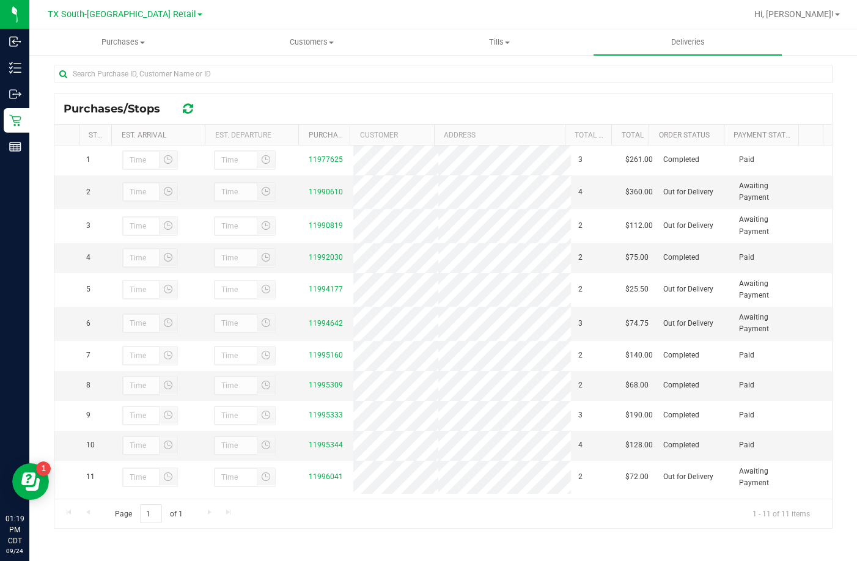
scroll to position [31, 0]
click at [385, 527] on div "Page 1 of 1 1 - 11 of 11 items" at bounding box center [442, 513] width 777 height 29
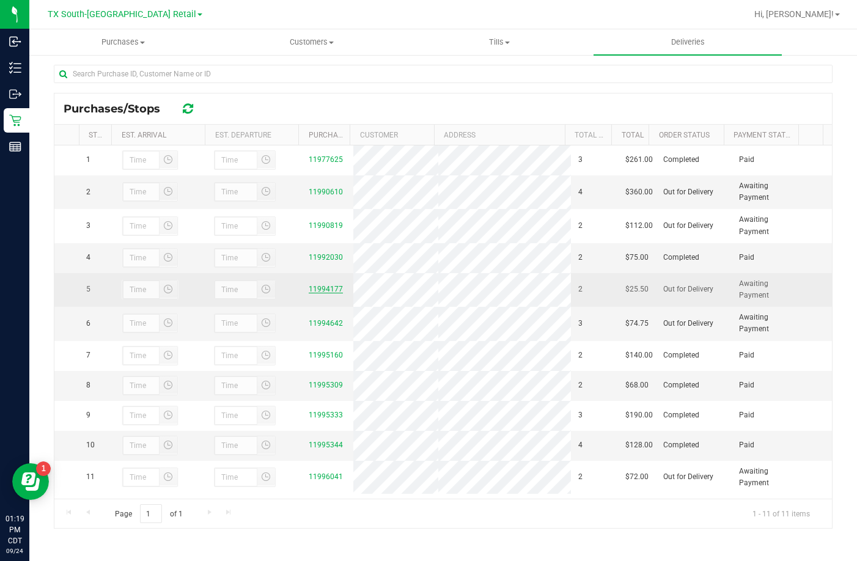
click at [311, 285] on link "11994177" at bounding box center [326, 289] width 34 height 9
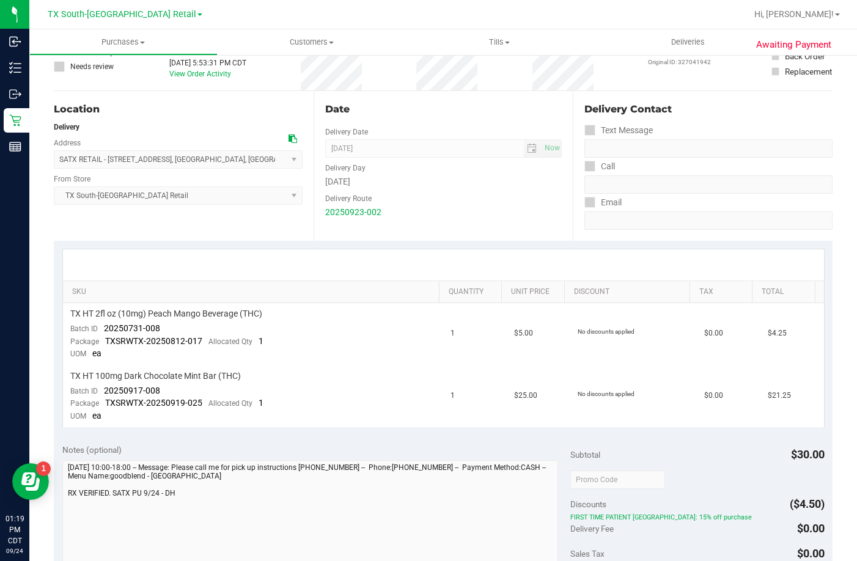
scroll to position [183, 0]
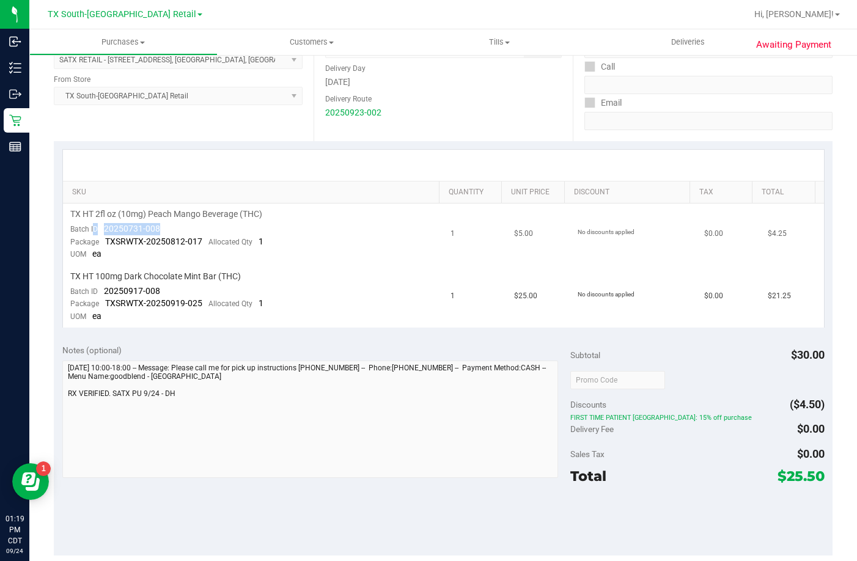
drag, startPoint x: 141, startPoint y: 226, endPoint x: 92, endPoint y: 226, distance: 48.9
click at [92, 226] on td "TX HT 2fl oz (10mg) Peach Mango Beverage (THC) Batch ID 20250731-008 Package TX…" at bounding box center [253, 234] width 381 height 62
drag, startPoint x: 173, startPoint y: 289, endPoint x: 90, endPoint y: 295, distance: 83.3
click at [90, 295] on td "TX HT 100mg Dark Chocolate Mint Bar (THC) Batch ID 20250917-008 Package TXSRWTX…" at bounding box center [253, 297] width 381 height 62
click at [335, 297] on td "TX HT 100mg Dark Chocolate Mint Bar (THC) Batch ID 20250917-008 Package TXSRWTX…" at bounding box center [253, 297] width 381 height 62
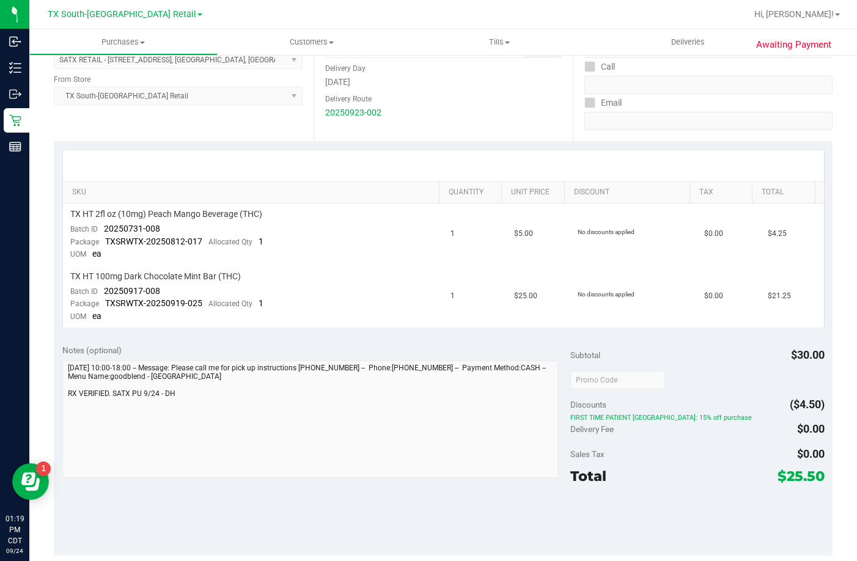
click at [618, 408] on div "Discounts ($4.50)" at bounding box center [697, 405] width 254 height 22
click at [238, 236] on div "Package TXSRWTX-20250812-017 Allocated Qty 1" at bounding box center [166, 242] width 193 height 12
click at [194, 229] on td "TX HT 2fl oz (10mg) Peach Mango Beverage (THC) Batch ID 20250731-008 Package TX…" at bounding box center [253, 234] width 381 height 62
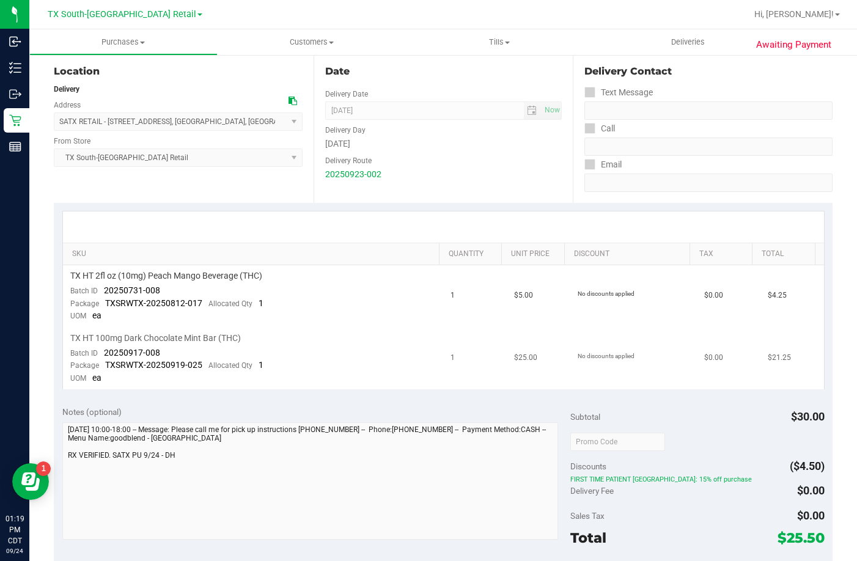
scroll to position [122, 0]
click at [196, 293] on td "TX HT 2fl oz (10mg) Peach Mango Beverage (THC) Batch ID 20250731-008 Package TX…" at bounding box center [253, 296] width 381 height 62
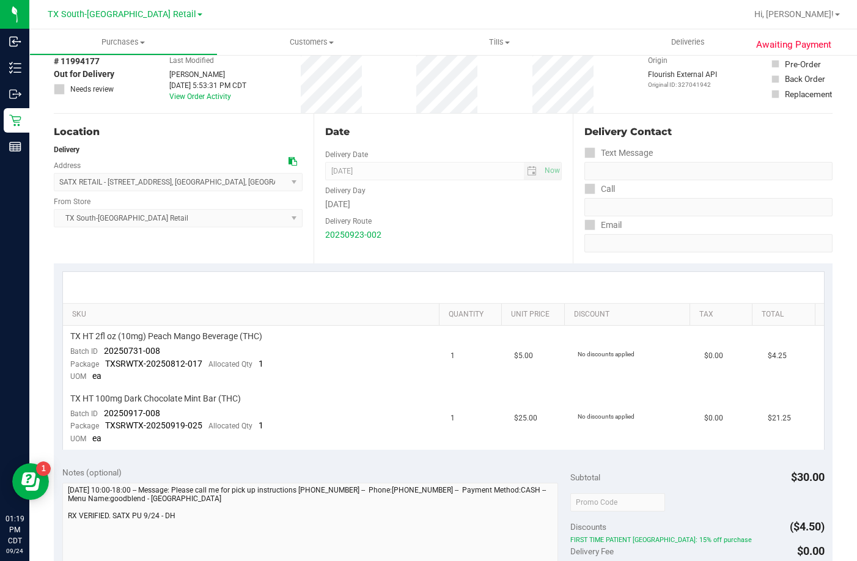
scroll to position [244, 0]
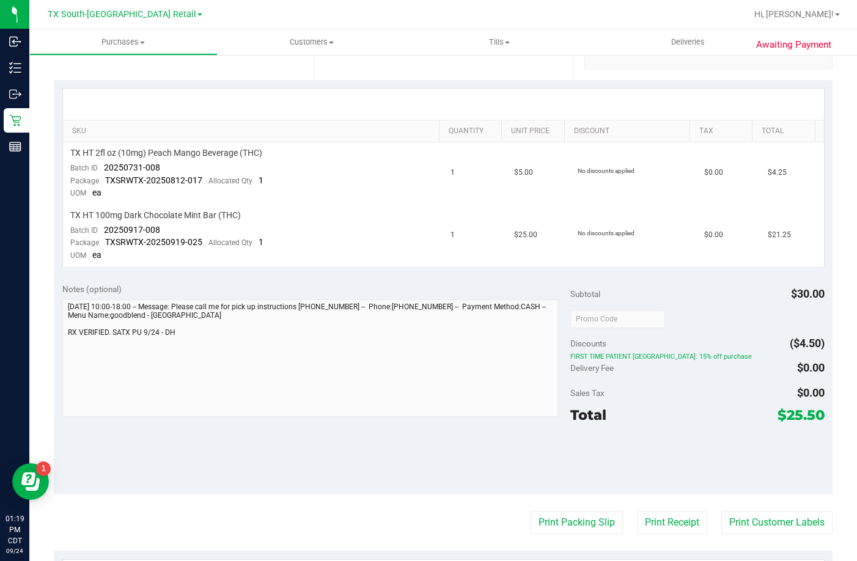
drag, startPoint x: 560, startPoint y: 346, endPoint x: 730, endPoint y: 389, distance: 175.3
click at [730, 389] on div "Notes (optional) Subtotal $30.00 Discounts ($4.50) FIRST TIME PATIENT TX: 15% o…" at bounding box center [443, 384] width 779 height 220
click at [732, 371] on div "Delivery Fee $0.00" at bounding box center [697, 368] width 254 height 22
click at [328, 198] on td "TX HT 2fl oz (10mg) Peach Mango Beverage (THC) Batch ID 20250731-008 Package TX…" at bounding box center [253, 173] width 381 height 62
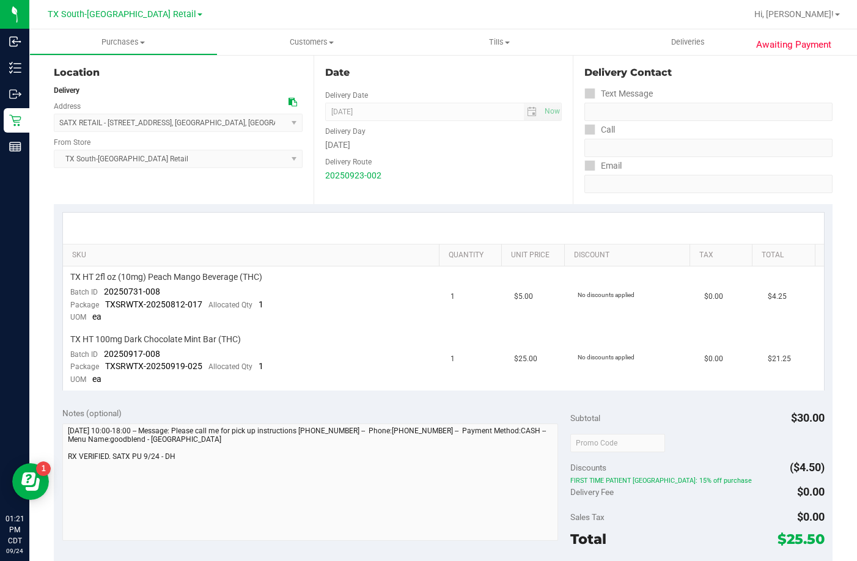
scroll to position [0, 0]
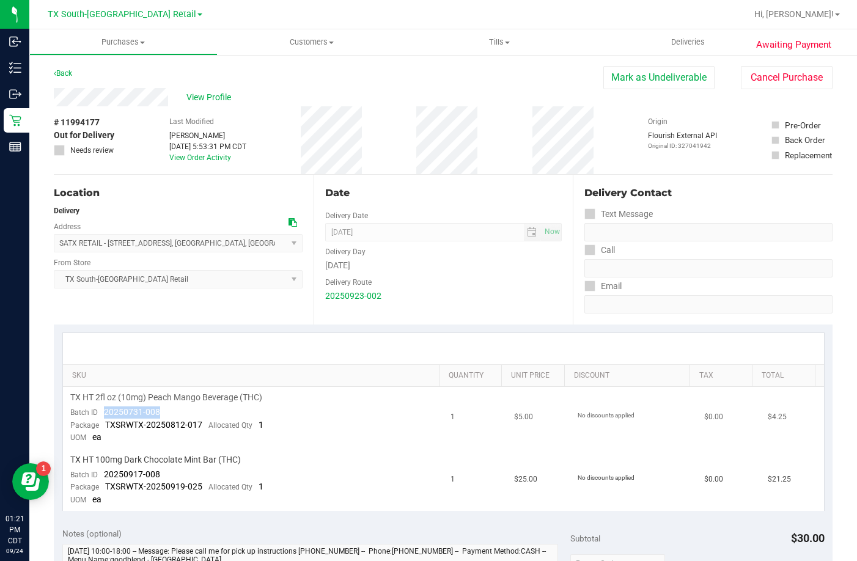
drag, startPoint x: 171, startPoint y: 406, endPoint x: 103, endPoint y: 411, distance: 68.6
click at [103, 411] on td "TX HT 2fl oz (10mg) Peach Mango Beverage (THC) Batch ID 20250731-008 Package TX…" at bounding box center [253, 418] width 381 height 62
drag, startPoint x: 141, startPoint y: 470, endPoint x: 100, endPoint y: 474, distance: 41.2
click at [100, 474] on td "TX HT 100mg Dark Chocolate Mint Bar (THC) Batch ID 20250917-008 Package TXSRWTX…" at bounding box center [253, 480] width 381 height 62
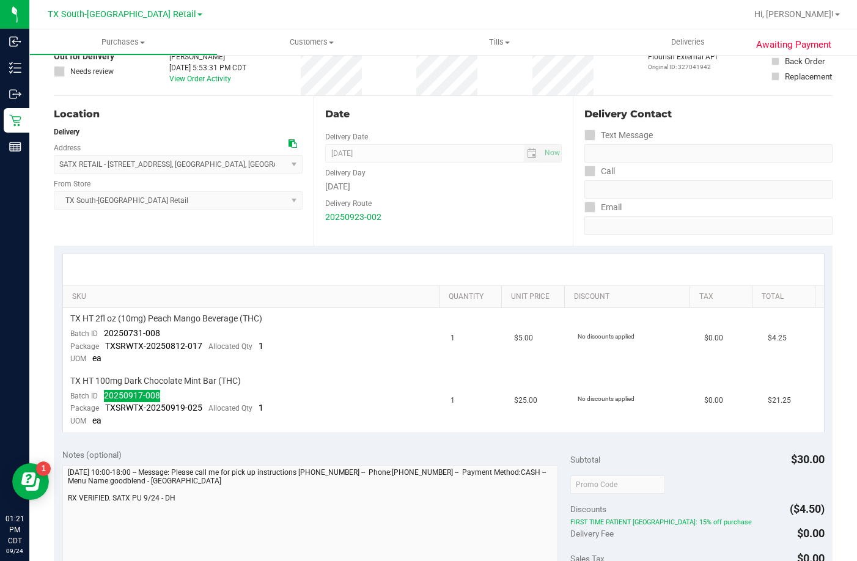
scroll to position [183, 0]
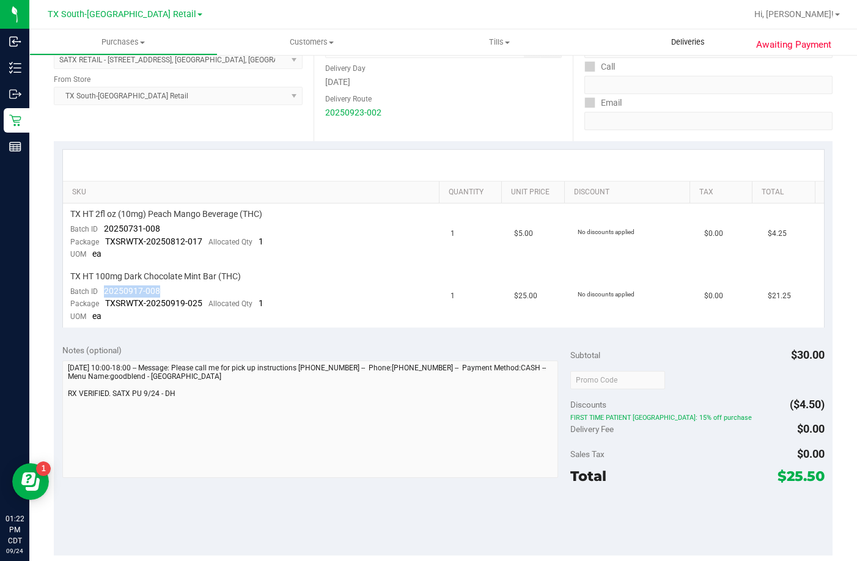
click at [658, 43] on span "Deliveries" at bounding box center [687, 42] width 67 height 11
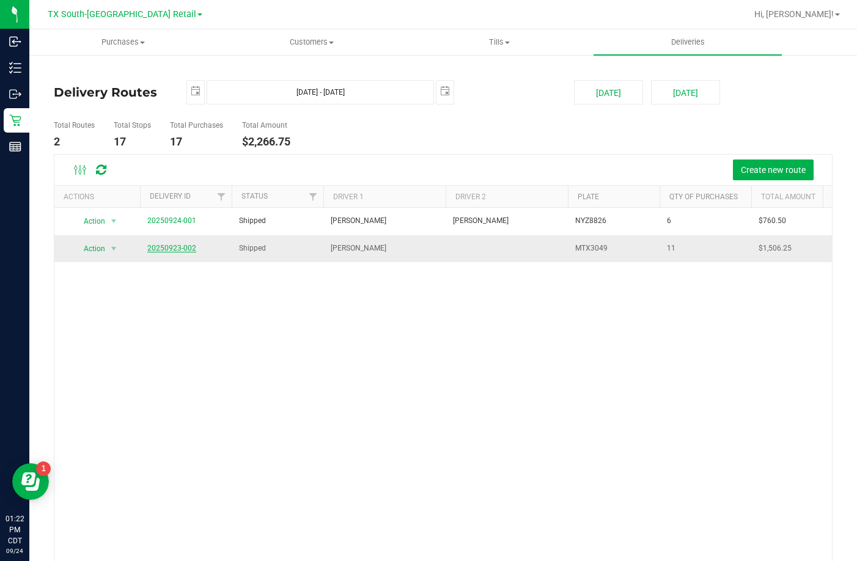
click at [185, 250] on link "20250923-002" at bounding box center [171, 248] width 49 height 9
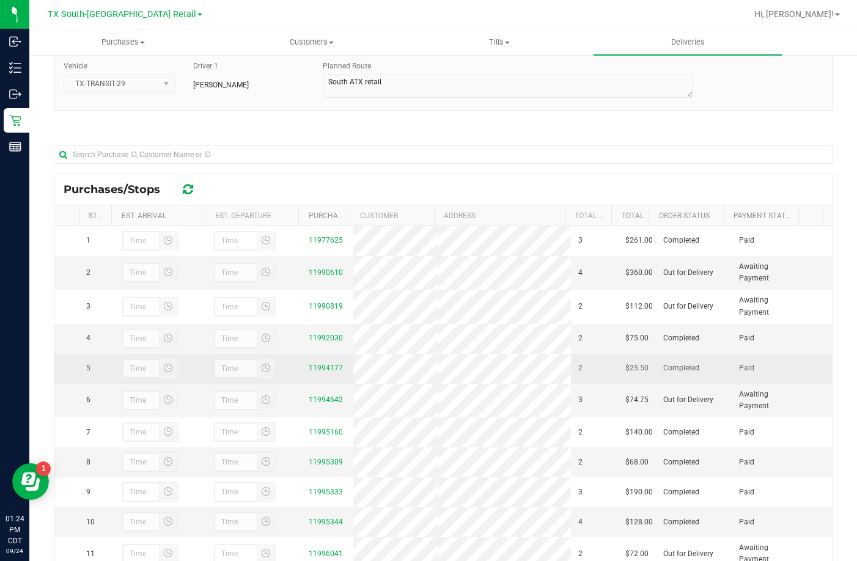
scroll to position [178, 0]
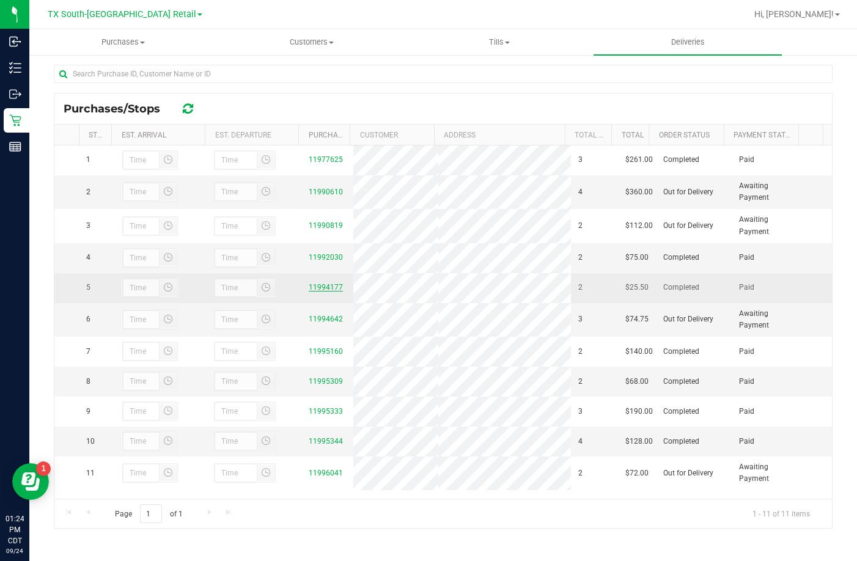
click at [317, 291] on link "11994177" at bounding box center [326, 287] width 34 height 9
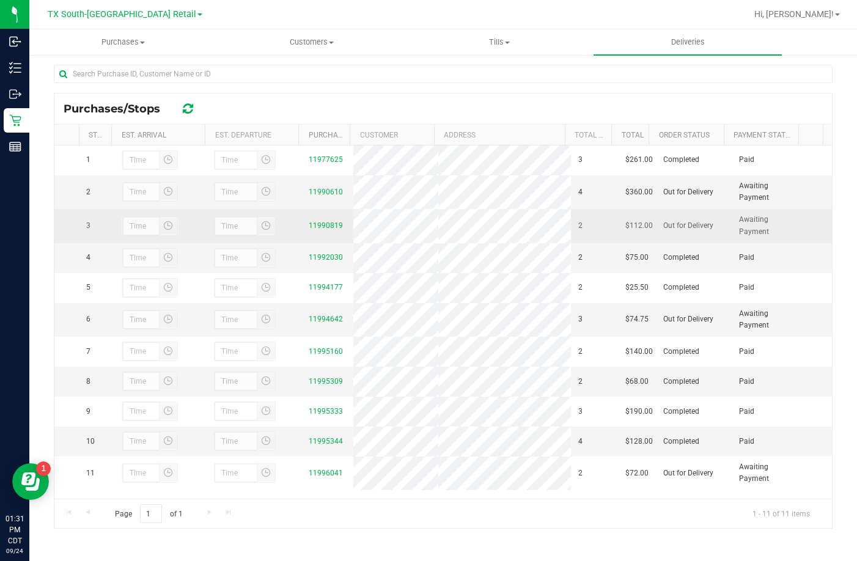
scroll to position [31, 0]
click at [328, 220] on div "11990819" at bounding box center [327, 226] width 37 height 12
click at [326, 221] on link "11990819" at bounding box center [326, 225] width 34 height 9
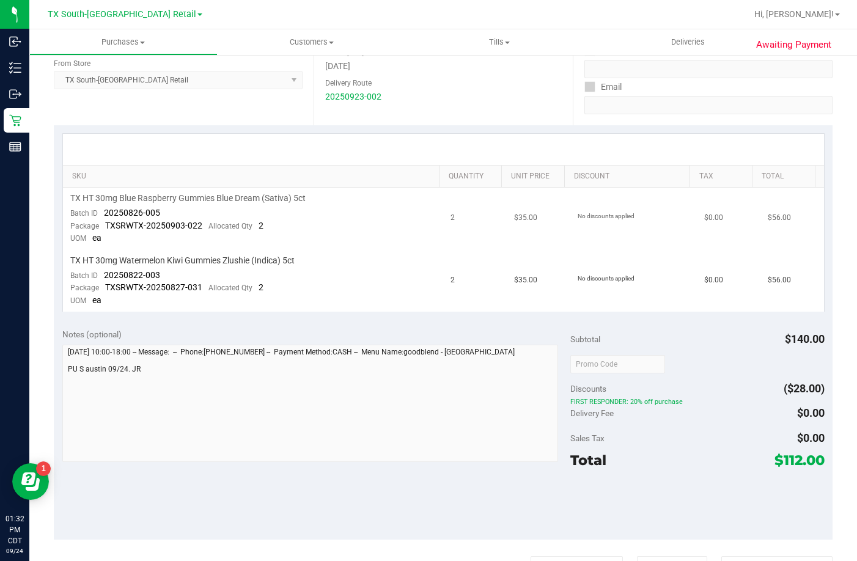
scroll to position [244, 0]
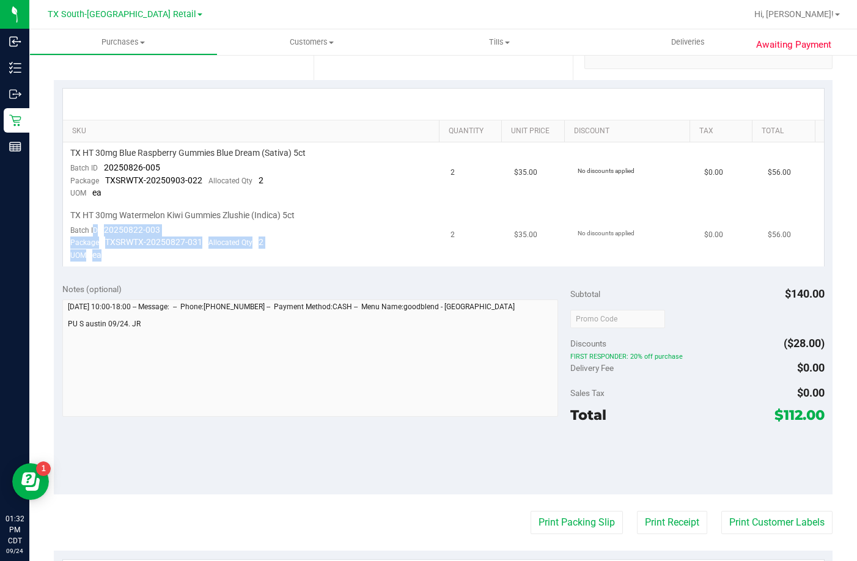
drag, startPoint x: 95, startPoint y: 229, endPoint x: 178, endPoint y: 250, distance: 86.3
click at [178, 250] on td "TX HT 30mg Watermelon Kiwi Gummies Zlushie (Indica) 5ct Batch ID 20250822-003 P…" at bounding box center [253, 236] width 381 height 62
click at [199, 230] on td "TX HT 30mg Watermelon Kiwi Gummies Zlushie (Indica) 5ct Batch ID 20250822-003 P…" at bounding box center [253, 236] width 381 height 62
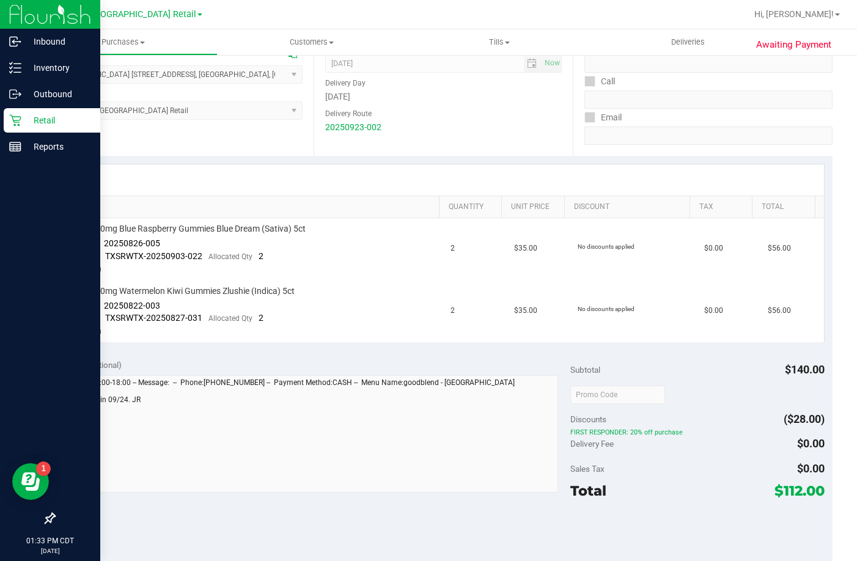
scroll to position [183, 0]
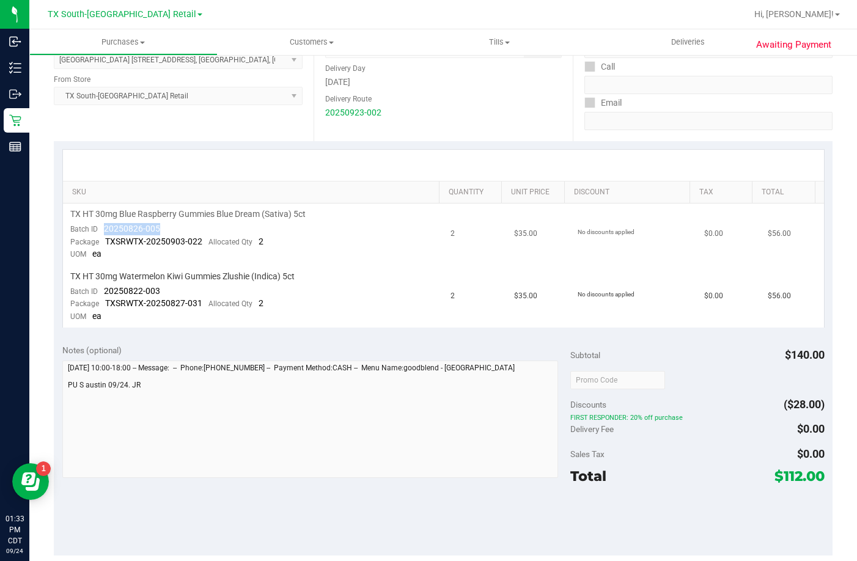
drag, startPoint x: 167, startPoint y: 227, endPoint x: 106, endPoint y: 225, distance: 61.1
click at [106, 225] on td "TX HT 30mg Blue Raspberry Gummies Blue Dream (Sativa) 5ct Batch ID 20250826-005…" at bounding box center [253, 234] width 381 height 62
drag, startPoint x: 164, startPoint y: 285, endPoint x: 101, endPoint y: 293, distance: 63.4
click at [101, 293] on td "TX HT 30mg Watermelon Kiwi Gummies Zlushie (Indica) 5ct Batch ID 20250822-003 P…" at bounding box center [253, 297] width 381 height 62
click at [654, 45] on uib-tab-heading "Deliveries" at bounding box center [687, 42] width 188 height 26
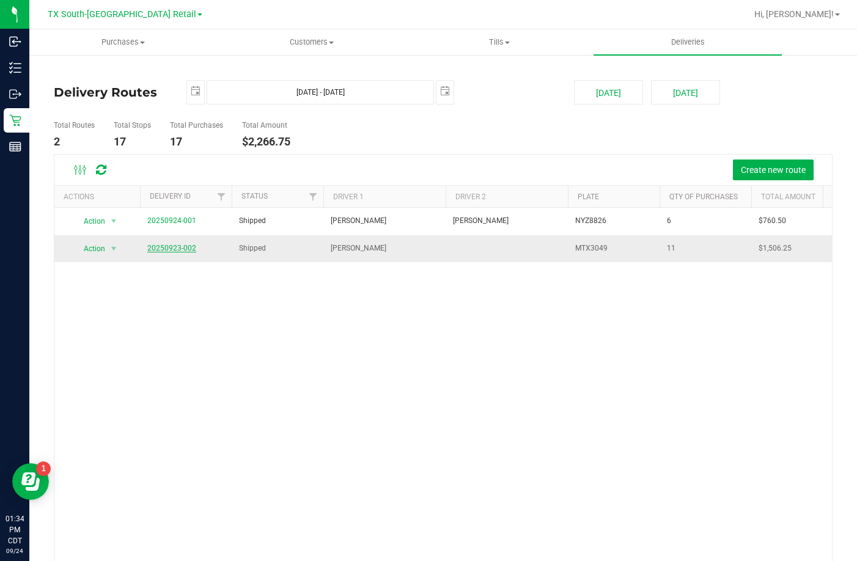
click at [181, 249] on link "20250923-002" at bounding box center [171, 248] width 49 height 9
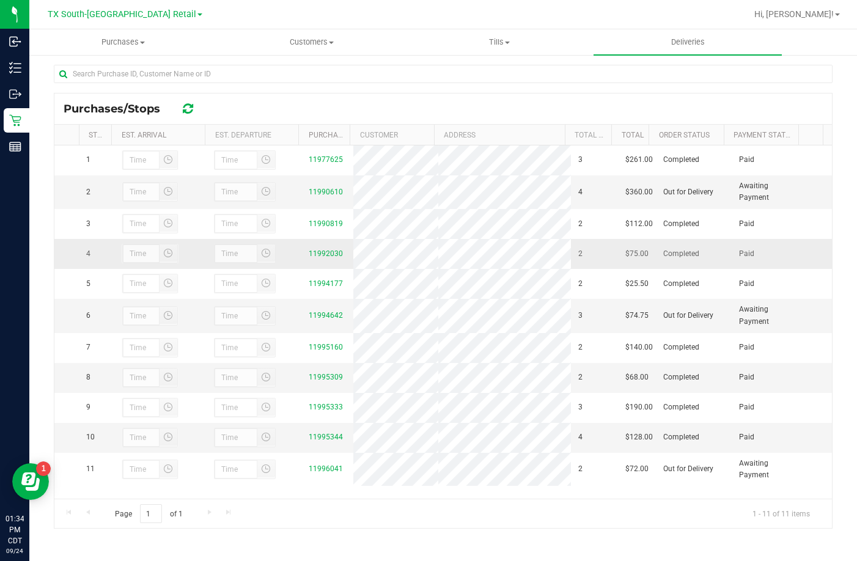
scroll to position [31, 0]
click at [324, 188] on link "11990610" at bounding box center [326, 192] width 34 height 9
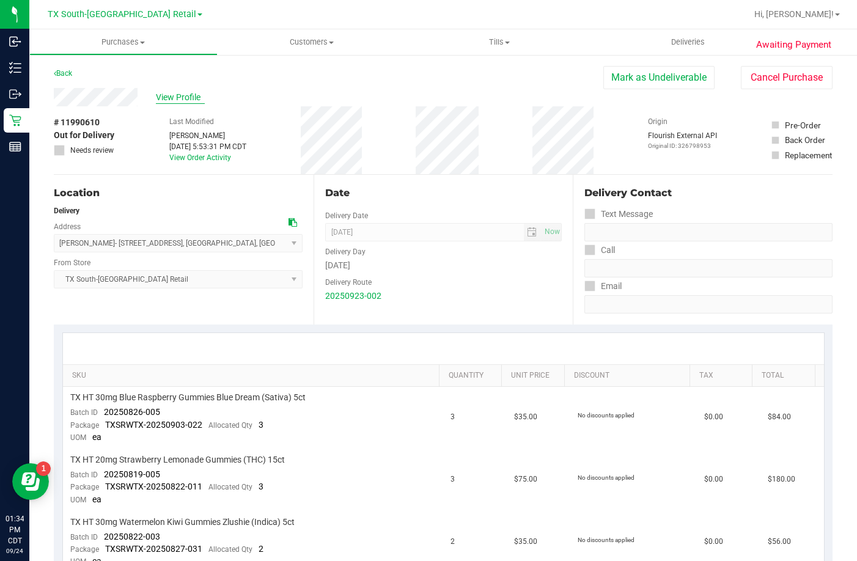
click at [174, 101] on span "View Profile" at bounding box center [180, 97] width 49 height 13
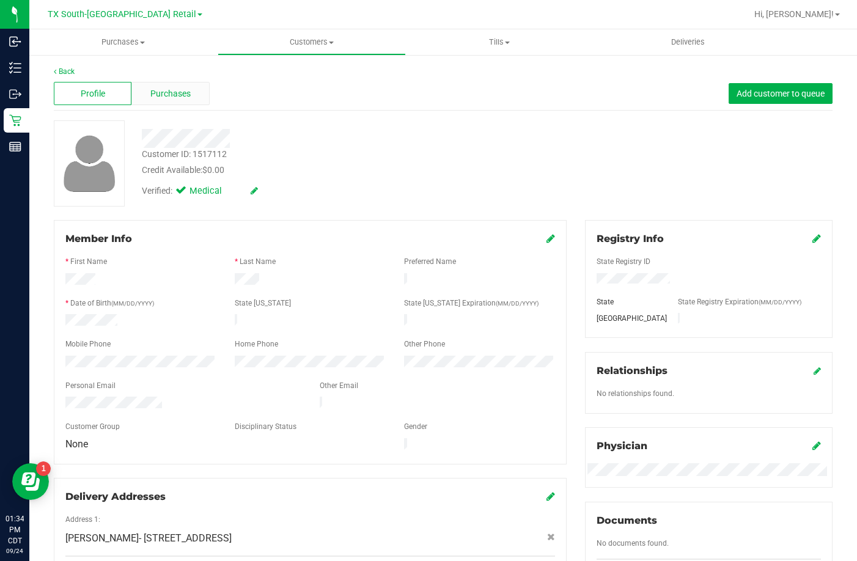
click at [175, 98] on span "Purchases" at bounding box center [170, 93] width 40 height 13
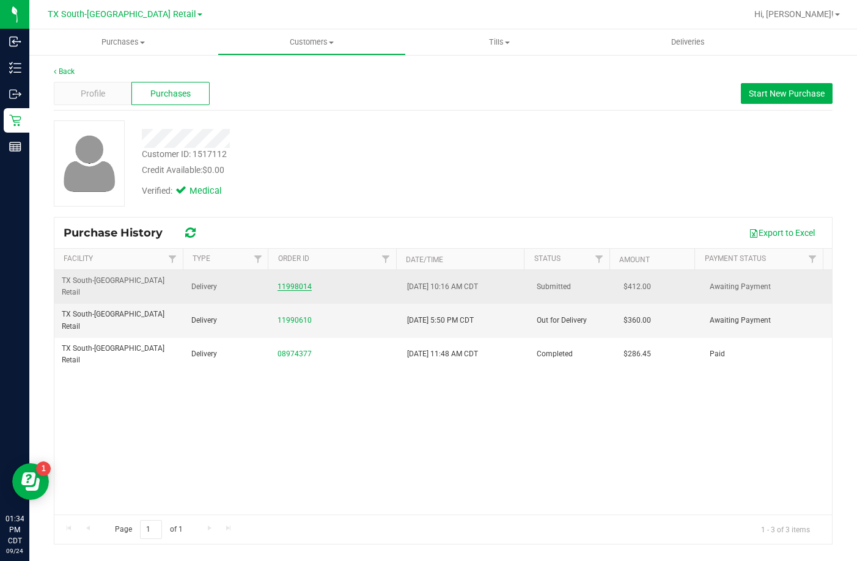
click at [277, 282] on link "11998014" at bounding box center [294, 286] width 34 height 9
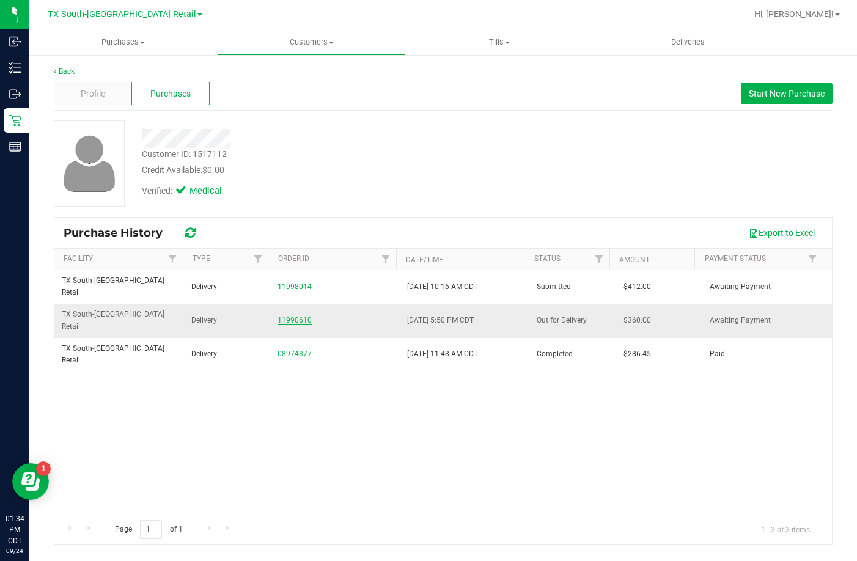
click at [280, 316] on link "11990610" at bounding box center [294, 320] width 34 height 9
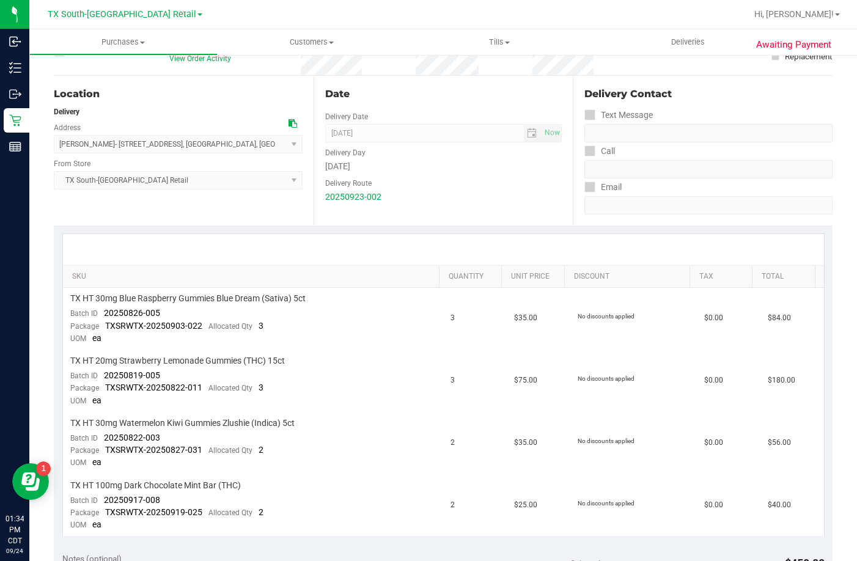
scroll to position [244, 0]
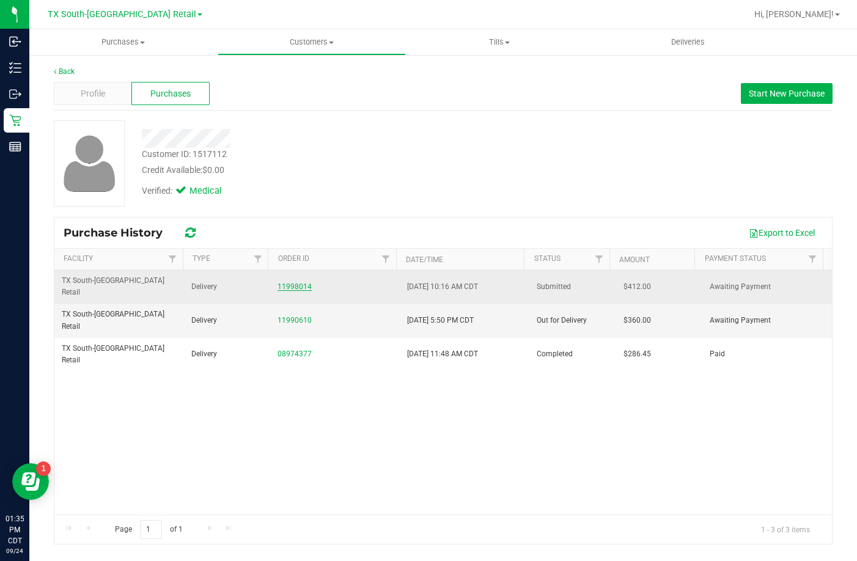
click at [278, 284] on link "11998014" at bounding box center [294, 286] width 34 height 9
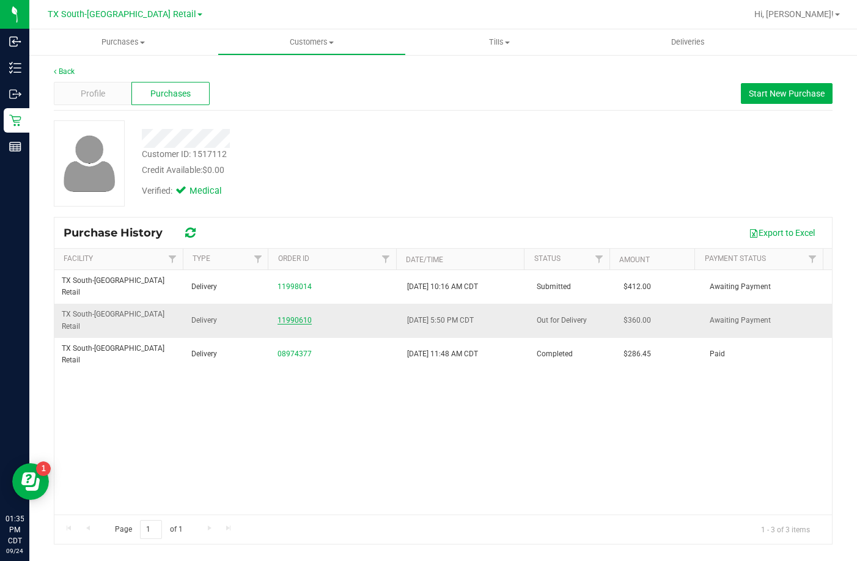
click at [297, 316] on link "11990610" at bounding box center [294, 320] width 34 height 9
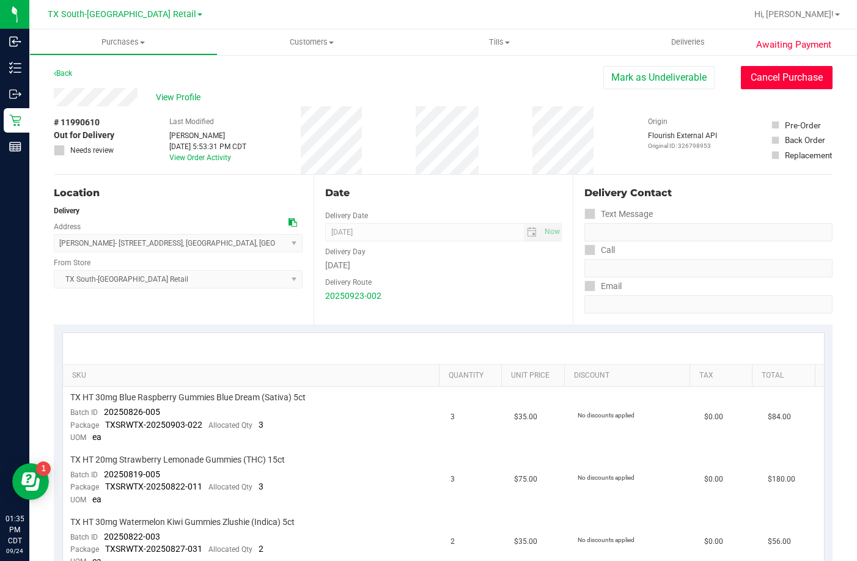
click at [747, 84] on button "Cancel Purchase" at bounding box center [787, 77] width 92 height 23
click at [679, 43] on span "Deliveries" at bounding box center [687, 42] width 67 height 11
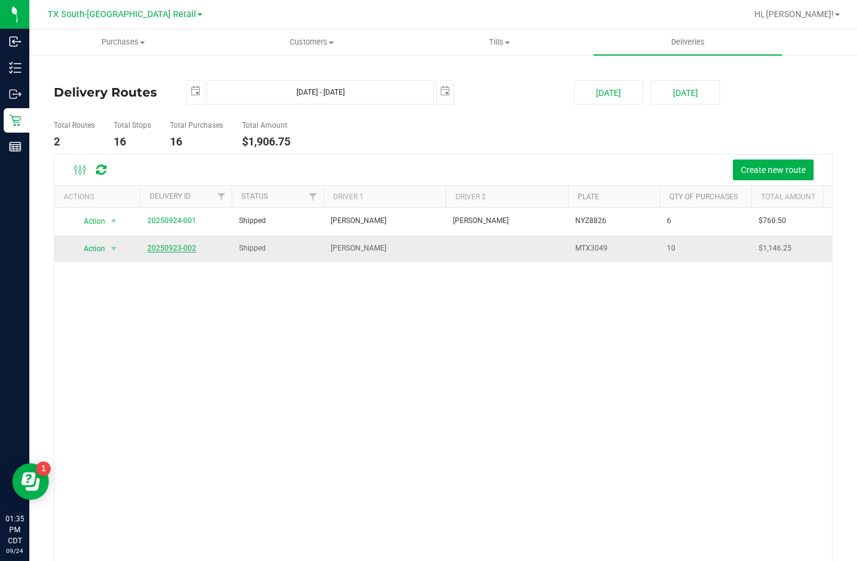
click at [162, 244] on link "20250923-002" at bounding box center [171, 248] width 49 height 9
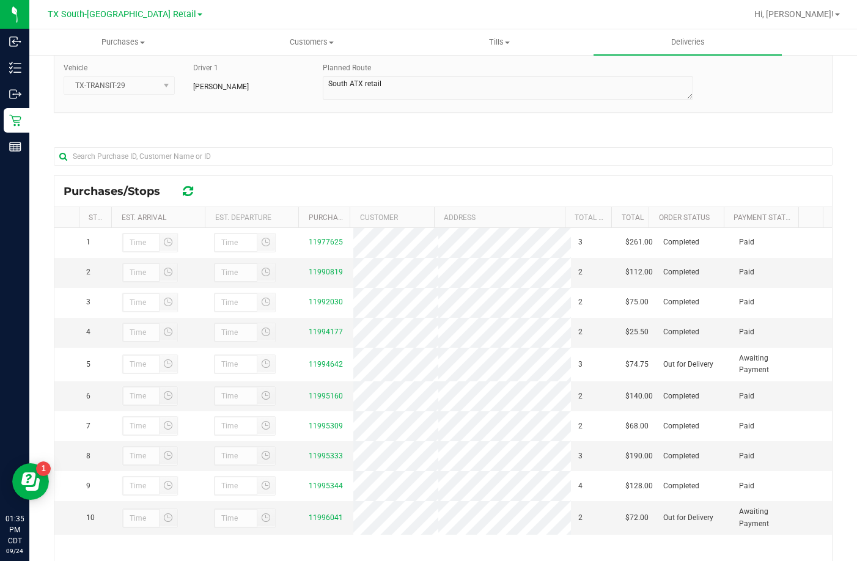
scroll to position [178, 0]
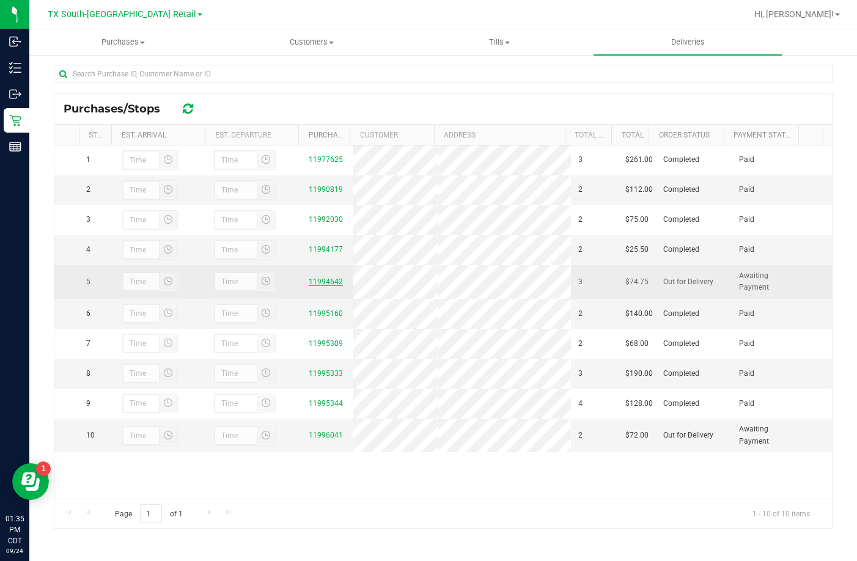
click at [319, 286] on link "11994642" at bounding box center [326, 281] width 34 height 9
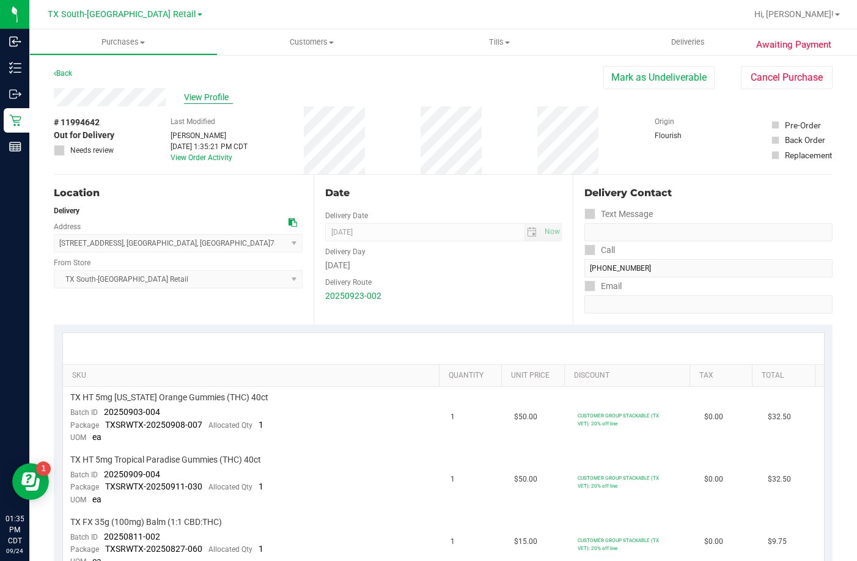
click at [208, 103] on span "View Profile" at bounding box center [208, 97] width 49 height 13
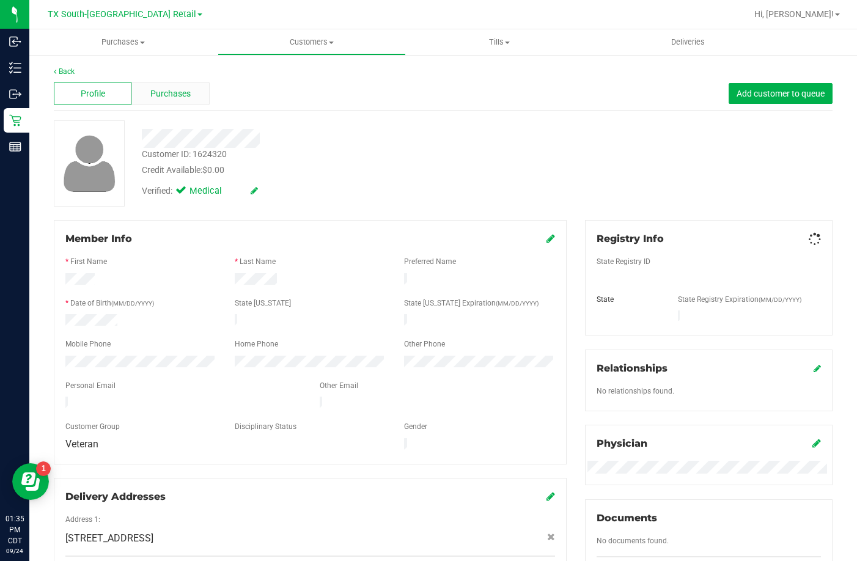
click at [165, 101] on div "Purchases" at bounding box center [170, 93] width 78 height 23
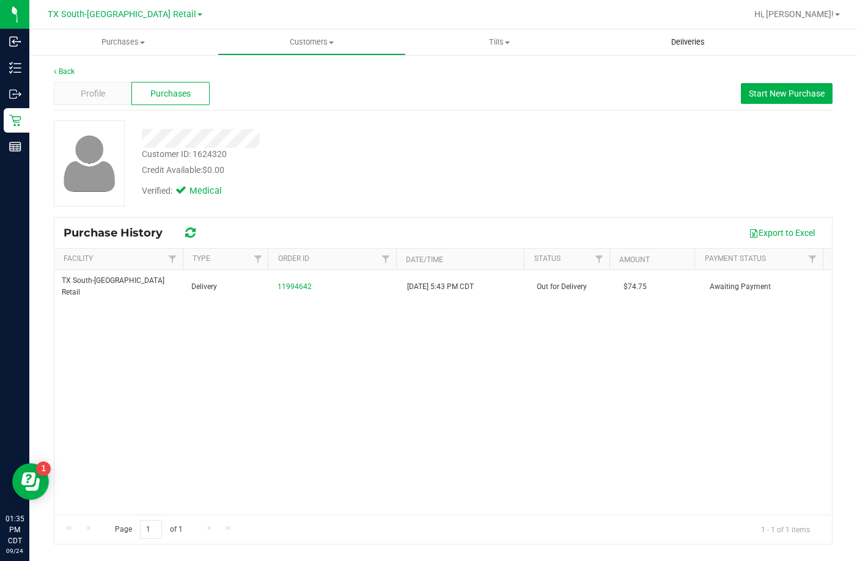
click at [655, 47] on span "Deliveries" at bounding box center [687, 42] width 67 height 11
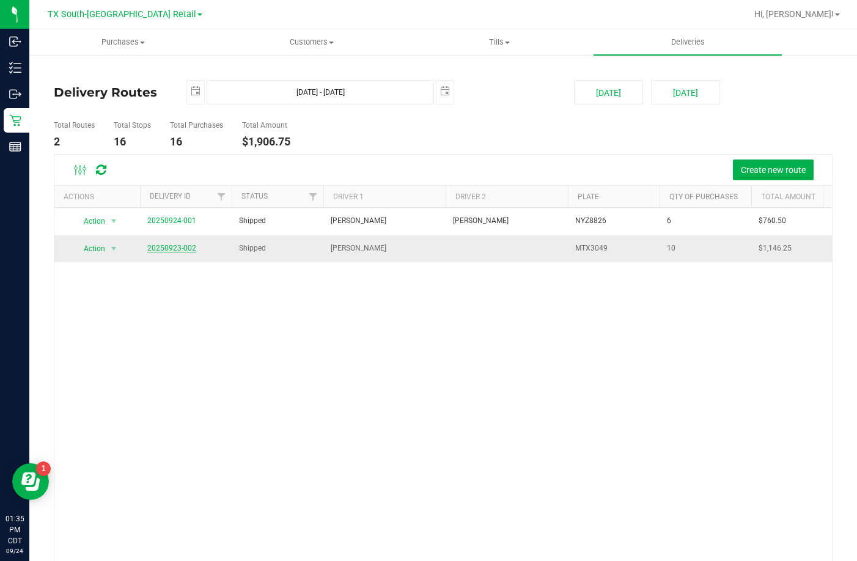
click at [147, 247] on link "20250923-002" at bounding box center [171, 248] width 49 height 9
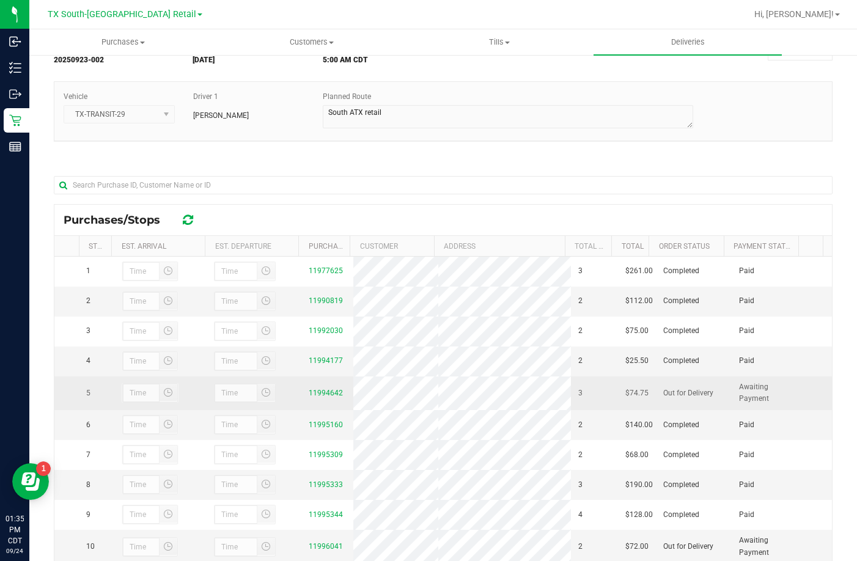
scroll to position [178, 0]
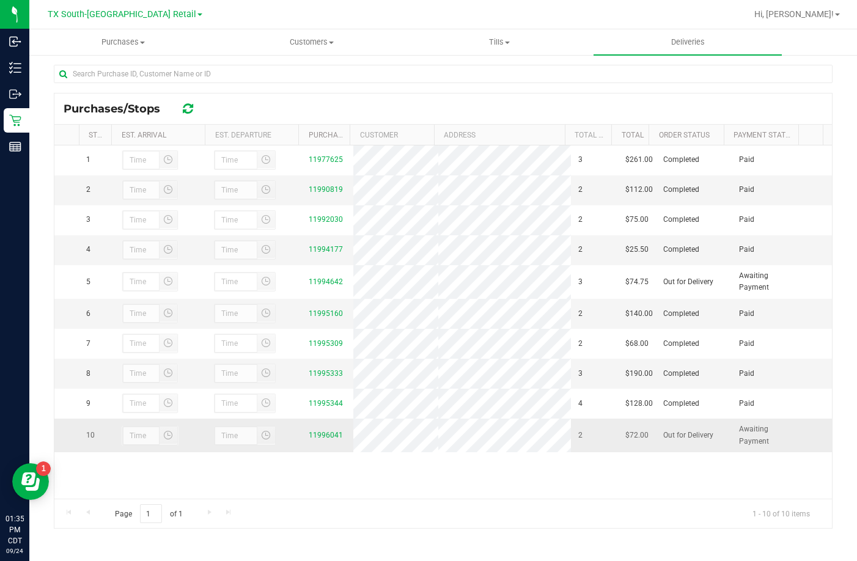
click at [324, 452] on td "11996041" at bounding box center [327, 435] width 52 height 33
click at [324, 439] on link "11996041" at bounding box center [326, 435] width 34 height 9
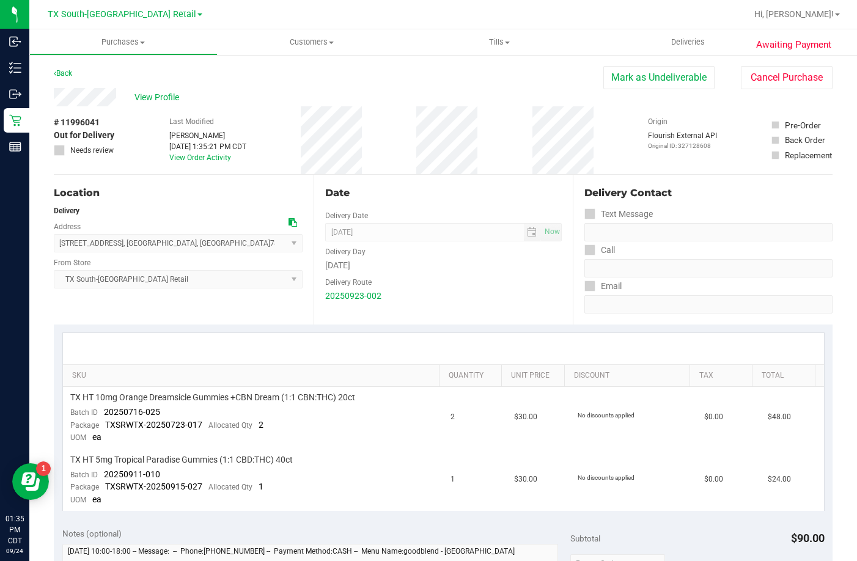
click at [149, 81] on div "Back Mark as Undeliverable Cancel Purchase" at bounding box center [443, 77] width 779 height 22
click at [148, 98] on span "View Profile" at bounding box center [158, 97] width 49 height 13
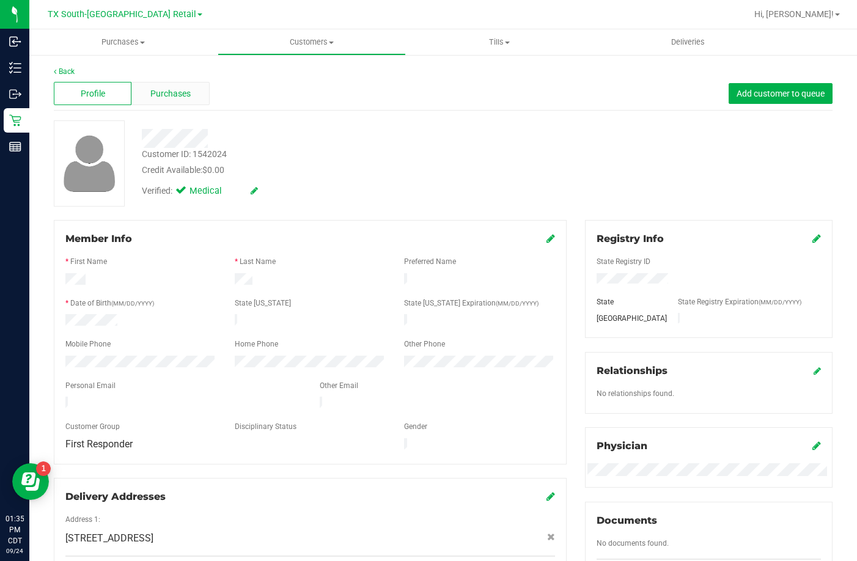
click at [156, 98] on span "Purchases" at bounding box center [170, 93] width 40 height 13
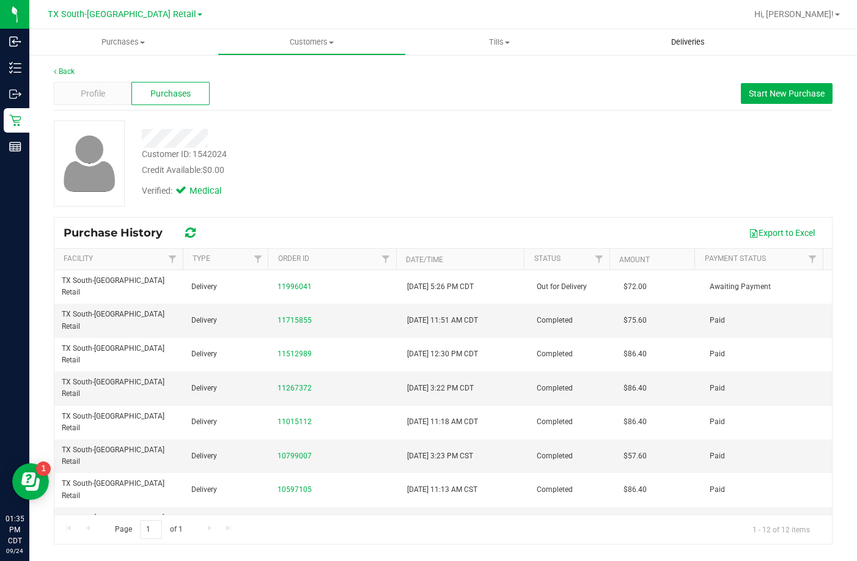
click at [680, 46] on span "Deliveries" at bounding box center [687, 42] width 67 height 11
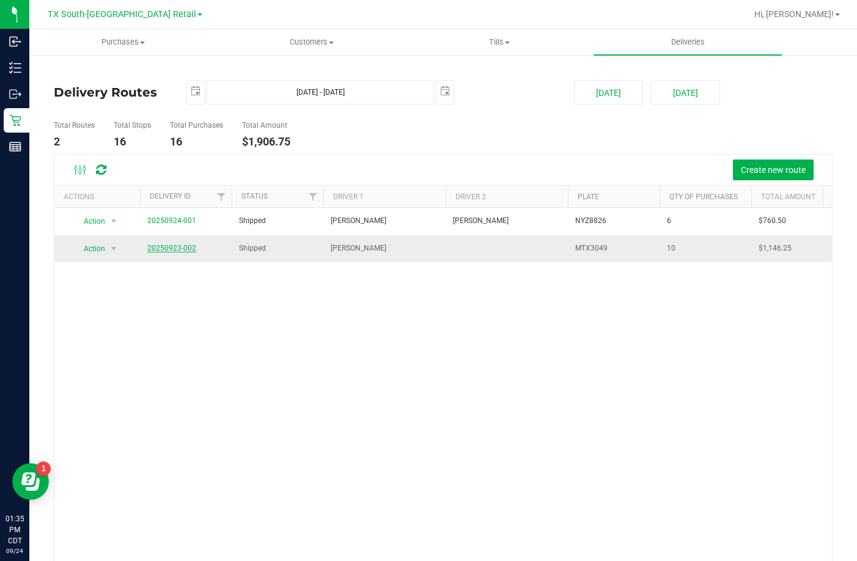
click at [190, 247] on link "20250923-002" at bounding box center [171, 248] width 49 height 9
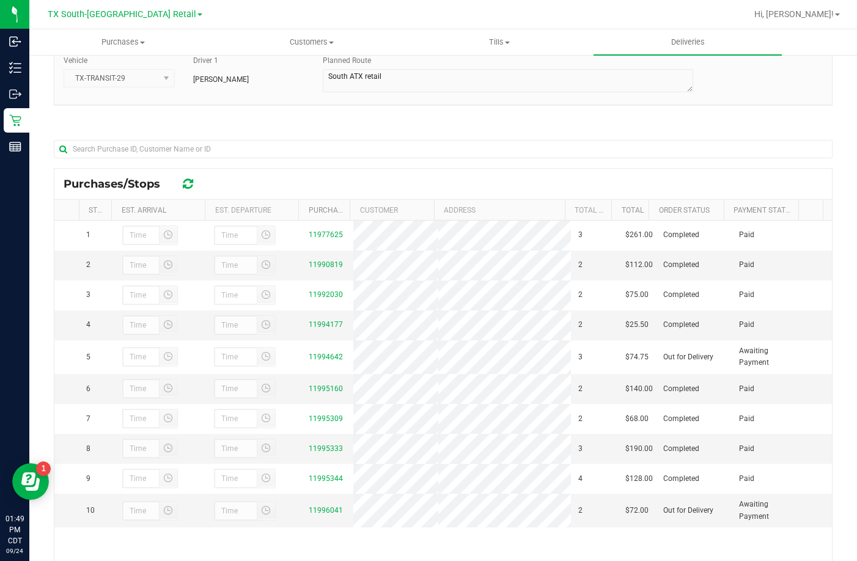
scroll to position [178, 0]
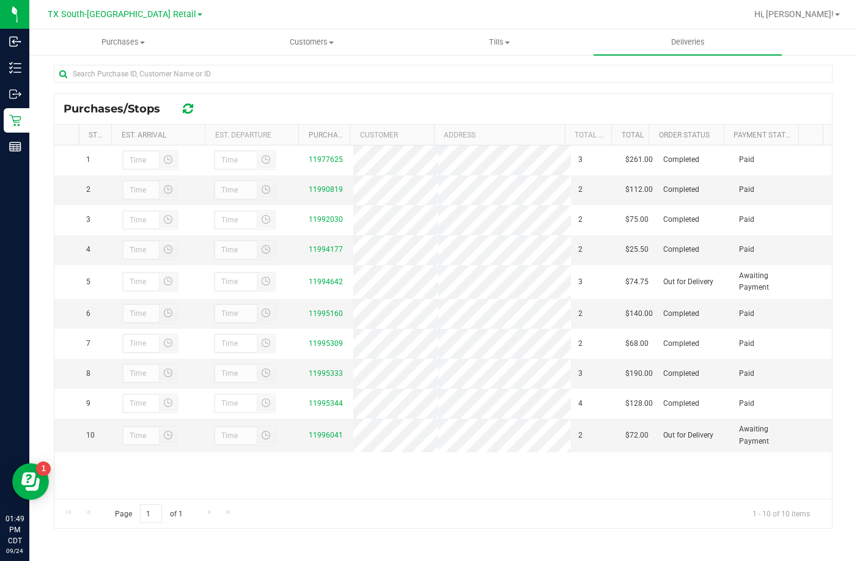
click at [845, 336] on div "All Delivery Routes Delivery Route ID 20250923-002 Delivery Date 09/24/2025 App…" at bounding box center [442, 218] width 827 height 685
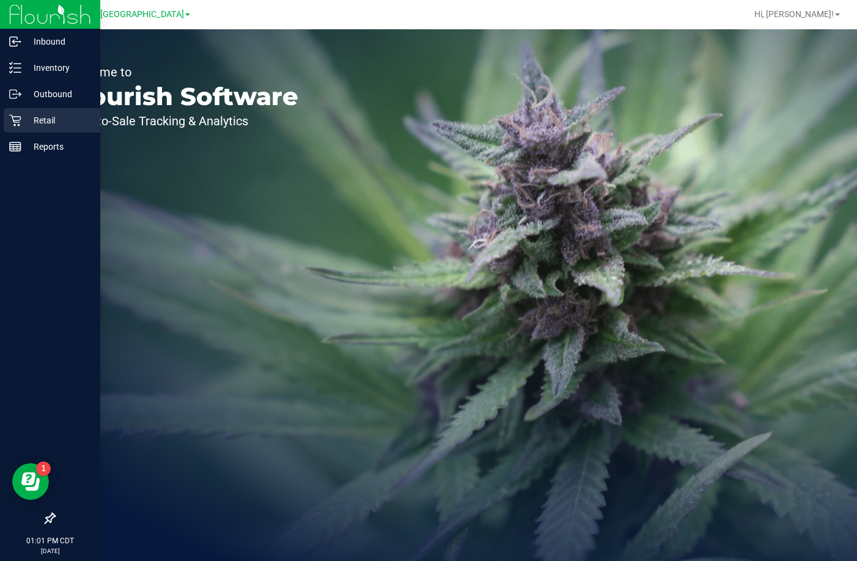
click at [16, 120] on icon at bounding box center [15, 121] width 12 height 12
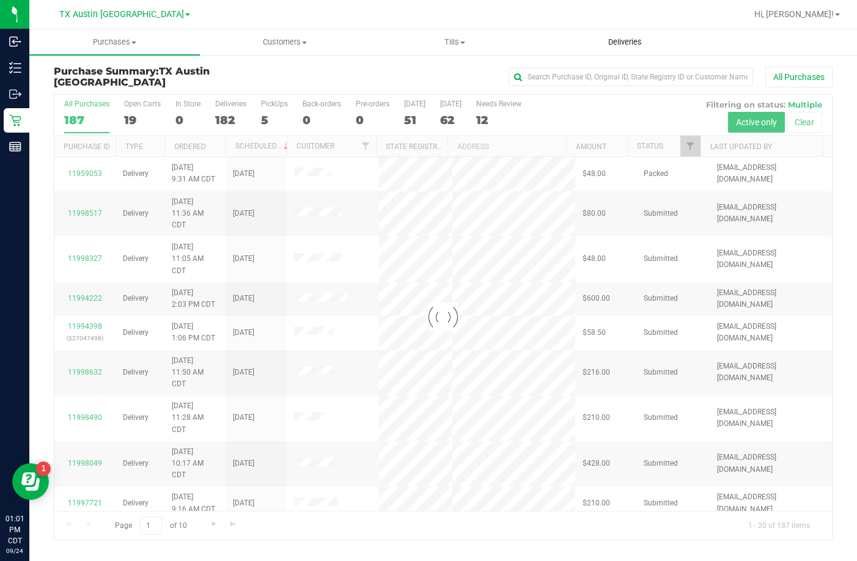
click at [623, 42] on span "Deliveries" at bounding box center [625, 42] width 67 height 11
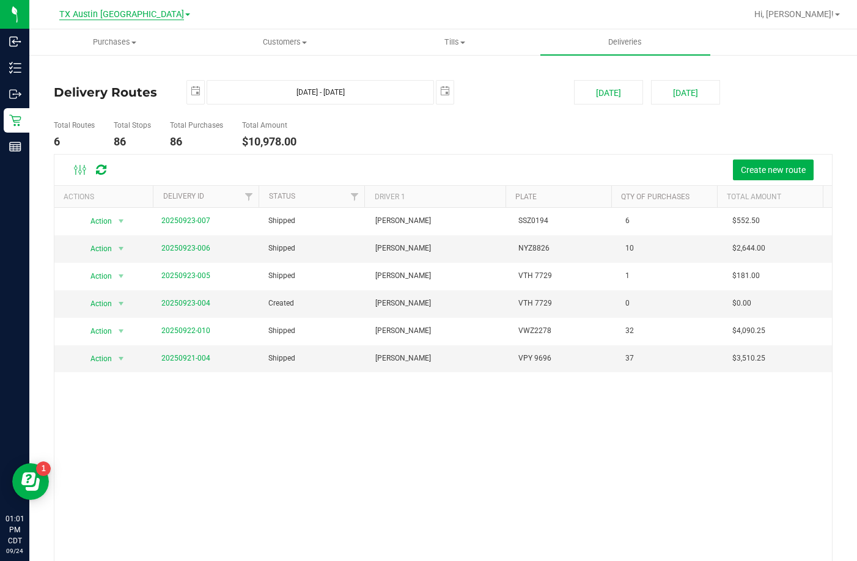
click at [137, 9] on span "TX Austin [GEOGRAPHIC_DATA]" at bounding box center [121, 14] width 125 height 11
drag, startPoint x: 96, startPoint y: 72, endPoint x: 99, endPoint y: 64, distance: 9.1
click at [96, 71] on ul "[GEOGRAPHIC_DATA] [GEOGRAPHIC_DATA] [GEOGRAPHIC_DATA] [GEOGRAPHIC_DATA] [GEOGRA…" at bounding box center [124, 51] width 178 height 54
click at [99, 60] on div "Delivery Routes [DATE] [DATE] - [DATE] [DATE] [DATE] [DATE] Total Routes 6 Tota…" at bounding box center [442, 328] width 827 height 549
click at [127, 17] on span "TX Austin [GEOGRAPHIC_DATA]" at bounding box center [121, 14] width 125 height 11
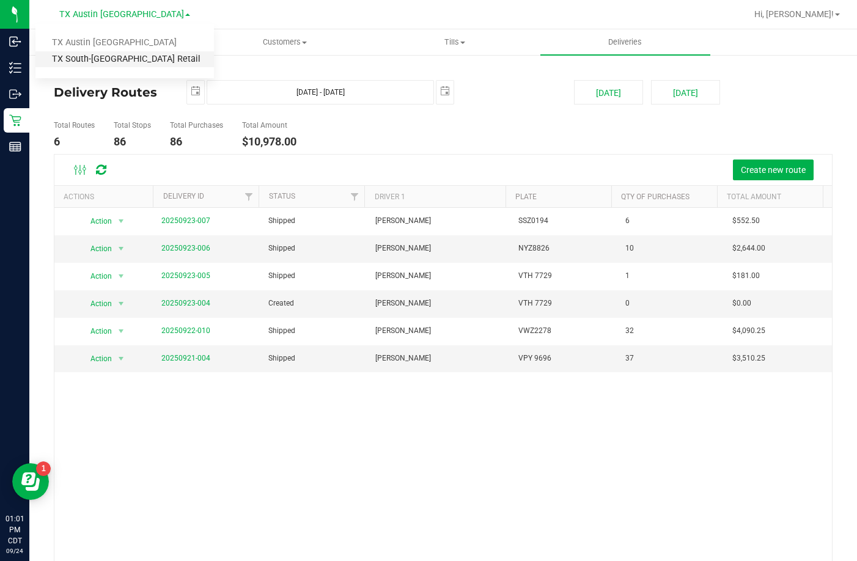
click at [98, 54] on link "TX South-[GEOGRAPHIC_DATA] Retail" at bounding box center [124, 59] width 178 height 16
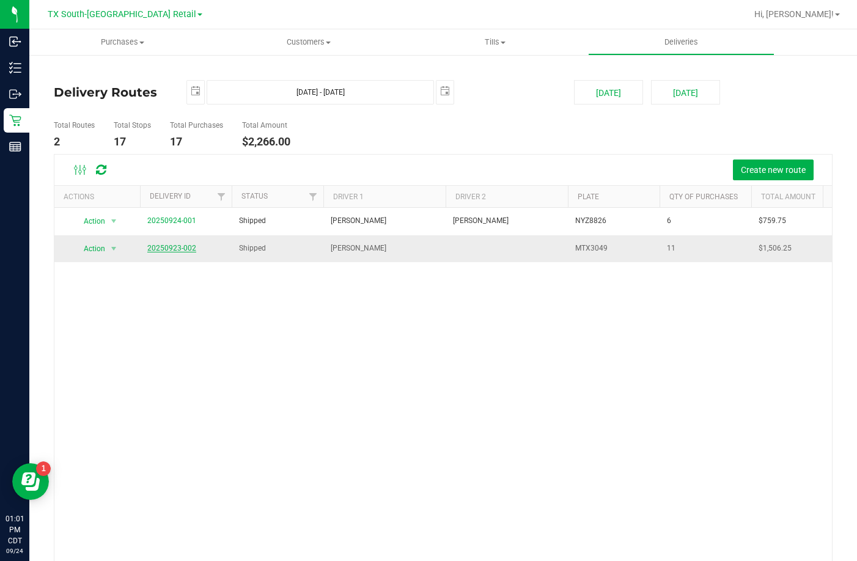
click at [164, 247] on link "20250923-002" at bounding box center [171, 248] width 49 height 9
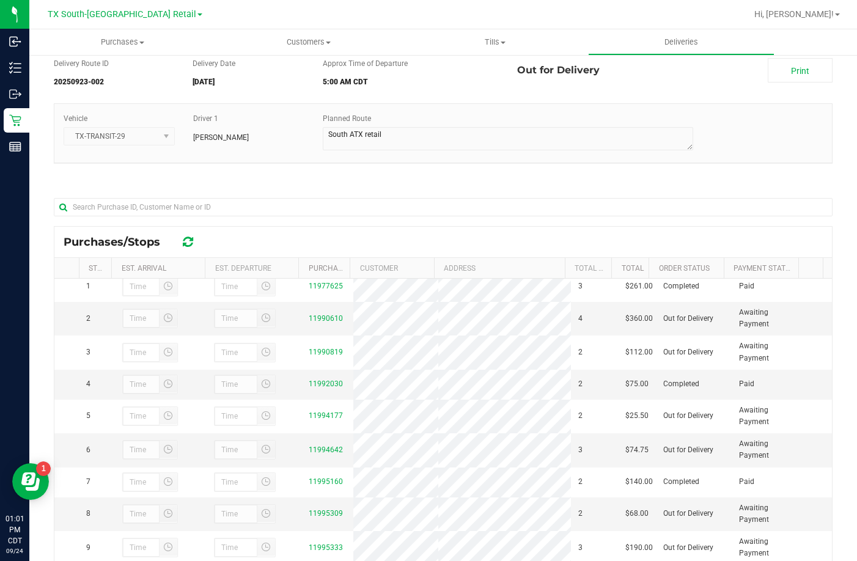
scroll to position [167, 0]
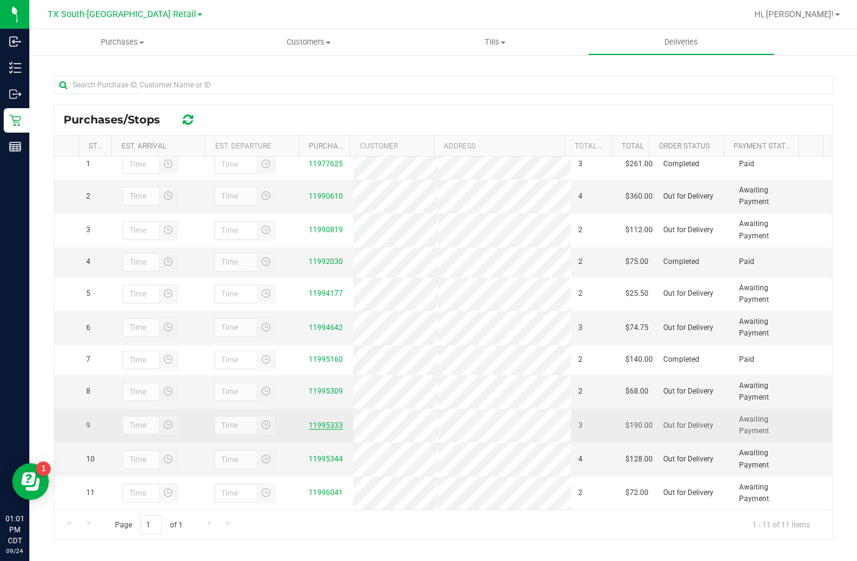
click at [315, 425] on link "11995333" at bounding box center [326, 425] width 34 height 9
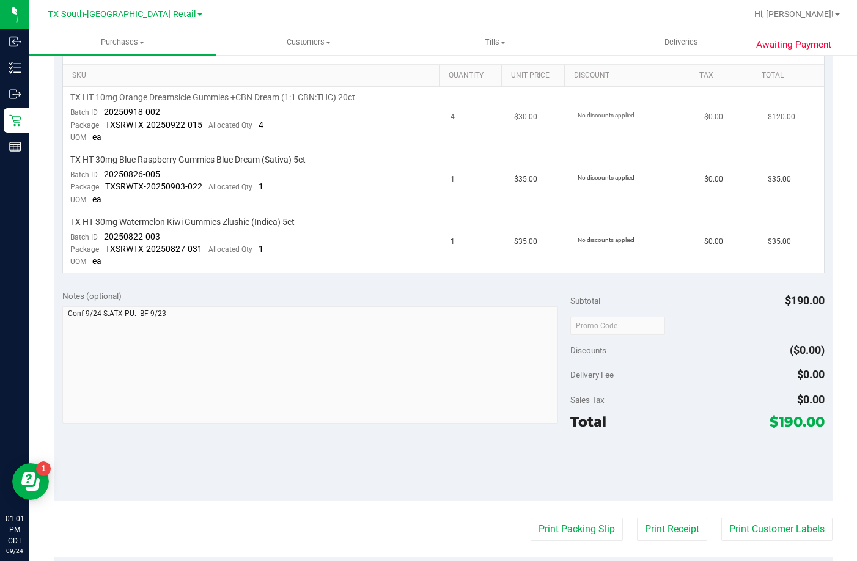
scroll to position [308, 0]
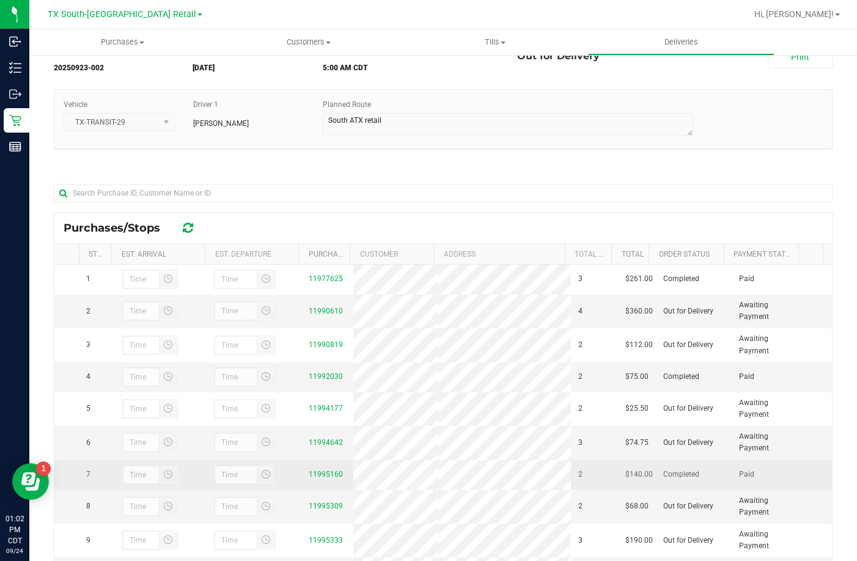
scroll to position [178, 0]
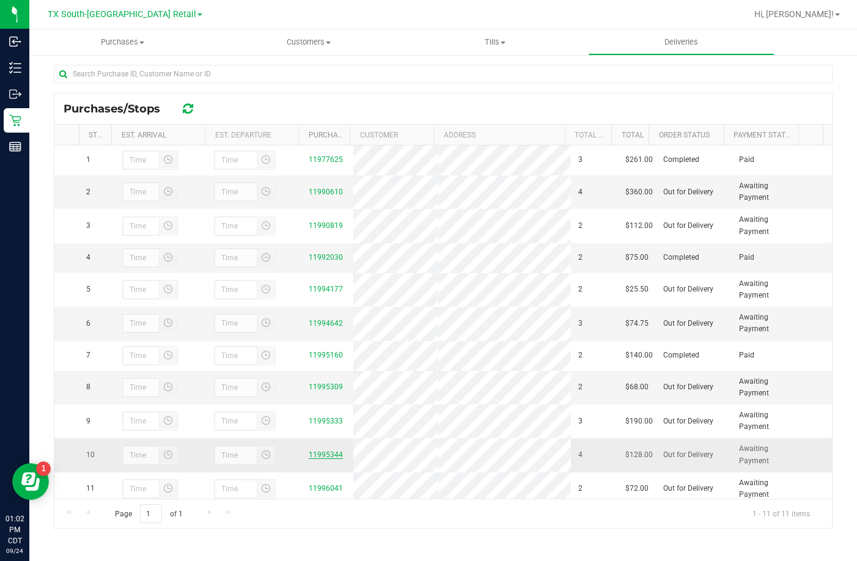
click at [311, 459] on link "11995344" at bounding box center [326, 454] width 34 height 9
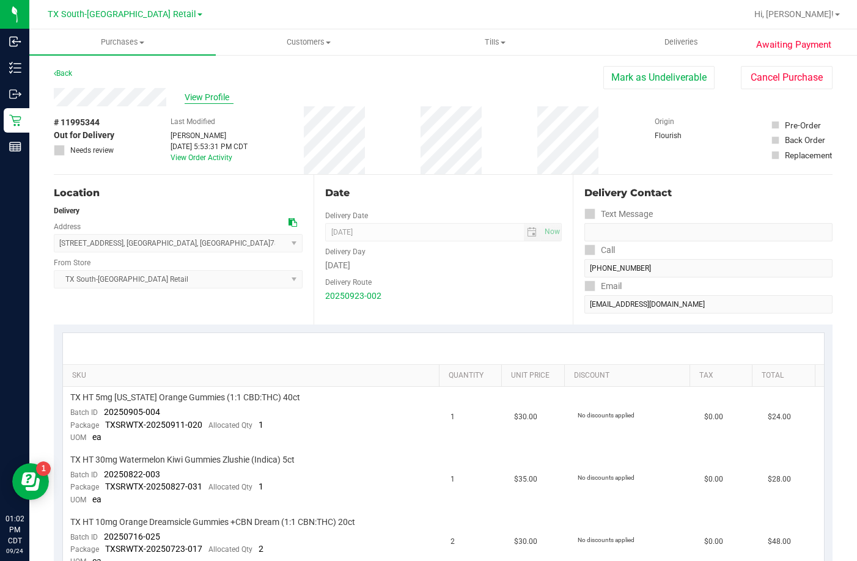
click at [200, 95] on span "View Profile" at bounding box center [209, 97] width 49 height 13
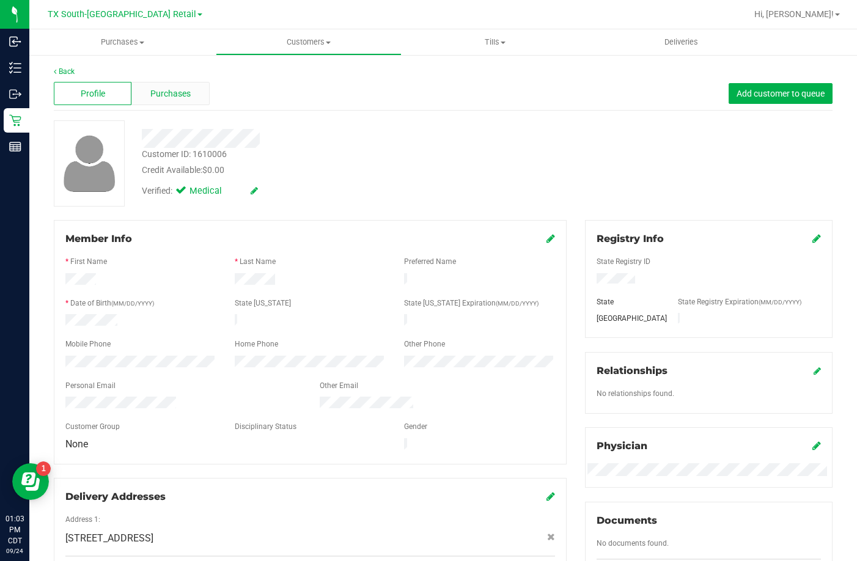
click at [174, 92] on span "Purchases" at bounding box center [170, 93] width 40 height 13
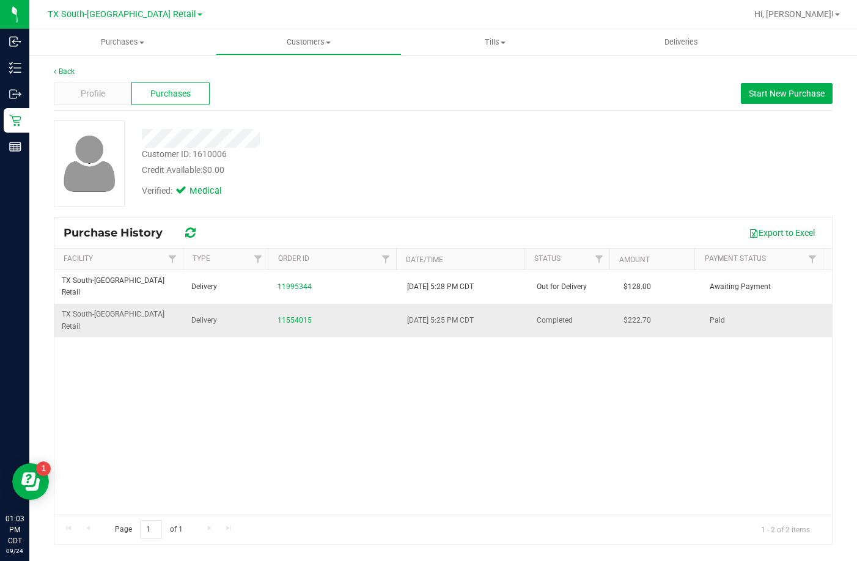
click at [274, 304] on td "11554015" at bounding box center [335, 320] width 130 height 33
click at [280, 316] on link "11554015" at bounding box center [294, 320] width 34 height 9
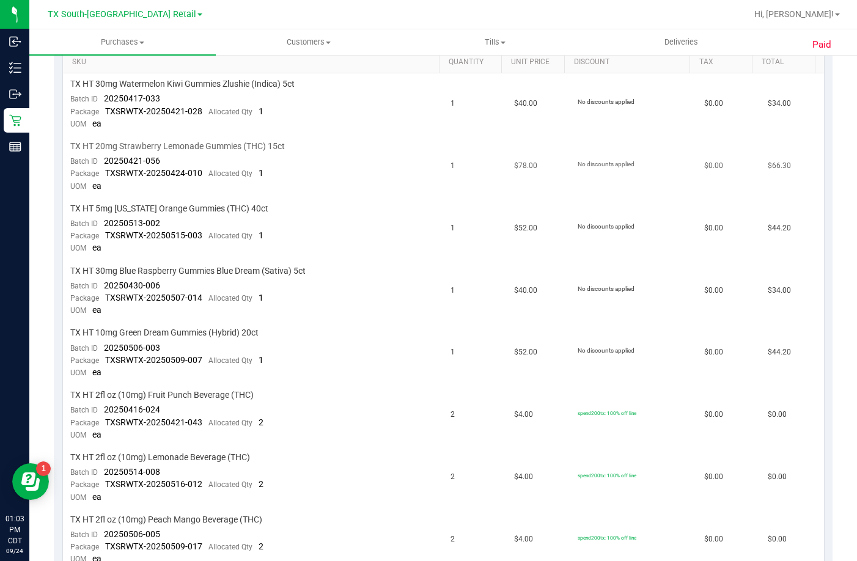
scroll to position [306, 0]
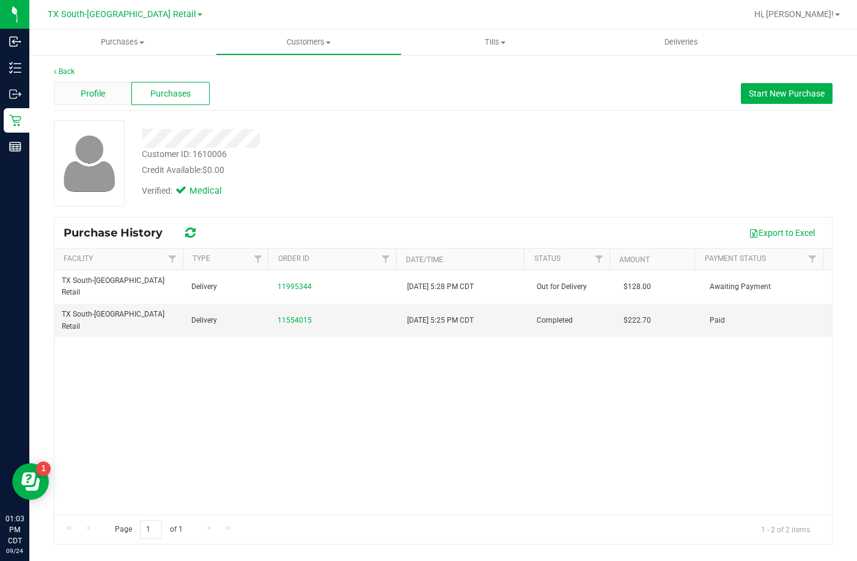
click at [115, 92] on div "Profile" at bounding box center [93, 93] width 78 height 23
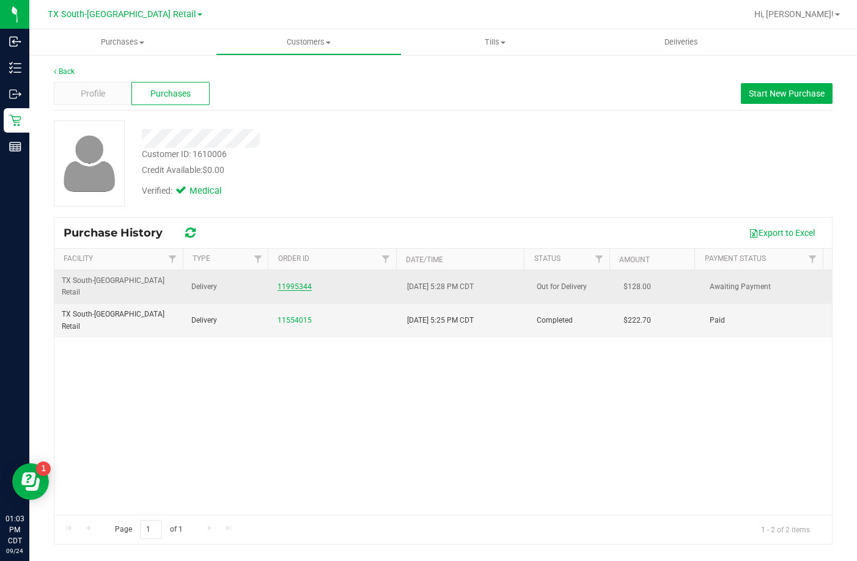
click at [287, 282] on link "11995344" at bounding box center [294, 286] width 34 height 9
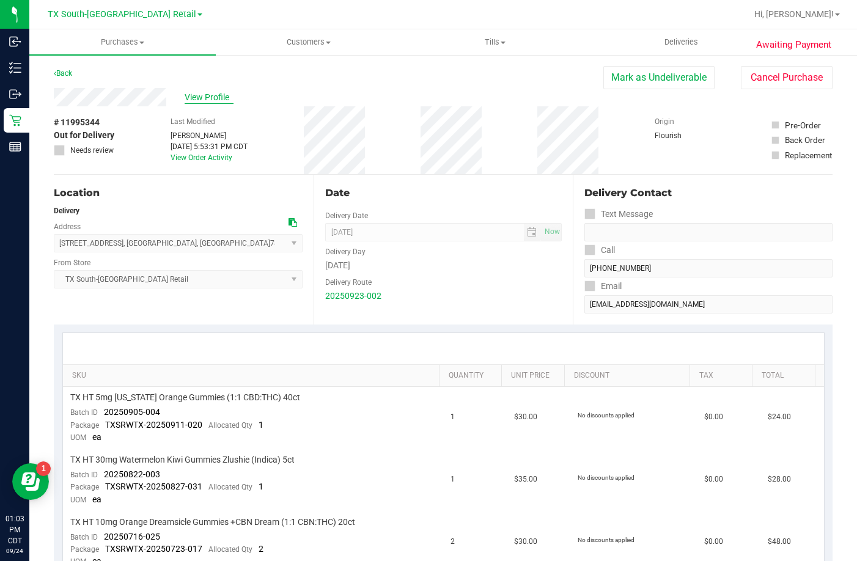
click at [191, 97] on span "View Profile" at bounding box center [209, 97] width 49 height 13
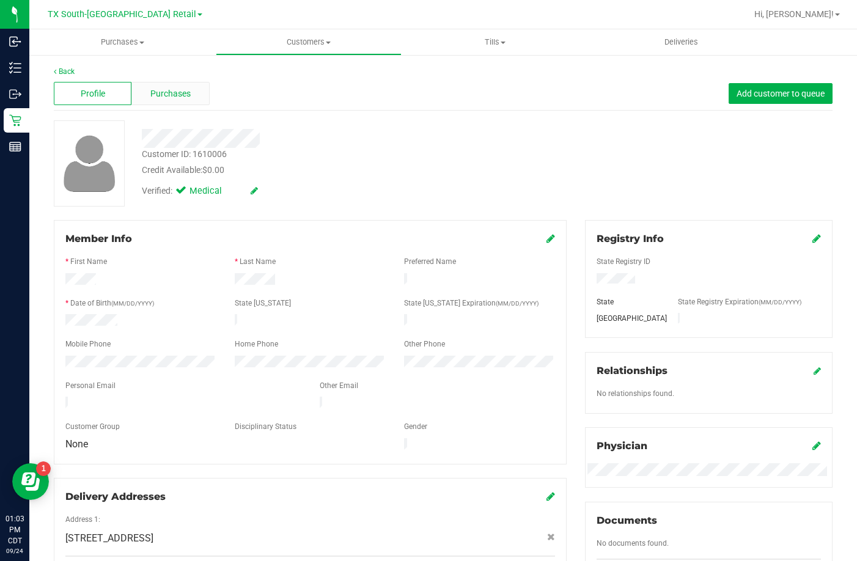
click at [170, 101] on div "Purchases" at bounding box center [170, 93] width 78 height 23
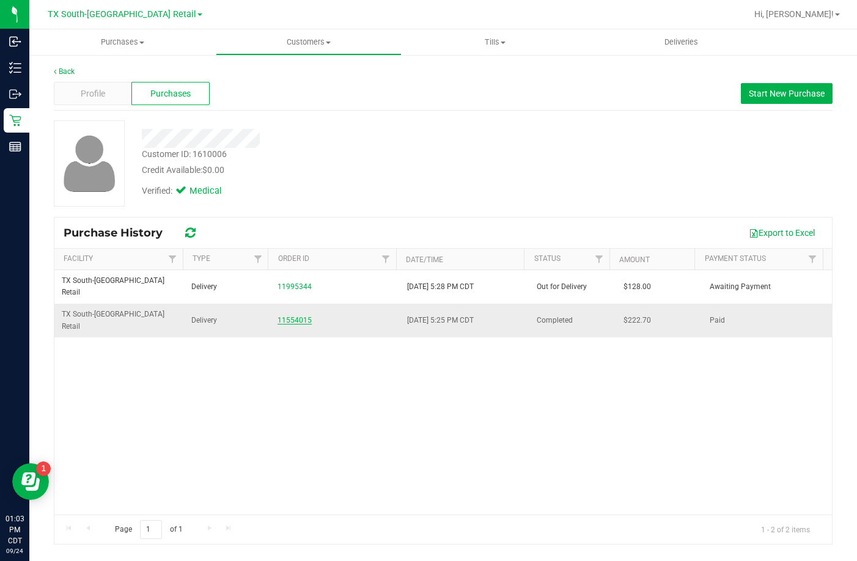
click at [299, 316] on link "11554015" at bounding box center [294, 320] width 34 height 9
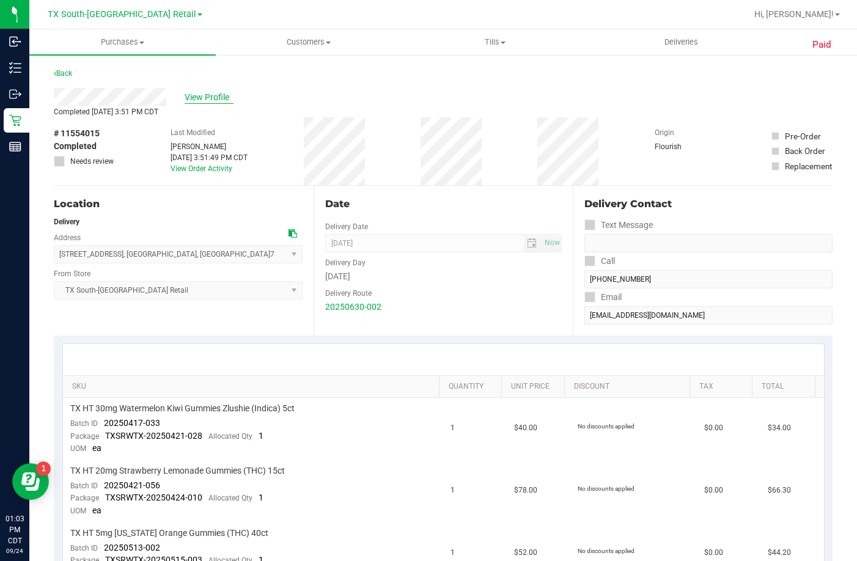
click at [215, 100] on span "View Profile" at bounding box center [209, 97] width 49 height 13
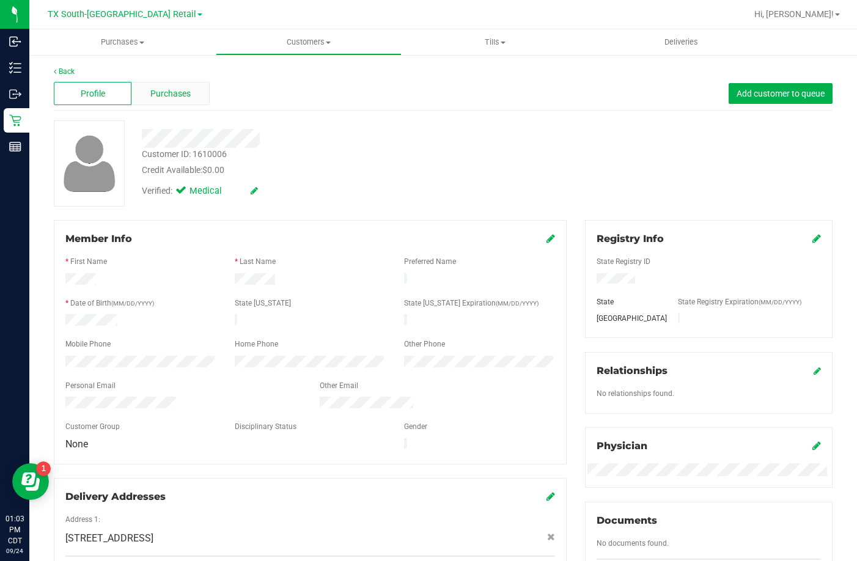
click at [177, 92] on span "Purchases" at bounding box center [170, 93] width 40 height 13
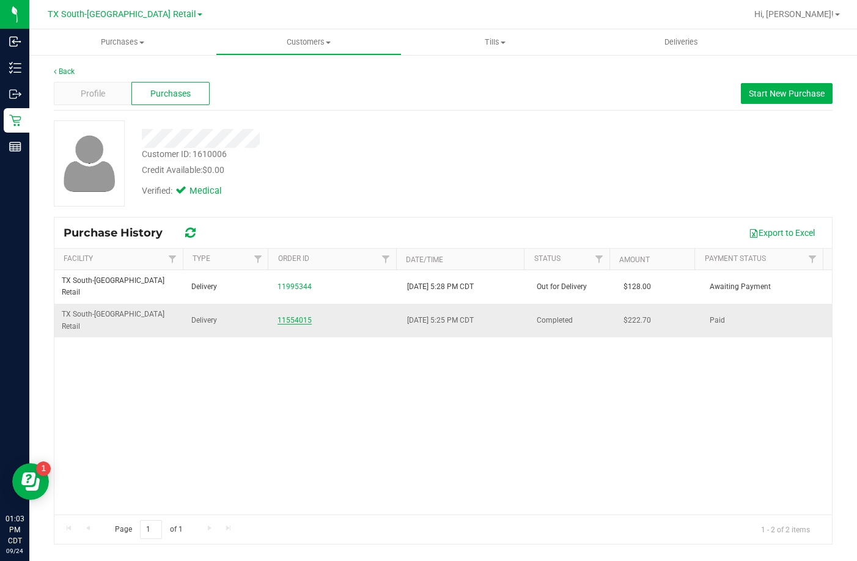
click at [295, 316] on link "11554015" at bounding box center [294, 320] width 34 height 9
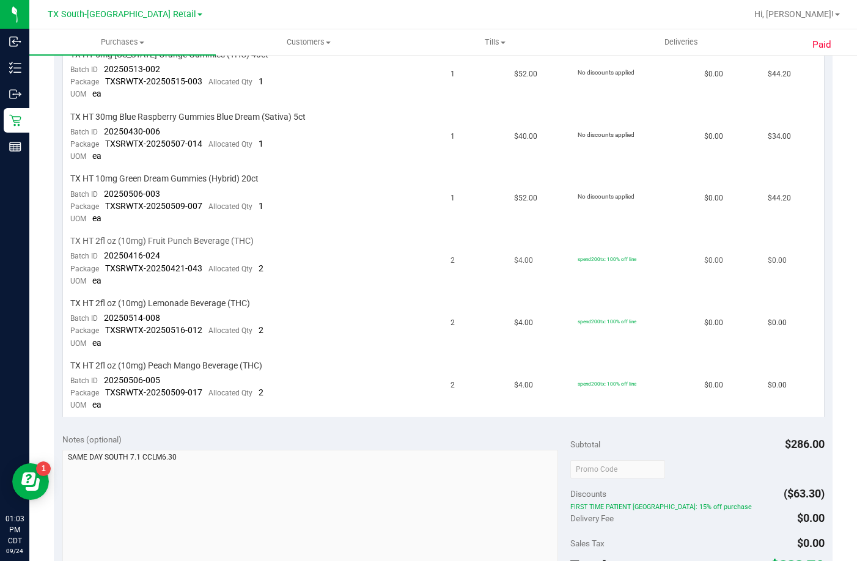
scroll to position [489, 0]
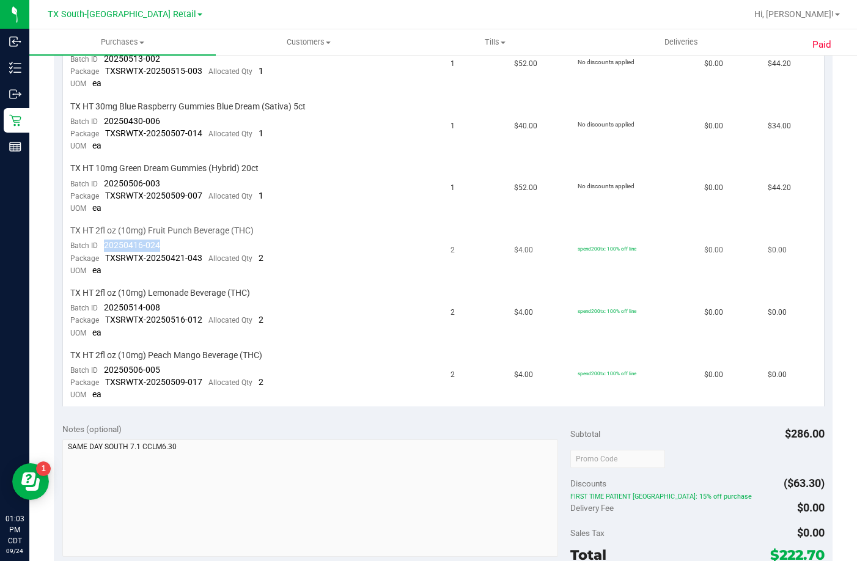
drag, startPoint x: 164, startPoint y: 247, endPoint x: 100, endPoint y: 246, distance: 64.2
click at [100, 246] on td "TX HT 2fl oz (10mg) Fruit Punch Beverage (THC) Batch ID 20250416-024 Package TX…" at bounding box center [253, 251] width 381 height 62
click at [288, 257] on td "TX HT 2fl oz (10mg) Fruit Punch Beverage (THC) Batch ID 20250416-024 Package TX…" at bounding box center [253, 251] width 381 height 62
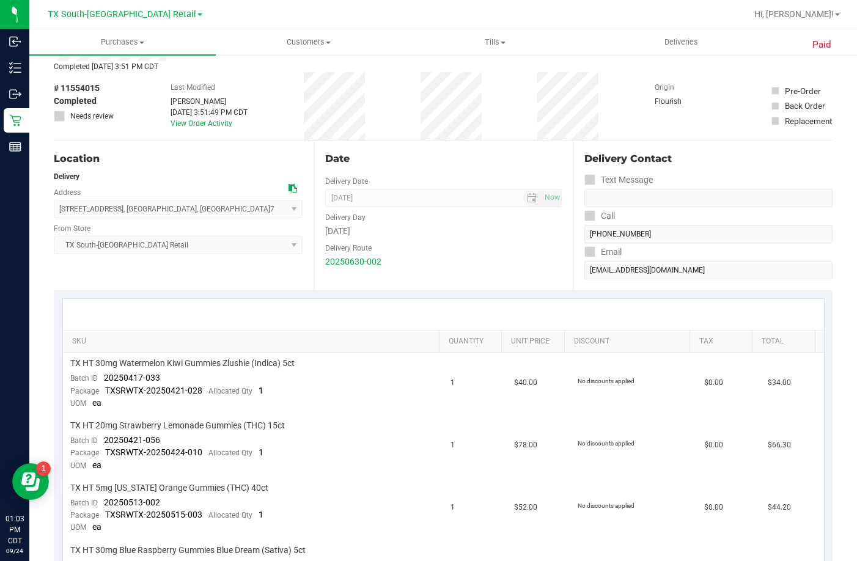
scroll to position [0, 0]
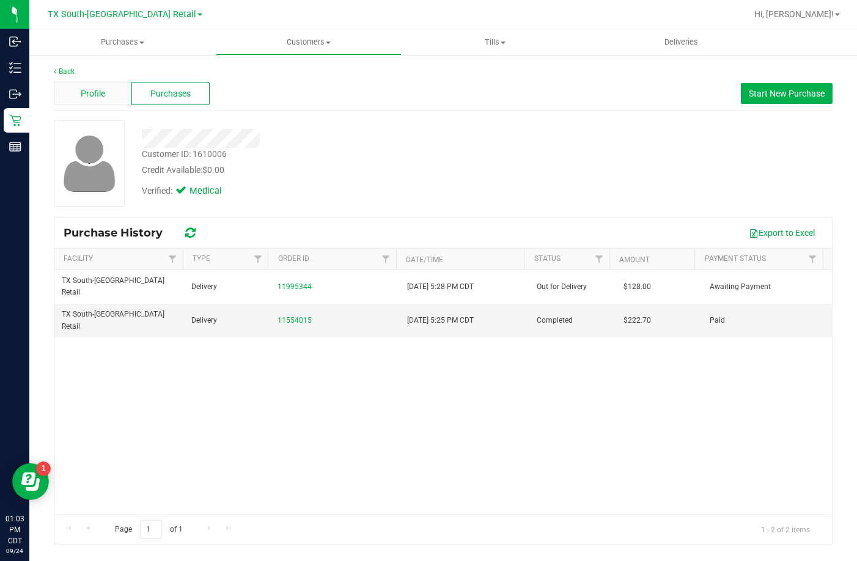
click at [101, 97] on span "Profile" at bounding box center [93, 93] width 24 height 13
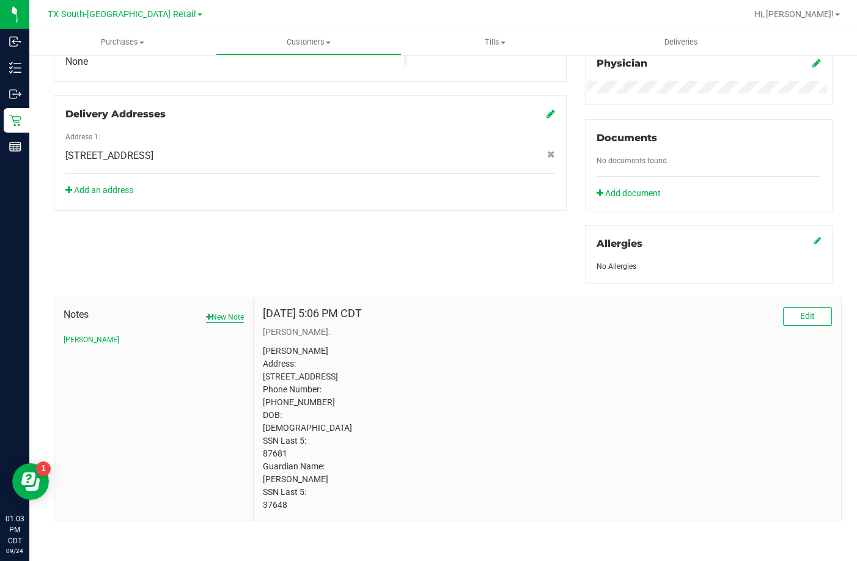
click at [218, 312] on button "New Note" at bounding box center [225, 317] width 38 height 11
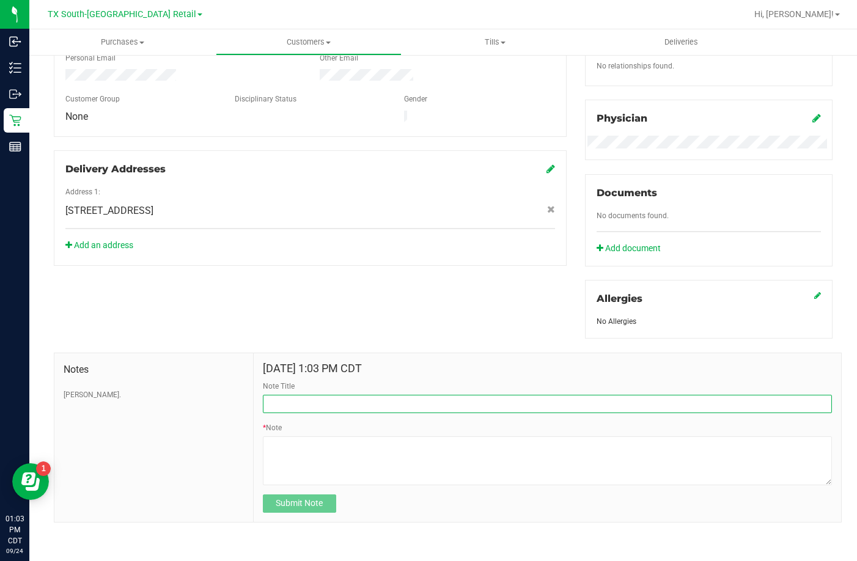
click at [292, 397] on input "Note Title" at bounding box center [547, 404] width 569 height 18
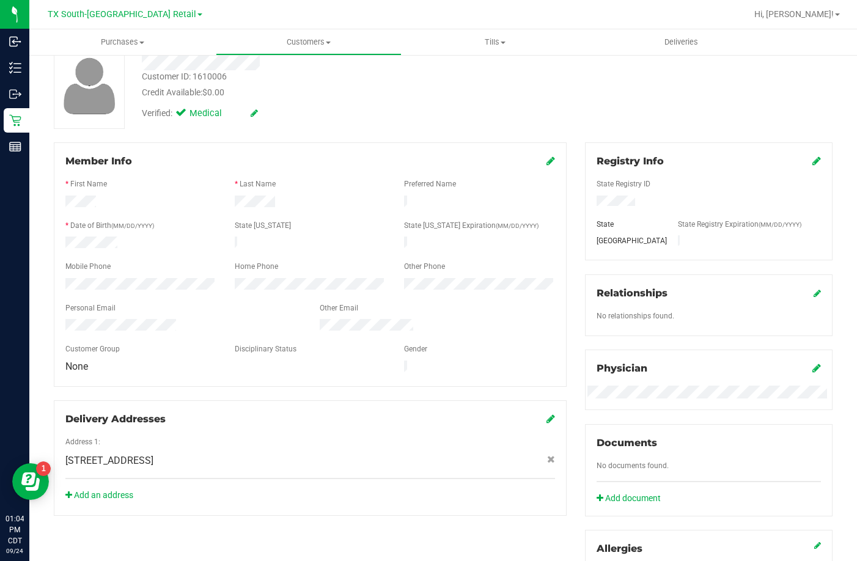
scroll to position [0, 0]
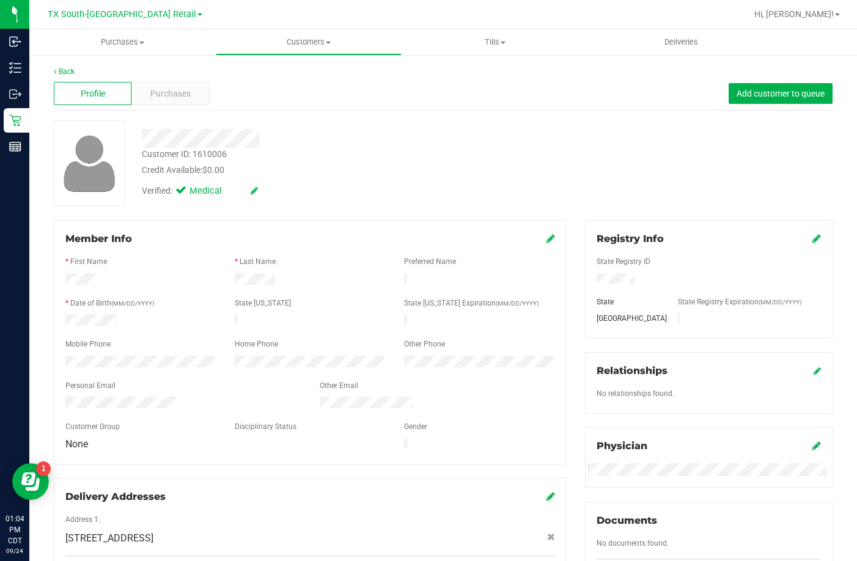
drag, startPoint x: 181, startPoint y: 89, endPoint x: 101, endPoint y: 98, distance: 80.0
drag, startPoint x: 101, startPoint y: 98, endPoint x: 352, endPoint y: 45, distance: 256.3
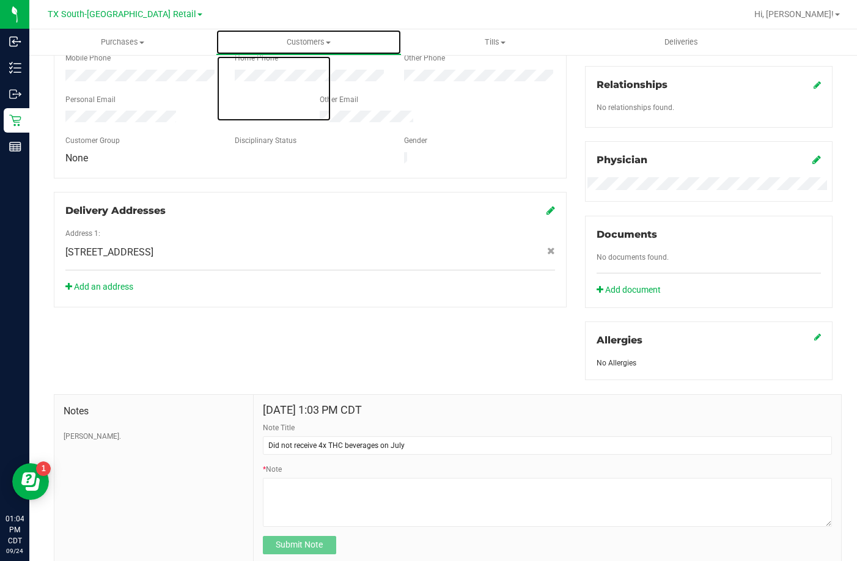
scroll to position [328, 0]
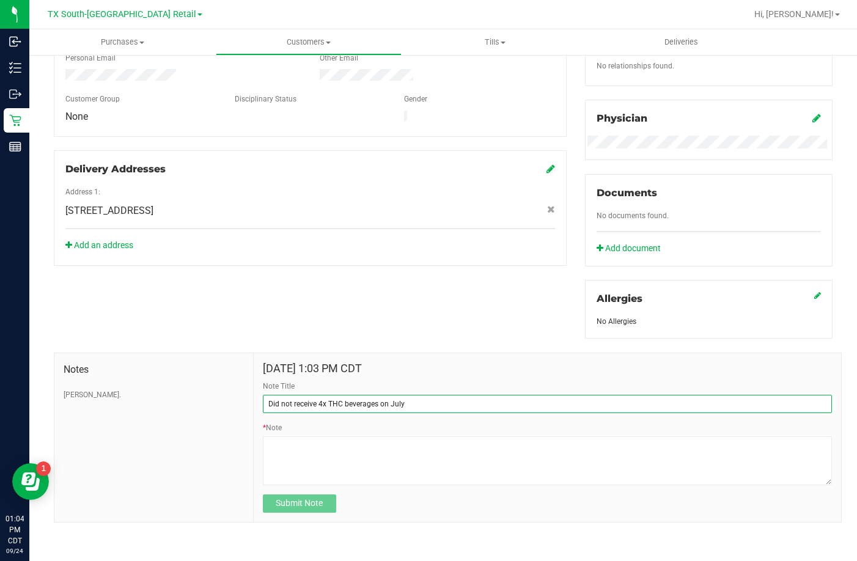
click at [439, 395] on input "Did not receive 4x THC beverages on July" at bounding box center [547, 404] width 569 height 18
type input "Did not receive 4x THC beverages on [DATE]"
drag, startPoint x: 423, startPoint y: 405, endPoint x: 241, endPoint y: 409, distance: 182.8
click at [241, 409] on div "Notes [PERSON_NAME]. [DATE] 1:03 PM CDT Note Title Did not receive 4x THC bever…" at bounding box center [448, 438] width 788 height 170
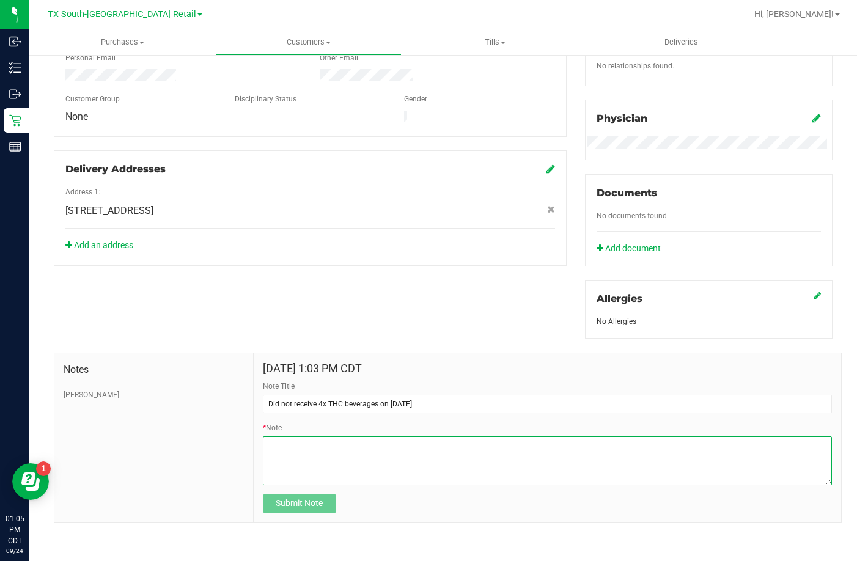
click at [298, 456] on textarea "* Note" at bounding box center [547, 460] width 569 height 49
paste textarea "Did not receive 4x THC beverages on [DATE]"
type textarea "Did not receive 4x THC beverages on [DATE]"
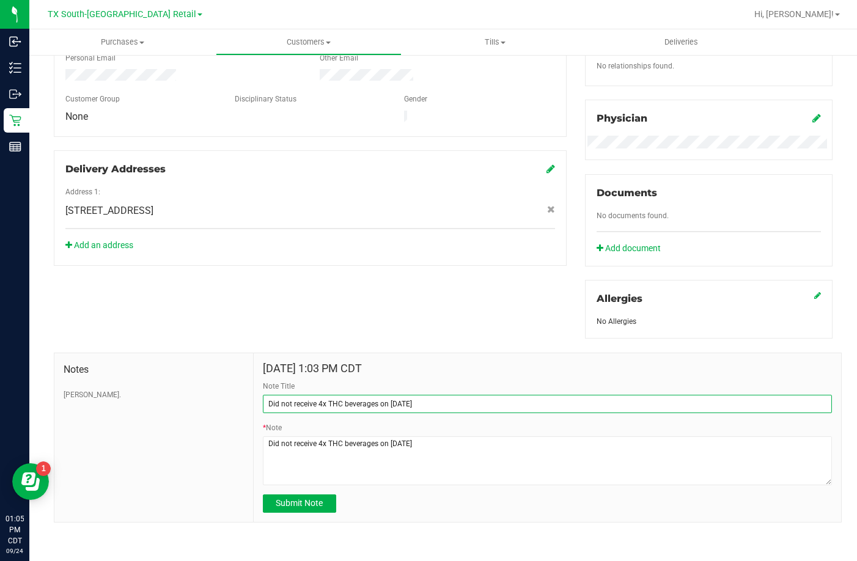
drag, startPoint x: 450, startPoint y: 402, endPoint x: 230, endPoint y: 405, distance: 220.0
click at [230, 405] on div "Notes [PERSON_NAME]. [DATE] 1:03 PM CDT Note Title Did not receive 4x THC bever…" at bounding box center [448, 438] width 788 height 170
type input "4x Beverage credit"
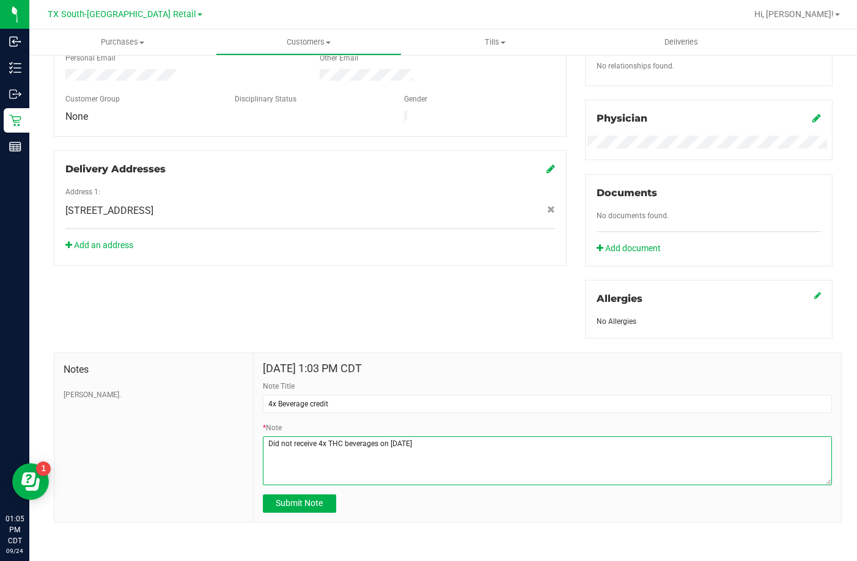
click at [464, 453] on textarea "* Note" at bounding box center [547, 460] width 569 height 49
click at [436, 444] on textarea "* Note" at bounding box center [547, 460] width 569 height 49
type textarea "Did not receive 4x THC beverages on [DATE] order, will ask for it in her next o…"
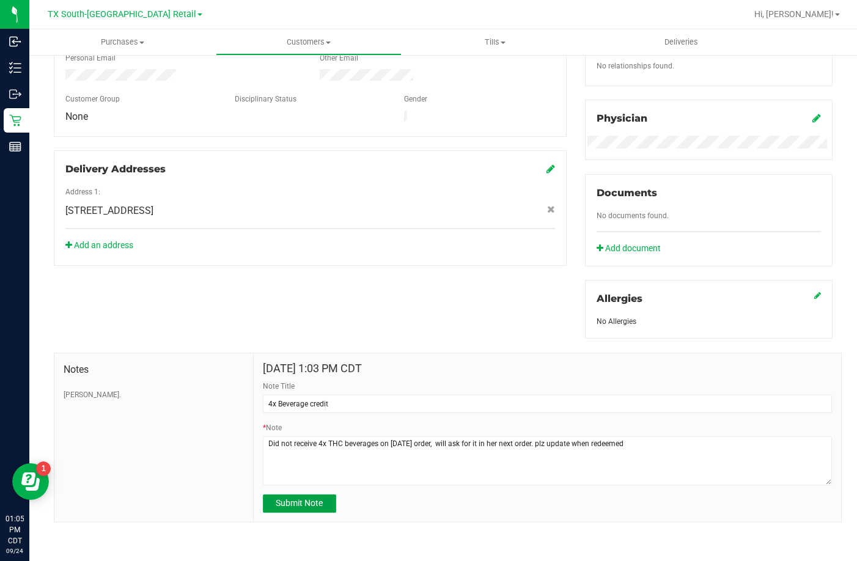
drag, startPoint x: 296, startPoint y: 503, endPoint x: 291, endPoint y: 510, distance: 9.2
click at [296, 505] on span "Submit Note" at bounding box center [299, 503] width 47 height 10
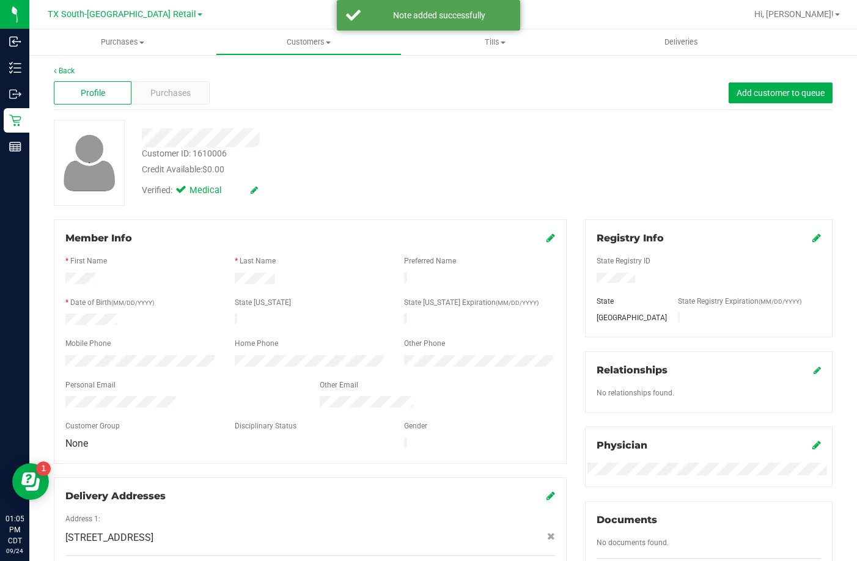
scroll to position [0, 0]
click at [147, 90] on div "Purchases" at bounding box center [170, 93] width 78 height 23
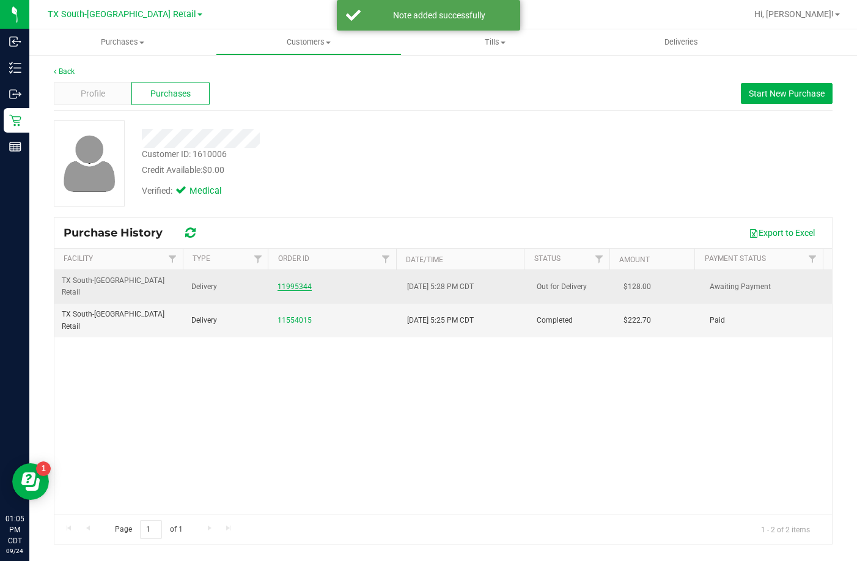
click at [283, 282] on link "11995344" at bounding box center [294, 286] width 34 height 9
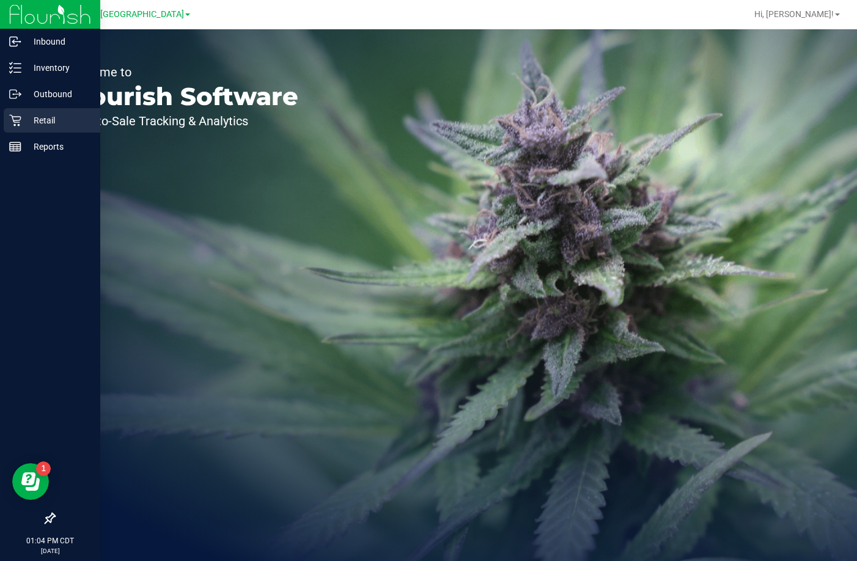
click at [33, 131] on div "Retail" at bounding box center [52, 120] width 97 height 24
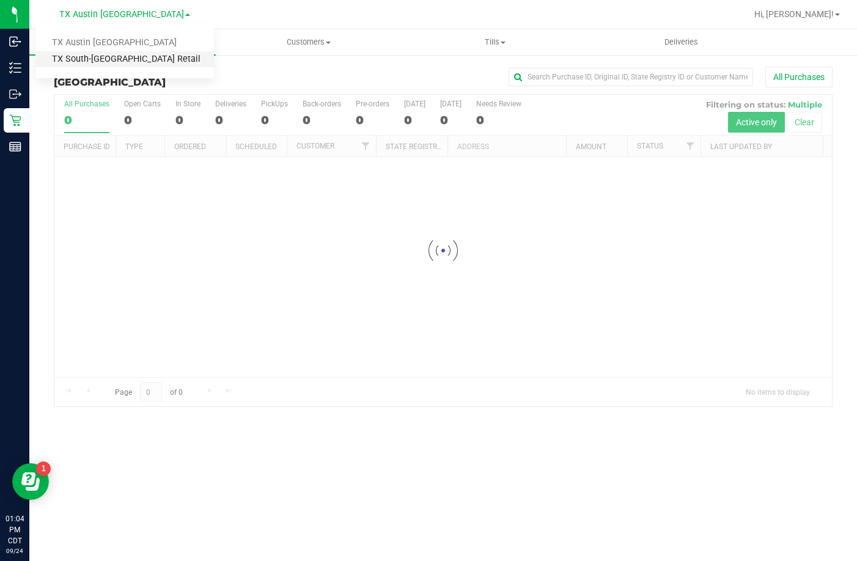
click at [129, 60] on link "TX South-[GEOGRAPHIC_DATA] Retail" at bounding box center [124, 59] width 178 height 16
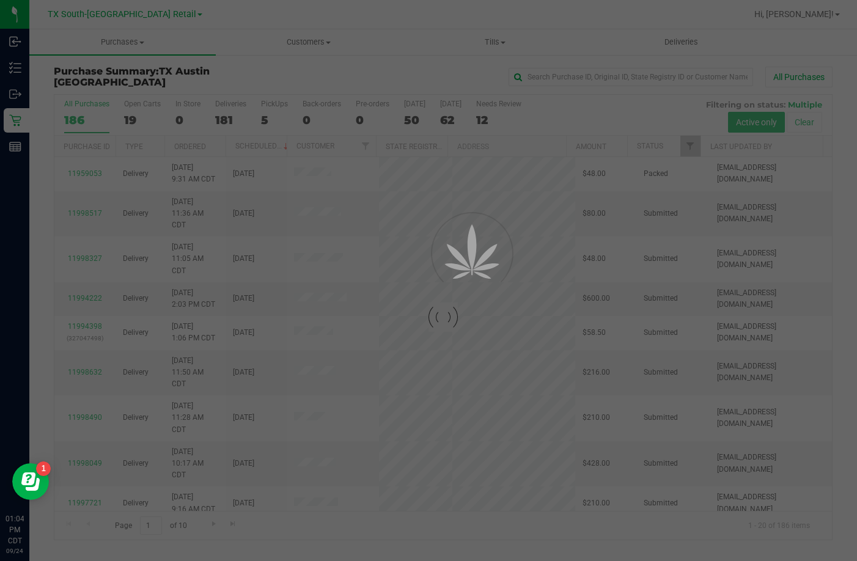
click at [688, 41] on div at bounding box center [428, 280] width 857 height 561
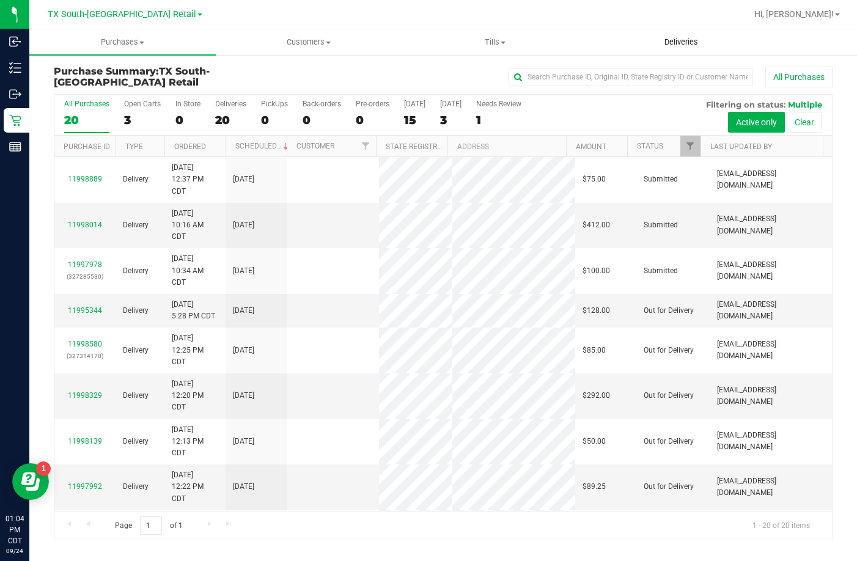
click at [670, 38] on span "Deliveries" at bounding box center [681, 42] width 67 height 11
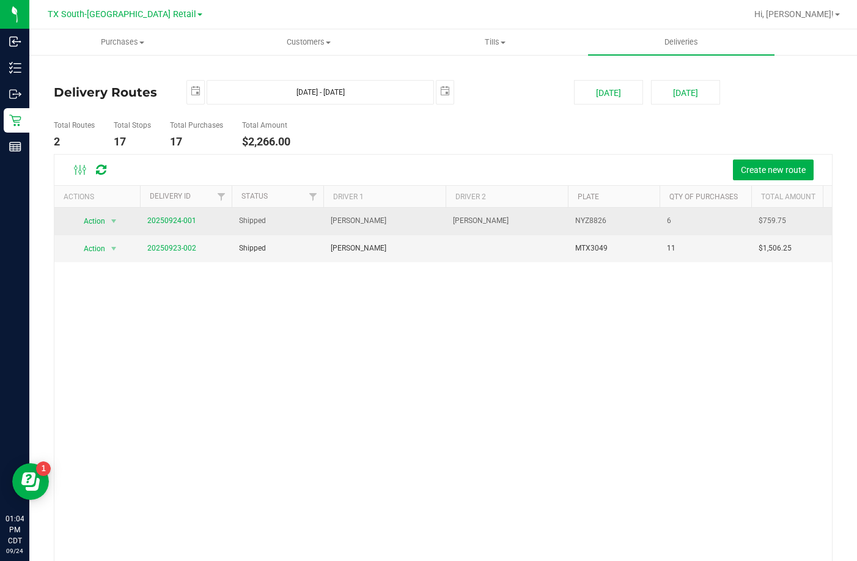
click at [167, 226] on span "20250924-001" at bounding box center [171, 221] width 49 height 12
click at [167, 217] on link "20250924-001" at bounding box center [171, 220] width 49 height 9
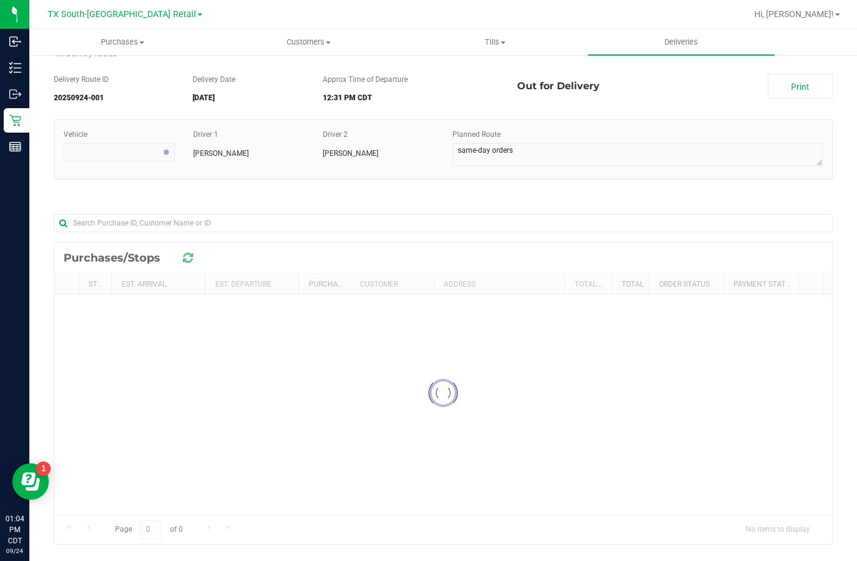
scroll to position [45, 0]
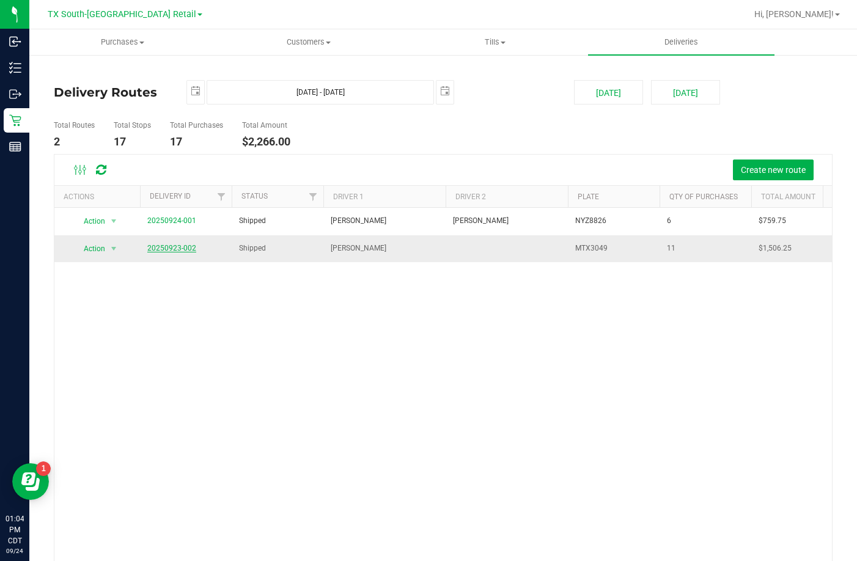
click at [180, 251] on link "20250923-002" at bounding box center [171, 248] width 49 height 9
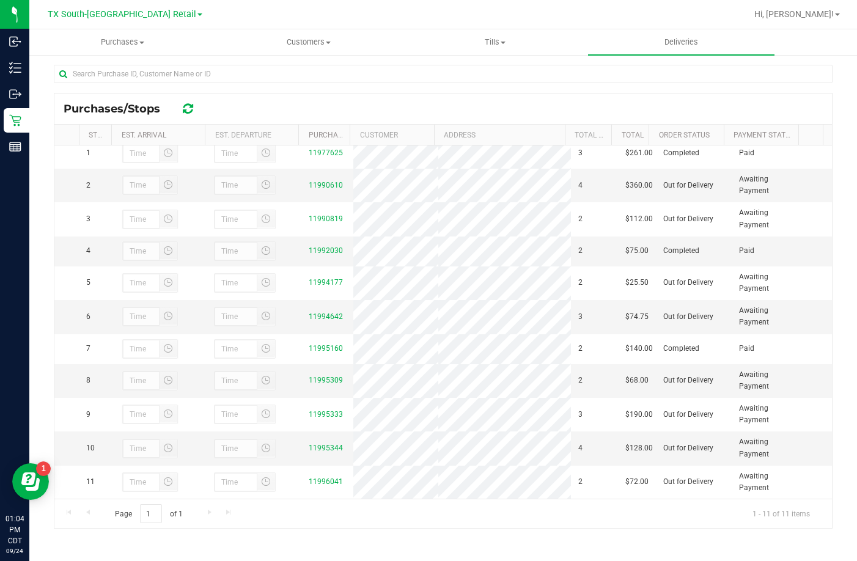
scroll to position [31, 0]
click at [315, 446] on link "11995344" at bounding box center [326, 448] width 34 height 9
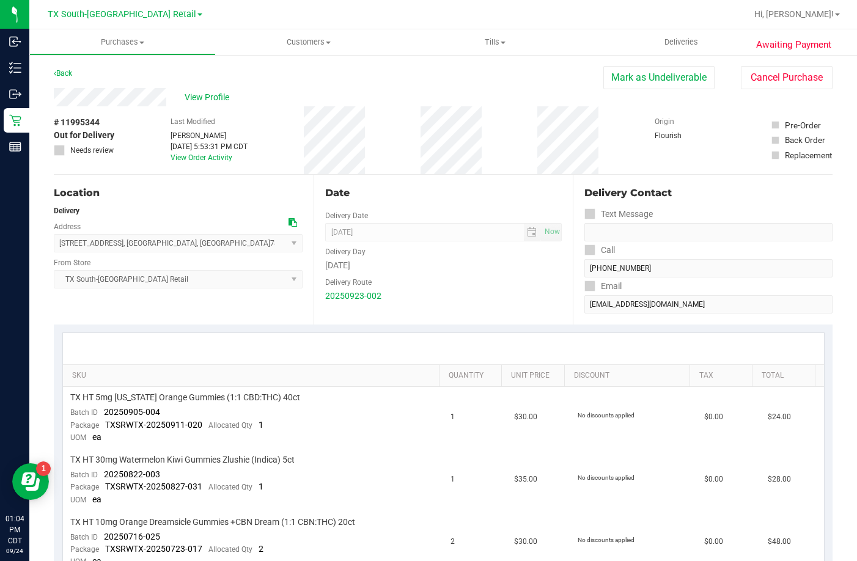
click at [212, 90] on div "View Profile" at bounding box center [328, 97] width 549 height 18
click at [211, 92] on span "View Profile" at bounding box center [209, 97] width 49 height 13
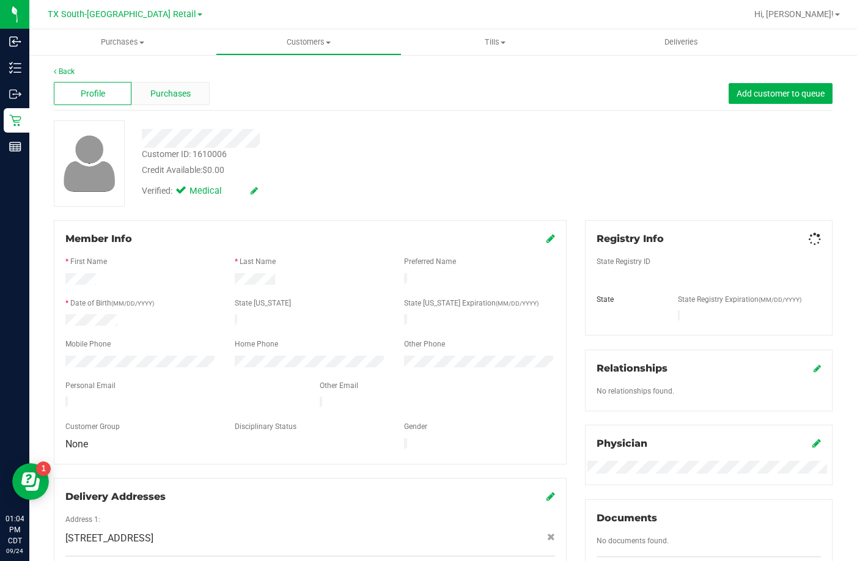
click at [150, 96] on span "Purchases" at bounding box center [170, 93] width 40 height 13
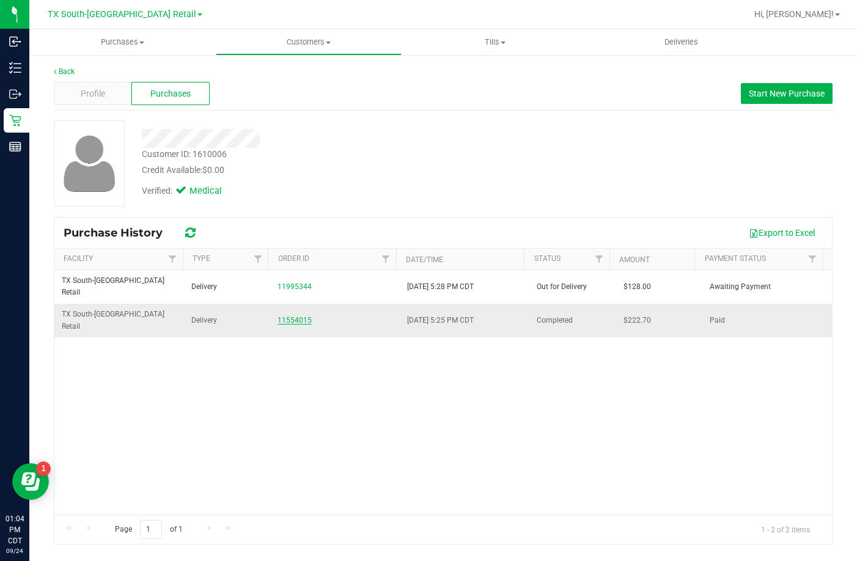
click at [280, 316] on link "11554015" at bounding box center [294, 320] width 34 height 9
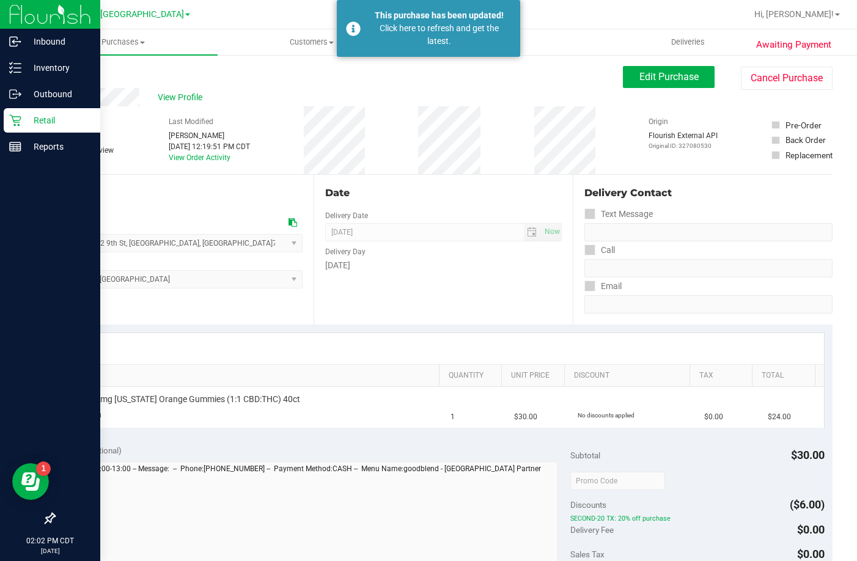
click at [15, 122] on icon at bounding box center [15, 121] width 12 height 12
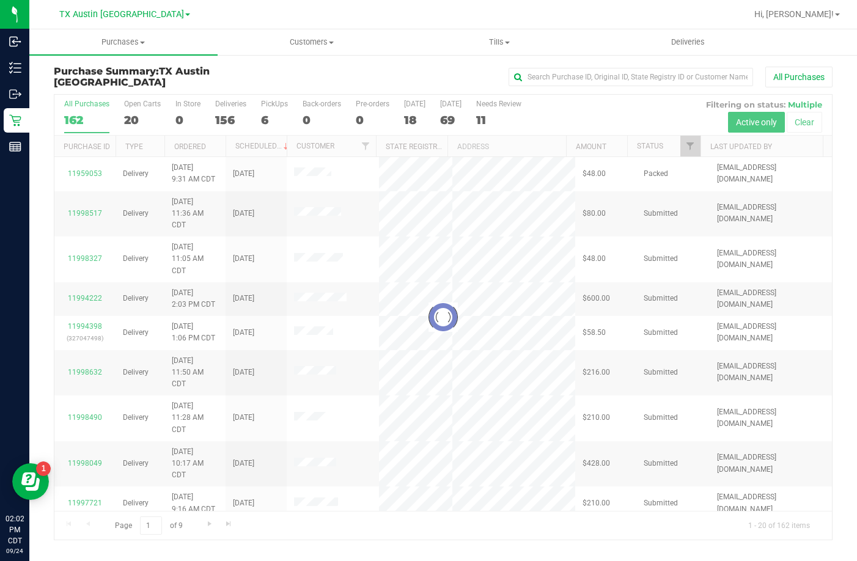
click at [271, 114] on div at bounding box center [442, 317] width 777 height 445
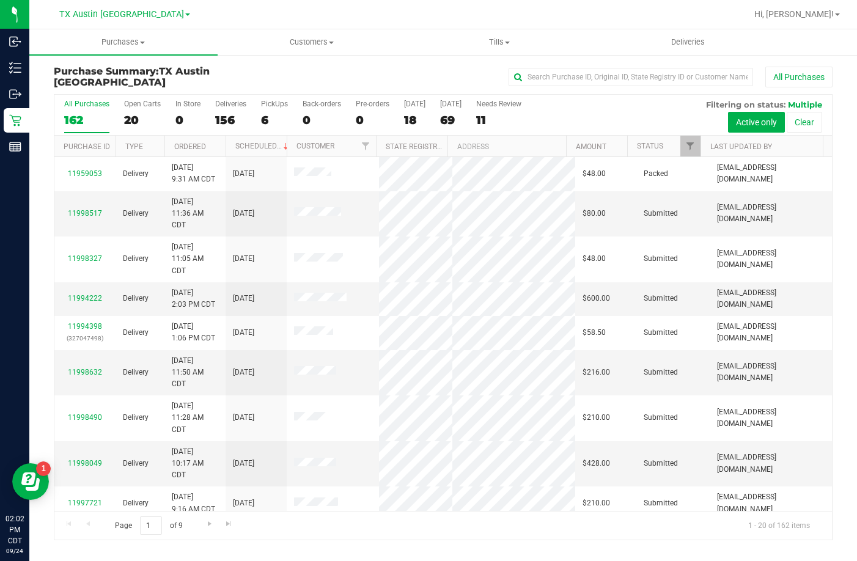
click at [271, 114] on div "6" at bounding box center [274, 120] width 27 height 14
click at [0, 0] on input "PickUps 6" at bounding box center [0, 0] width 0 height 0
